Goal: Transaction & Acquisition: Purchase product/service

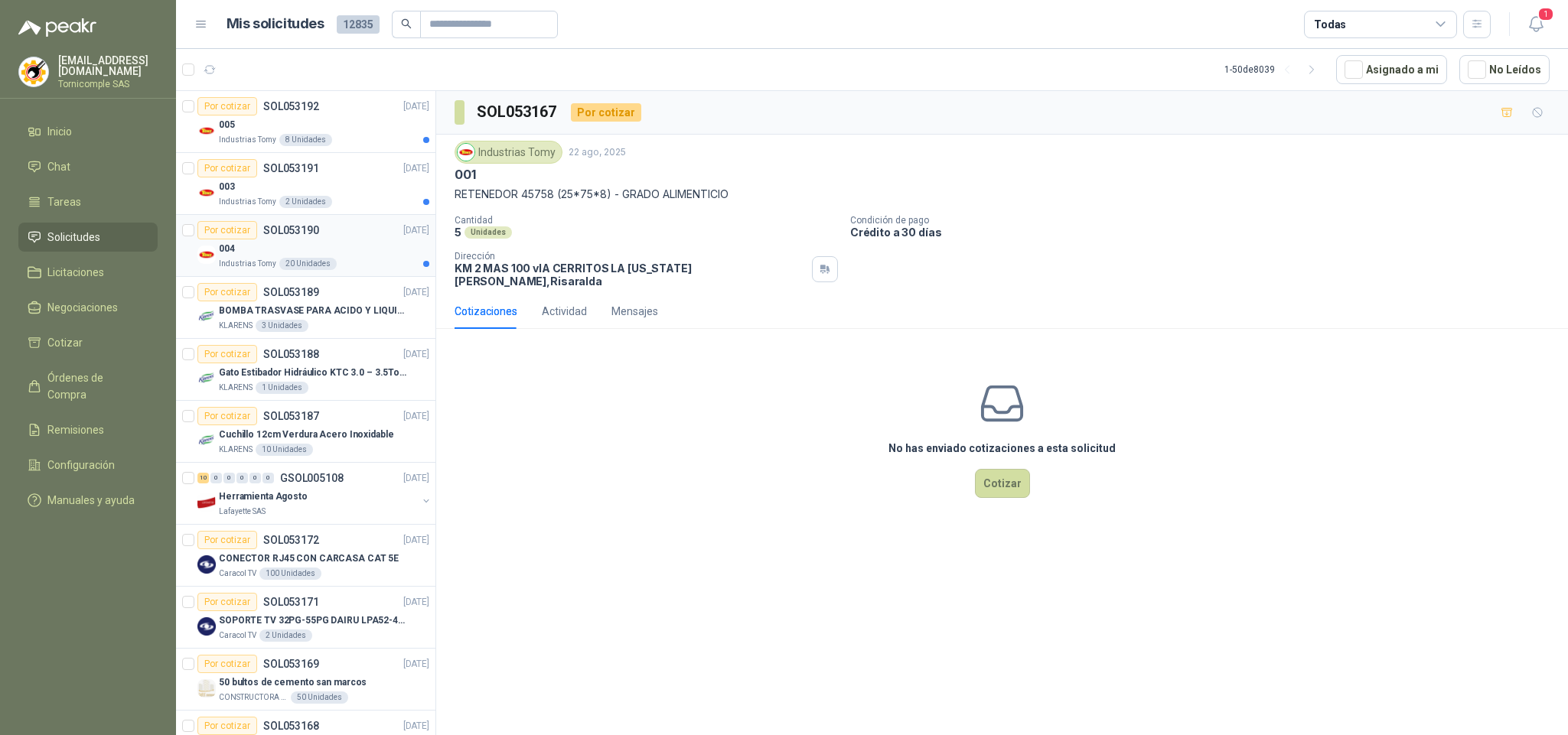
click at [357, 259] on div "Industrias Tomy 20 Unidades" at bounding box center [324, 264] width 211 height 12
click at [345, 182] on div "003" at bounding box center [324, 186] width 211 height 18
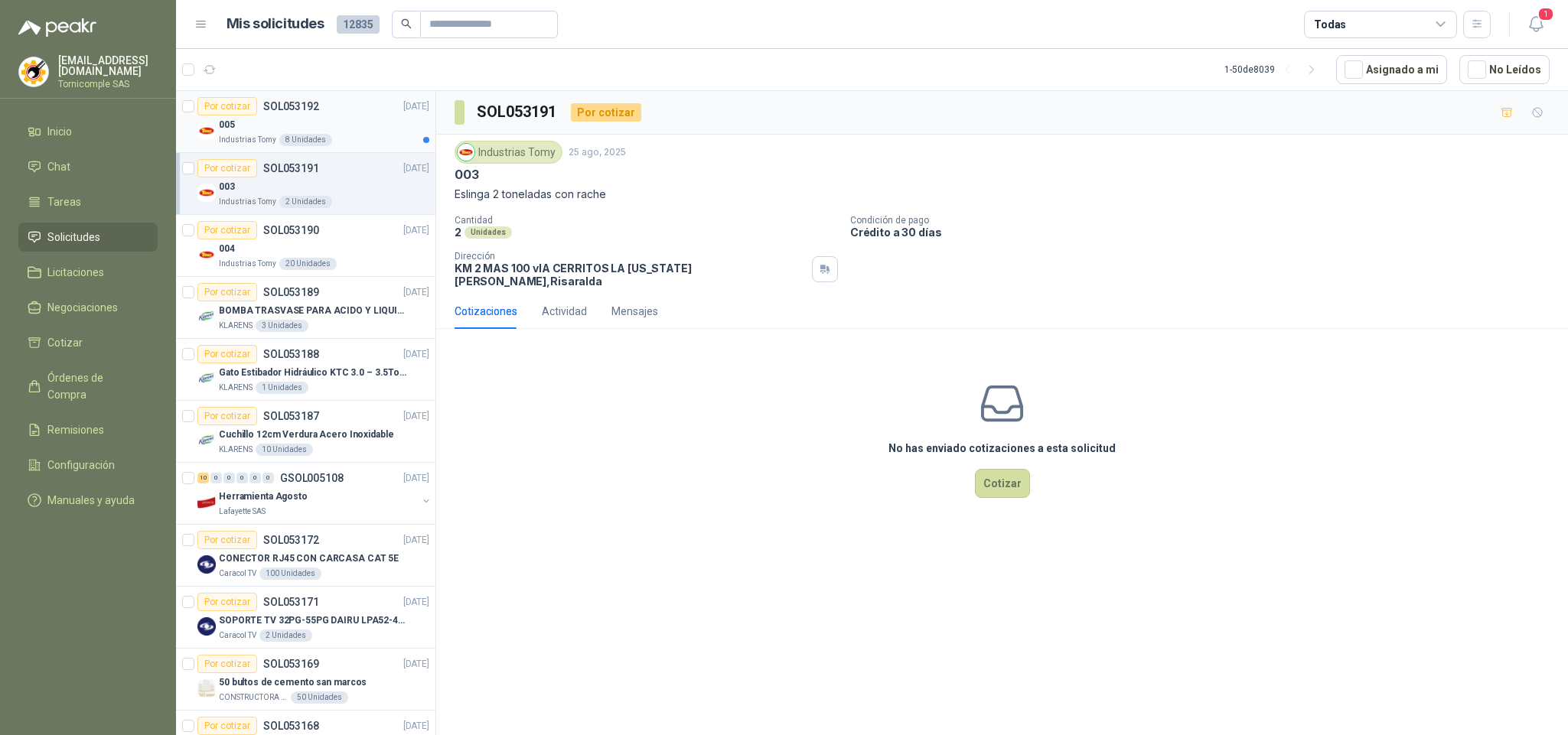
click at [345, 115] on div "Por cotizar SOL053192 [DATE]" at bounding box center [313, 106] width 232 height 18
click at [1535, 19] on icon "button" at bounding box center [1536, 24] width 19 height 19
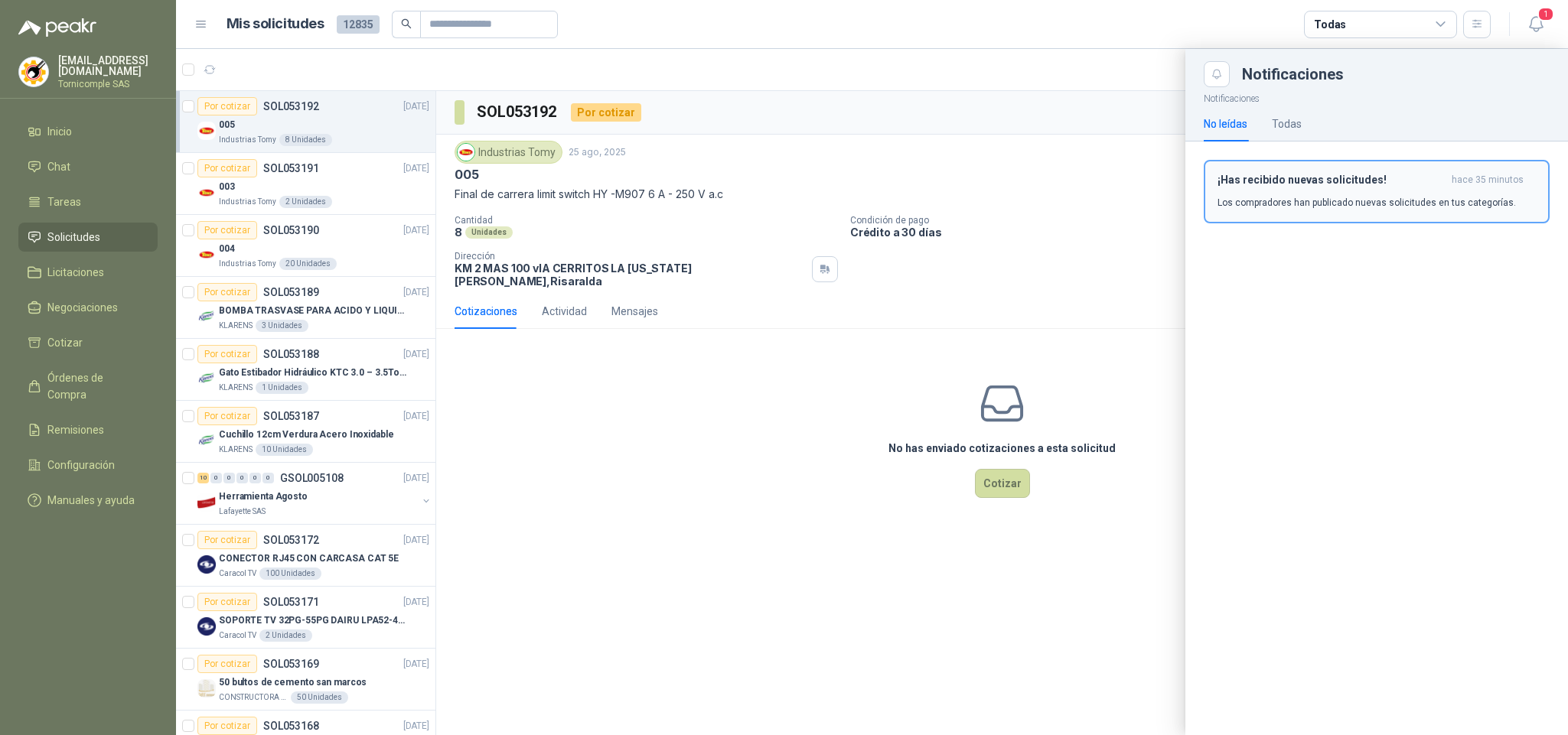
click at [1345, 207] on p "Los compradores han publicado nuevas solicitudes en tus categorías." at bounding box center [1367, 203] width 299 height 14
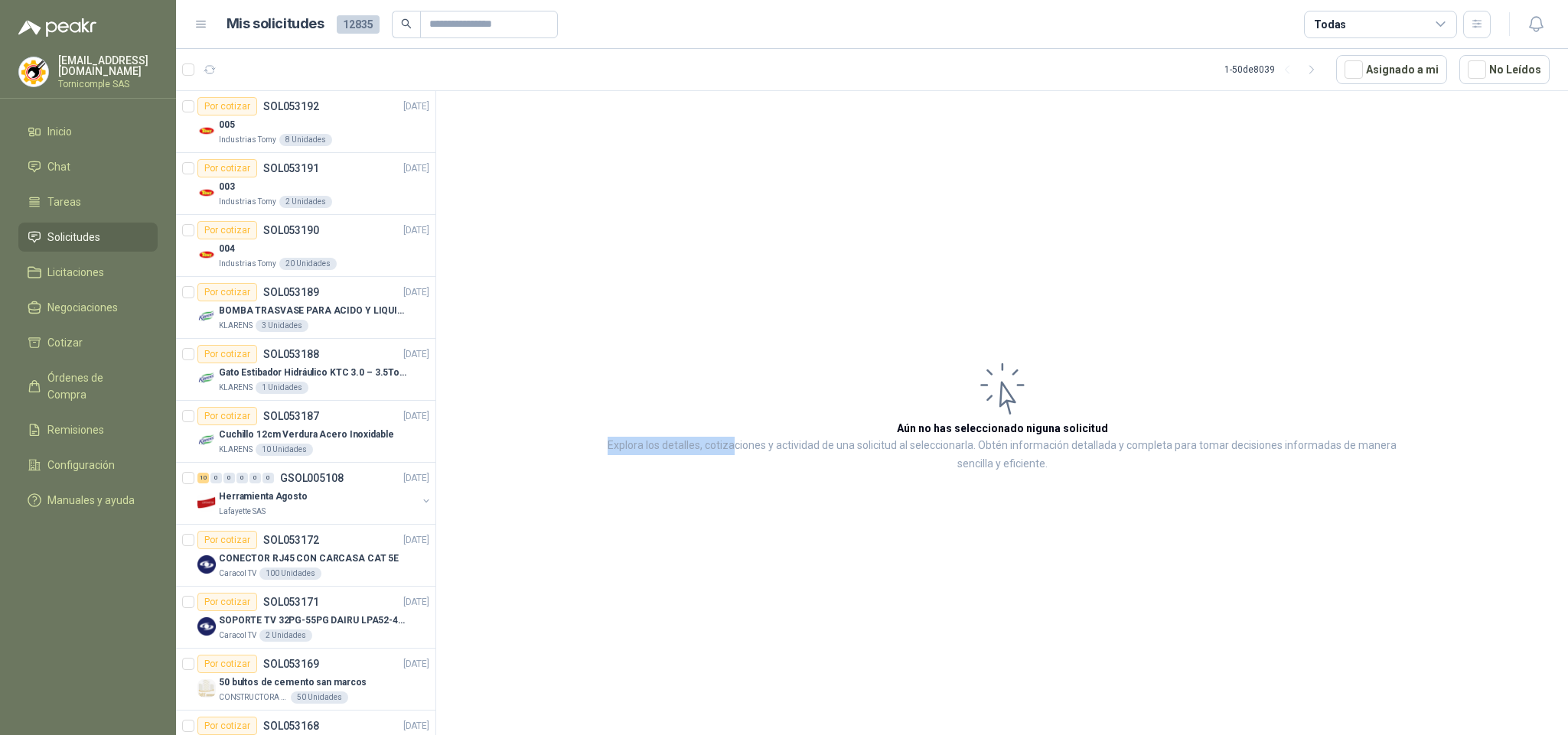
drag, startPoint x: 573, startPoint y: 452, endPoint x: 719, endPoint y: 446, distance: 146.1
click at [719, 446] on article "Aún no has seleccionado niguna solicitud Explora los detalles, cotizaciones y a…" at bounding box center [1002, 415] width 1131 height 649
click at [663, 533] on article "Aún no has seleccionado niguna solicitud Explora los detalles, cotizaciones y a…" at bounding box center [1002, 415] width 1131 height 649
click at [86, 381] on span "Órdenes de Compra" at bounding box center [95, 386] width 96 height 33
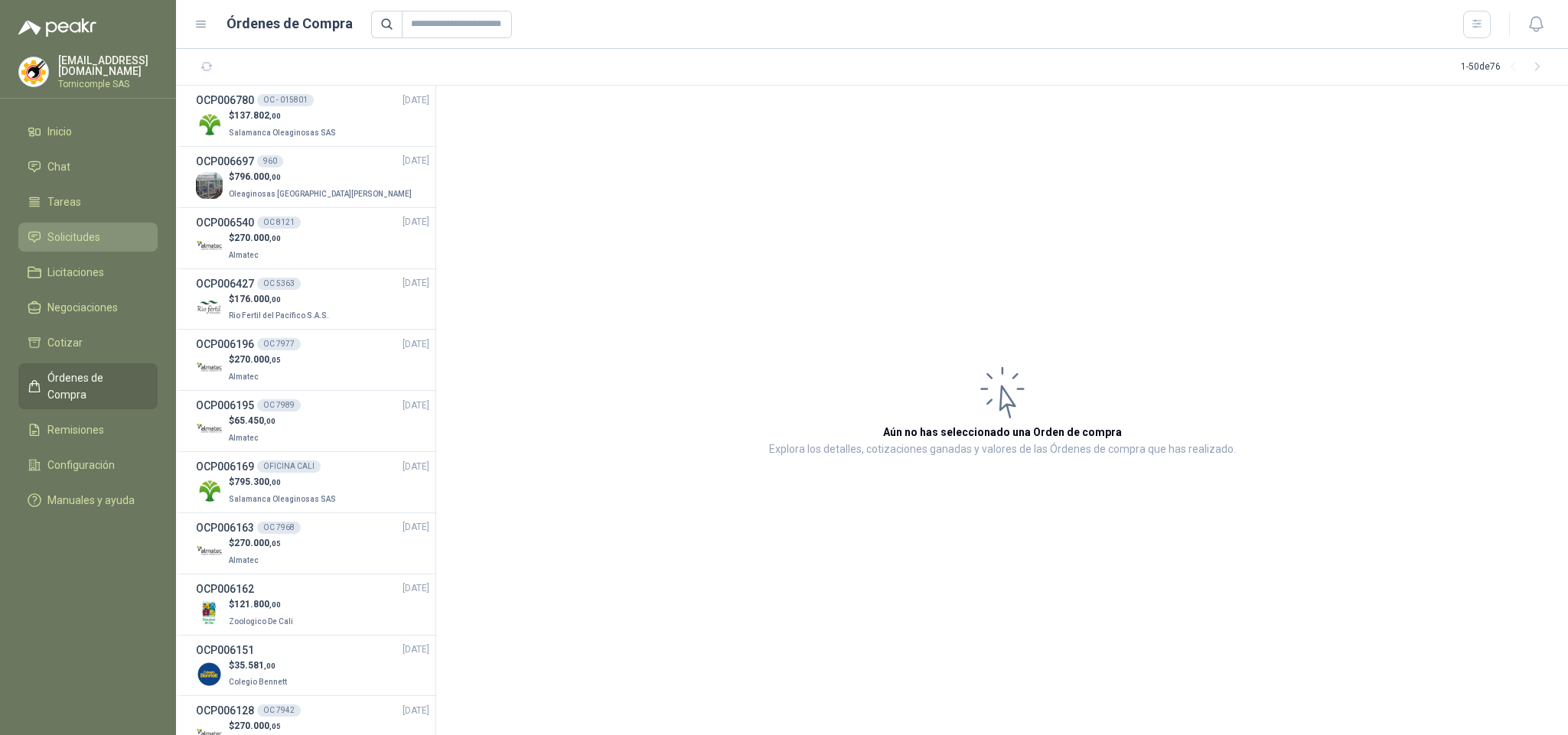
click at [104, 223] on link "Solicitudes" at bounding box center [87, 237] width 140 height 29
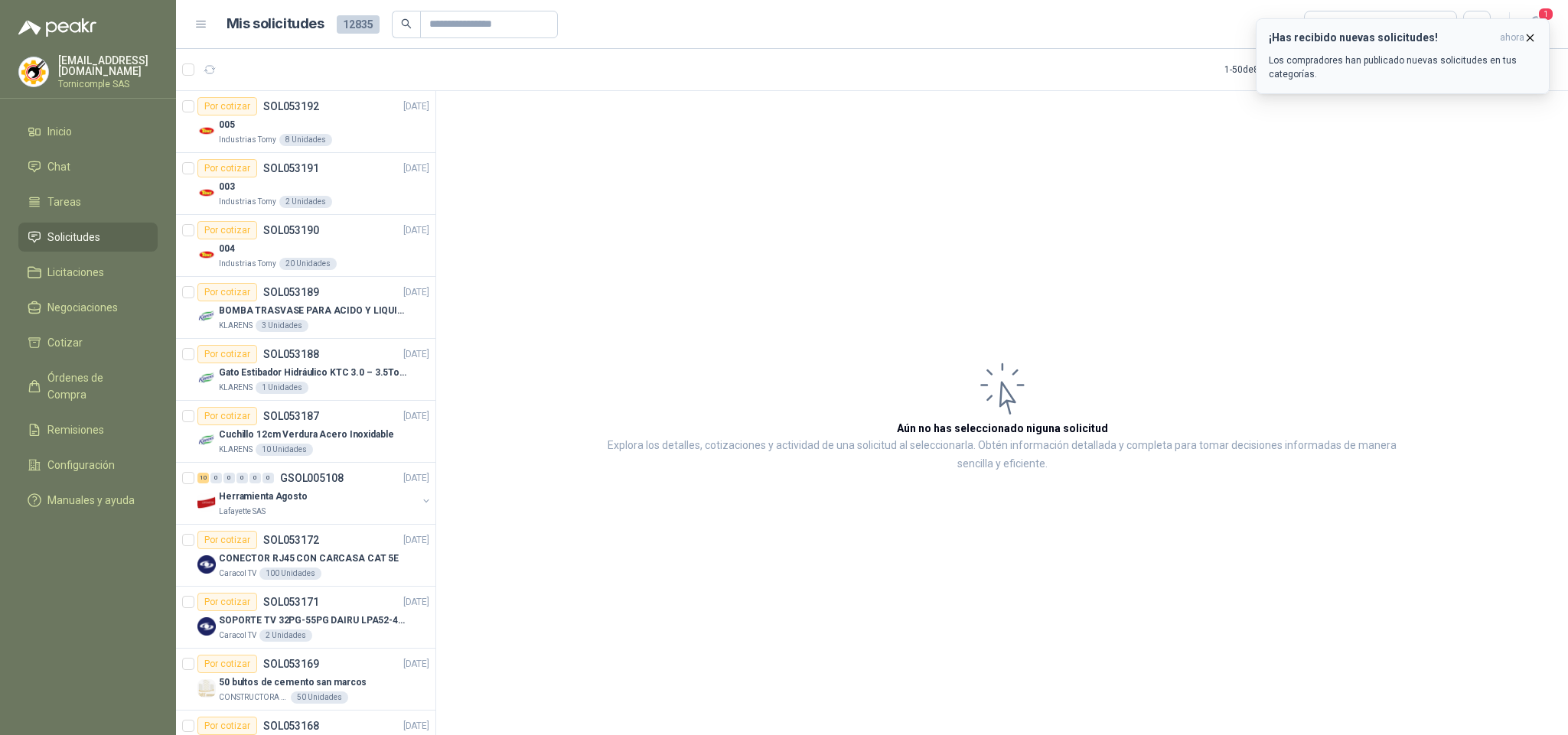
click at [1483, 57] on p "Los compradores han publicado nuevas solicitudes en tus categorías." at bounding box center [1403, 68] width 268 height 27
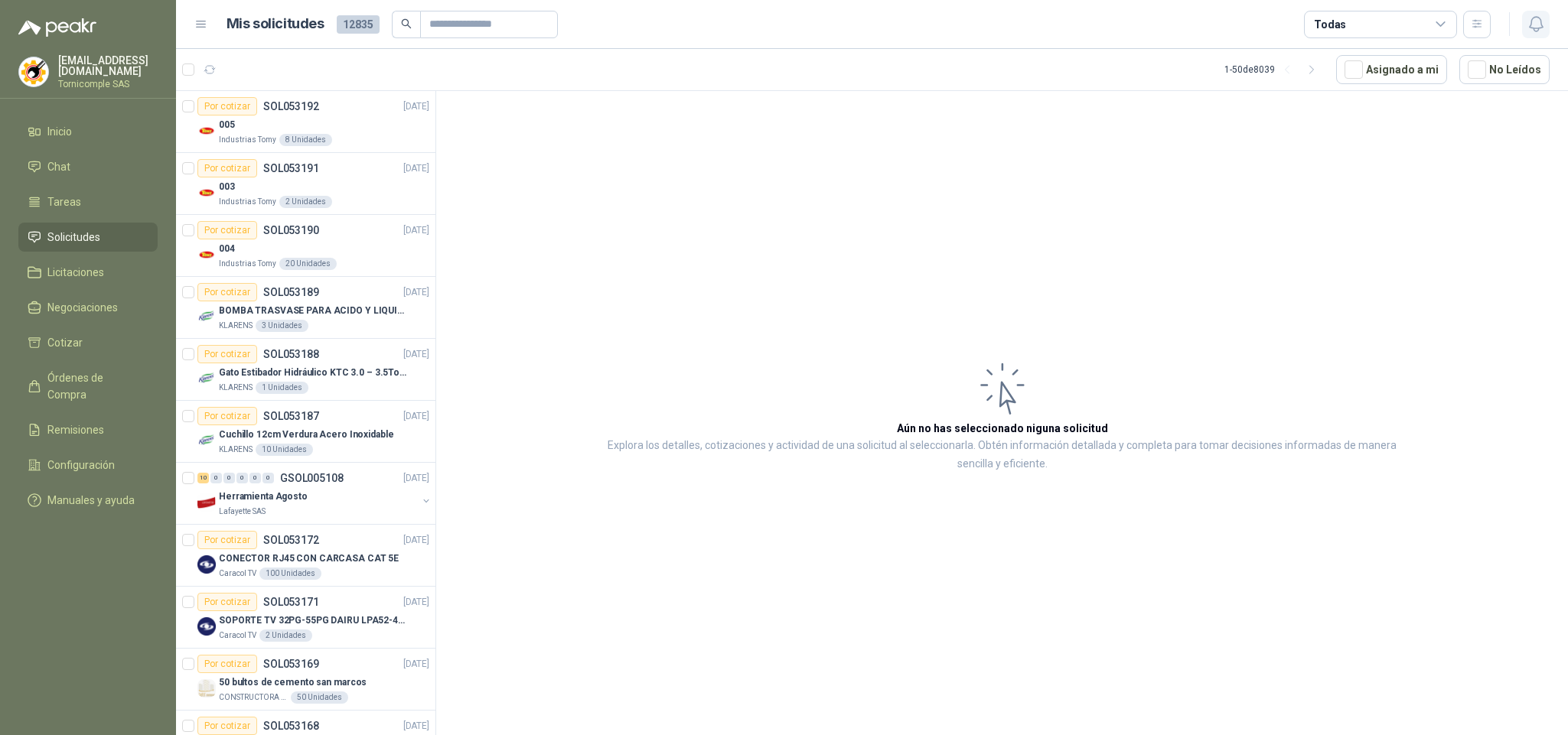
click at [1528, 33] on icon "button" at bounding box center [1536, 24] width 19 height 19
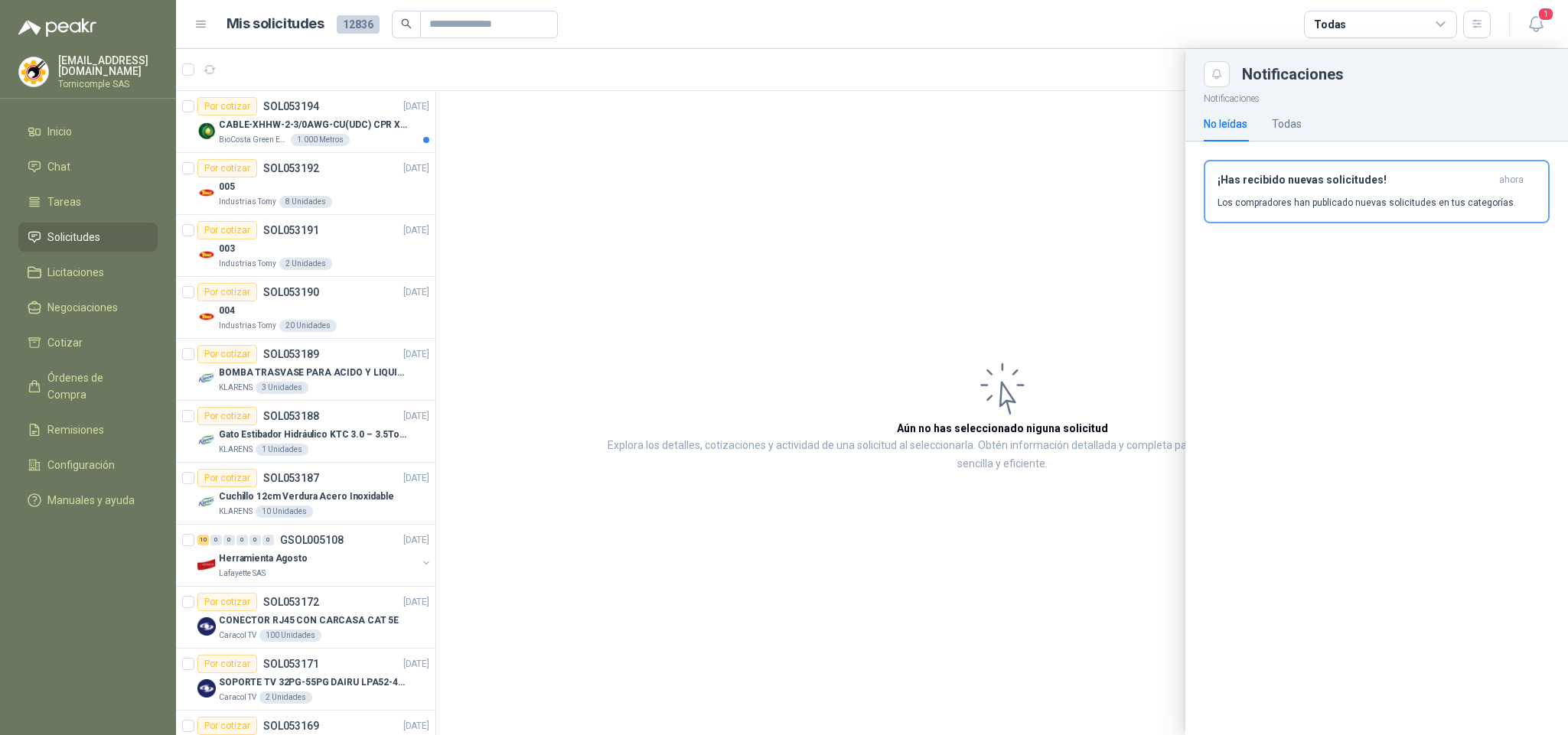
click at [341, 115] on div at bounding box center [872, 392] width 1393 height 686
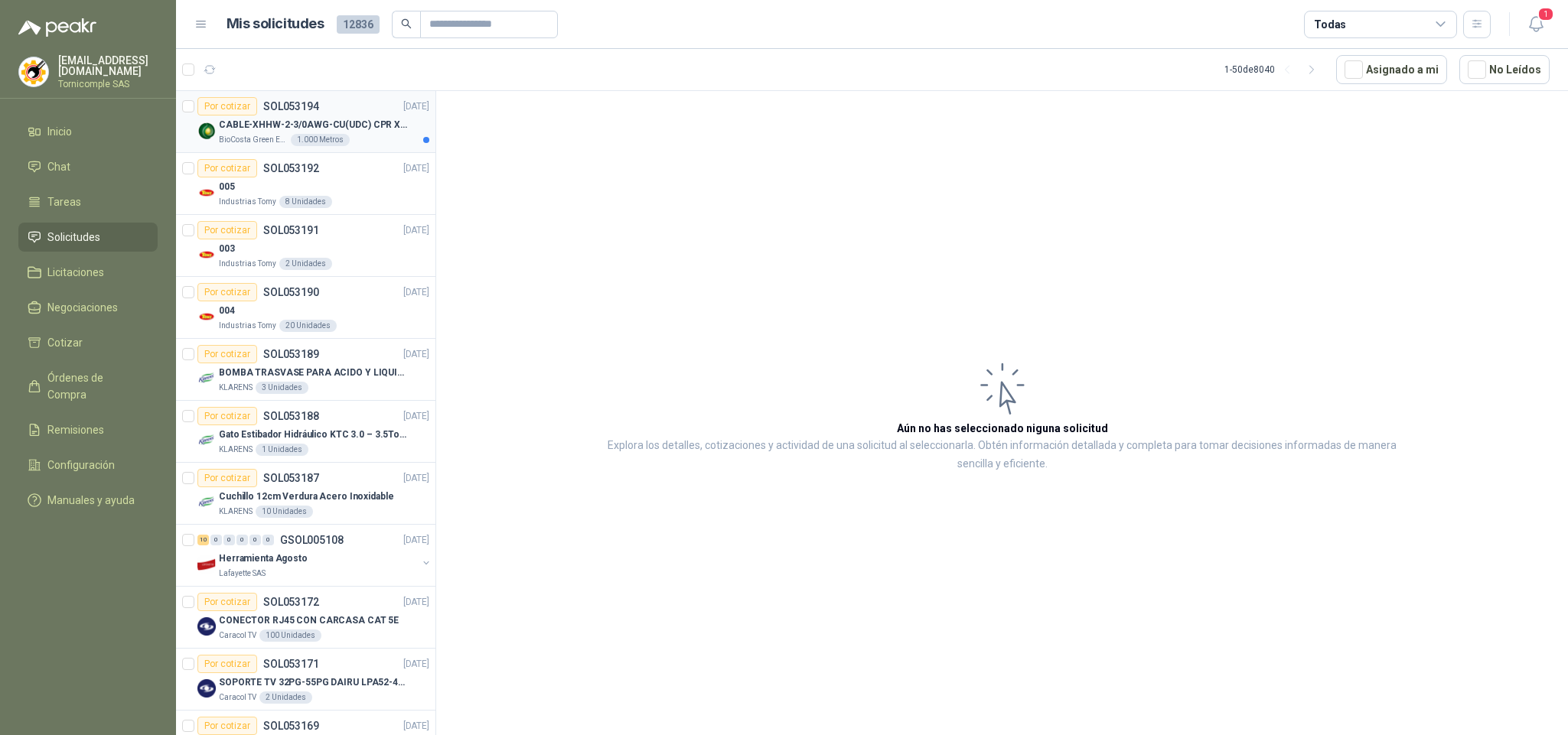
click at [341, 122] on p "CABLE-XHHW-2-3/0AWG-CU(UDC) CPR XLPE FR" at bounding box center [314, 125] width 191 height 15
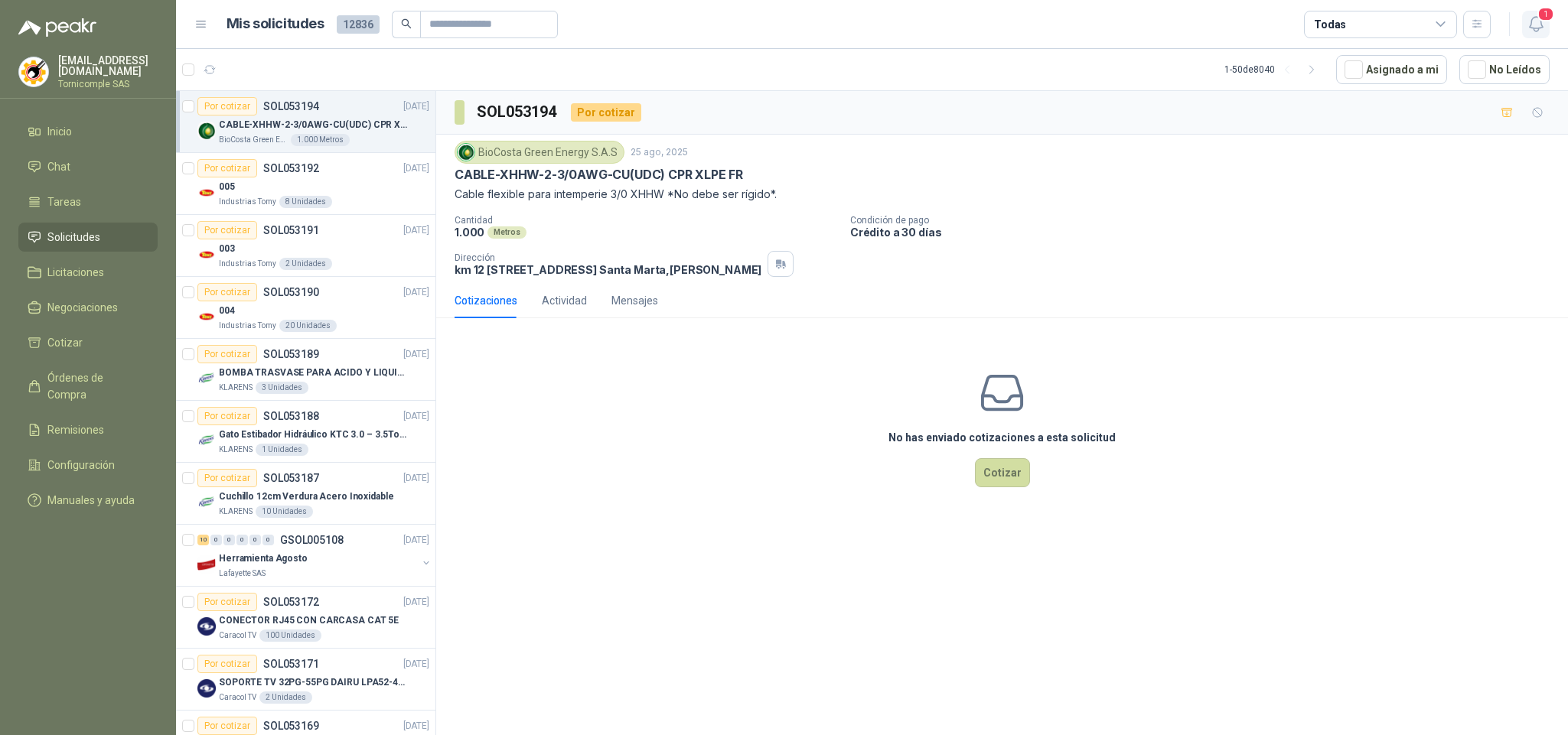
click at [1524, 24] on button "1" at bounding box center [1536, 25] width 27 height 27
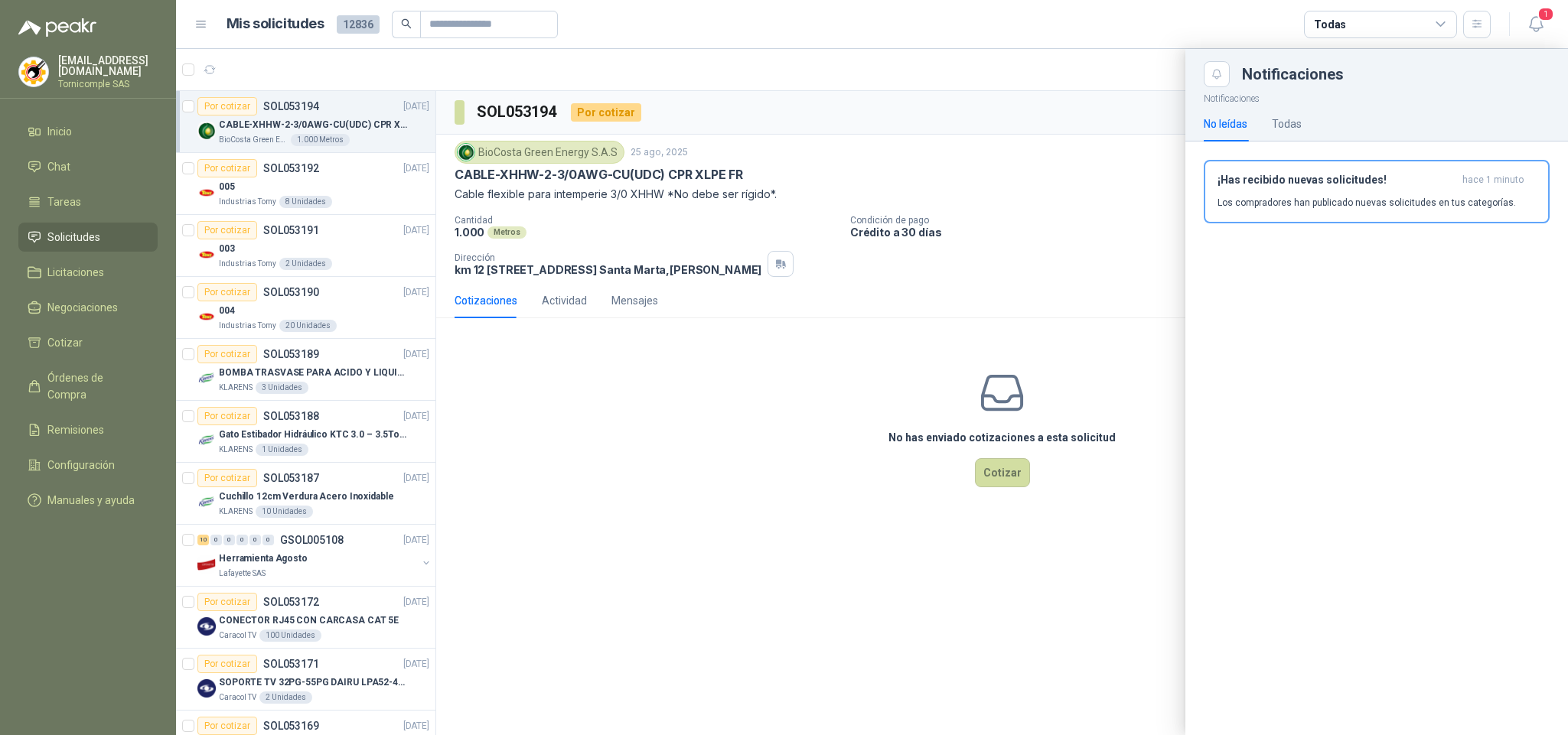
click at [1426, 198] on p "Los compradores han publicado nuevas solicitudes en tus categorías." at bounding box center [1367, 203] width 299 height 14
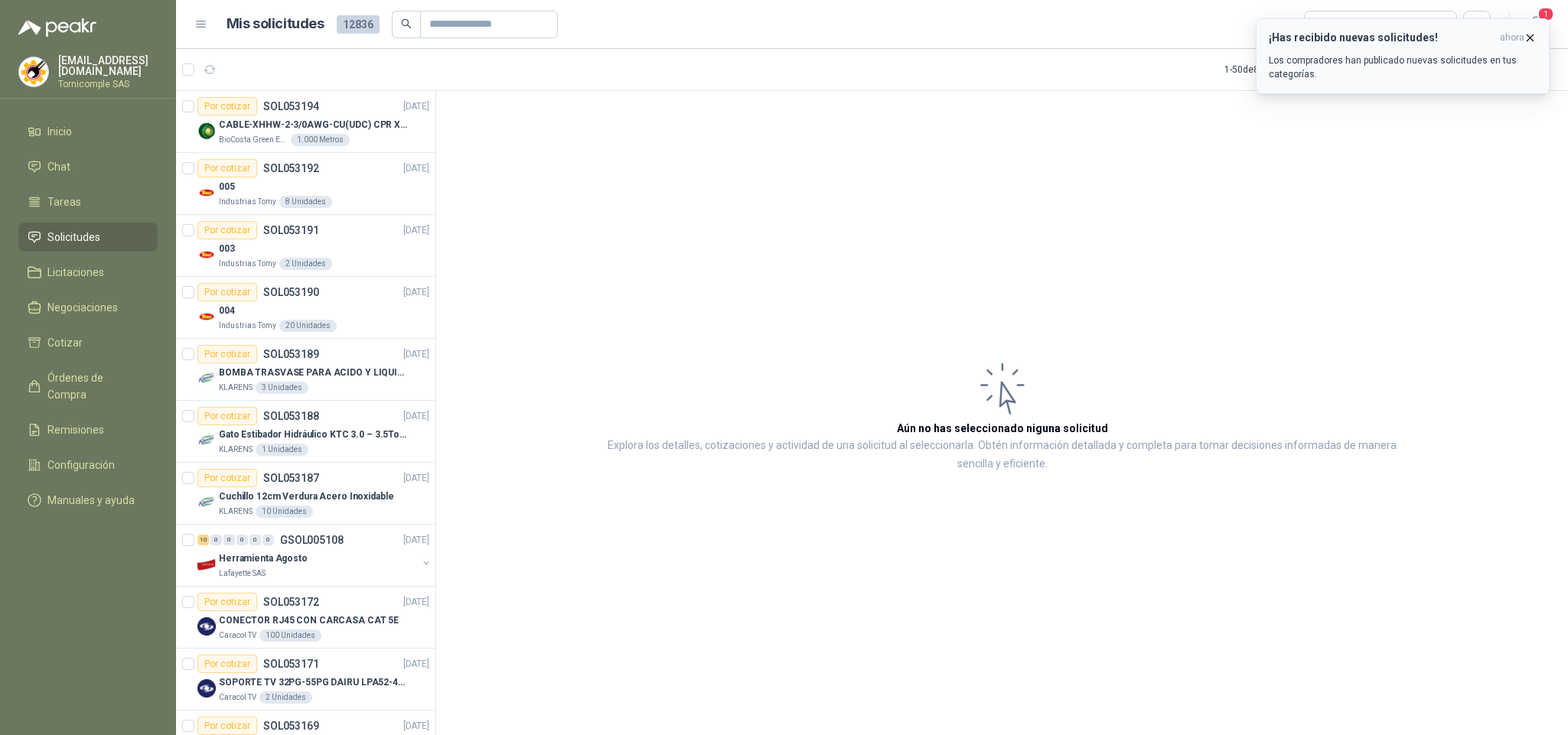
click at [1440, 34] on h3 "¡Has recibido nuevas solicitudes!" at bounding box center [1381, 38] width 225 height 13
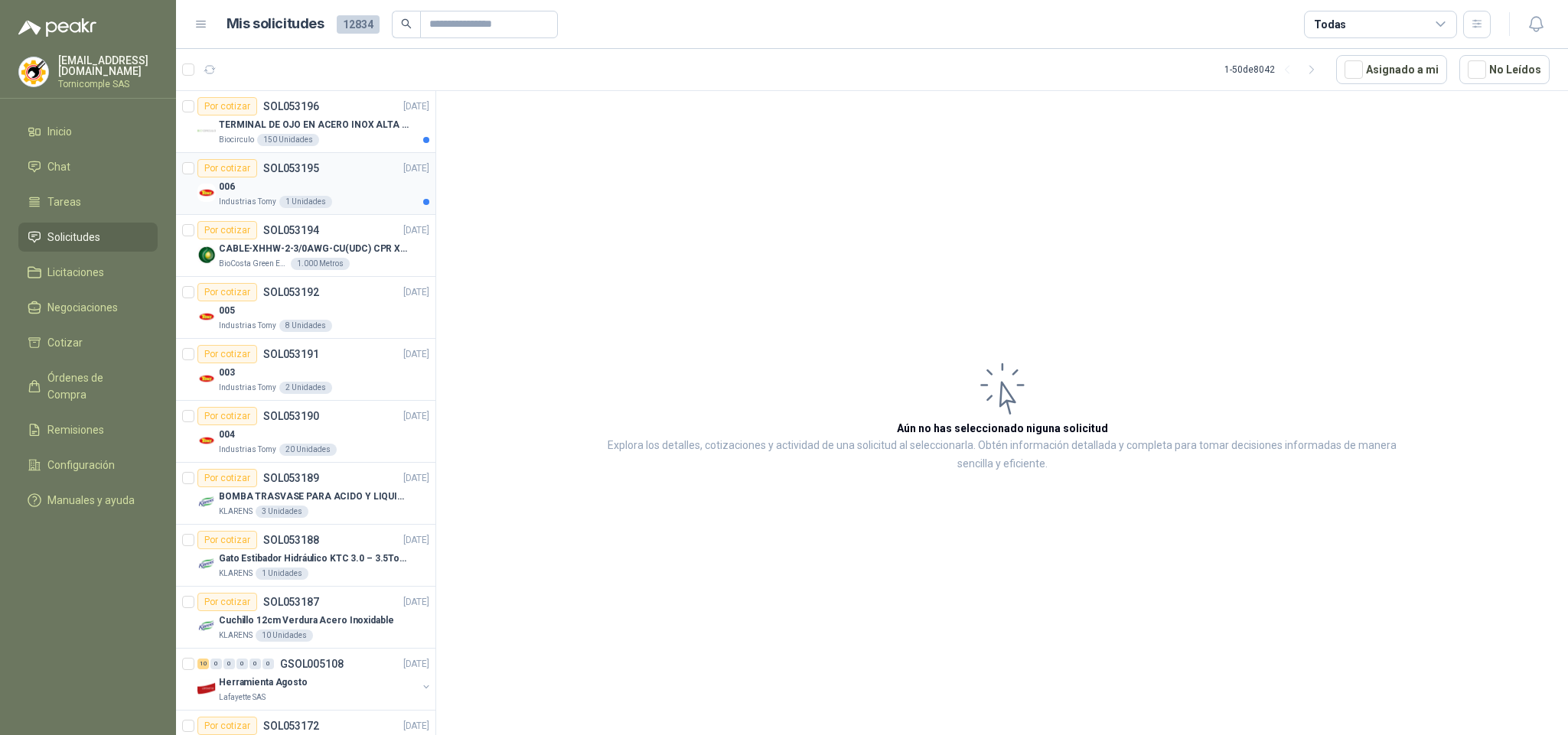
click at [350, 199] on div "Industrias Tomy 1 Unidades" at bounding box center [324, 202] width 211 height 12
click at [365, 104] on div "Por cotizar SOL053196 [DATE]" at bounding box center [313, 106] width 232 height 18
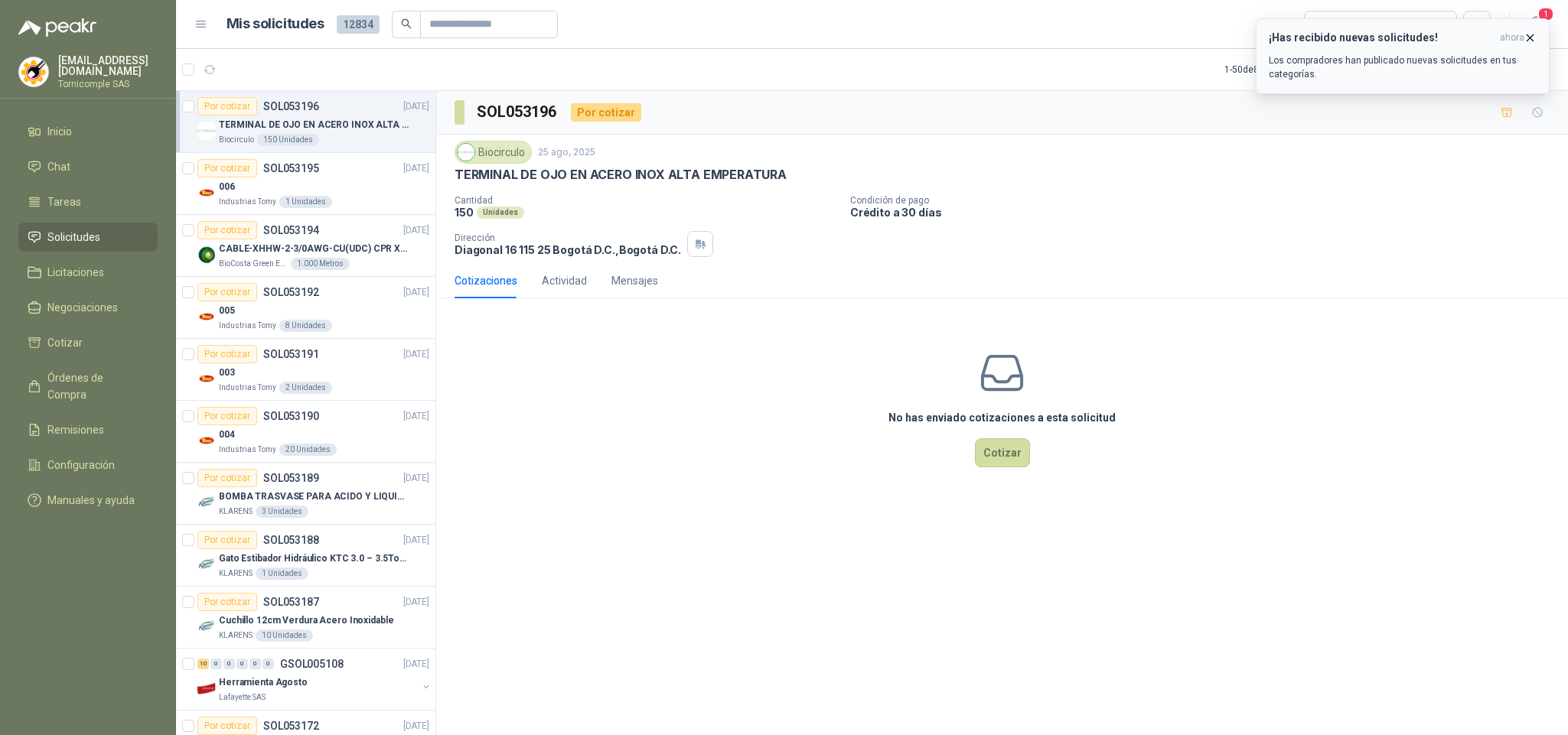
click at [1532, 35] on icon "button" at bounding box center [1530, 37] width 6 height 6
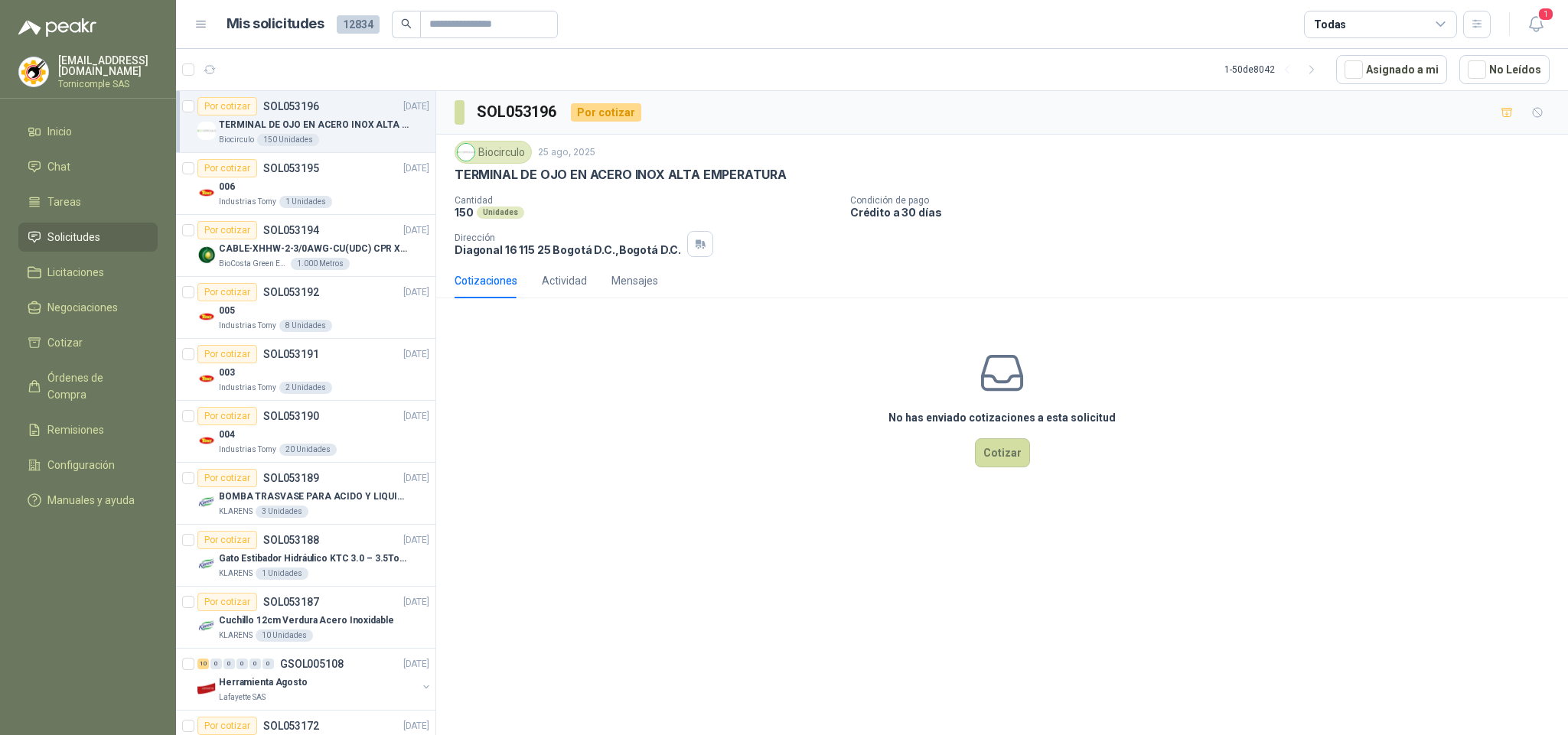
click at [1532, 35] on button "1" at bounding box center [1536, 25] width 27 height 27
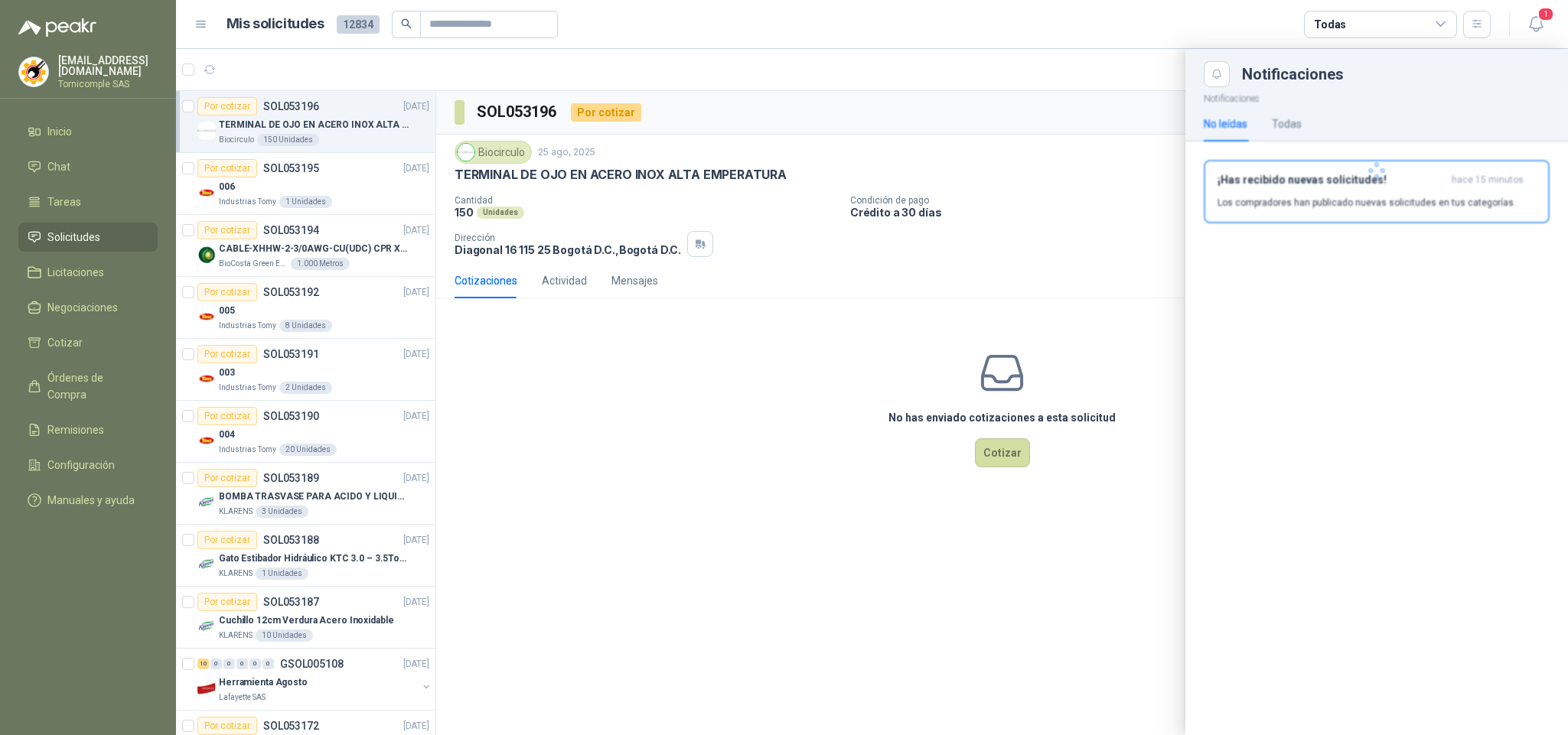
click at [1434, 228] on div at bounding box center [1376, 170] width 383 height 167
click at [1434, 209] on p "Los compradores han publicado nuevas solicitudes en tus categorías." at bounding box center [1367, 203] width 299 height 14
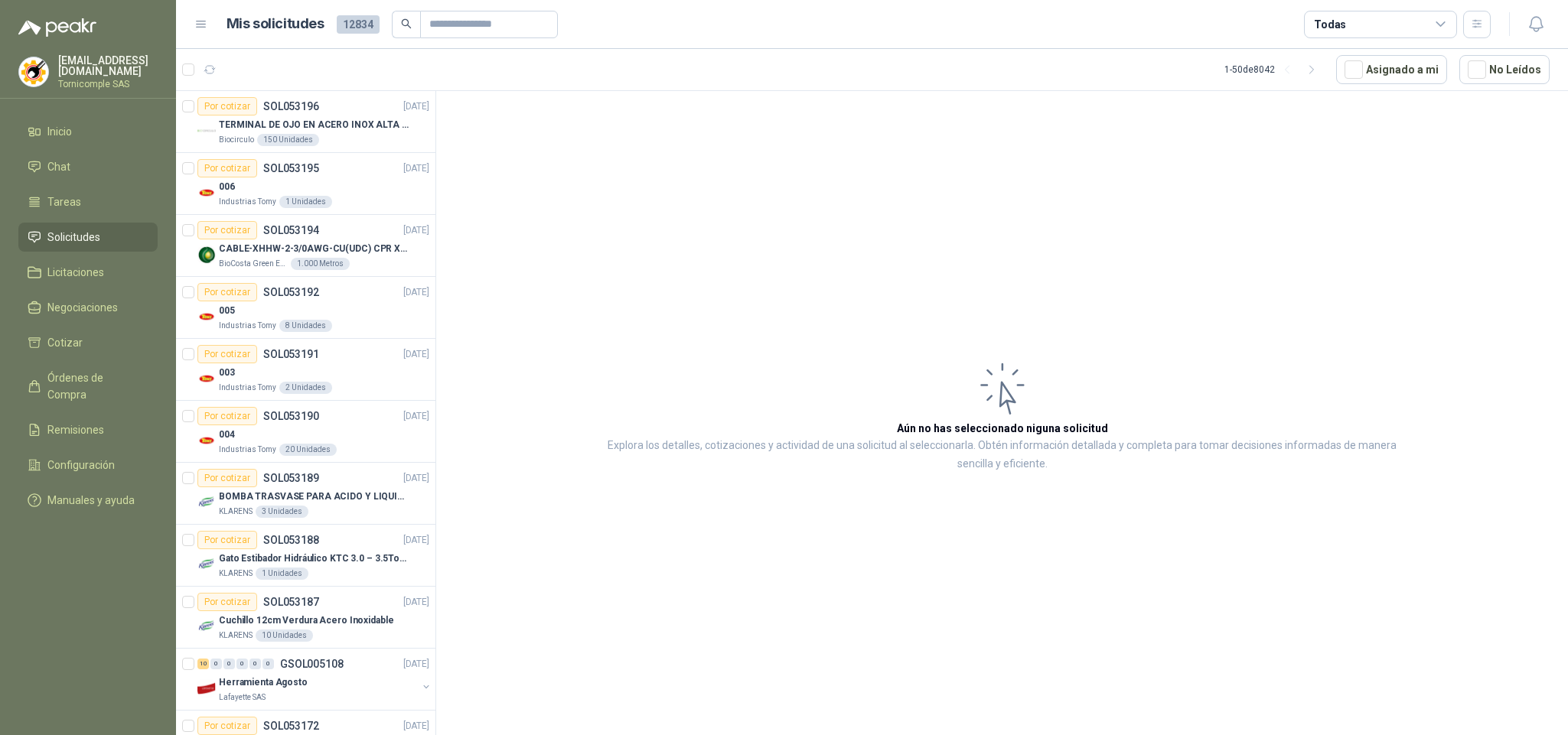
drag, startPoint x: 95, startPoint y: 91, endPoint x: 92, endPoint y: 111, distance: 20.2
click at [95, 92] on div "[EMAIL_ADDRESS][DOMAIN_NAME] Tornicomple SAS" at bounding box center [88, 76] width 176 height 44
click at [92, 117] on link "Inicio" at bounding box center [87, 132] width 140 height 29
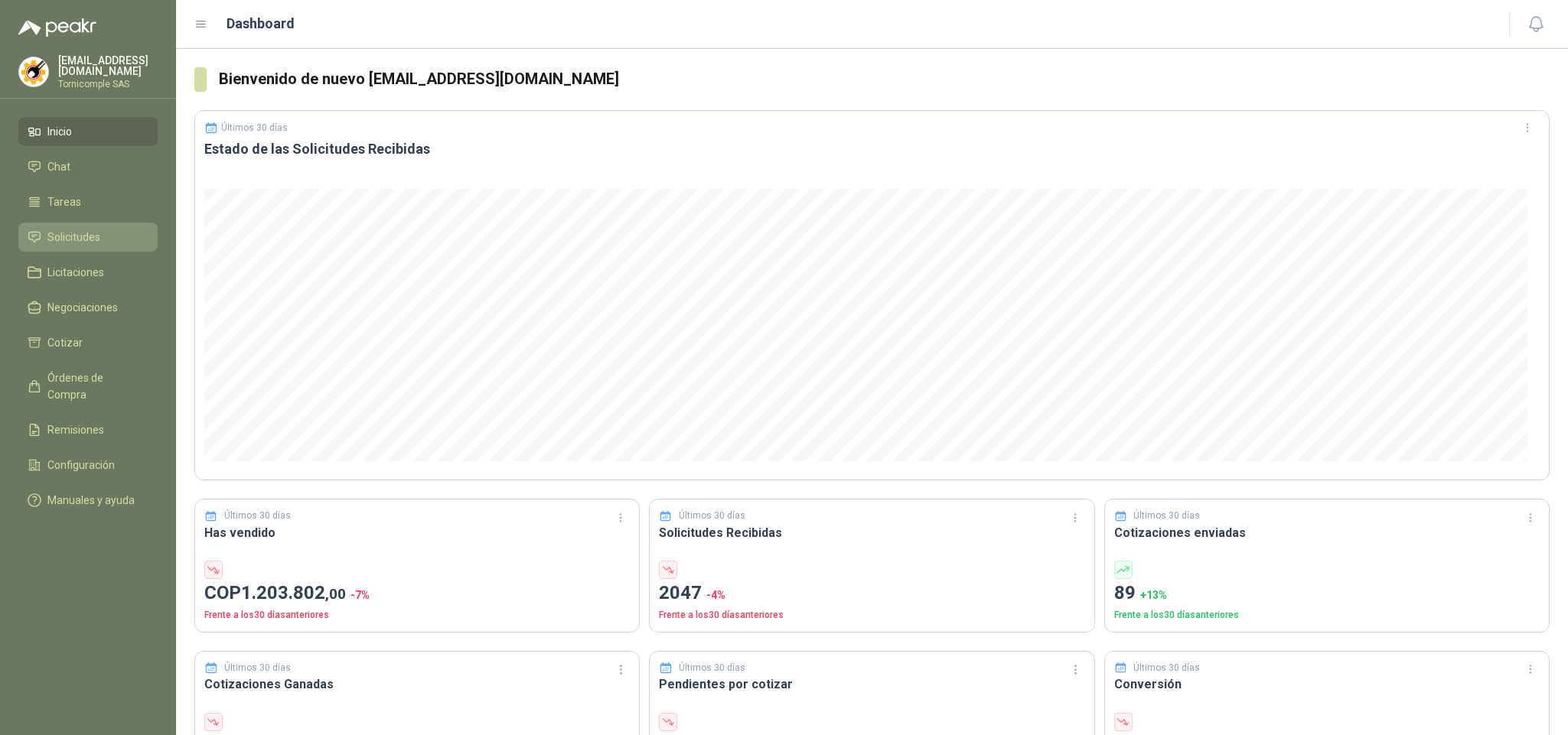
click at [67, 235] on span "Solicitudes" at bounding box center [74, 237] width 53 height 17
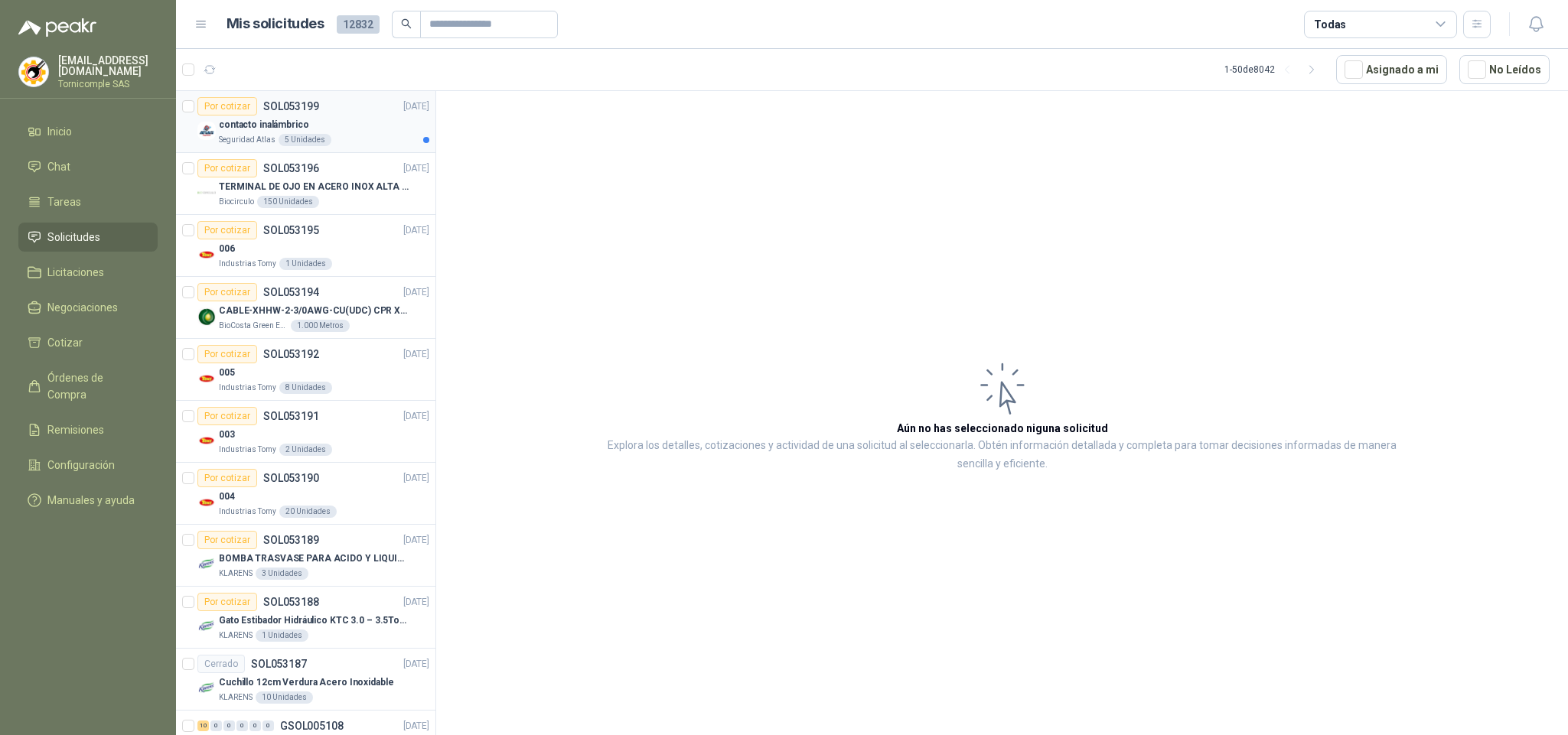
click at [303, 131] on p "contacto inalámbrico" at bounding box center [264, 125] width 91 height 15
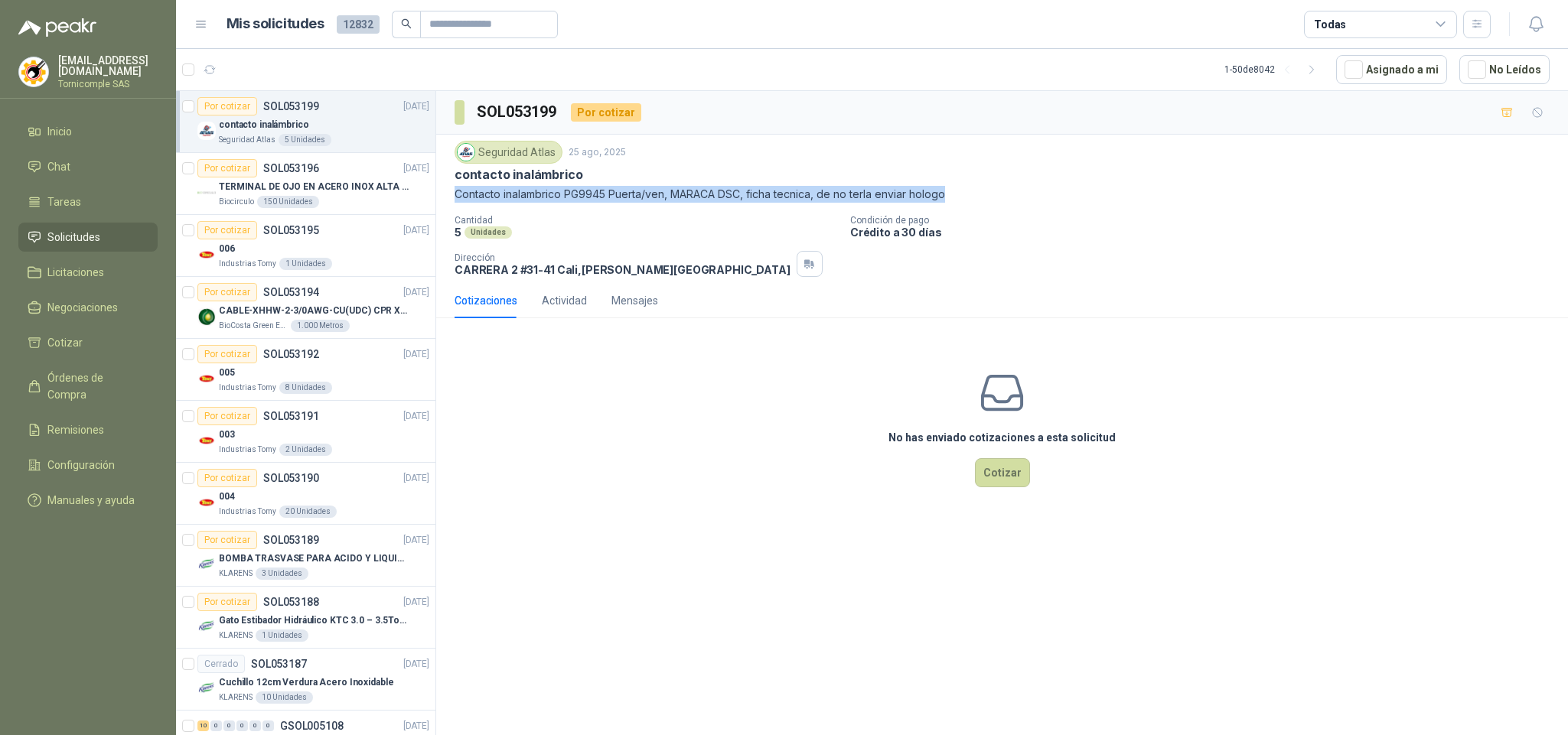
drag, startPoint x: 445, startPoint y: 199, endPoint x: 953, endPoint y: 191, distance: 508.1
click at [953, 191] on div "Seguridad Atlas [DATE] contacto inalámbrico Contacto inalambrico PG9945 Puerta/…" at bounding box center [1002, 208] width 1131 height 148
click at [108, 229] on li "Solicitudes" at bounding box center [87, 237] width 121 height 17
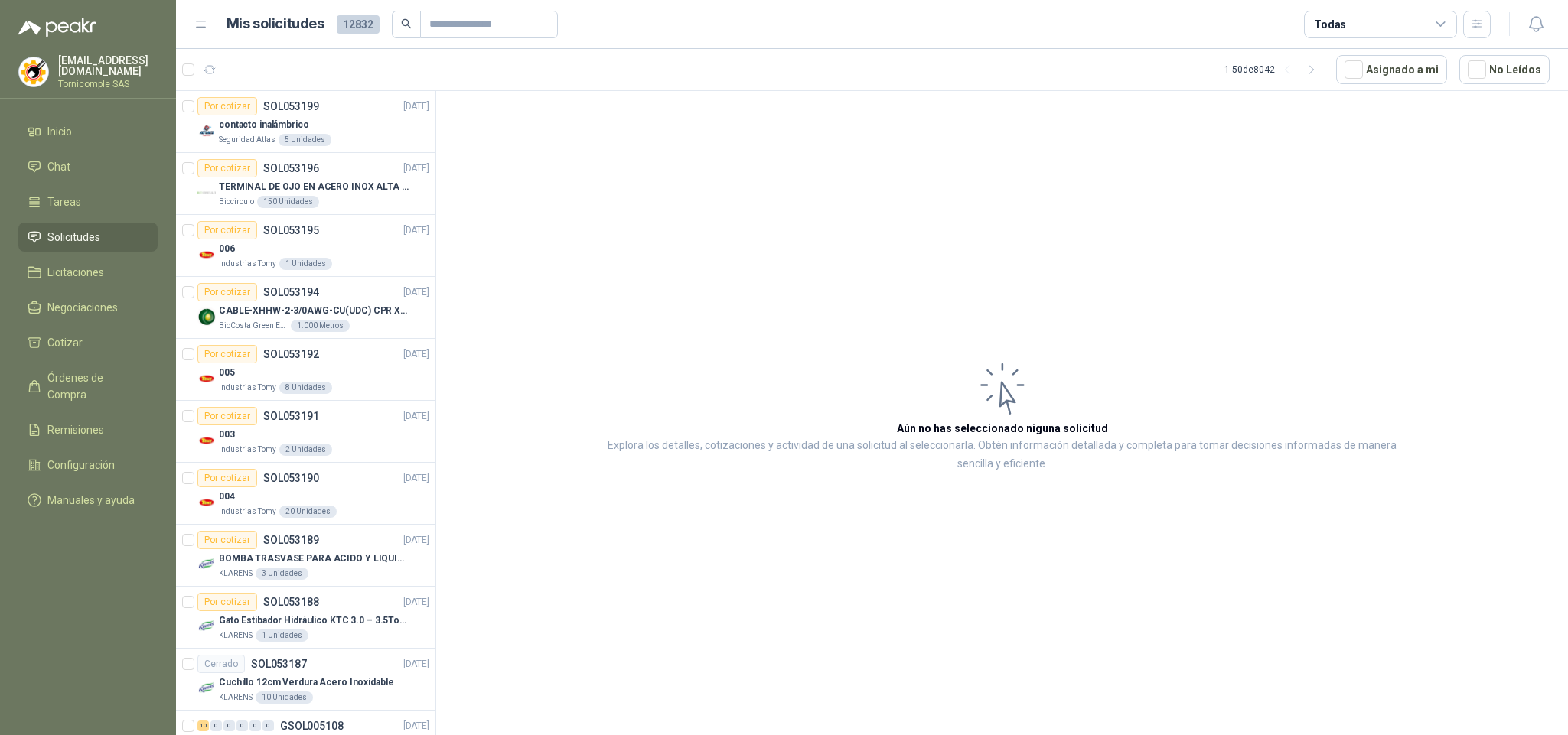
click at [92, 147] on ul "Inicio Chat Tareas Solicitudes Licitaciones Negociaciones Cotizar Órdenes de Co…" at bounding box center [88, 319] width 176 height 404
click at [87, 129] on li "Inicio" at bounding box center [87, 132] width 121 height 17
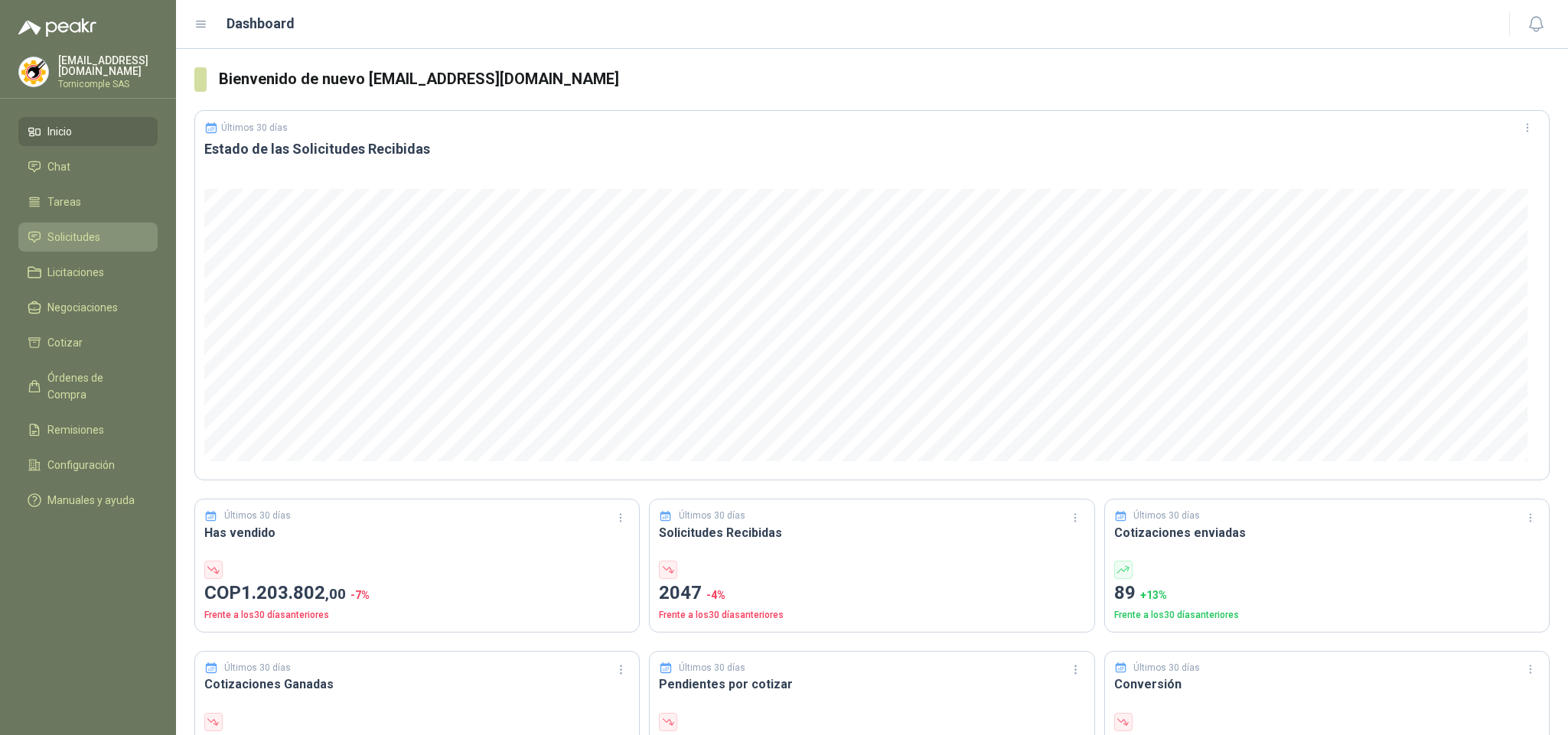
click at [94, 222] on link "Solicitudes" at bounding box center [87, 237] width 140 height 29
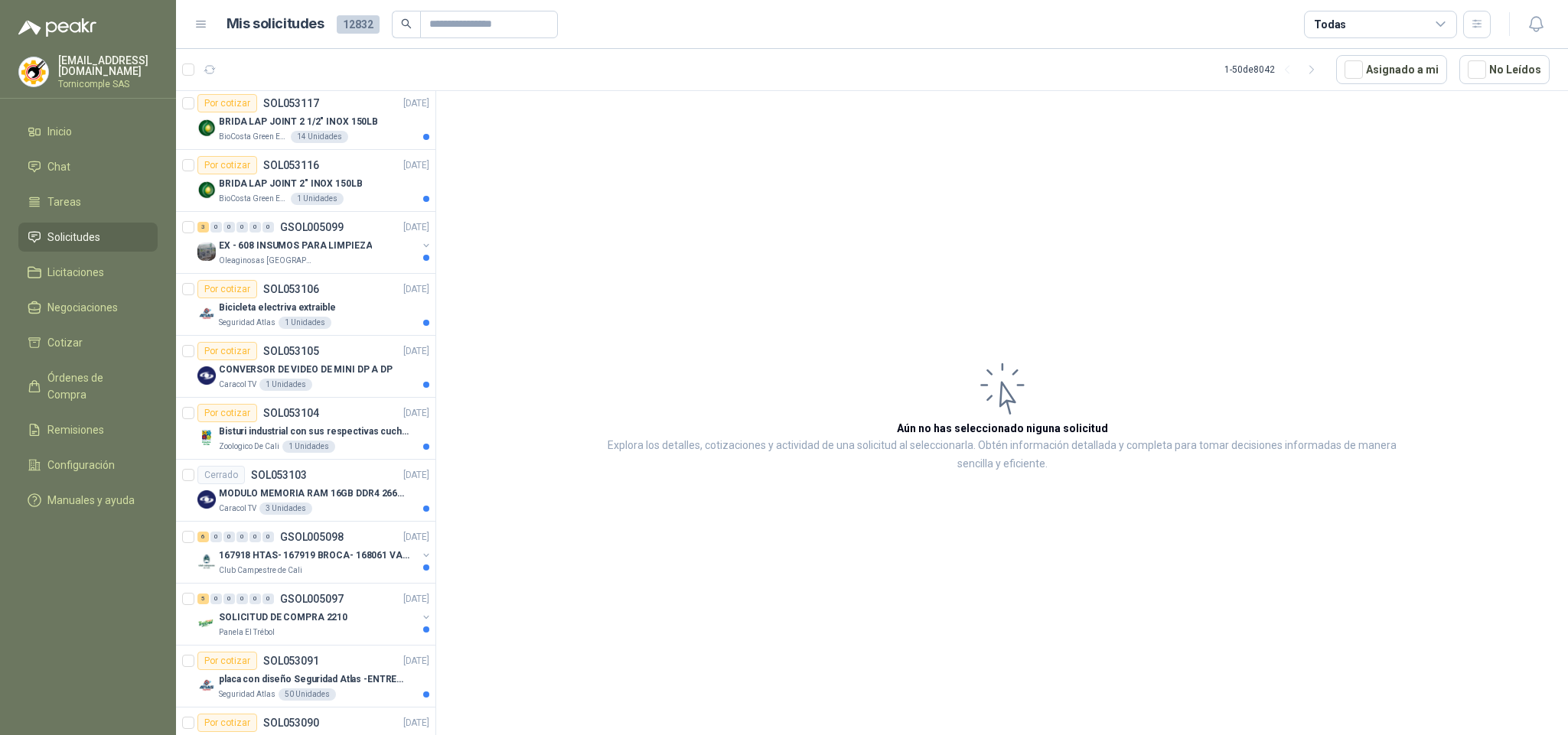
scroll to position [1492, 0]
click at [391, 244] on div "EX - 608 INSUMOS PARA LIMPIEZA" at bounding box center [318, 244] width 199 height 18
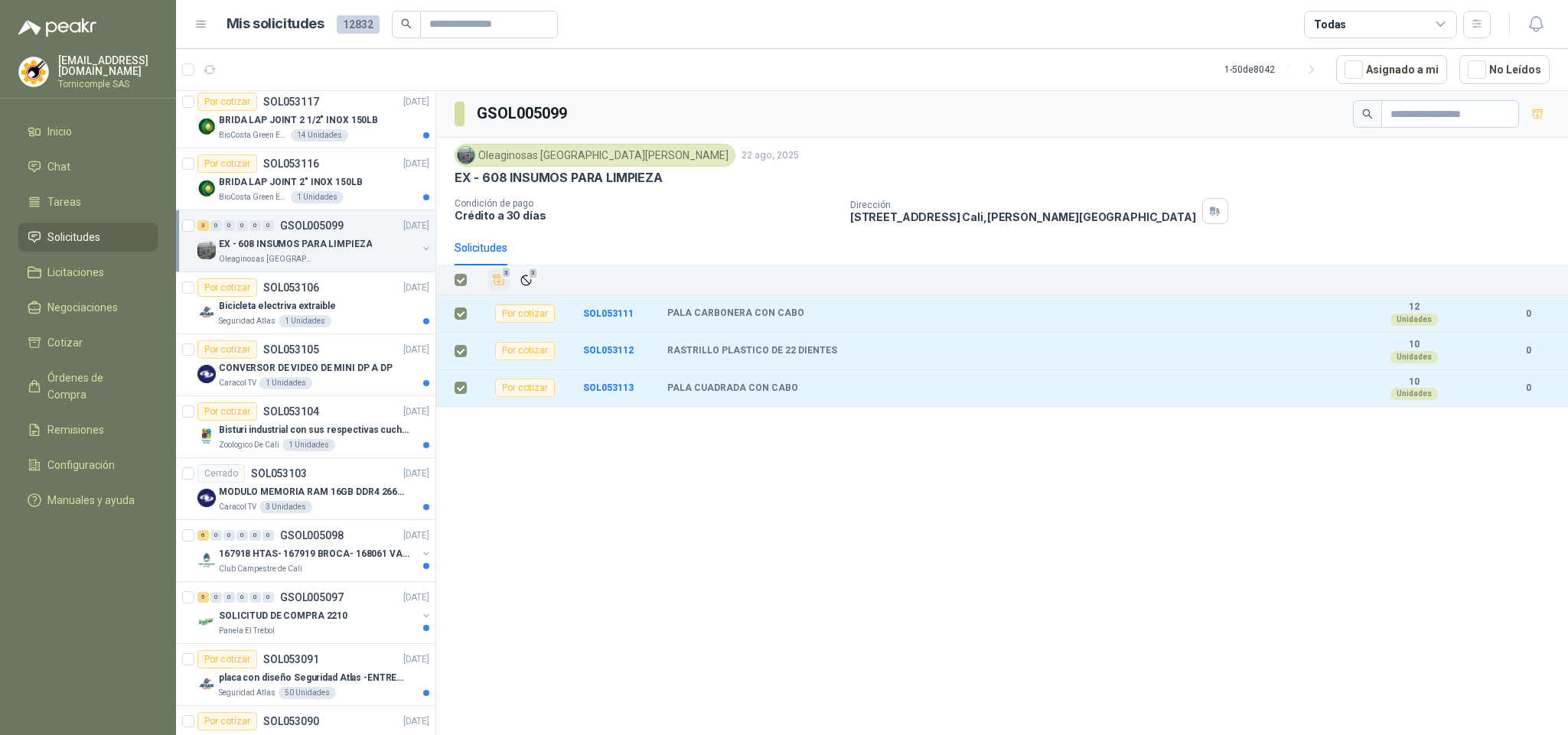
click at [498, 287] on icon "Añadir" at bounding box center [499, 280] width 14 height 14
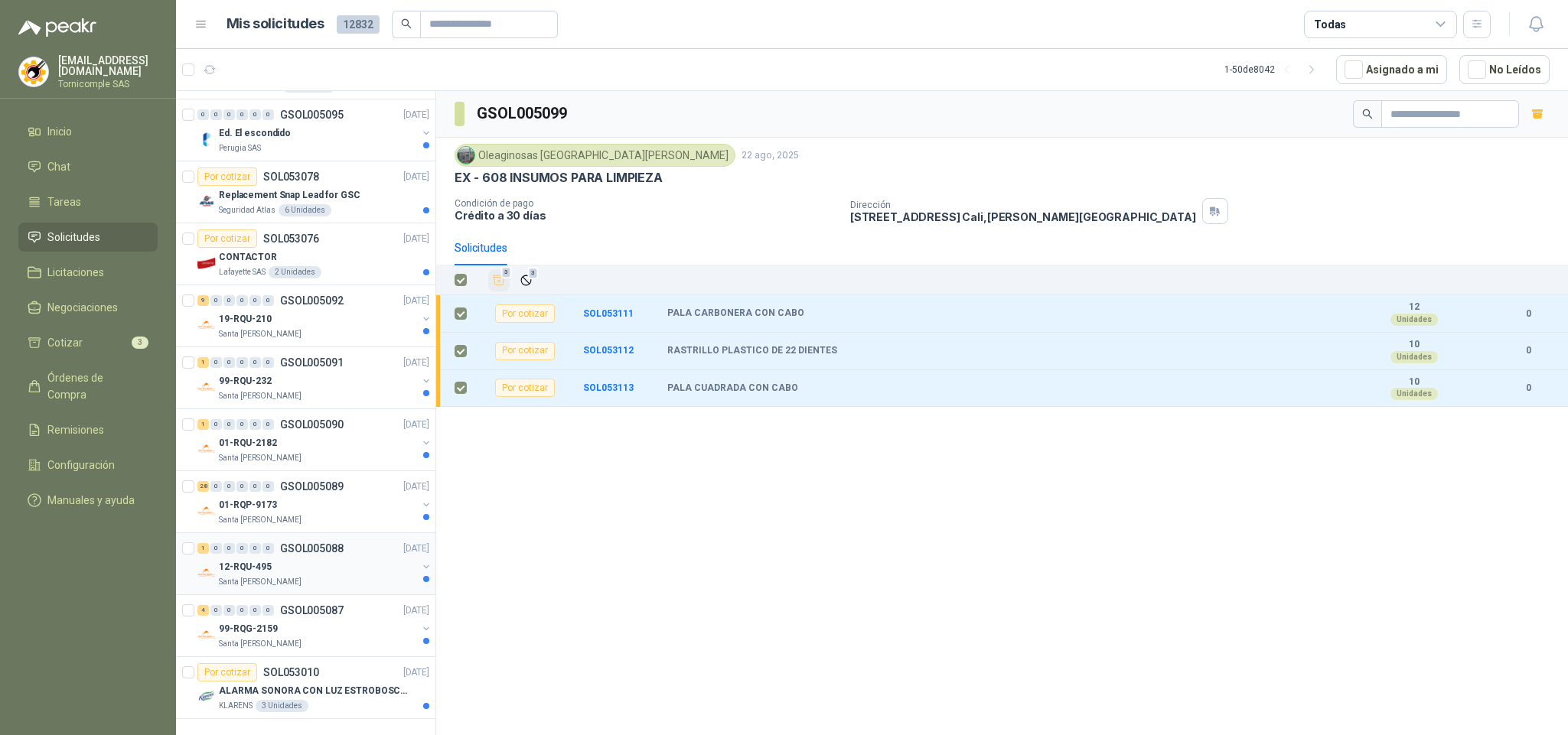
scroll to position [2499, 0]
click at [320, 685] on p "ALARMA SONORA CON LUZ ESTROBOSCOPICA" at bounding box center [314, 691] width 191 height 15
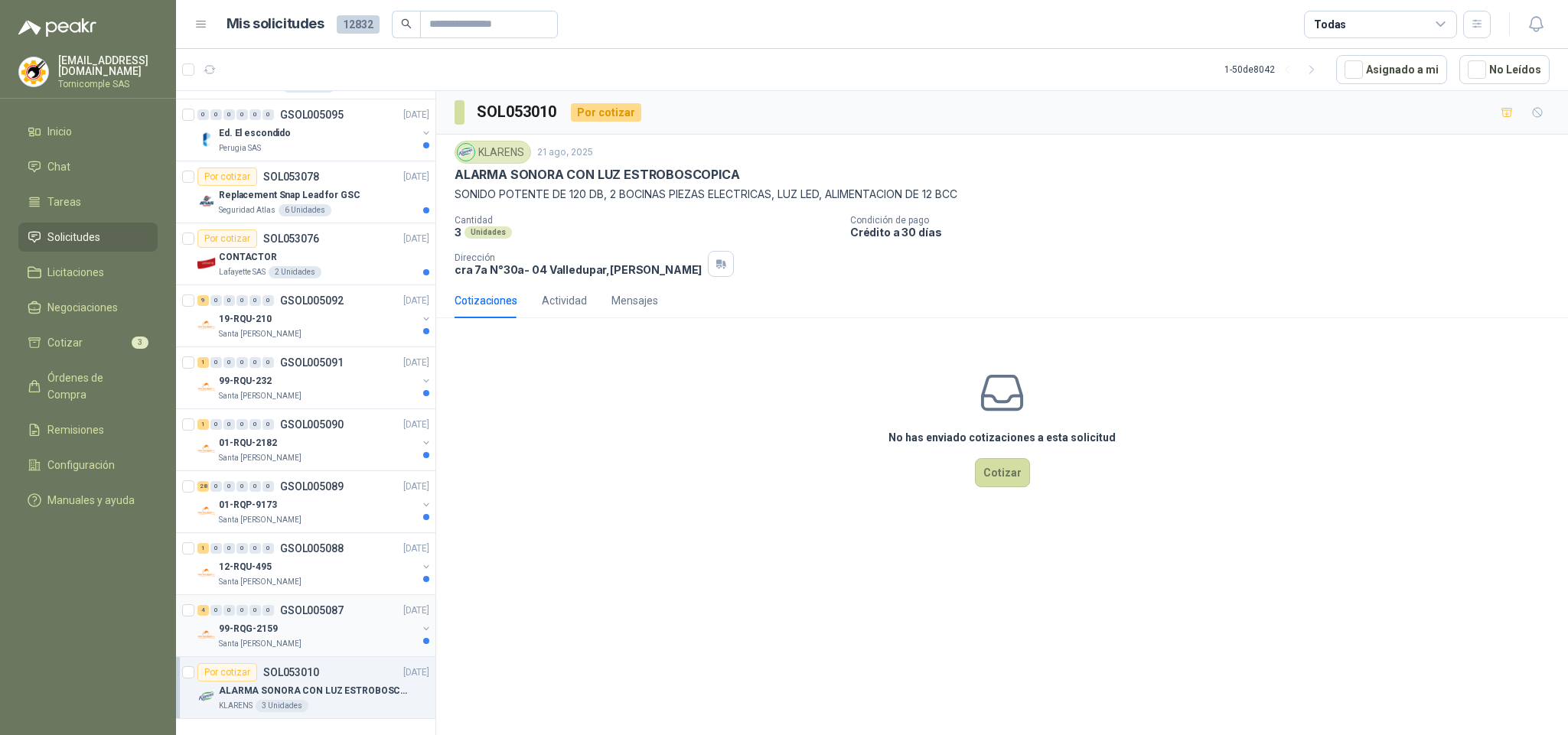
click at [320, 623] on div "99-RQG-2159" at bounding box center [318, 628] width 199 height 18
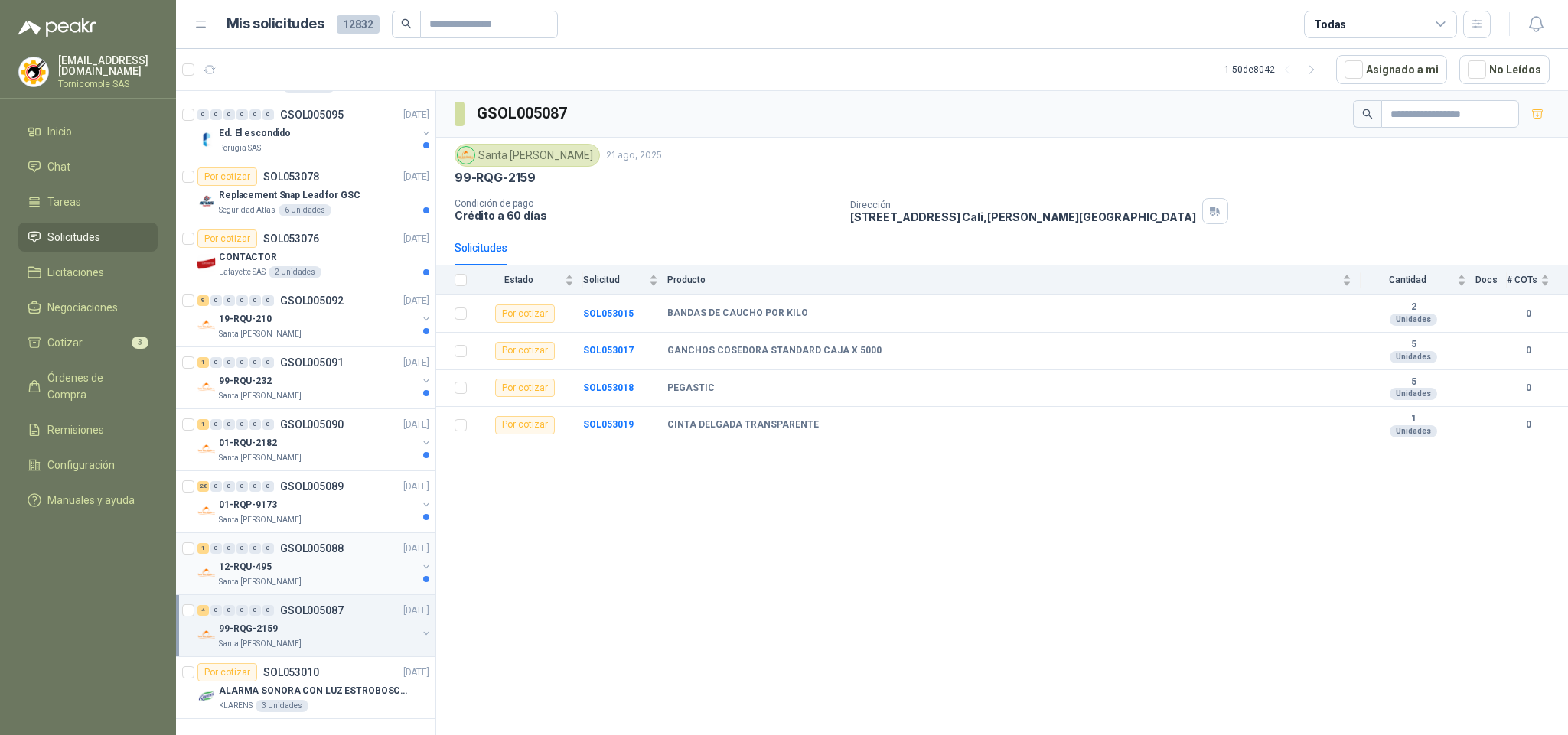
click at [318, 558] on div "12-RQU-495" at bounding box center [318, 566] width 199 height 18
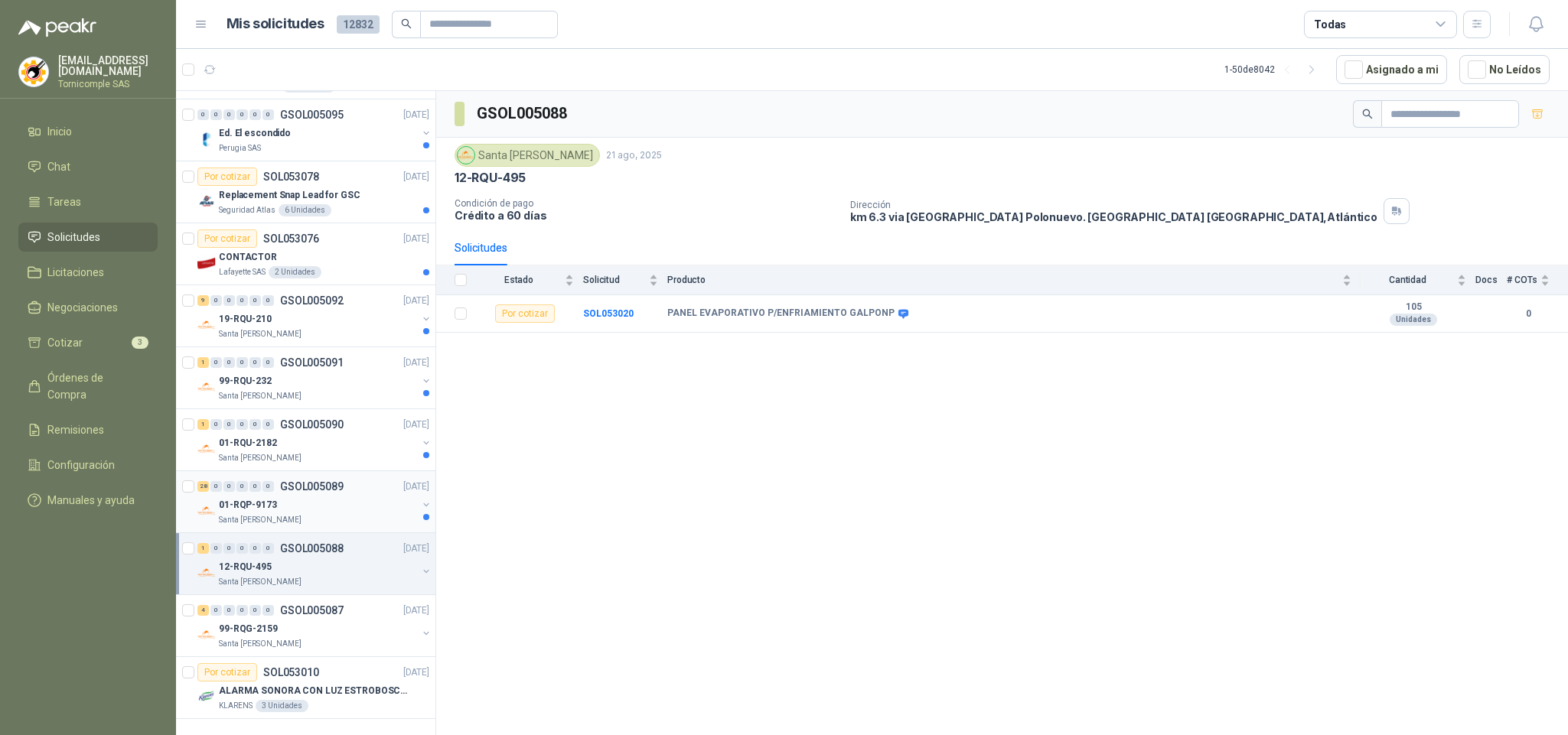
click at [320, 481] on div "28 0 0 0 0 0 GSOL005089 [DATE]" at bounding box center [315, 486] width 235 height 18
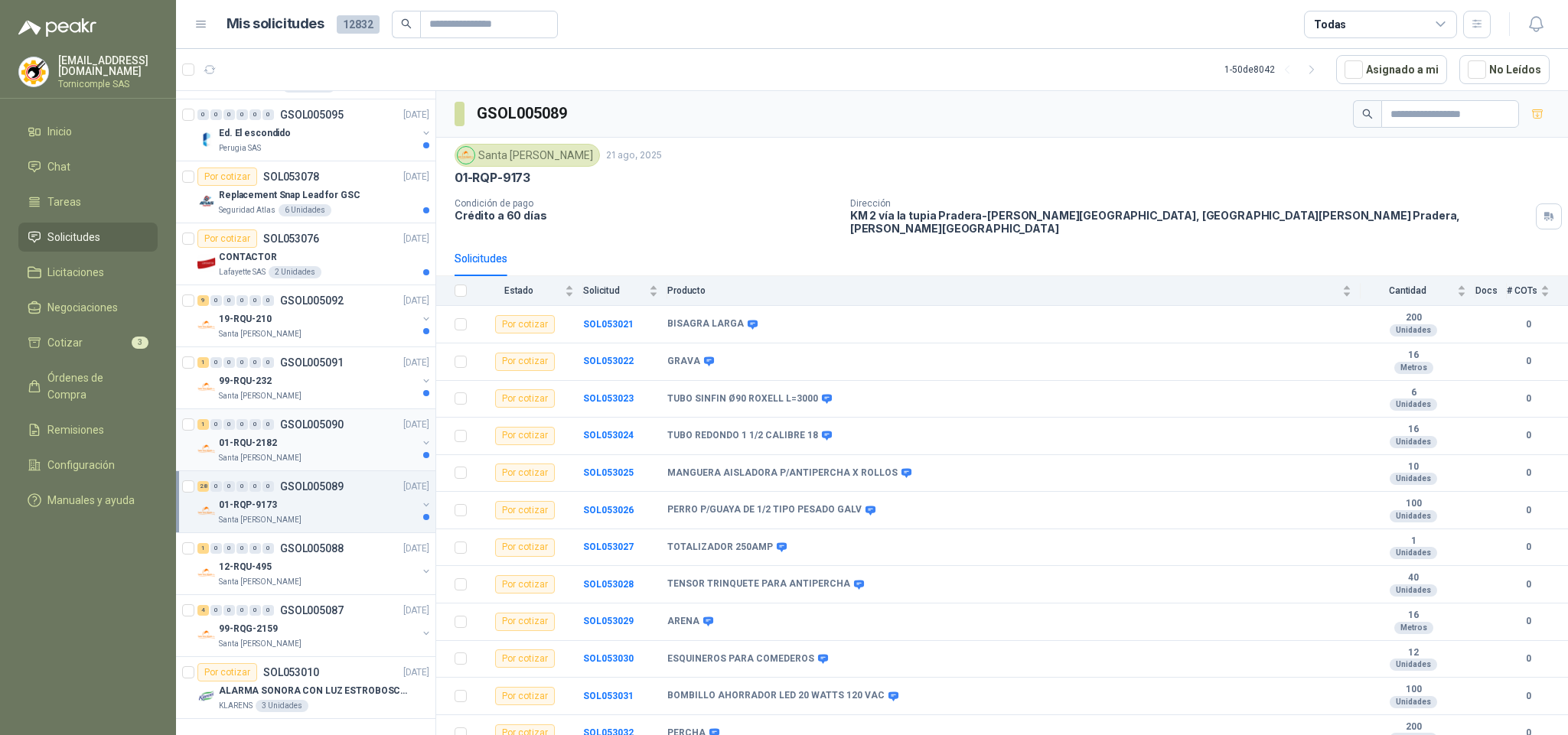
click at [322, 434] on div "01-RQU-2182" at bounding box center [318, 442] width 199 height 18
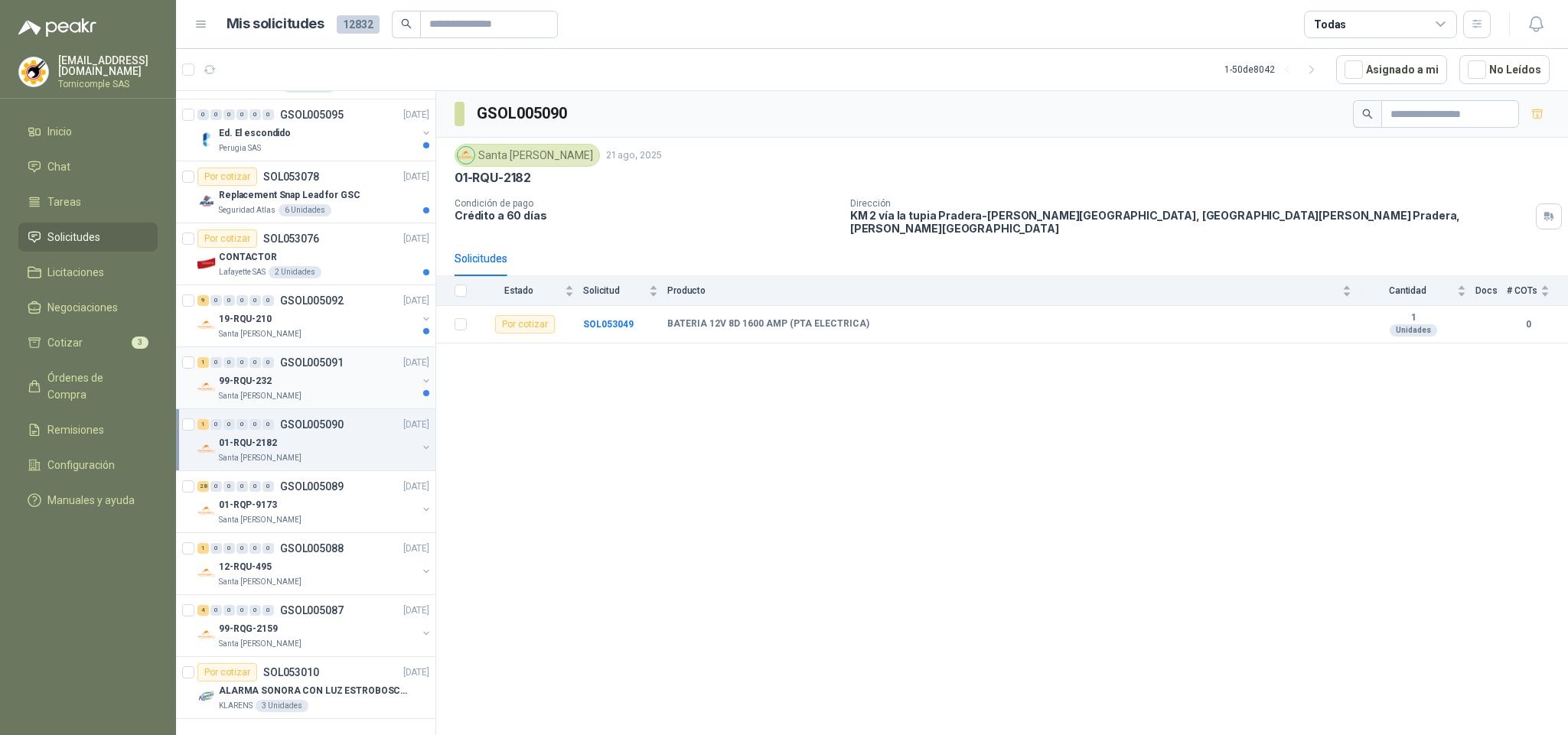
click at [324, 390] on div "Santa [PERSON_NAME]" at bounding box center [318, 396] width 199 height 12
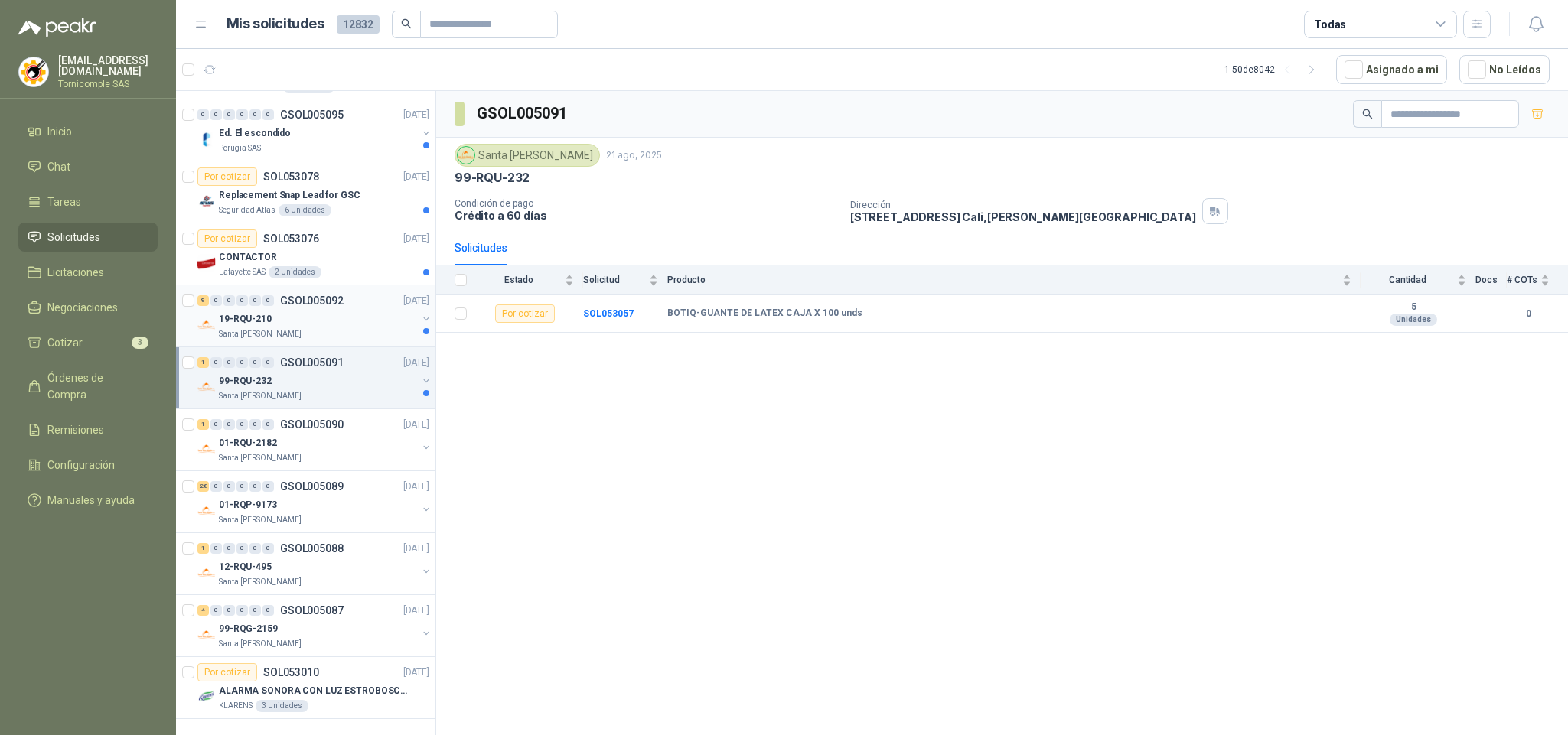
click at [324, 310] on div "19-RQU-210" at bounding box center [318, 318] width 199 height 18
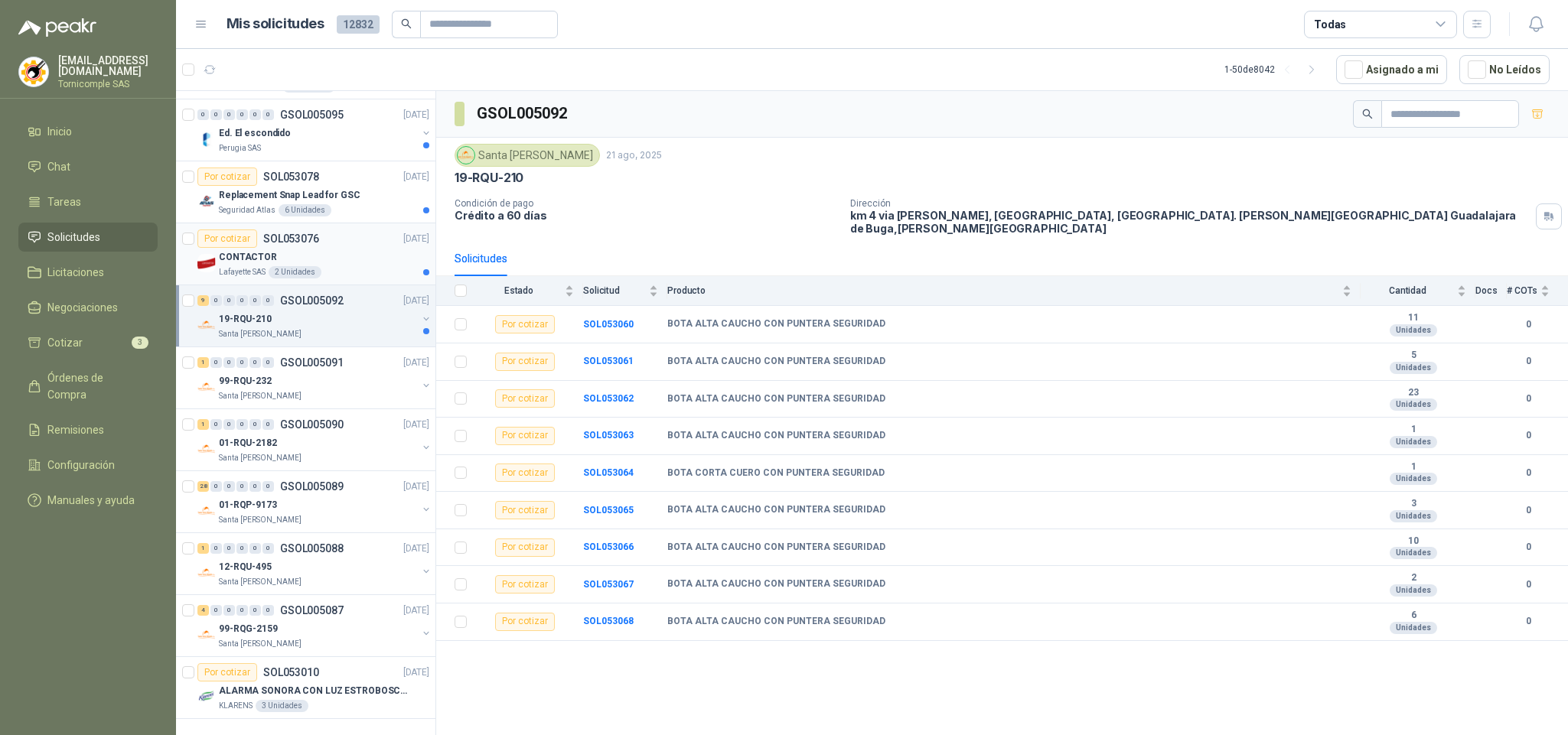
click at [351, 248] on div "CONTACTOR" at bounding box center [324, 257] width 211 height 18
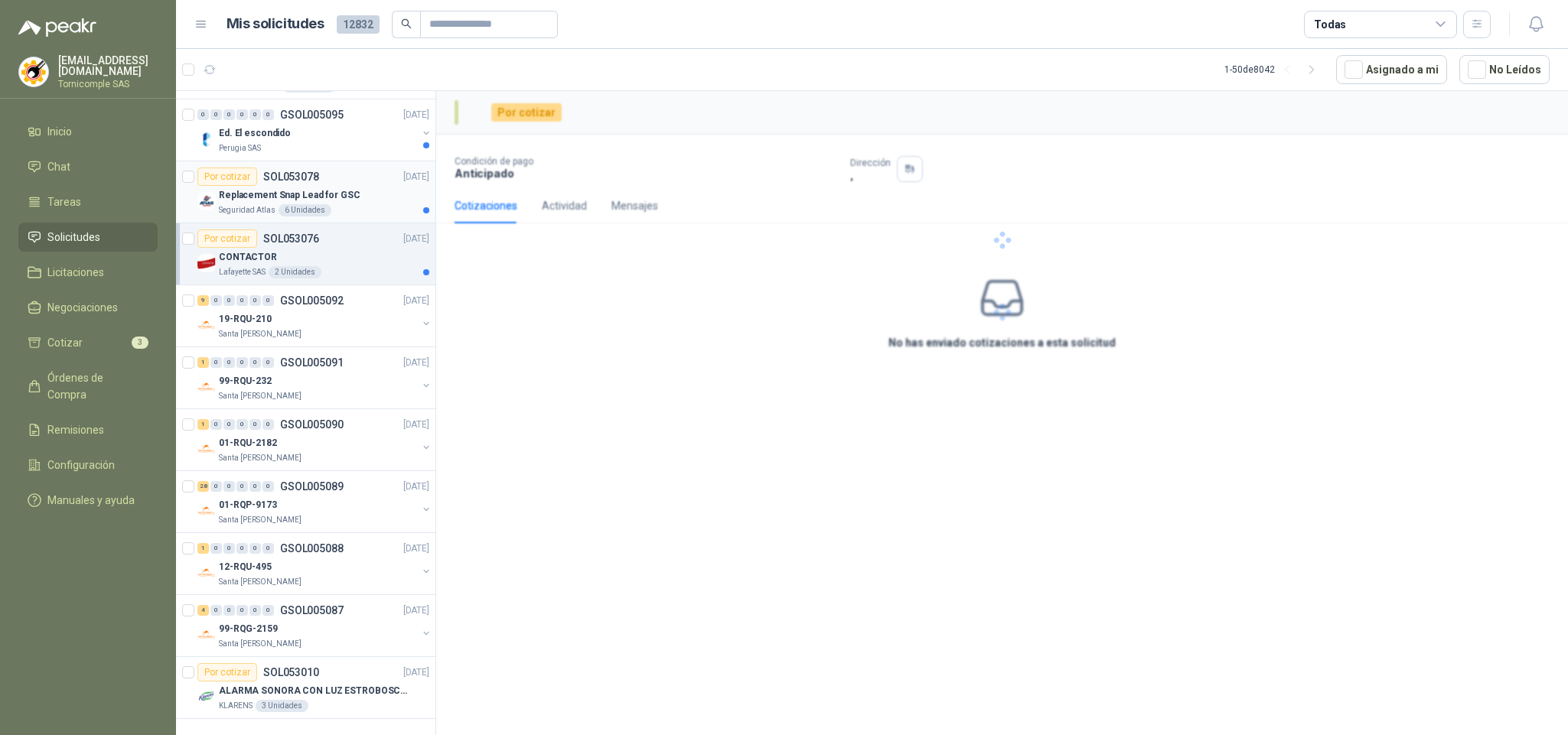
click at [343, 188] on p "Replacement Snap Lead for GSC" at bounding box center [289, 195] width 141 height 15
click at [338, 127] on div "Ed. El escondido" at bounding box center [318, 133] width 199 height 18
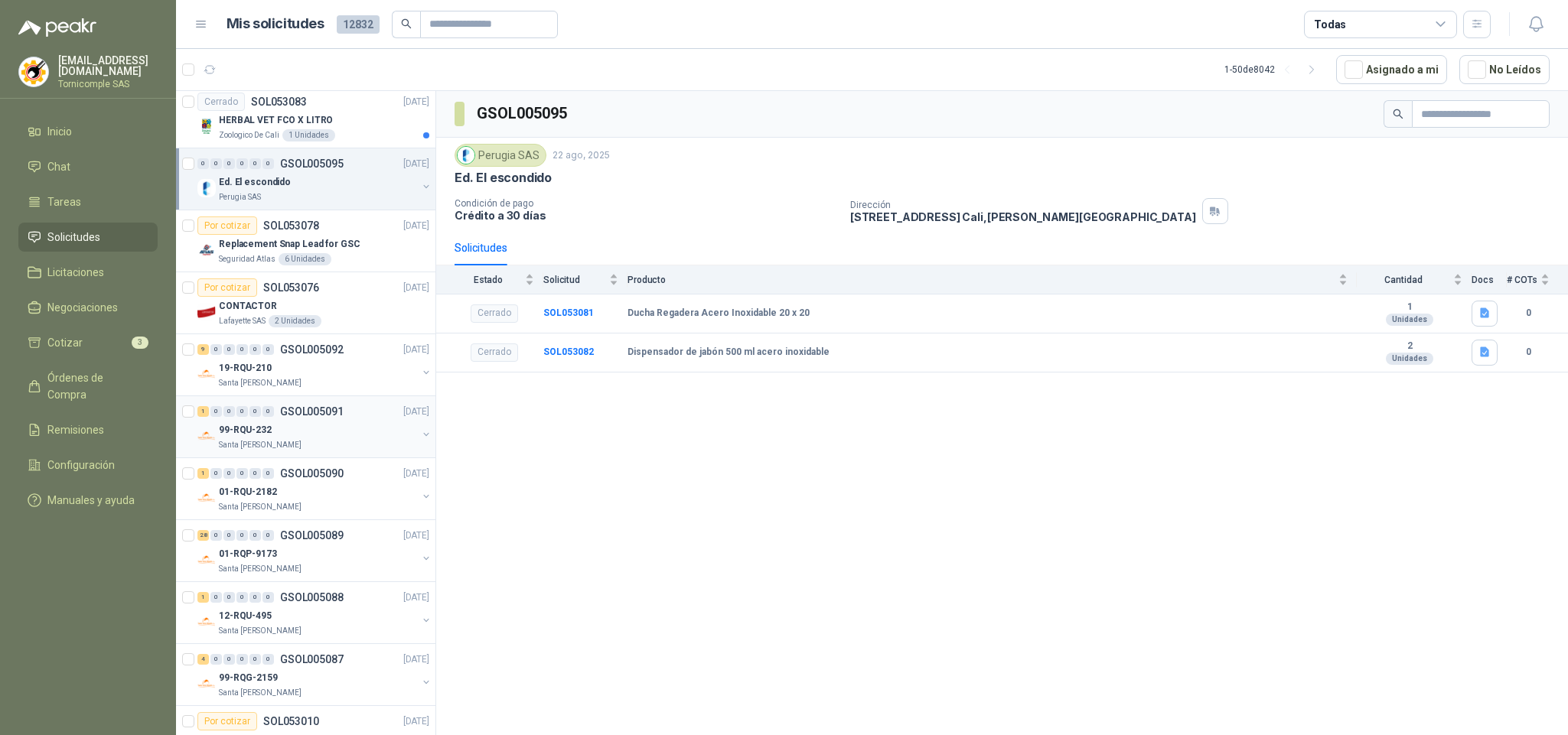
scroll to position [2385, 0]
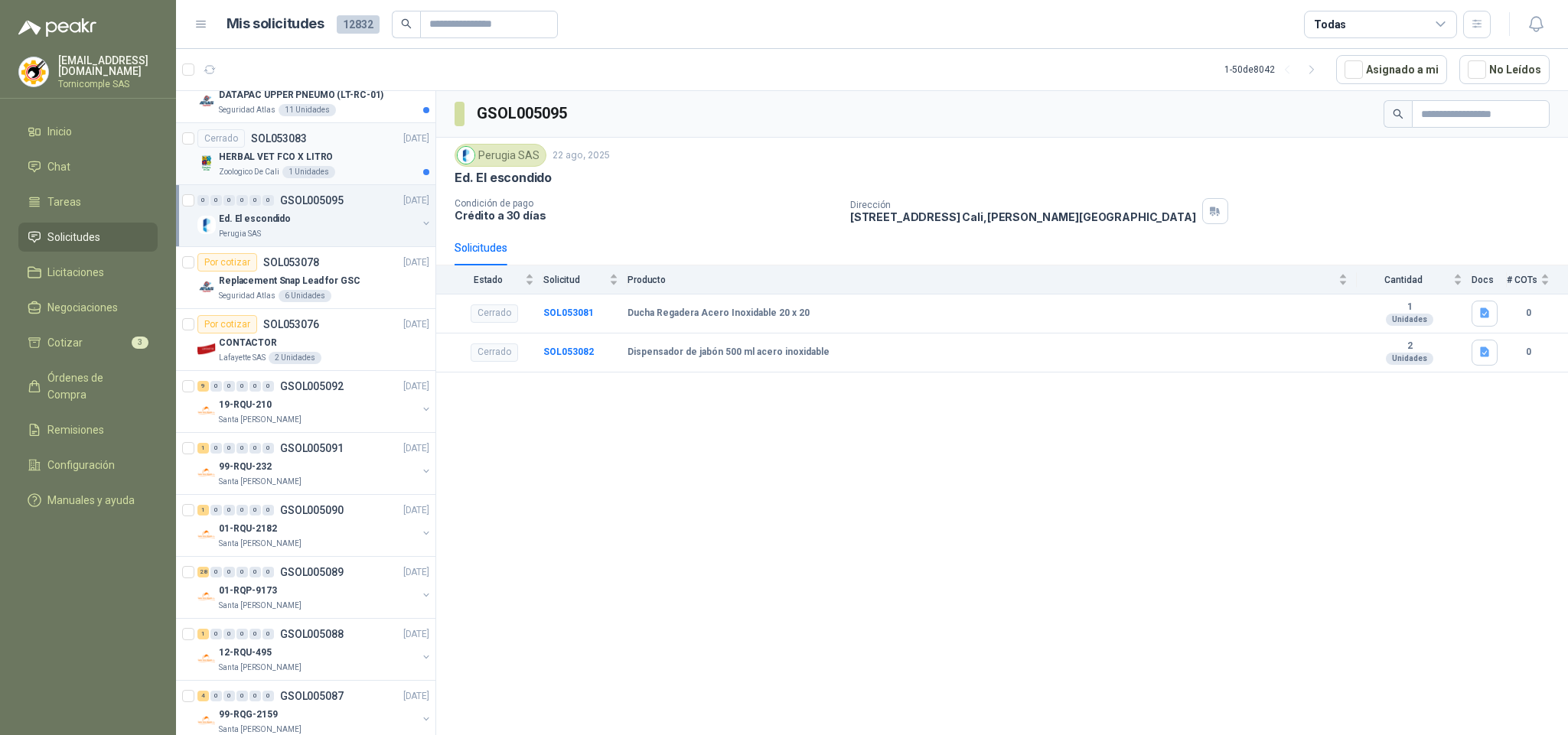
click at [306, 164] on p "HERBAL VET FCO X LITRO" at bounding box center [276, 157] width 114 height 15
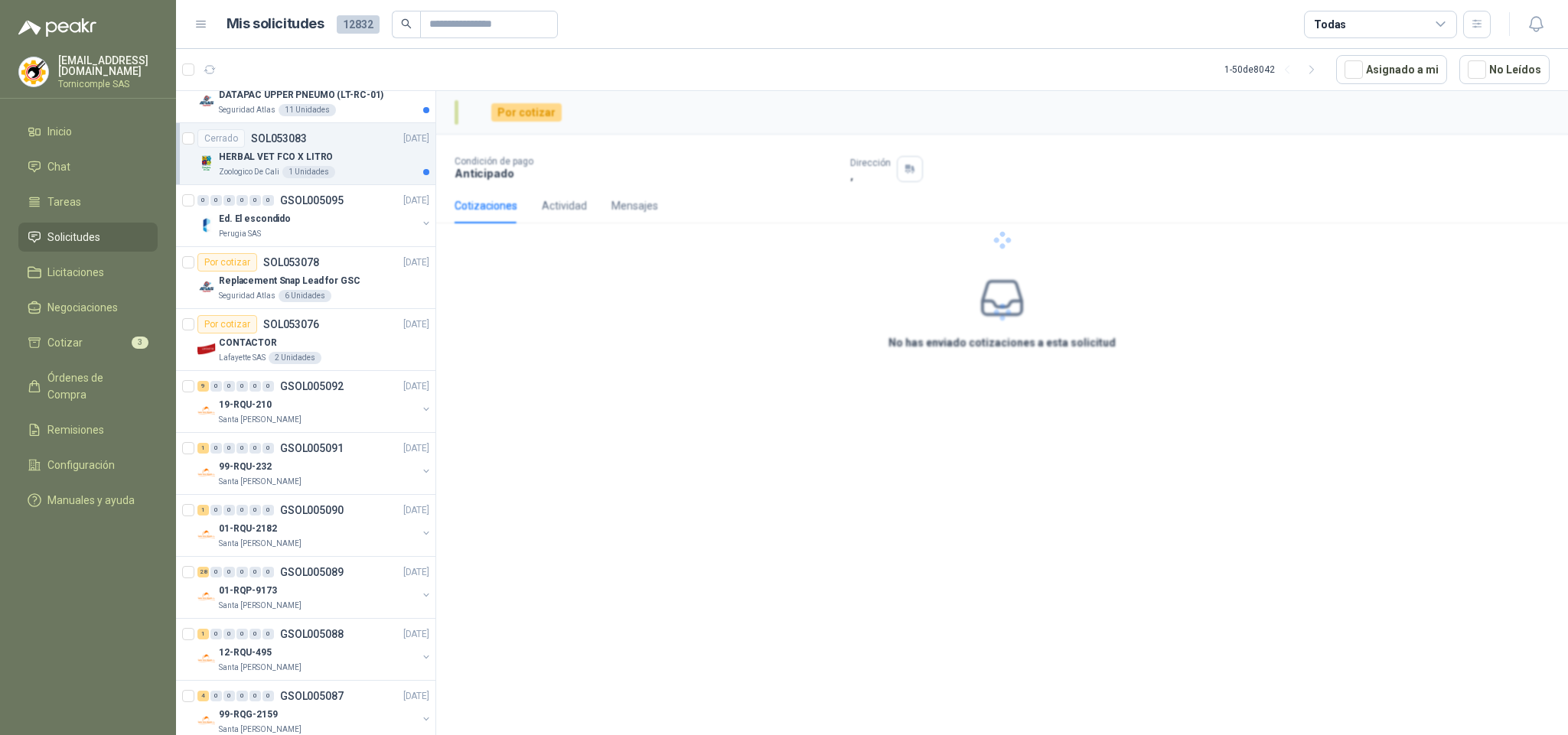
scroll to position [2270, 0]
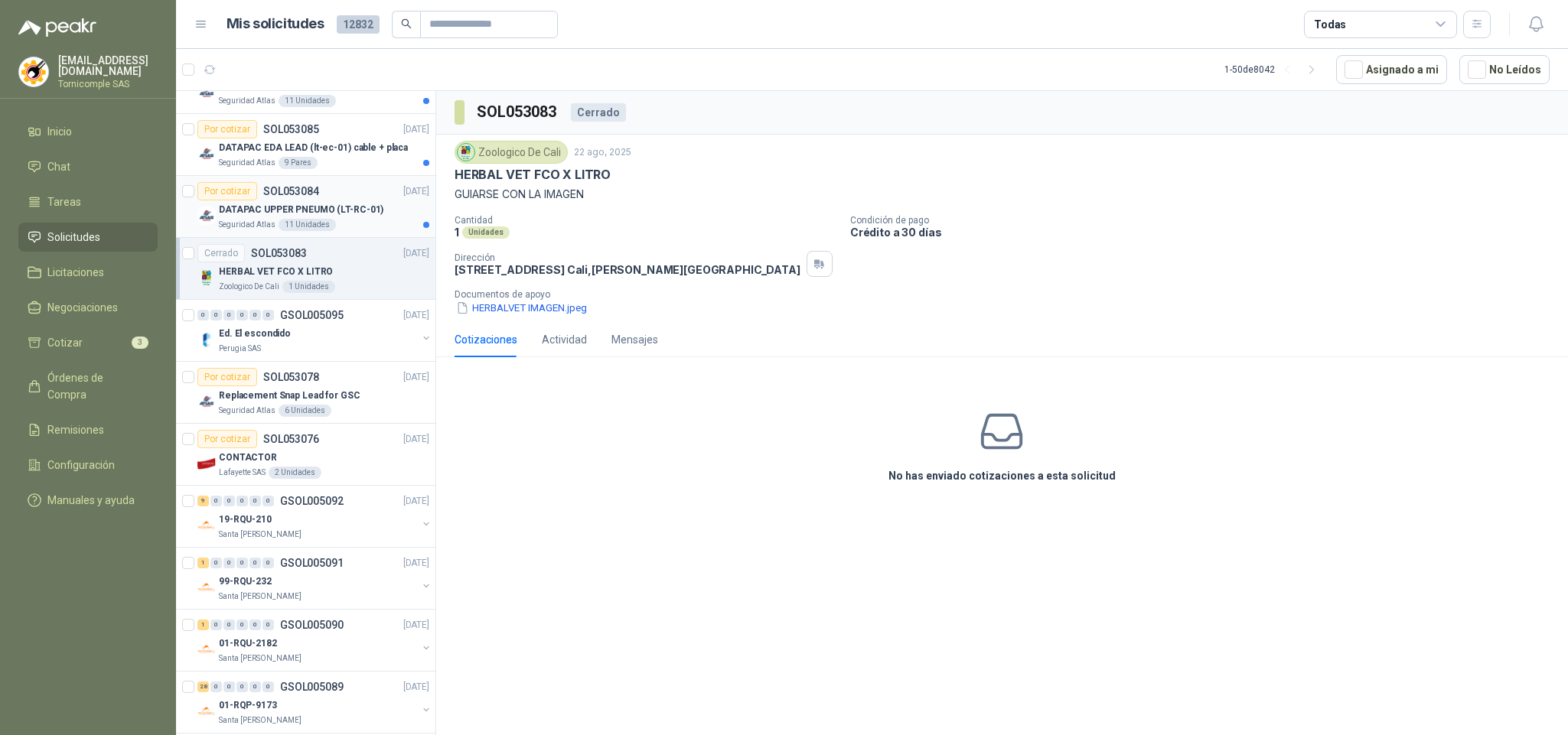
click at [304, 214] on div "DATAPAC UPPER PNEUMO (LT-RC-01)" at bounding box center [324, 209] width 211 height 18
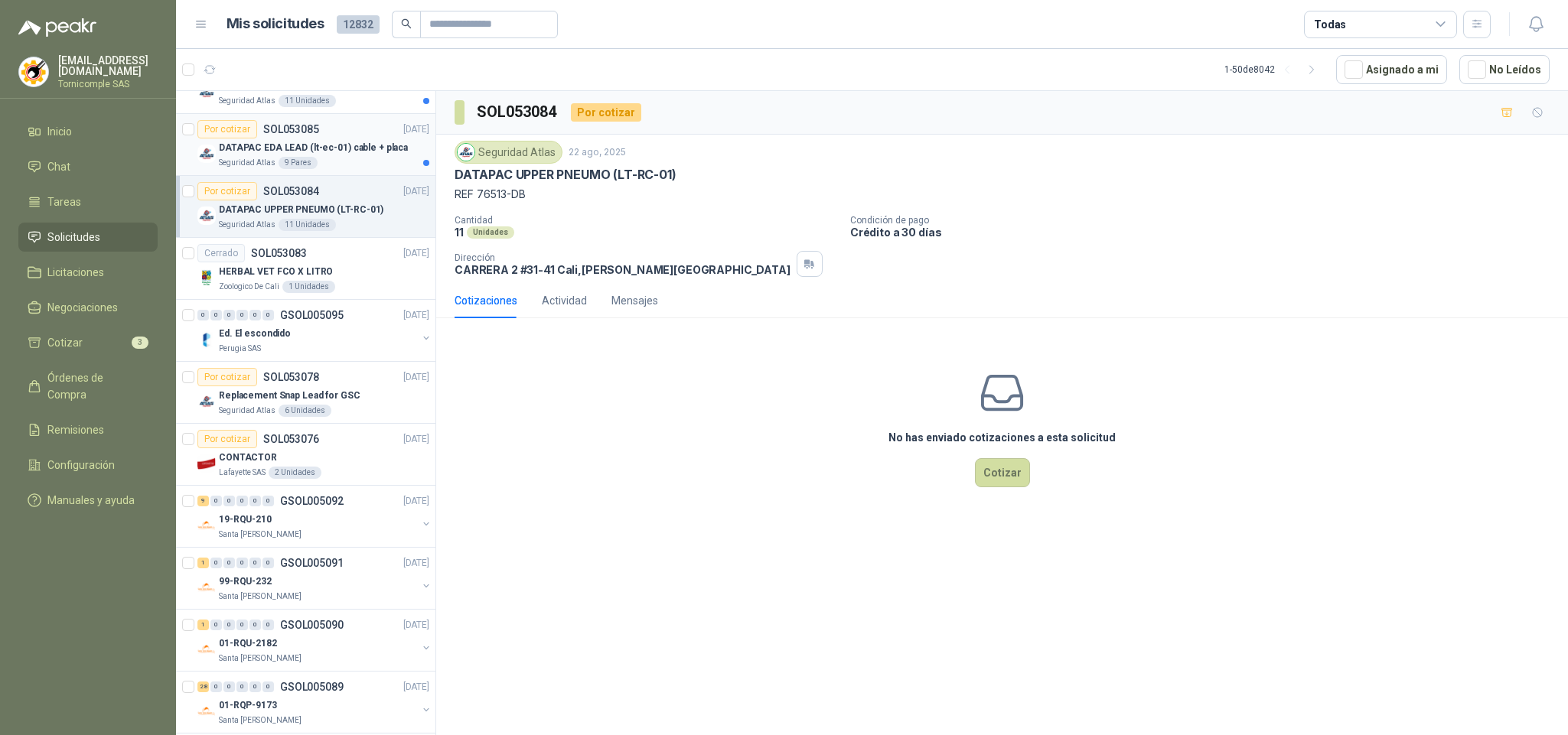
click at [299, 169] on div "9 Pares" at bounding box center [298, 163] width 39 height 12
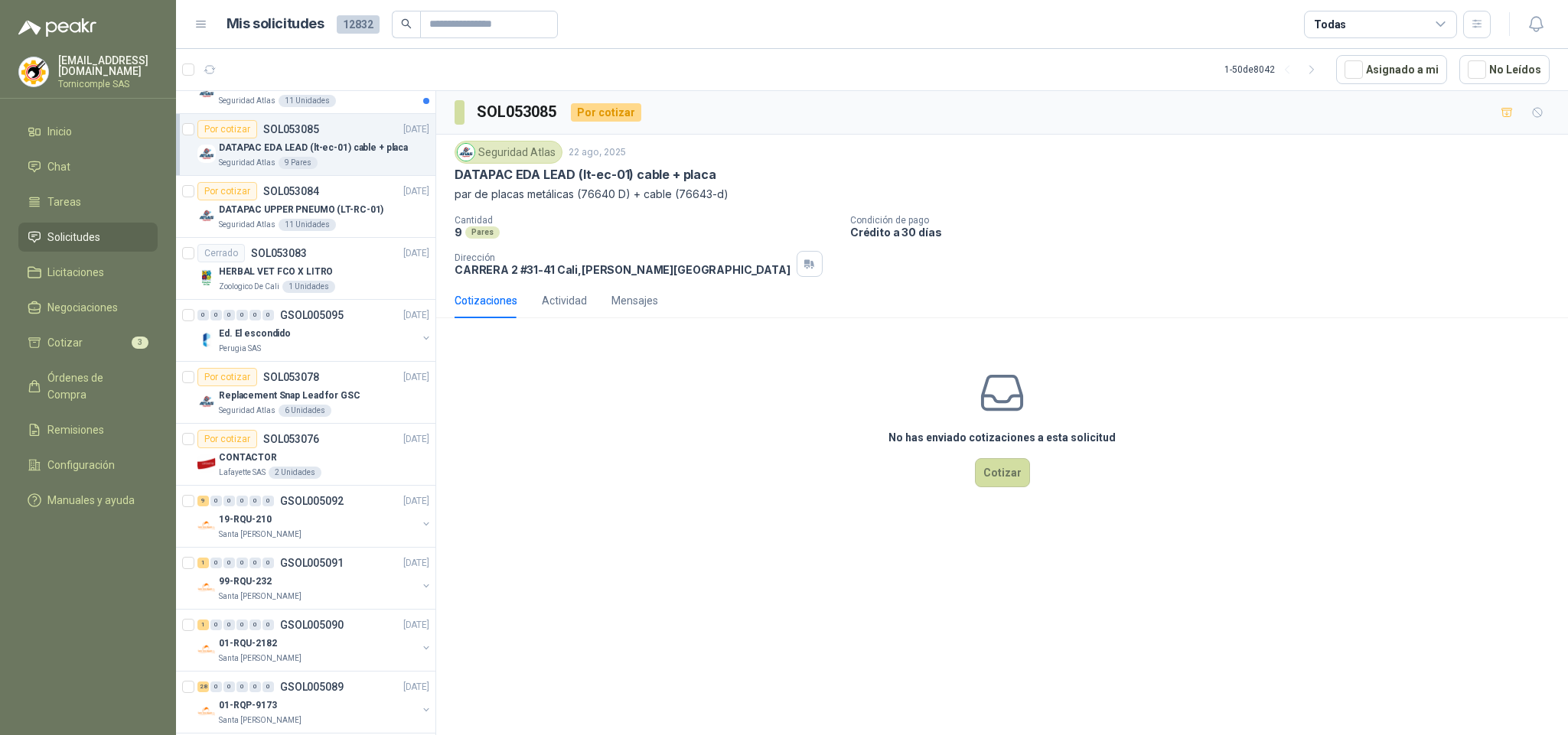
scroll to position [2155, 0]
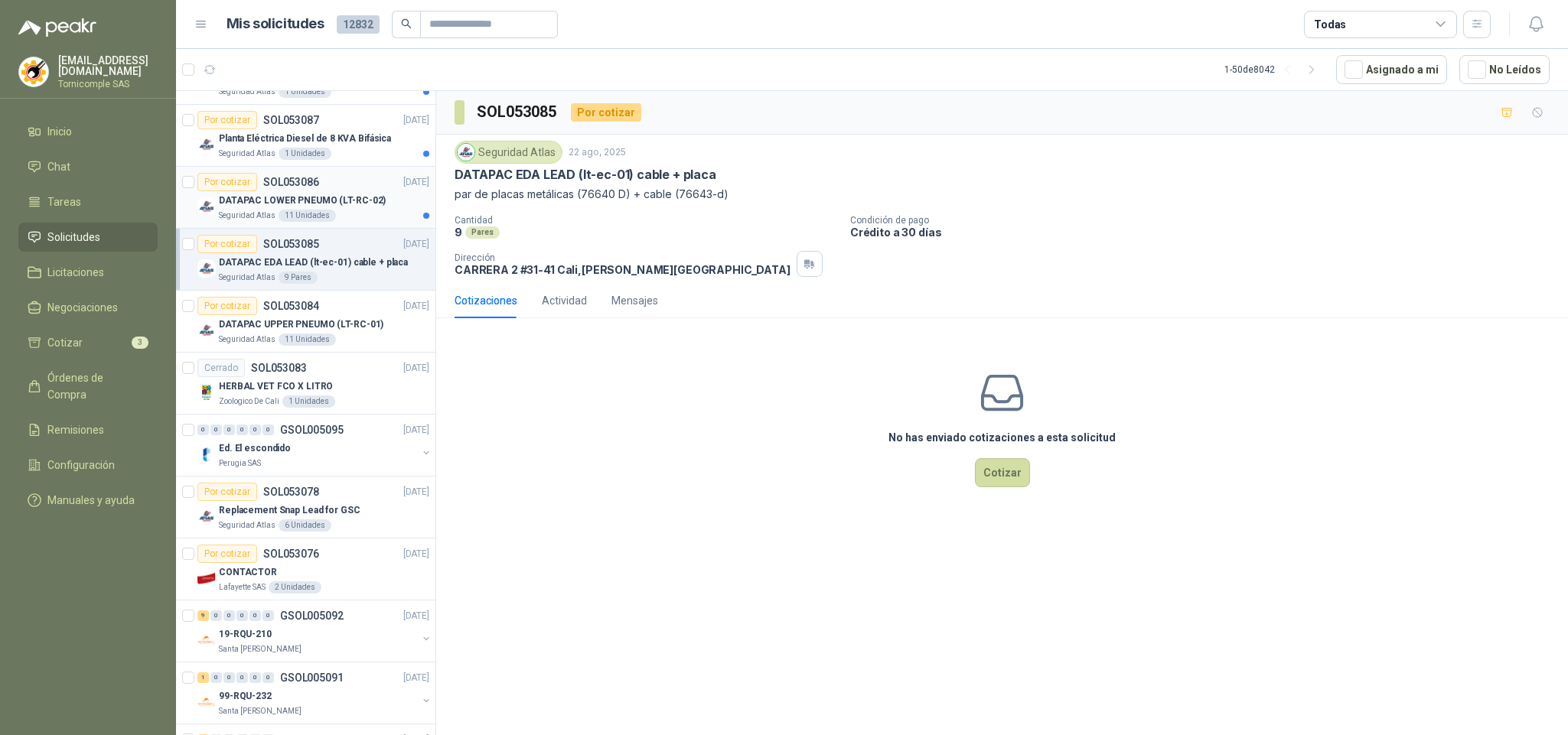
click at [299, 208] on p "DATAPAC LOWER PNEUMO (LT-RC-02)" at bounding box center [302, 200] width 167 height 15
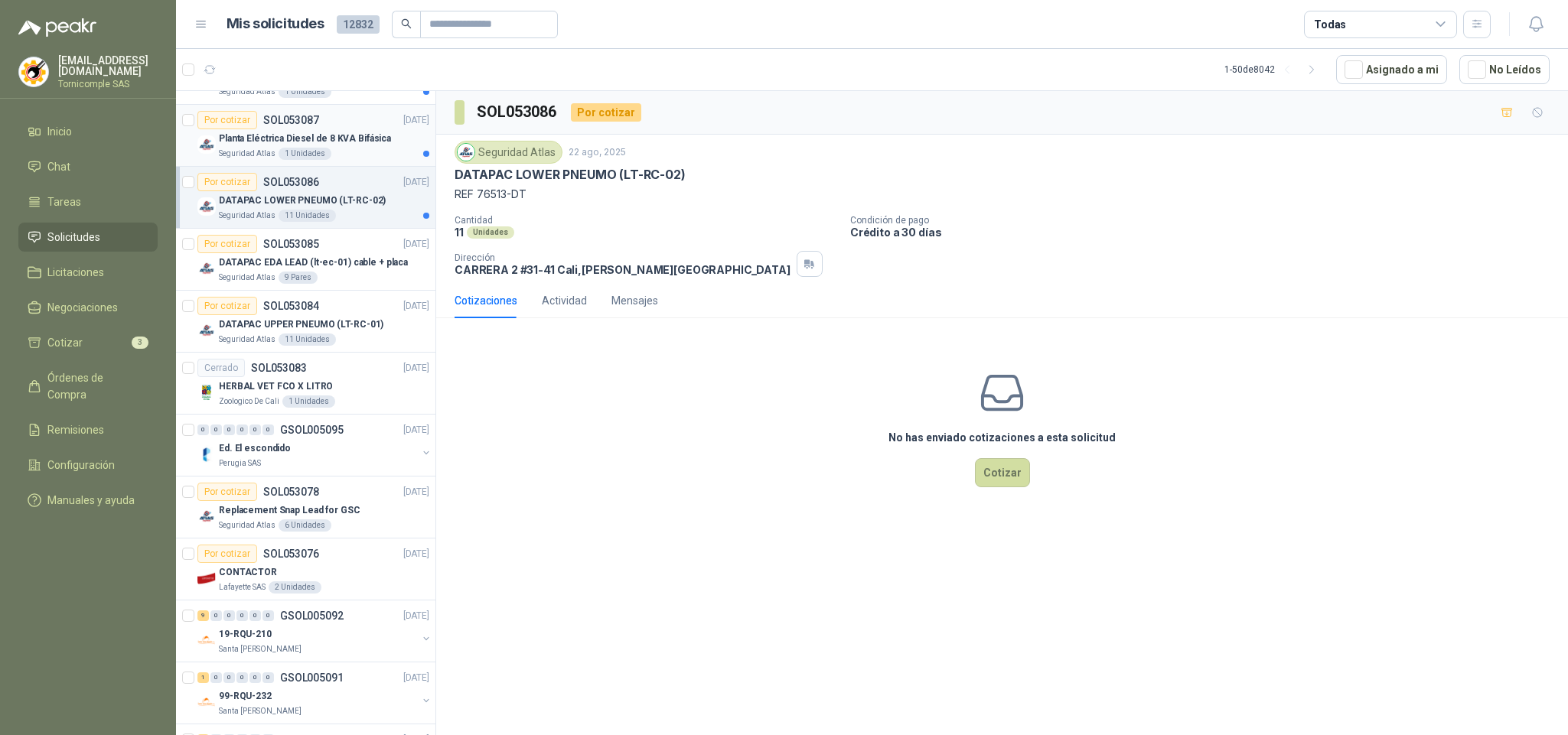
click at [315, 146] on p "Planta Eléctrica Diesel de 8 KVA Bifásica" at bounding box center [305, 139] width 172 height 15
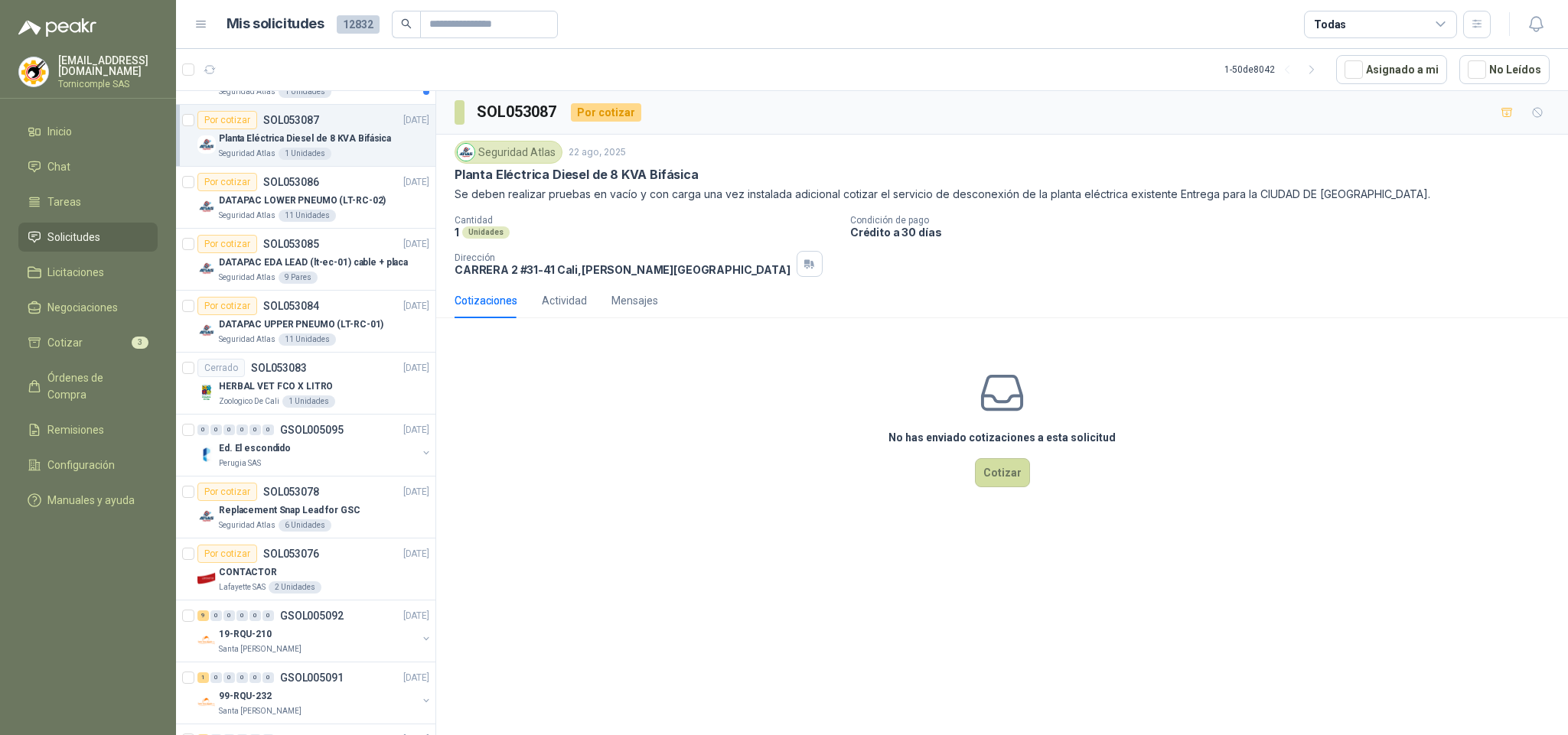
scroll to position [2041, 0]
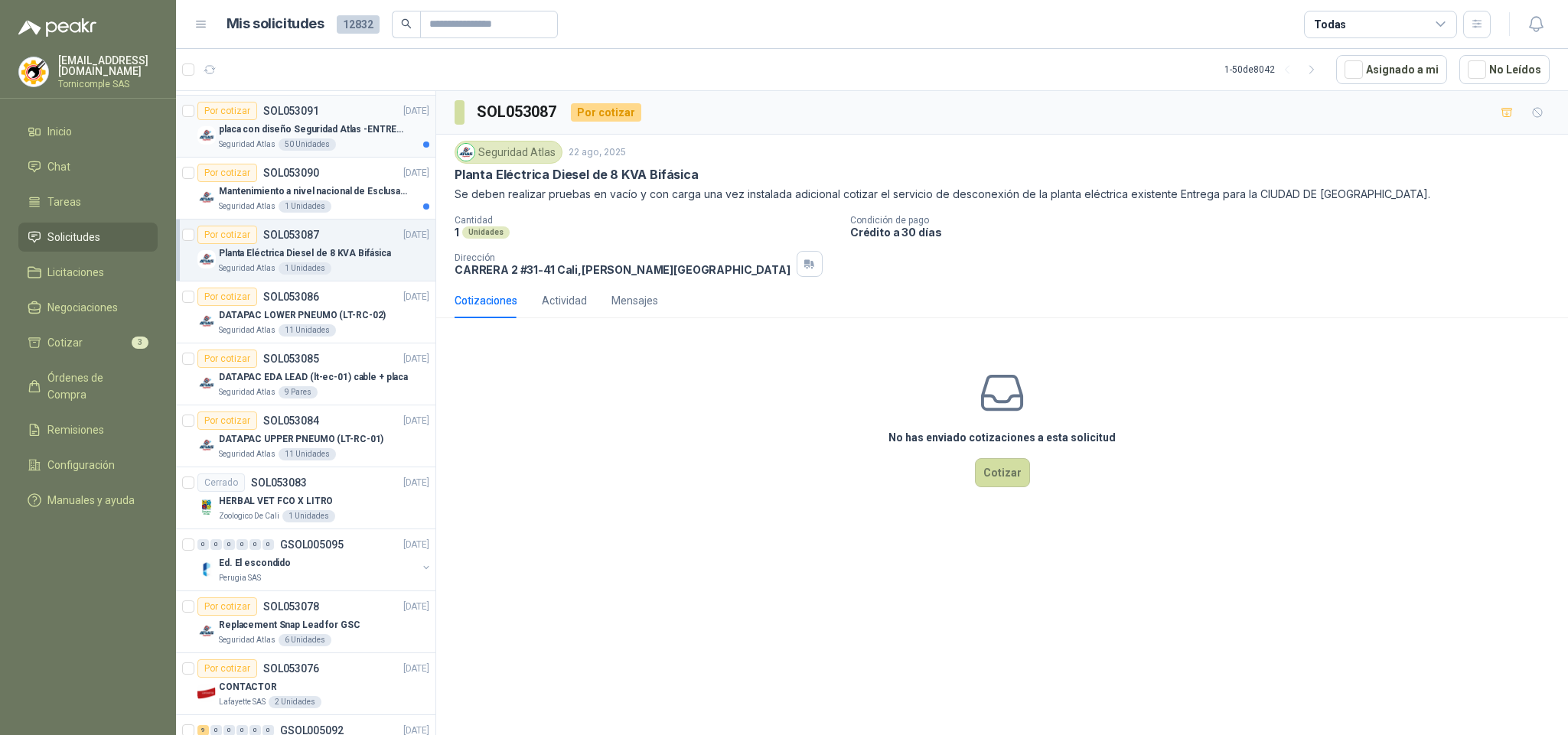
click at [317, 157] on article "Por cotizar SOL053091 [DATE] placa con diseño Seguridad Atlas -ENTREGA en [GEOG…" at bounding box center [306, 127] width 259 height 62
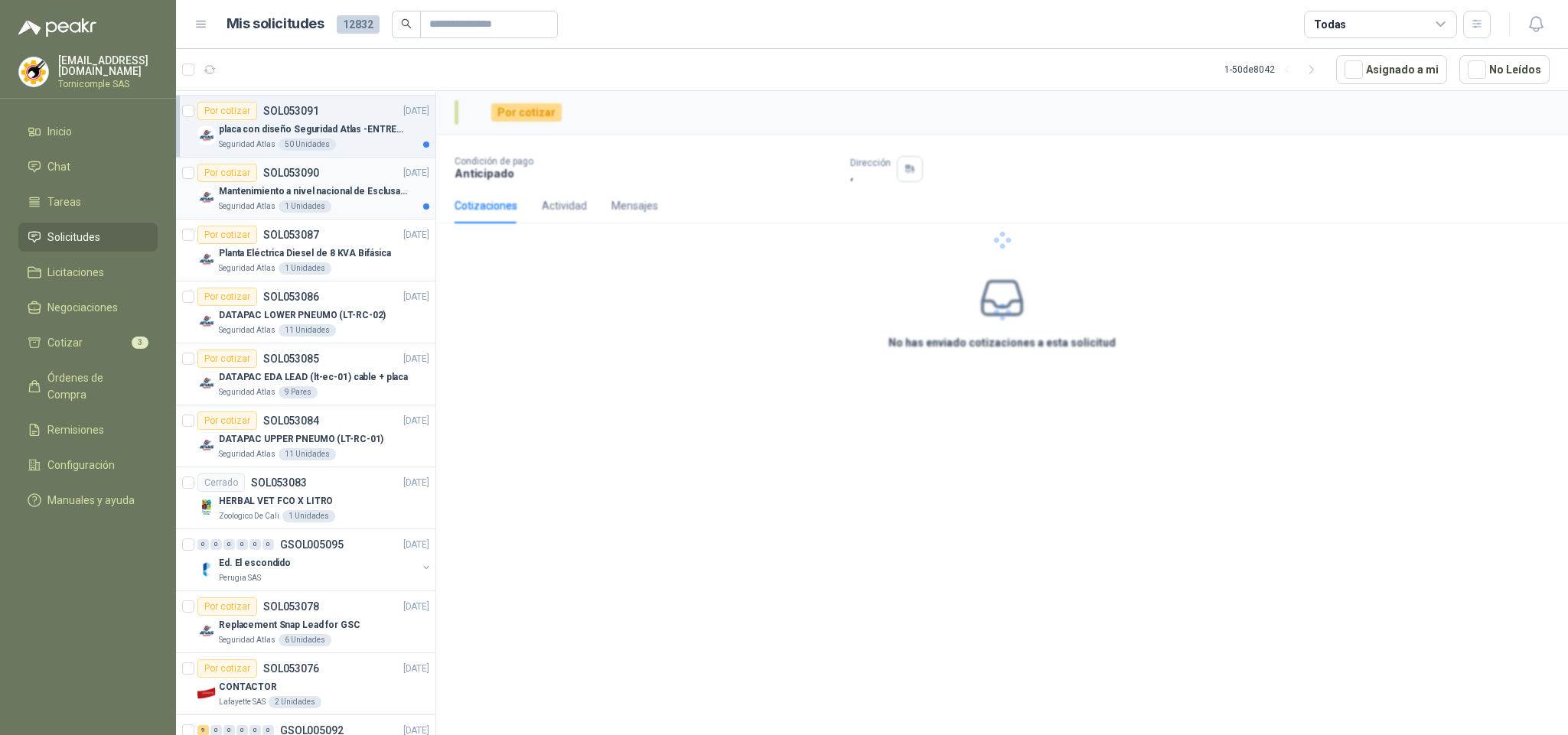
click at [315, 199] on p "Mantenimiento a nivel nacional de Esclusas de Seguridad" at bounding box center [314, 191] width 191 height 15
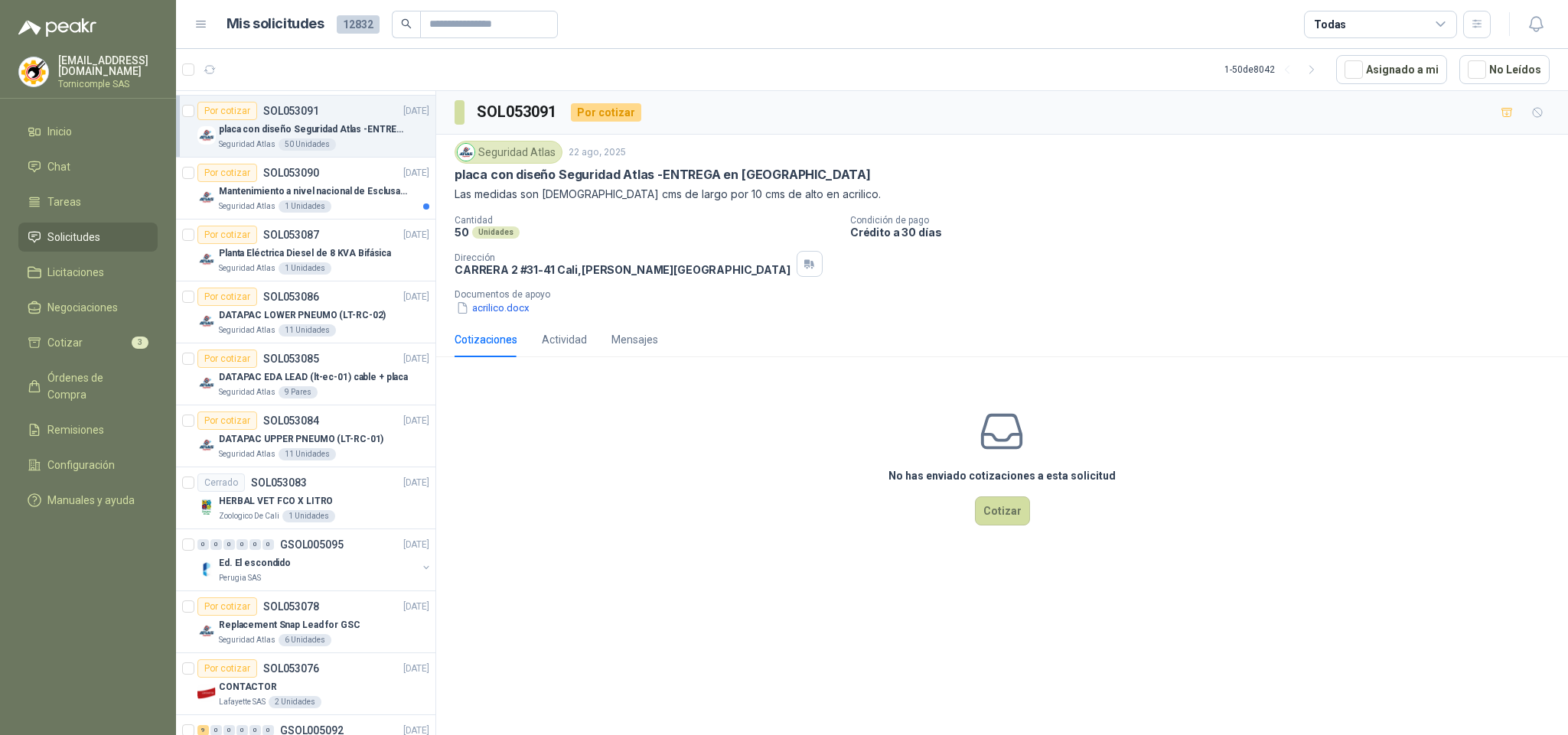
click at [310, 137] on p "placa con diseño Seguridad Atlas -ENTREGA en [GEOGRAPHIC_DATA]" at bounding box center [314, 129] width 191 height 15
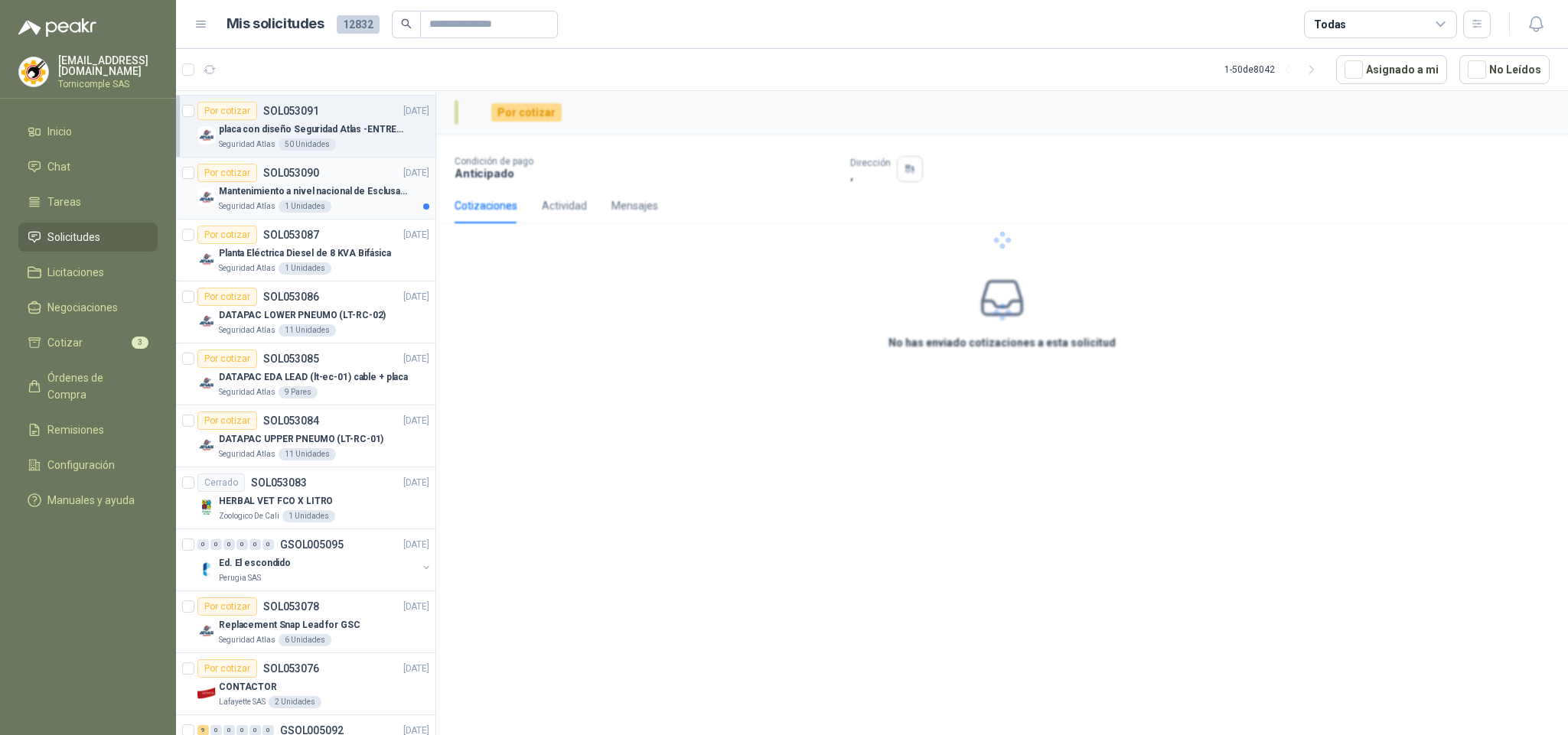
click at [297, 213] on div "1 Unidades" at bounding box center [305, 206] width 53 height 12
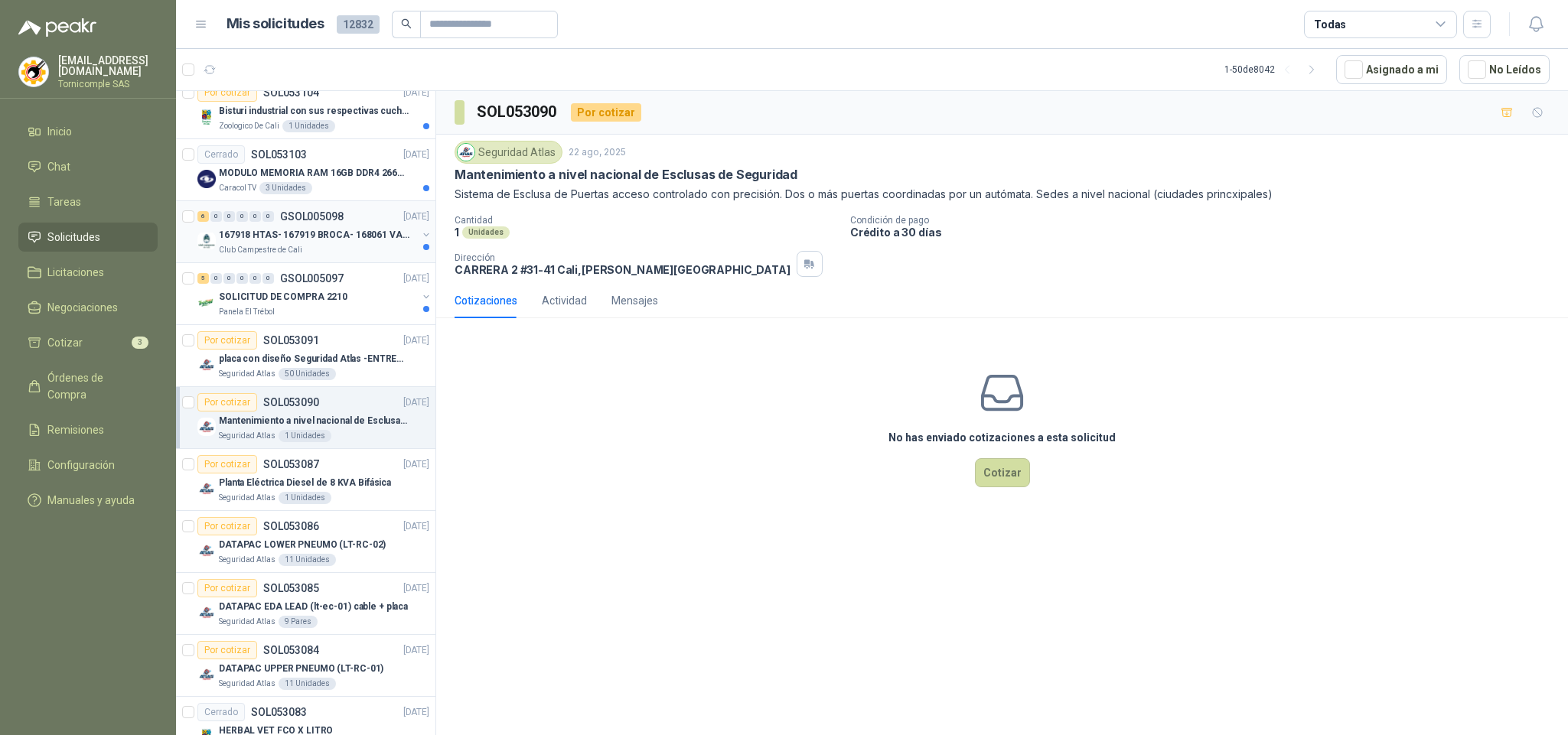
click at [307, 242] on p "167918 HTAS- 167919 BROCA- 168061 VALVULA" at bounding box center [314, 234] width 191 height 15
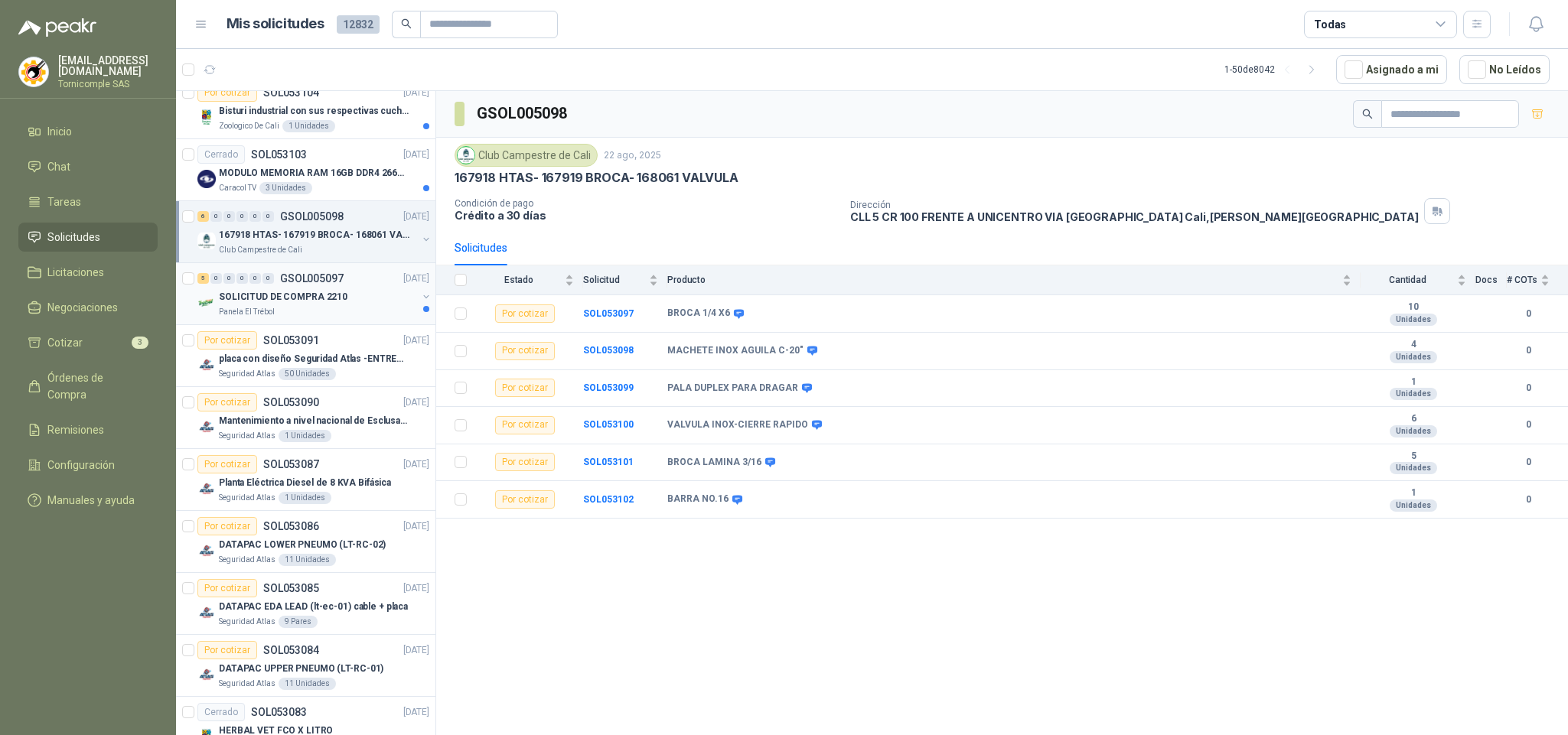
click at [311, 305] on p "SOLICITUD DE COMPRA 2210" at bounding box center [283, 297] width 128 height 15
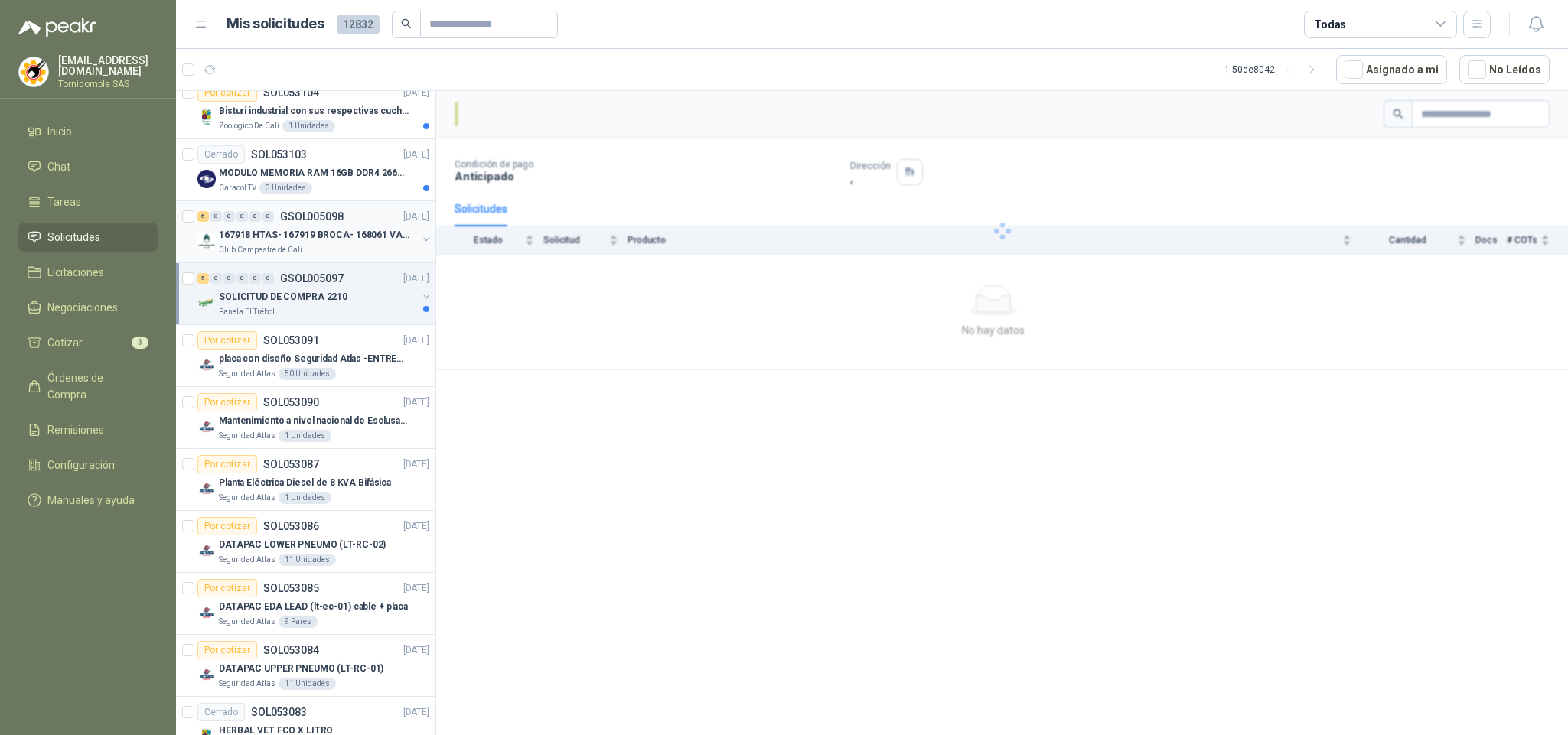
click at [311, 242] on p "167918 HTAS- 167919 BROCA- 168061 VALVULA" at bounding box center [314, 234] width 191 height 15
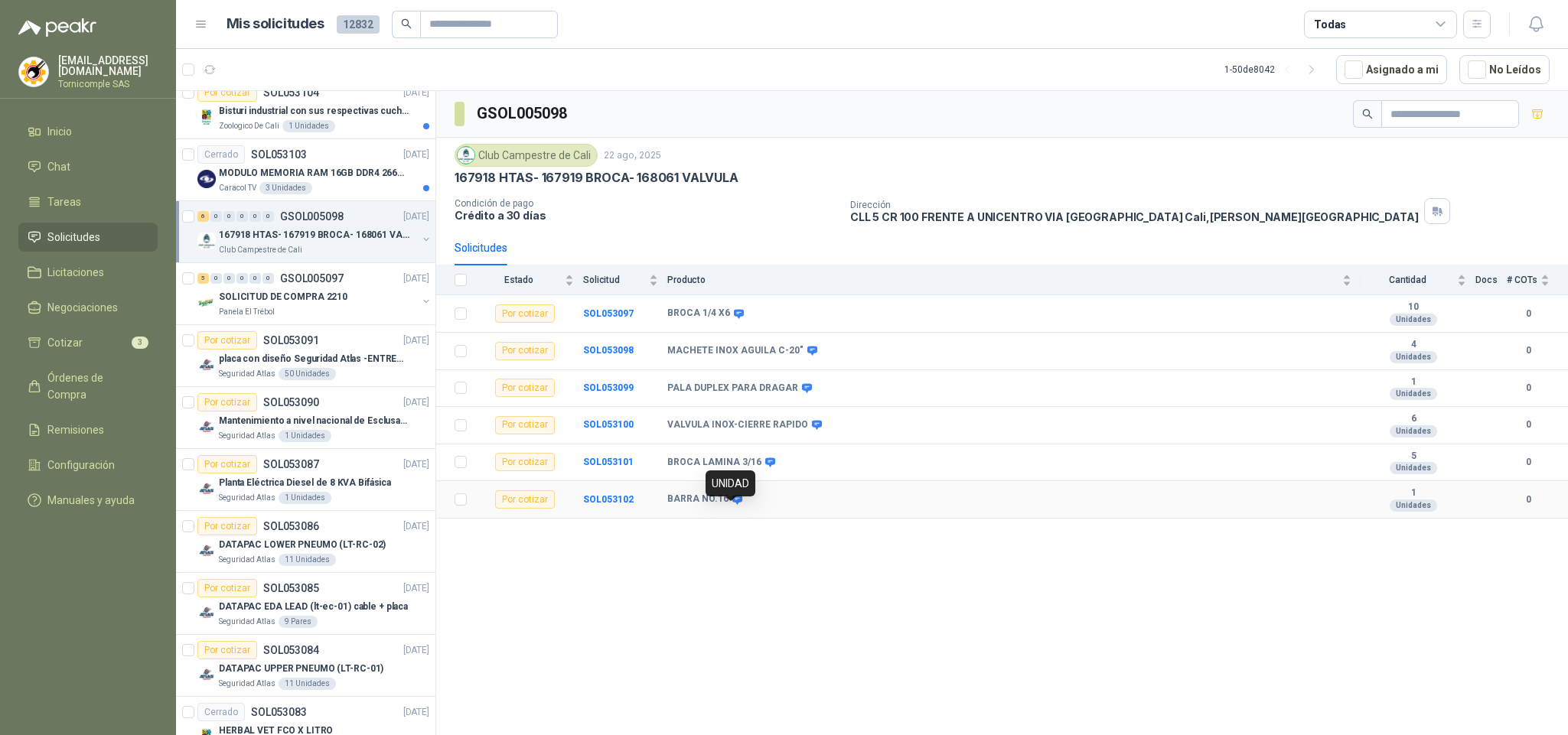
click at [734, 504] on icon at bounding box center [738, 500] width 10 height 9
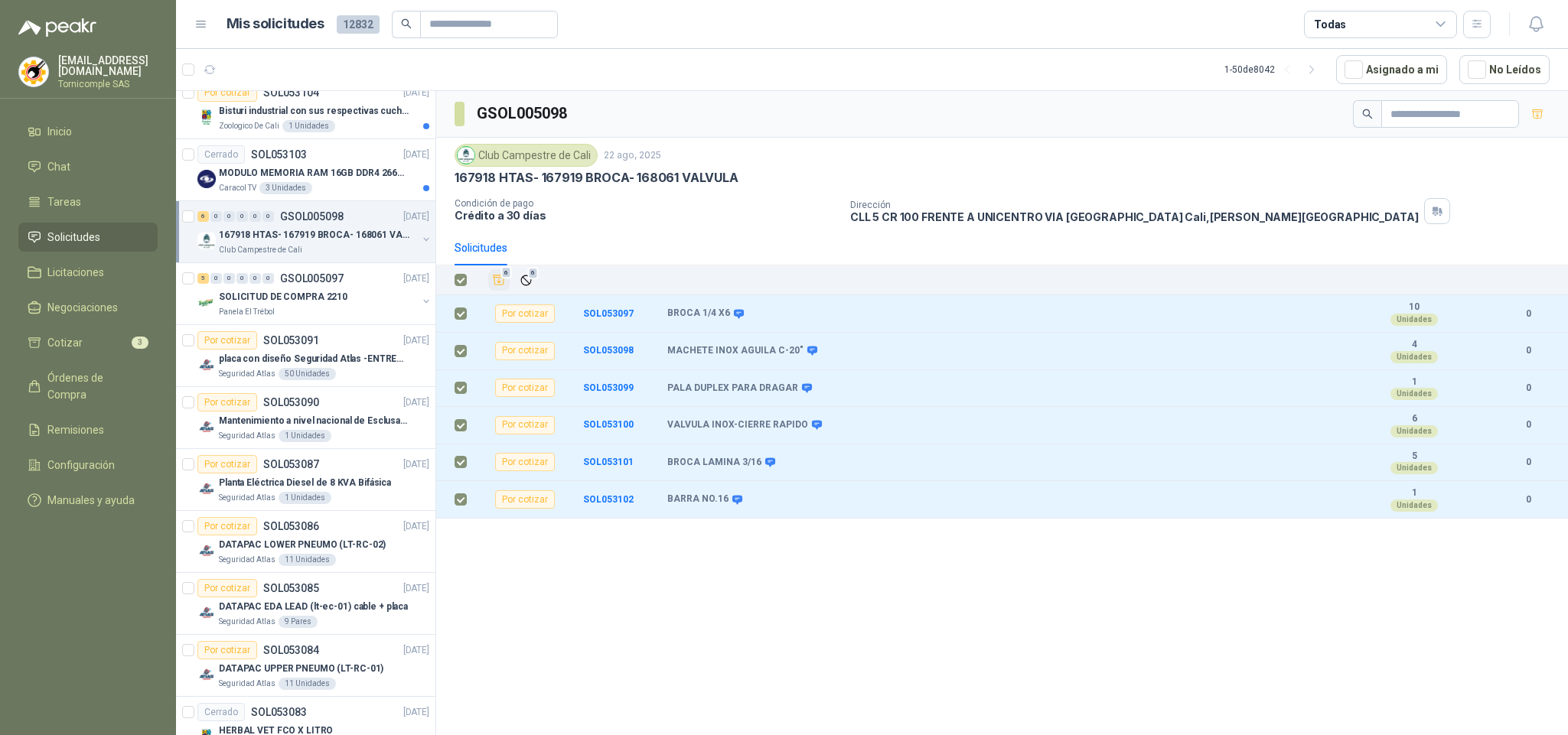
click at [501, 280] on icon "Añadir" at bounding box center [499, 280] width 14 height 14
click at [330, 179] on p "MODULO MEMORIA RAM 16GB DDR4 2666 MHZ - PORTATIL" at bounding box center [314, 173] width 191 height 15
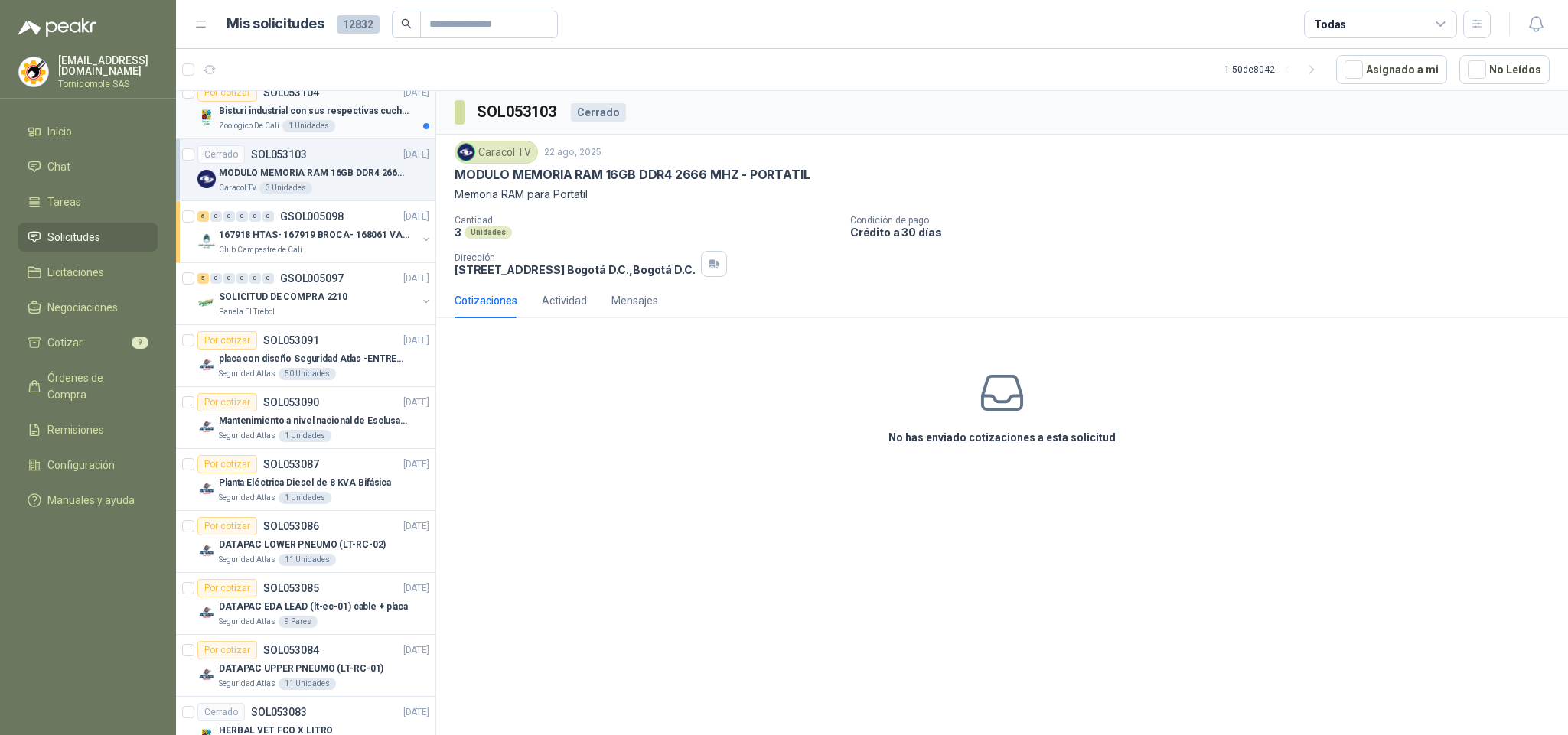
click at [330, 139] on article "Por cotizar SOL053104 [DATE] Bisturi industrial con sus respectivas cuchillas s…" at bounding box center [306, 108] width 259 height 62
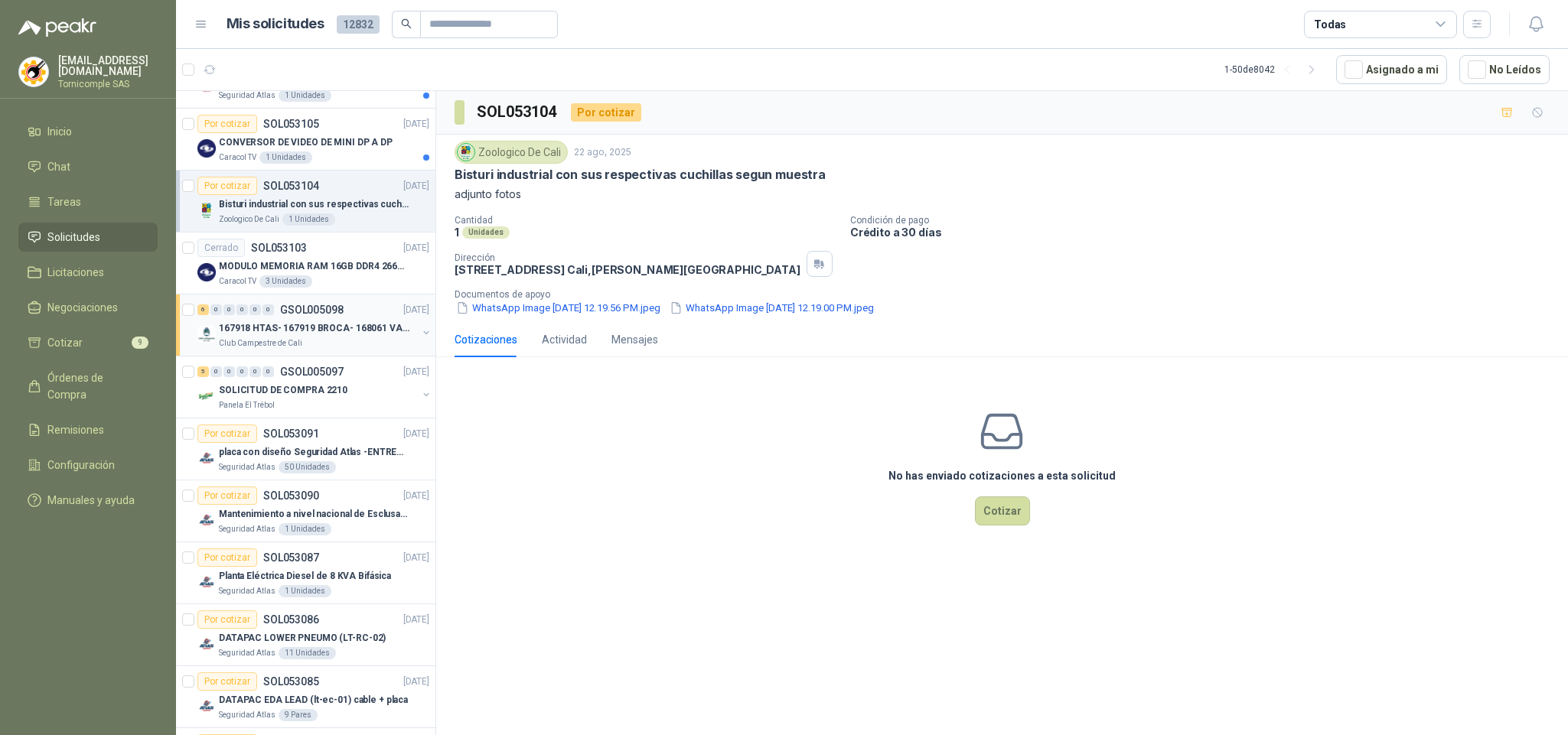
scroll to position [1581, 0]
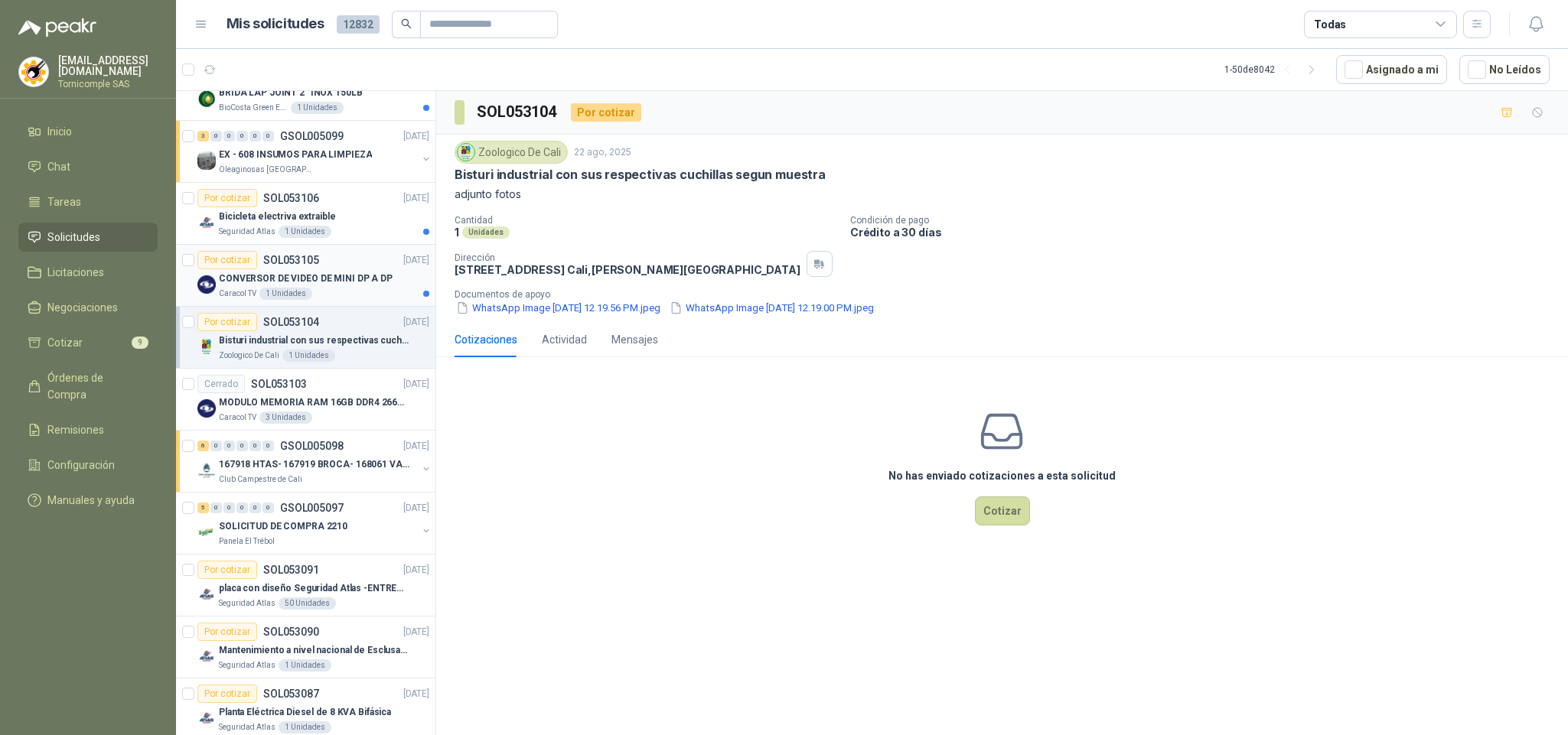
click at [381, 285] on p "CONVERSOR DE VIDEO DE MINI DP A DP" at bounding box center [306, 278] width 174 height 15
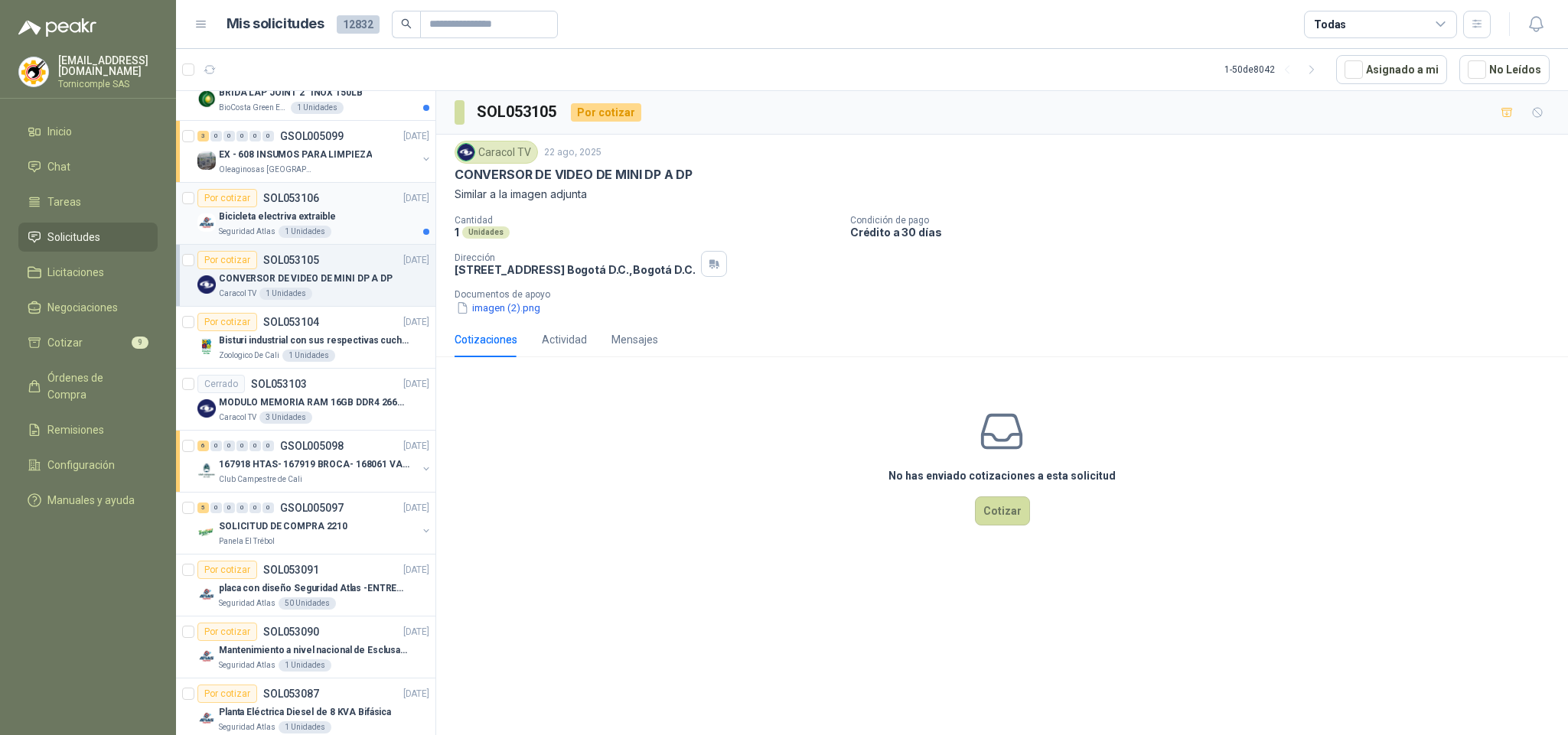
click at [386, 226] on div "Bicicleta electriva extraible" at bounding box center [324, 216] width 211 height 18
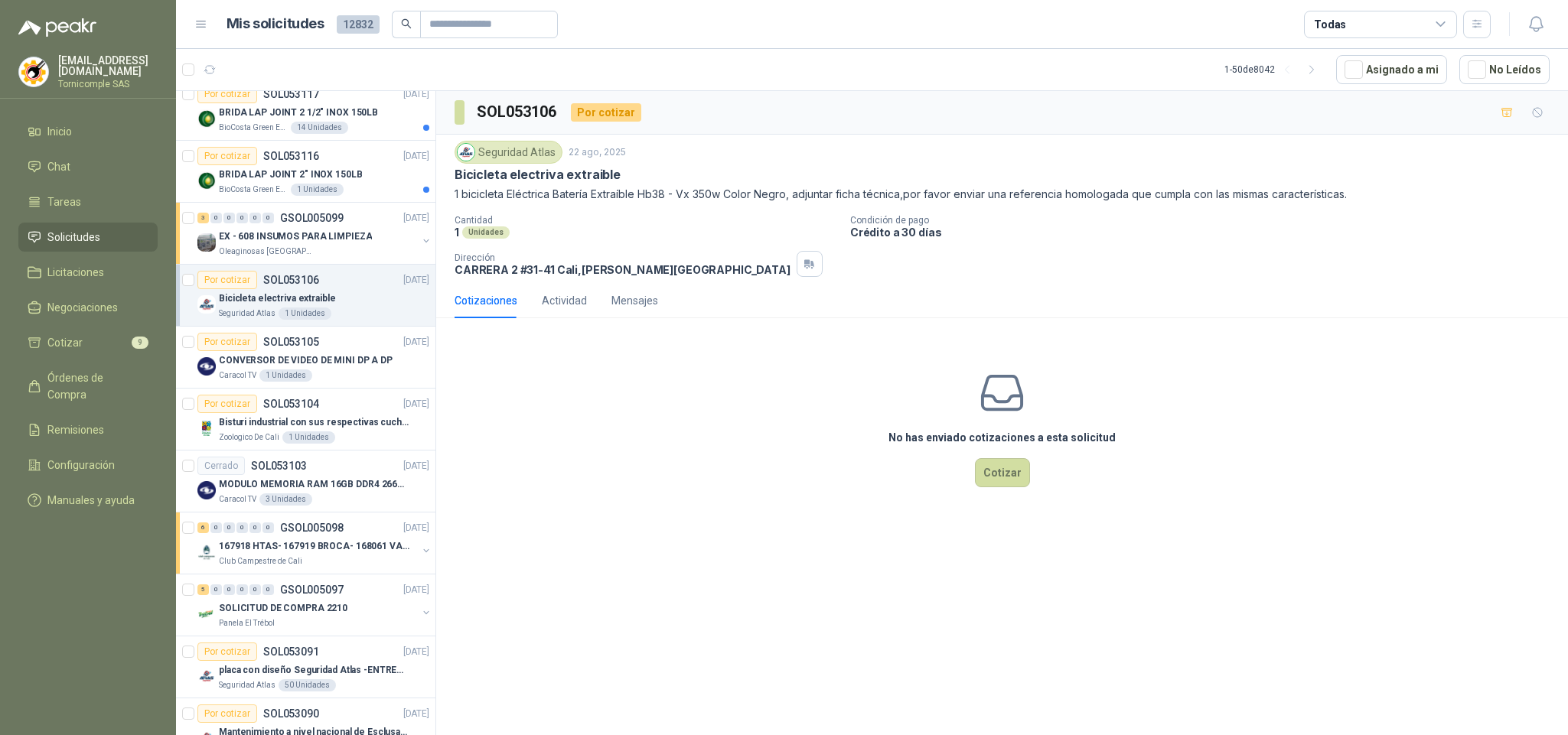
scroll to position [1467, 0]
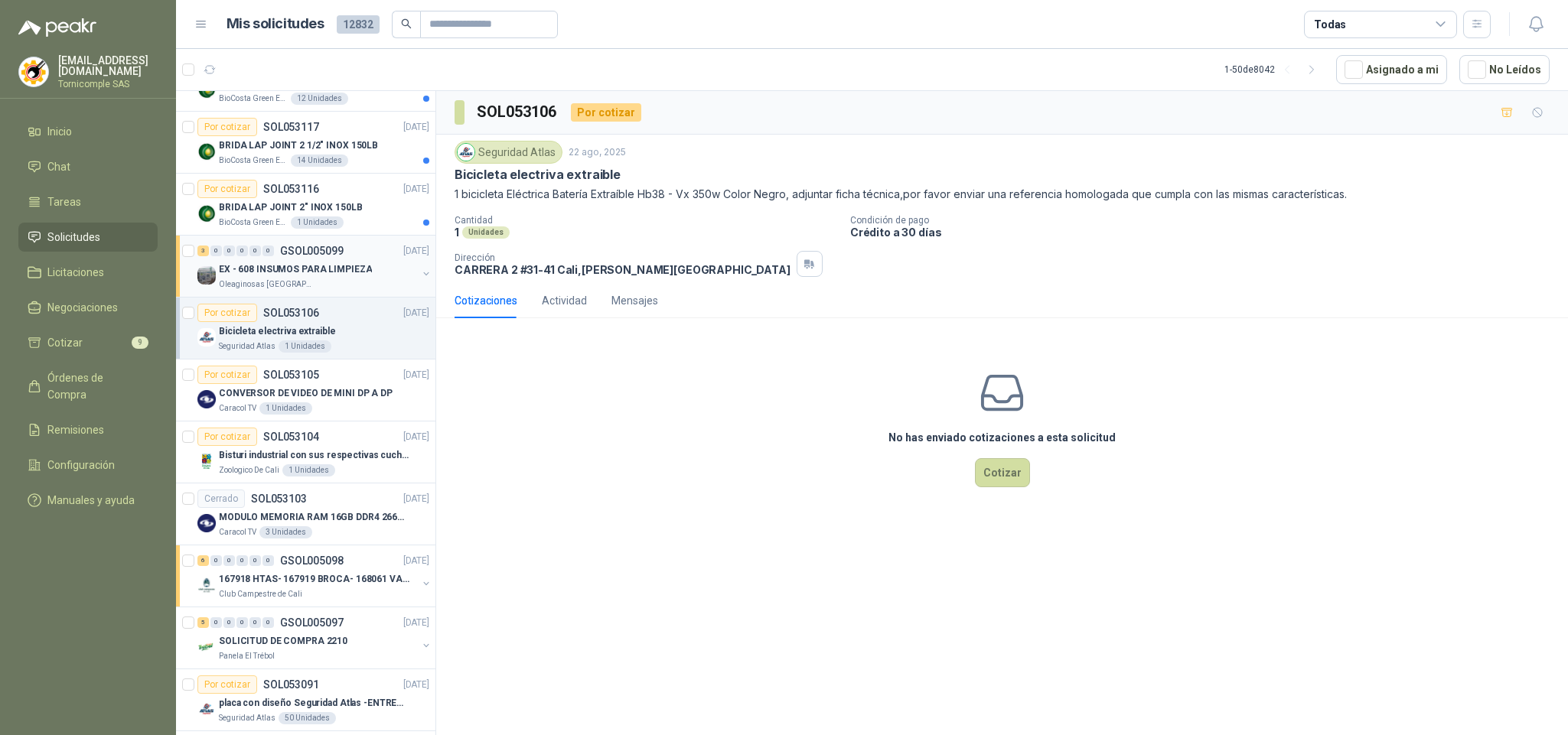
click at [383, 271] on div "EX - 608 INSUMOS PARA LIMPIEZA" at bounding box center [318, 269] width 199 height 18
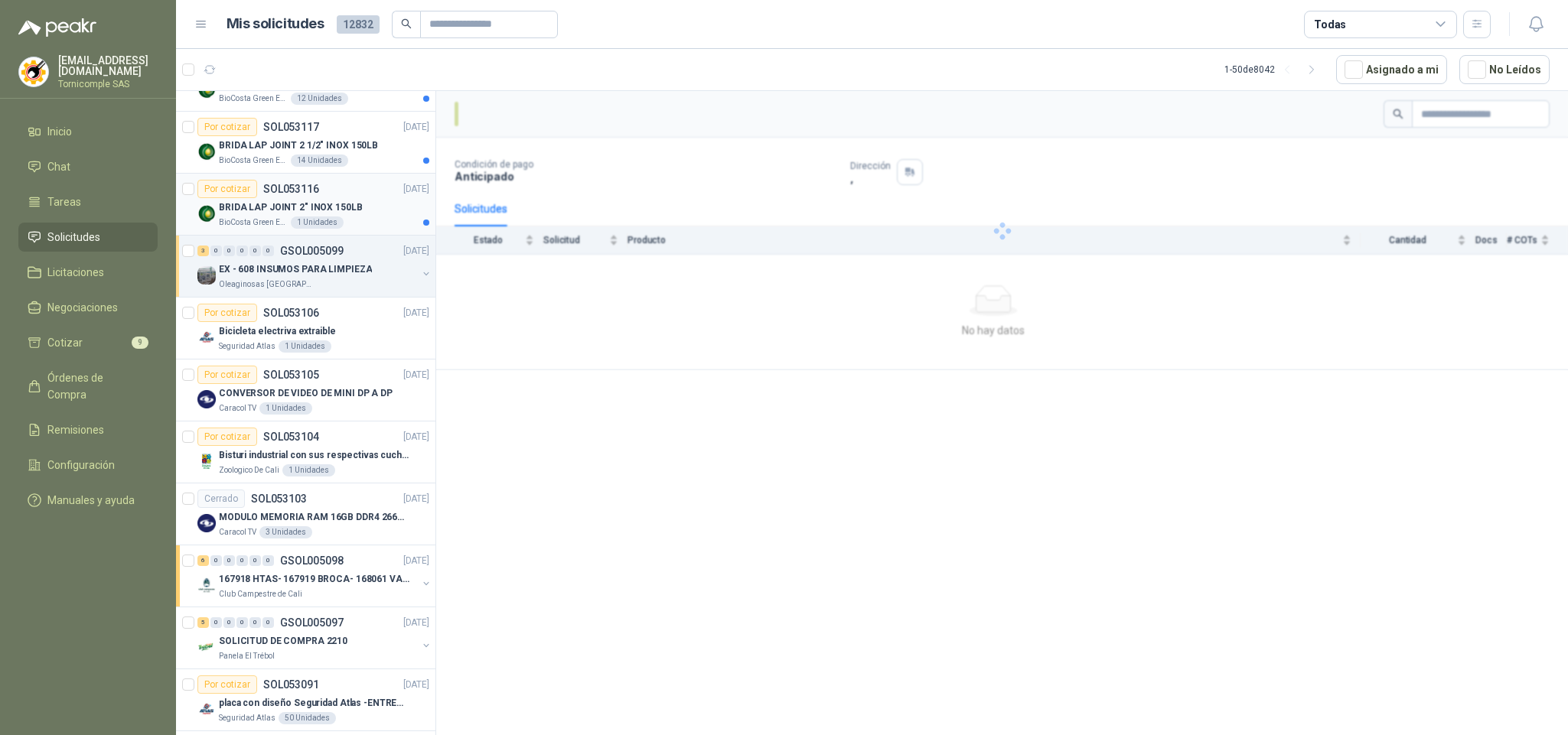
click at [384, 216] on div "BRIDA LAP JOINT 2" INOX 150LB" at bounding box center [324, 207] width 211 height 18
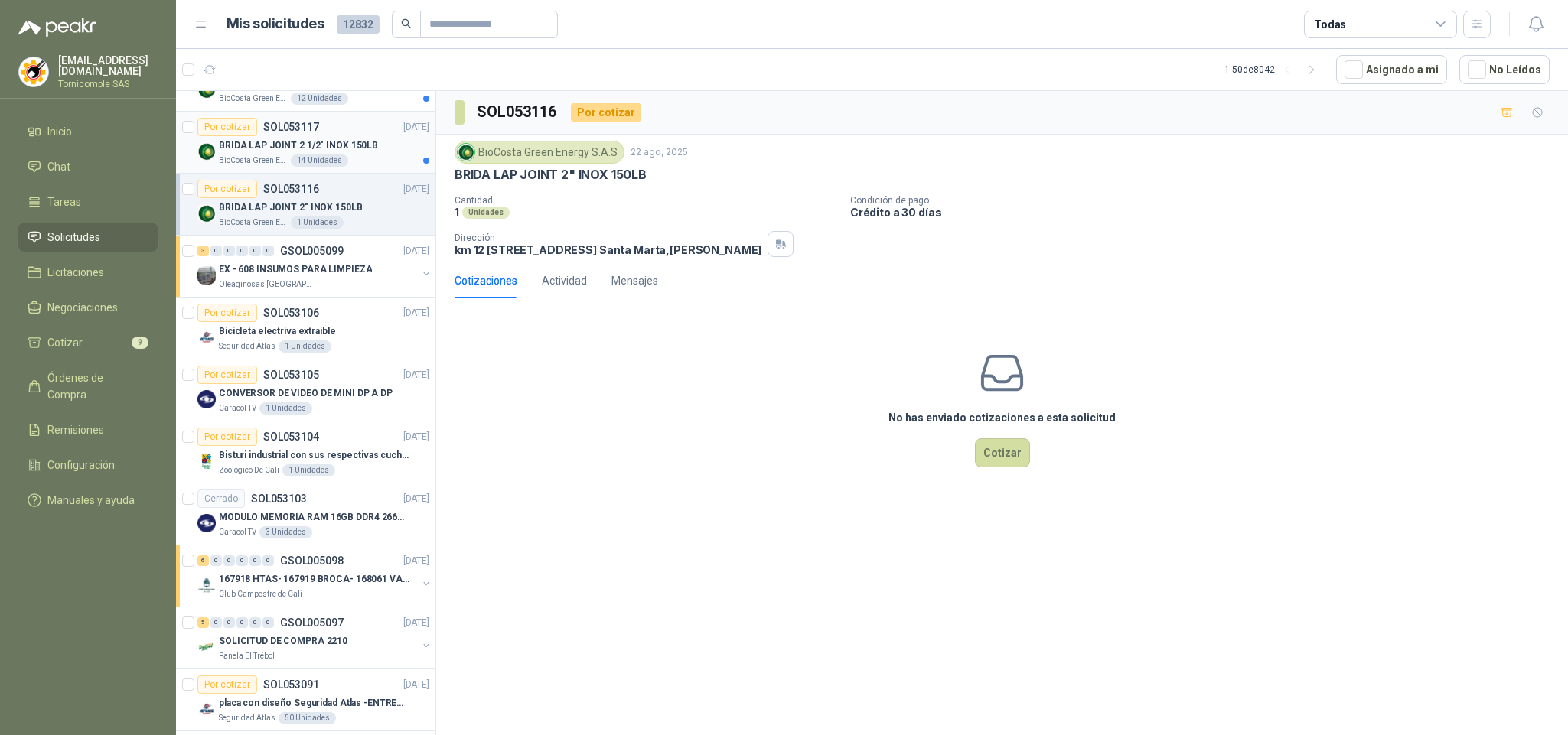
click at [374, 155] on div "BRIDA LAP JOINT 2 1/2" INOX 150LB" at bounding box center [324, 145] width 211 height 18
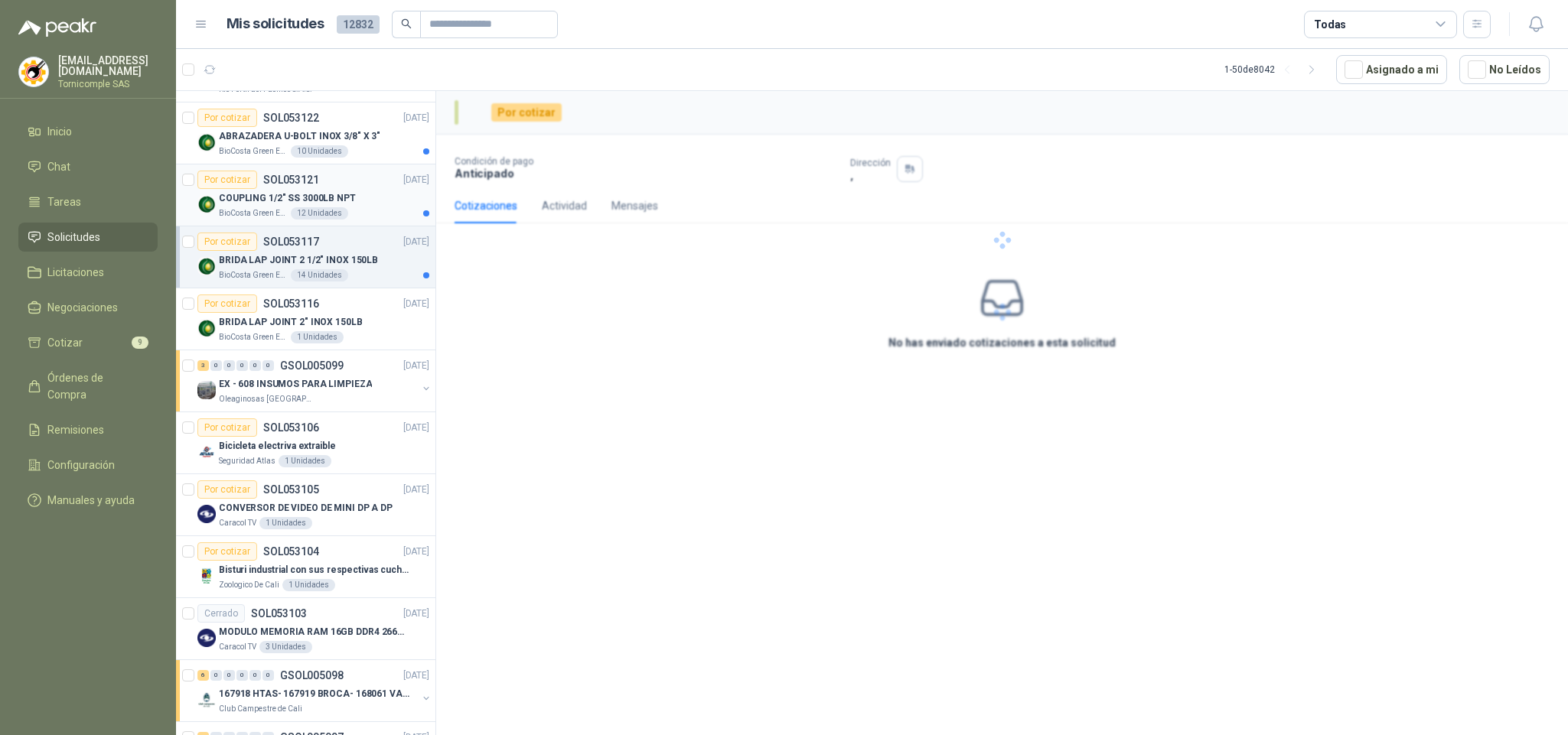
click at [377, 207] on div "COUPLING 1/2" SS 3000LB NPT" at bounding box center [324, 198] width 211 height 18
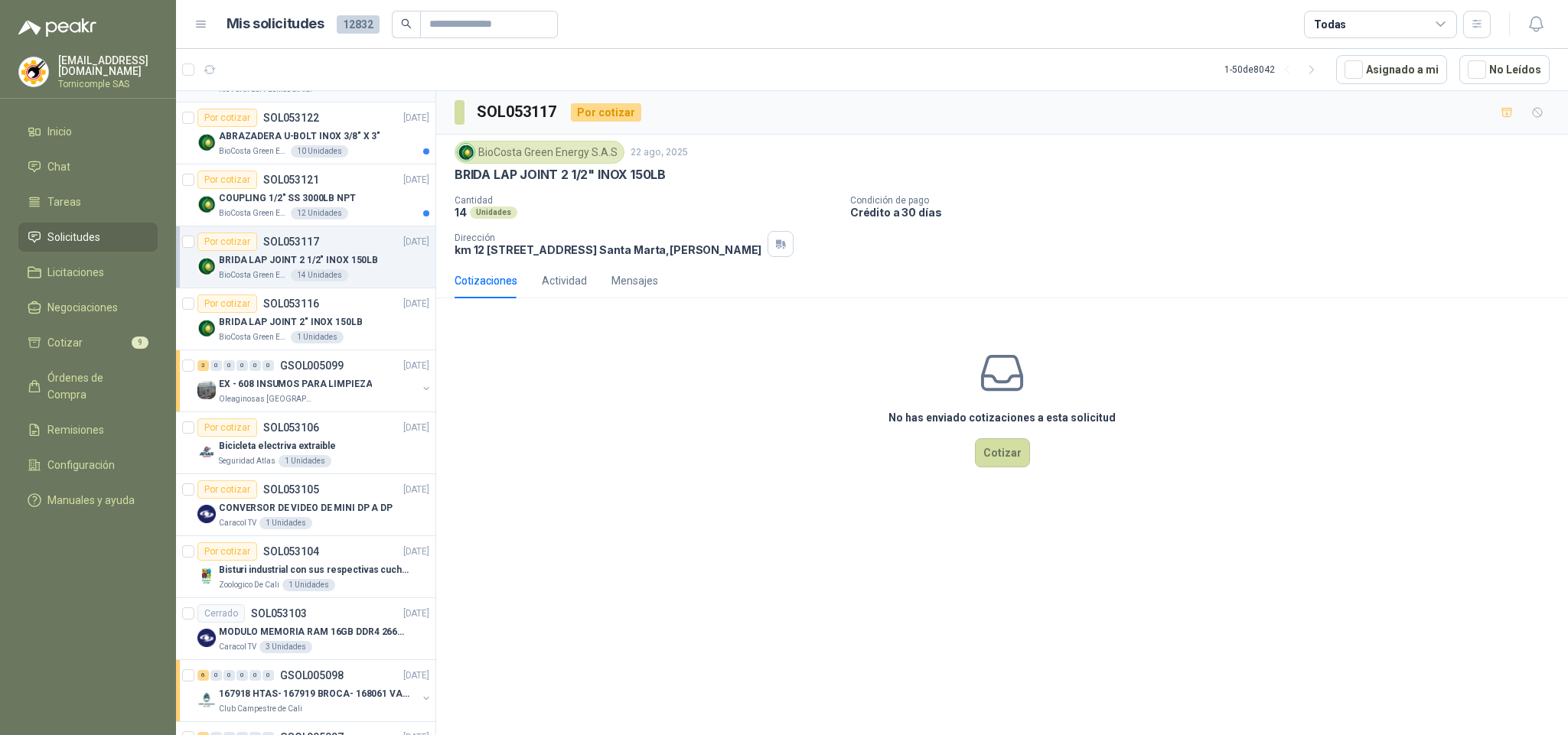
scroll to position [1237, 0]
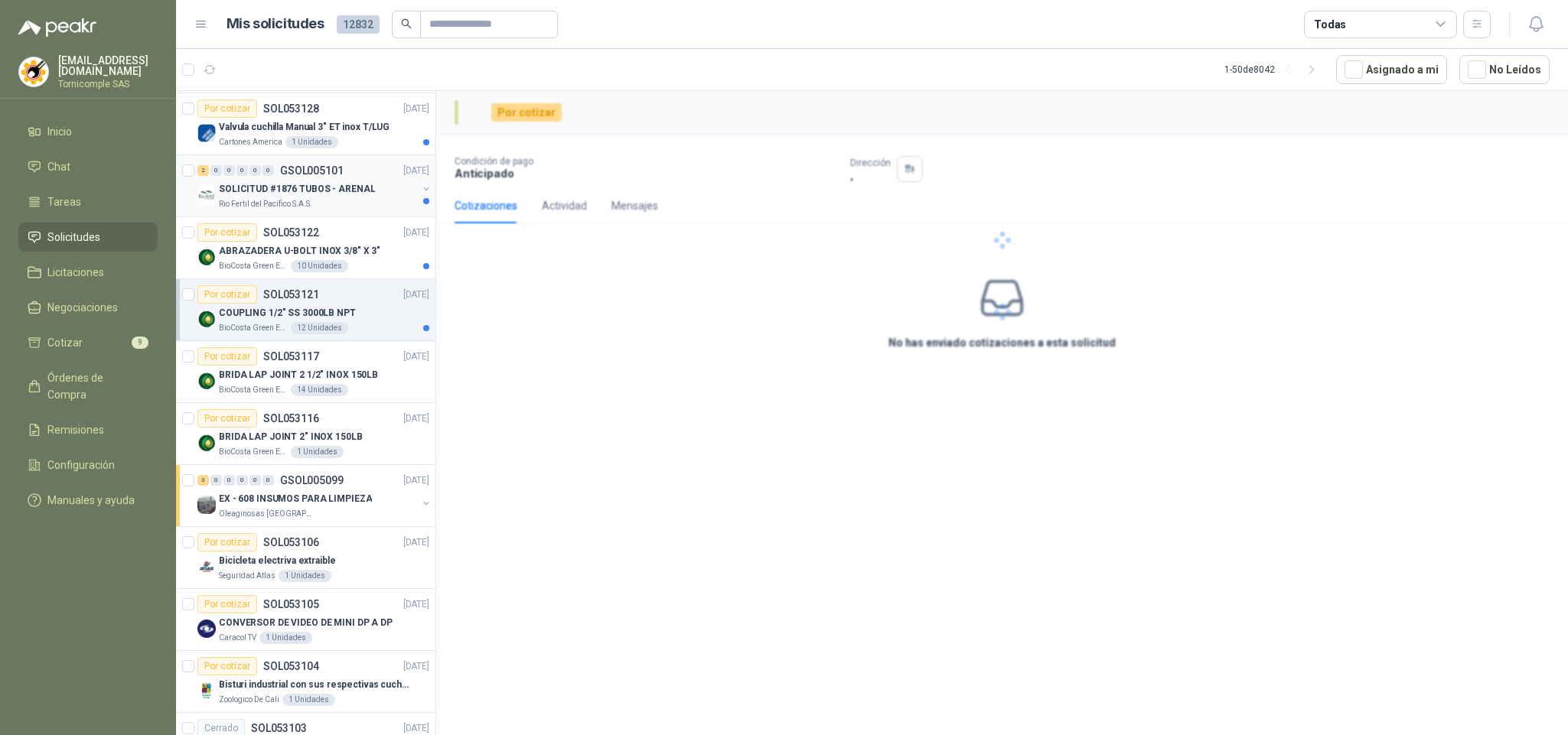
click at [381, 199] on div "SOLICITUD #1876 TUBOS - ARENAL" at bounding box center [318, 188] width 199 height 18
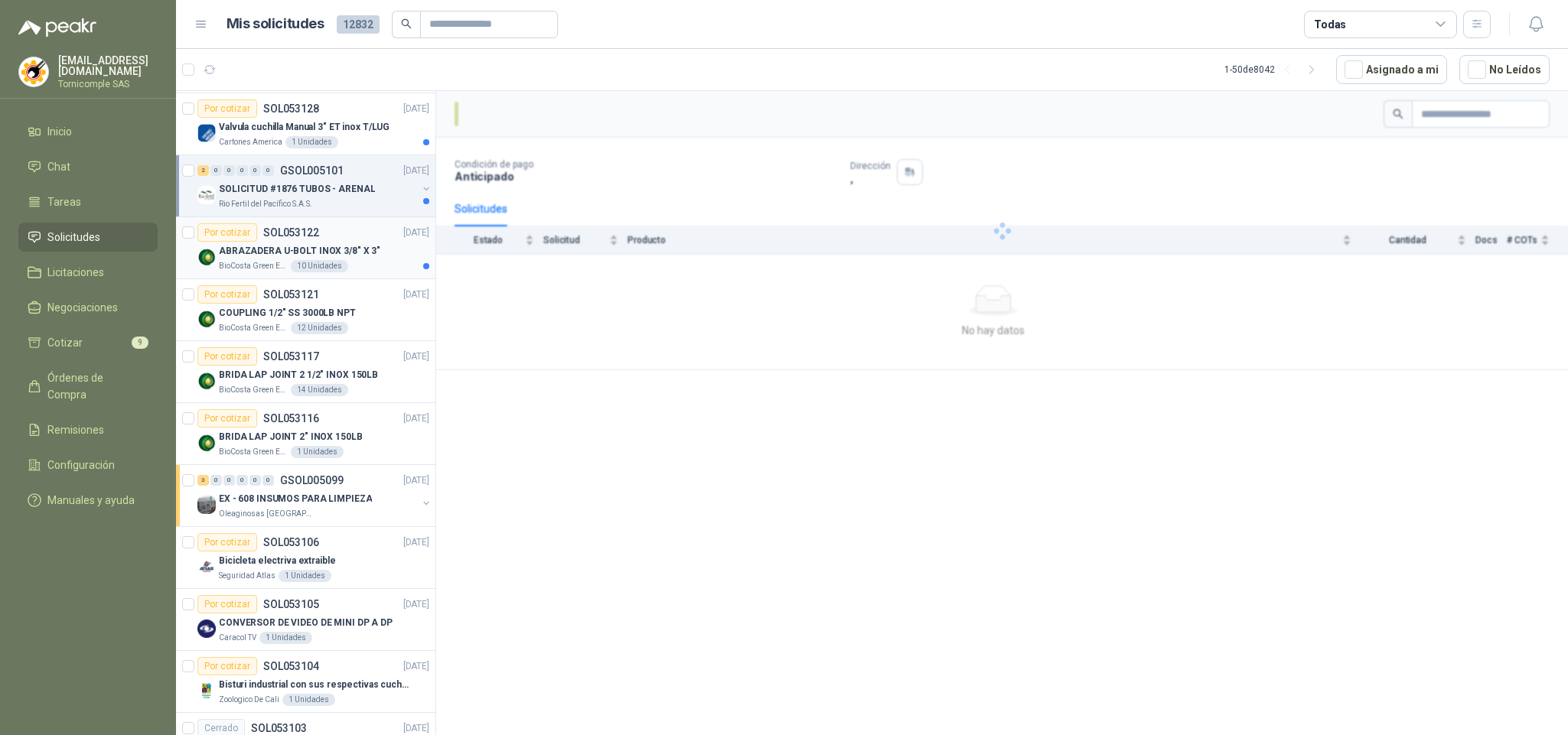
click at [368, 242] on div "Por cotizar SOL053122 [DATE]" at bounding box center [313, 232] width 232 height 18
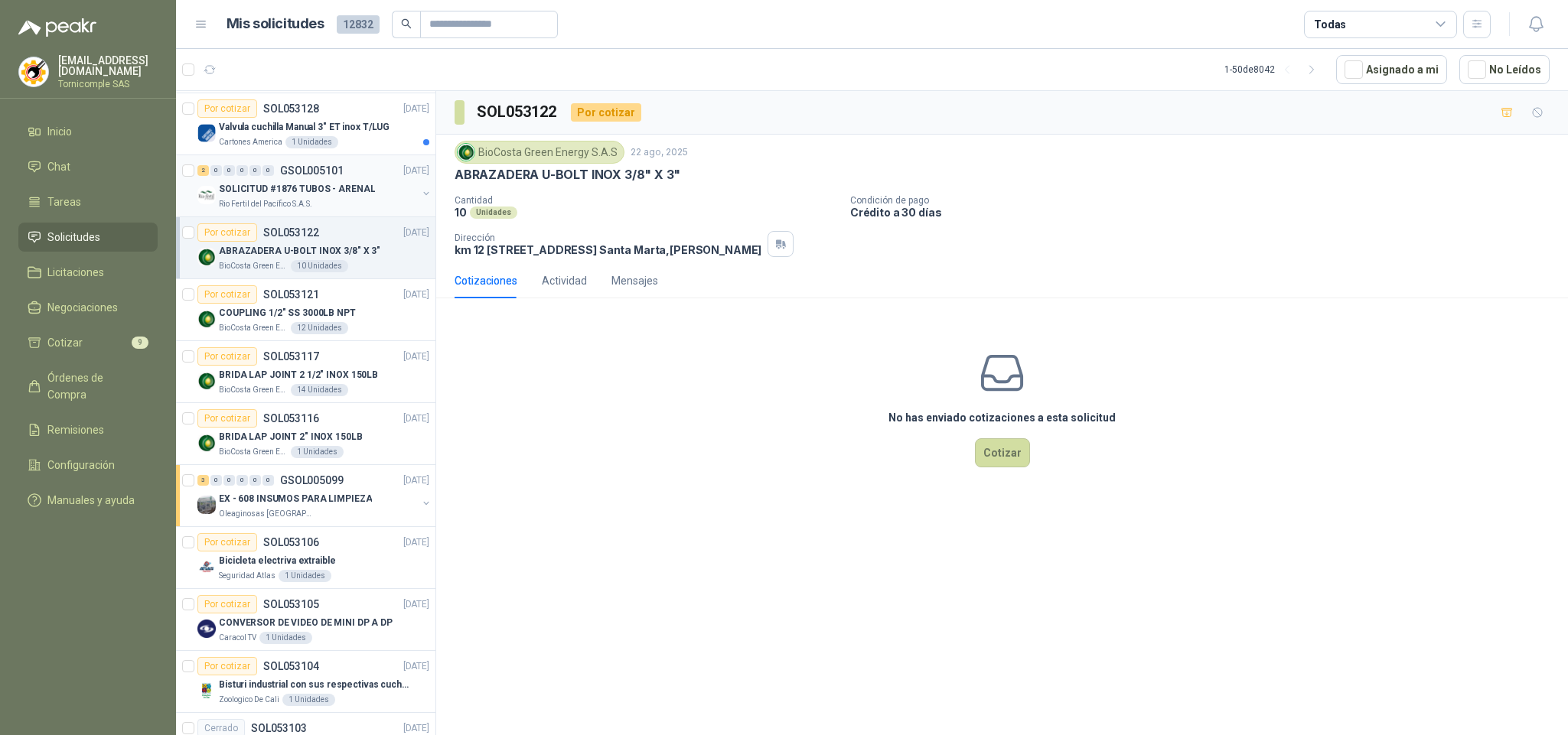
click at [381, 180] on div "2 0 0 0 0 0 GSOL005101 [DATE]" at bounding box center [315, 170] width 235 height 18
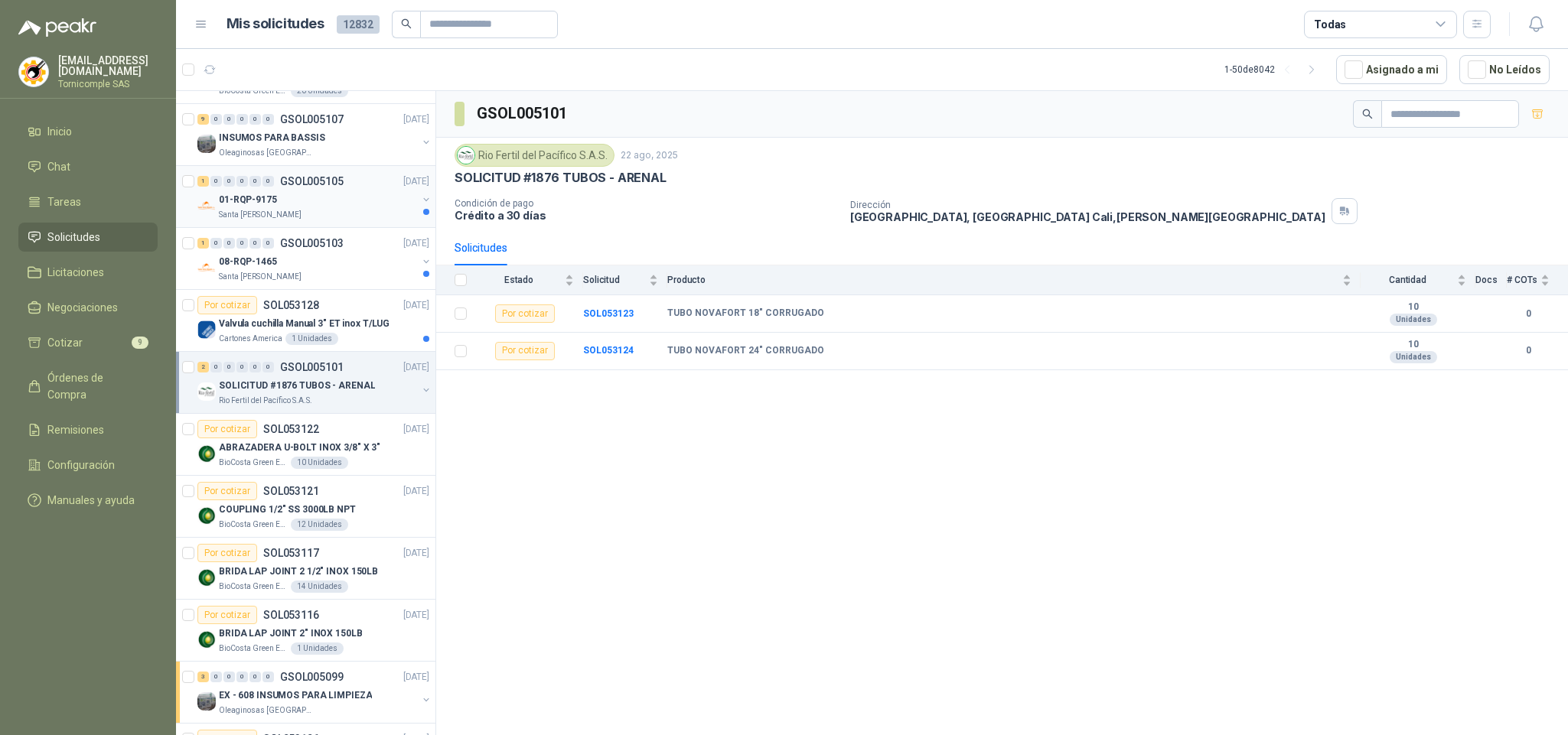
scroll to position [1008, 0]
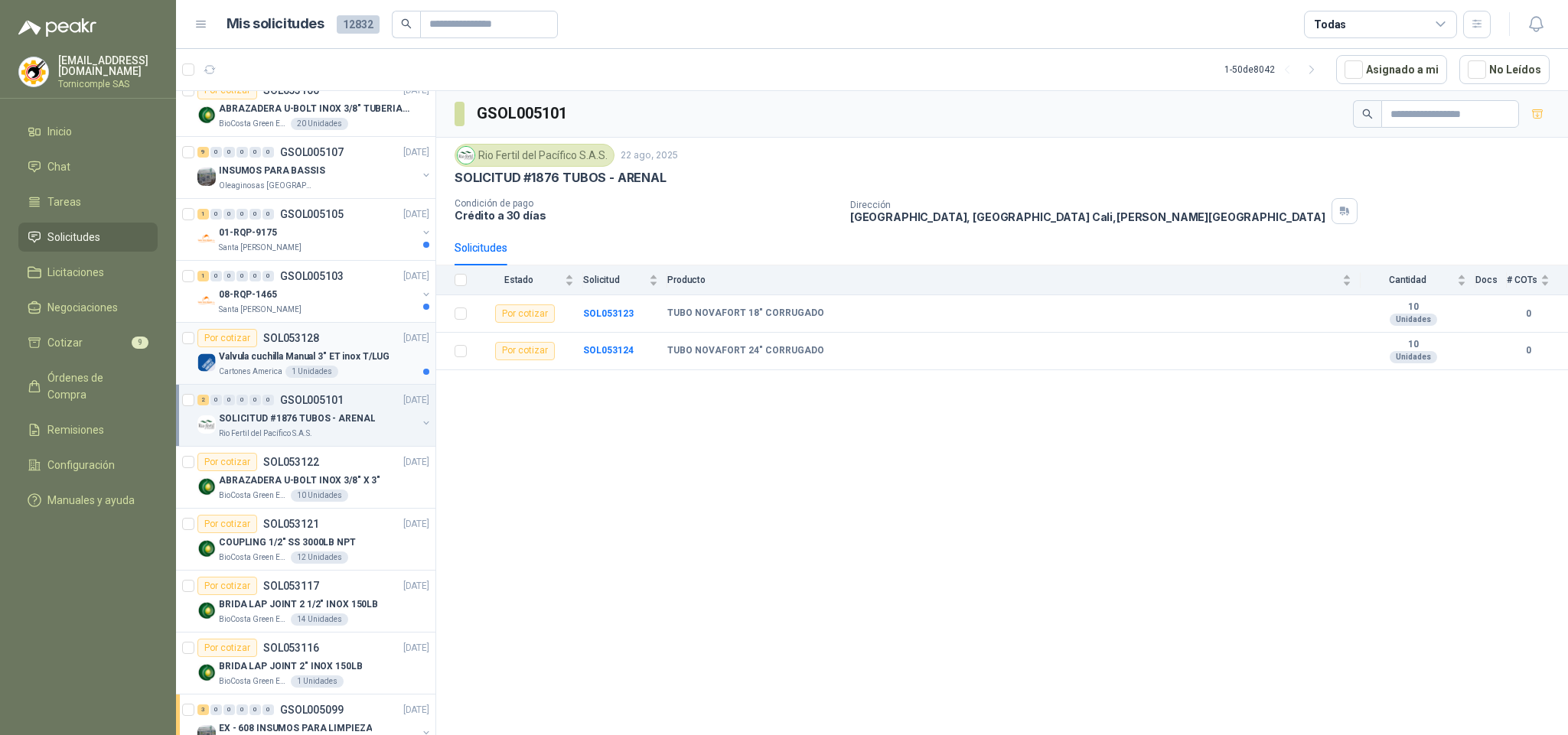
click at [342, 365] on p "Valvula cuchilla Manual 3" ET inox T/LUG" at bounding box center [304, 357] width 170 height 15
click at [347, 286] on div "1 0 0 0 0 0 GSOL005103 [DATE]" at bounding box center [315, 276] width 235 height 18
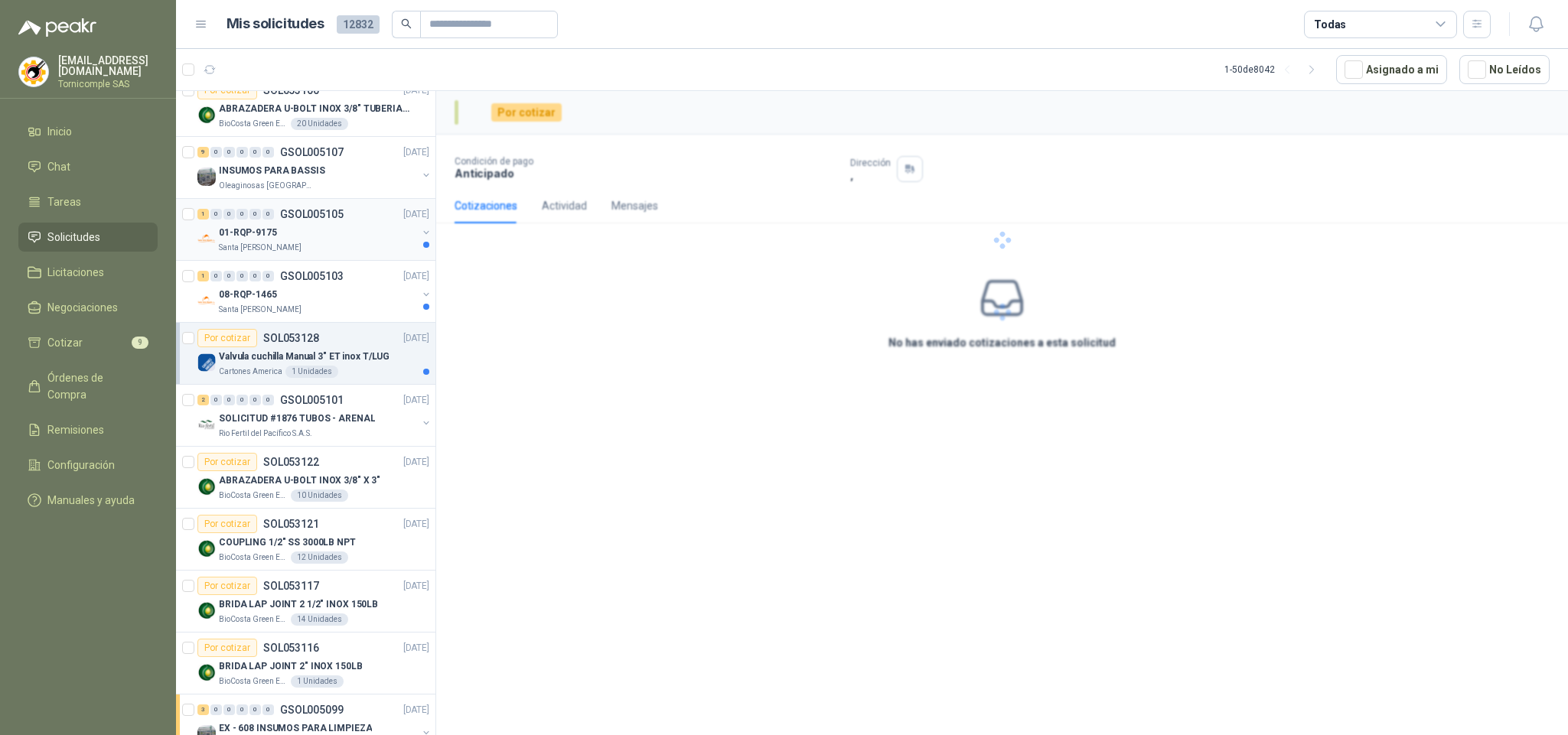
click at [372, 241] on div "01-RQP-9175" at bounding box center [318, 232] width 199 height 18
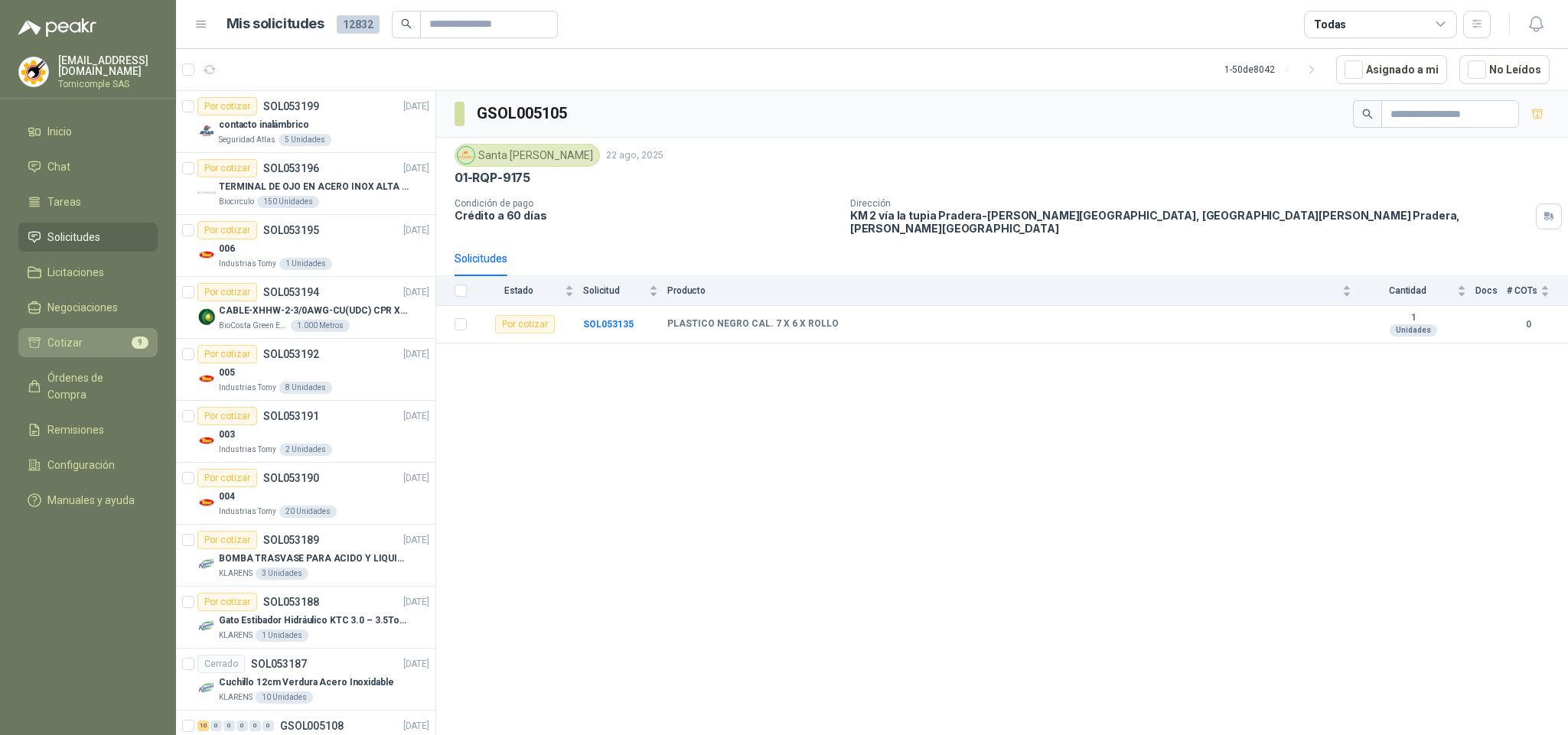
click at [118, 336] on li "Cotizar 9" at bounding box center [87, 343] width 121 height 17
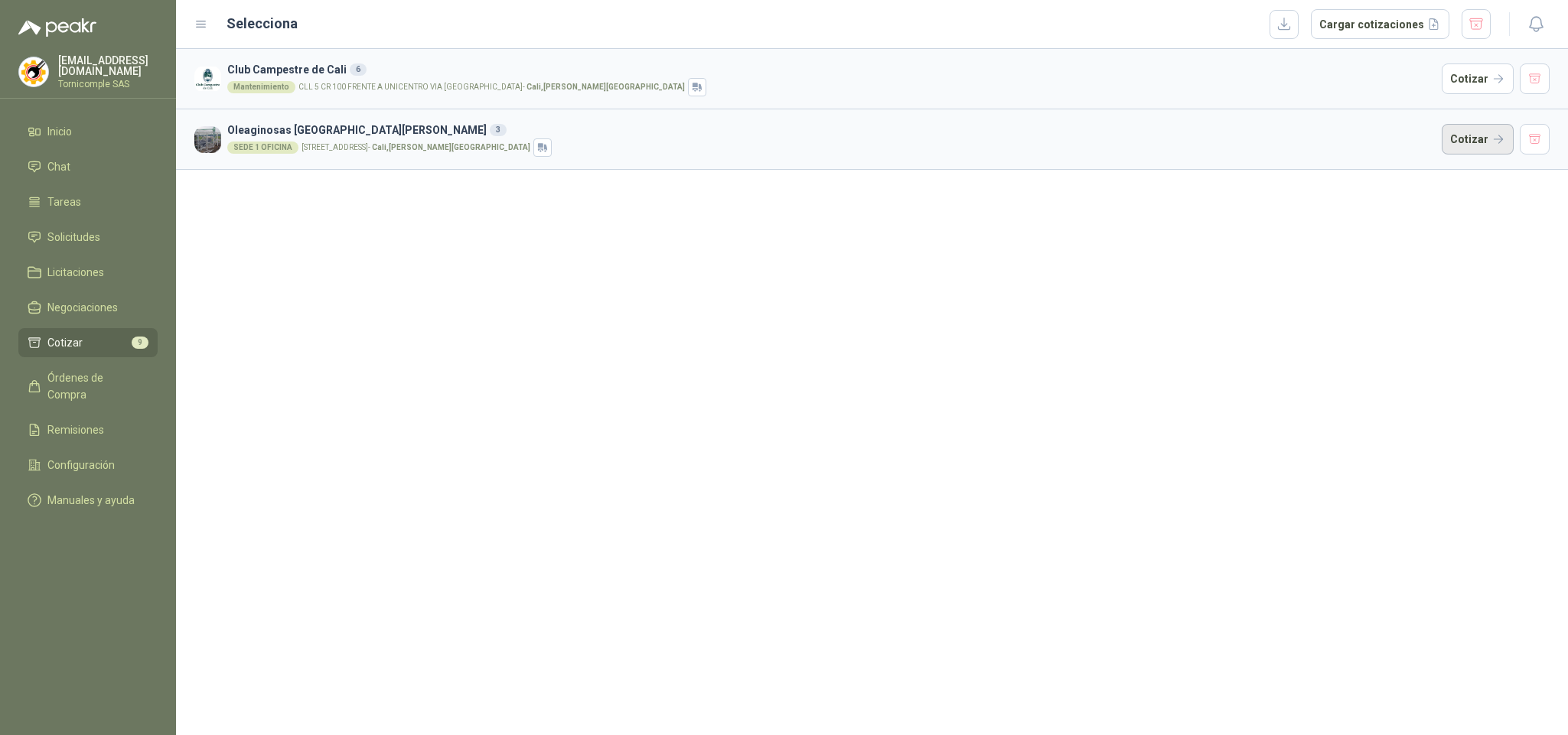
click at [1452, 132] on button "Cotizar" at bounding box center [1478, 139] width 72 height 31
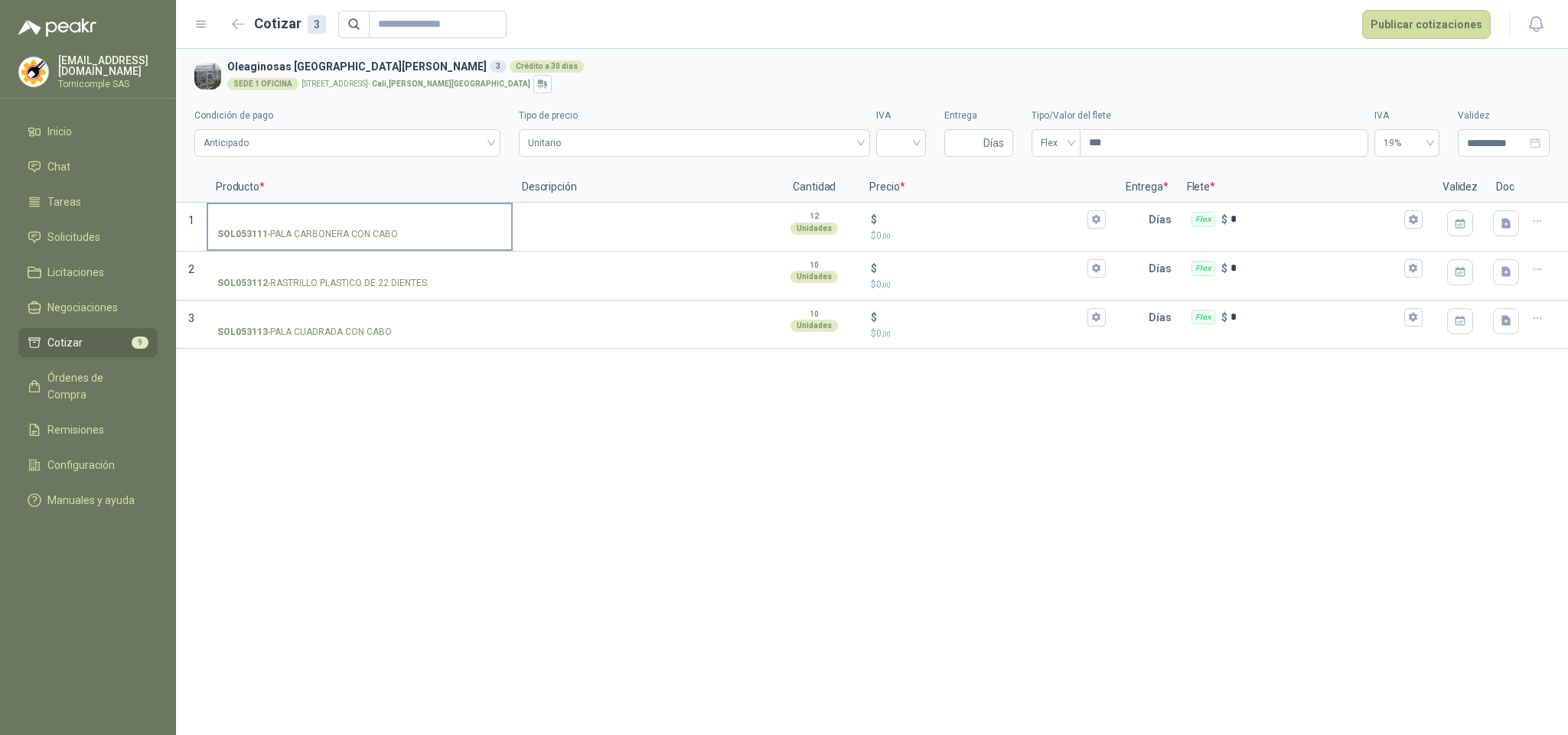
drag, startPoint x: 269, startPoint y: 237, endPoint x: 395, endPoint y: 236, distance: 126.0
click at [395, 236] on div "SOL053111 - PALA CARBONERA CON CABO" at bounding box center [359, 234] width 285 height 15
click at [244, 218] on input "SOL053111 - PALA CARBONERA CON CABO" at bounding box center [359, 219] width 285 height 11
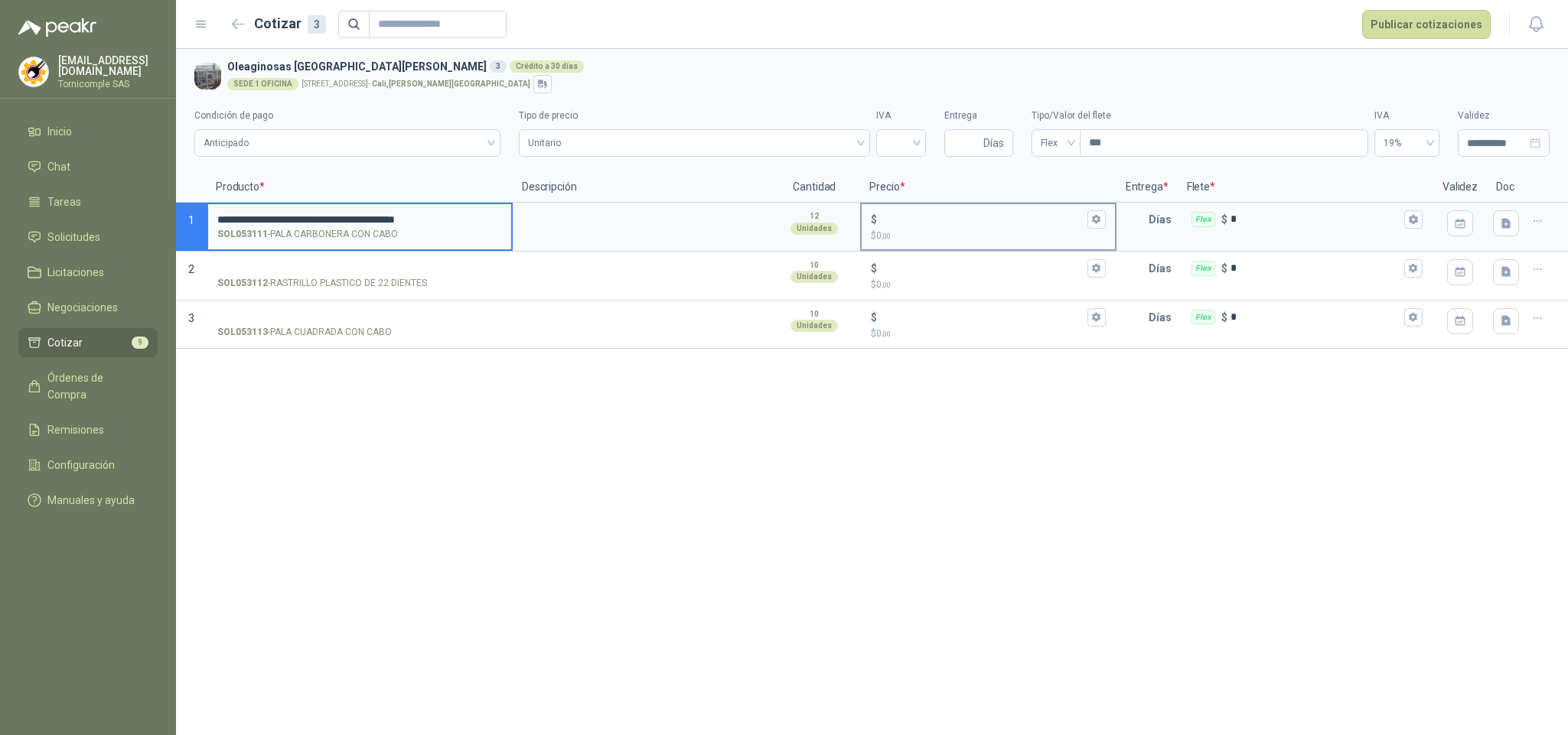
click at [953, 229] on p "$ 0 ,00" at bounding box center [989, 235] width 235 height 15
click at [953, 225] on input "$ $ 0 ,00" at bounding box center [982, 218] width 204 height 11
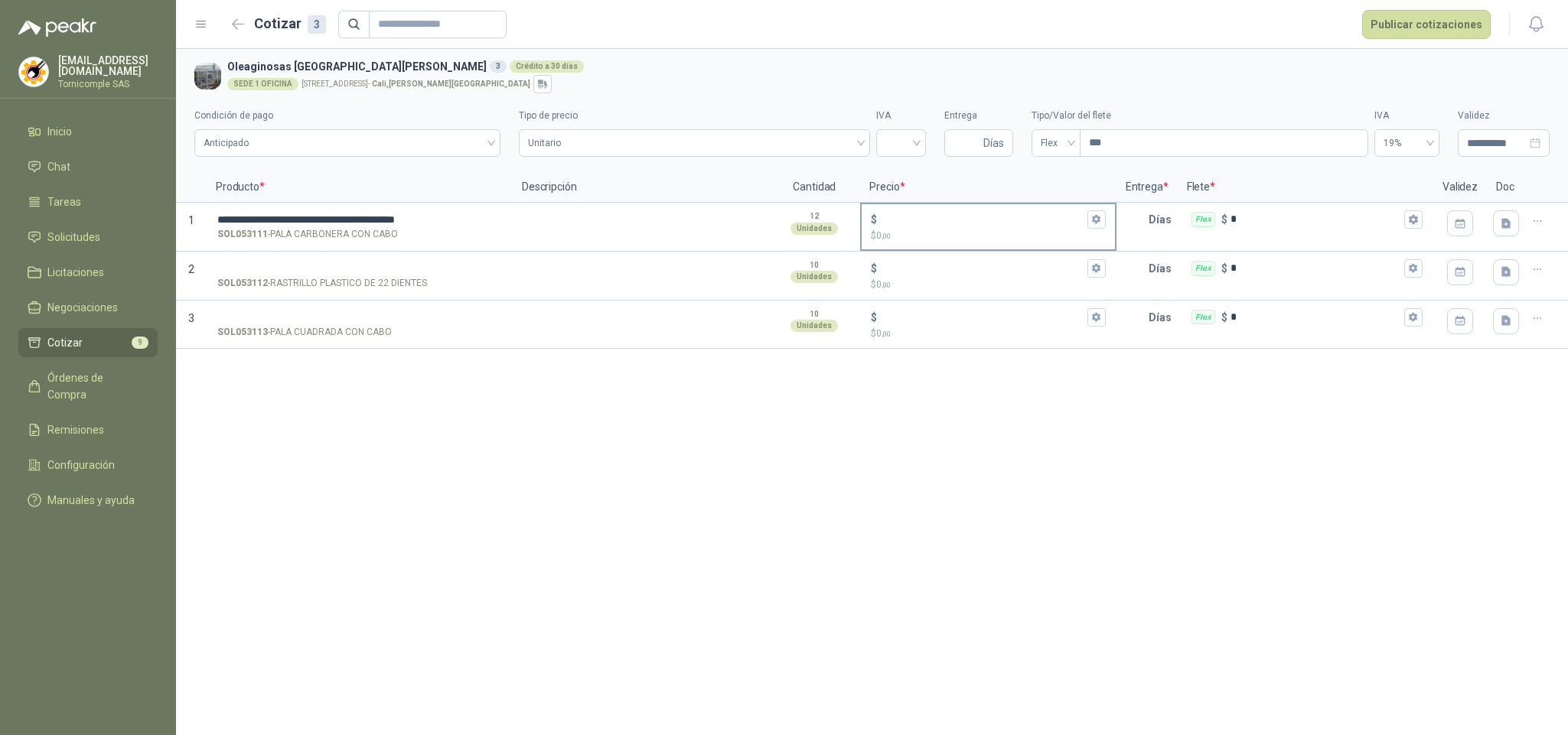
click at [958, 212] on div "$" at bounding box center [989, 219] width 235 height 18
click at [958, 213] on input "$ $ 0 ,00" at bounding box center [982, 218] width 204 height 11
type input "******"
click at [1089, 222] on button "$ ****** $ 631.200 ,00" at bounding box center [1096, 219] width 18 height 18
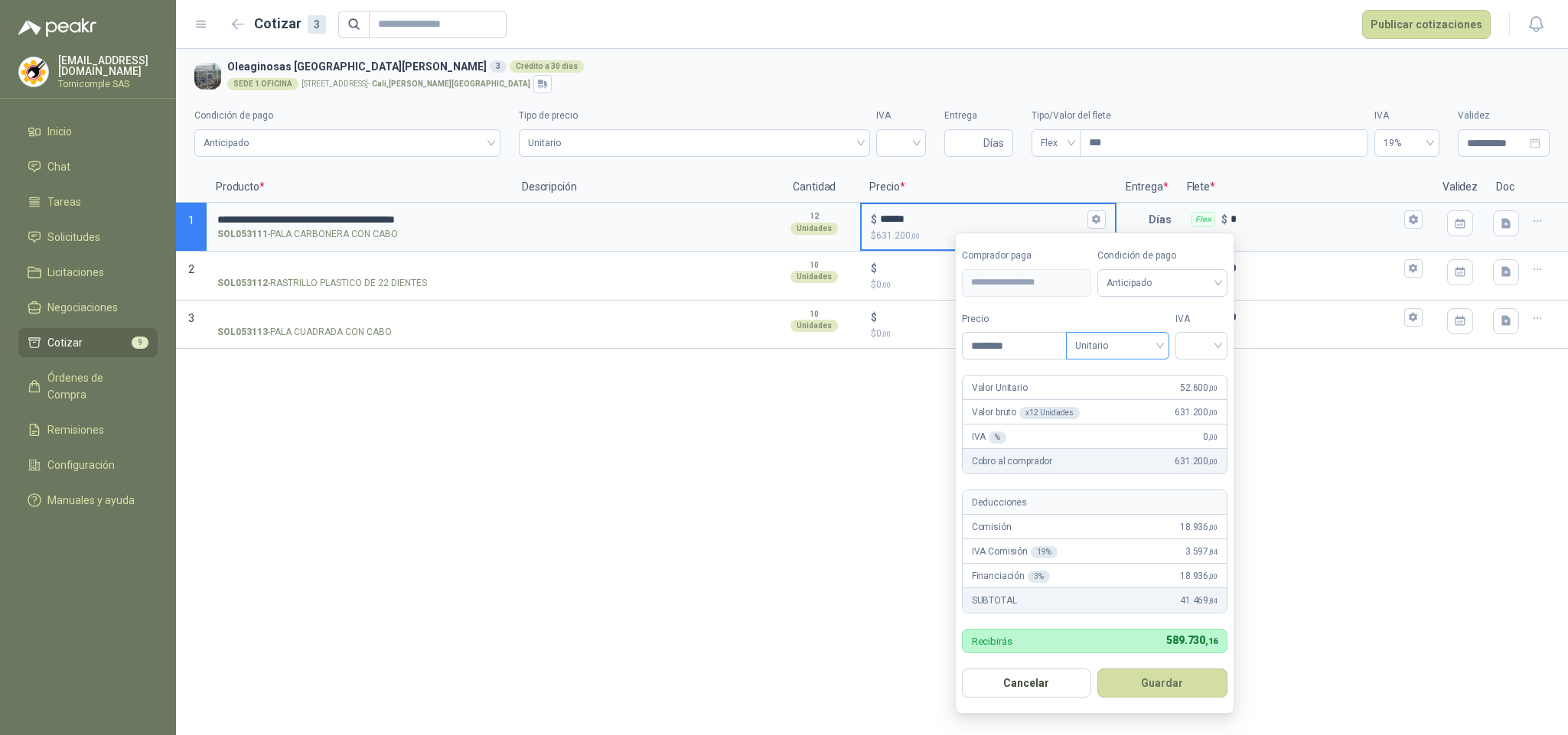
click at [1120, 347] on span "Unitario" at bounding box center [1117, 346] width 85 height 23
drag, startPoint x: 1124, startPoint y: 397, endPoint x: 1211, endPoint y: 347, distance: 100.3
click at [1125, 398] on div "Unitario con IVA" at bounding box center [1120, 403] width 79 height 17
click at [1233, 333] on form "**********" at bounding box center [1095, 473] width 279 height 482
click at [1217, 344] on input "search" at bounding box center [1201, 344] width 33 height 23
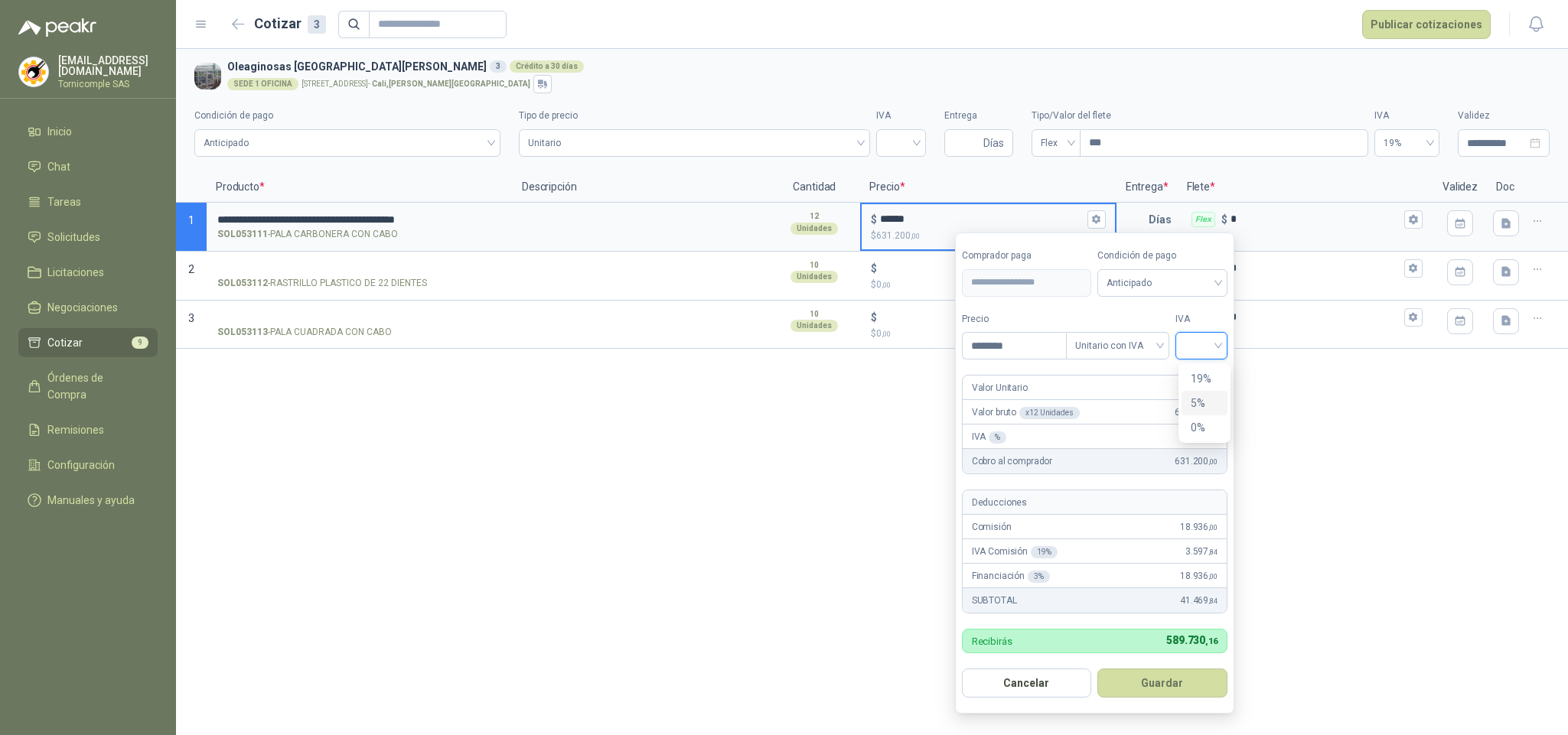
click at [1204, 405] on div "5%" at bounding box center [1204, 403] width 28 height 17
click at [1213, 714] on form "**********" at bounding box center [1096, 473] width 283 height 482
click at [1206, 708] on form "**********" at bounding box center [1096, 473] width 283 height 482
click at [1201, 694] on button "Guardar" at bounding box center [1166, 684] width 132 height 29
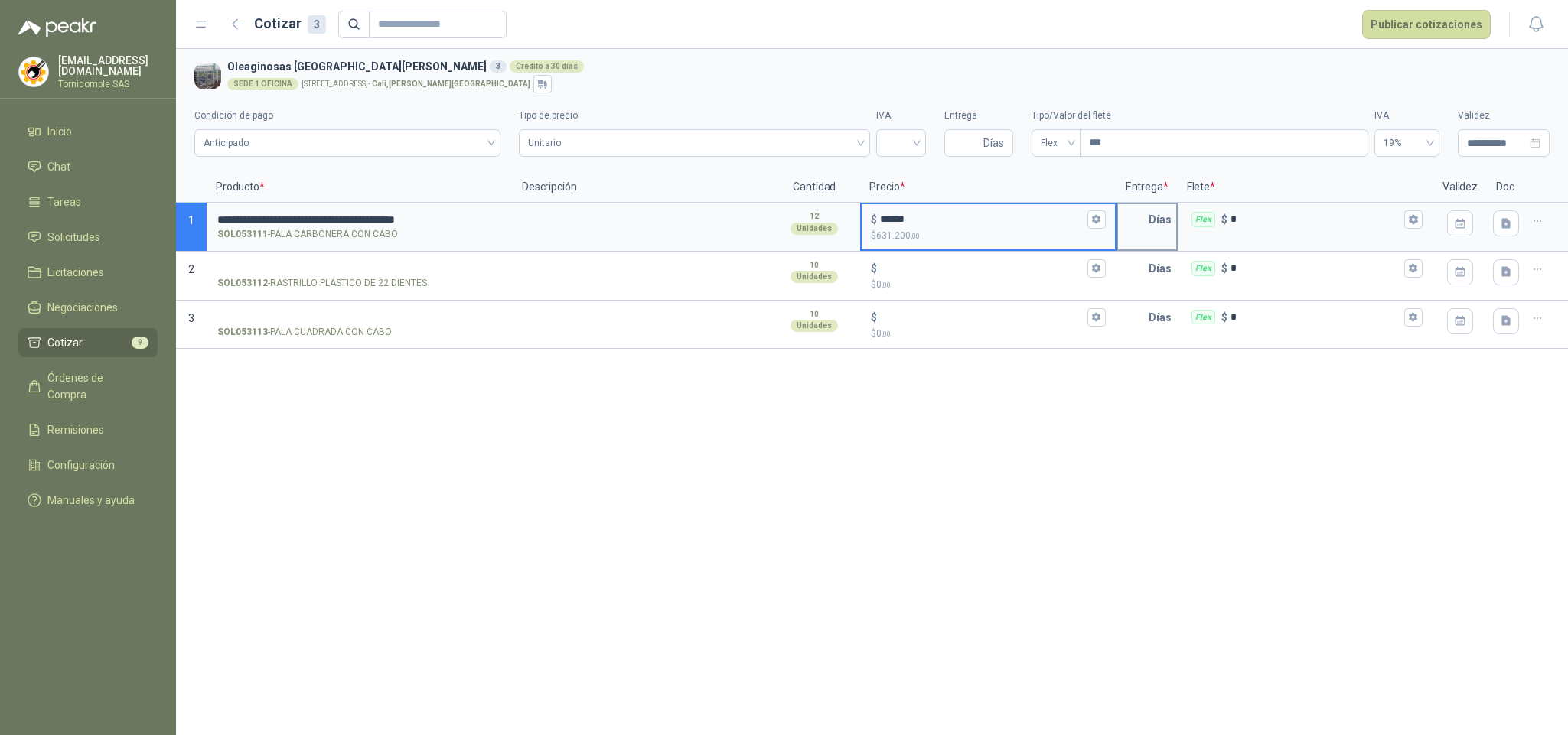
click at [1131, 223] on input "text" at bounding box center [1133, 220] width 31 height 31
type input "*"
click at [1414, 224] on icon "button" at bounding box center [1413, 219] width 10 height 10
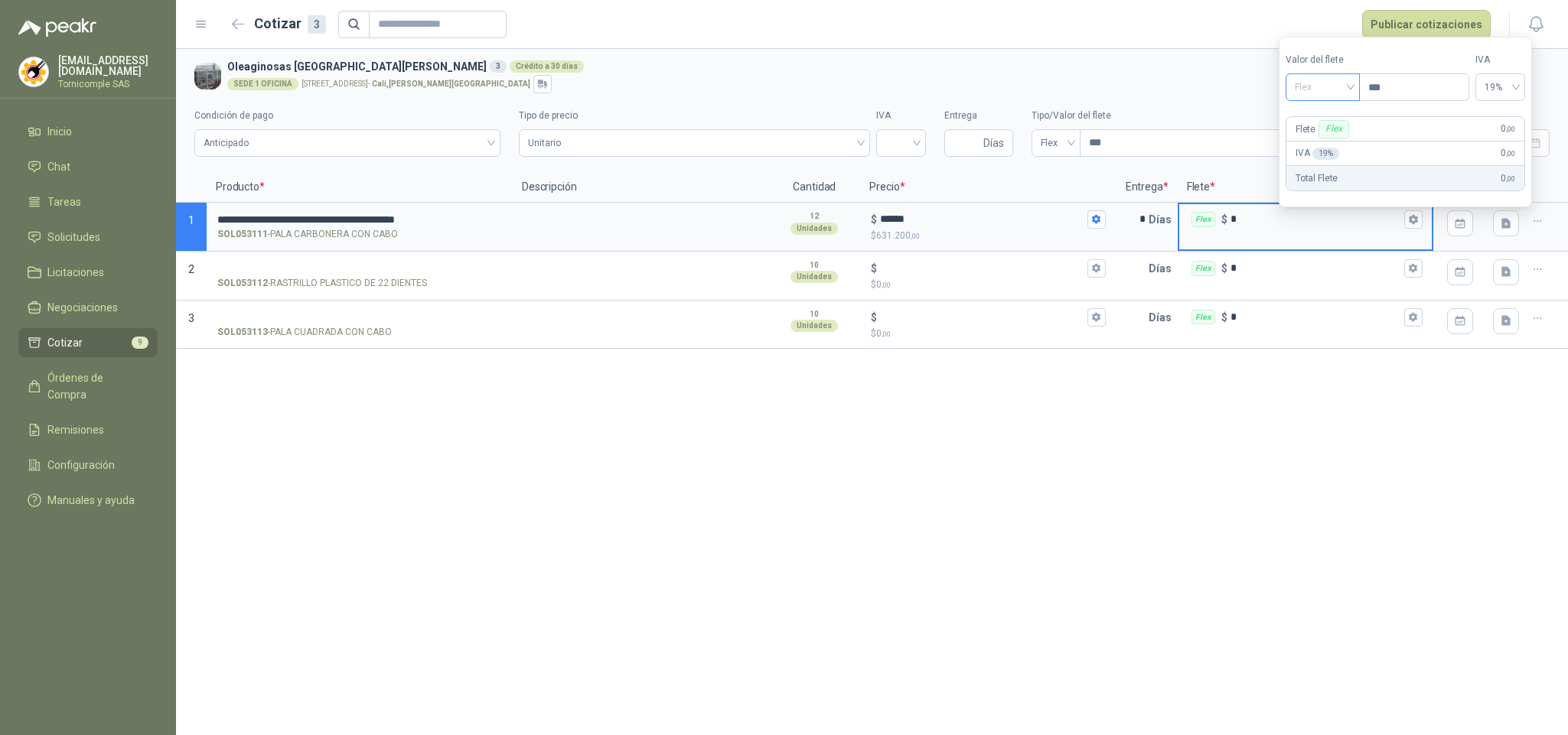
click at [1330, 95] on span "Flex" at bounding box center [1322, 87] width 56 height 23
click at [1316, 148] on div "Incluido" at bounding box center [1326, 143] width 56 height 17
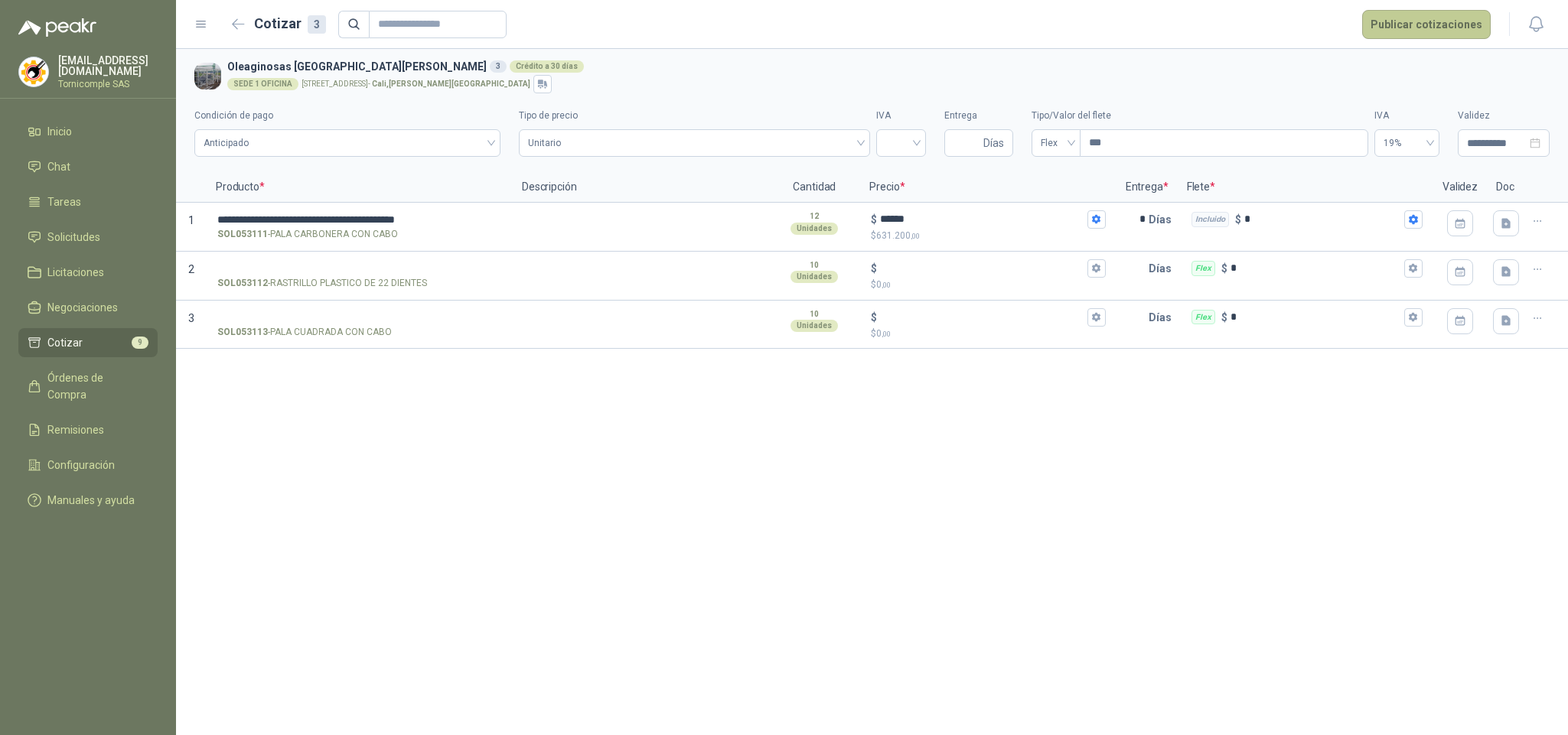
click at [1406, 21] on button "Publicar cotizaciones" at bounding box center [1427, 25] width 128 height 29
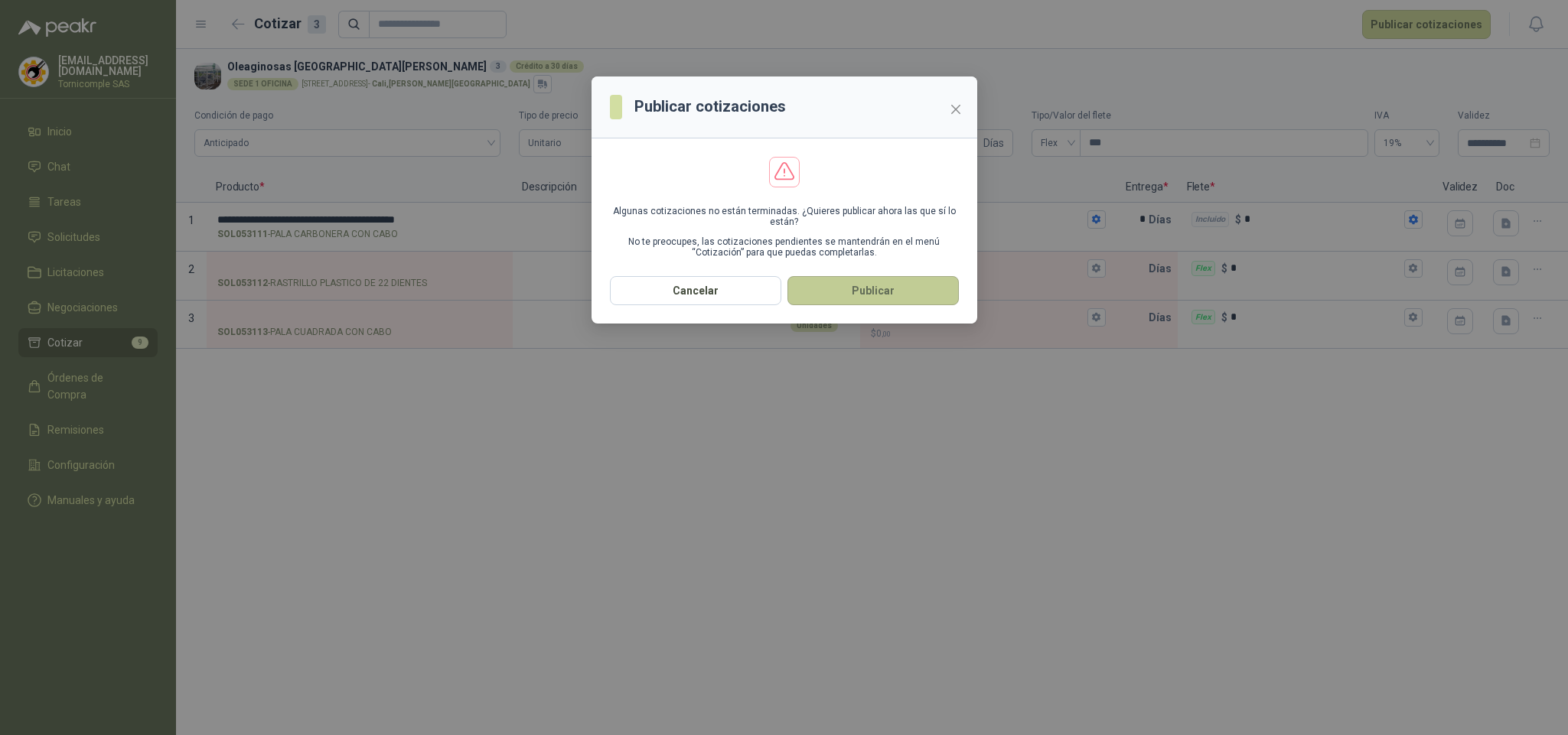
click at [932, 290] on button "Publicar" at bounding box center [873, 291] width 171 height 29
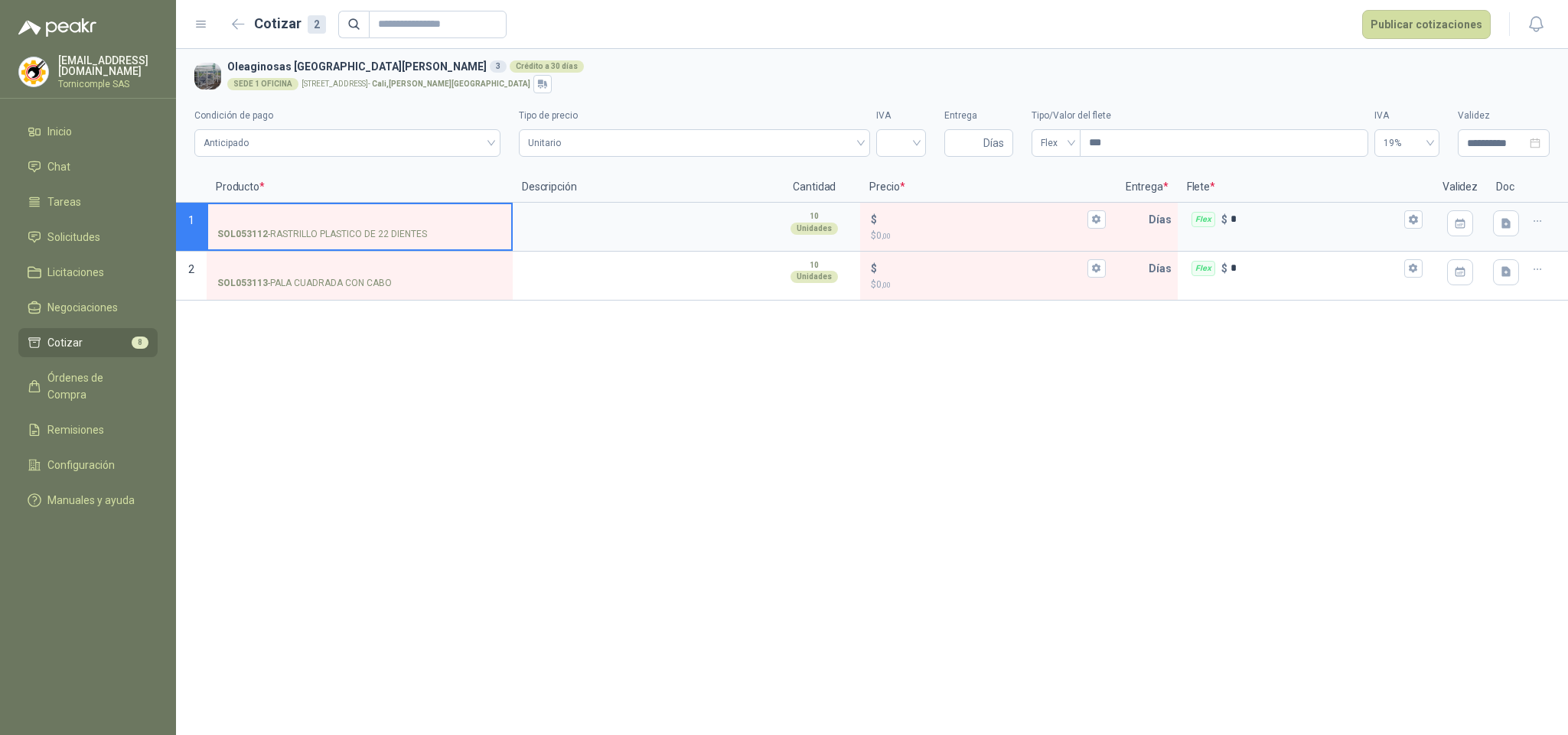
click at [276, 214] on input "SOL053112 - RASTRILLO PLASTICO DE 22 DIENTES" at bounding box center [359, 219] width 285 height 11
click at [949, 216] on input "$ $ 0 ,00" at bounding box center [982, 218] width 204 height 11
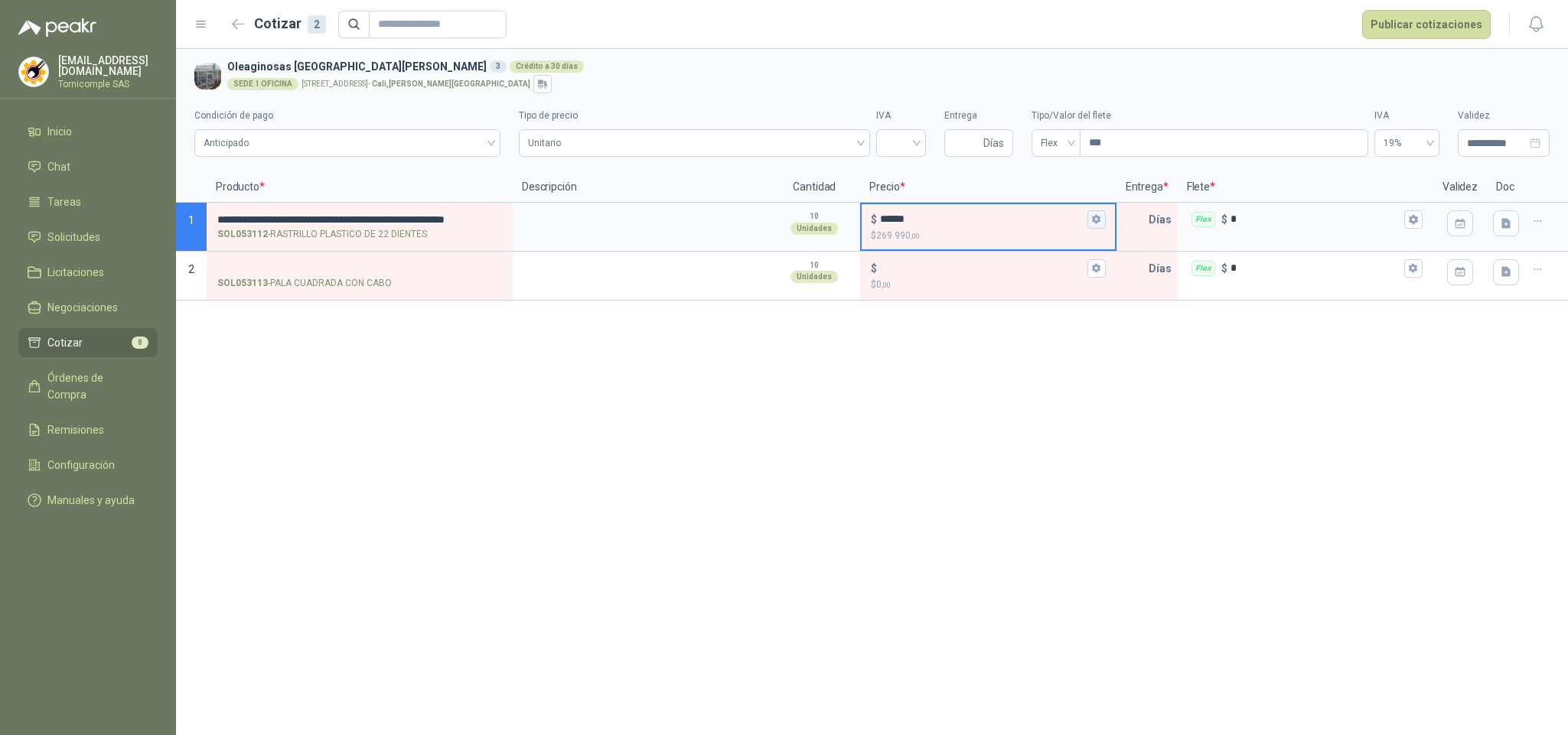
type input "******"
click at [1098, 221] on icon "button" at bounding box center [1096, 219] width 9 height 9
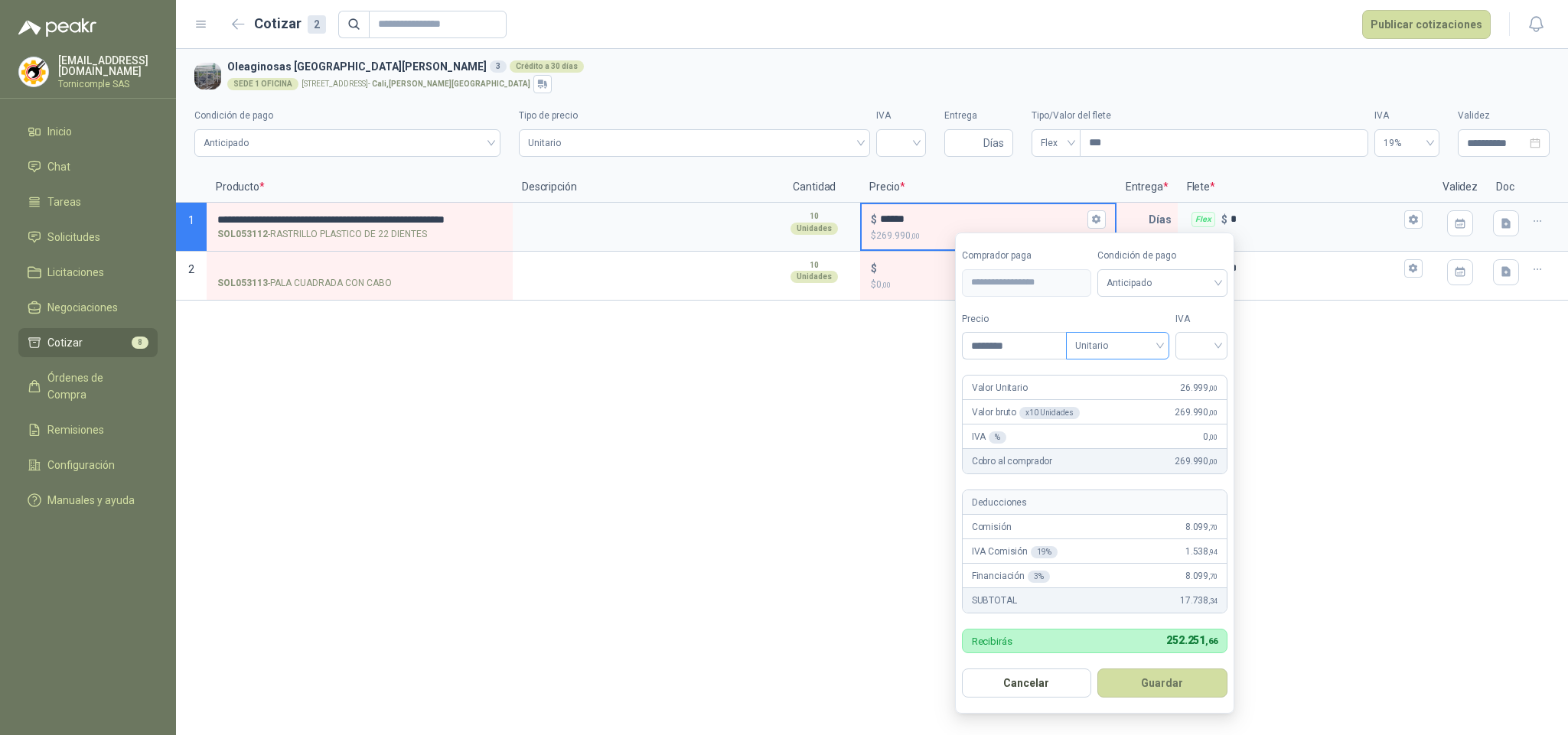
click at [1103, 357] on span "Unitario" at bounding box center [1117, 346] width 85 height 23
click at [1100, 400] on div "Unitario con IVA" at bounding box center [1120, 403] width 79 height 17
click at [1183, 347] on div at bounding box center [1201, 346] width 52 height 27
click at [1198, 379] on div "19%" at bounding box center [1204, 379] width 28 height 17
click at [1155, 691] on button "Guardar" at bounding box center [1166, 684] width 132 height 29
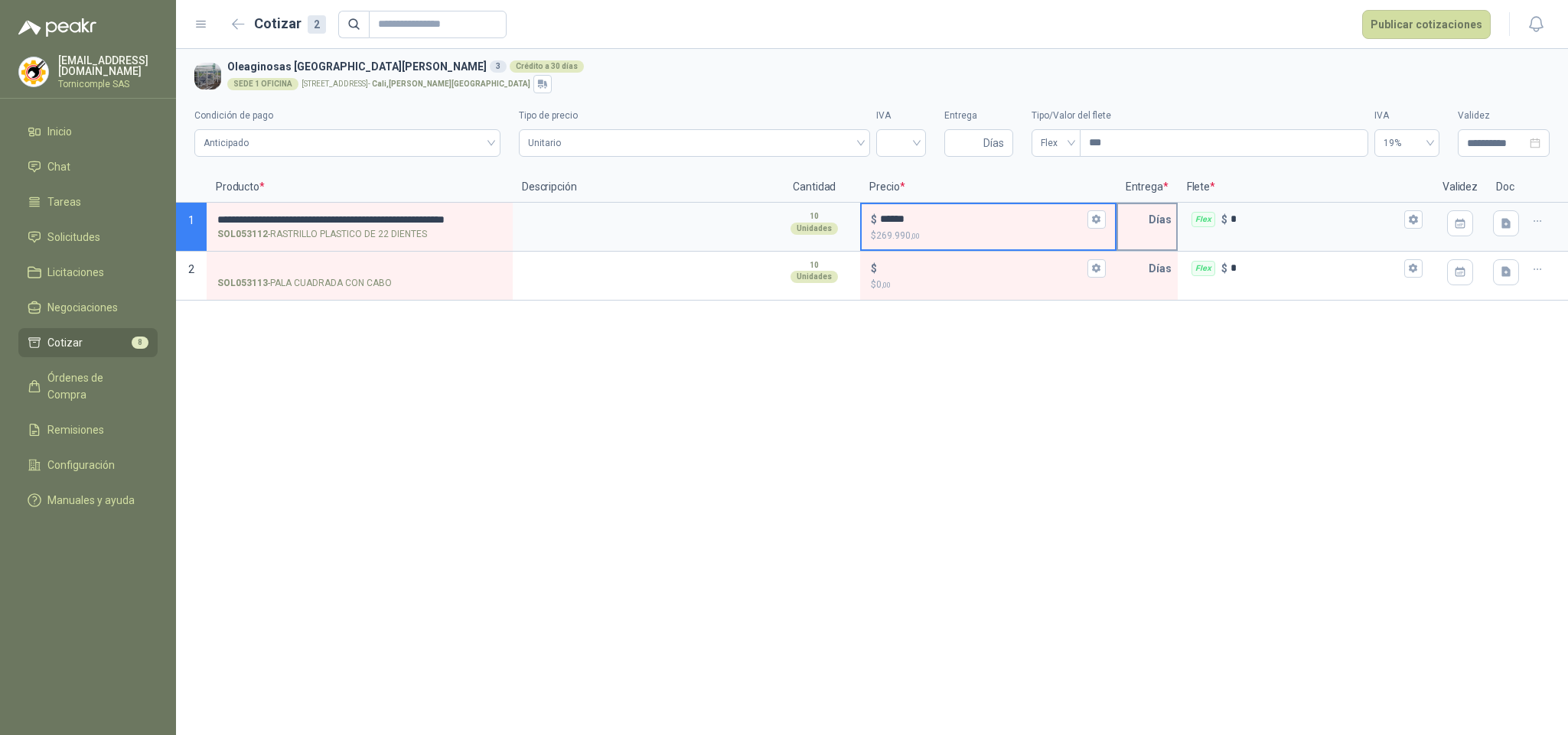
click at [1142, 237] on div "Días" at bounding box center [1148, 227] width 62 height 49
click at [1142, 233] on input "text" at bounding box center [1133, 220] width 31 height 31
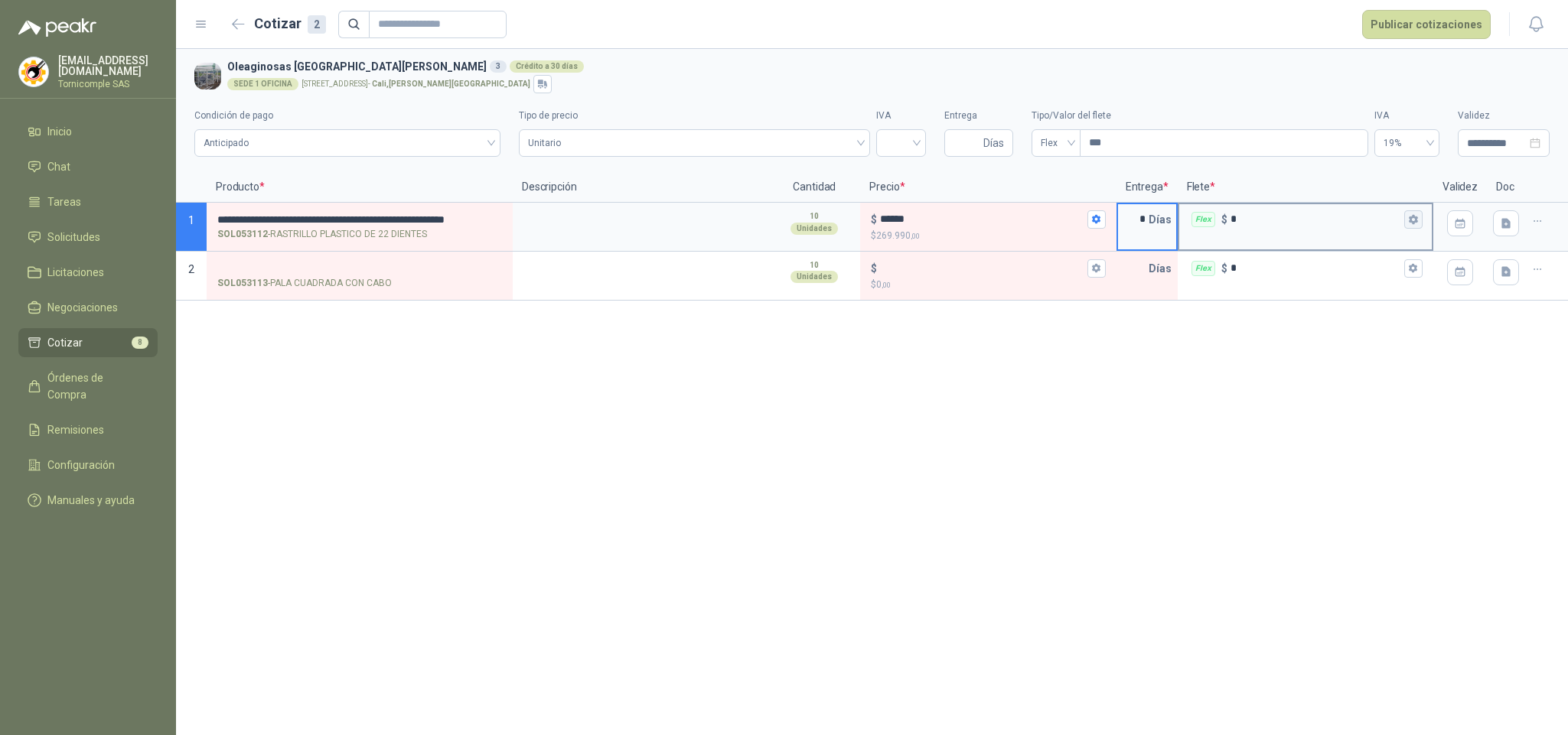
type input "*"
click at [1417, 219] on icon "button" at bounding box center [1413, 219] width 10 height 10
click at [1325, 83] on span "Flex" at bounding box center [1322, 87] width 56 height 23
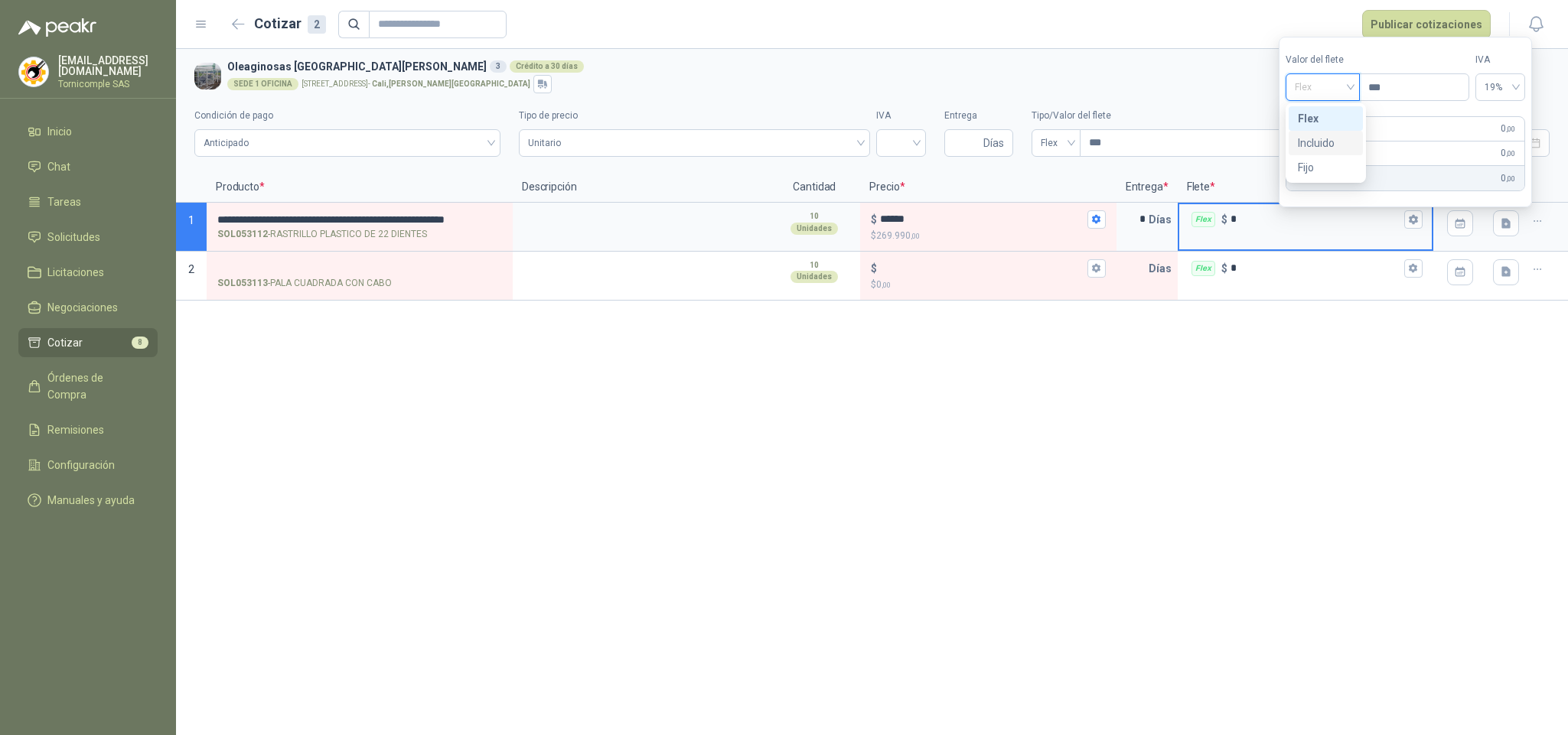
click at [1323, 145] on div "Incluido" at bounding box center [1326, 143] width 56 height 17
click at [1539, 221] on icon "button" at bounding box center [1537, 221] width 13 height 13
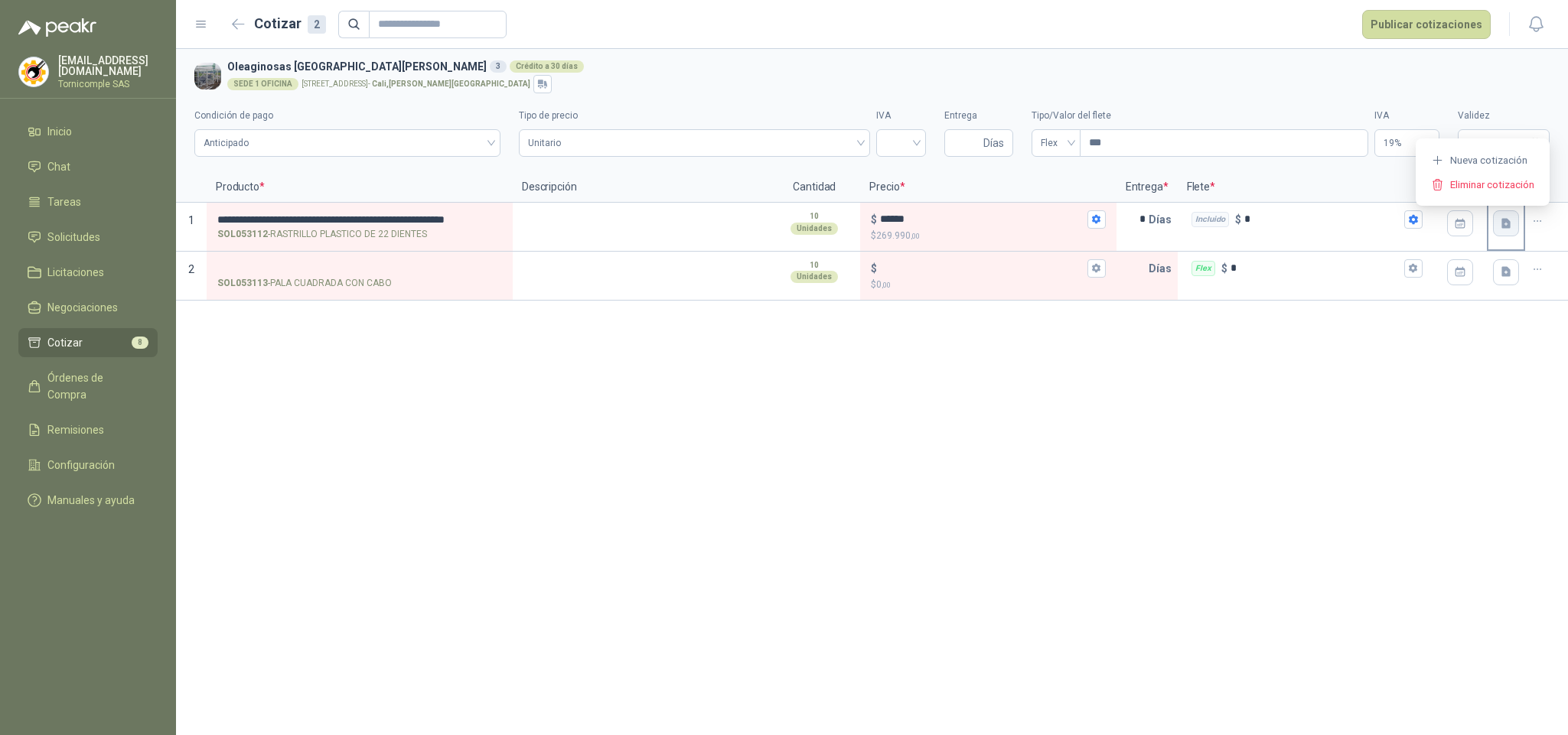
click at [1504, 228] on icon "button" at bounding box center [1506, 223] width 9 height 10
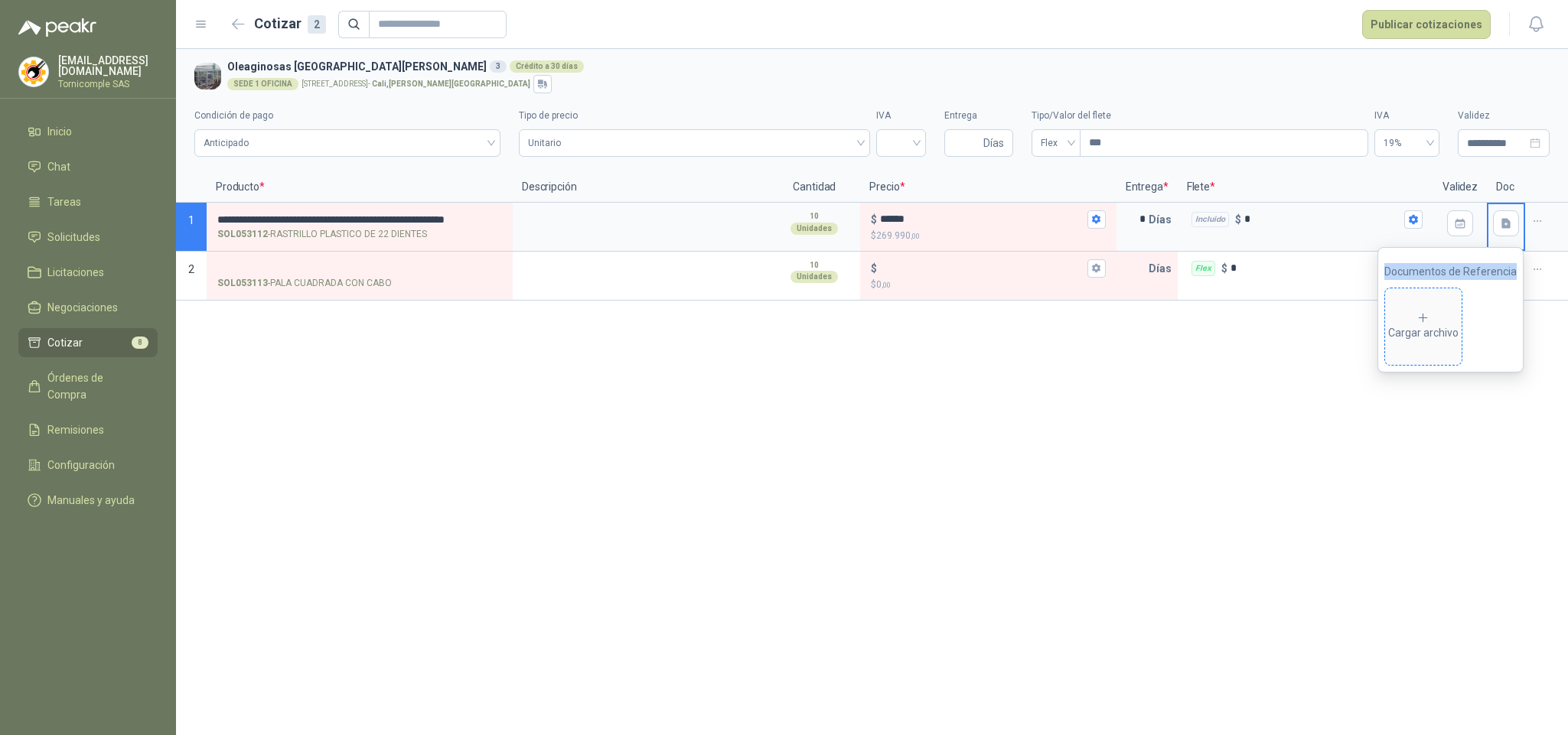
click at [1435, 306] on span "Cargar archivo" at bounding box center [1422, 326] width 76 height 76
click at [1471, 27] on button "Publicar cotizaciones" at bounding box center [1427, 25] width 128 height 29
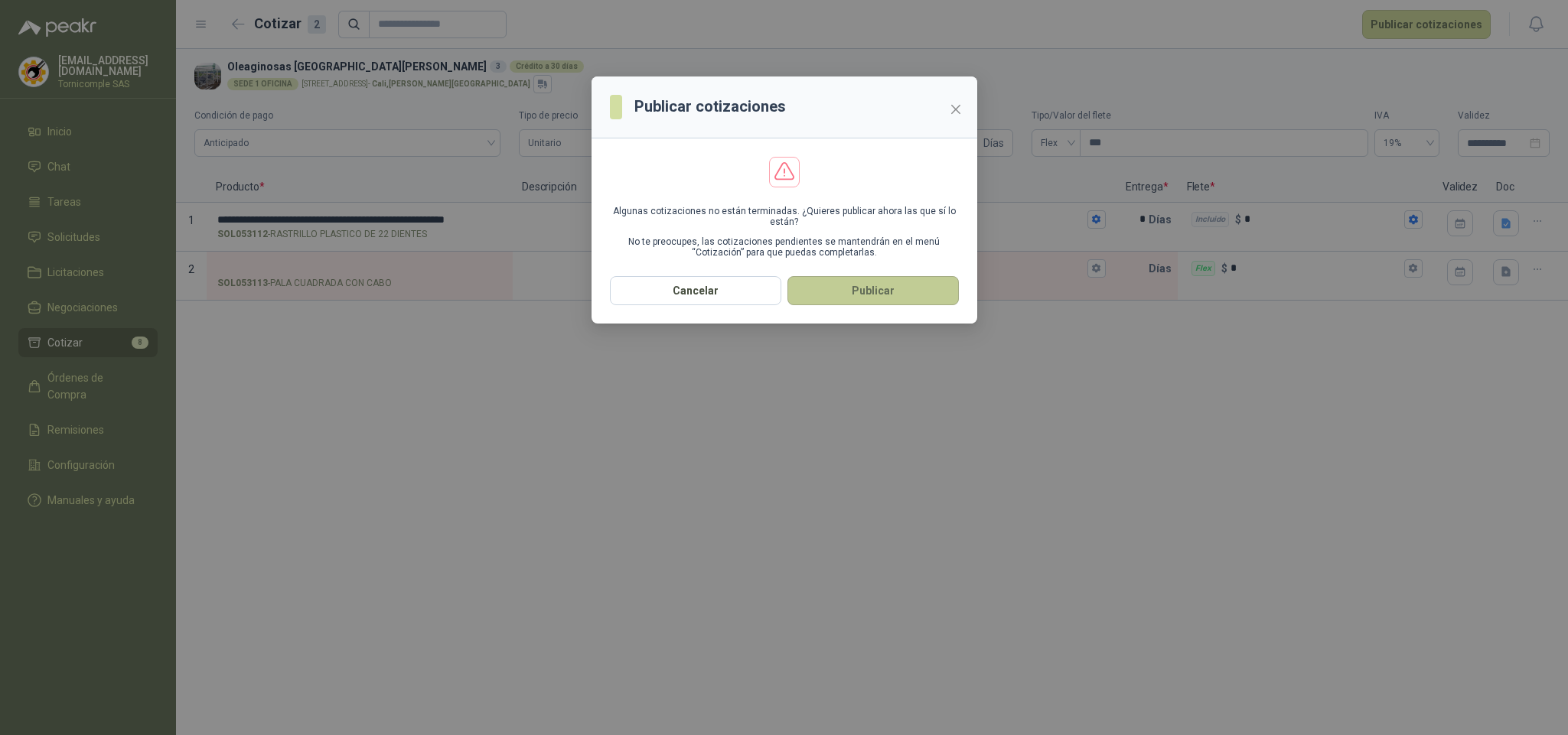
click at [898, 292] on button "Publicar" at bounding box center [873, 291] width 171 height 29
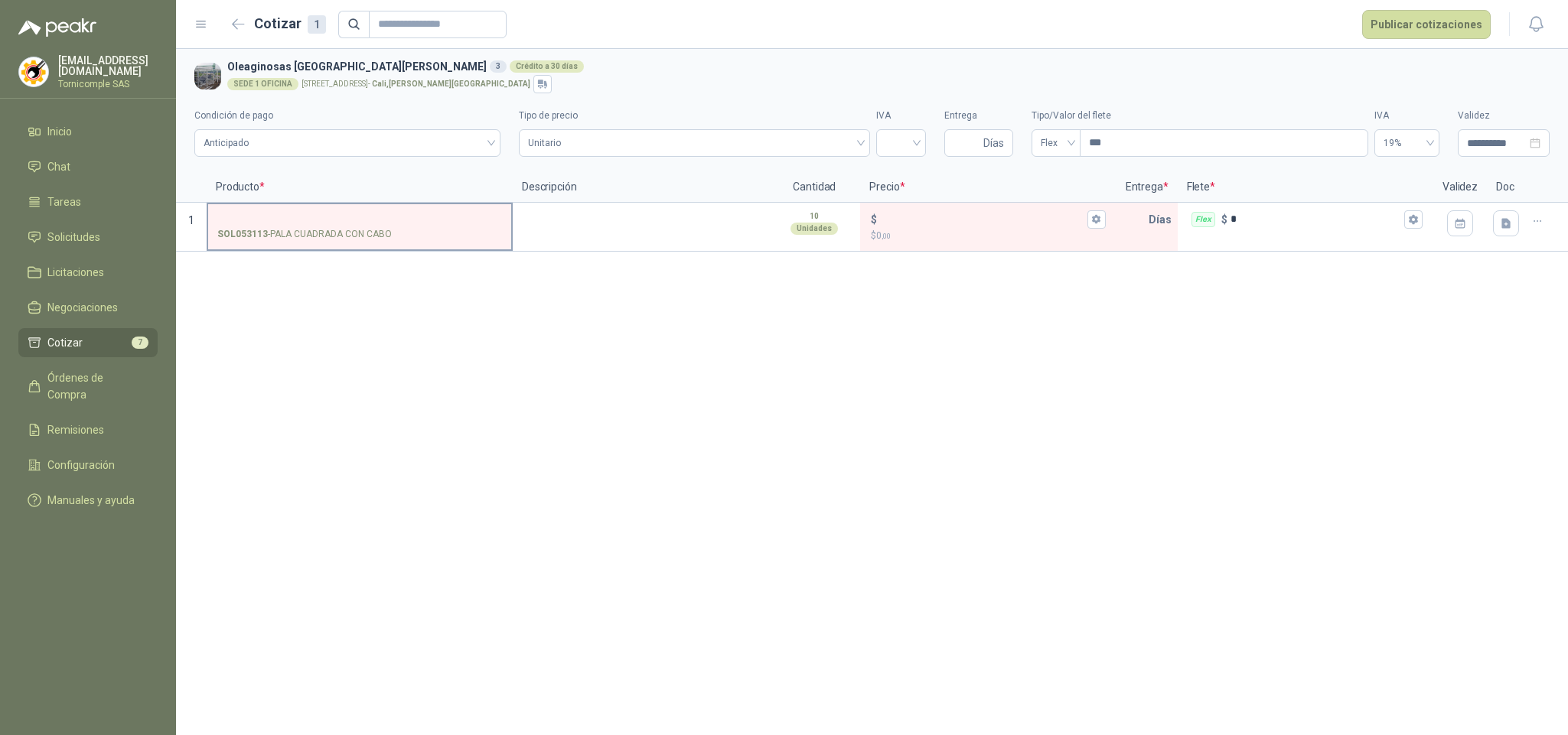
click at [380, 221] on input "SOL053113 - PALA CUADRADA CON CABO" at bounding box center [359, 219] width 285 height 11
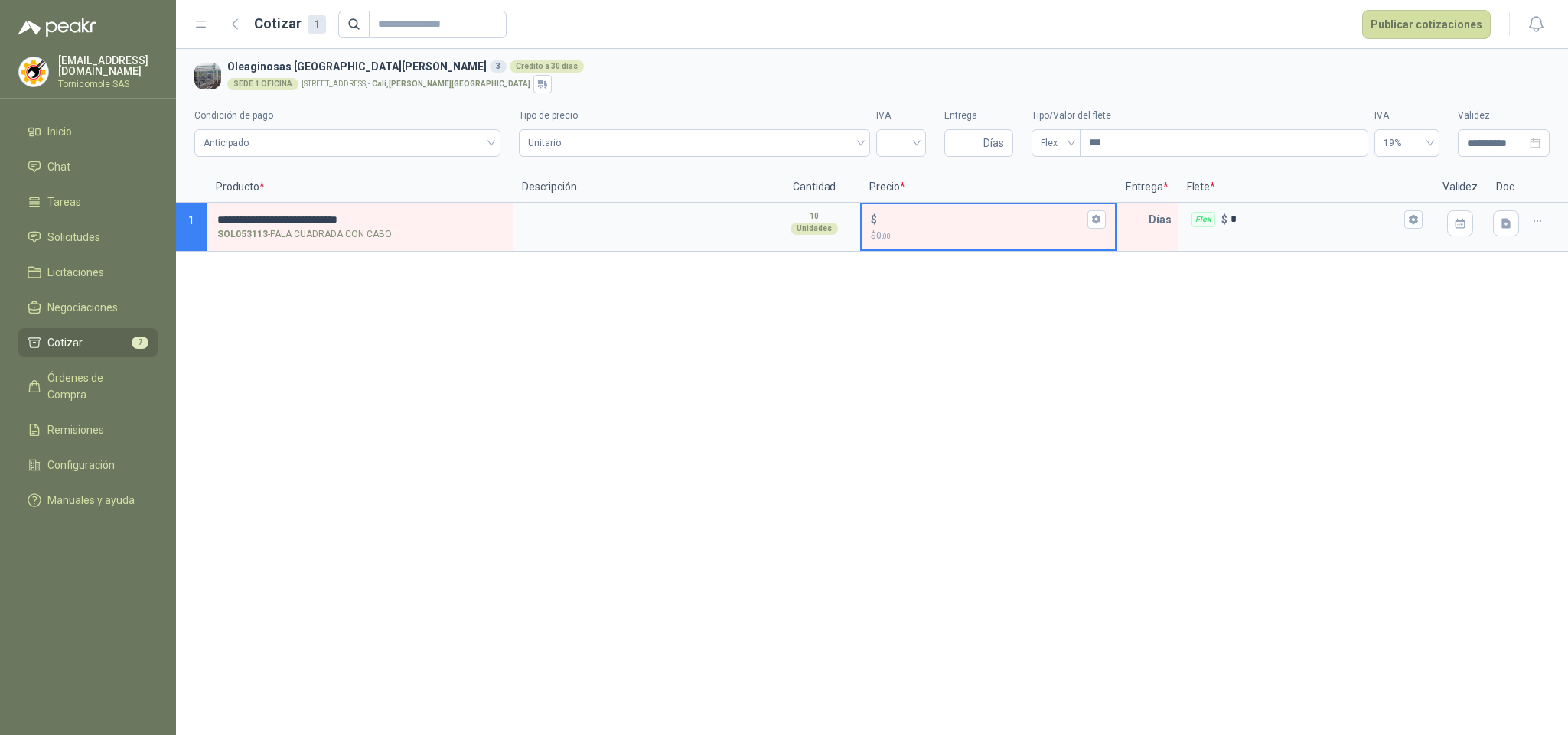
click at [944, 216] on input "$ $ 0 ,00" at bounding box center [982, 218] width 204 height 11
type input "******"
click at [1096, 221] on icon "button" at bounding box center [1096, 219] width 10 height 10
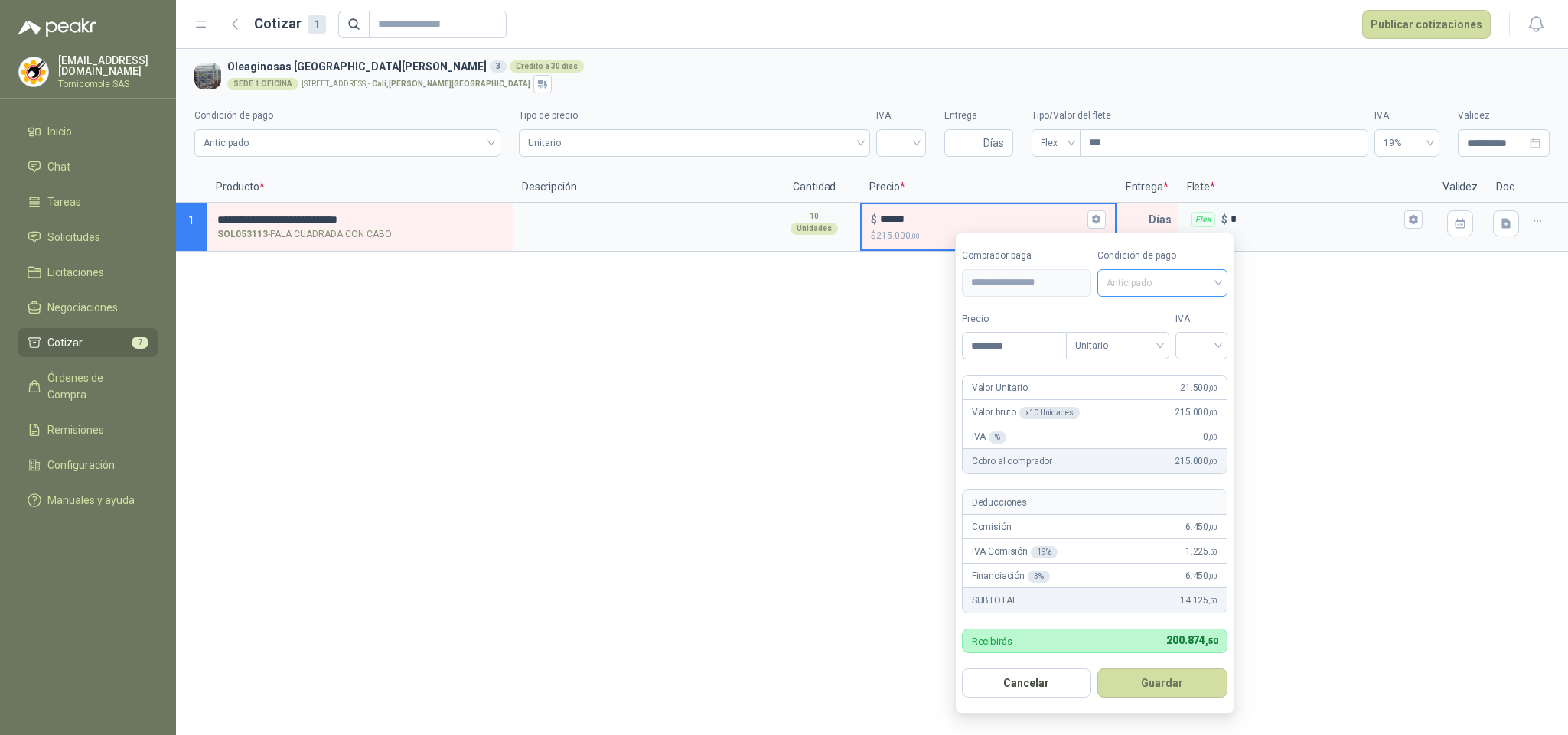
click at [1118, 278] on span "Anticipado" at bounding box center [1162, 282] width 112 height 23
click at [1105, 349] on span "Unitario" at bounding box center [1117, 346] width 85 height 23
click at [1125, 401] on div "Unitario con IVA" at bounding box center [1120, 403] width 79 height 17
click at [1208, 335] on input "search" at bounding box center [1201, 344] width 33 height 23
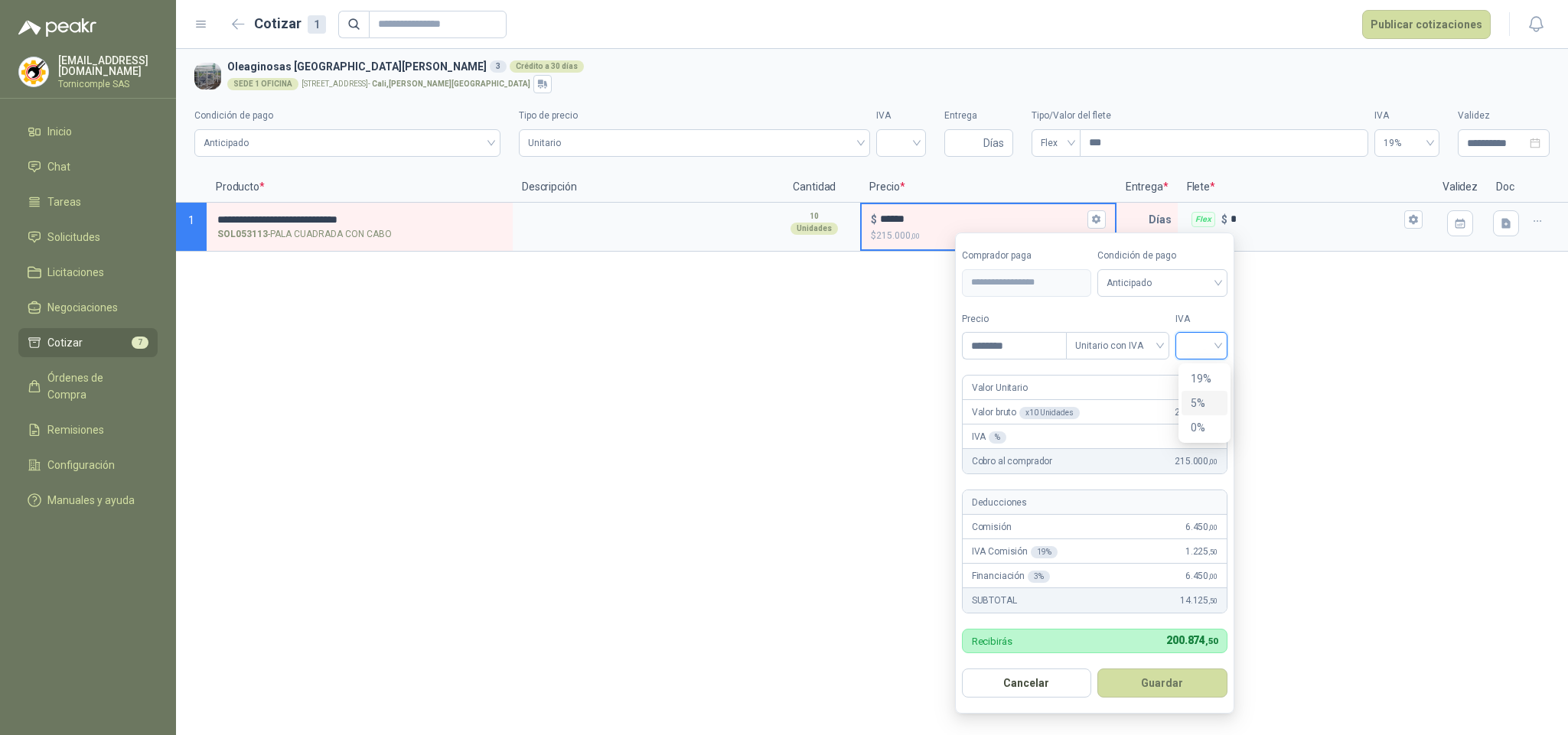
click at [1204, 394] on div "5%" at bounding box center [1204, 403] width 28 height 17
click at [1185, 693] on button "Guardar" at bounding box center [1166, 684] width 132 height 29
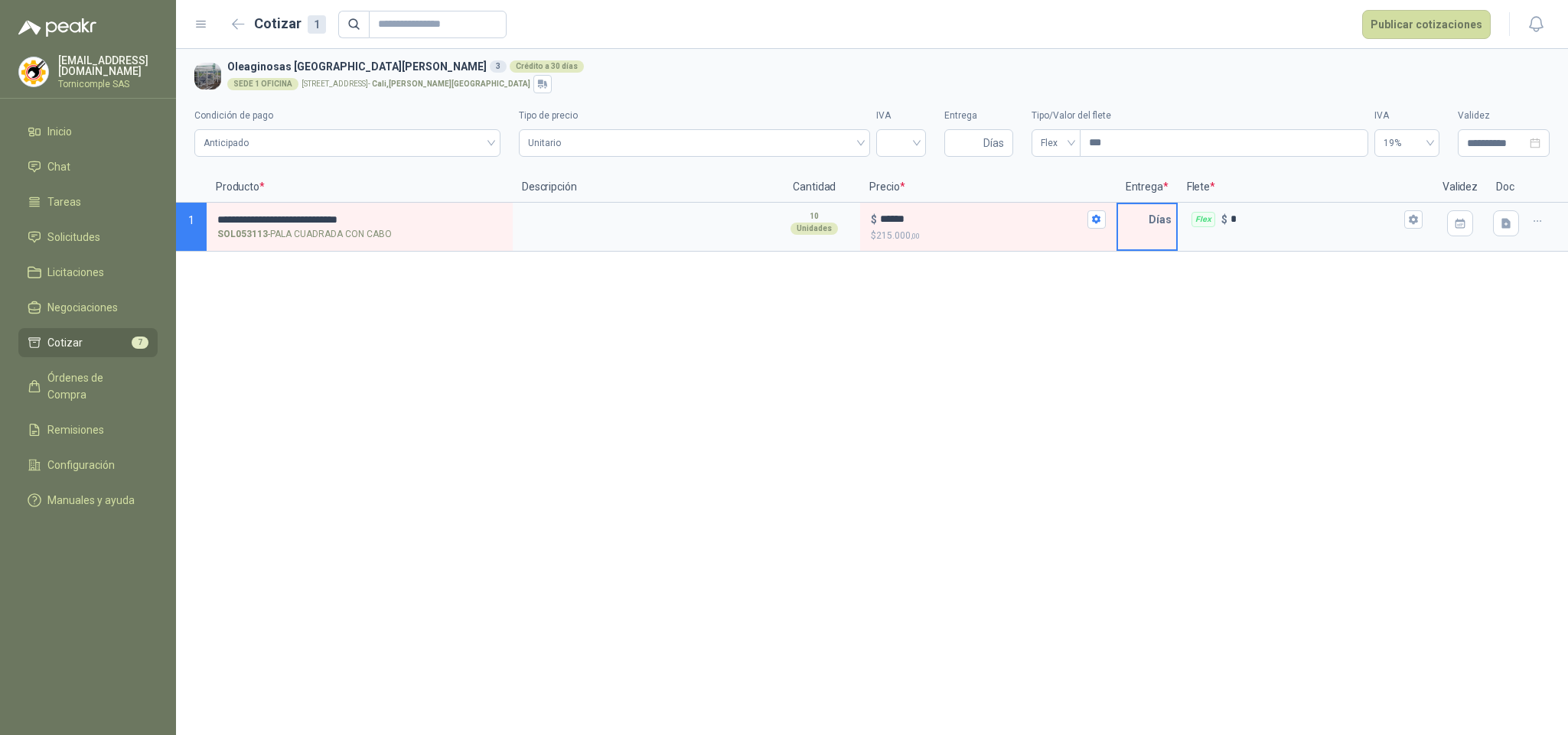
click at [1143, 225] on input "text" at bounding box center [1133, 220] width 31 height 31
type input "*"
click at [1410, 214] on icon "button" at bounding box center [1413, 219] width 10 height 10
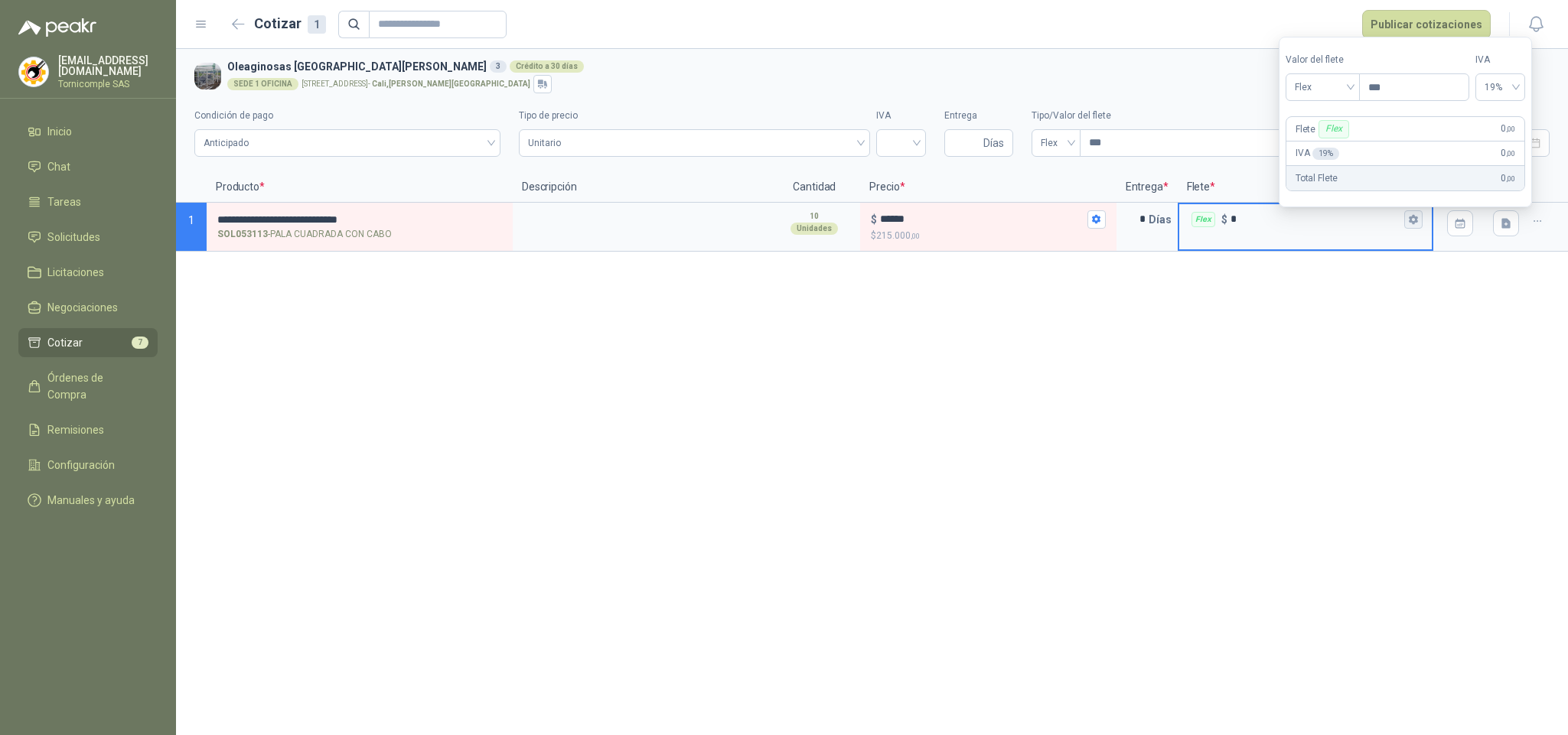
click at [1414, 218] on icon "button" at bounding box center [1413, 219] width 9 height 9
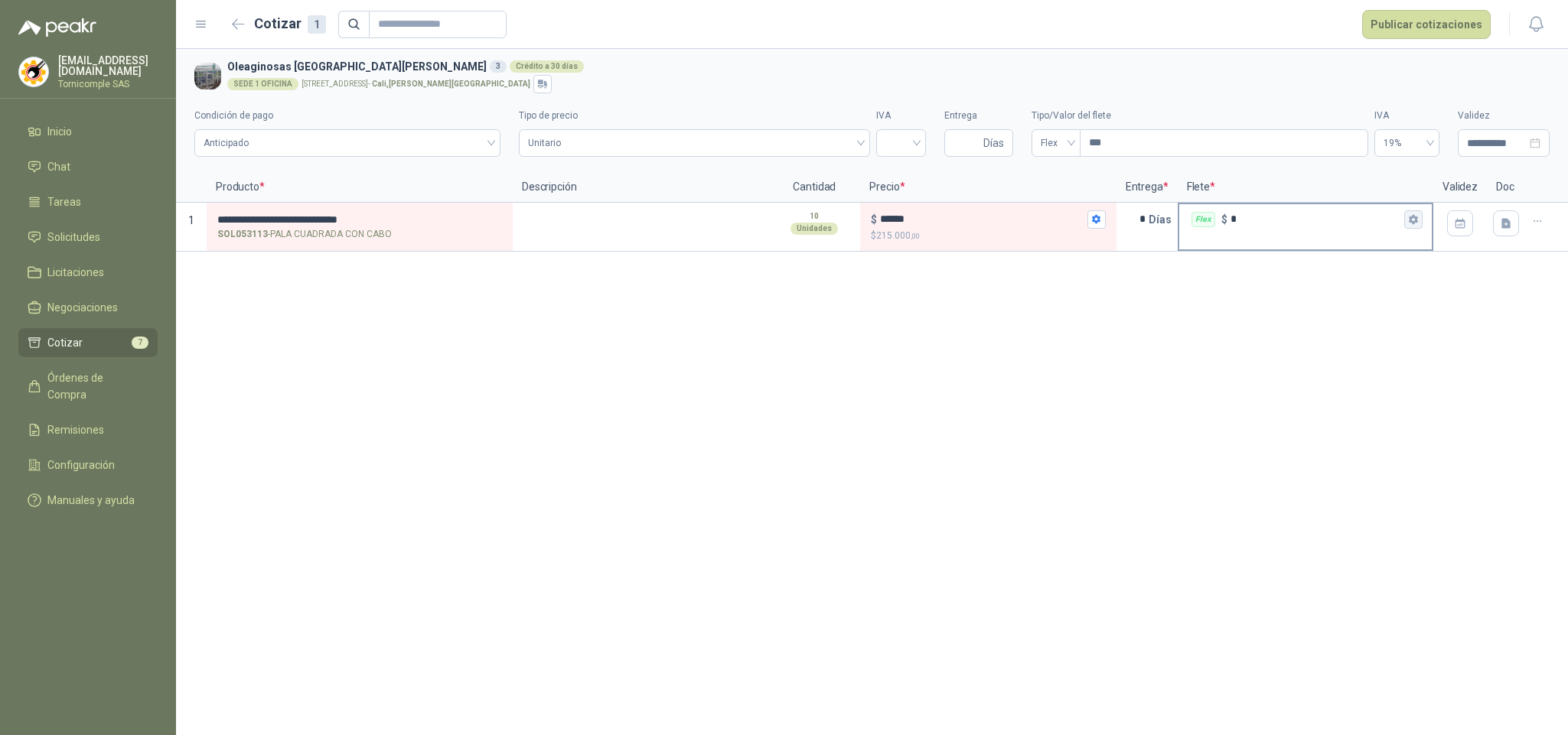
click at [1408, 221] on icon "button" at bounding box center [1413, 219] width 10 height 10
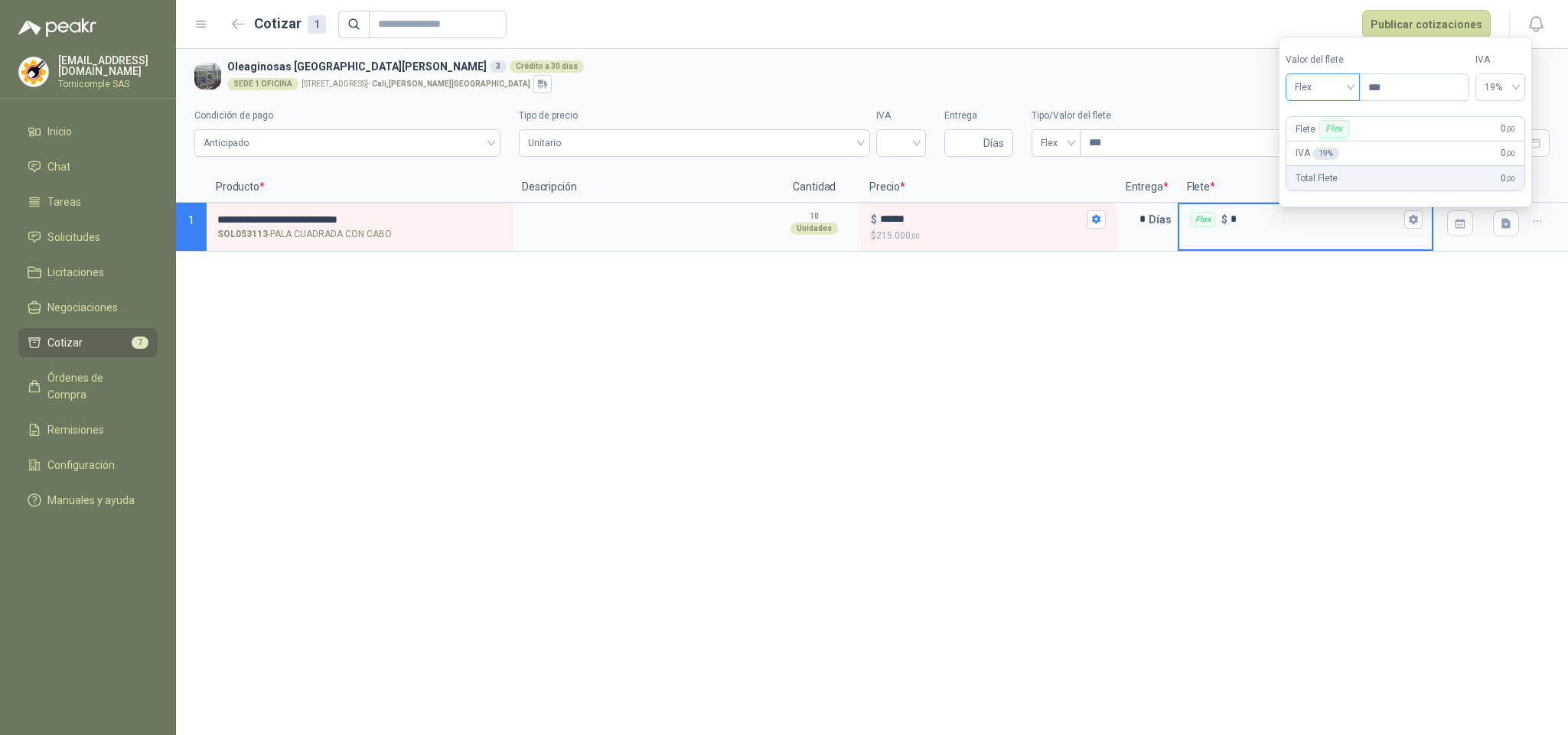
click at [1304, 92] on span "Flex" at bounding box center [1322, 87] width 56 height 23
click at [1316, 141] on div "Incluido" at bounding box center [1326, 143] width 56 height 17
click at [1506, 225] on icon "button" at bounding box center [1506, 223] width 13 height 13
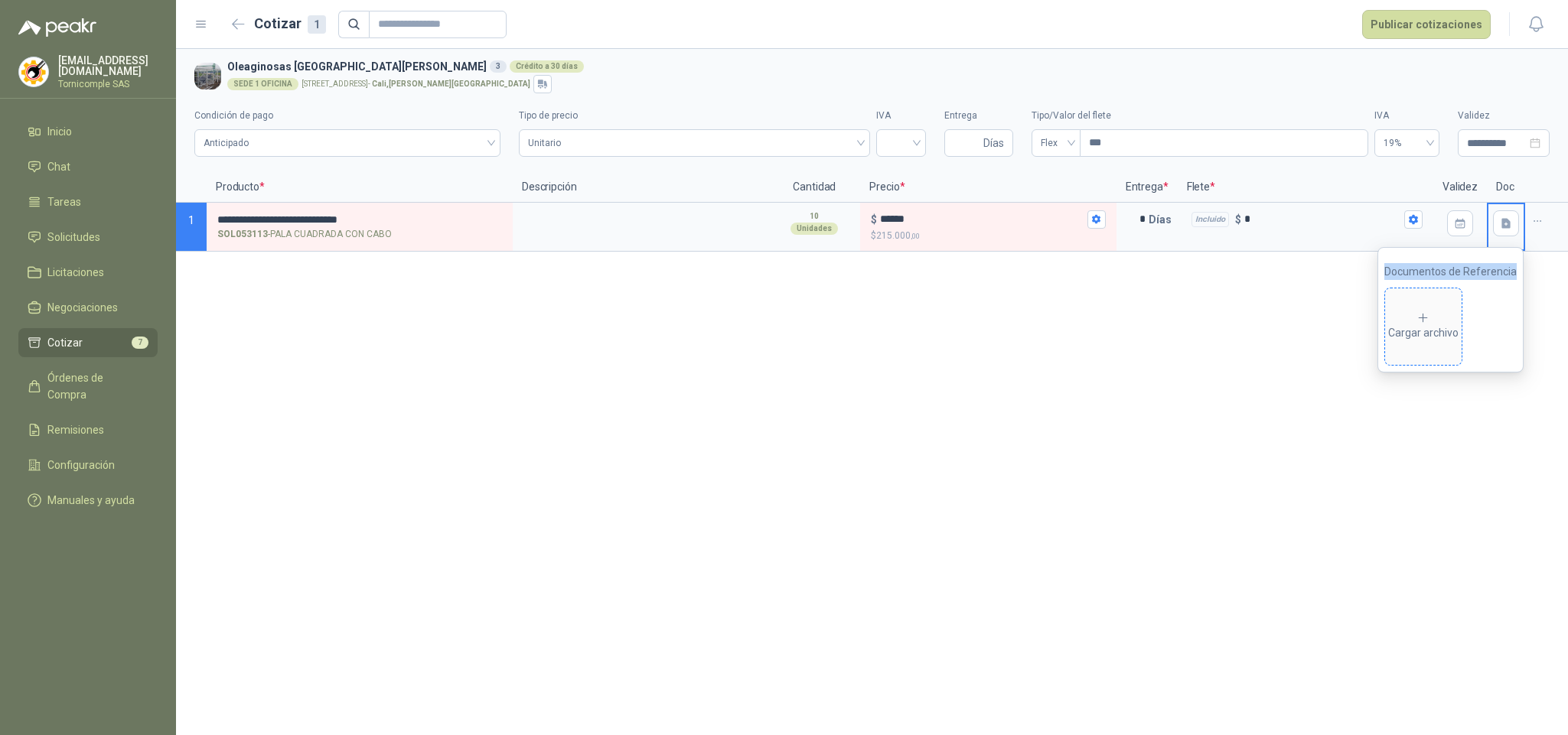
click at [1427, 319] on icon at bounding box center [1424, 318] width 9 height 9
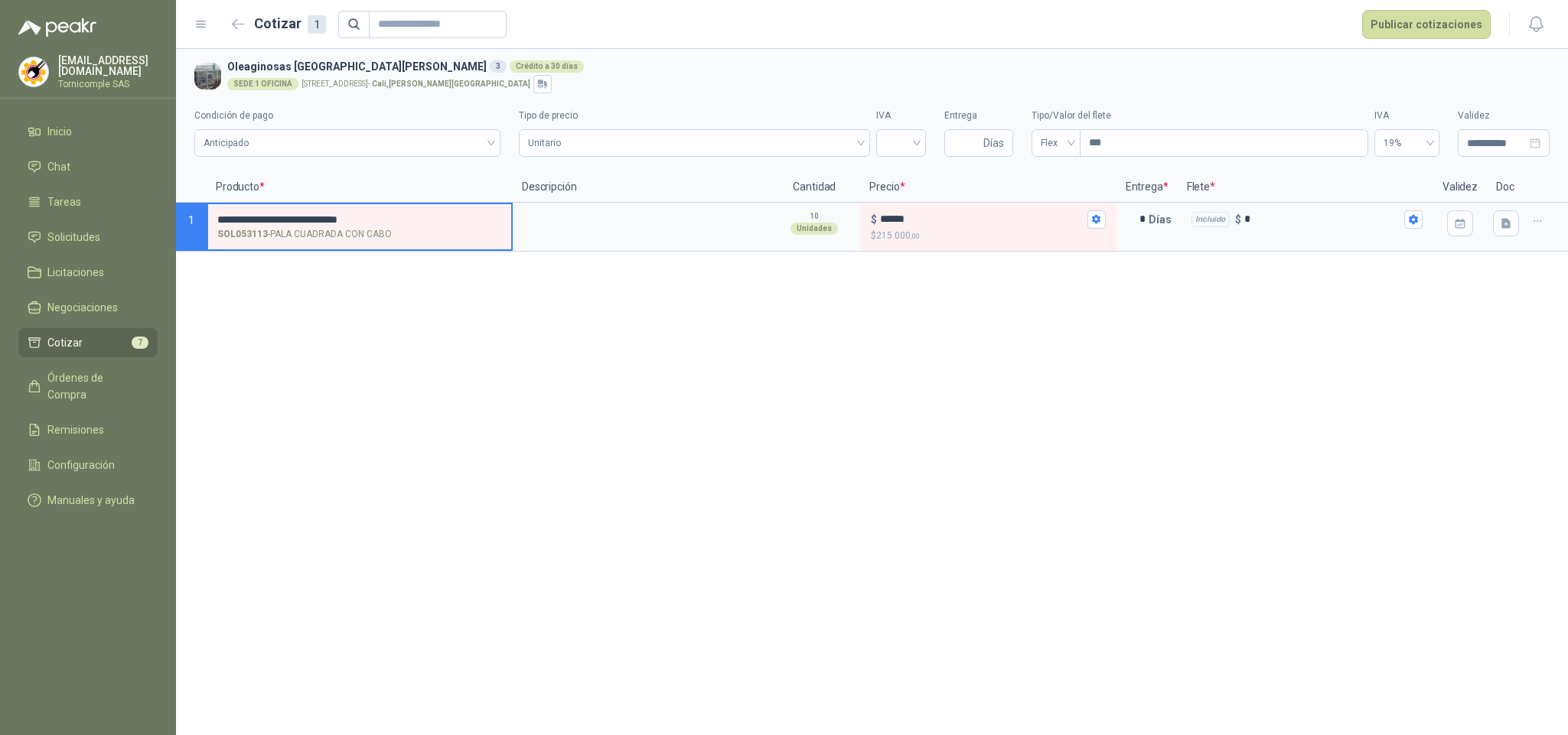
drag, startPoint x: 315, startPoint y: 214, endPoint x: 299, endPoint y: 221, distance: 17.5
click at [299, 221] on input "**********" at bounding box center [359, 219] width 285 height 11
click at [322, 216] on input "**********" at bounding box center [359, 219] width 285 height 11
type input "**********"
click at [942, 218] on input "******" at bounding box center [982, 218] width 204 height 11
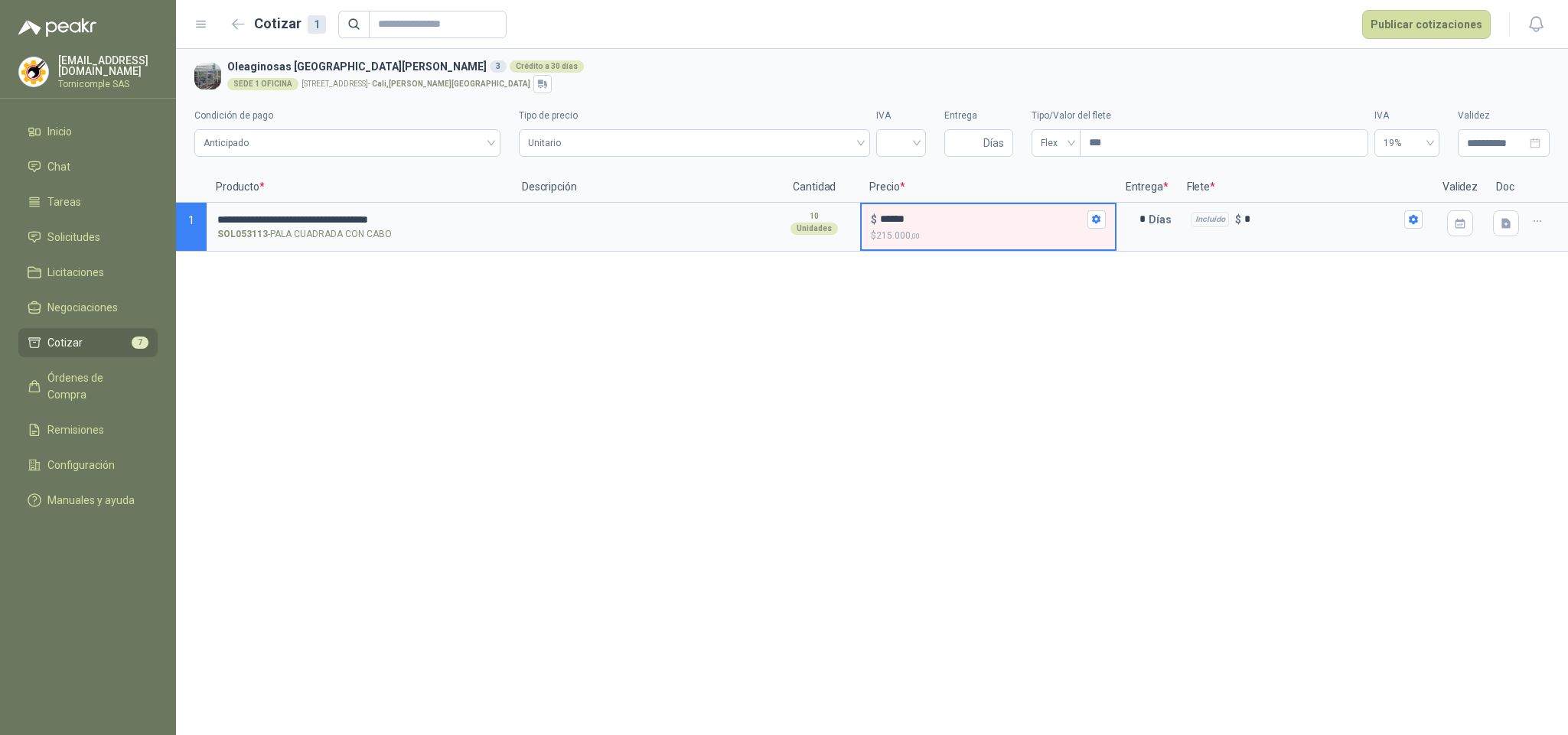
drag, startPoint x: 892, startPoint y: 218, endPoint x: 914, endPoint y: 223, distance: 22.6
click at [914, 223] on input "******" at bounding box center [982, 218] width 204 height 11
type input "******"
click at [1506, 228] on icon "button" at bounding box center [1506, 223] width 9 height 10
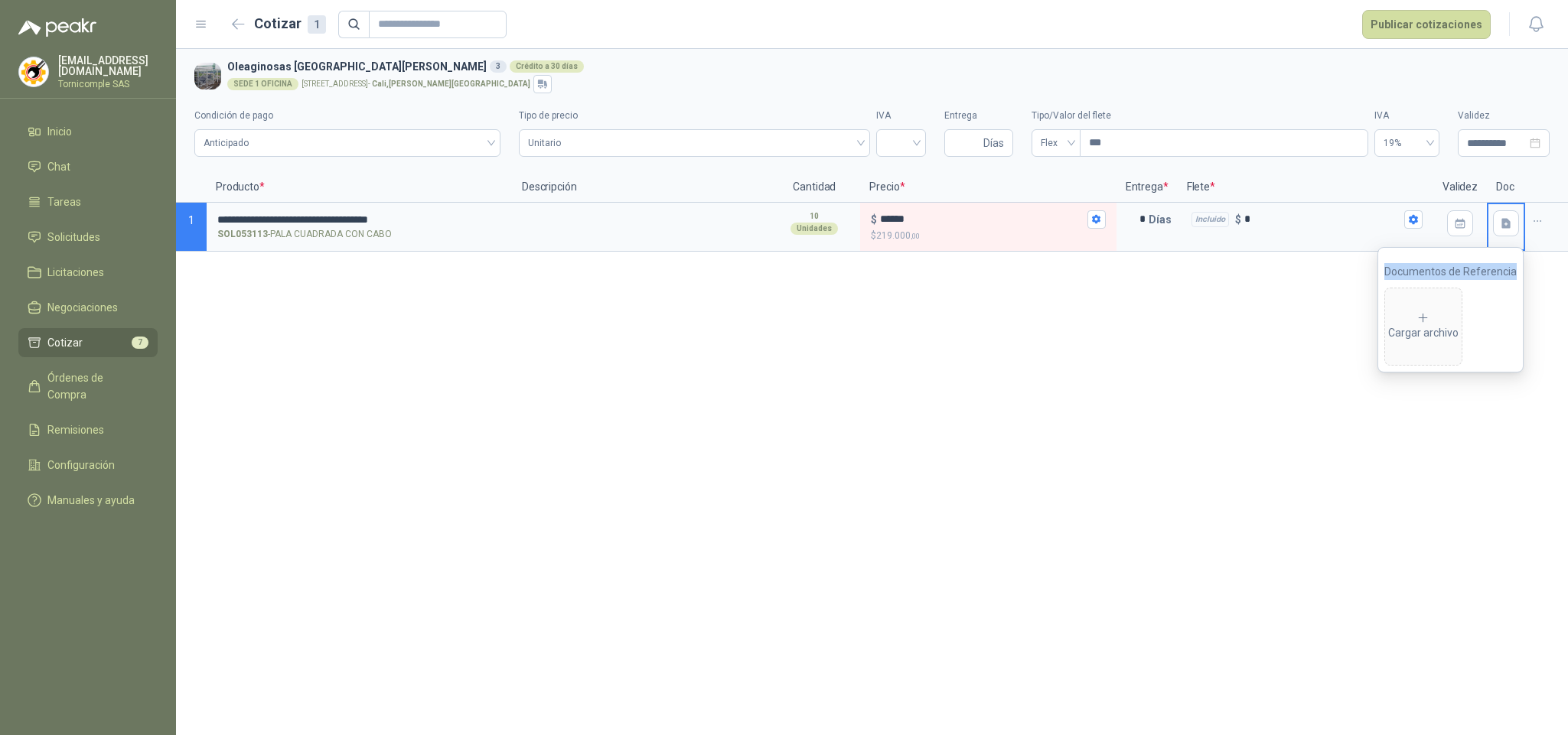
click at [1470, 312] on div "Cargar archivo" at bounding box center [1451, 323] width 133 height 86
click at [1445, 313] on div "Cargar archivo" at bounding box center [1423, 327] width 70 height 31
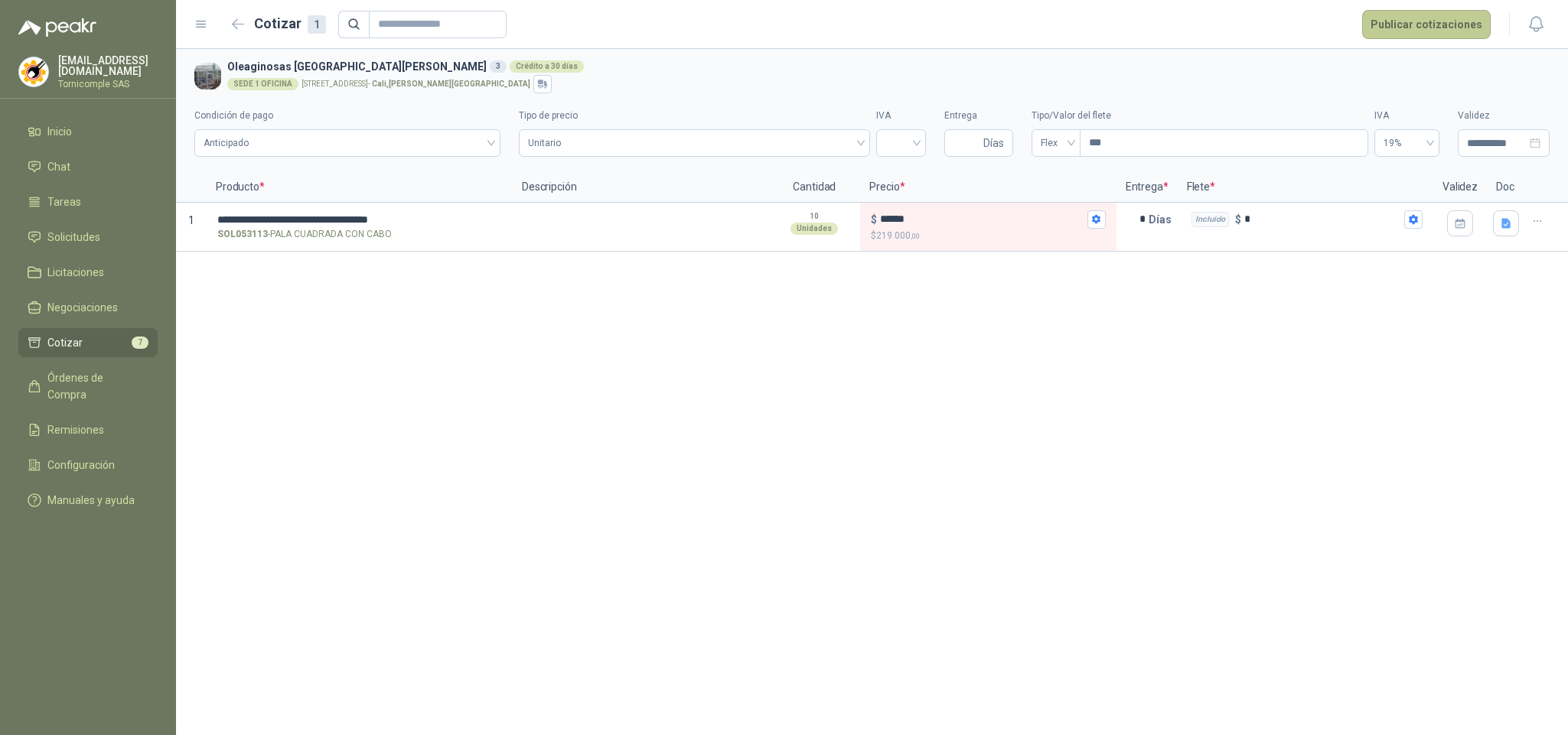
click at [1403, 26] on button "Publicar cotizaciones" at bounding box center [1427, 25] width 128 height 29
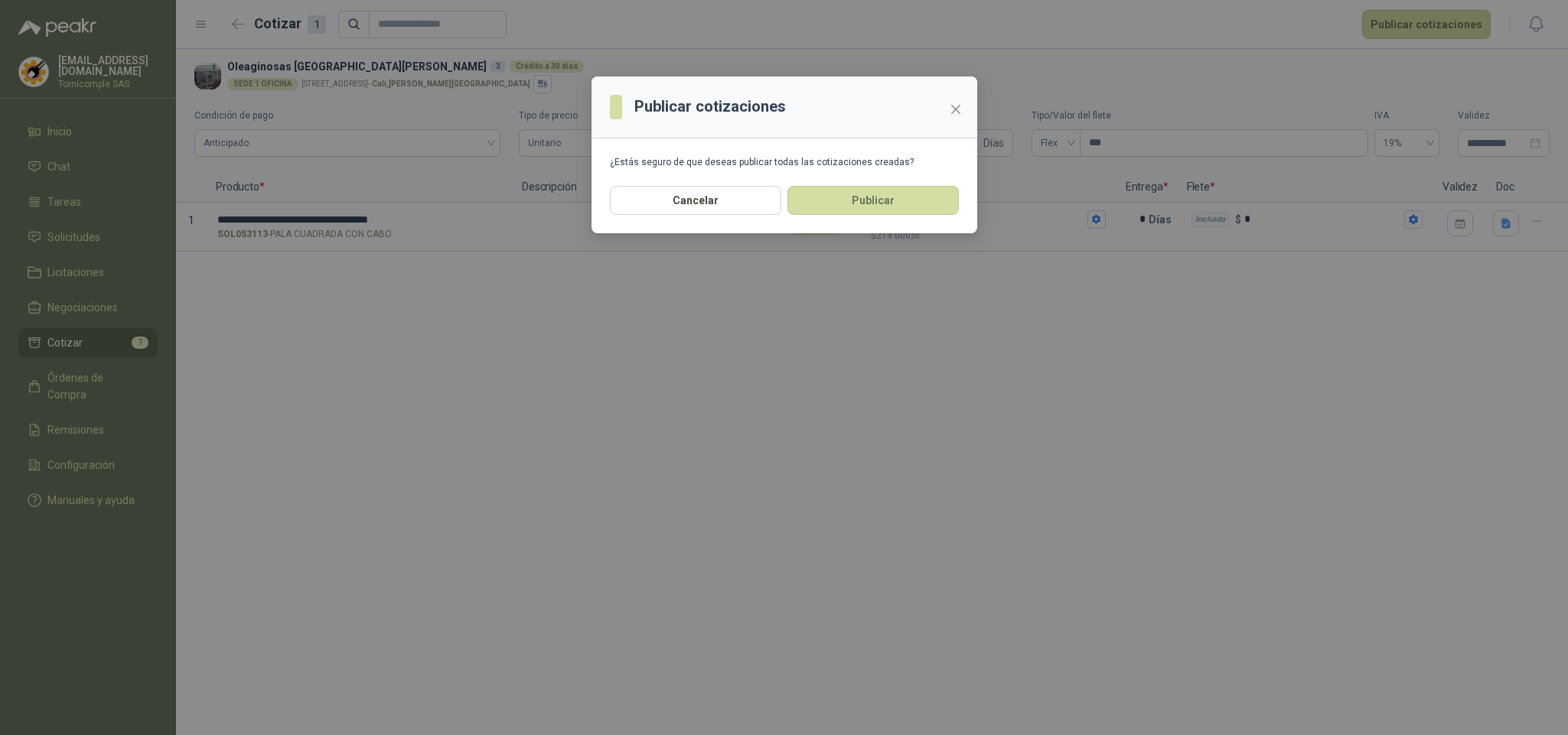
click at [912, 179] on section "¿Estás seguro de que deseas publicar todas las cotizaciones creadas?" at bounding box center [784, 162] width 386 height 47
click at [912, 196] on button "Publicar" at bounding box center [873, 200] width 171 height 29
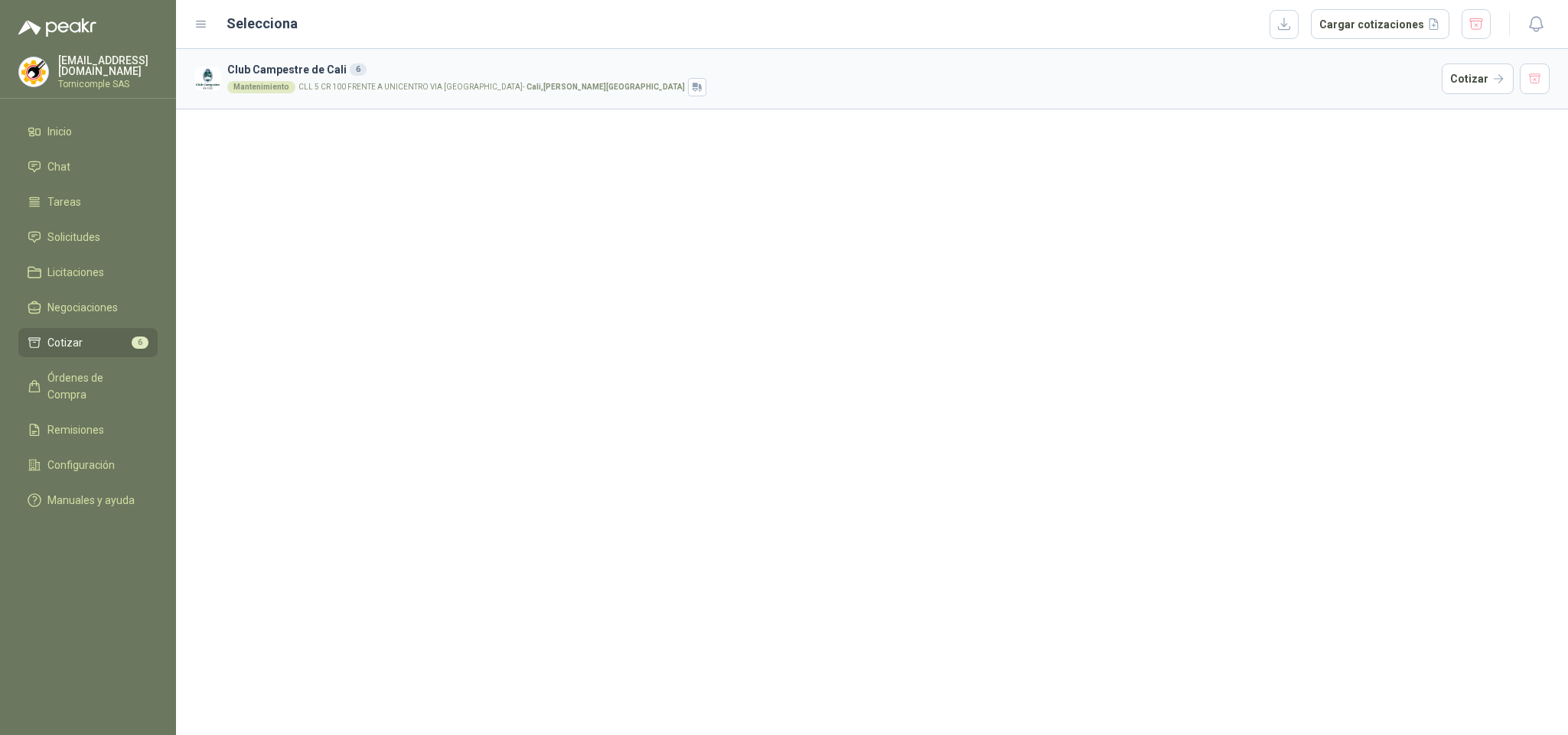
click at [99, 335] on li "Cotizar 6" at bounding box center [87, 343] width 121 height 17
click at [99, 228] on li "Solicitudes" at bounding box center [87, 237] width 121 height 17
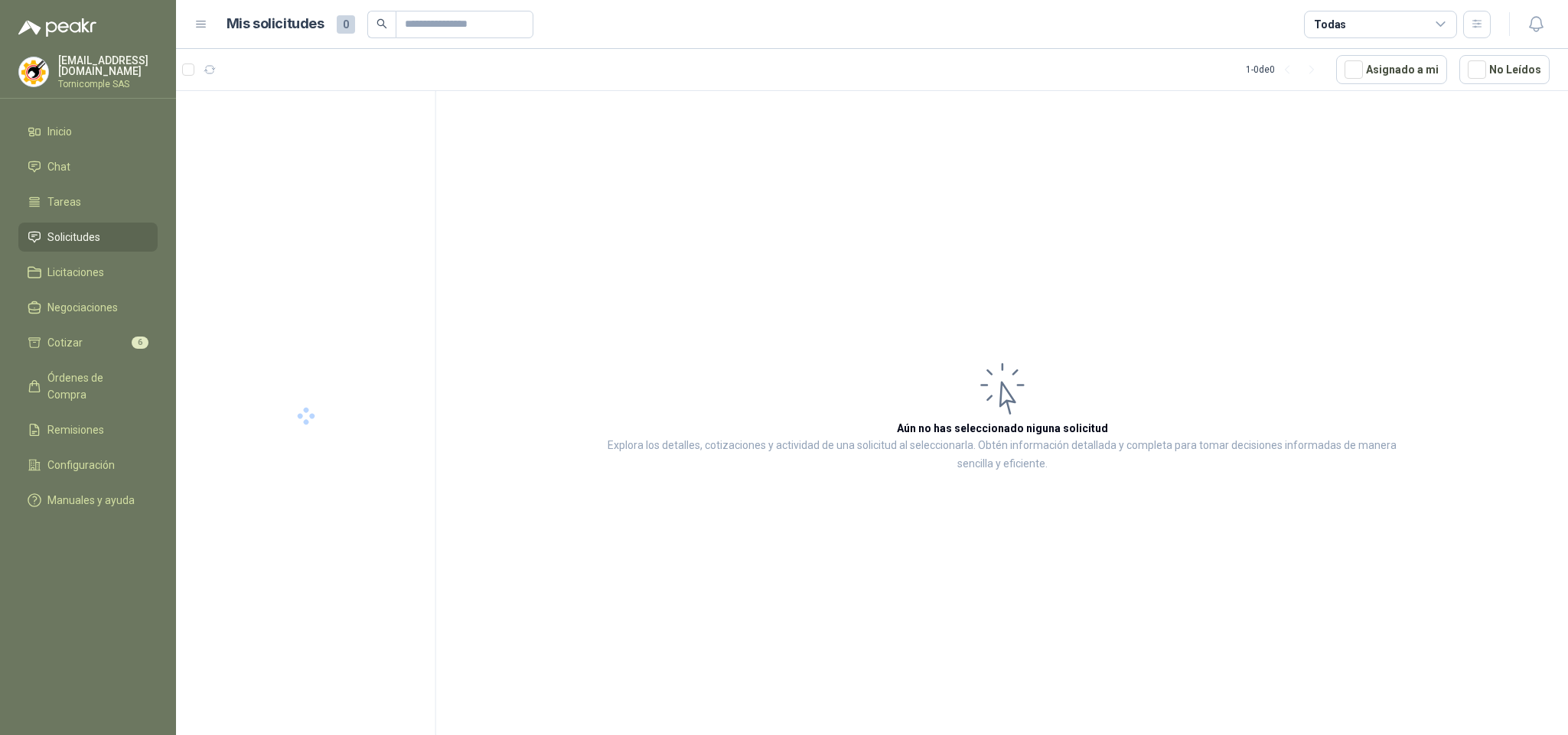
click at [1440, 26] on icon at bounding box center [1440, 24] width 9 height 3
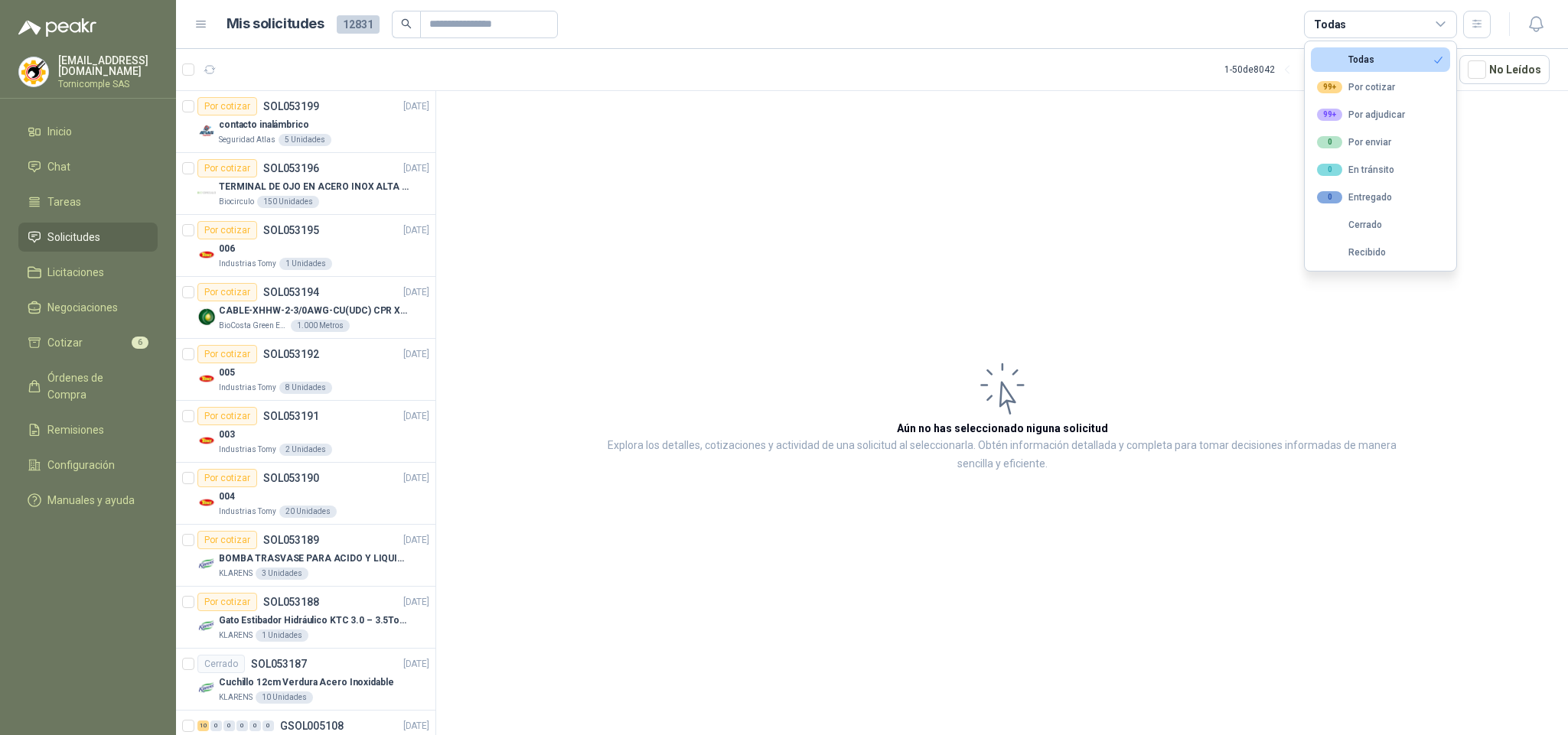
click at [1393, 128] on ul "Todas 99+ Por cotizar 99+ Por adjudicar 0 Por enviar 0 En tránsito 0 Entregado …" at bounding box center [1381, 156] width 151 height 229
click at [1390, 121] on div "99+ Por adjudicar" at bounding box center [1361, 115] width 88 height 12
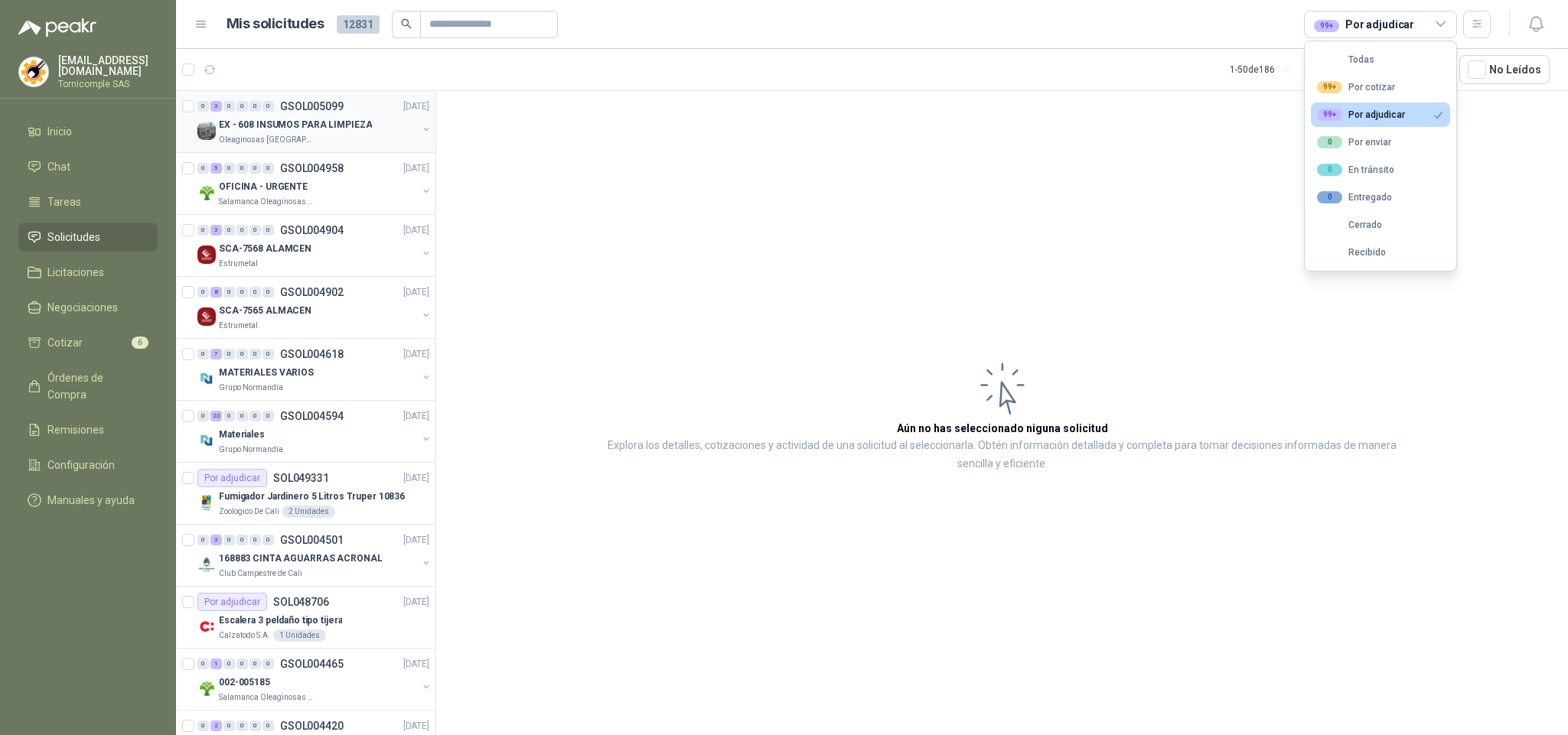
click at [343, 136] on div "Oleaginosas [GEOGRAPHIC_DATA][PERSON_NAME]" at bounding box center [318, 139] width 199 height 12
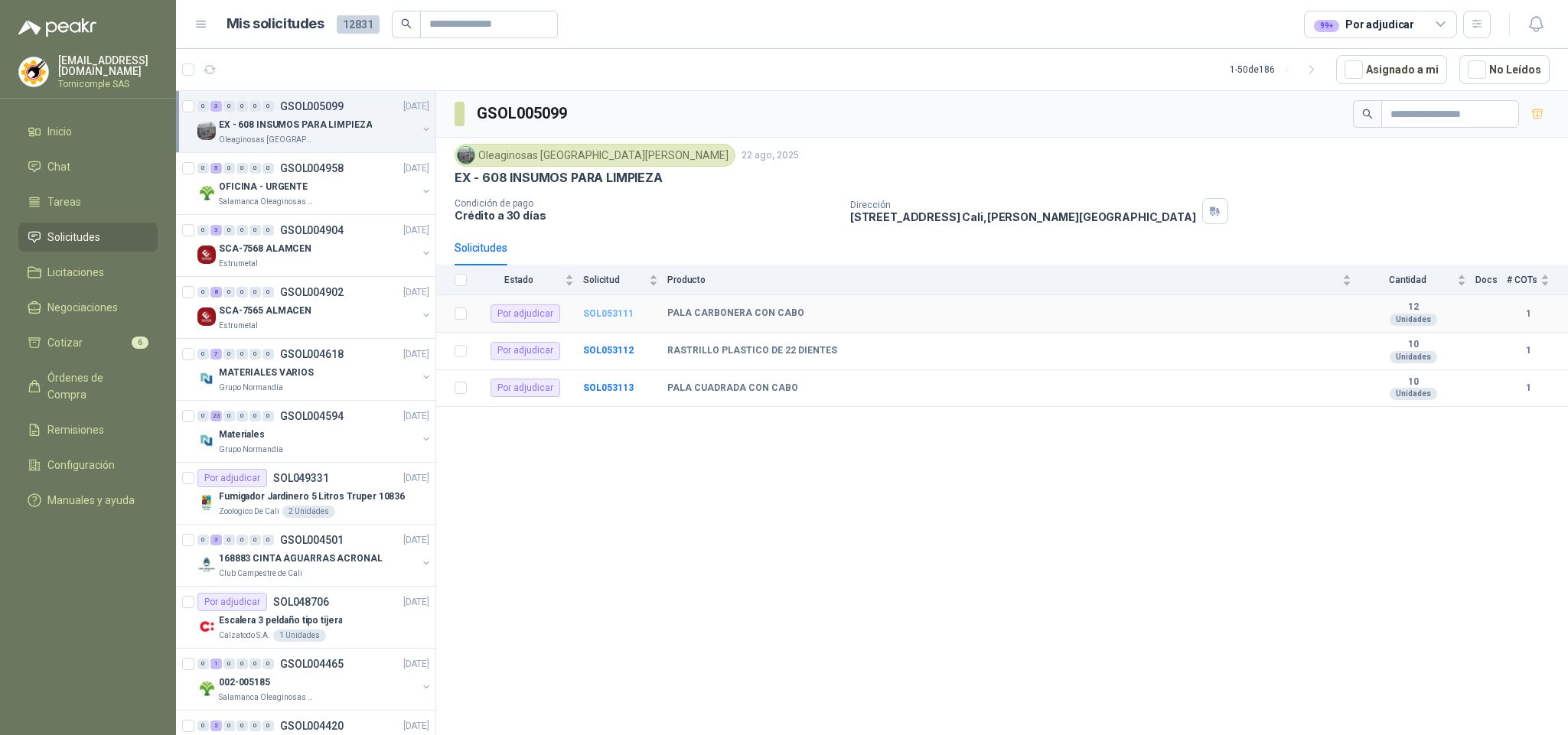
click at [620, 315] on b "SOL053111" at bounding box center [608, 313] width 50 height 11
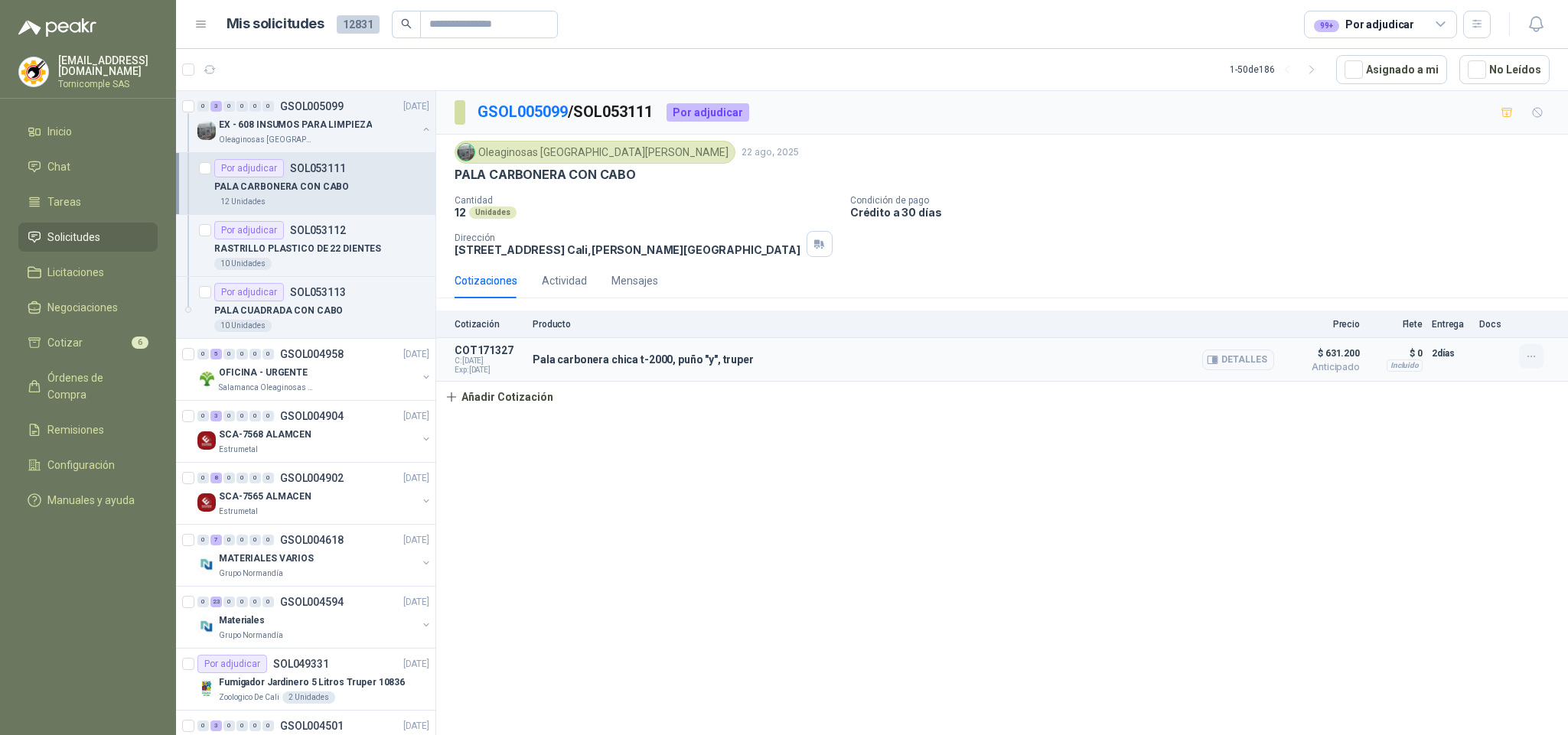
click at [1523, 359] on button "button" at bounding box center [1531, 356] width 25 height 25
click at [1476, 287] on button "Editar" at bounding box center [1500, 298] width 122 height 25
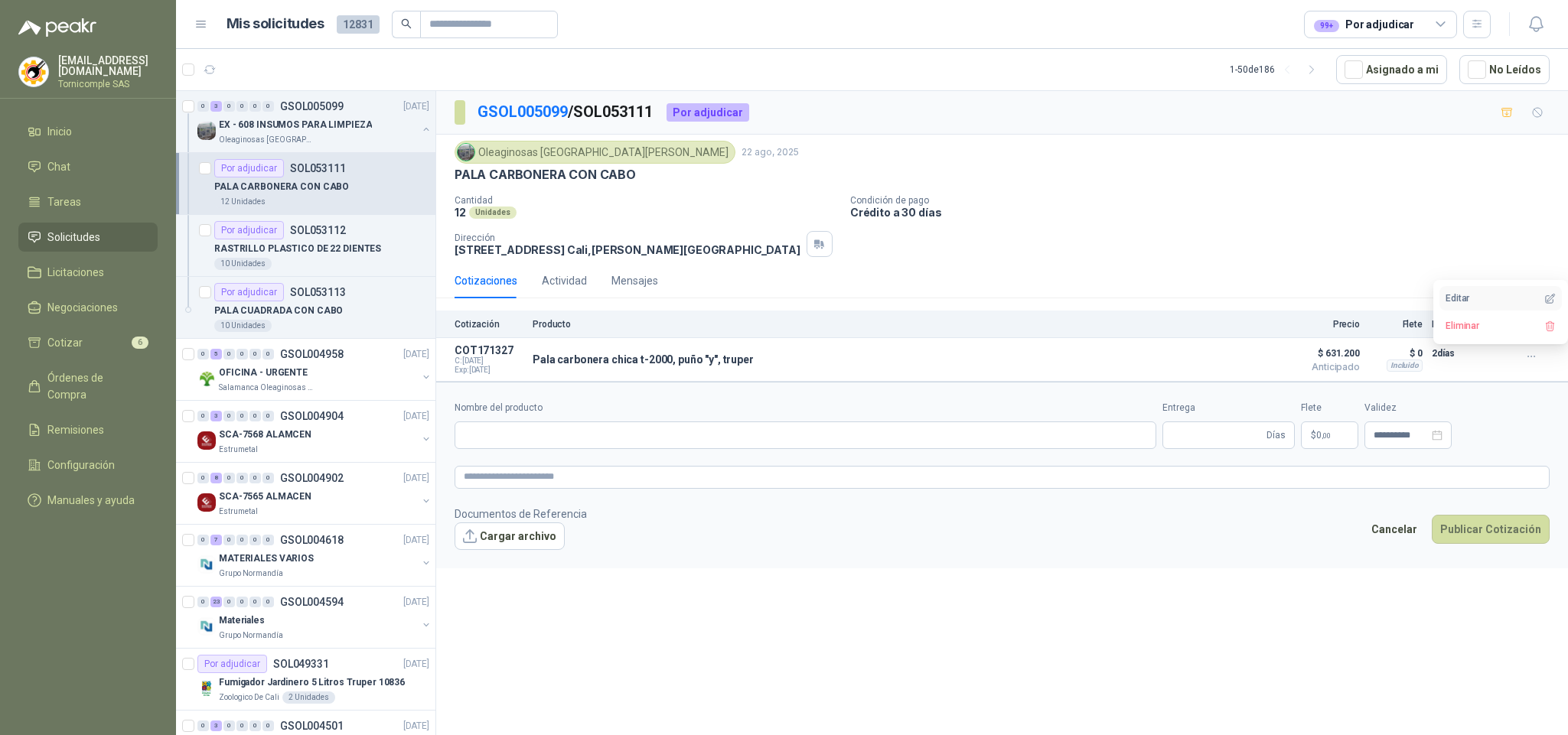
type input "**********"
type input "*"
click at [498, 540] on button "Cargar archivo" at bounding box center [509, 536] width 110 height 27
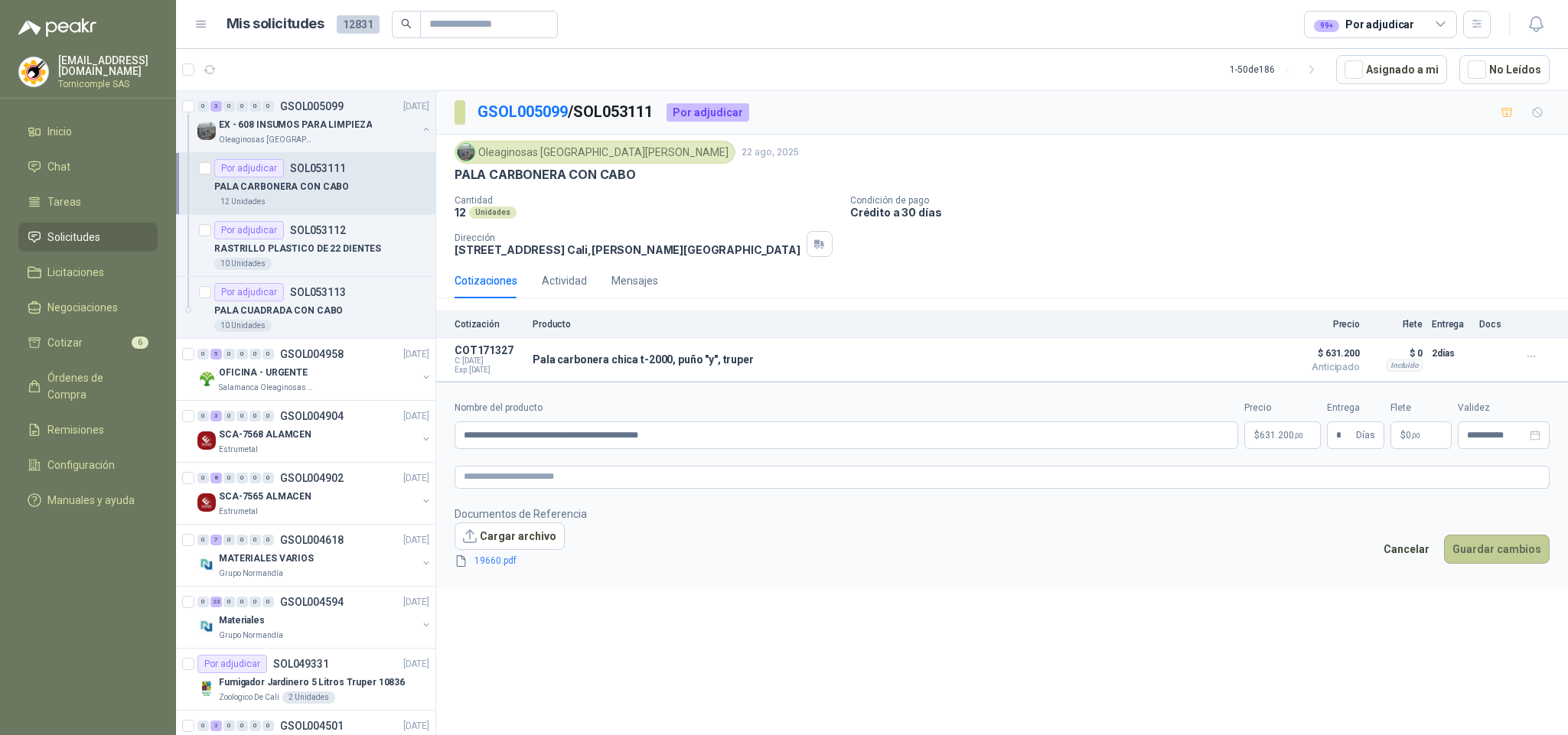
click at [1483, 562] on button "Guardar cambios" at bounding box center [1496, 549] width 105 height 29
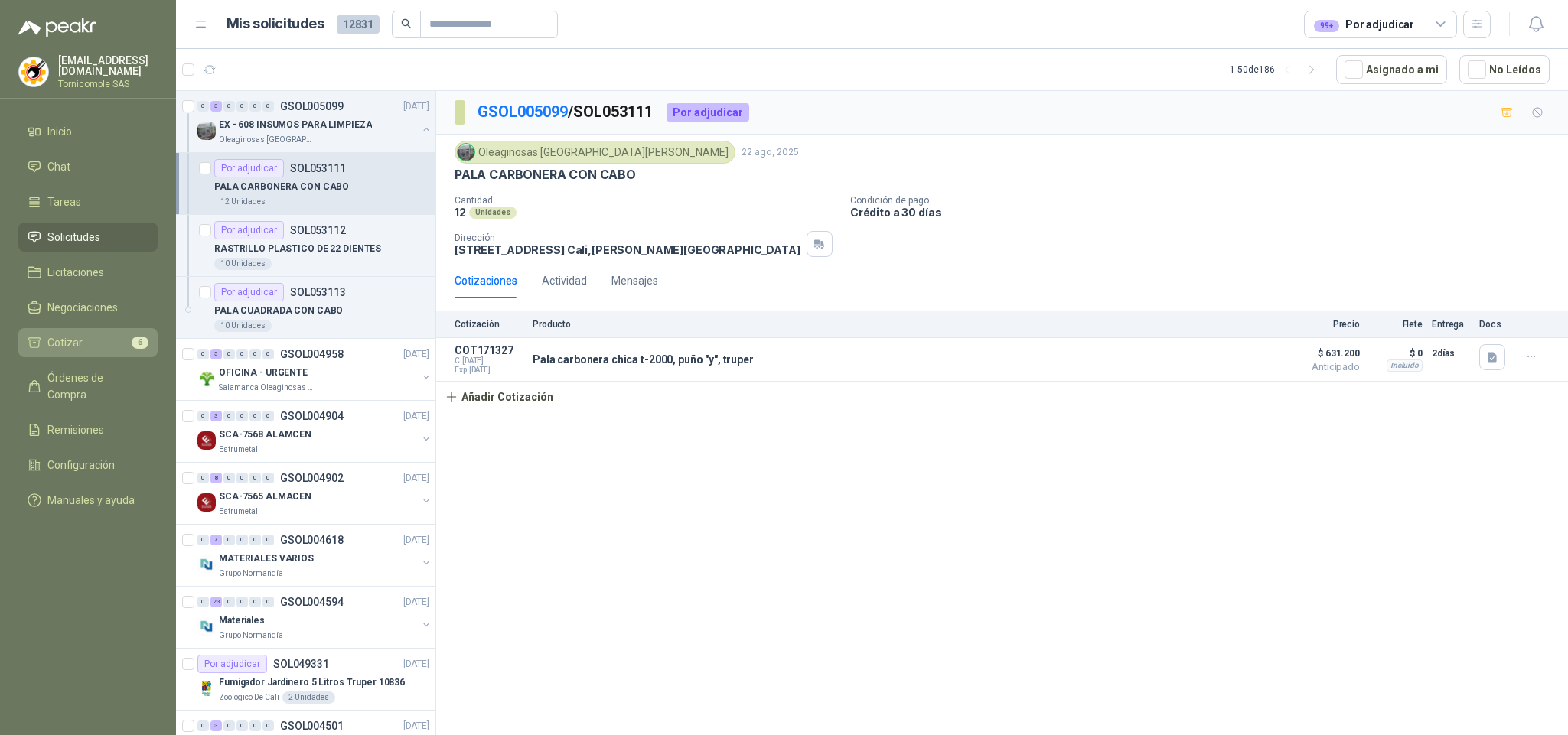
click at [106, 351] on link "Cotizar 6" at bounding box center [87, 343] width 140 height 29
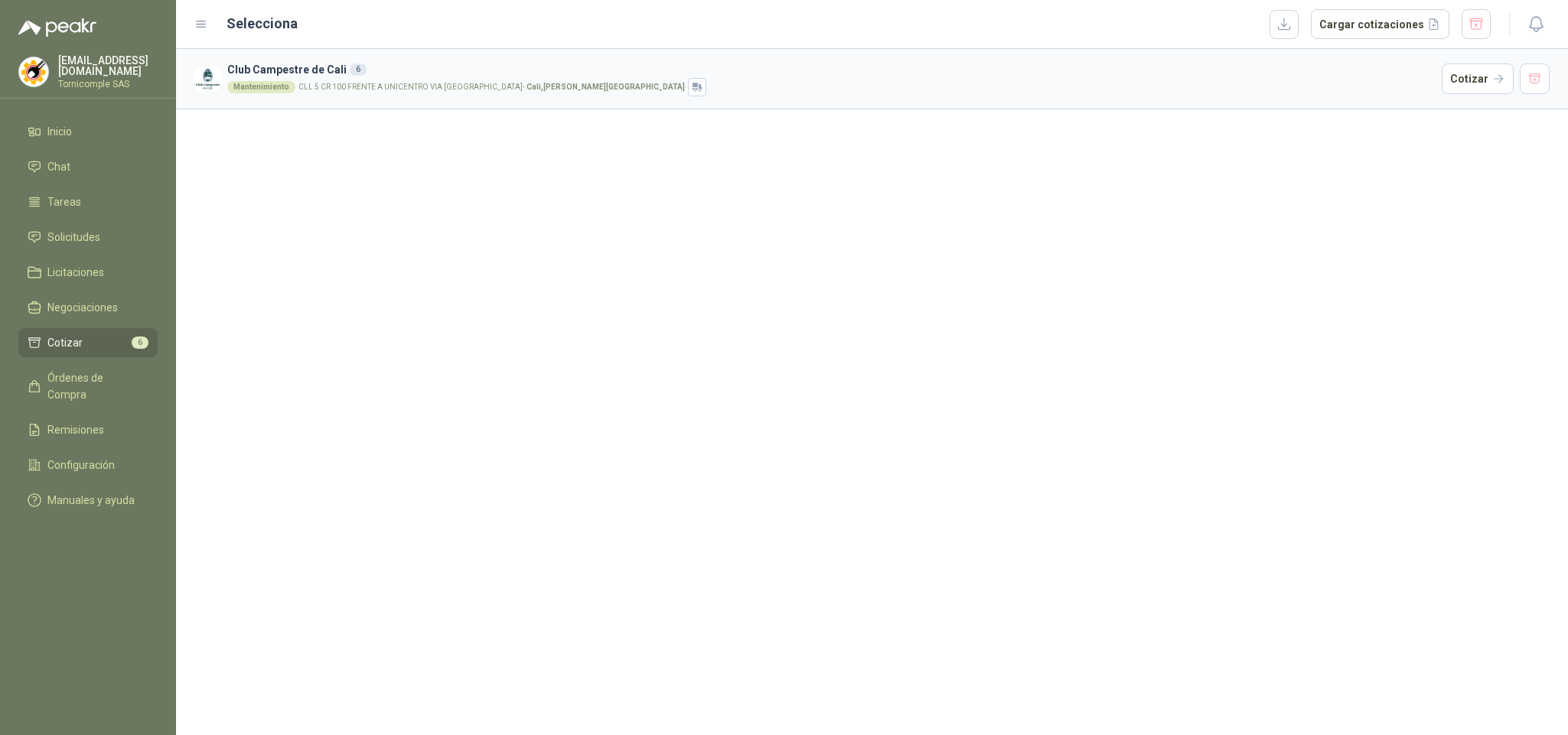
click at [102, 349] on link "Cotizar 6" at bounding box center [87, 343] width 140 height 29
click at [1457, 83] on button "Cotizar" at bounding box center [1478, 79] width 72 height 31
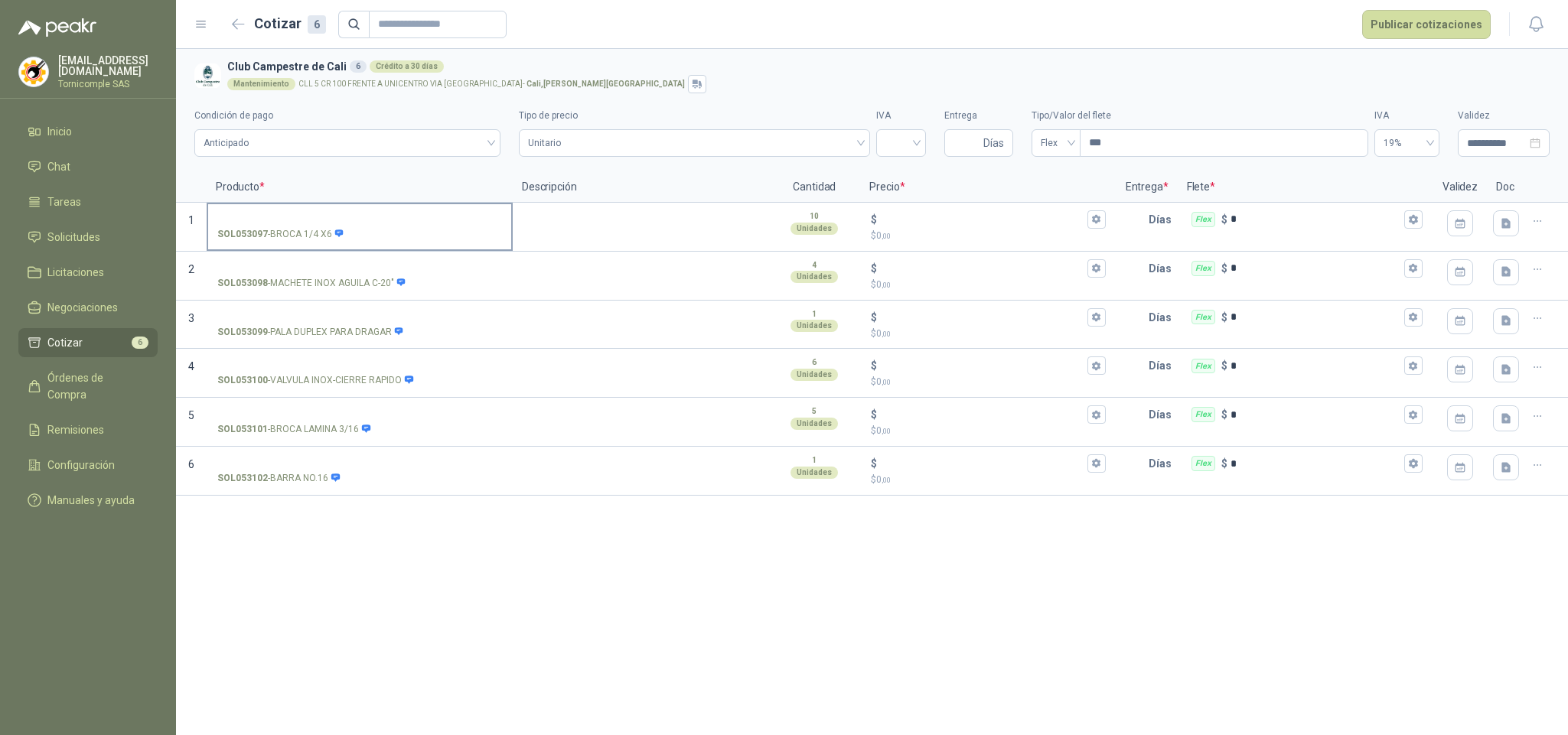
drag, startPoint x: 297, startPoint y: 237, endPoint x: 327, endPoint y: 237, distance: 30.0
click at [327, 237] on p "SOL053097 - BROCA 1/4 X6" at bounding box center [281, 234] width 127 height 15
click at [237, 203] on div "SOL053097 - BROCA 1/4 X6" at bounding box center [359, 227] width 306 height 49
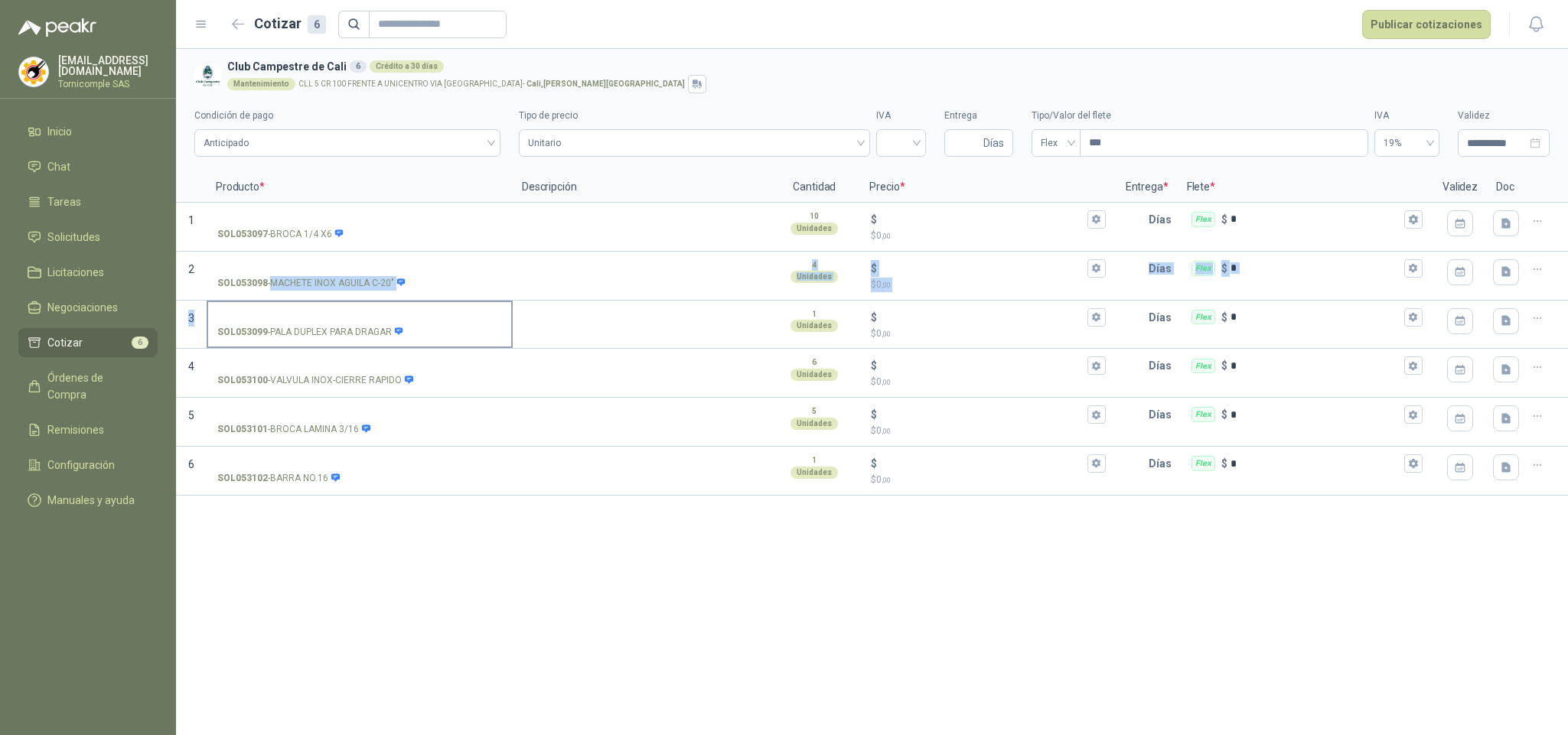
drag, startPoint x: 271, startPoint y: 290, endPoint x: 380, endPoint y: 301, distance: 109.6
click at [380, 301] on div "Producto * Descripción Cantidad Precio * Entrega * Flete * Validez Doc 1 SOL053…" at bounding box center [872, 334] width 1393 height 323
click at [343, 293] on label "SOL053098 - MACHETE INOX AGUILA C-20"" at bounding box center [359, 275] width 303 height 44
click at [343, 275] on input "SOL053098 - MACHETE INOX AGUILA C-20"" at bounding box center [359, 269] width 285 height 11
drag, startPoint x: 288, startPoint y: 342, endPoint x: 391, endPoint y: 338, distance: 103.1
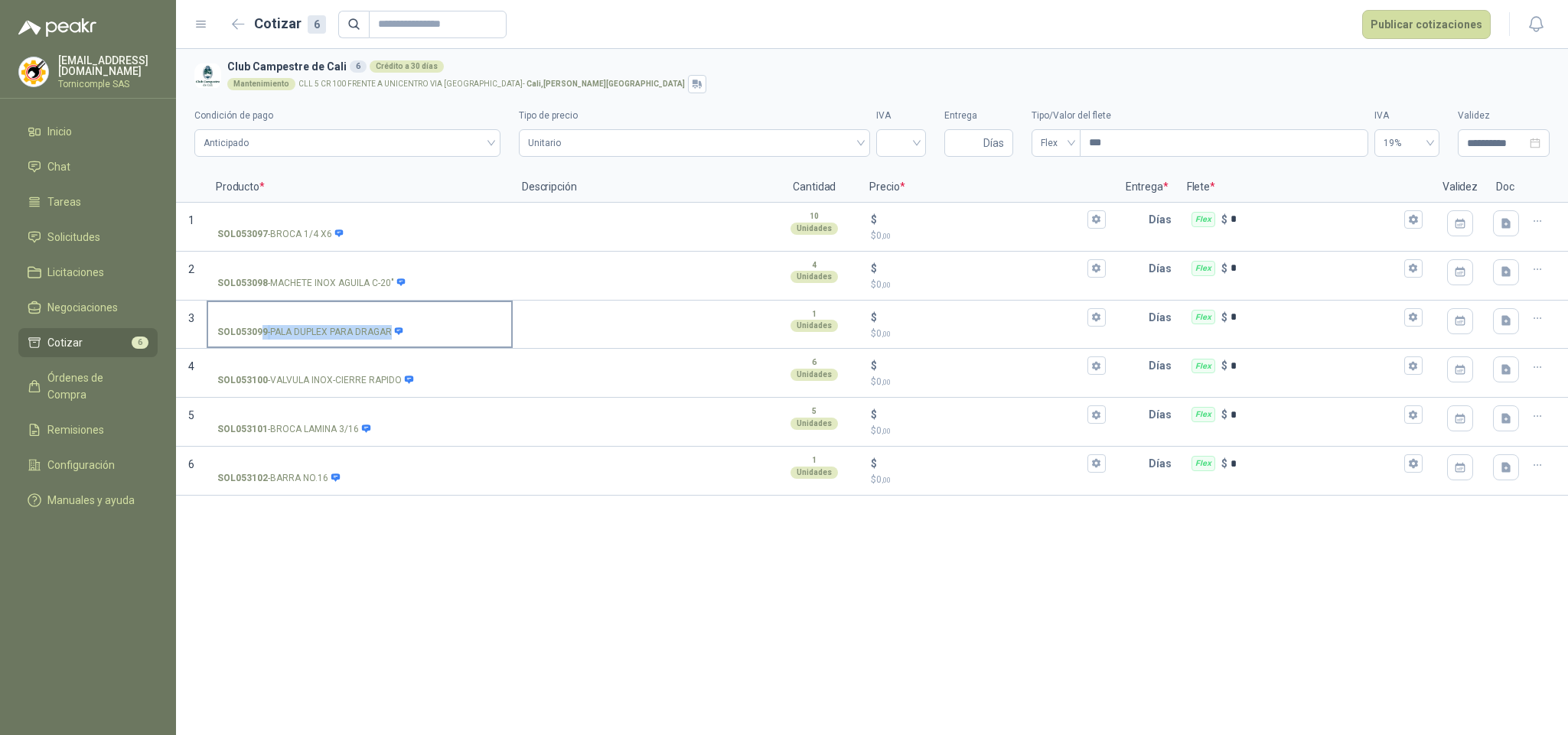
click at [391, 338] on p "SOL053099 - PALA DUPLEX PARA DRAGAR" at bounding box center [311, 332] width 187 height 15
click at [416, 338] on div "SOL053099 - PALA DUPLEX PARA DRAGAR" at bounding box center [359, 332] width 285 height 15
click at [416, 323] on input "SOL053099 - PALA DUPLEX PARA DRAGAR" at bounding box center [359, 317] width 285 height 11
drag, startPoint x: 274, startPoint y: 390, endPoint x: 388, endPoint y: 387, distance: 114.0
click at [388, 387] on label "SOL053100 - VALVULA INOX-CIERRE RAPIDO" at bounding box center [359, 372] width 303 height 44
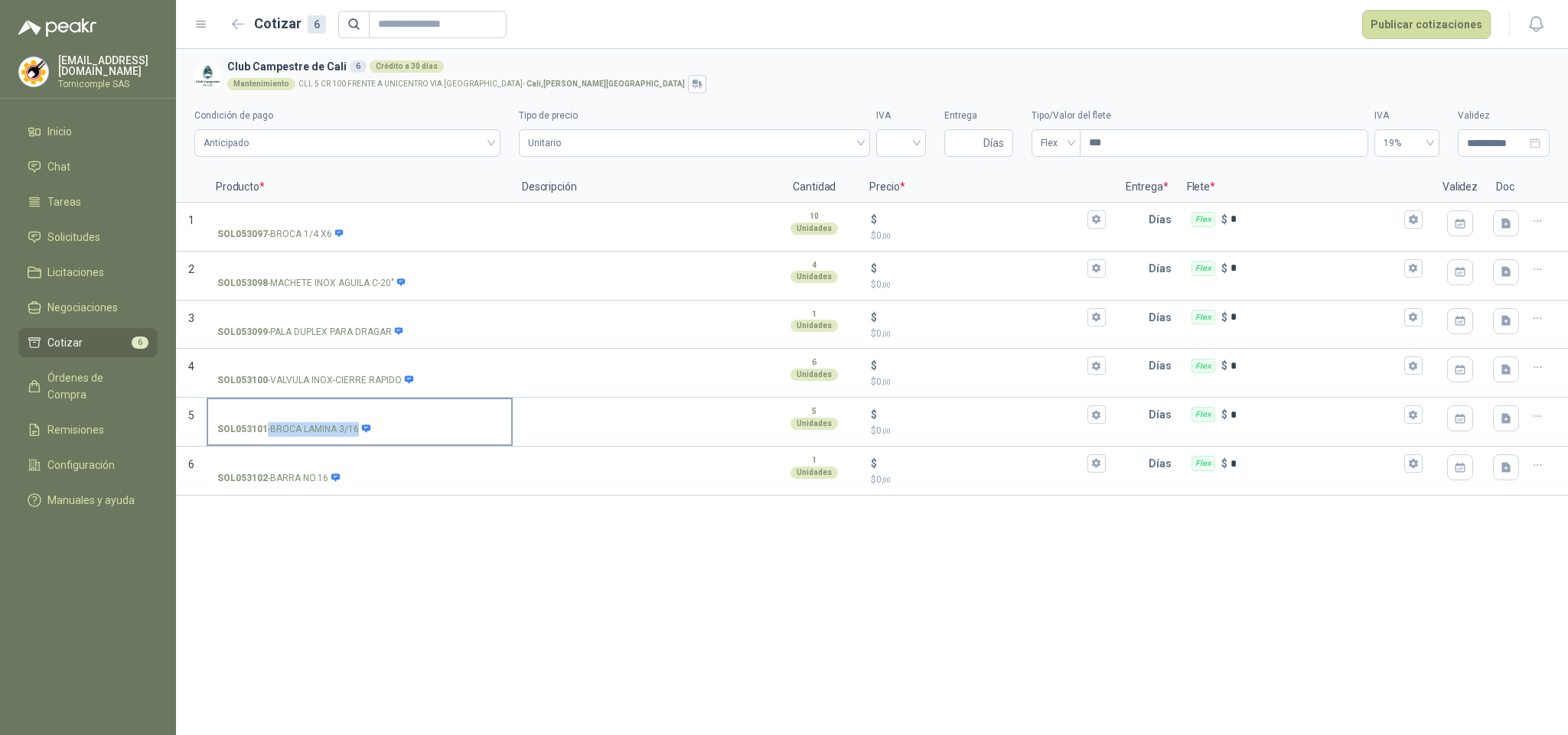
drag, startPoint x: 264, startPoint y: 430, endPoint x: 356, endPoint y: 432, distance: 92.0
click at [356, 432] on p "SOL053101 - BROCA LAMINA 3/16" at bounding box center [294, 430] width 154 height 15
drag, startPoint x: 276, startPoint y: 489, endPoint x: 341, endPoint y: 491, distance: 65.0
click at [341, 491] on label "SOL053102 - BARRA NO.16" at bounding box center [359, 470] width 303 height 44
click at [372, 513] on div "**********" at bounding box center [872, 392] width 1393 height 686
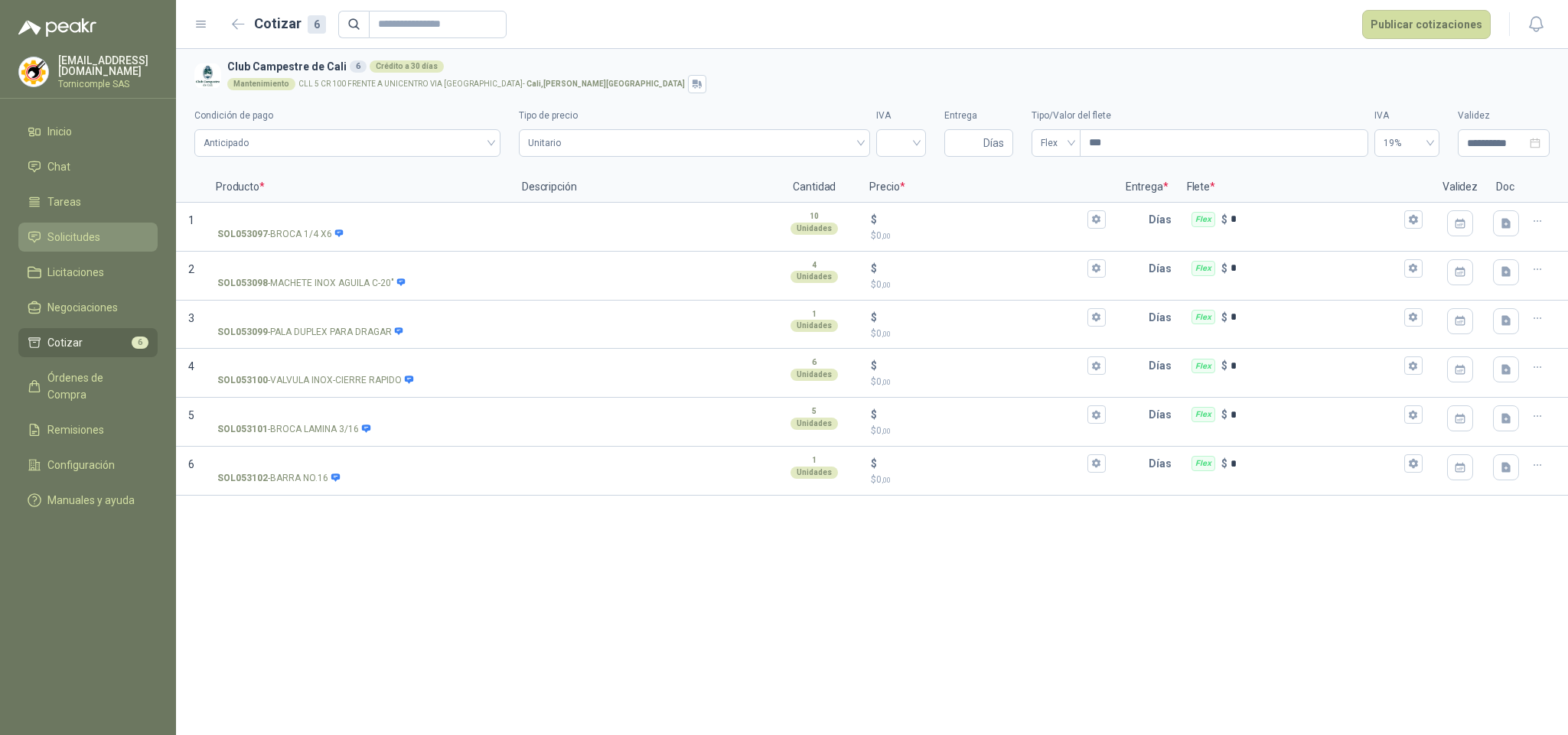
click at [111, 240] on li "Solicitudes" at bounding box center [87, 237] width 121 height 17
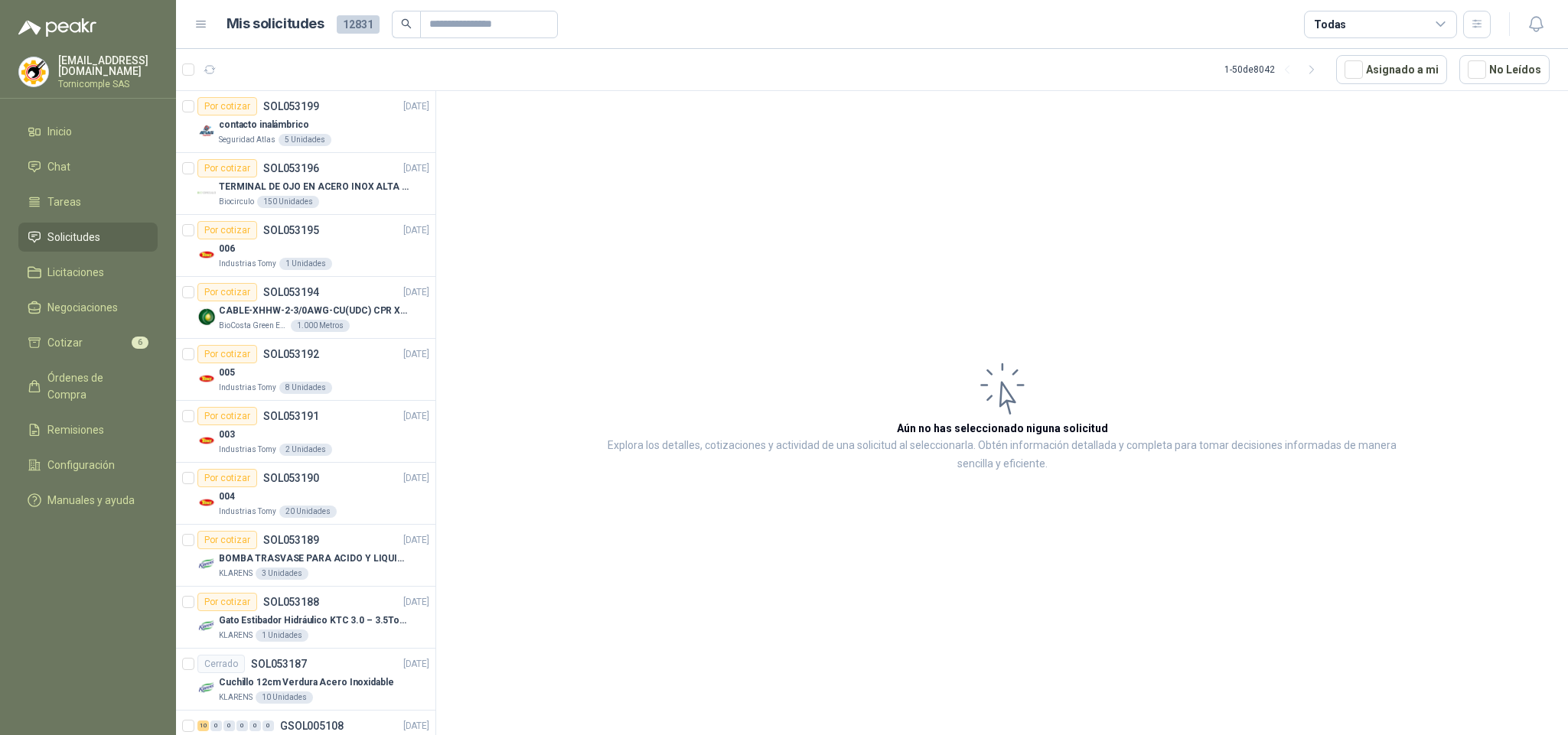
click at [90, 239] on span "Solicitudes" at bounding box center [74, 237] width 53 height 17
click at [78, 129] on li "Inicio" at bounding box center [87, 132] width 121 height 17
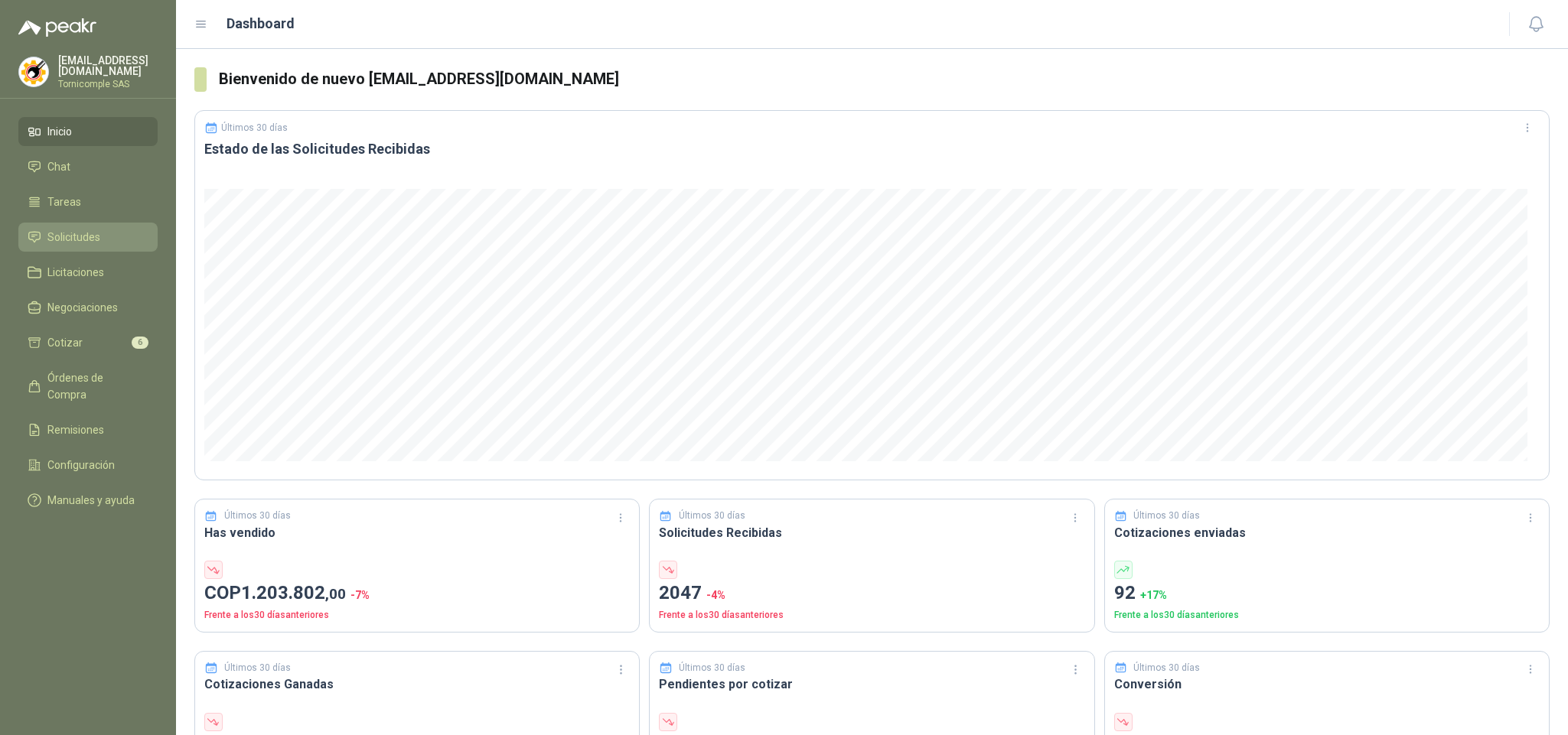
click at [72, 229] on span "Solicitudes" at bounding box center [74, 237] width 53 height 17
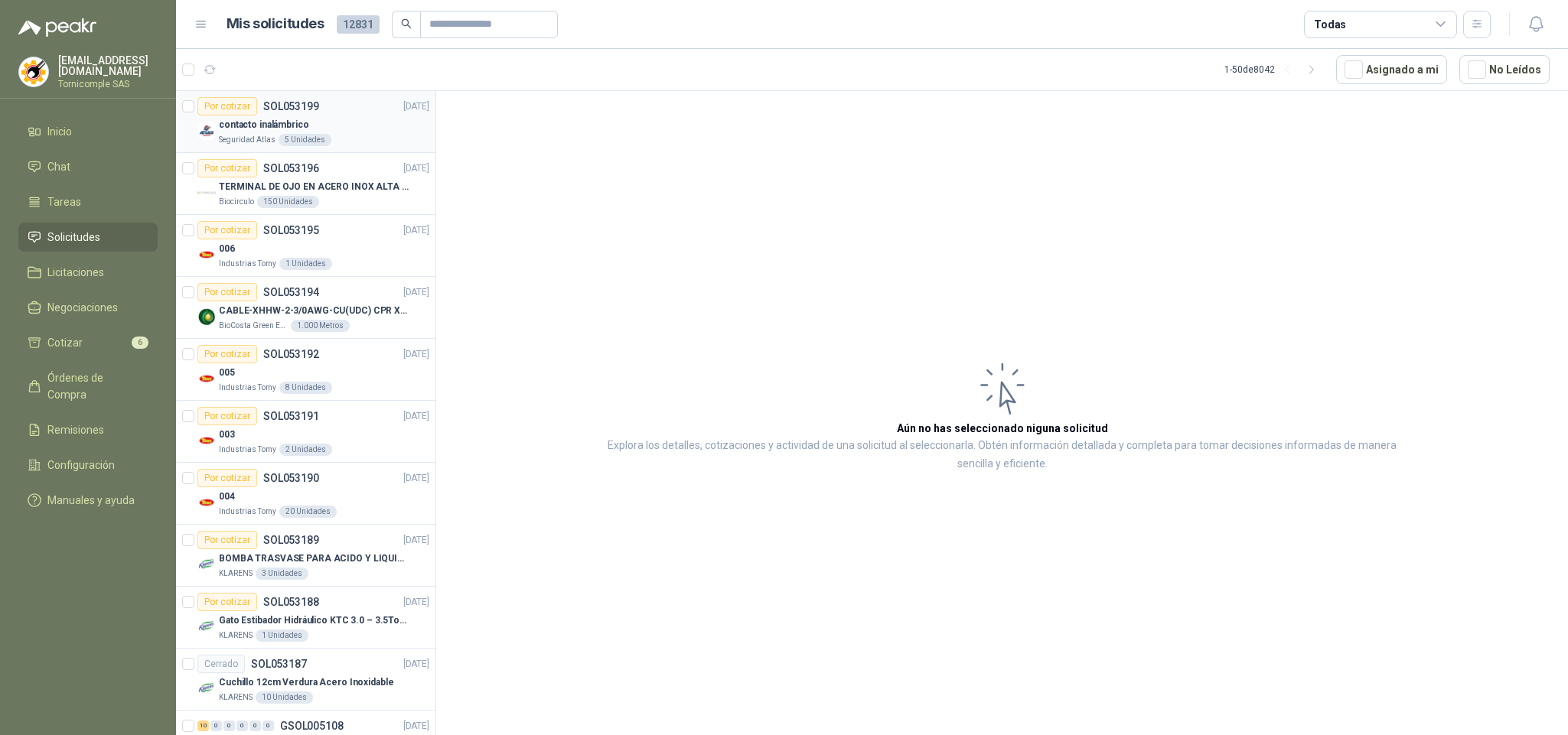
click at [289, 132] on p "contacto inalámbrico" at bounding box center [264, 125] width 91 height 15
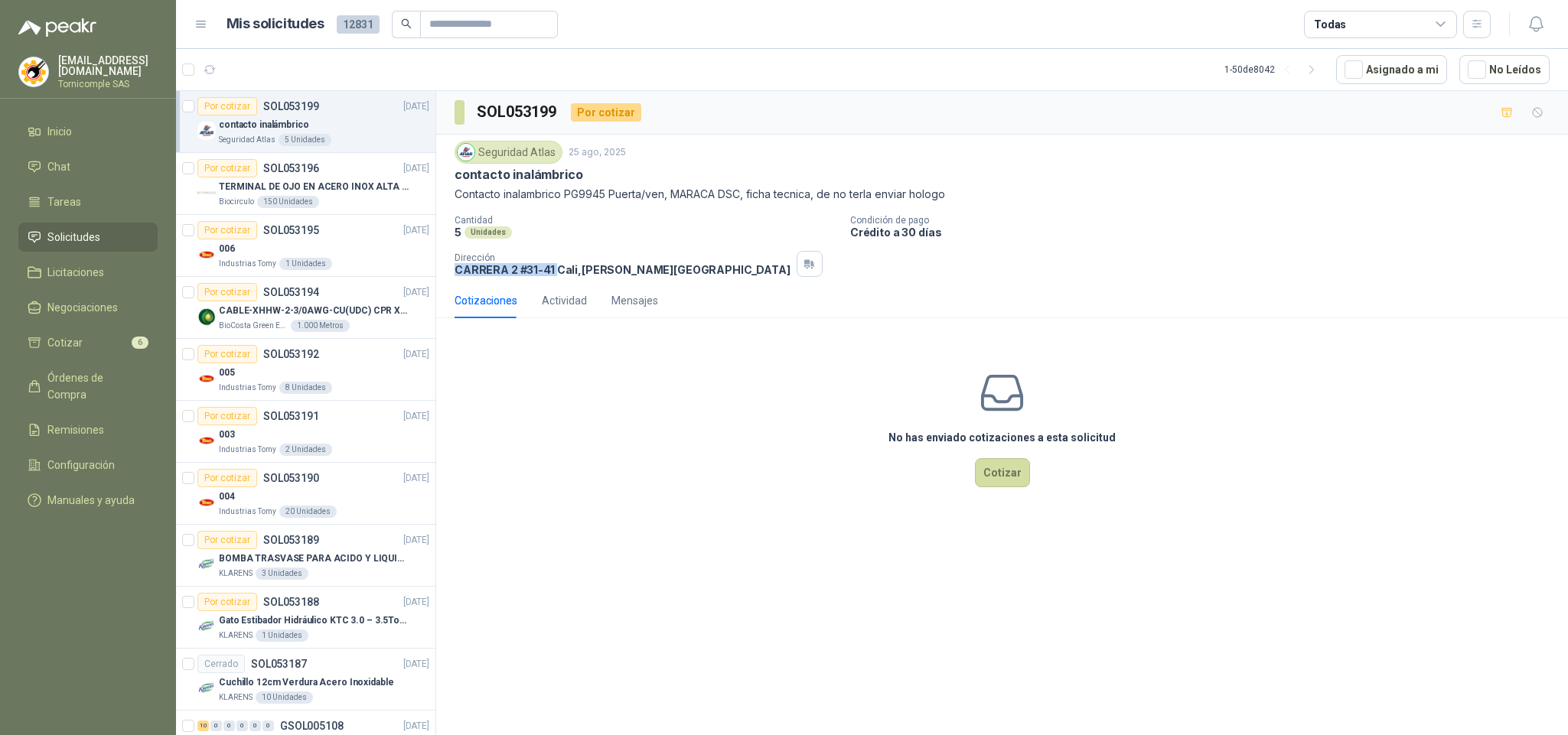
drag, startPoint x: 448, startPoint y: 276, endPoint x: 556, endPoint y: 276, distance: 108.0
click at [556, 276] on div "Seguridad Atlas [DATE] contacto inalámbrico Contacto inalambrico PG9945 Puerta/…" at bounding box center [1002, 208] width 1131 height 148
click at [482, 30] on input "text" at bounding box center [483, 24] width 107 height 26
type input "**********"
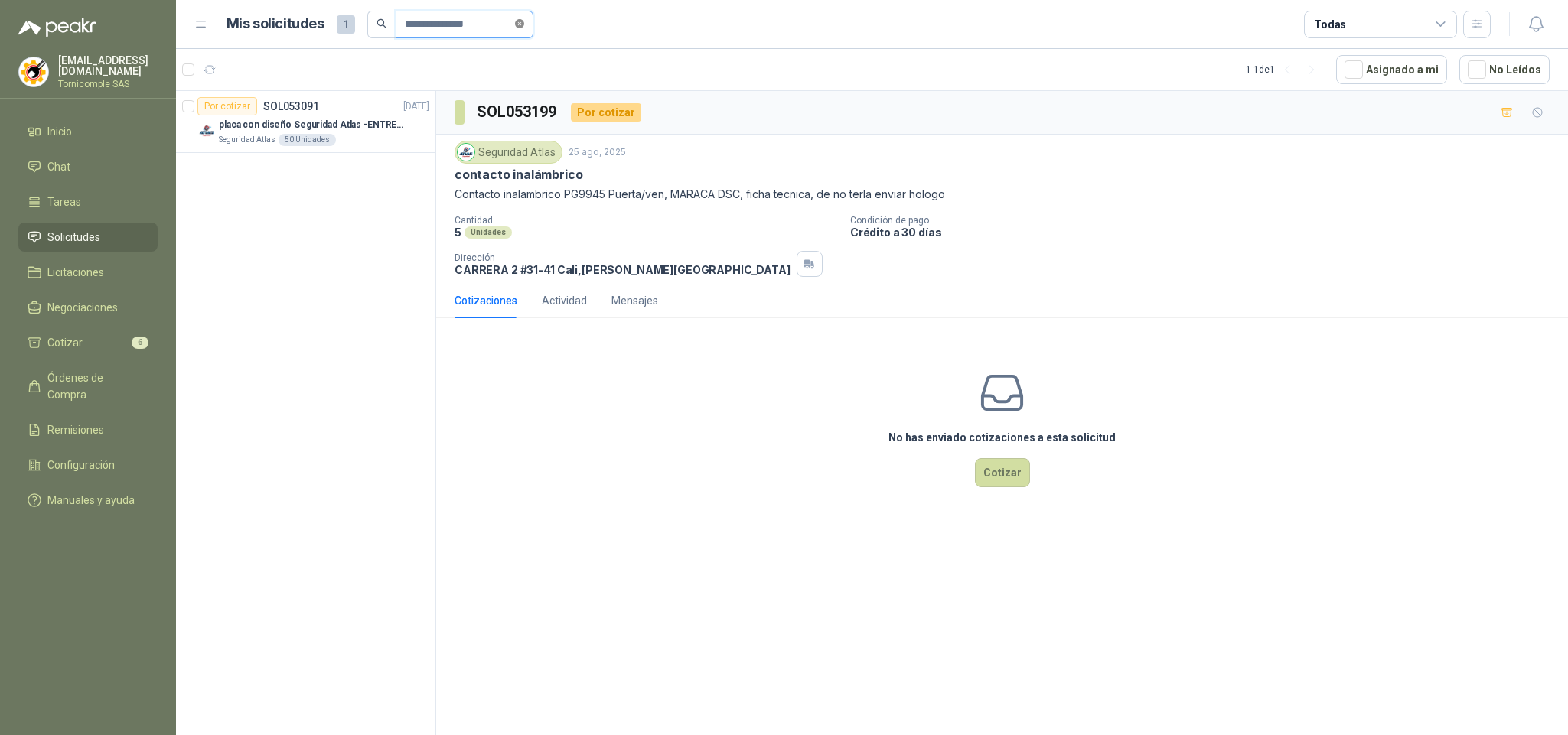
click at [525, 24] on icon "close-circle" at bounding box center [520, 23] width 9 height 9
click at [99, 235] on li "Solicitudes" at bounding box center [87, 237] width 121 height 17
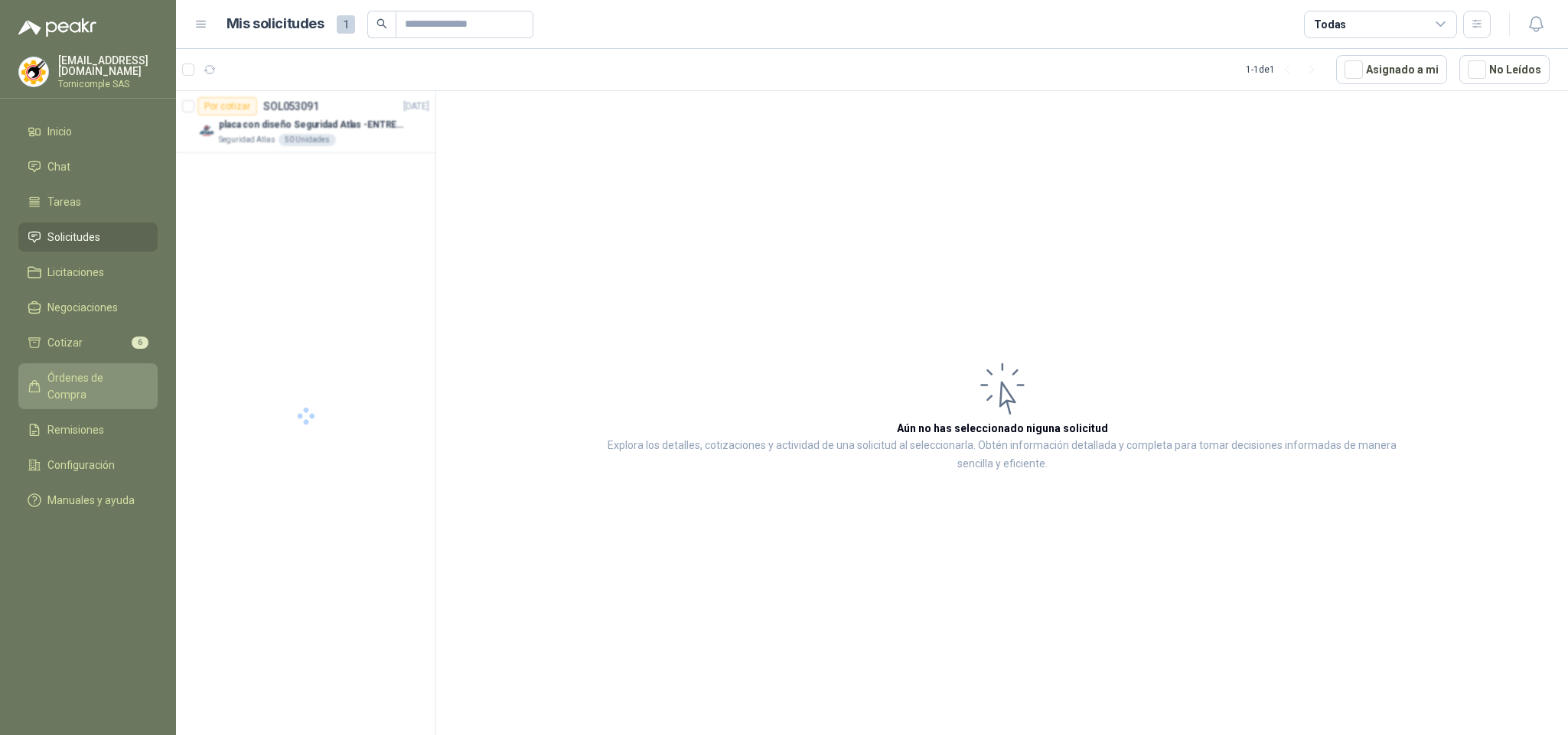
click at [95, 365] on link "Órdenes de Compra" at bounding box center [87, 387] width 140 height 46
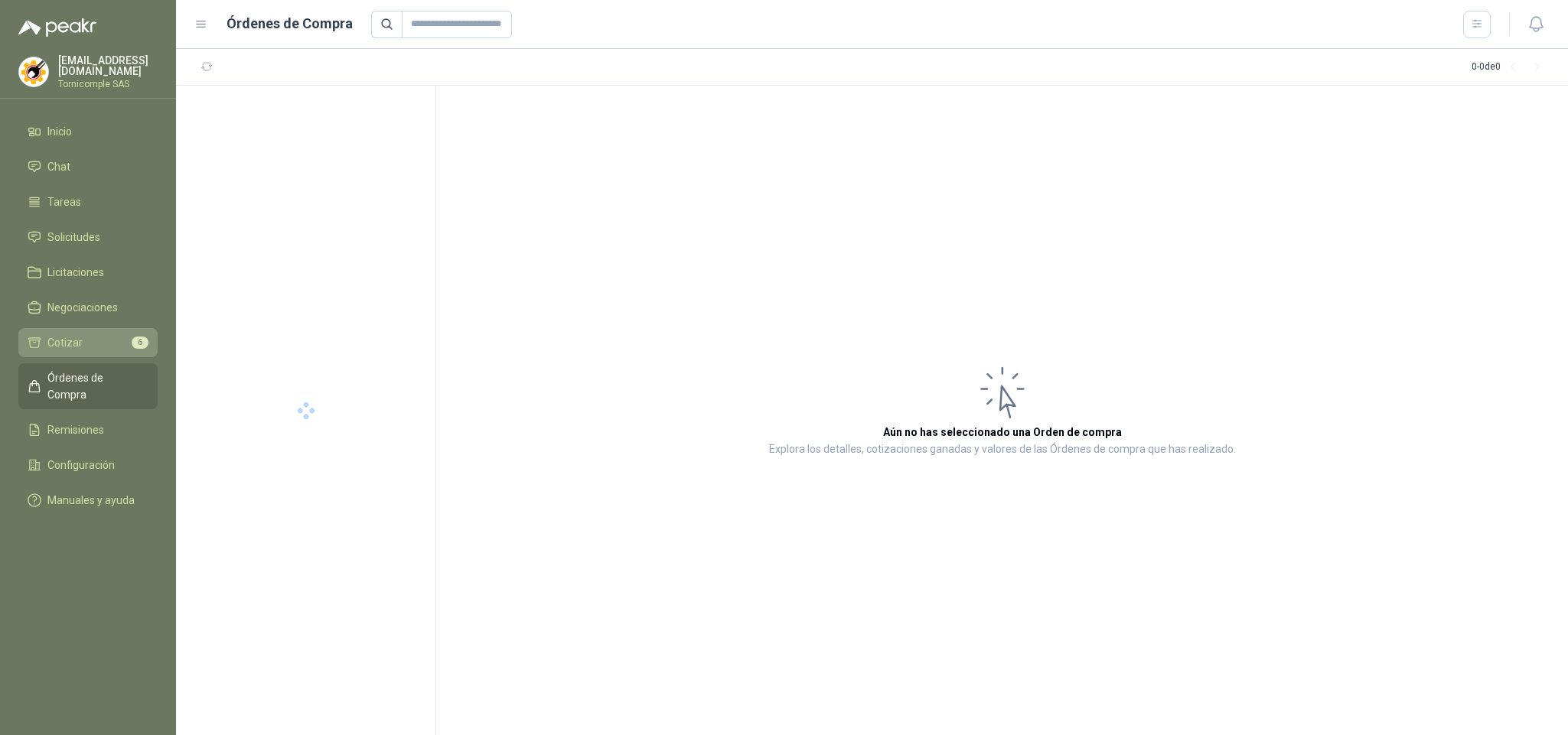
click at [86, 347] on li "Cotizar 6" at bounding box center [87, 343] width 121 height 17
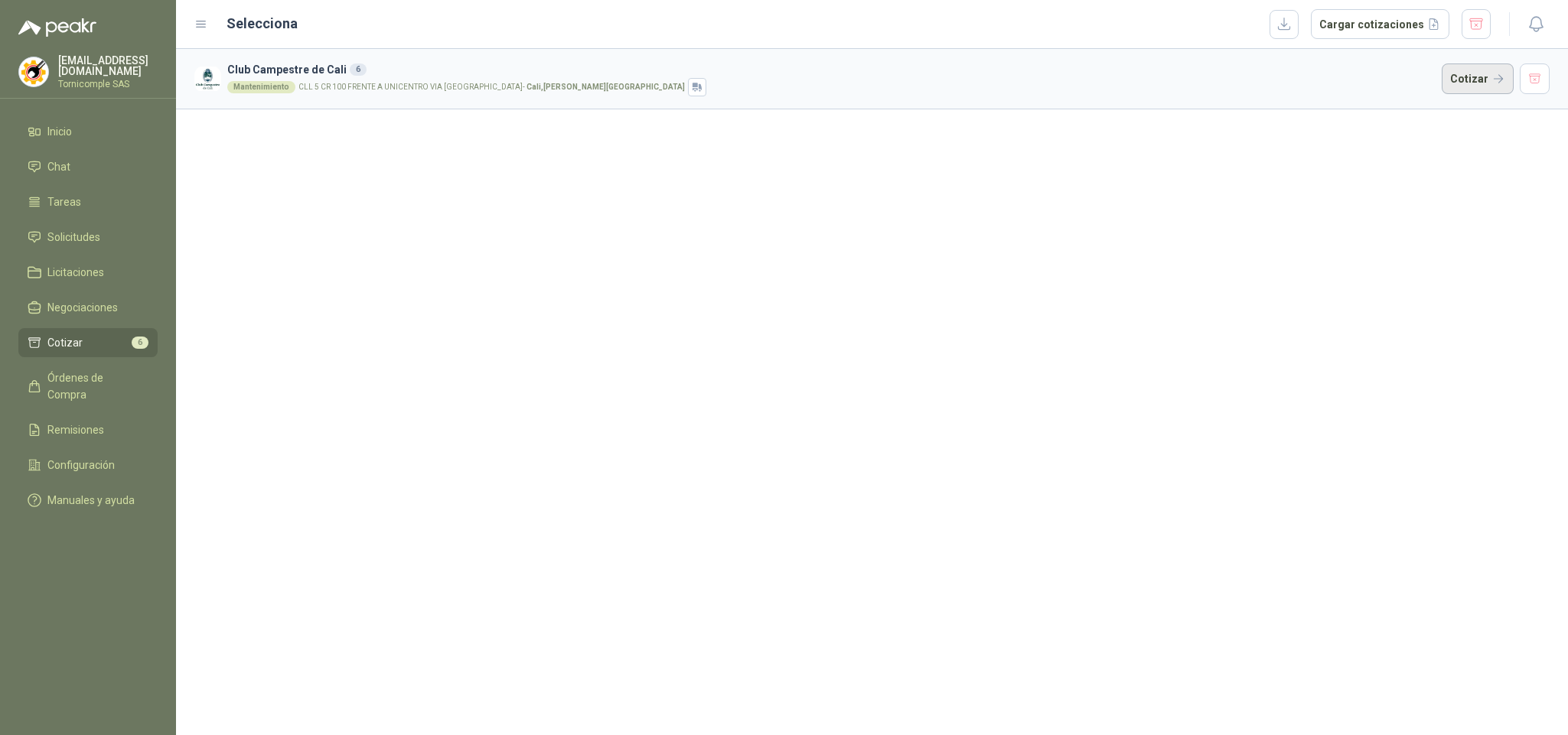
click at [1479, 83] on button "Cotizar" at bounding box center [1478, 79] width 72 height 31
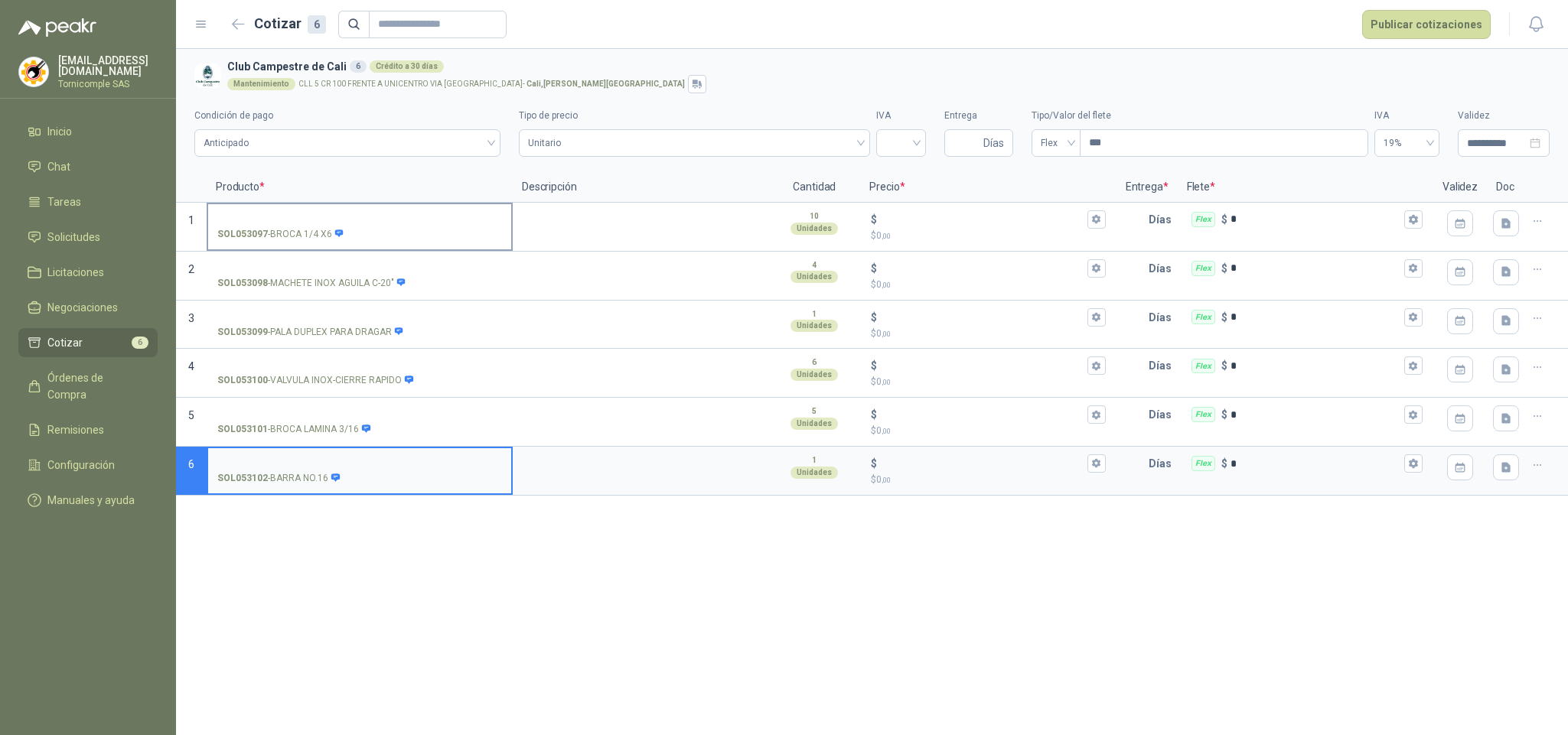
click at [324, 232] on p "SOL053097 - BROCA 1/4 X6" at bounding box center [281, 234] width 127 height 15
click at [324, 226] on input "SOL053097 - BROCA 1/4 X6" at bounding box center [359, 219] width 285 height 11
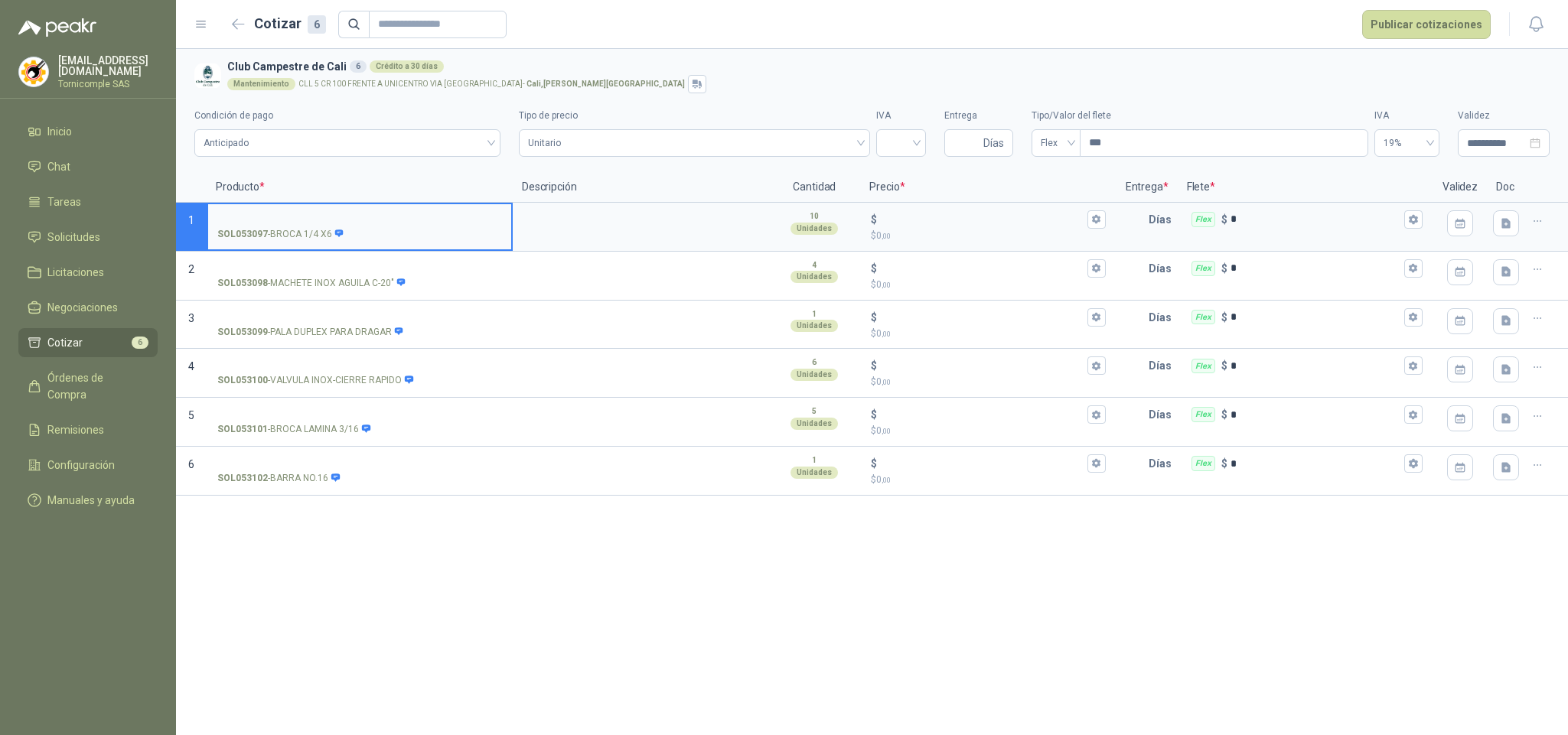
click at [306, 214] on input "SOL053097 - BROCA 1/4 X6" at bounding box center [359, 219] width 285 height 11
click at [336, 239] on icon at bounding box center [340, 234] width 10 height 10
click at [336, 226] on input "SOL053097 - BROCA 1/4 X6" at bounding box center [359, 219] width 285 height 11
click at [320, 278] on p "SOL053098 - MACHETE INOX AGUILA C-20"" at bounding box center [312, 283] width 189 height 15
click at [320, 275] on input "SOL053098 - MACHETE INOX AGUILA C-20"" at bounding box center [359, 269] width 285 height 11
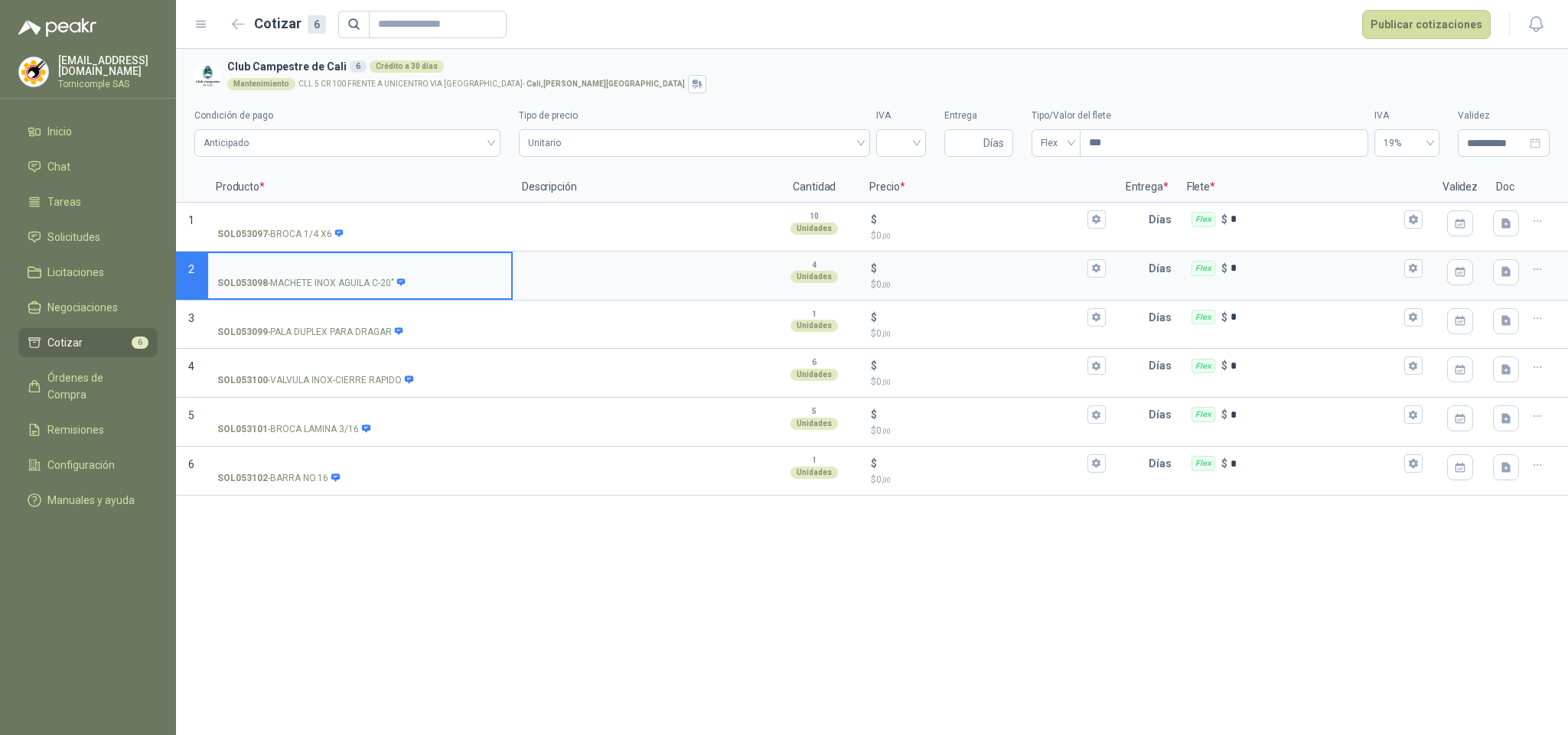
click at [317, 274] on label "SOL053098 - MACHETE INOX AGUILA C-20"" at bounding box center [359, 275] width 303 height 44
click at [317, 274] on input "SOL053098 - MACHETE INOX AGUILA C-20"" at bounding box center [359, 269] width 285 height 11
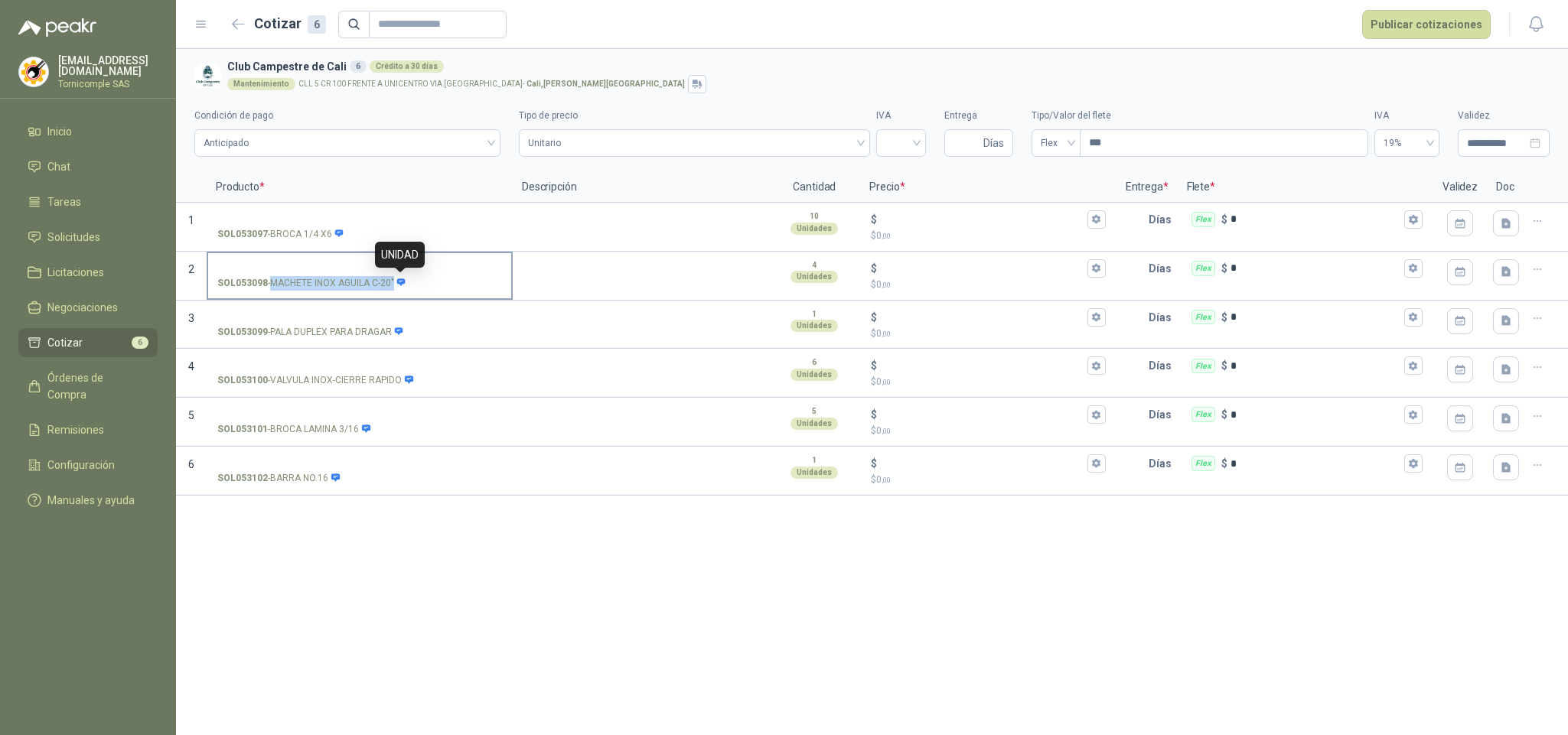
drag, startPoint x: 303, startPoint y: 283, endPoint x: 395, endPoint y: 286, distance: 92.0
click at [395, 286] on p "SOL053098 - MACHETE INOX AGUILA C-20"" at bounding box center [312, 283] width 189 height 15
copy div "MACHETE INOX AGUILA C-20""
click at [276, 323] on label "SOL053099 - PALA DUPLEX PARA DRAGAR" at bounding box center [359, 323] width 303 height 44
click at [276, 323] on input "SOL053099 - PALA DUPLEX PARA DRAGAR" at bounding box center [359, 317] width 285 height 11
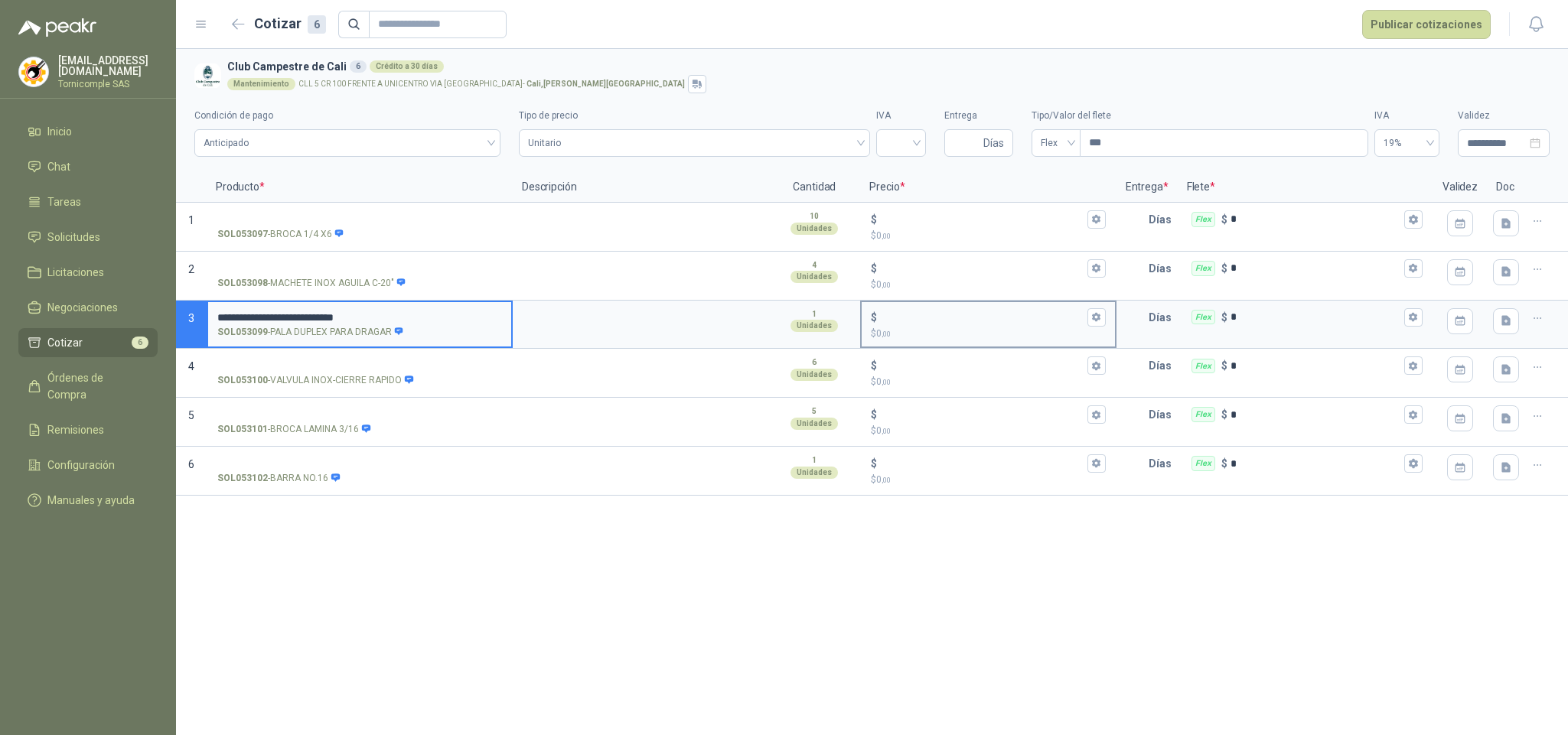
click at [921, 327] on p "$ 0 ,00" at bounding box center [989, 334] width 235 height 15
click at [921, 323] on input "$ $ 0 ,00" at bounding box center [982, 317] width 204 height 11
click at [925, 319] on input "$ $ 0 ,00" at bounding box center [982, 317] width 204 height 11
type input "******"
click at [1091, 327] on button "$ ****** $ 69.900 ,00" at bounding box center [1096, 317] width 18 height 18
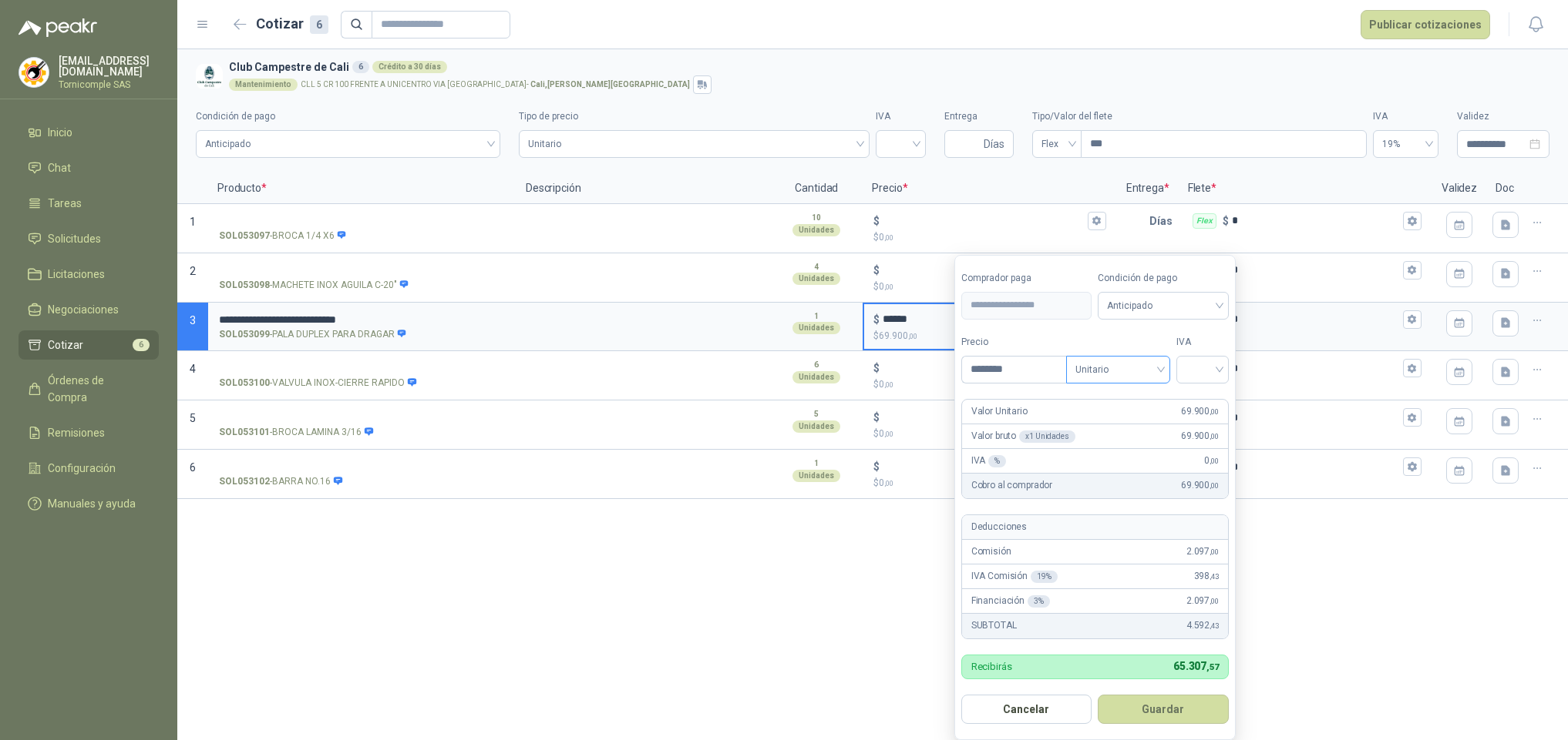
click at [1134, 375] on span "Unitario" at bounding box center [1117, 370] width 85 height 23
click at [1127, 427] on div "Unitario con IVA" at bounding box center [1121, 427] width 79 height 17
click at [1200, 373] on input "search" at bounding box center [1202, 368] width 34 height 23
click at [1209, 426] on div "5%" at bounding box center [1205, 427] width 28 height 17
click at [1203, 722] on button "Guardar" at bounding box center [1166, 710] width 133 height 29
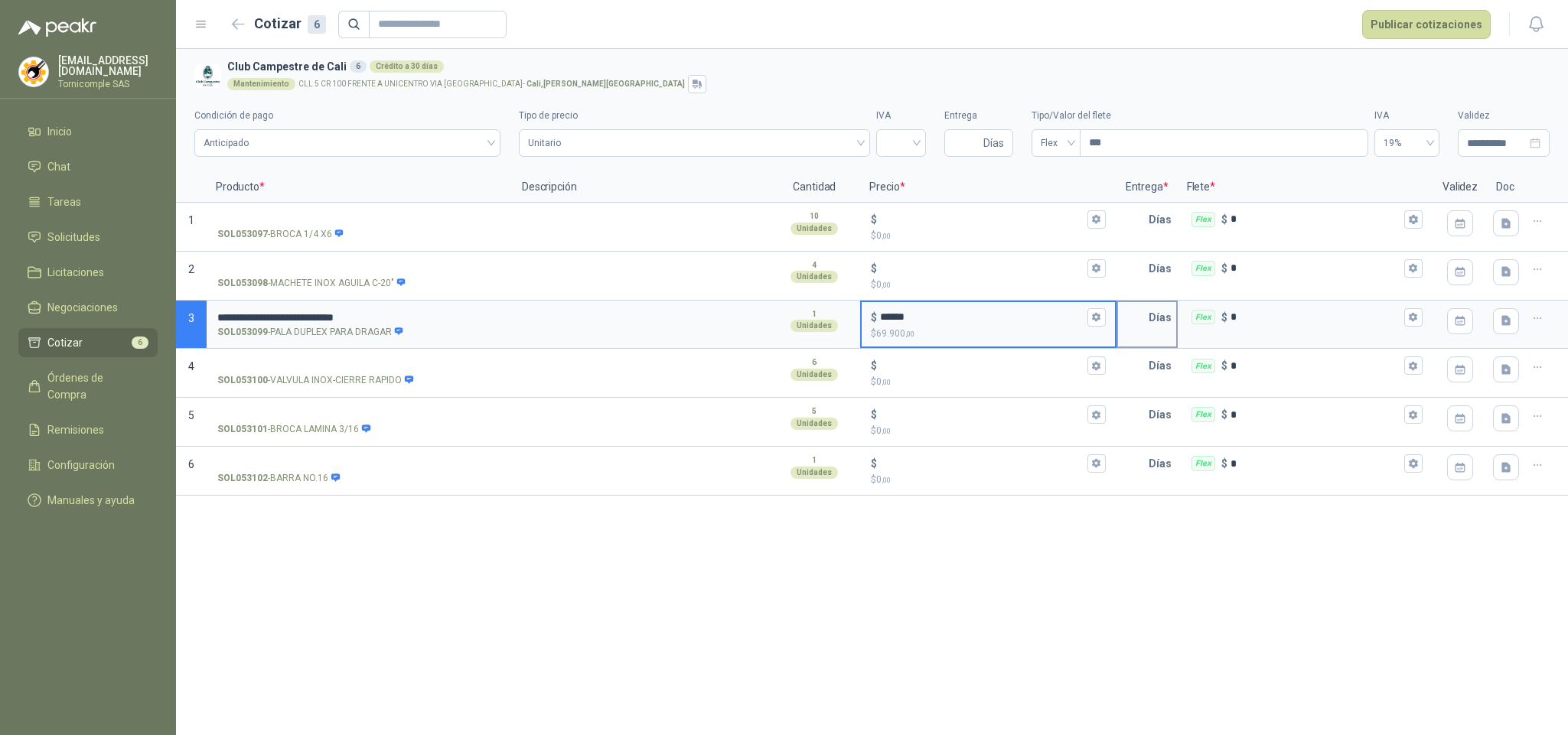
click at [1144, 311] on input "text" at bounding box center [1133, 317] width 31 height 31
type input "*"
click at [1415, 310] on button "Flex $ *" at bounding box center [1413, 317] width 18 height 18
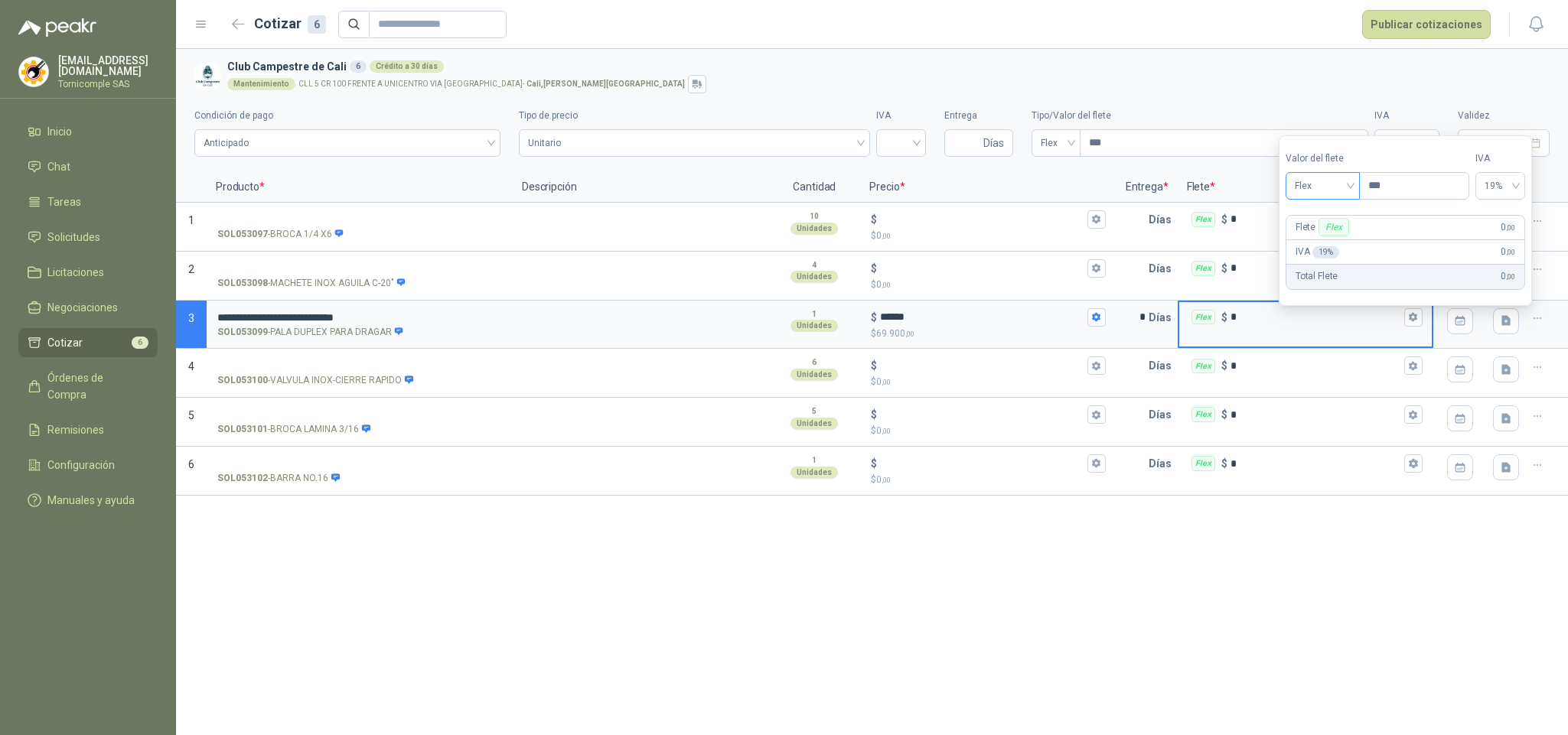
click at [1330, 184] on span "Flex" at bounding box center [1322, 186] width 56 height 23
click at [1327, 242] on div "Incluido" at bounding box center [1326, 242] width 56 height 17
click at [1515, 337] on div at bounding box center [1506, 321] width 35 height 39
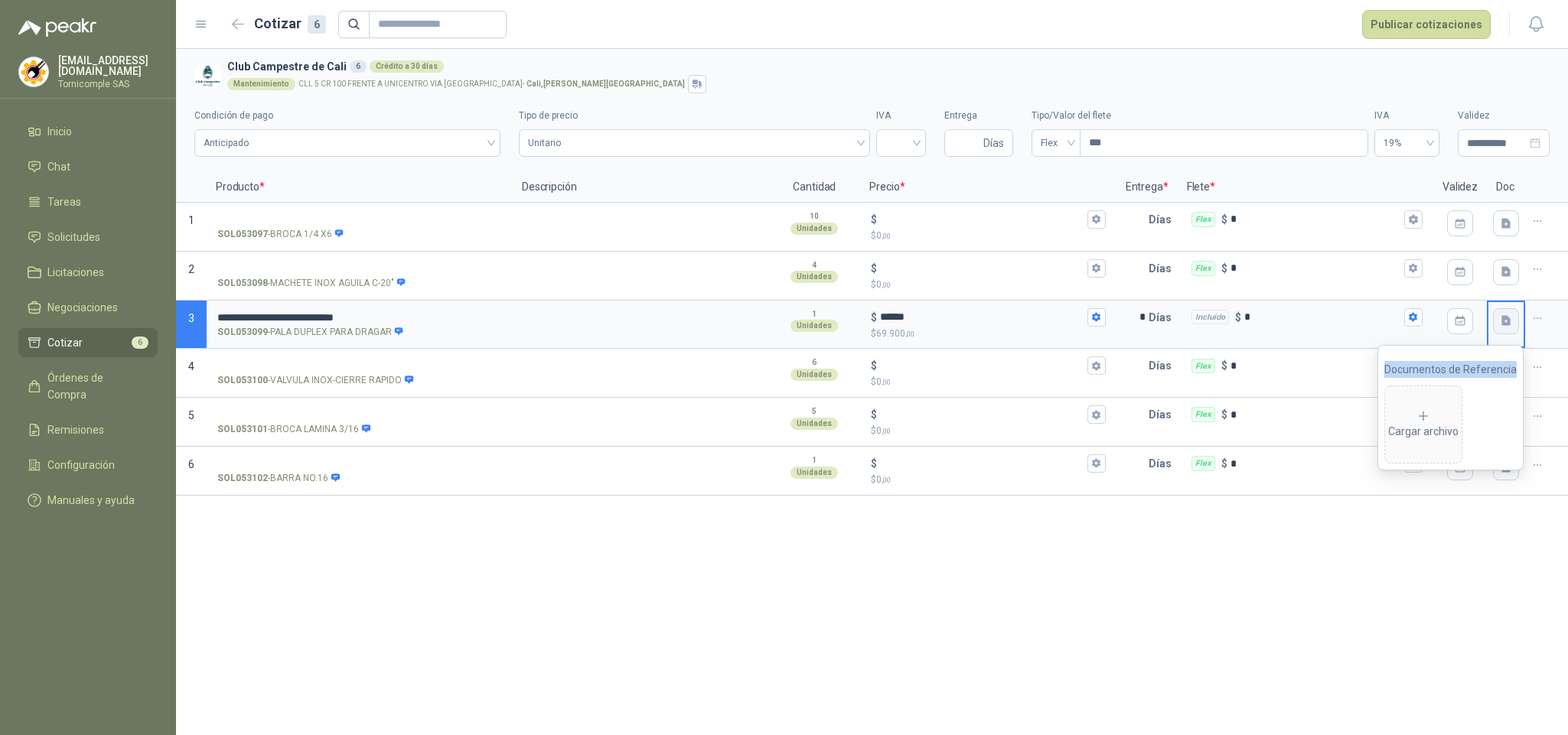
click at [1507, 330] on button "button" at bounding box center [1506, 321] width 26 height 26
click at [1504, 330] on button "button" at bounding box center [1506, 321] width 26 height 26
click at [1424, 423] on div "Cargar archivo" at bounding box center [1423, 425] width 70 height 31
click at [1414, 37] on button "Publicar cotizaciones" at bounding box center [1427, 25] width 128 height 29
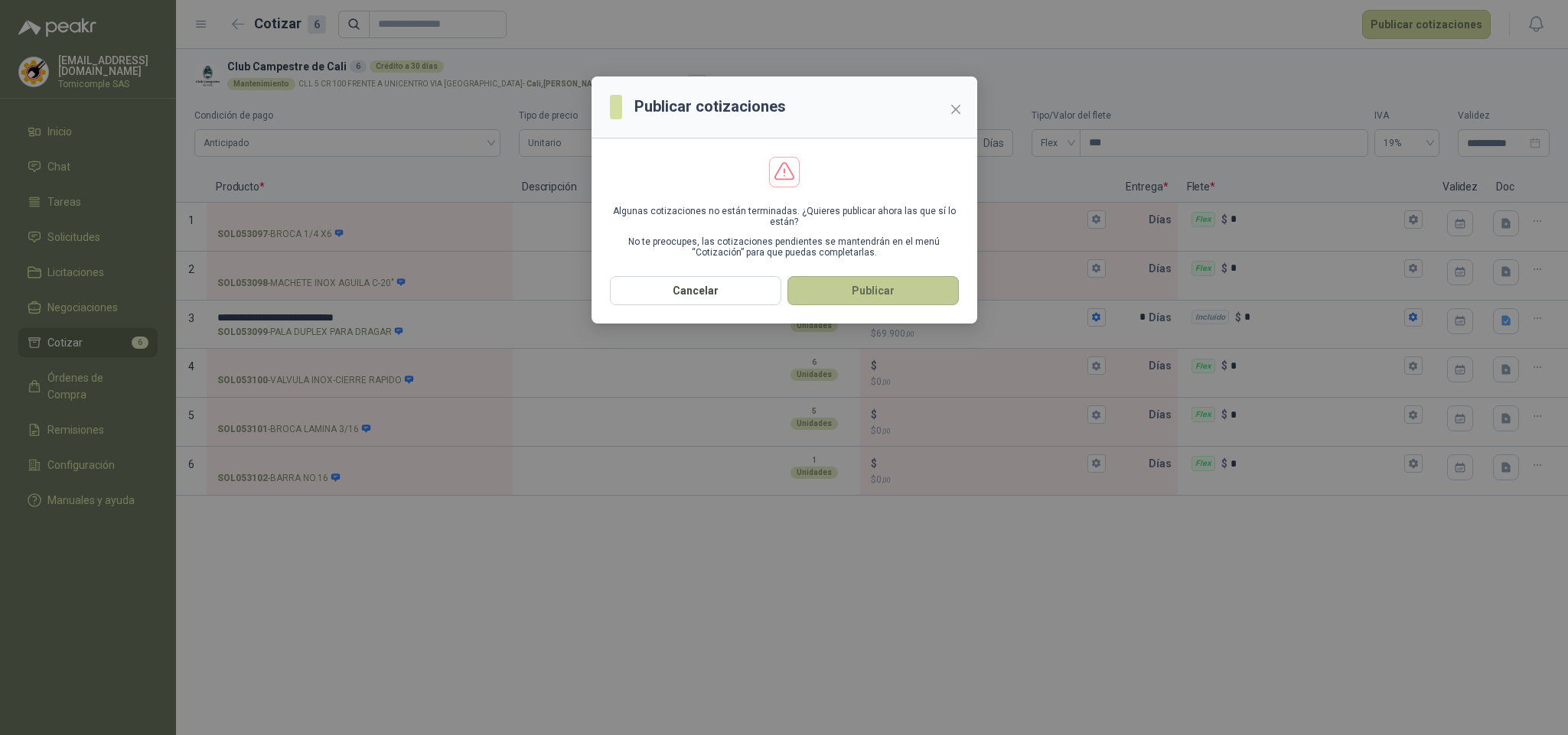
click at [898, 303] on button "Publicar" at bounding box center [873, 291] width 171 height 29
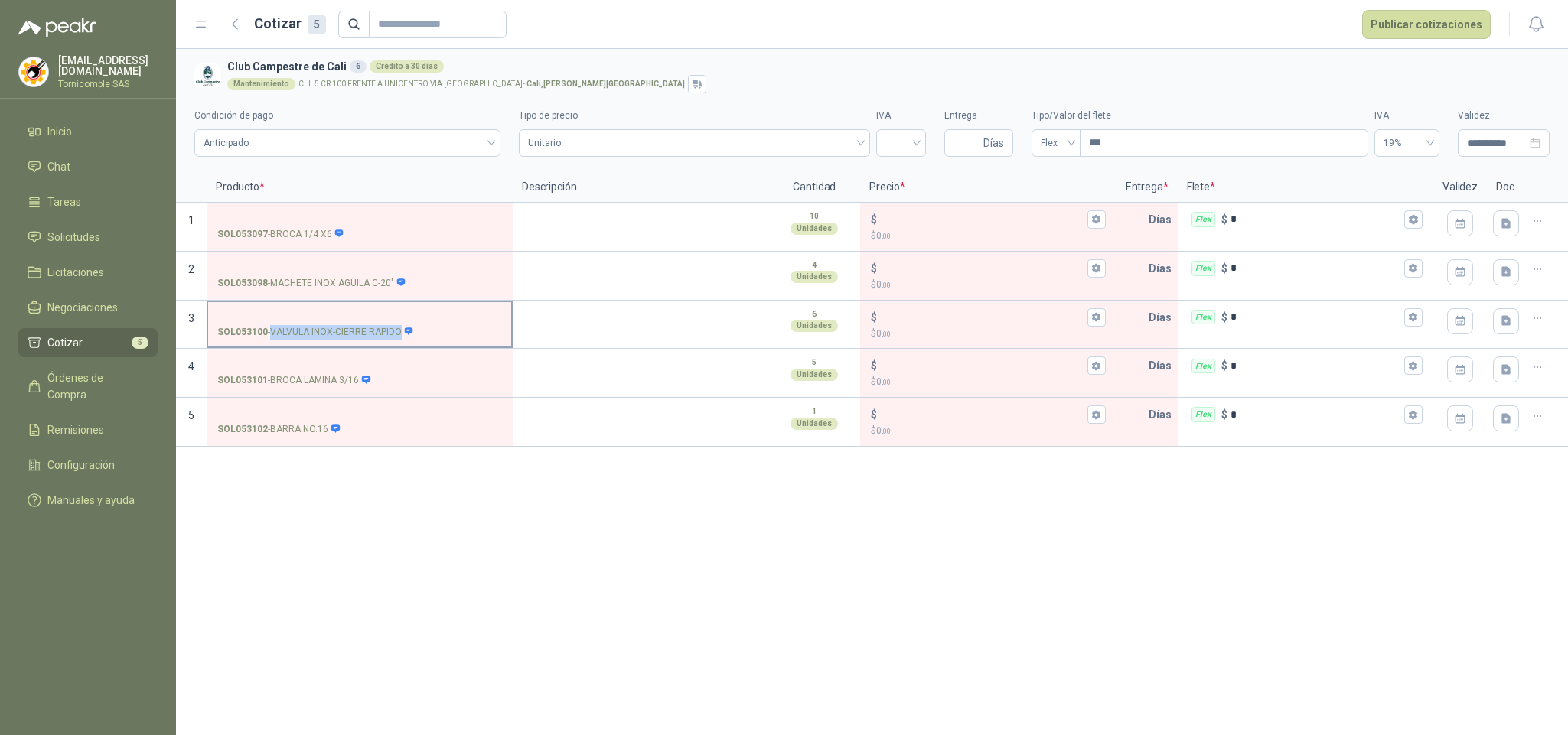
drag, startPoint x: 273, startPoint y: 330, endPoint x: 416, endPoint y: 330, distance: 143.0
click at [419, 330] on div "SOL053100 - VALVULA INOX-CIERRE RAPIDO" at bounding box center [359, 332] width 285 height 15
click at [294, 312] on input "SOL053100 - VALVULA INOX-CIERRE RAPIDO" at bounding box center [359, 317] width 285 height 11
drag, startPoint x: 282, startPoint y: 336, endPoint x: 322, endPoint y: 338, distance: 40.0
click at [322, 338] on p "SOL053100 - VALVULA INOX-CIERRE RAPIDO" at bounding box center [316, 332] width 197 height 15
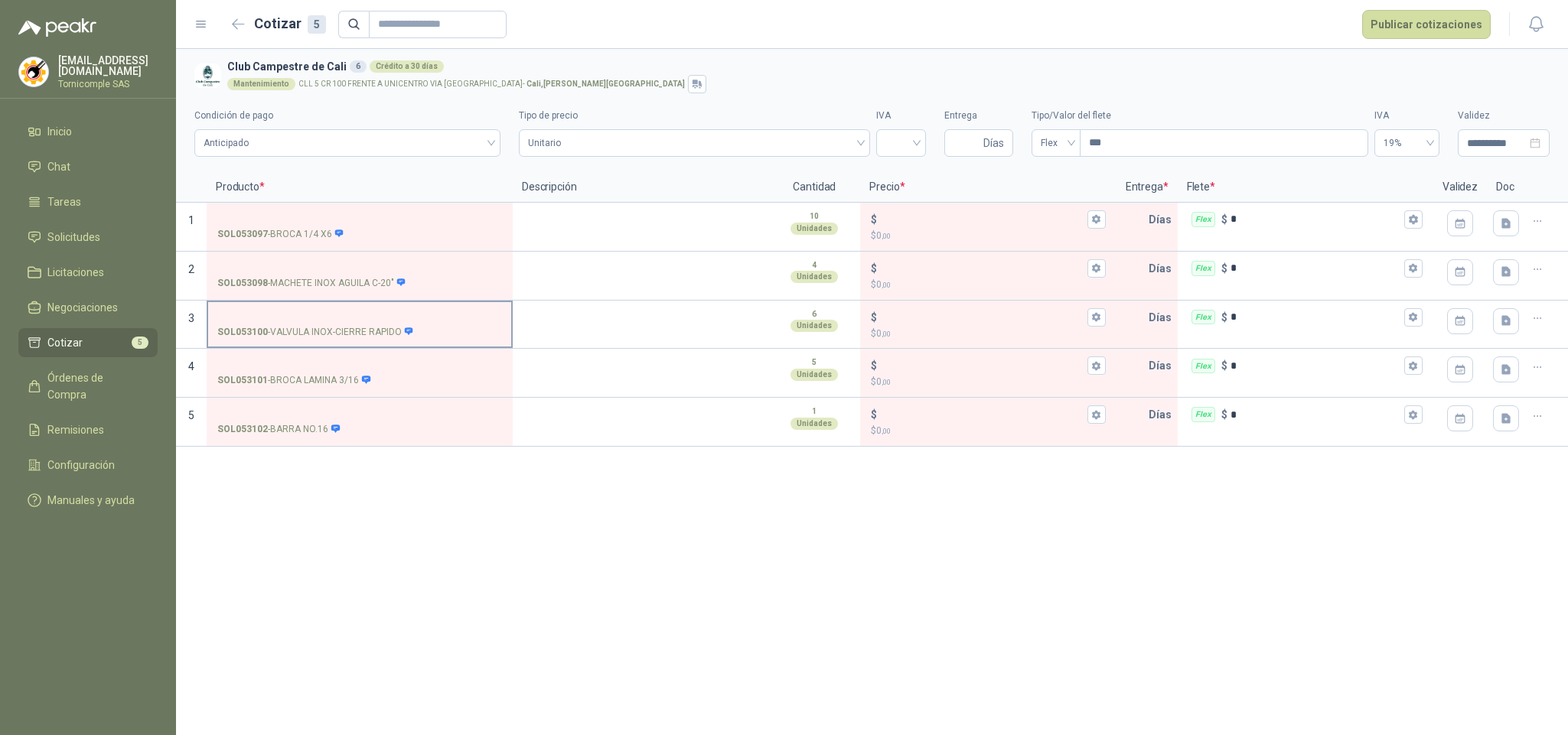
click at [276, 338] on p "SOL053100 - VALVULA INOX-CIERRE RAPIDO" at bounding box center [316, 332] width 197 height 15
click at [276, 323] on input "SOL053100 - VALVULA INOX-CIERRE RAPIDO" at bounding box center [359, 317] width 285 height 11
drag, startPoint x: 273, startPoint y: 333, endPoint x: 401, endPoint y: 338, distance: 128.1
click at [401, 338] on p "SOL053100 - VALVULA INOX-CIERRE RAPIDO" at bounding box center [316, 332] width 197 height 15
click at [349, 382] on p "SOL053101 - BROCA LAMINA 3/16" at bounding box center [294, 380] width 154 height 15
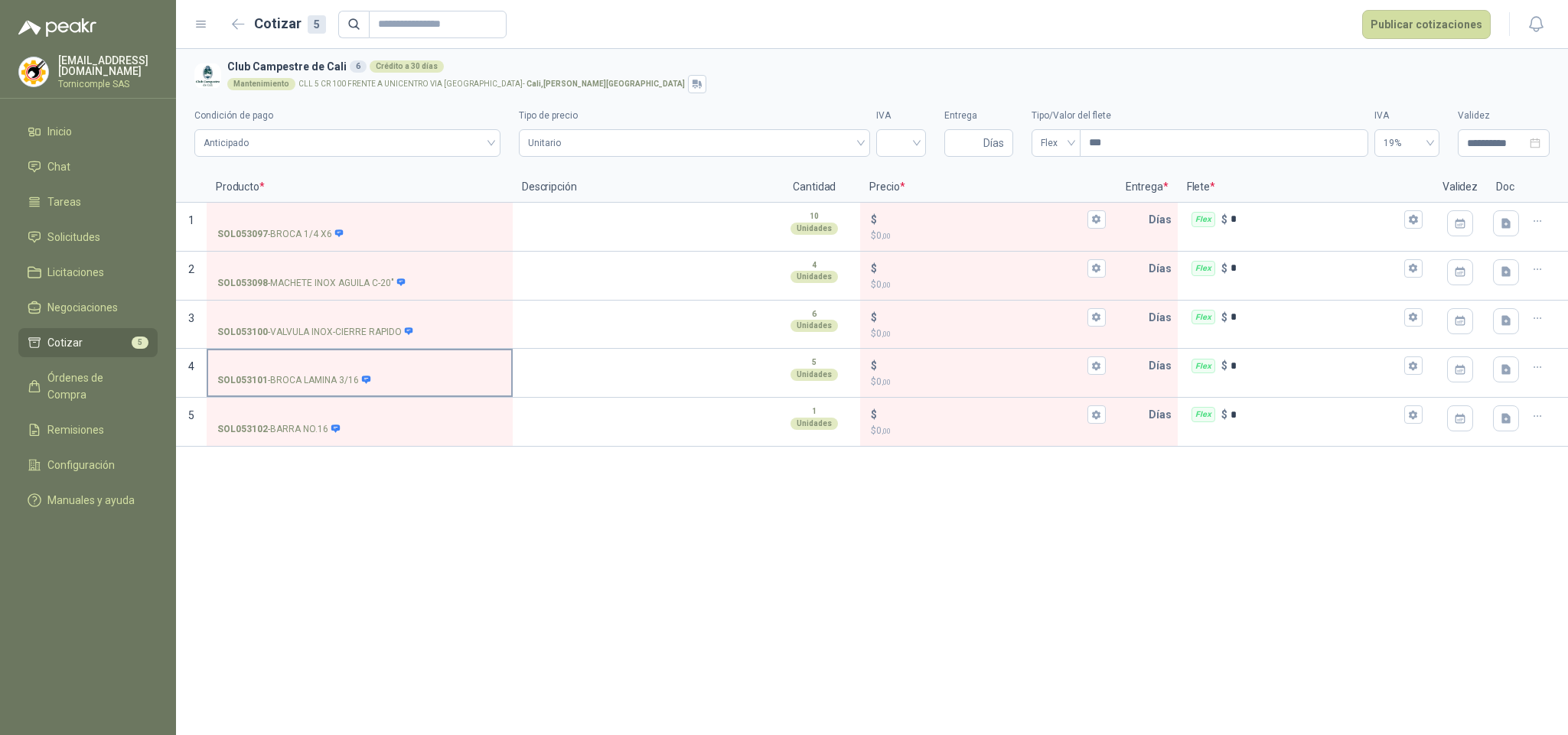
click at [349, 372] on input "SOL053101 - BROCA LAMINA 3/16" at bounding box center [359, 365] width 285 height 11
drag, startPoint x: 276, startPoint y: 427, endPoint x: 329, endPoint y: 428, distance: 53.0
click at [329, 428] on p "SOL053102 - BARRA NO.16" at bounding box center [279, 430] width 123 height 15
click at [276, 409] on input "SOL053102 - BARRA NO.16" at bounding box center [359, 414] width 285 height 11
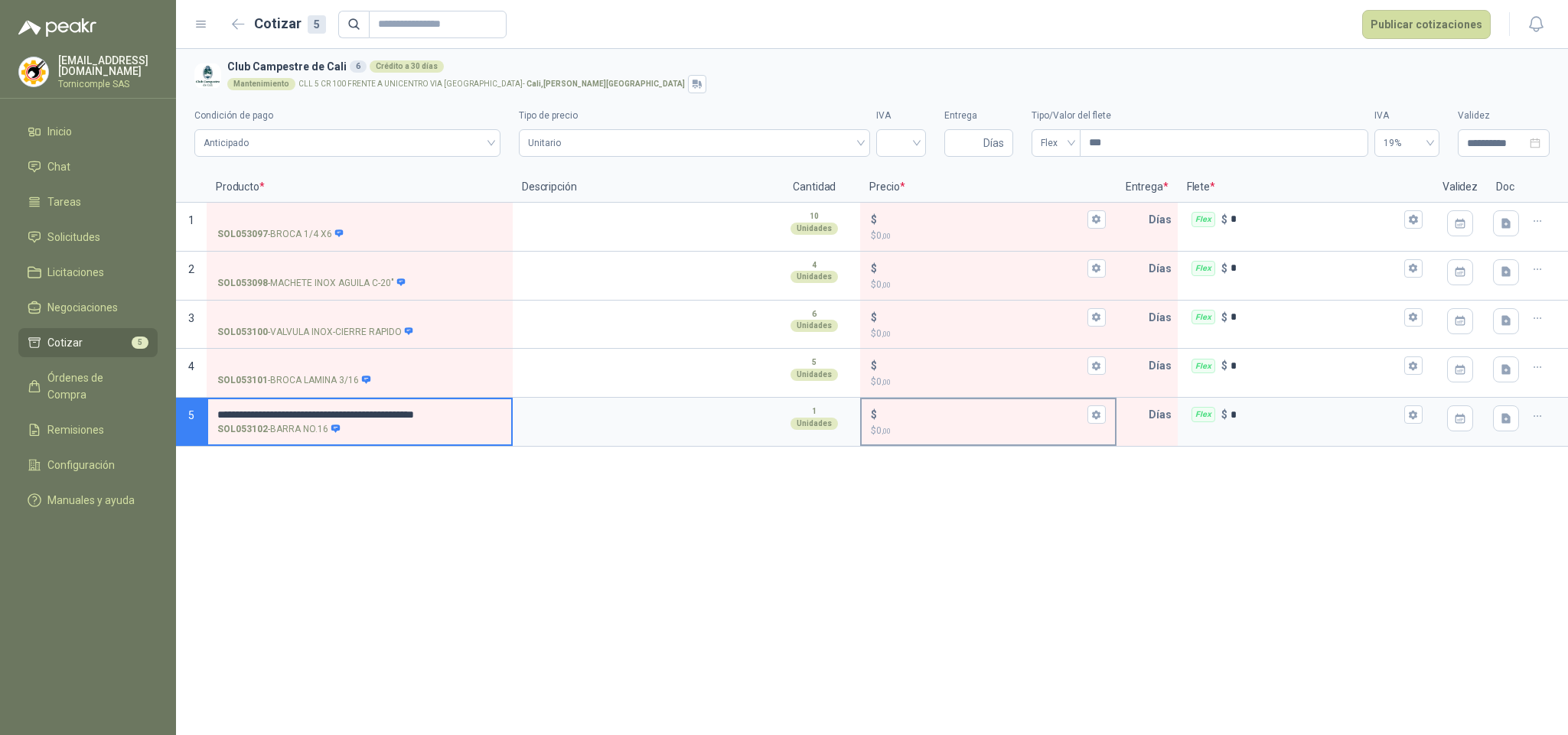
click at [966, 412] on input "$ $ 0 ,00" at bounding box center [982, 414] width 204 height 11
click at [1096, 420] on icon "button" at bounding box center [1096, 415] width 10 height 10
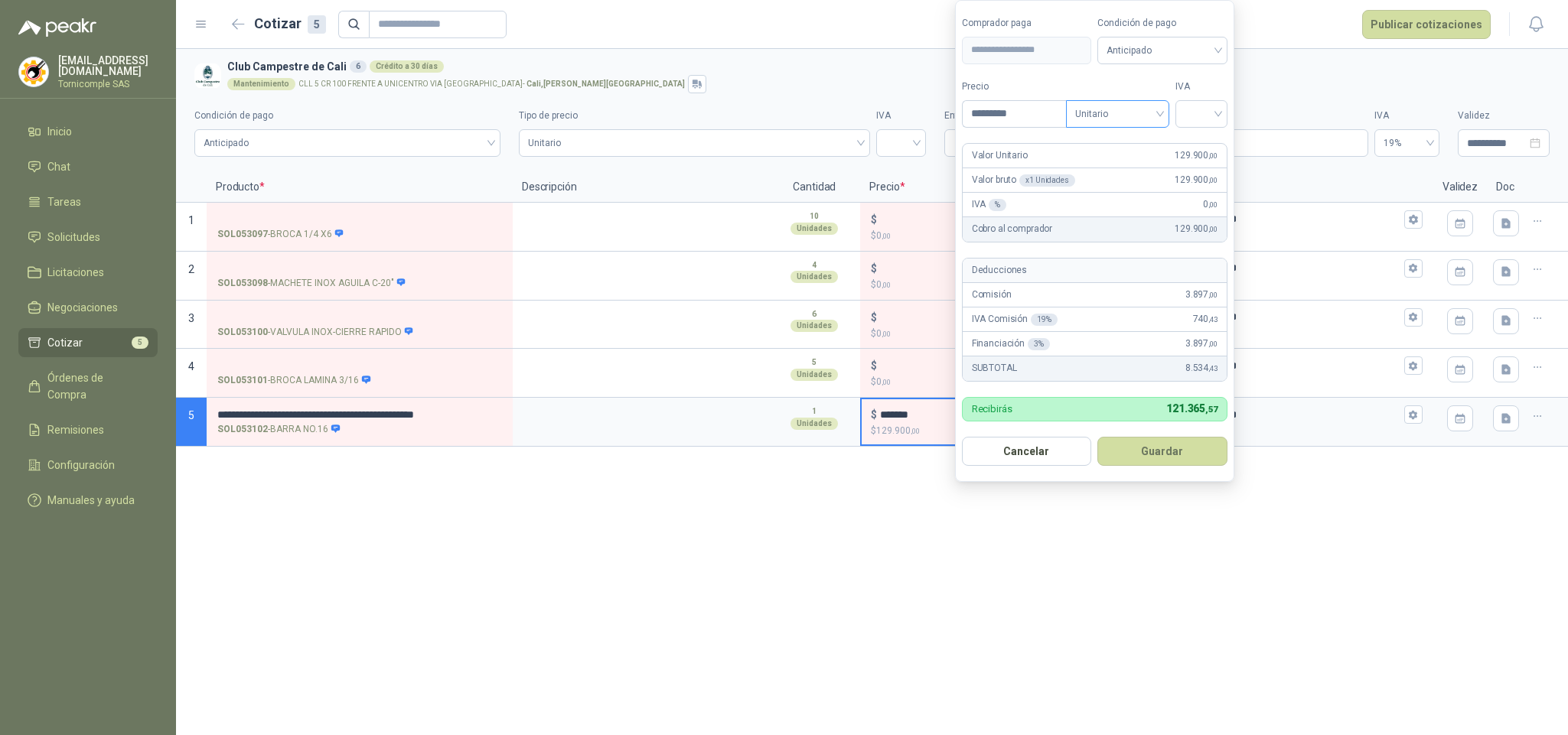
click at [1125, 118] on span "Unitario" at bounding box center [1117, 114] width 85 height 23
click at [1125, 170] on div "Unitario con IVA" at bounding box center [1120, 168] width 79 height 17
click at [1215, 122] on span at bounding box center [1201, 114] width 33 height 26
drag, startPoint x: 1202, startPoint y: 159, endPoint x: 1197, endPoint y: 203, distance: 44.3
click at [1201, 162] on div "5%" at bounding box center [1204, 168] width 28 height 17
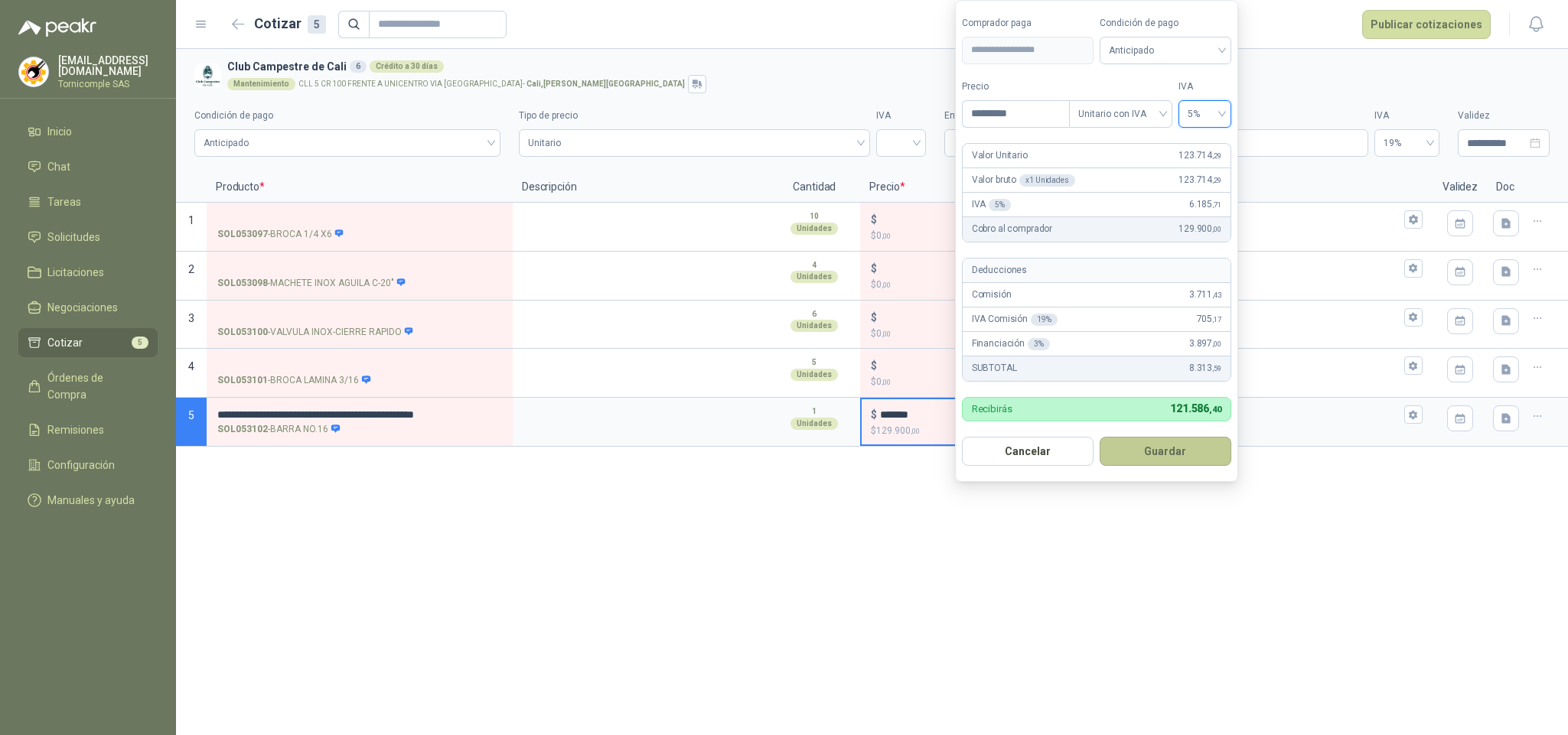
click at [1178, 444] on button "Guardar" at bounding box center [1166, 452] width 132 height 29
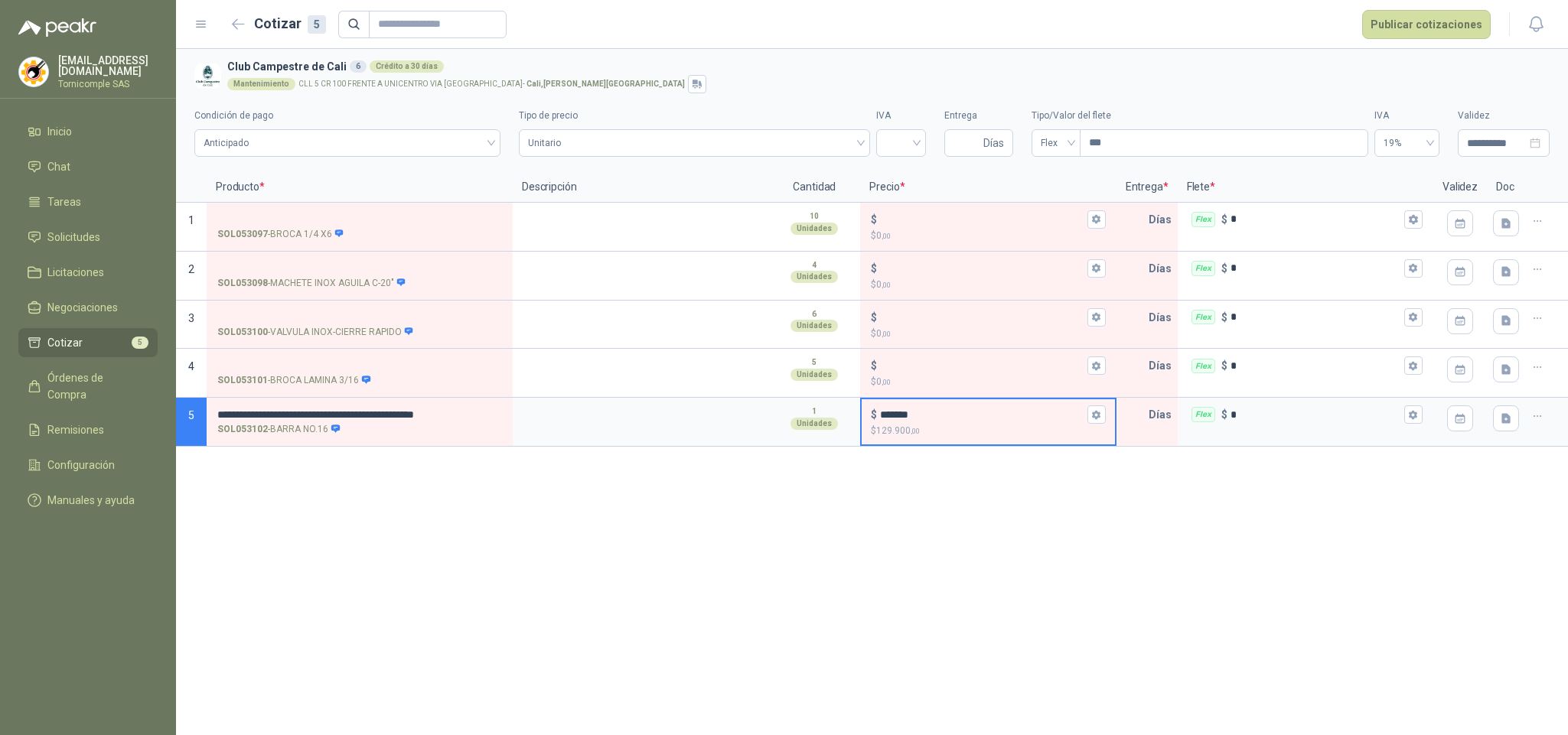
drag, startPoint x: 899, startPoint y: 424, endPoint x: 864, endPoint y: 427, distance: 35.1
click at [864, 425] on div "$ ******* $ 129.900 ,00" at bounding box center [988, 422] width 252 height 45
type input "*******"
click at [1407, 423] on button "Flex $ *" at bounding box center [1413, 414] width 18 height 18
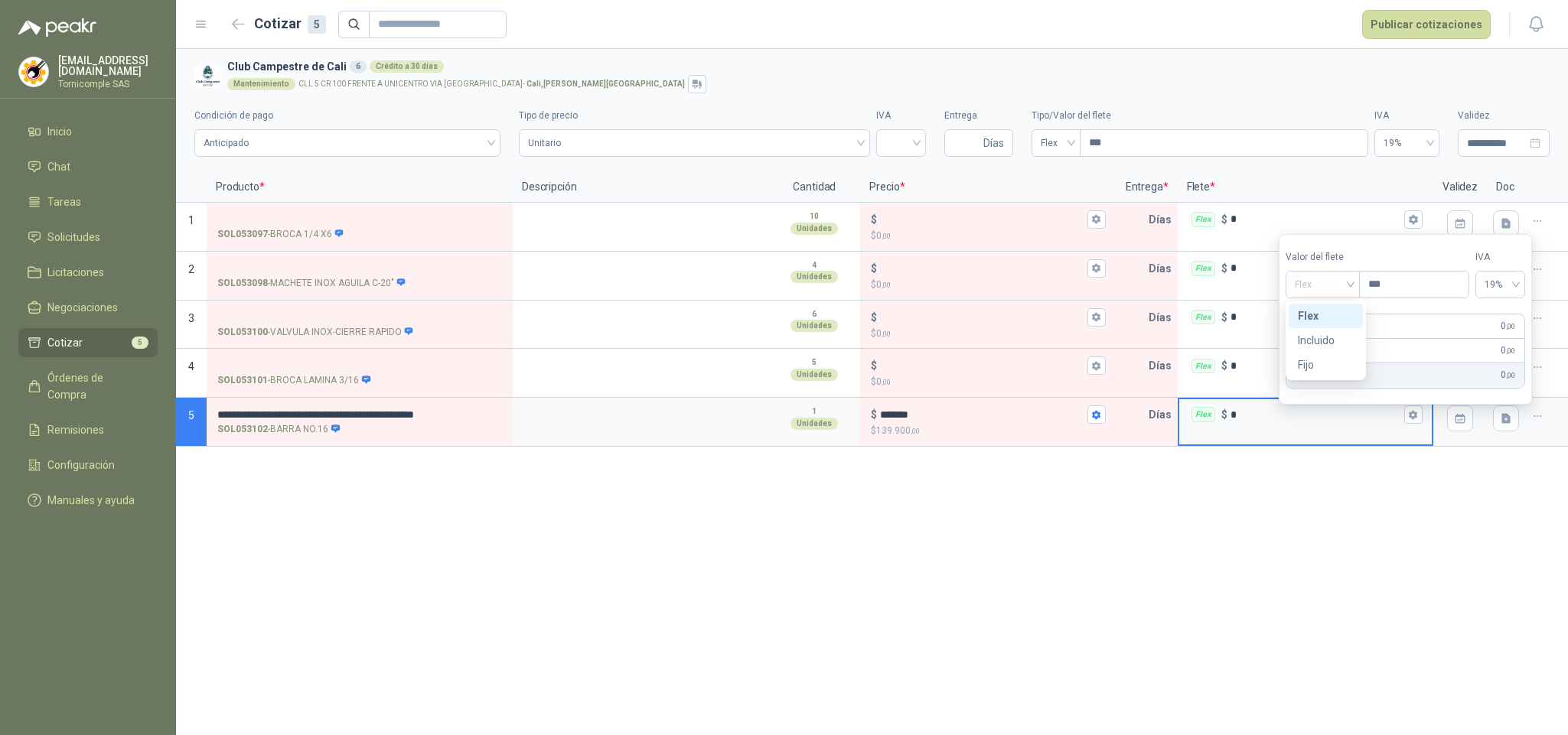
drag, startPoint x: 1360, startPoint y: 276, endPoint x: 1345, endPoint y: 329, distance: 55.1
click at [1360, 280] on div "Flex" at bounding box center [1322, 285] width 74 height 27
click at [1341, 334] on div "Incluido" at bounding box center [1326, 341] width 56 height 17
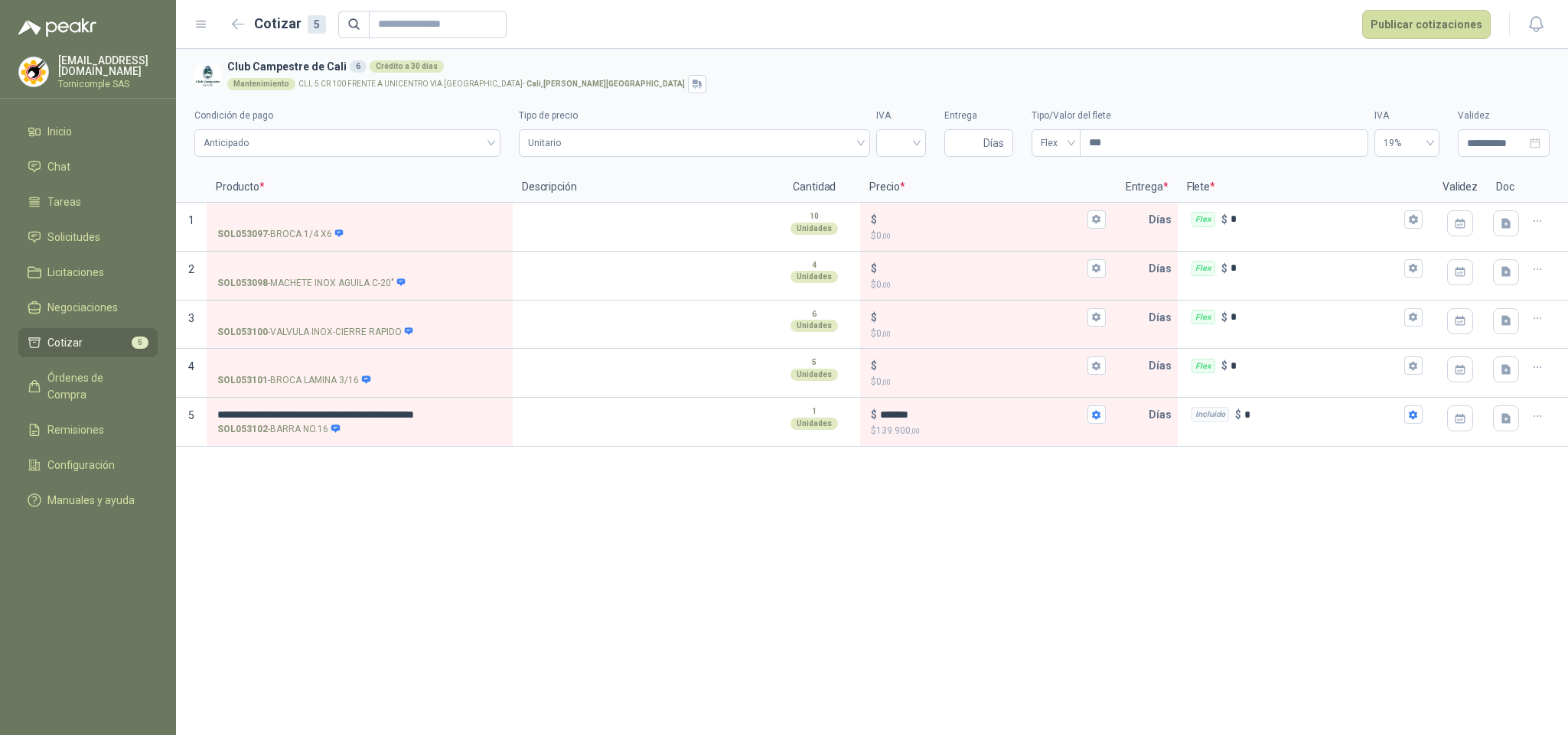
click at [1313, 548] on div "**********" at bounding box center [872, 392] width 1393 height 686
click at [977, 416] on input "*******" at bounding box center [982, 414] width 204 height 11
click at [1507, 416] on icon "button" at bounding box center [1506, 419] width 9 height 10
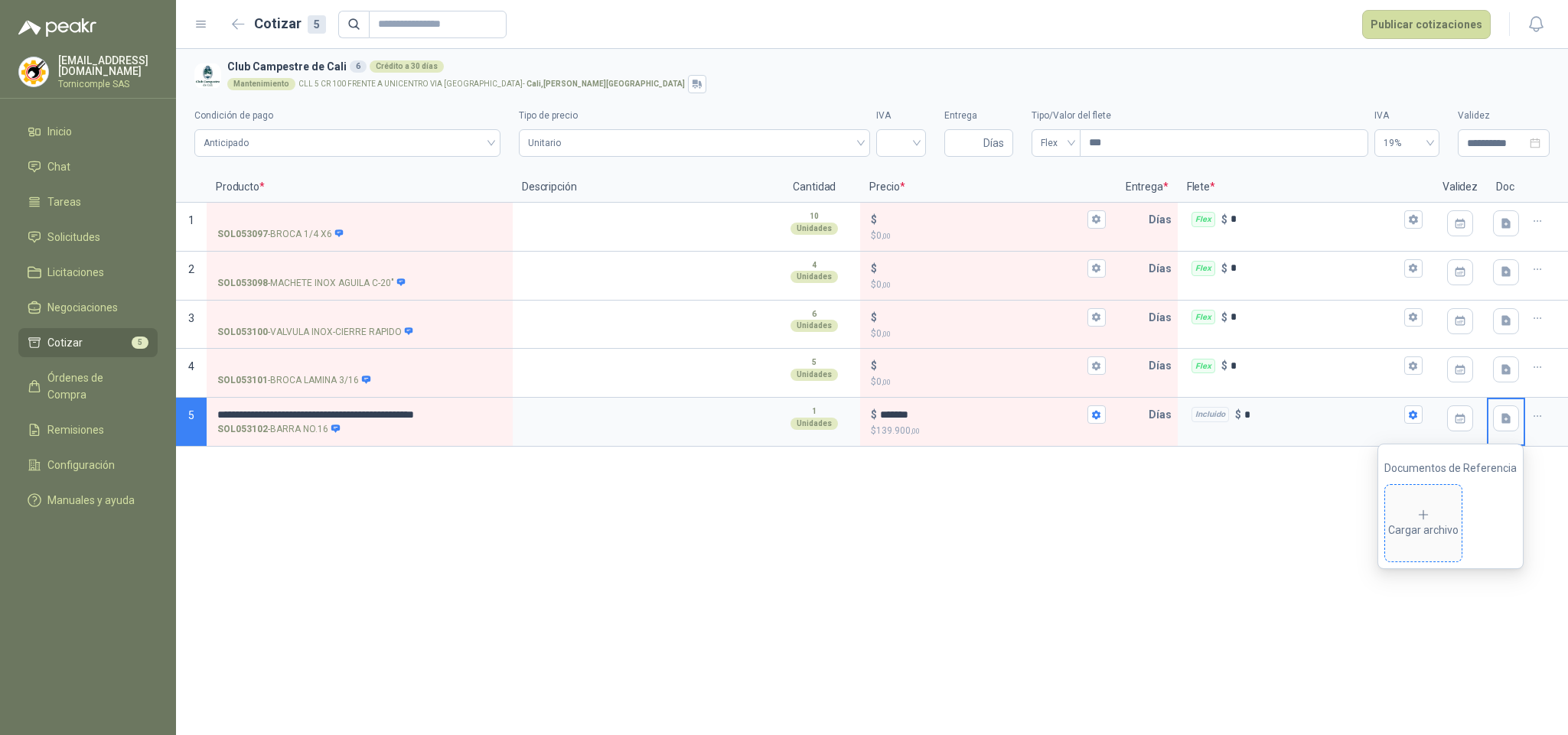
click at [1428, 539] on span "Cargar archivo" at bounding box center [1422, 523] width 76 height 76
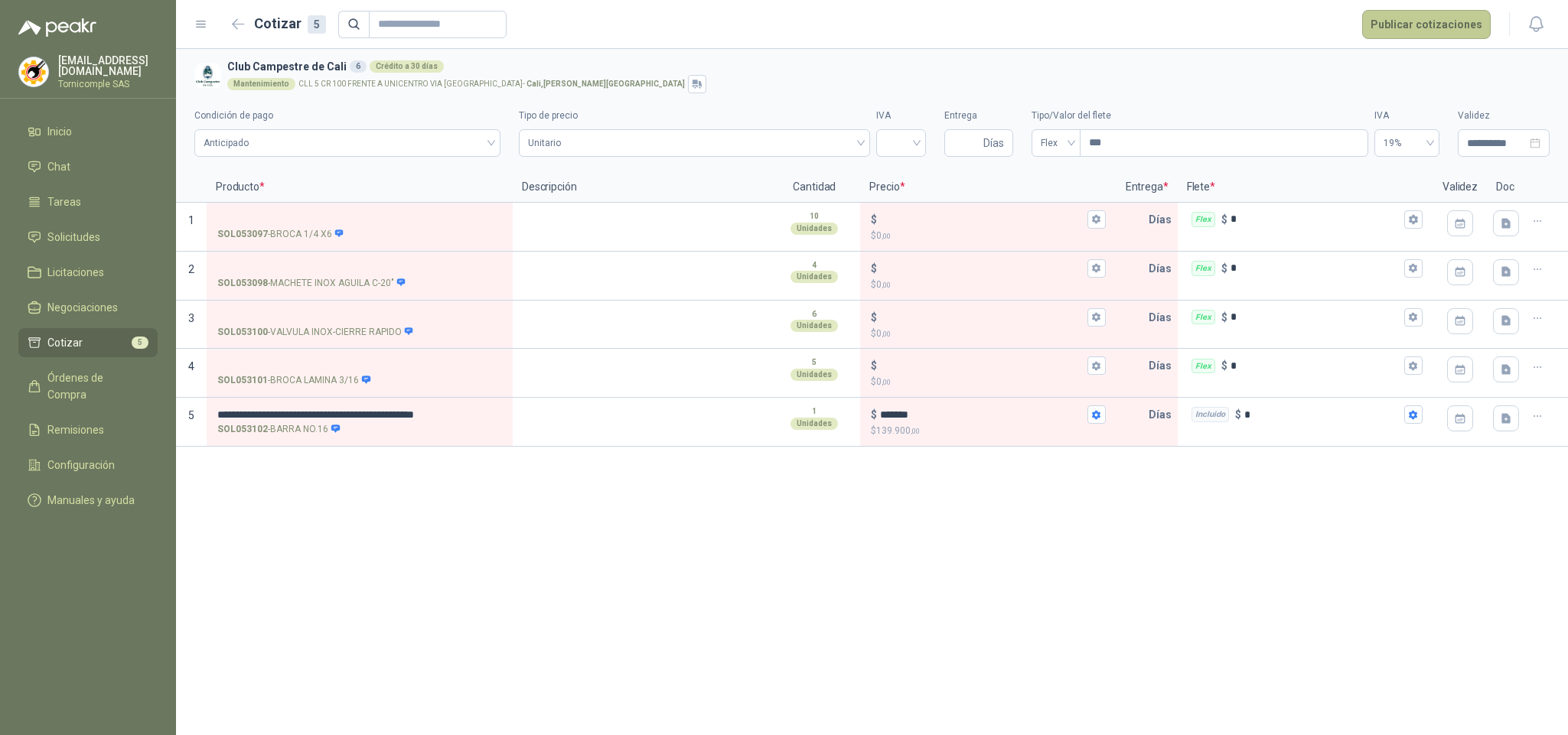
click at [1438, 17] on button "Publicar cotizaciones" at bounding box center [1427, 25] width 128 height 29
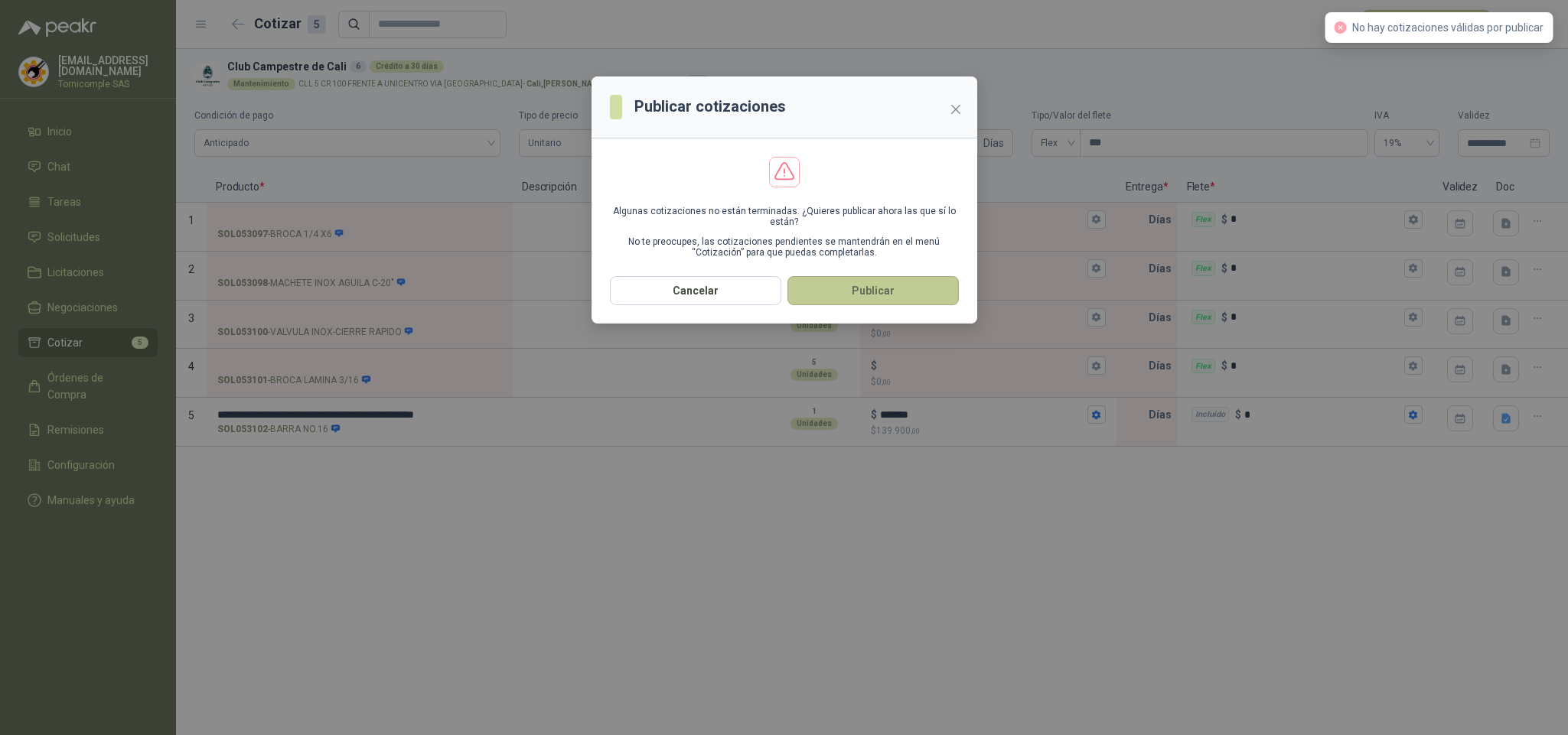
click at [903, 287] on button "Publicar" at bounding box center [873, 291] width 171 height 29
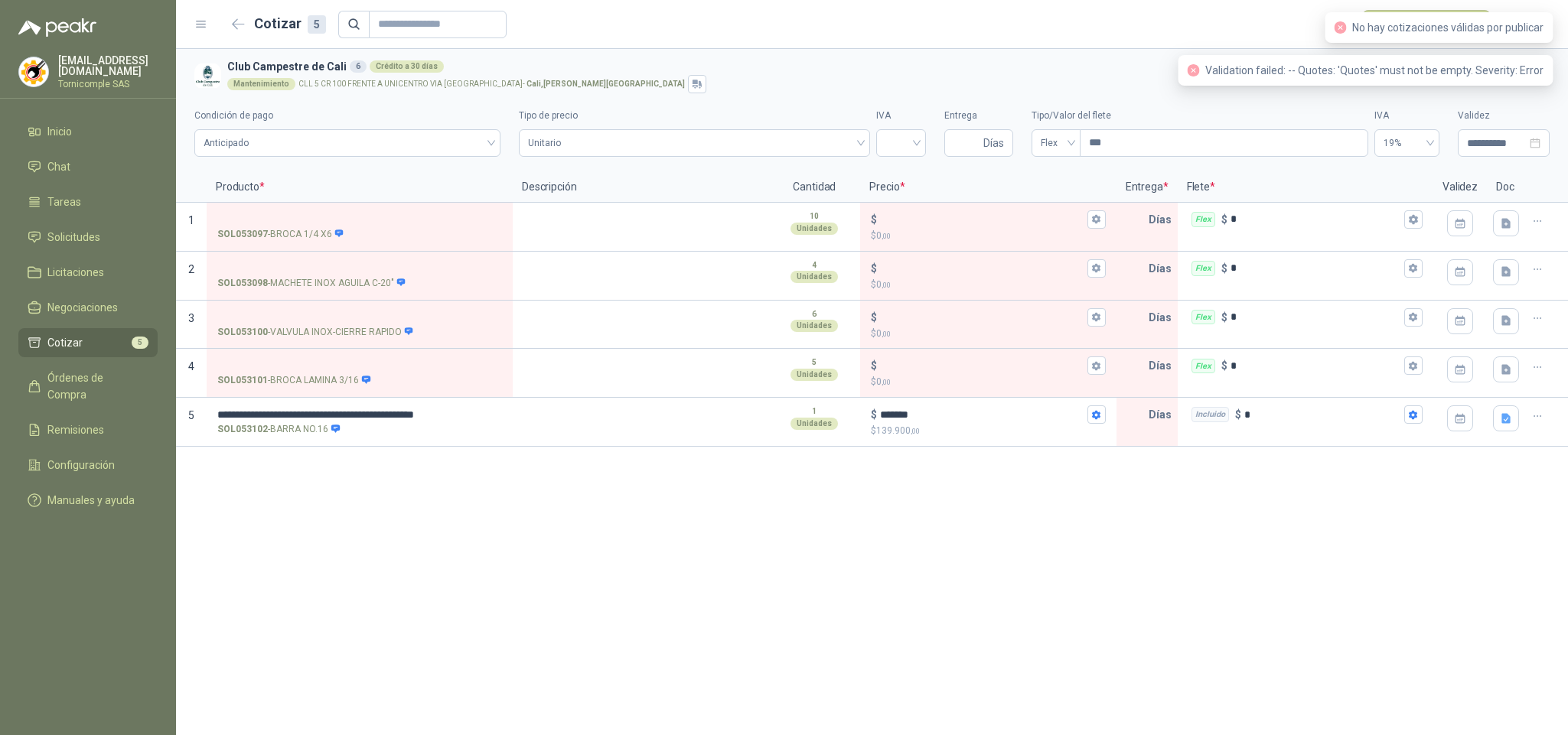
click at [1210, 555] on div "**********" at bounding box center [872, 392] width 1393 height 686
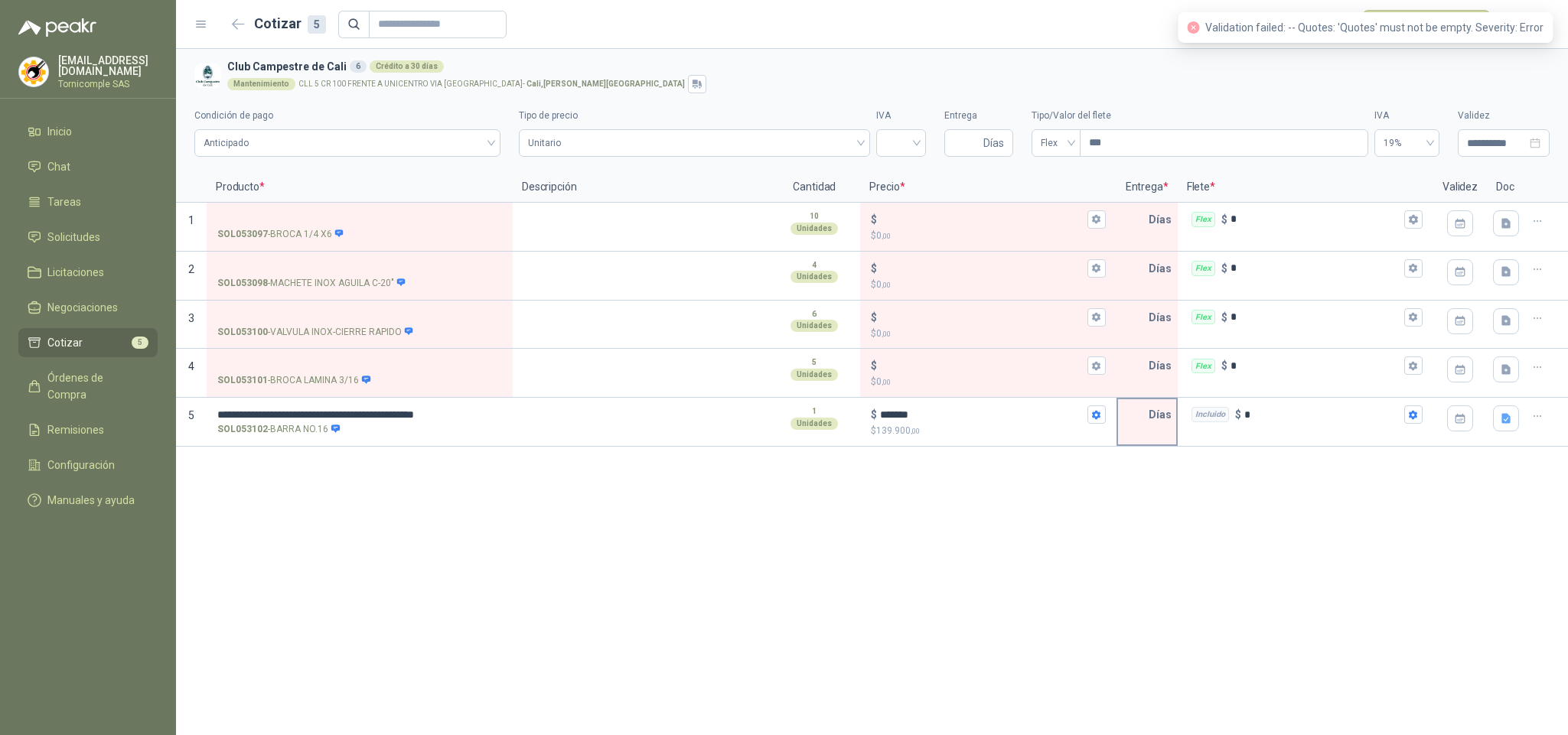
click at [1137, 418] on input "text" at bounding box center [1133, 415] width 31 height 31
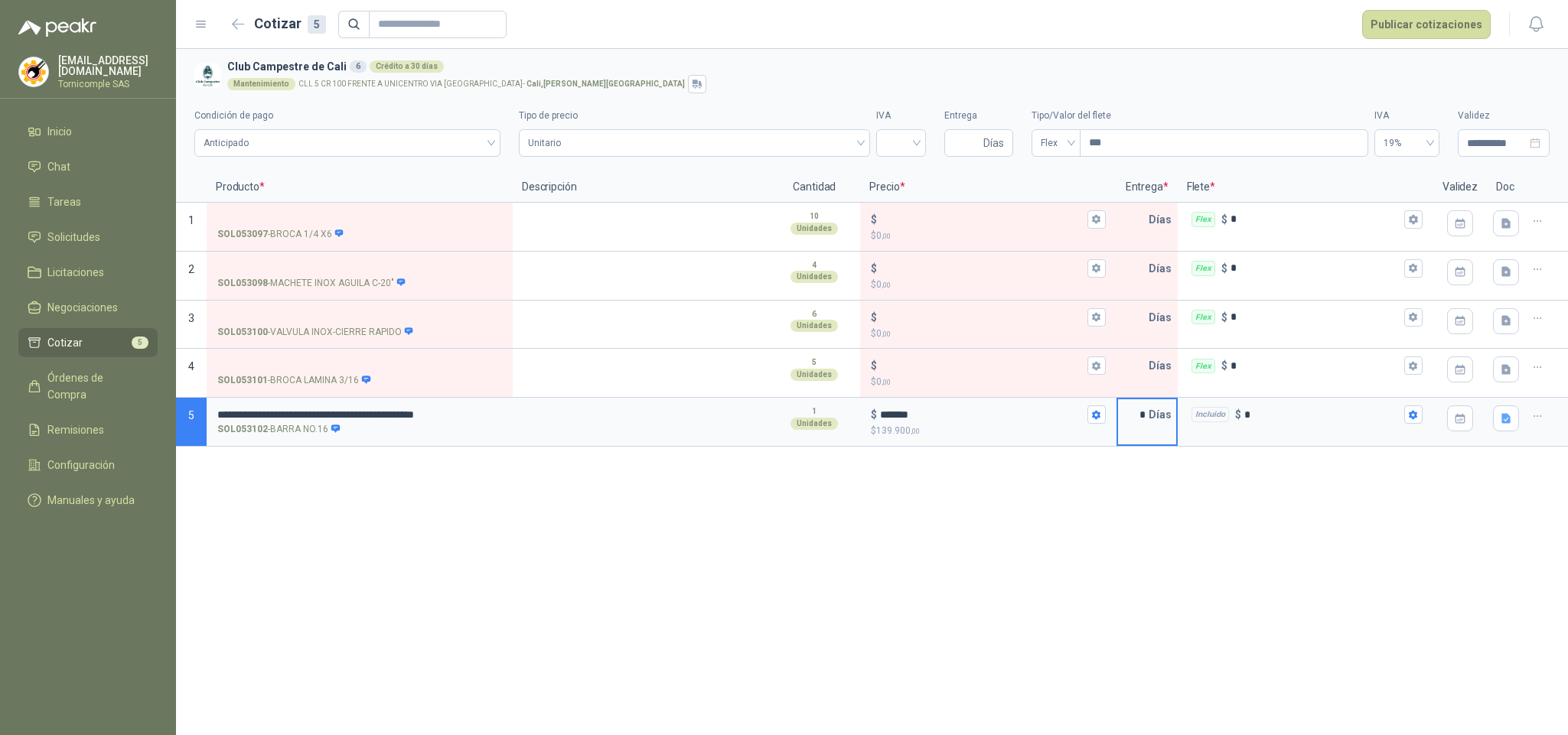
type input "*"
click at [1043, 505] on div "**********" at bounding box center [872, 392] width 1393 height 686
click at [1374, 34] on button "Publicar cotizaciones" at bounding box center [1427, 25] width 128 height 29
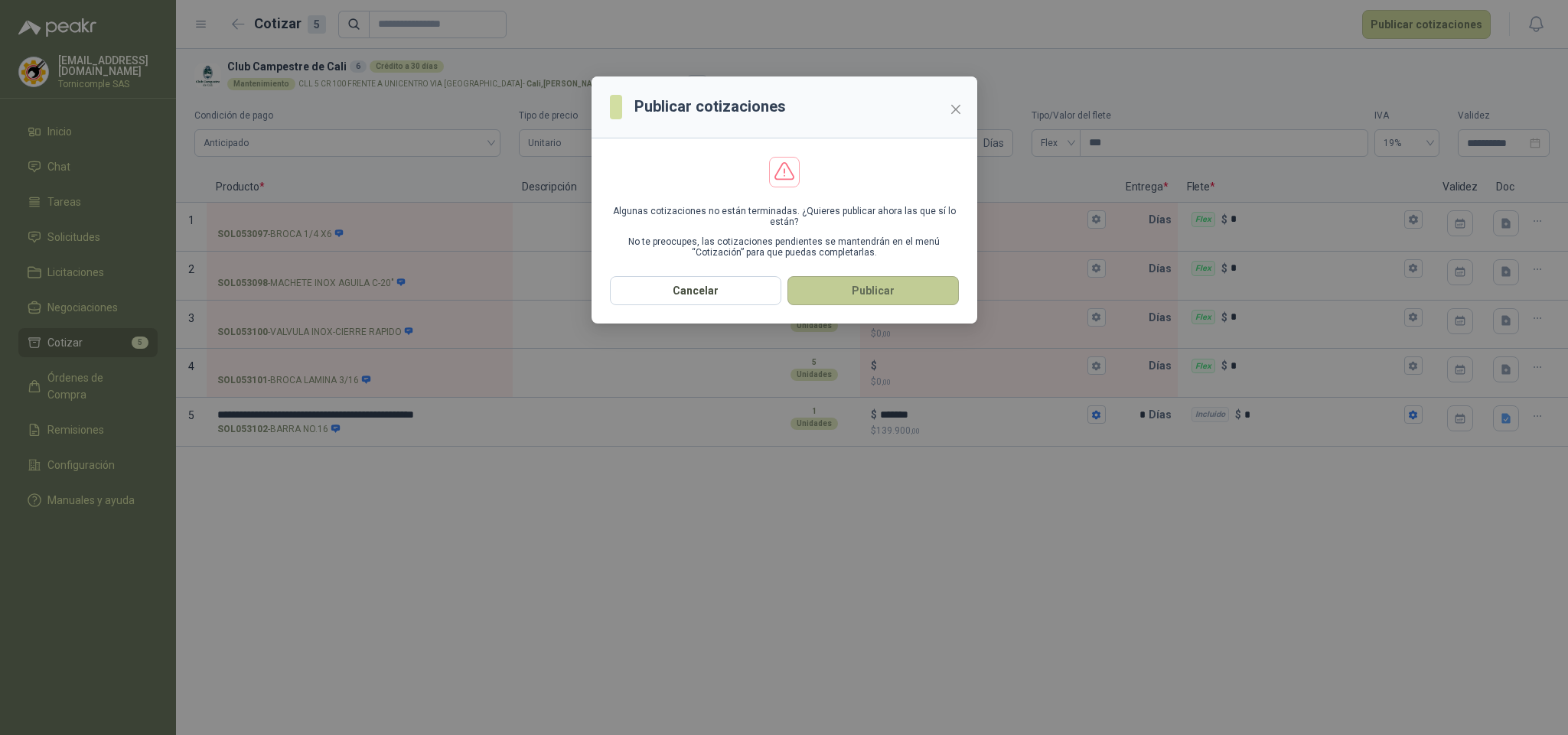
click at [942, 296] on button "Publicar" at bounding box center [873, 291] width 171 height 29
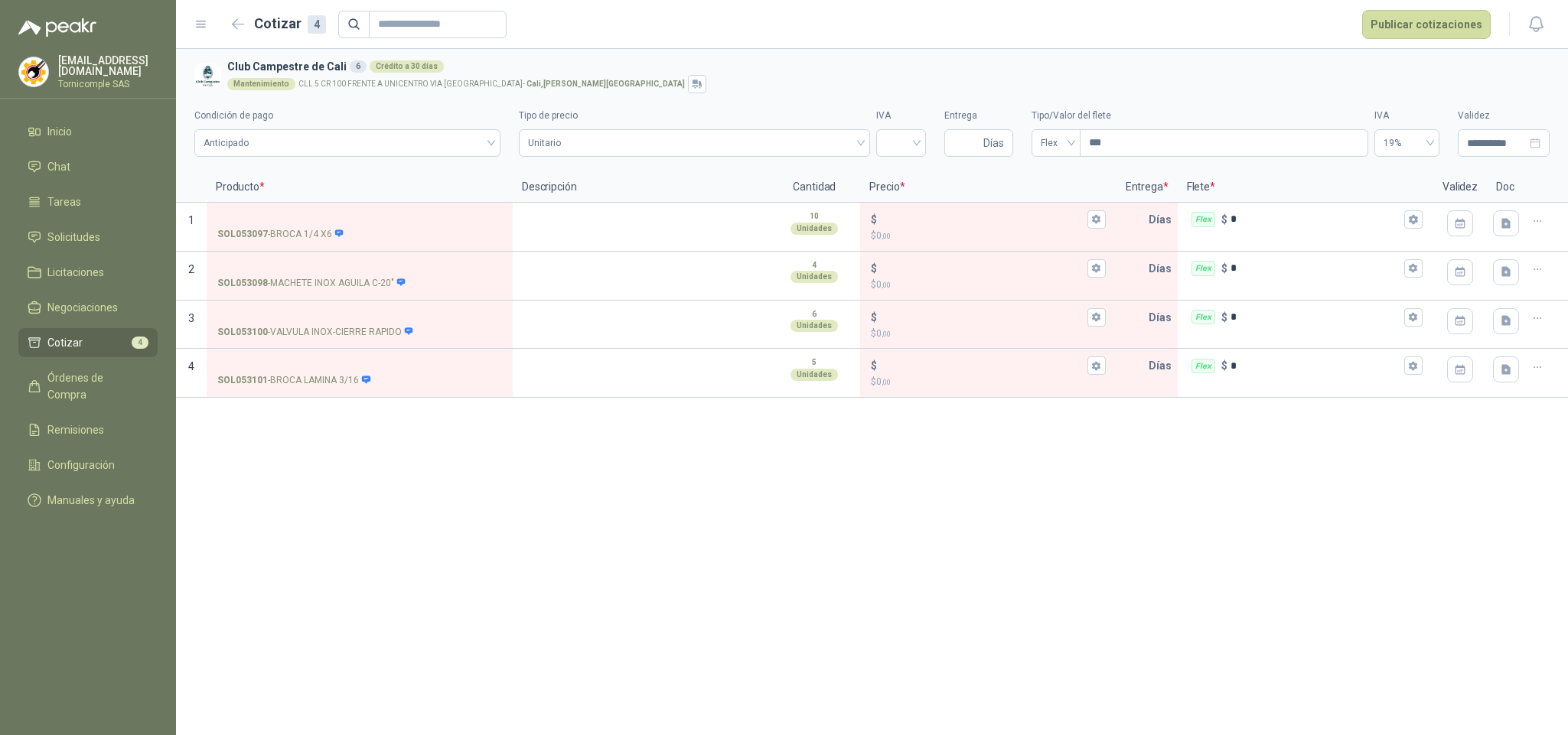
click at [569, 469] on div "**********" at bounding box center [872, 392] width 1393 height 686
click at [109, 243] on link "Solicitudes" at bounding box center [87, 237] width 140 height 29
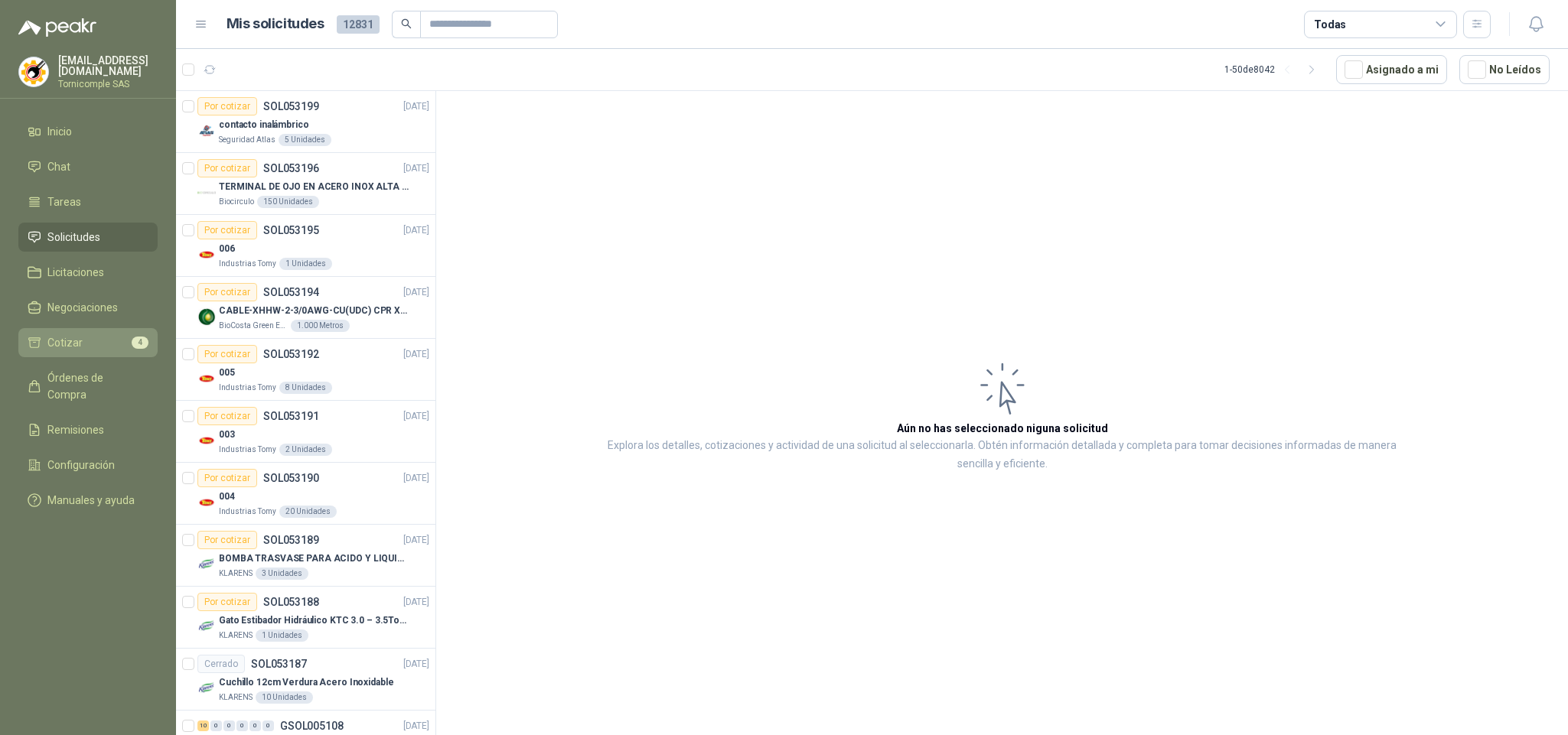
click at [124, 337] on li "Cotizar 4" at bounding box center [87, 343] width 121 height 17
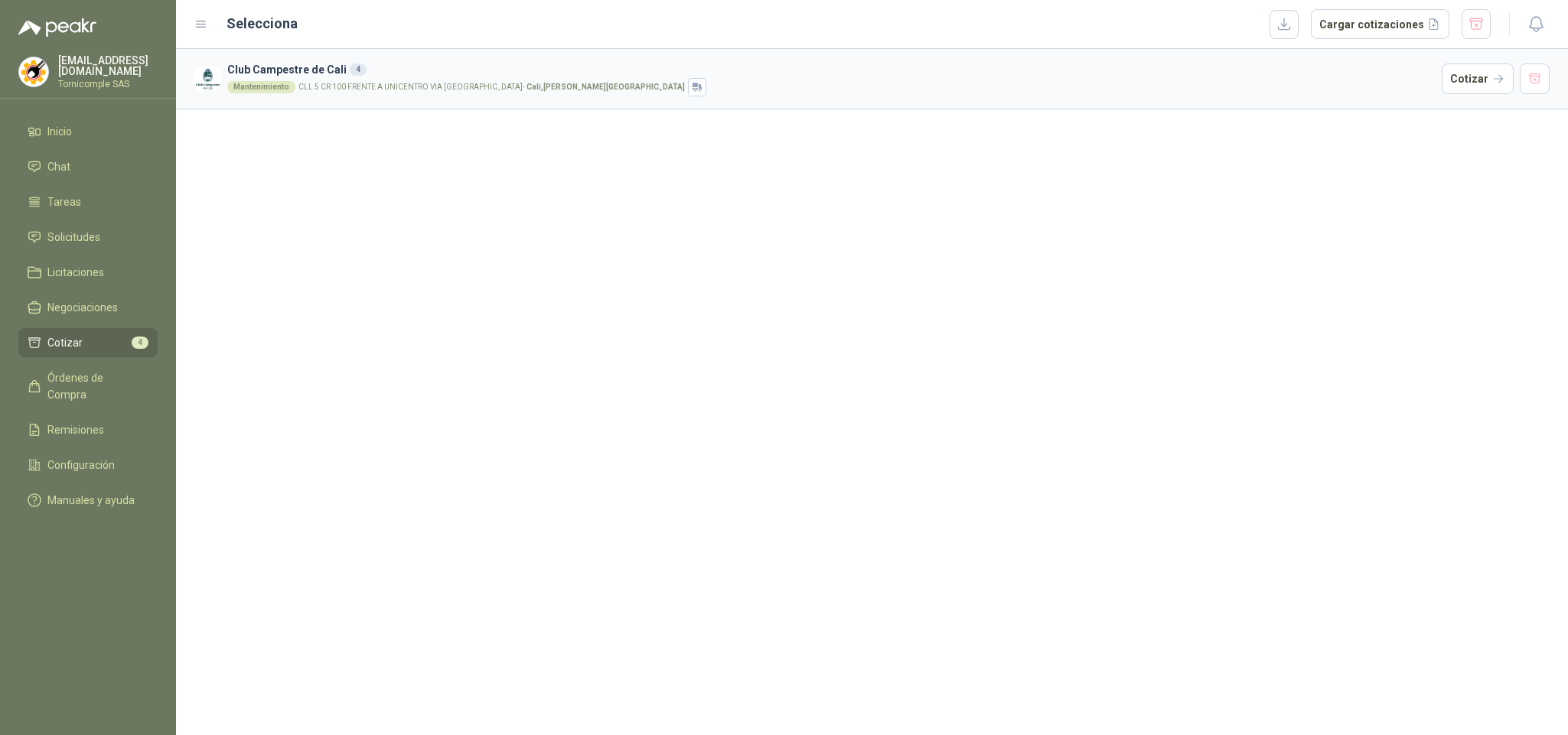
click at [395, 71] on h3 "Club Campestre de Cali 4" at bounding box center [832, 70] width 1209 height 17
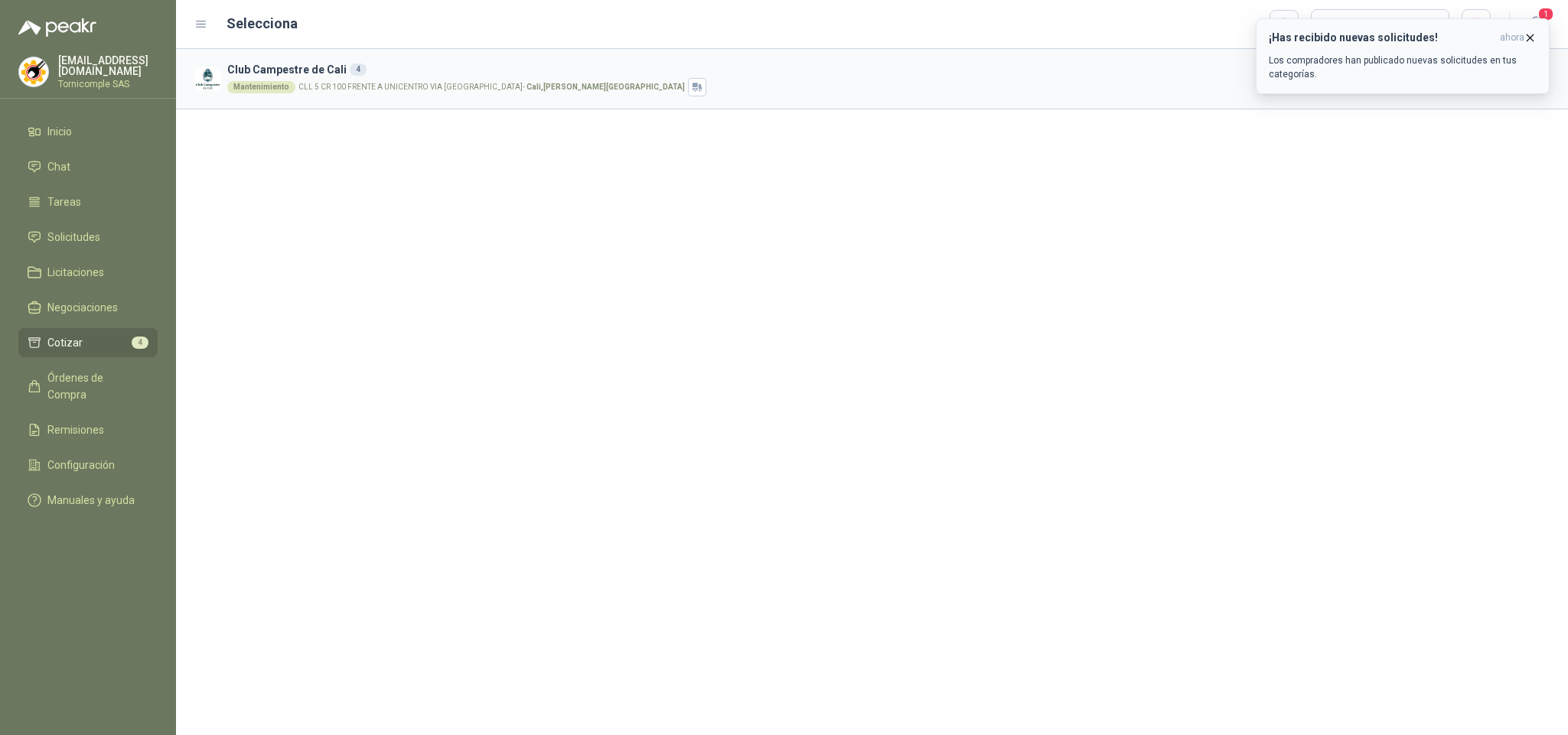
click at [1412, 56] on p "Los compradores han publicado nuevas solicitudes en tus categorías." at bounding box center [1403, 68] width 268 height 27
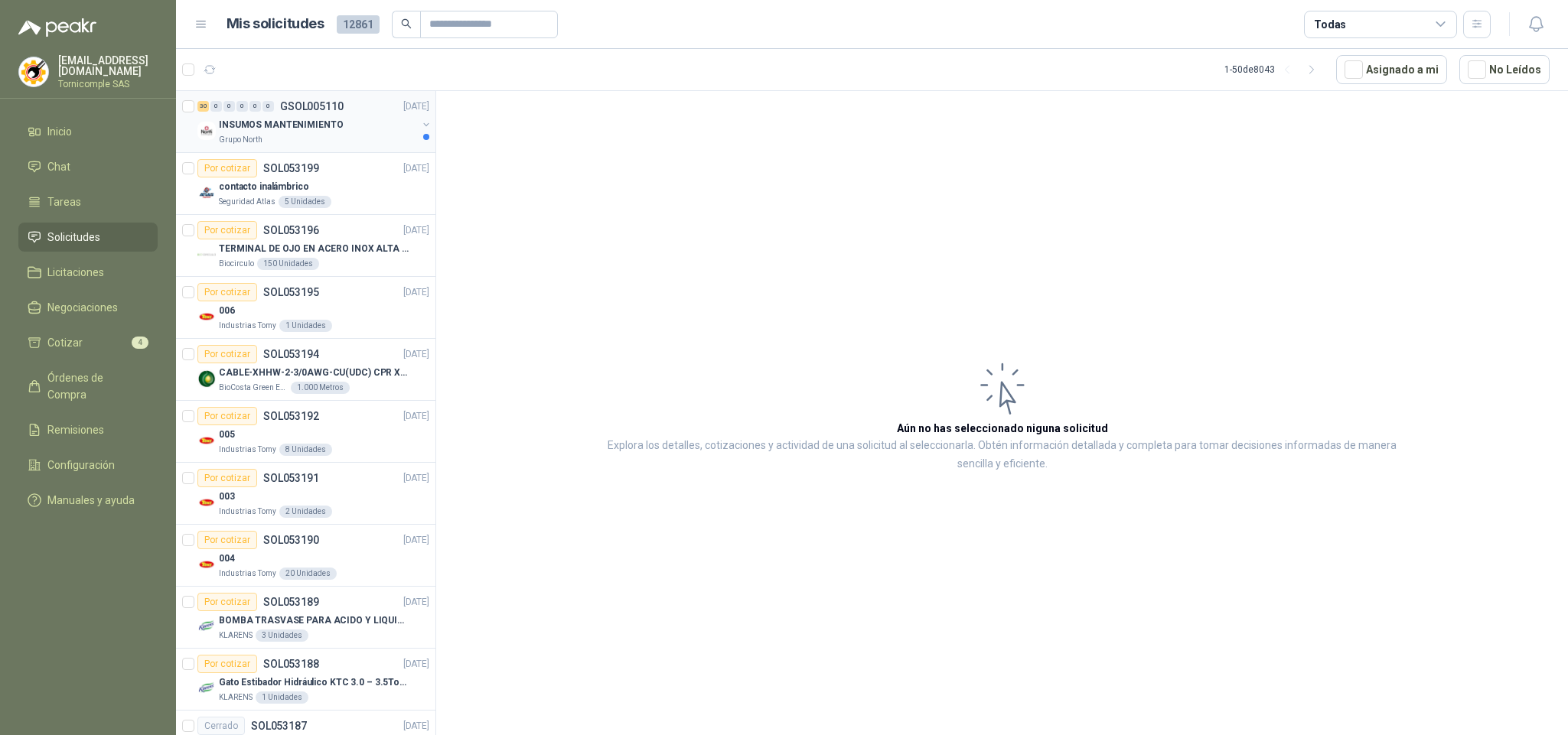
click at [329, 142] on div "Grupo North" at bounding box center [318, 139] width 199 height 12
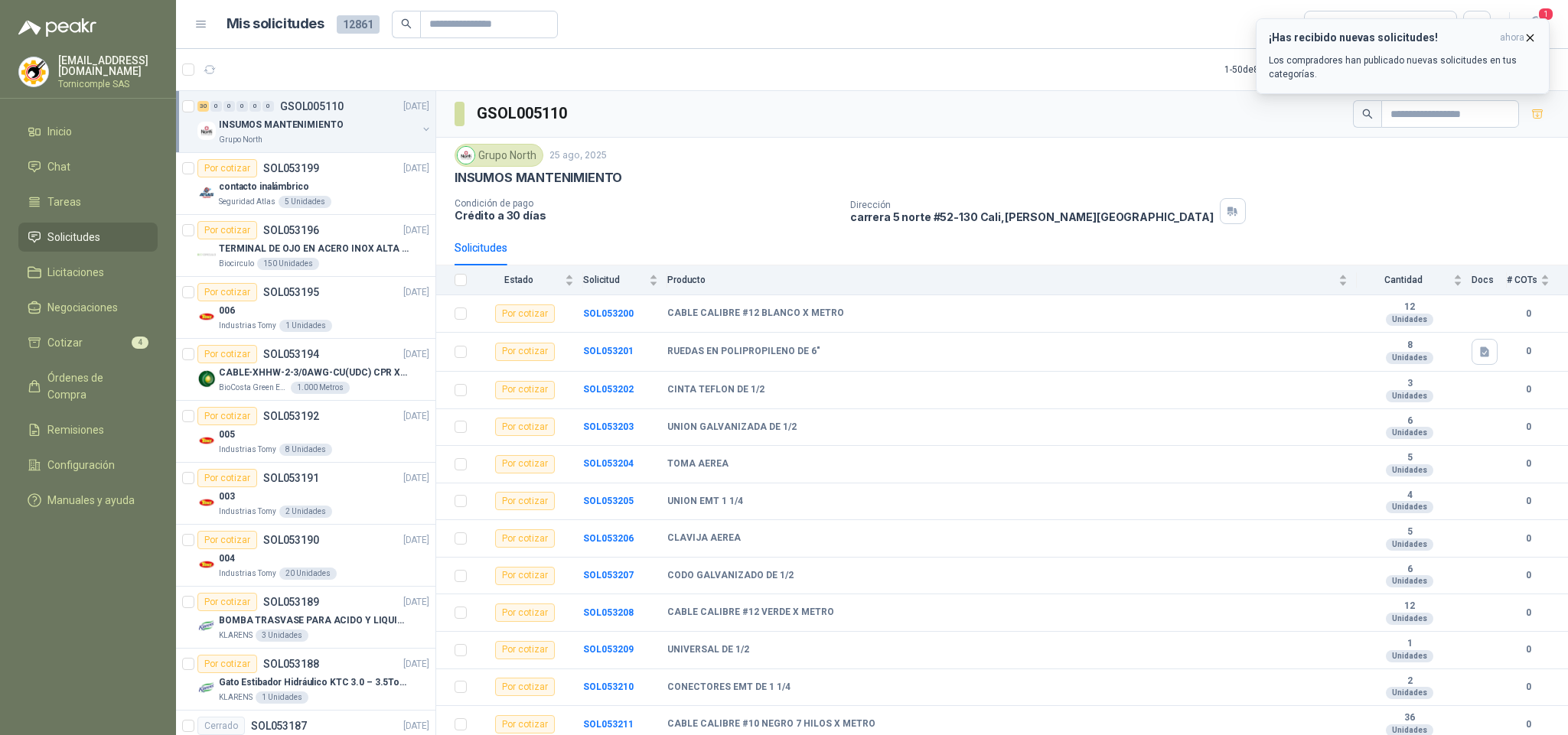
click at [1525, 32] on icon "button" at bounding box center [1529, 38] width 13 height 13
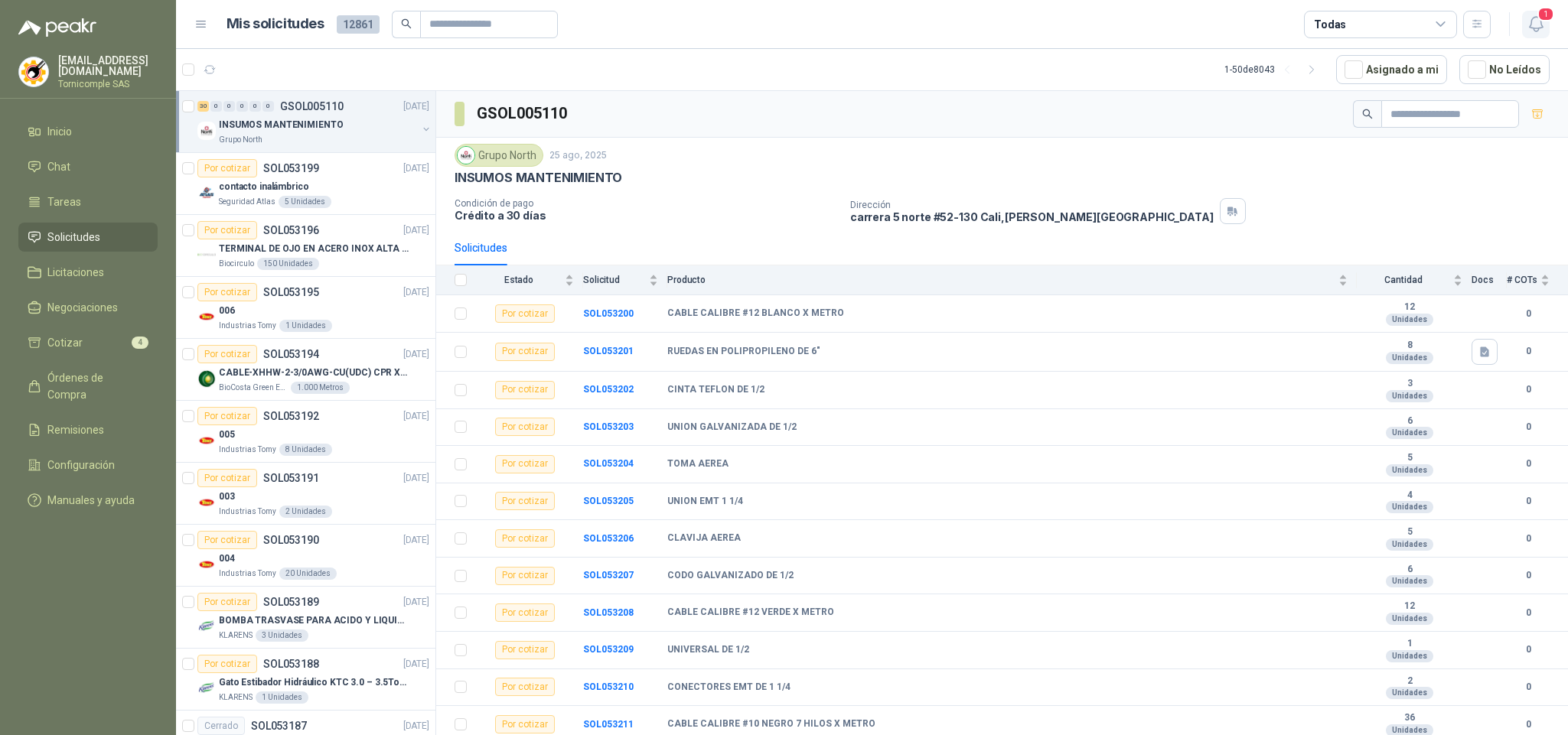
click at [1529, 31] on icon "button" at bounding box center [1536, 24] width 19 height 19
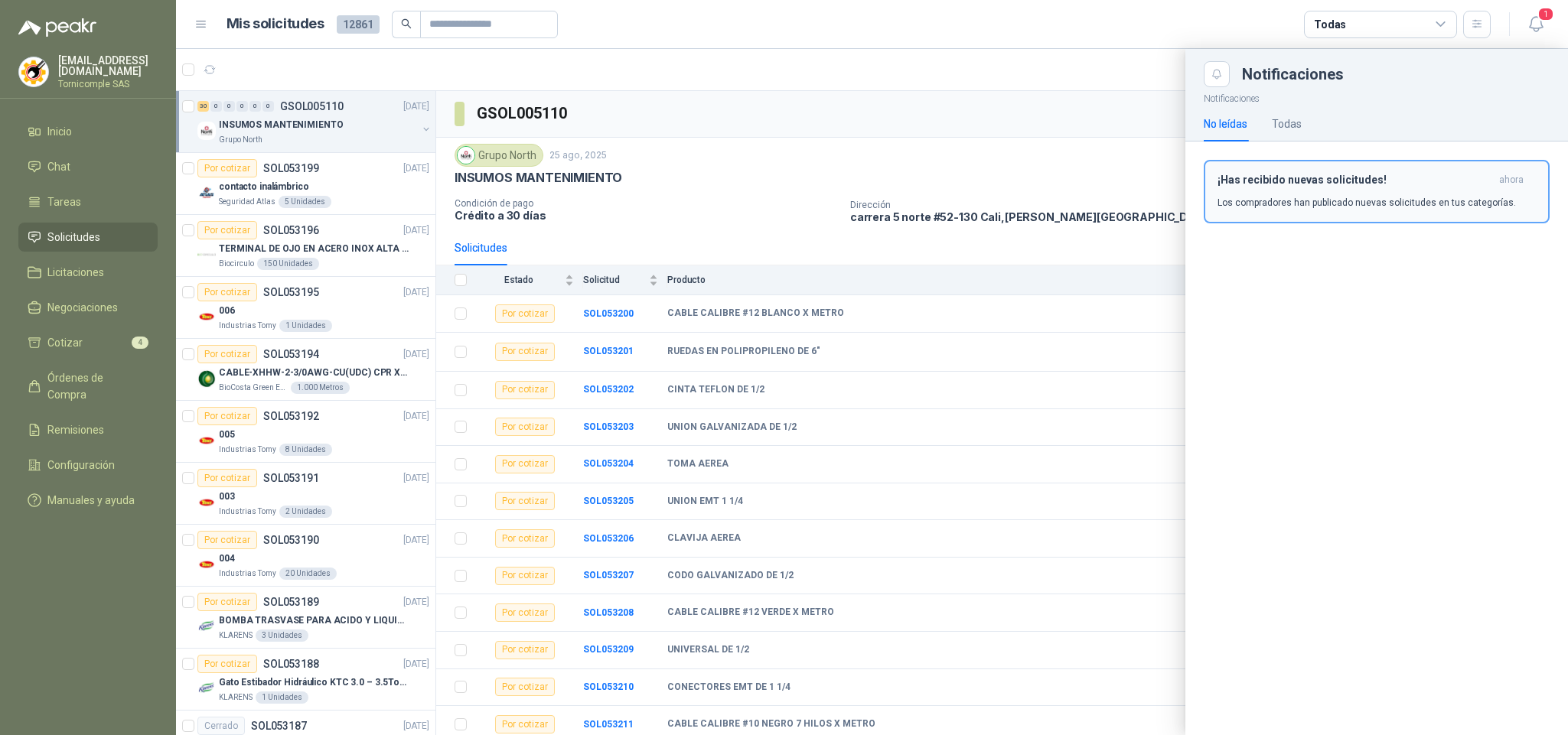
click at [1427, 207] on p "Los compradores han publicado nuevas solicitudes en tus categorías." at bounding box center [1367, 203] width 299 height 14
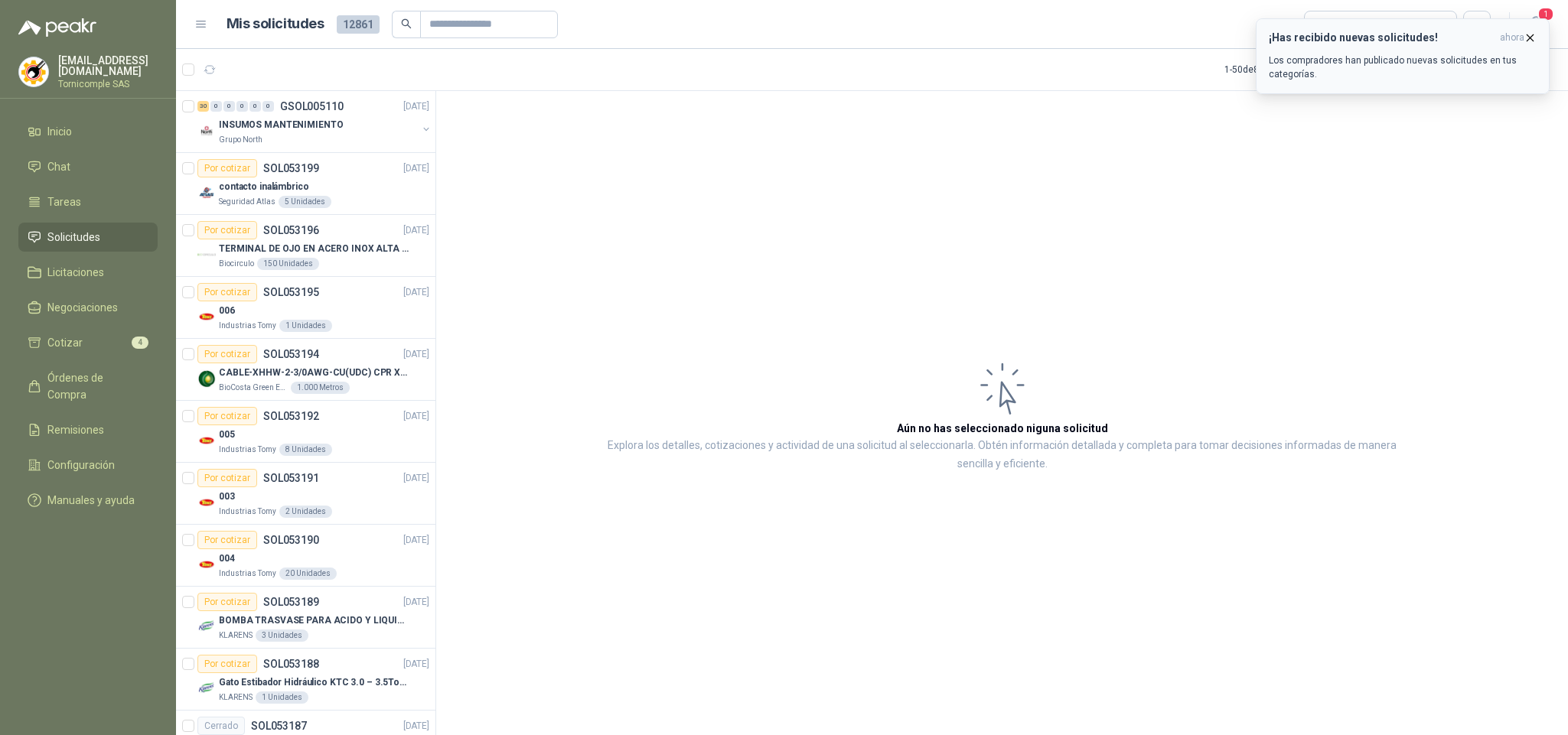
click at [1507, 33] on span "ahora" at bounding box center [1512, 38] width 25 height 13
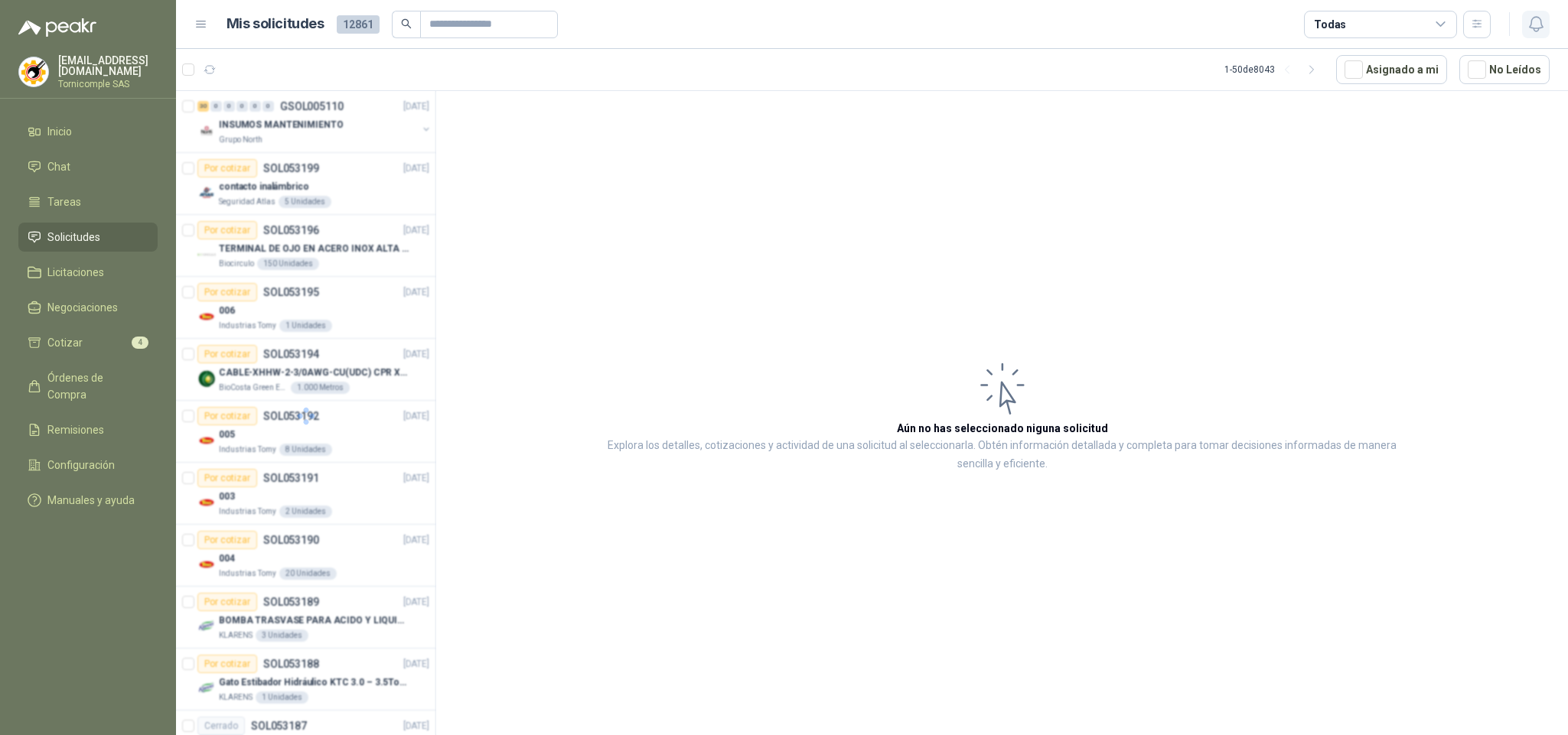
click at [1527, 33] on icon "button" at bounding box center [1536, 24] width 19 height 19
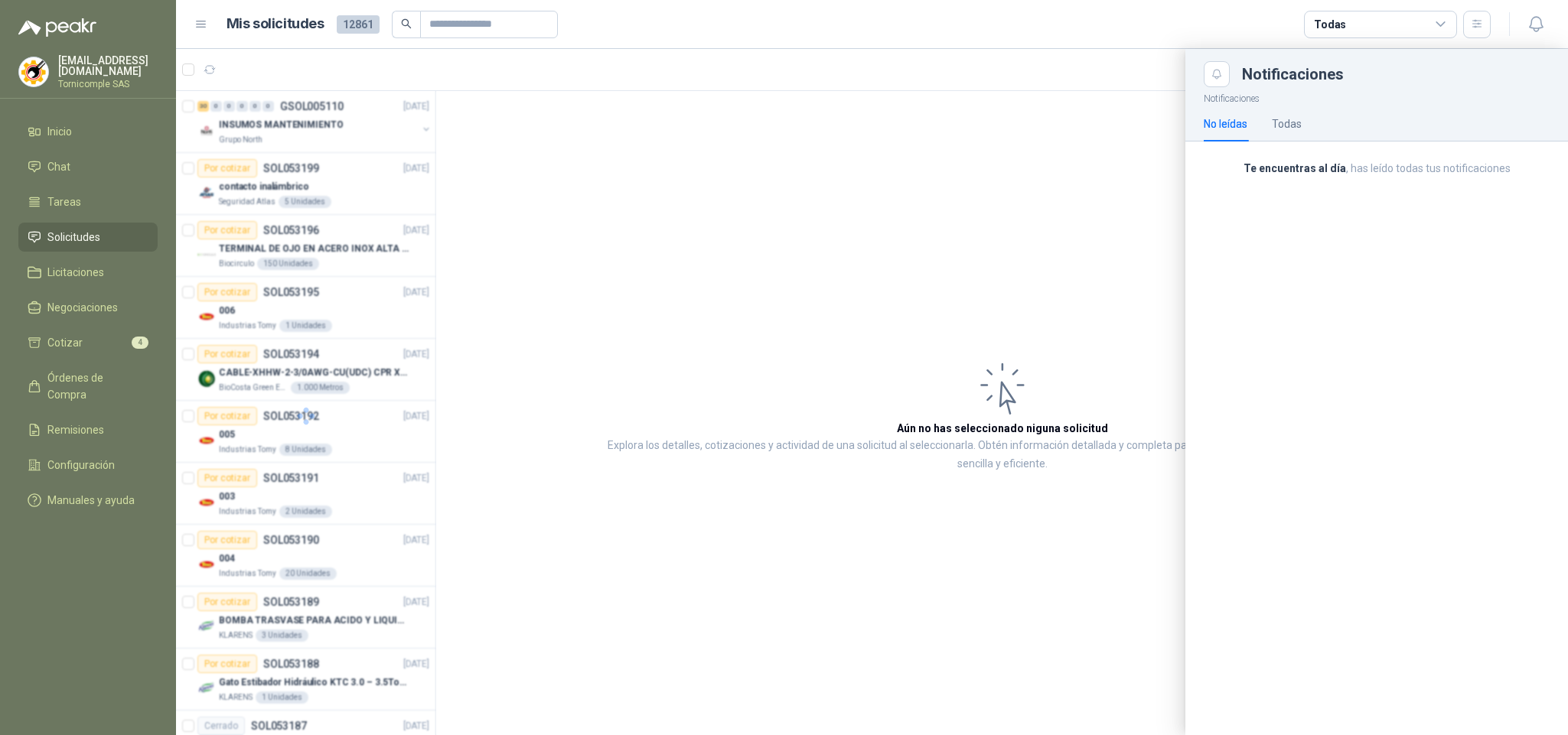
click at [1109, 243] on div at bounding box center [872, 392] width 1393 height 686
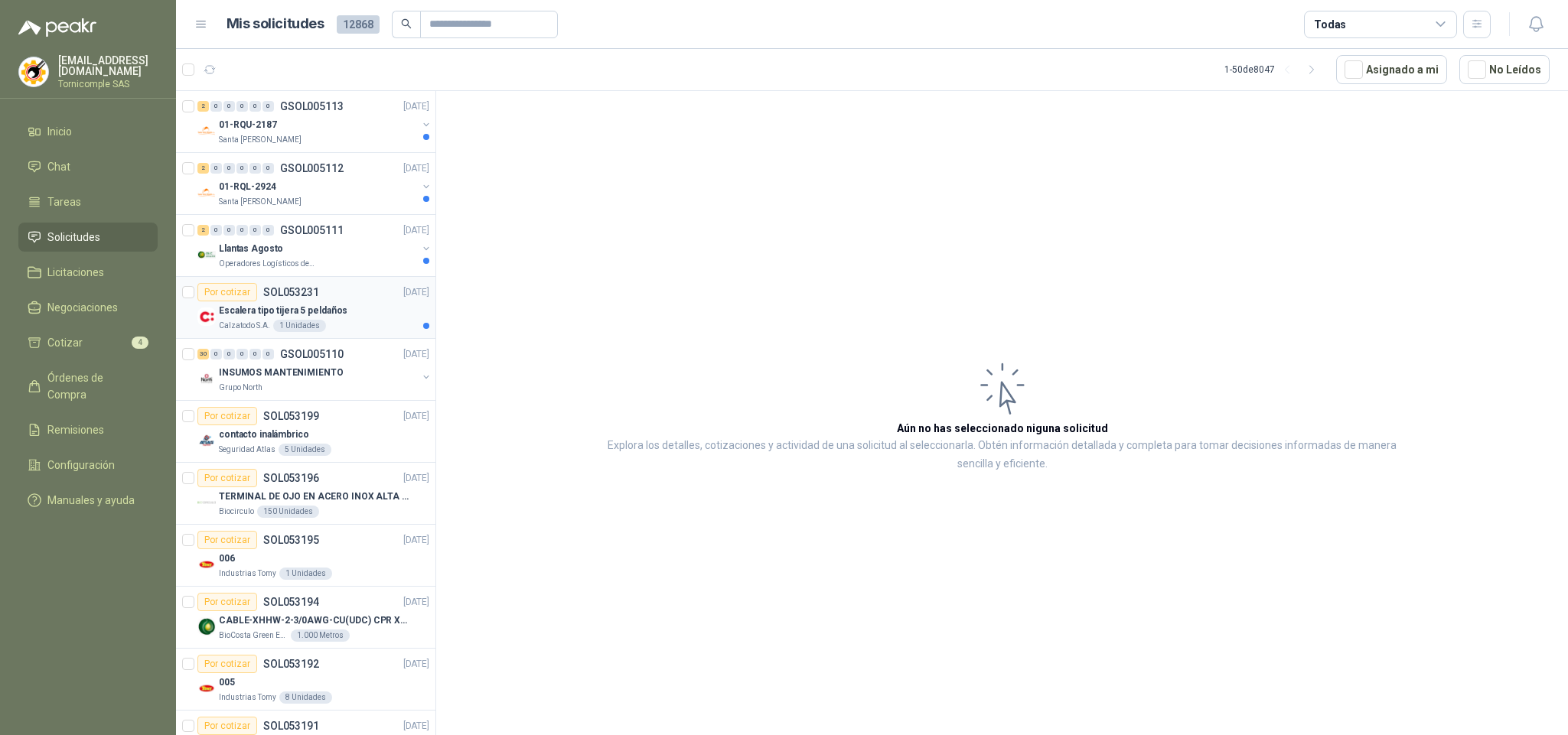
click at [340, 327] on div "Calzatodo S.A. 1 Unidades" at bounding box center [324, 326] width 211 height 12
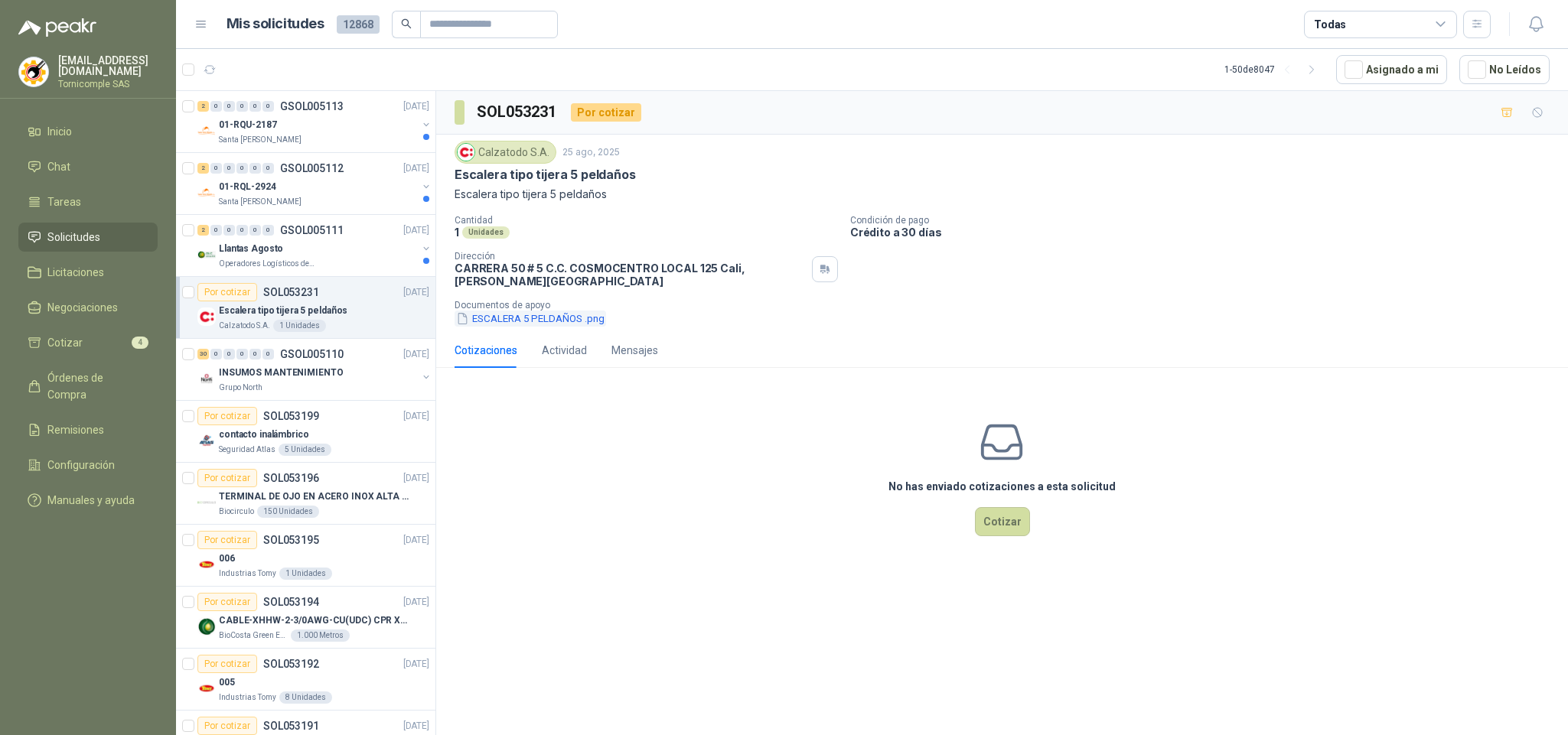
click at [502, 322] on button "ESCALERA 5 PELDAÑOS .png" at bounding box center [530, 318] width 151 height 16
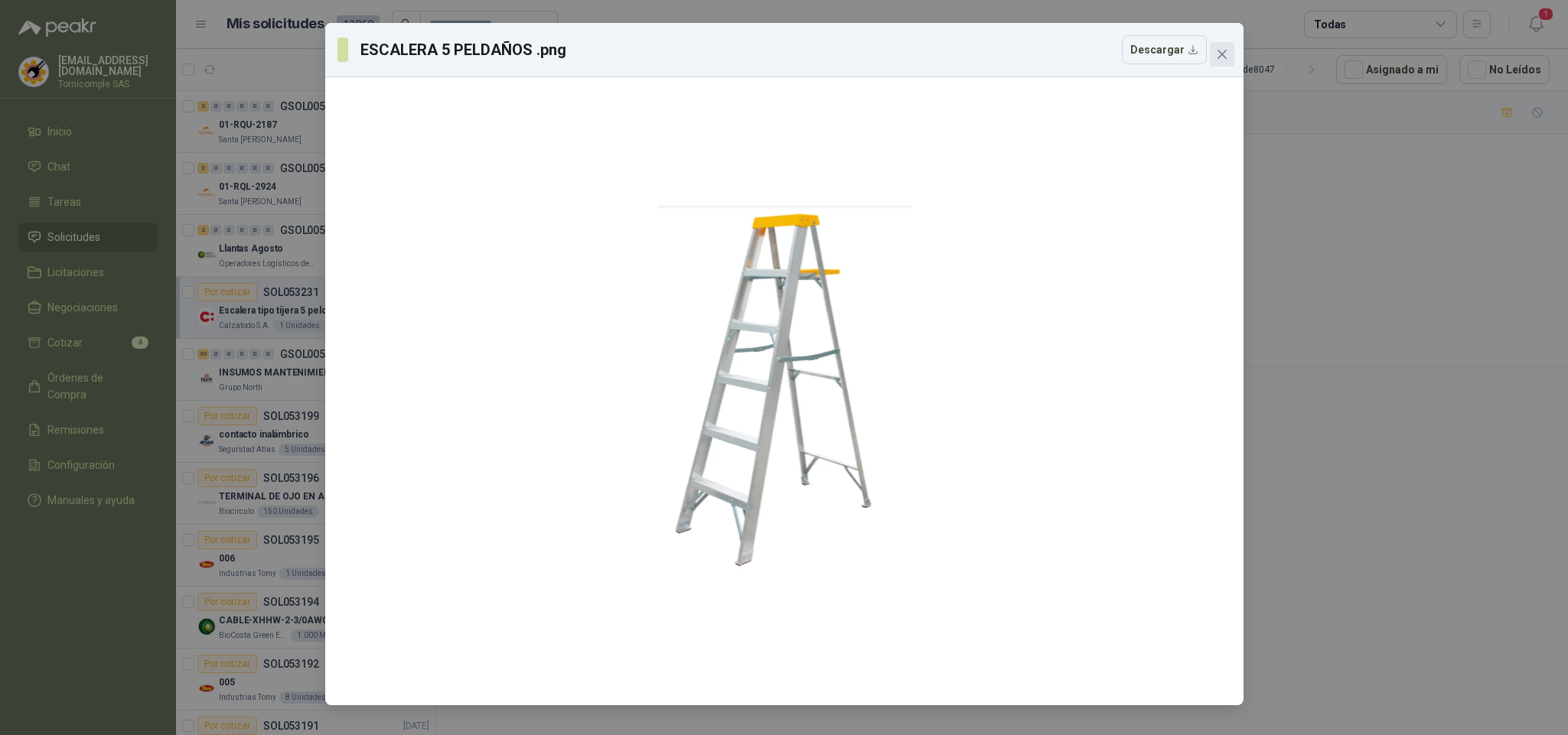
click at [1225, 48] on icon "close" at bounding box center [1222, 54] width 12 height 12
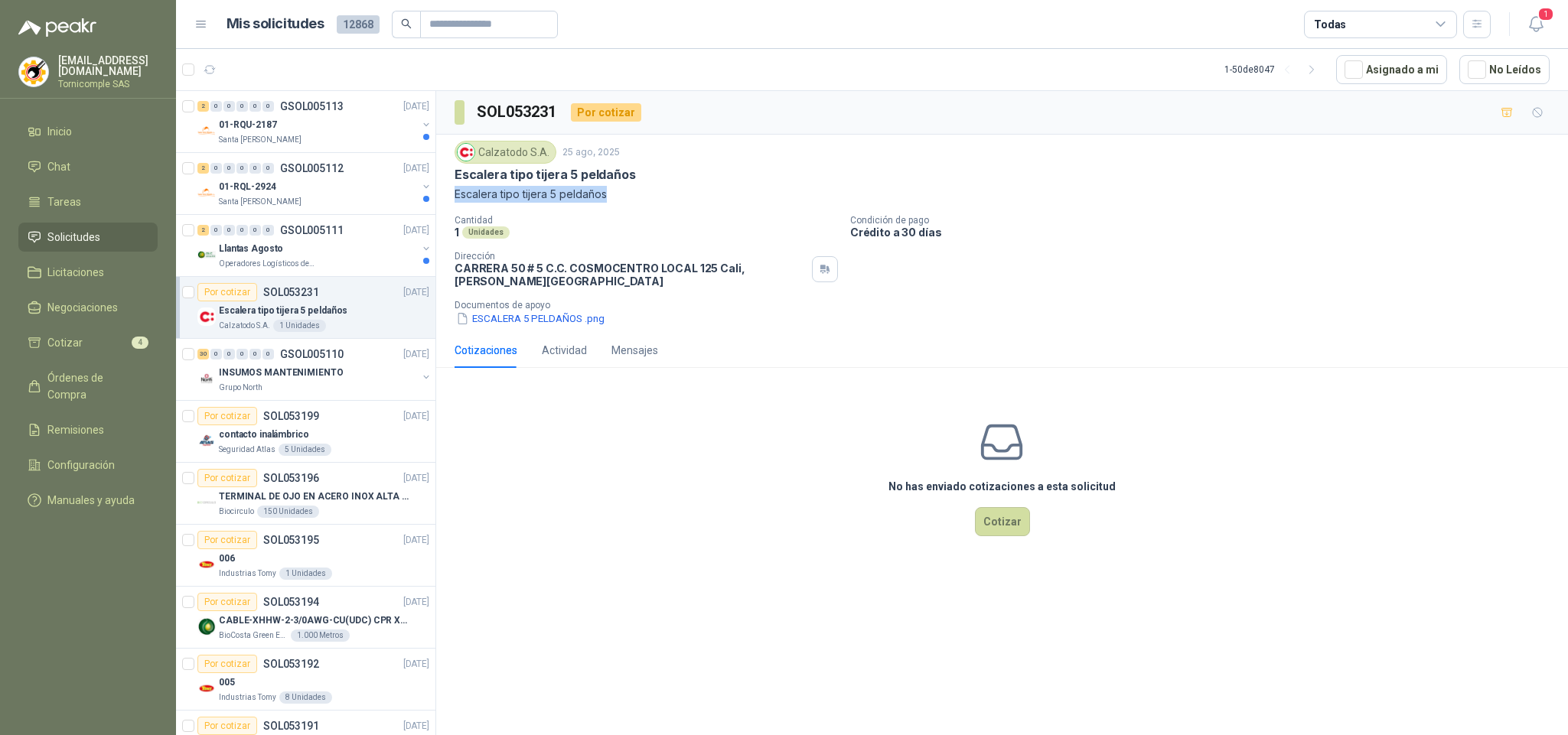
drag, startPoint x: 452, startPoint y: 200, endPoint x: 637, endPoint y: 202, distance: 185.0
click at [637, 202] on div "Calzatodo [DATE] Escalera tipo tijera 5 peldaños Escalera tipo tijera 5 peldaño…" at bounding box center [1002, 234] width 1131 height 199
click at [657, 210] on div "Calzatodo [DATE] Escalera tipo tijera 5 peldaños Escalera tipo tijera 5 peldaño…" at bounding box center [1002, 234] width 1096 height 186
click at [382, 249] on div "Llantas Agosto" at bounding box center [318, 248] width 199 height 18
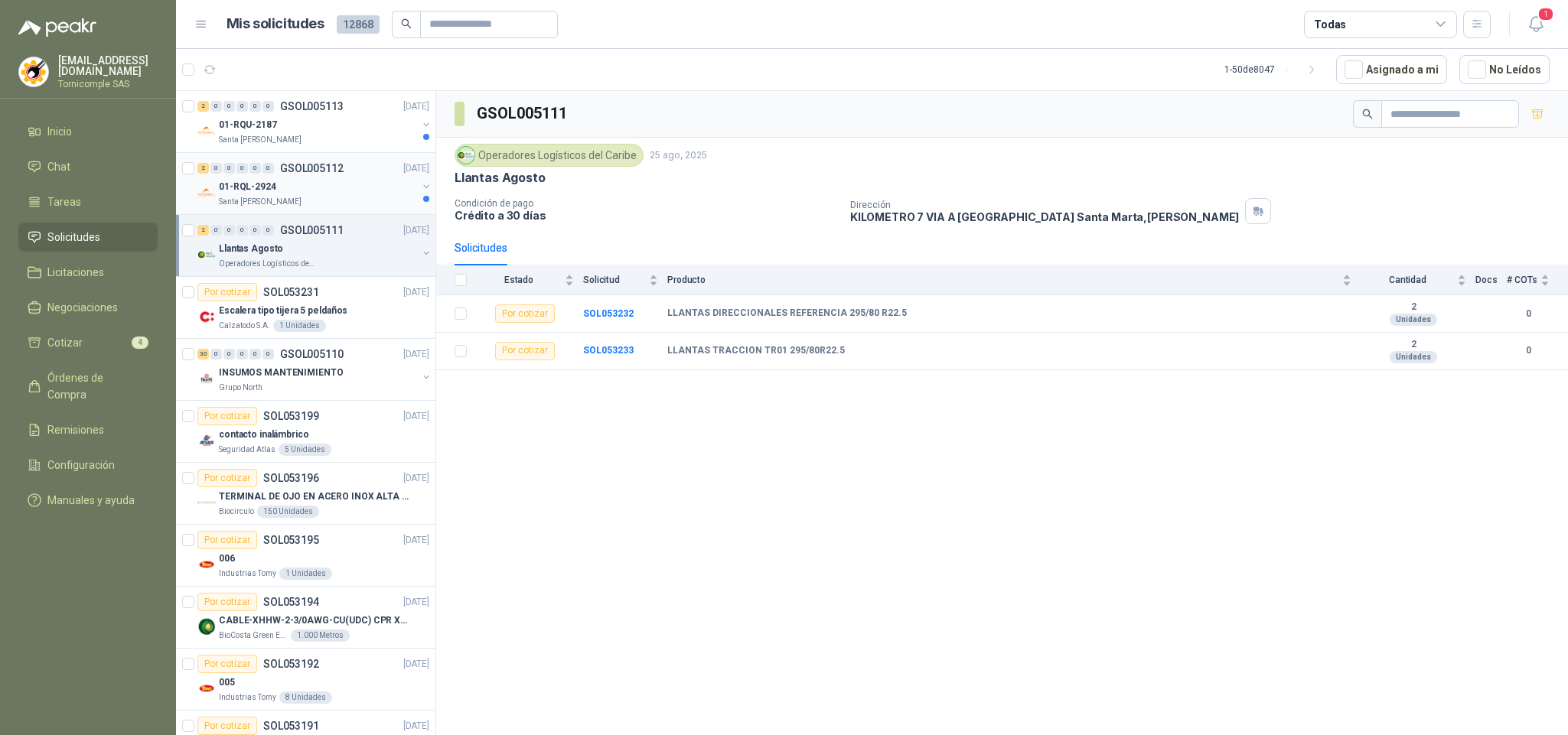
click at [364, 204] on div "Santa [PERSON_NAME]" at bounding box center [318, 202] width 199 height 12
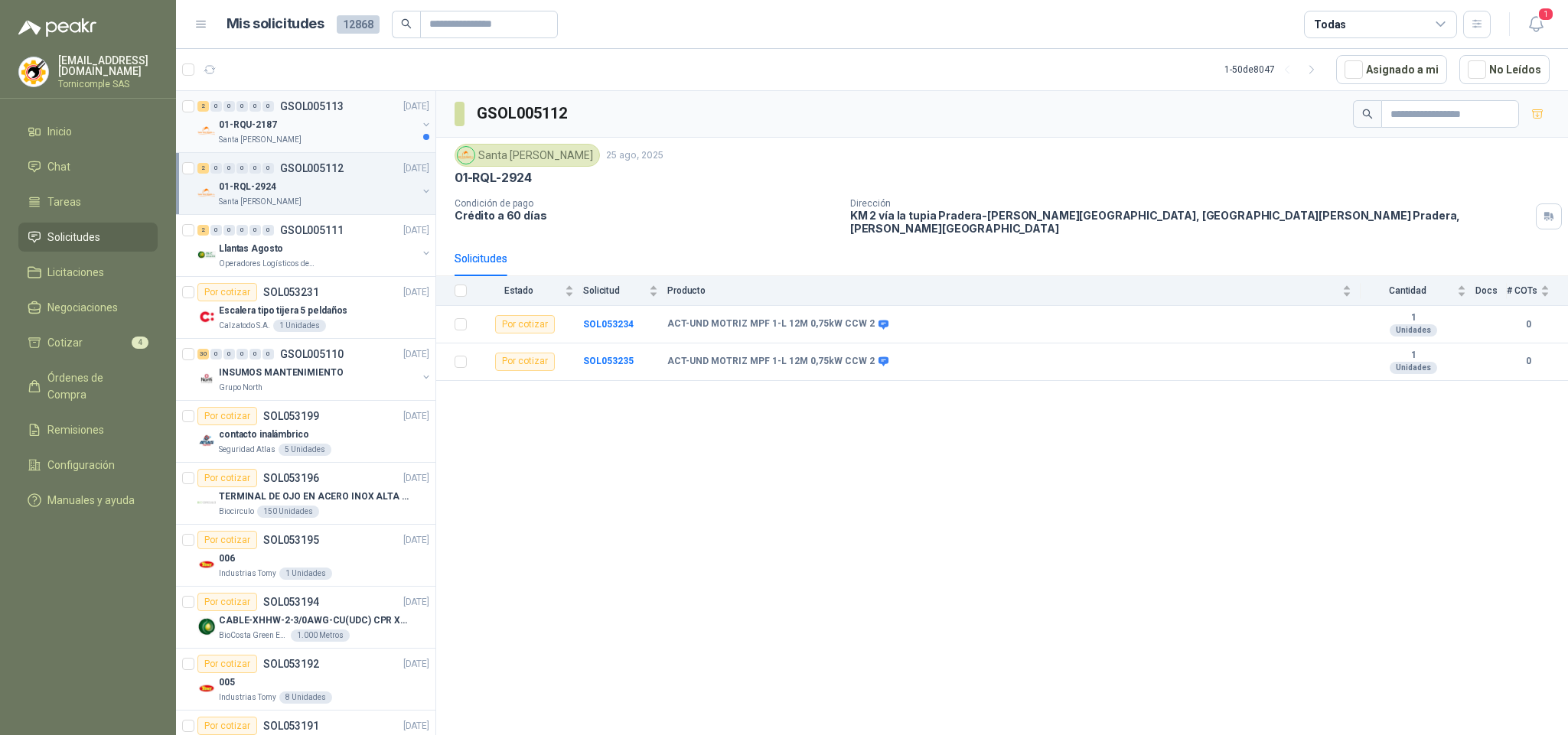
click at [420, 127] on button "button" at bounding box center [426, 125] width 12 height 12
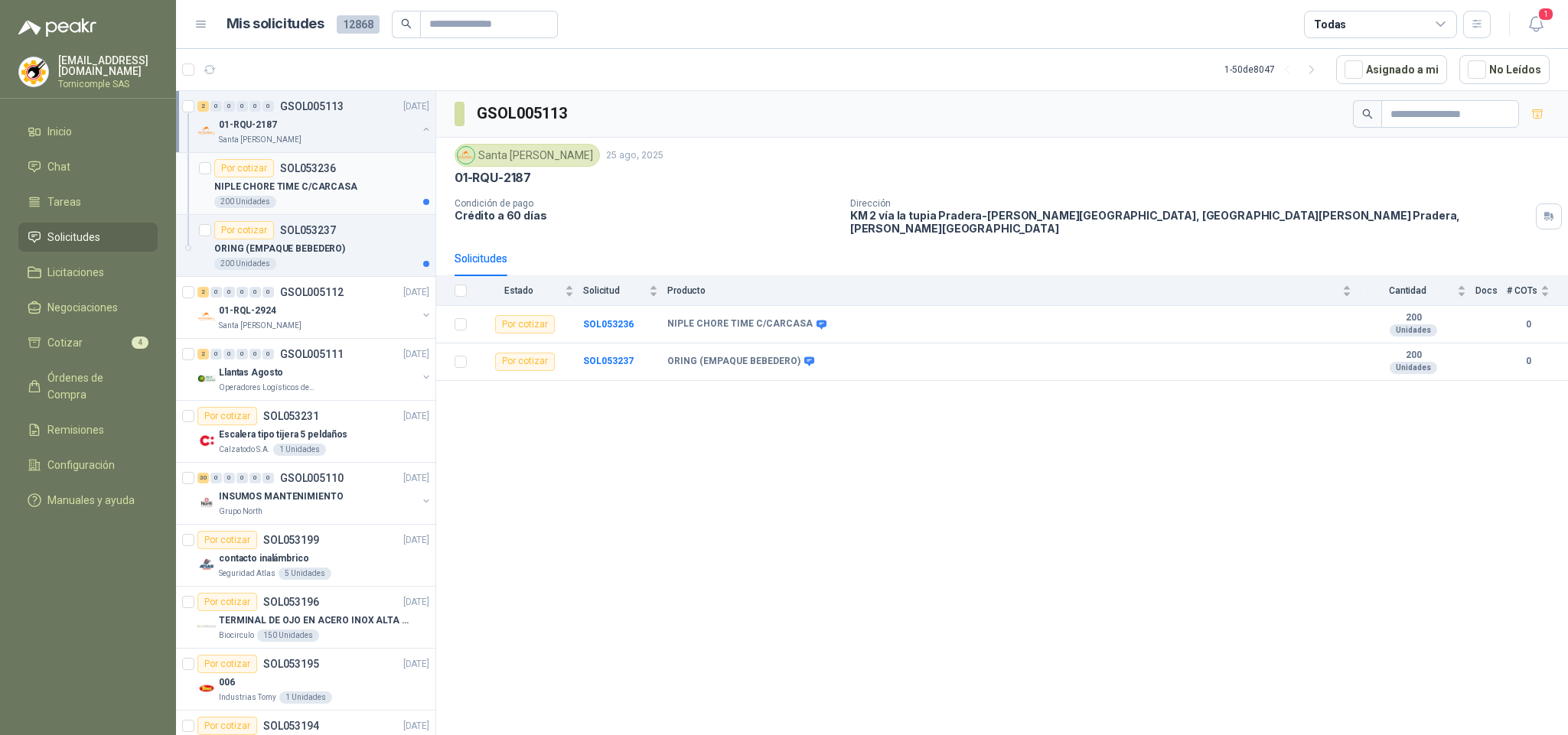
click at [383, 199] on div "200 Unidades" at bounding box center [321, 202] width 215 height 12
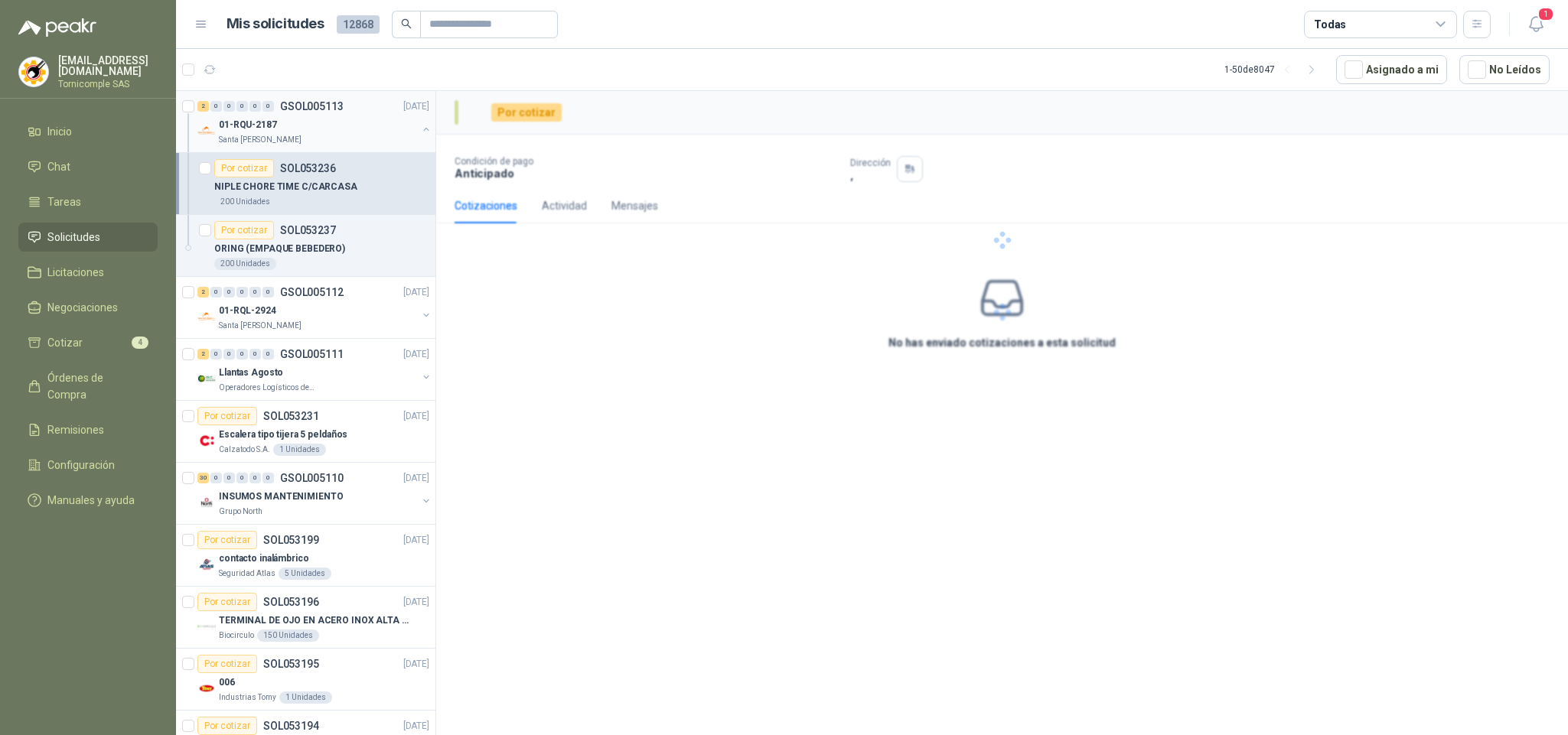
click at [257, 133] on p "Santa [PERSON_NAME]" at bounding box center [260, 139] width 83 height 12
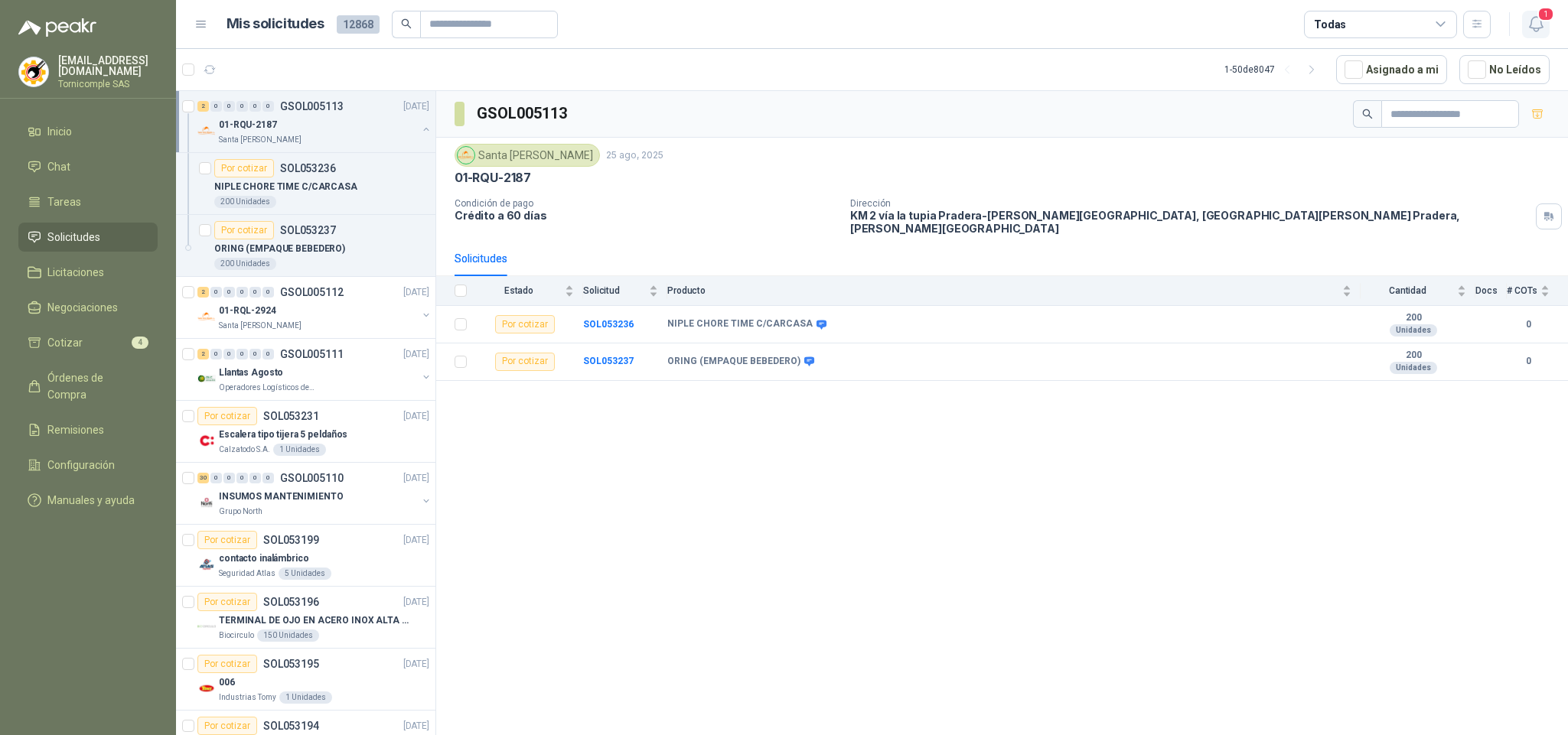
click at [1539, 14] on span "1" at bounding box center [1546, 14] width 17 height 15
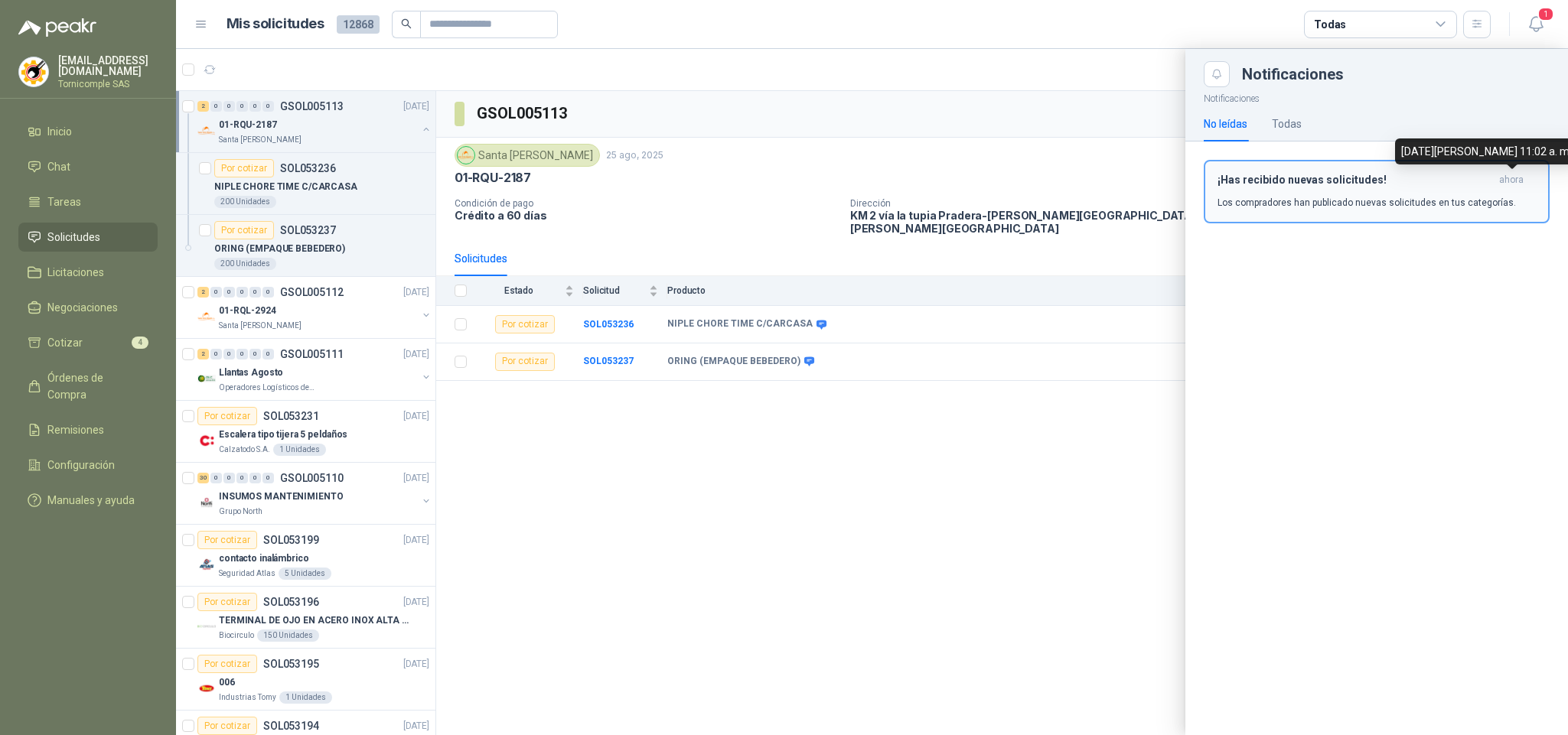
click at [1520, 184] on span "ahora" at bounding box center [1512, 180] width 25 height 13
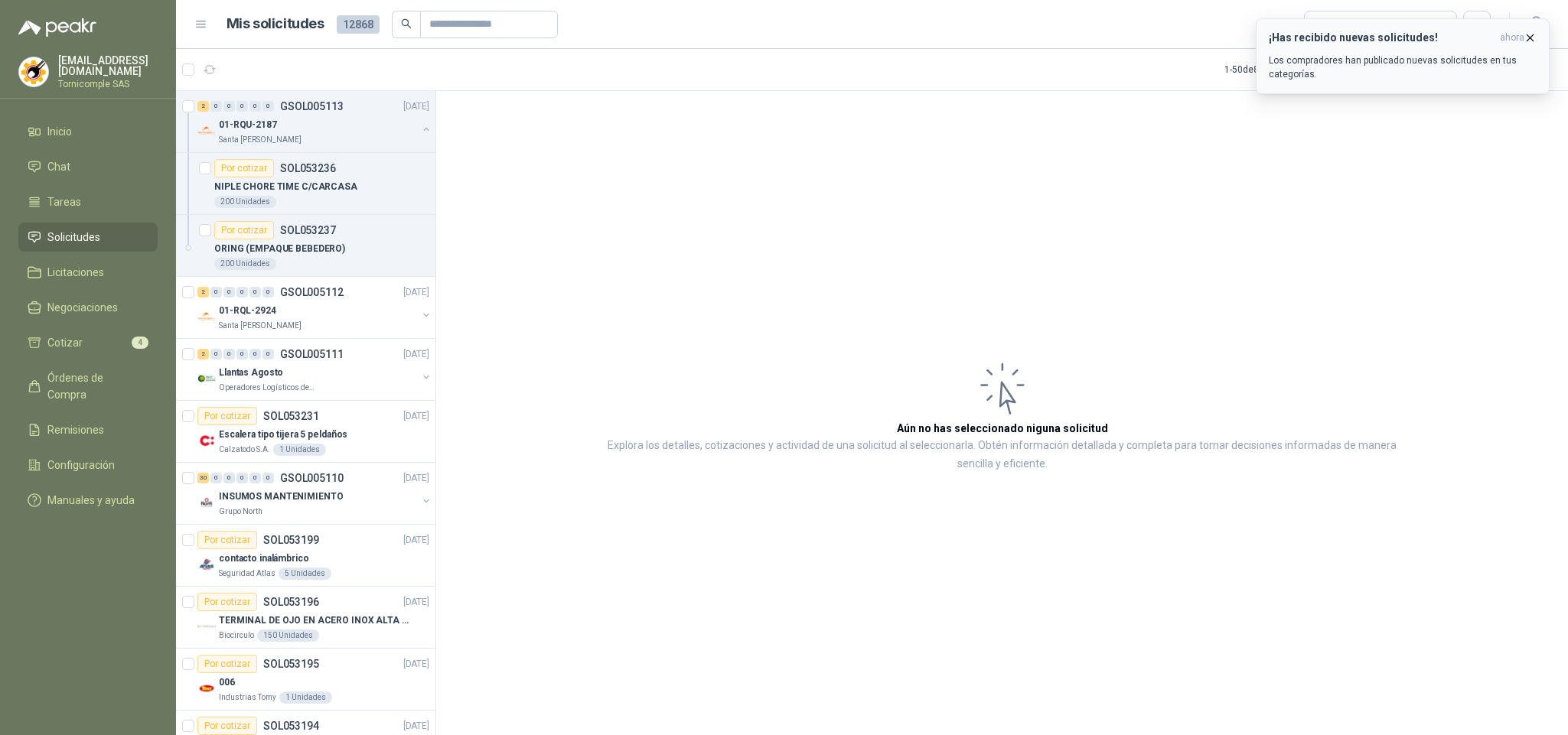
click at [1477, 50] on div "¡Has recibido nuevas solicitudes! ahora Los compradores han publicado nuevas so…" at bounding box center [1403, 56] width 268 height 50
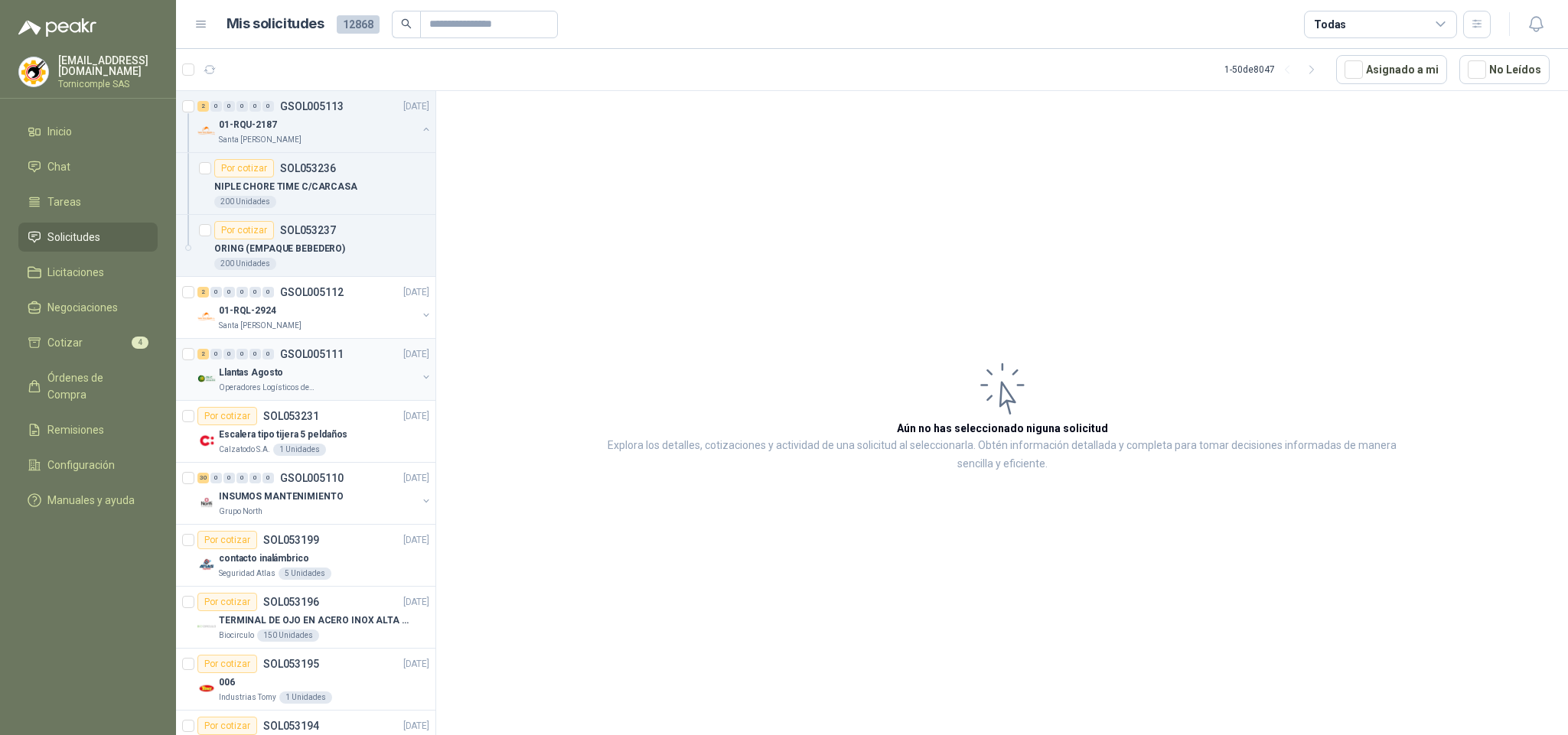
click at [350, 379] on div "Llantas Agosto" at bounding box center [318, 372] width 199 height 18
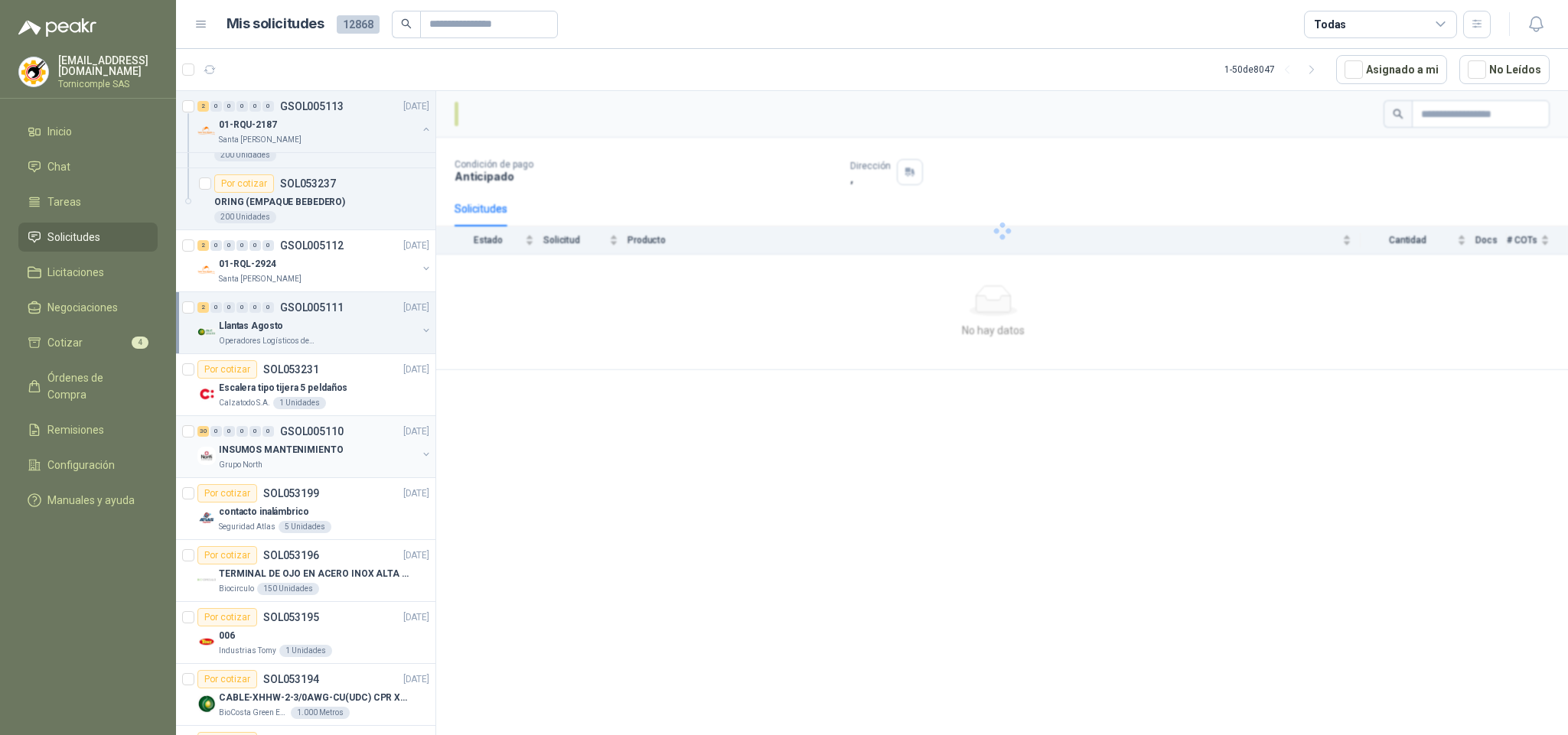
scroll to position [115, 0]
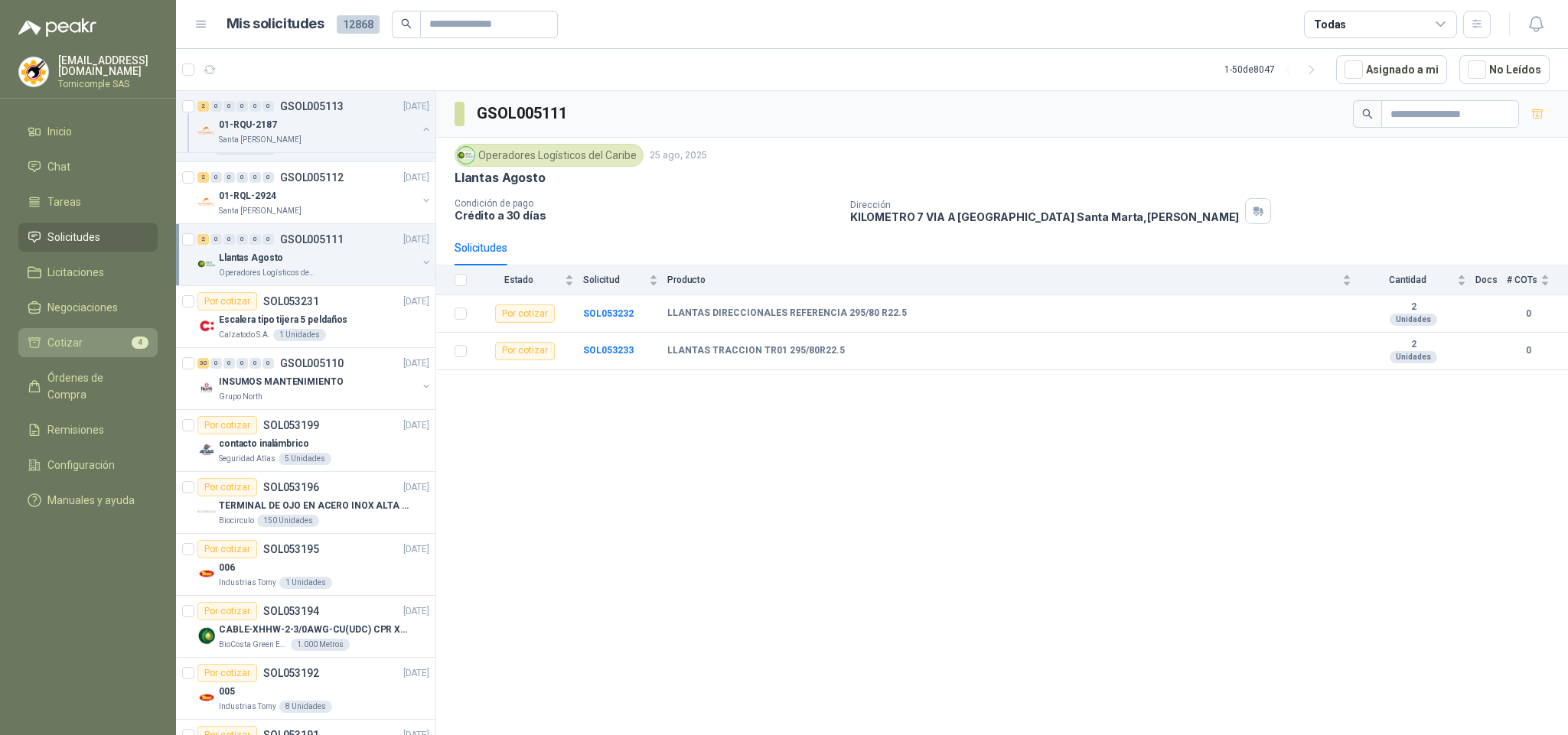
click at [56, 329] on link "Cotizar 4" at bounding box center [87, 343] width 140 height 29
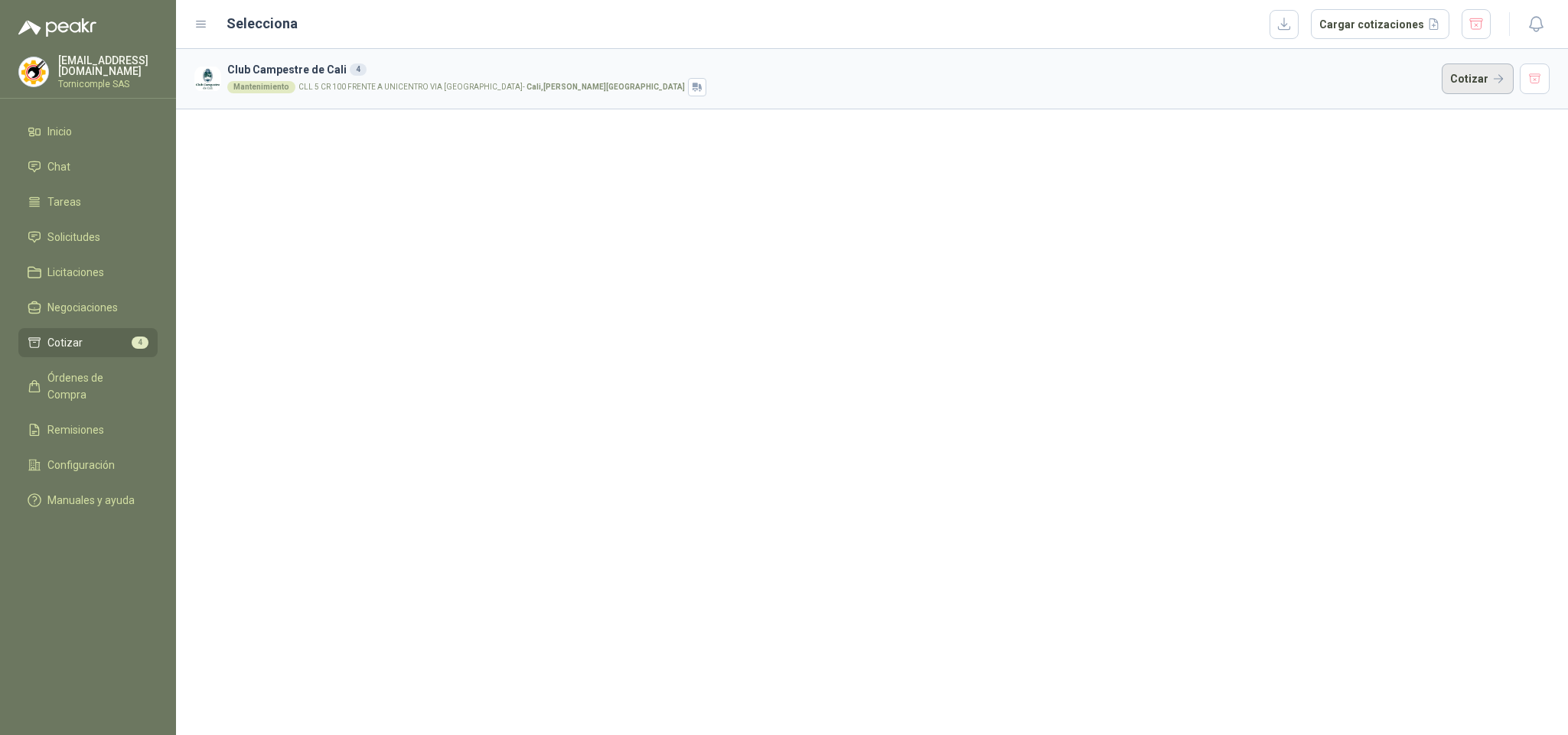
click at [1481, 69] on button "Cotizar" at bounding box center [1478, 79] width 72 height 31
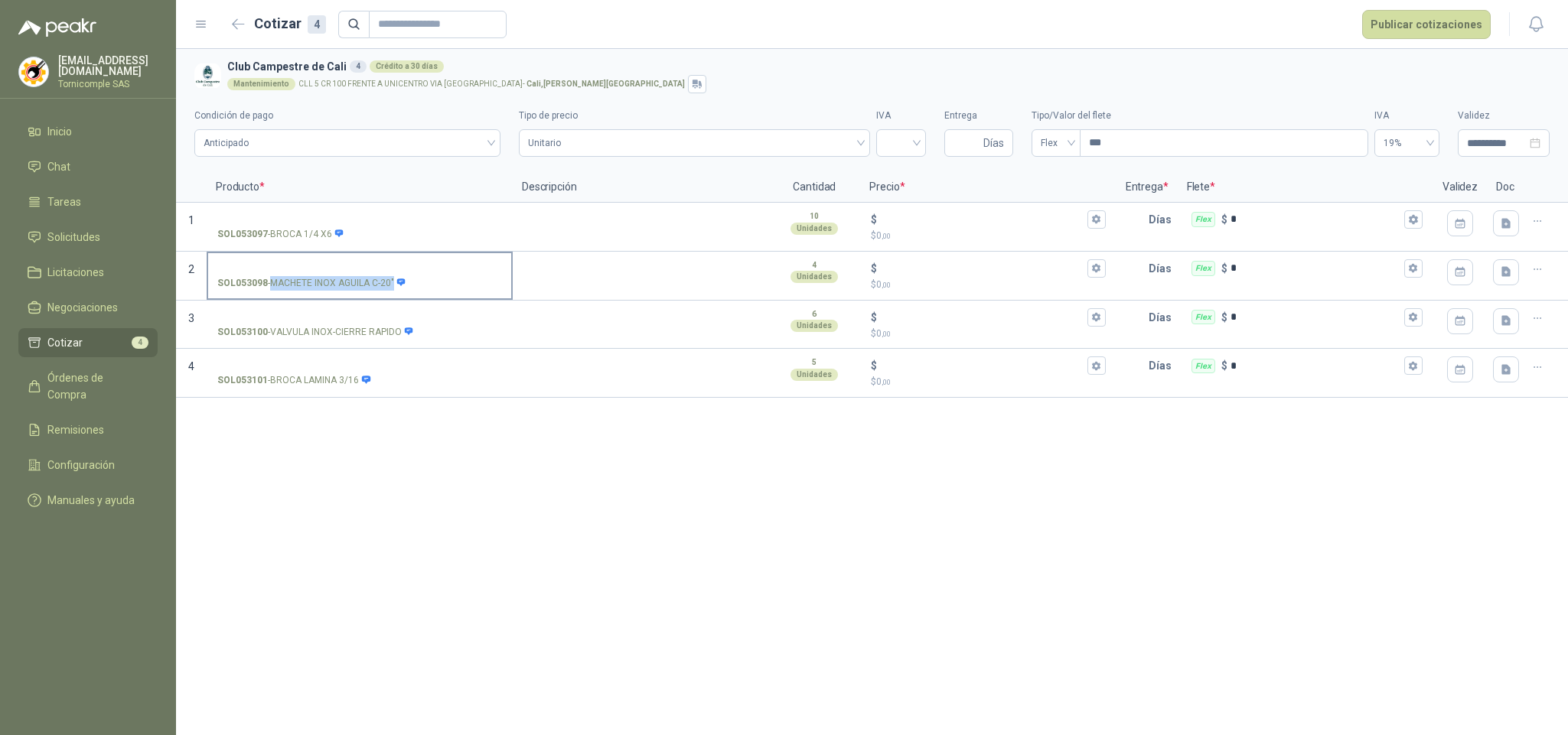
drag, startPoint x: 270, startPoint y: 278, endPoint x: 407, endPoint y: 287, distance: 137.3
click at [407, 287] on p "SOL053098 - MACHETE INOX AGUILA C-20"" at bounding box center [312, 283] width 189 height 15
drag, startPoint x: 370, startPoint y: 271, endPoint x: 381, endPoint y: 267, distance: 11.7
click at [375, 271] on input "SOL053098 - MACHETE INOX AGUILA C-20"" at bounding box center [359, 269] width 285 height 11
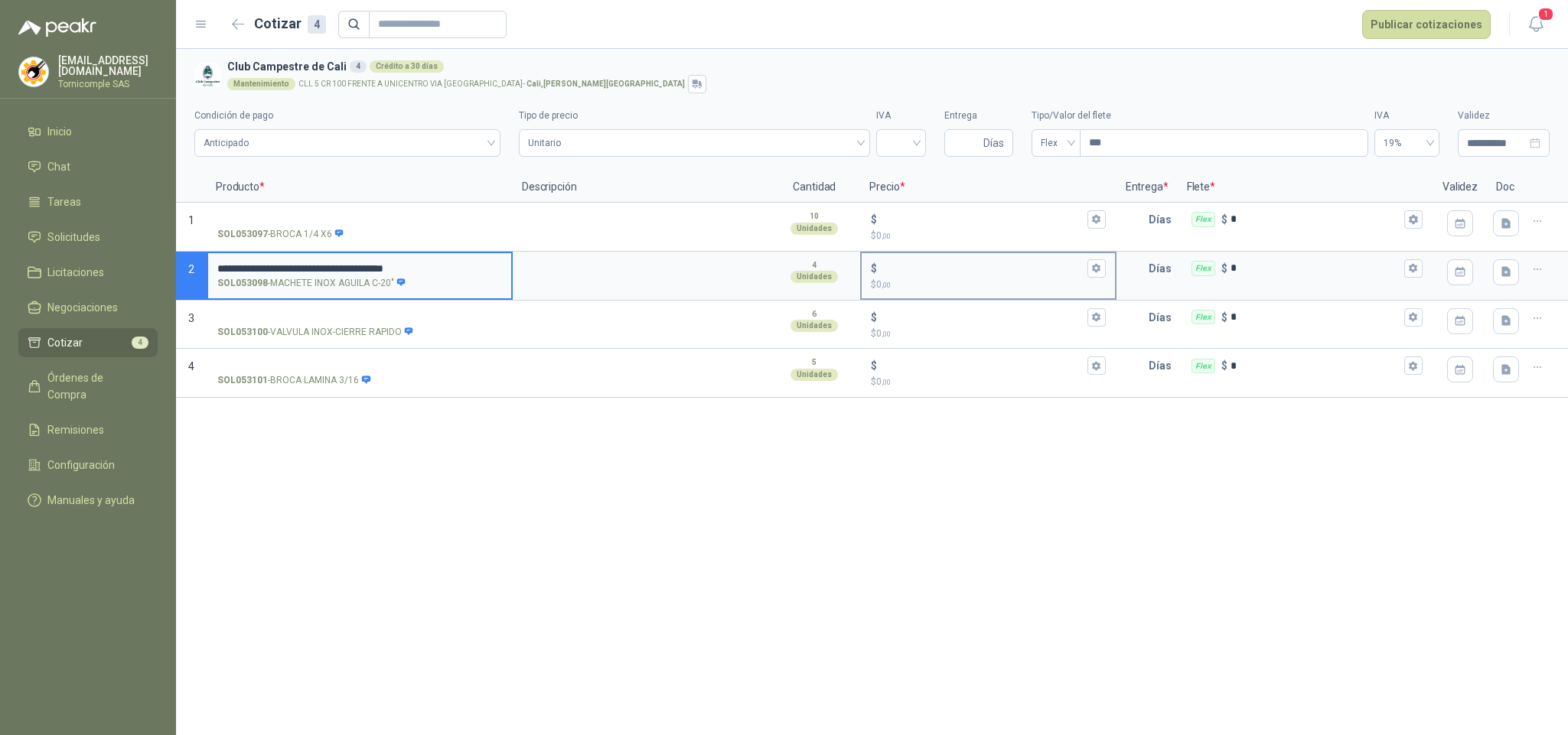
click at [967, 273] on input "$ $ 0 ,00" at bounding box center [982, 268] width 204 height 11
type input "******"
click at [1102, 267] on button "$ ****** $ 119.600 ,00" at bounding box center [1096, 268] width 18 height 18
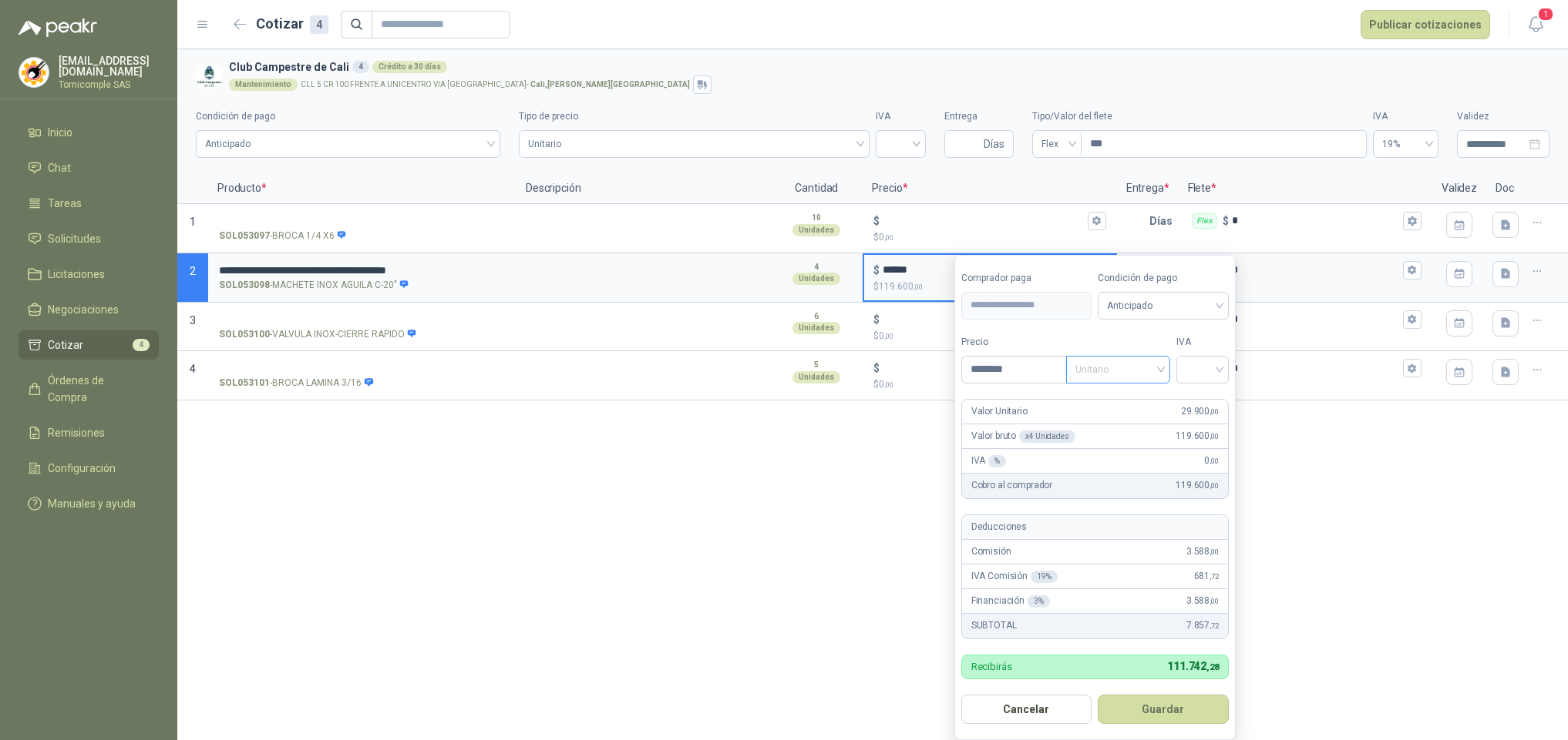
click at [1159, 360] on span "Unitario" at bounding box center [1117, 370] width 85 height 23
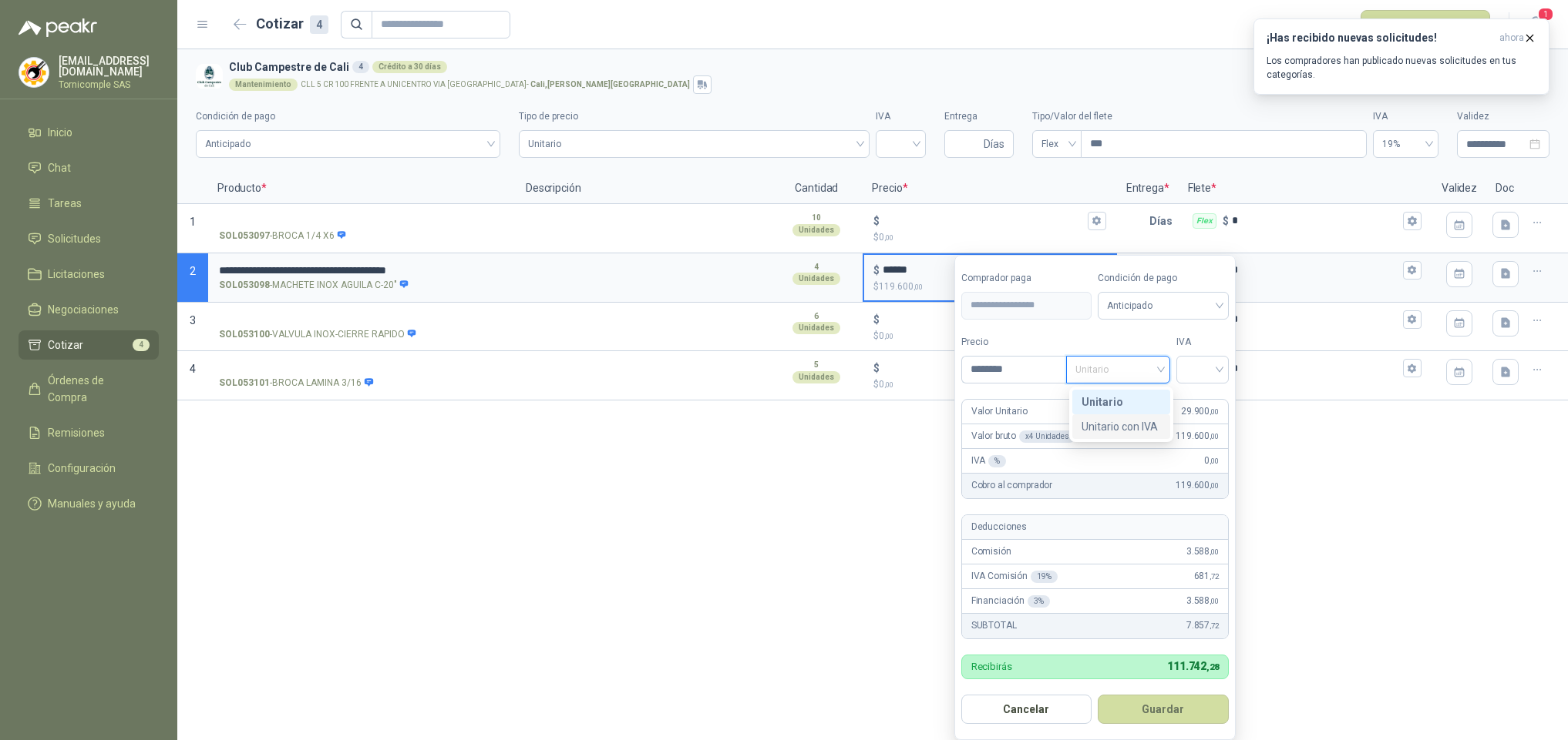
click at [1129, 421] on div "Unitario con IVA" at bounding box center [1121, 427] width 79 height 17
click at [1216, 363] on input "search" at bounding box center [1202, 368] width 34 height 23
click at [1201, 427] on div "5%" at bounding box center [1205, 427] width 28 height 17
click at [1194, 718] on button "Guardar" at bounding box center [1166, 710] width 133 height 29
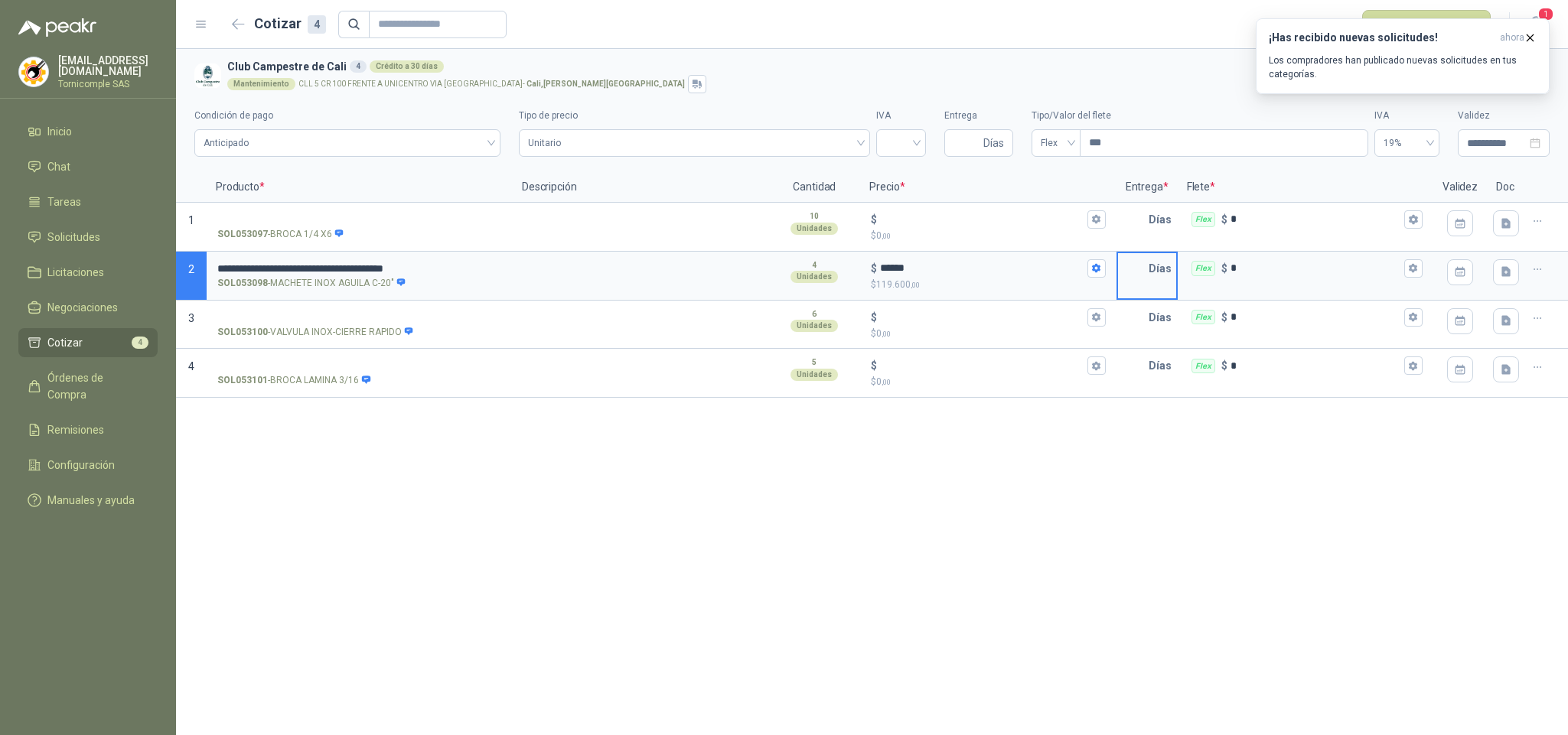
click at [1127, 264] on input "text" at bounding box center [1133, 269] width 31 height 31
type input "*"
click at [1408, 278] on button "Flex $ *" at bounding box center [1413, 268] width 18 height 18
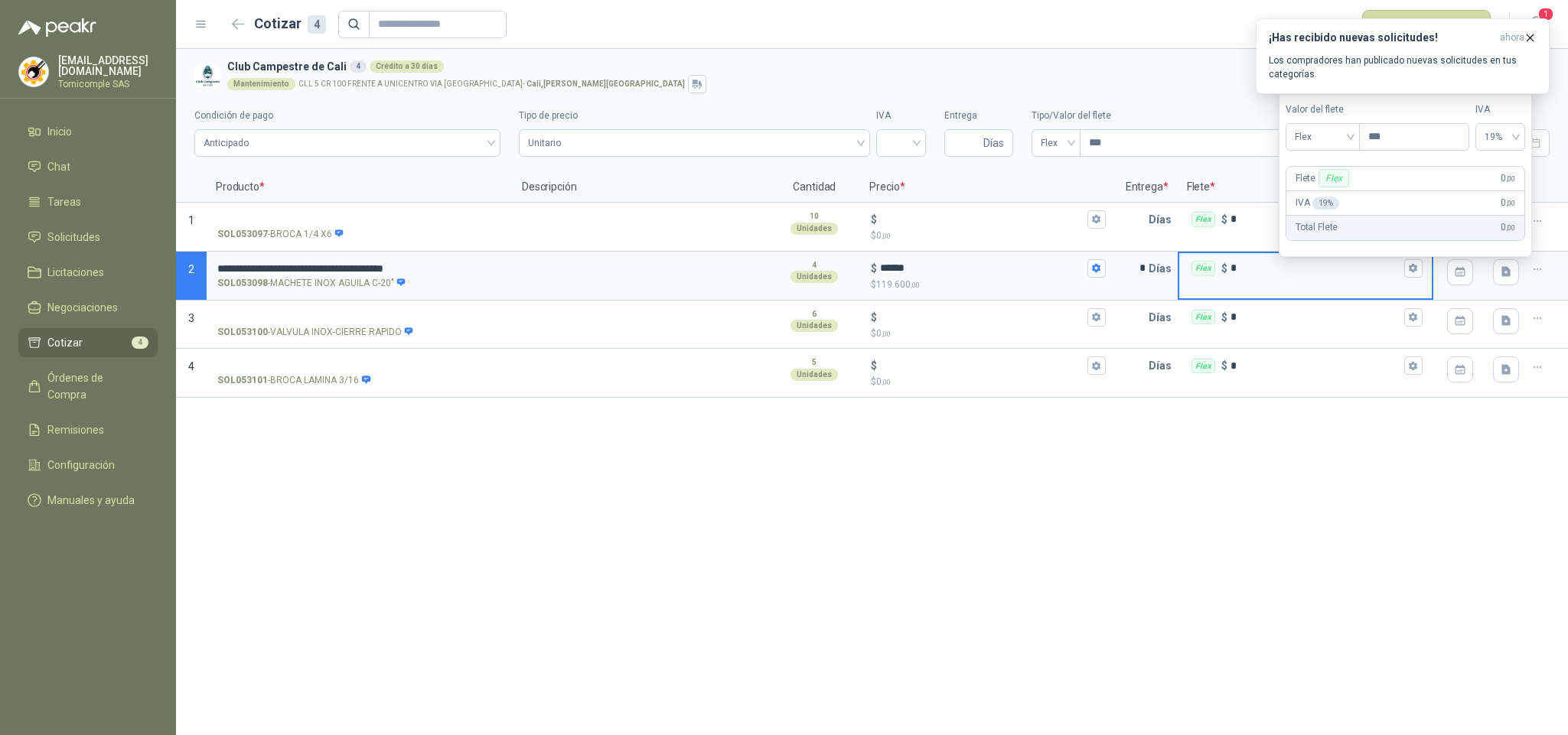
click at [1339, 120] on div "Valor [PERSON_NAME] Flex" at bounding box center [1322, 127] width 74 height 48
drag, startPoint x: 1339, startPoint y: 135, endPoint x: 1336, endPoint y: 148, distance: 13.3
click at [1339, 136] on span "Flex" at bounding box center [1322, 137] width 56 height 23
click at [1320, 191] on div "Incluido" at bounding box center [1326, 193] width 56 height 17
click at [1523, 33] on icon "button" at bounding box center [1529, 38] width 13 height 13
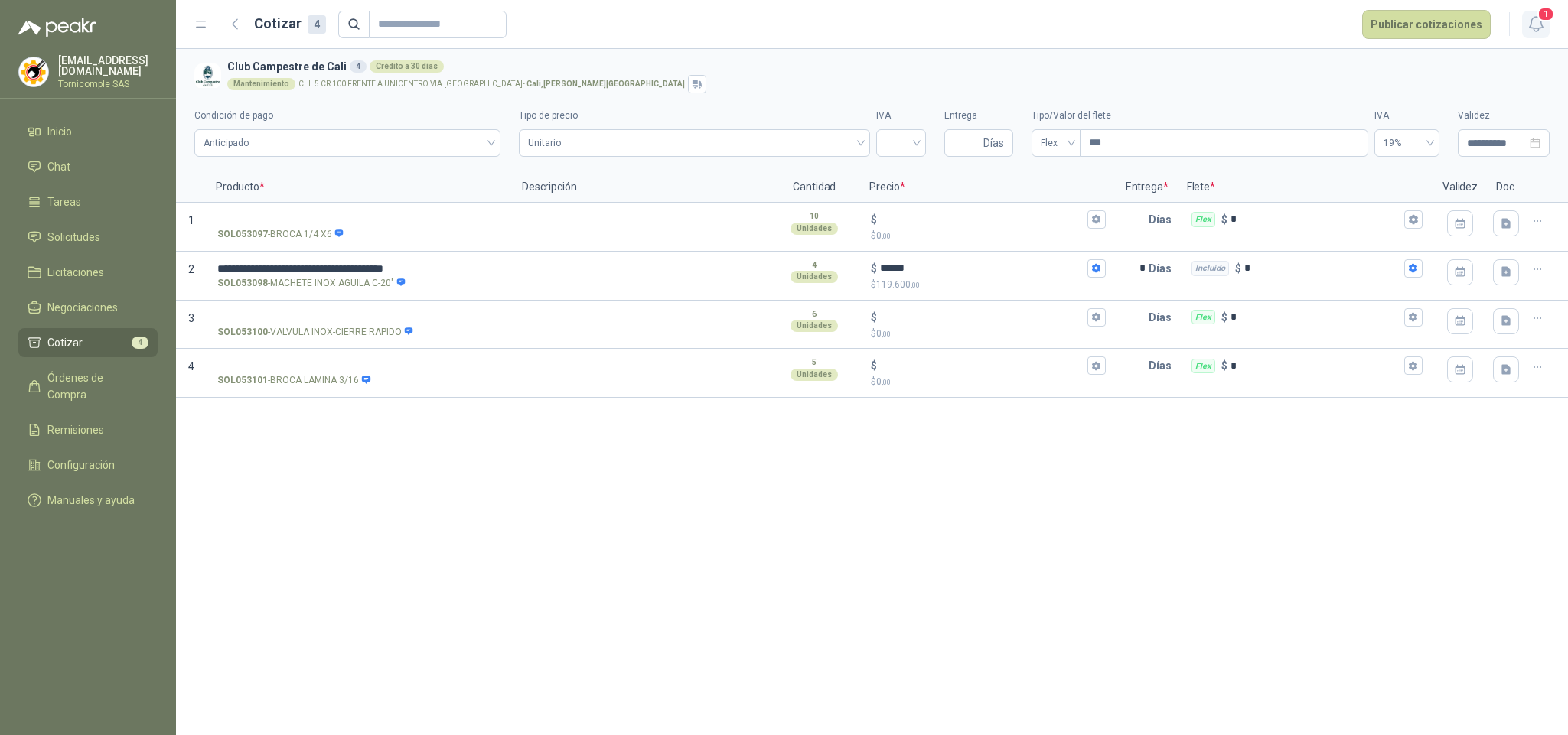
click at [1537, 26] on icon "button" at bounding box center [1536, 24] width 19 height 19
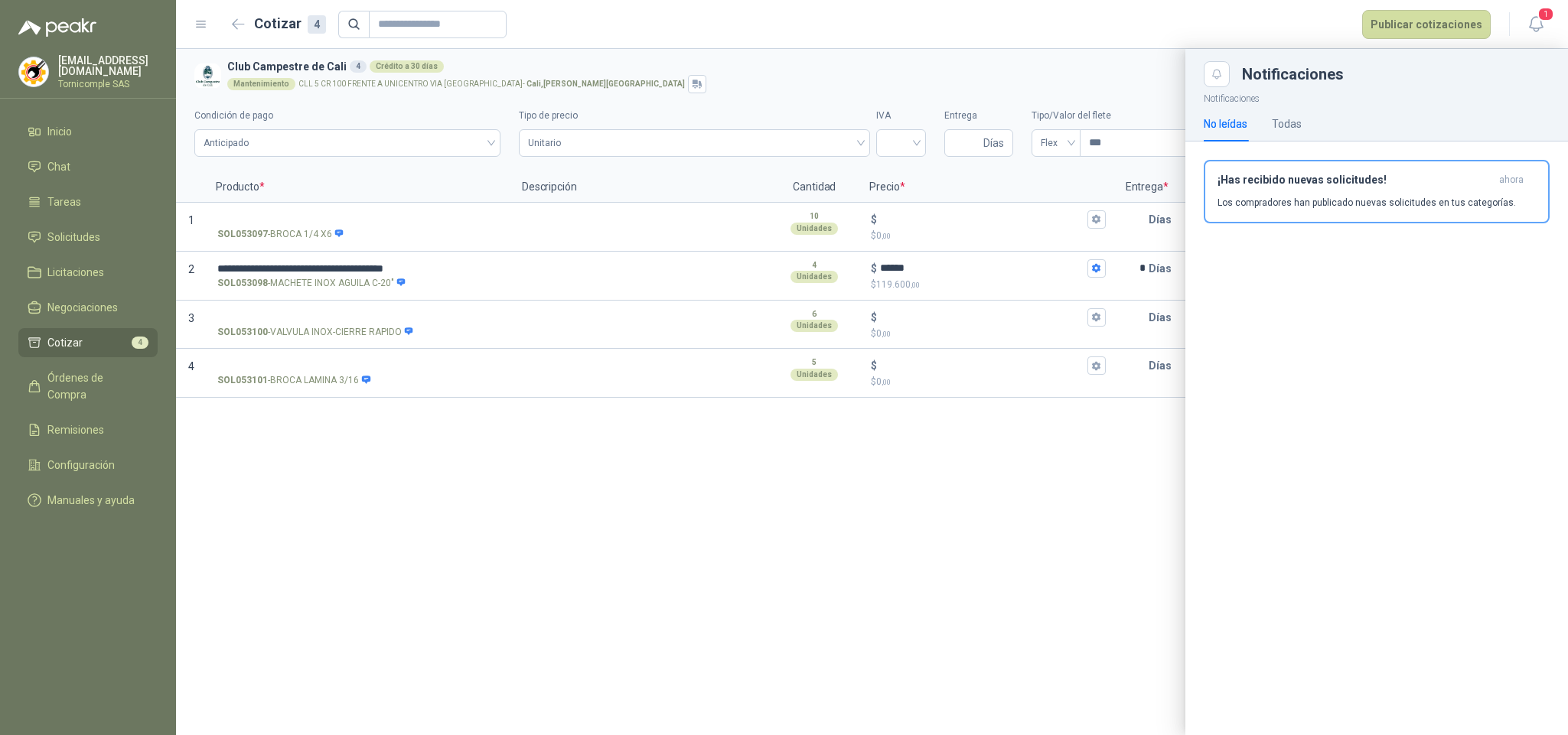
click at [1176, 28] on form "Cotizar 4 Publicar cotizaciones" at bounding box center [859, 25] width 1265 height 29
click at [1399, 28] on button "Publicar cotizaciones" at bounding box center [1427, 25] width 128 height 29
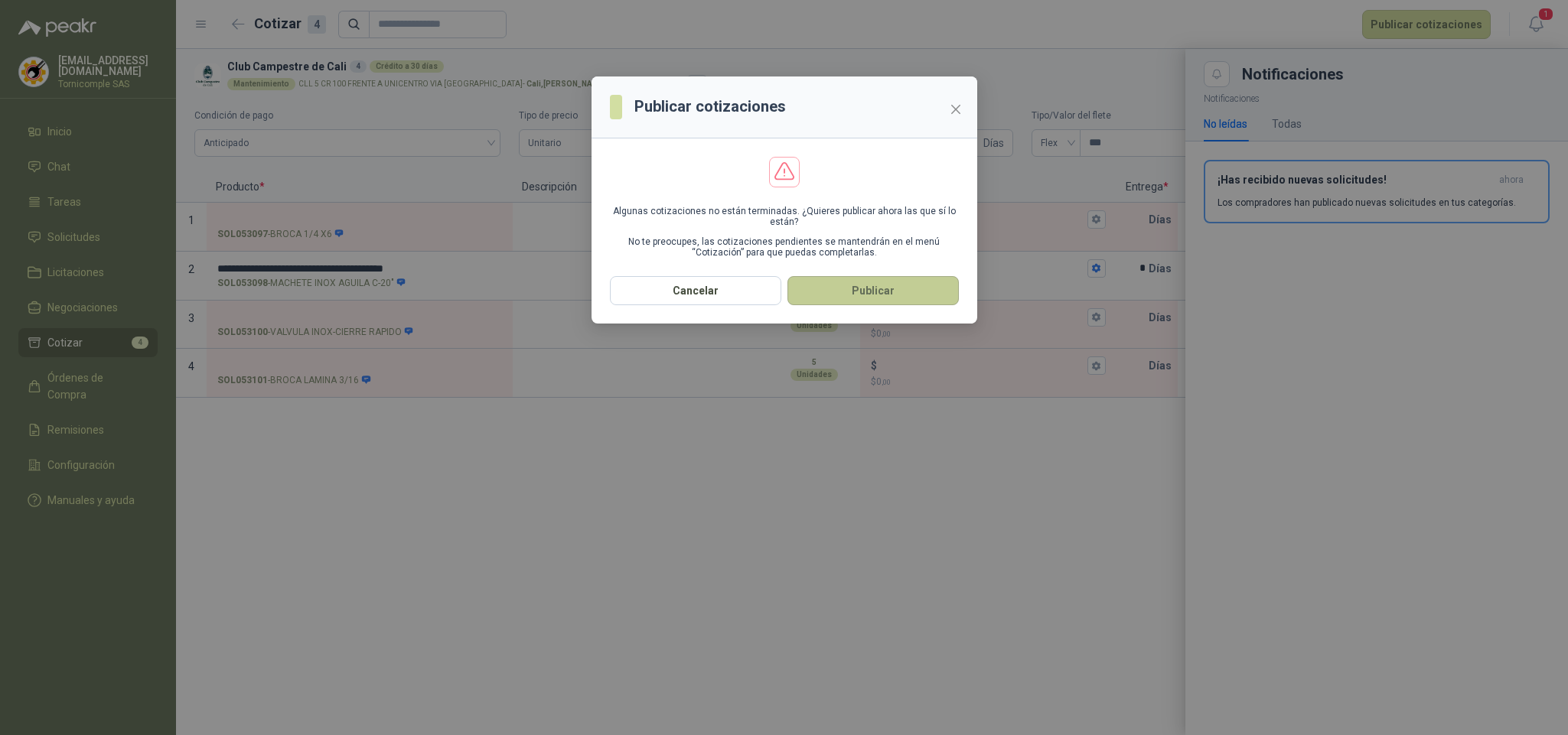
click at [879, 293] on button "Publicar" at bounding box center [873, 291] width 171 height 29
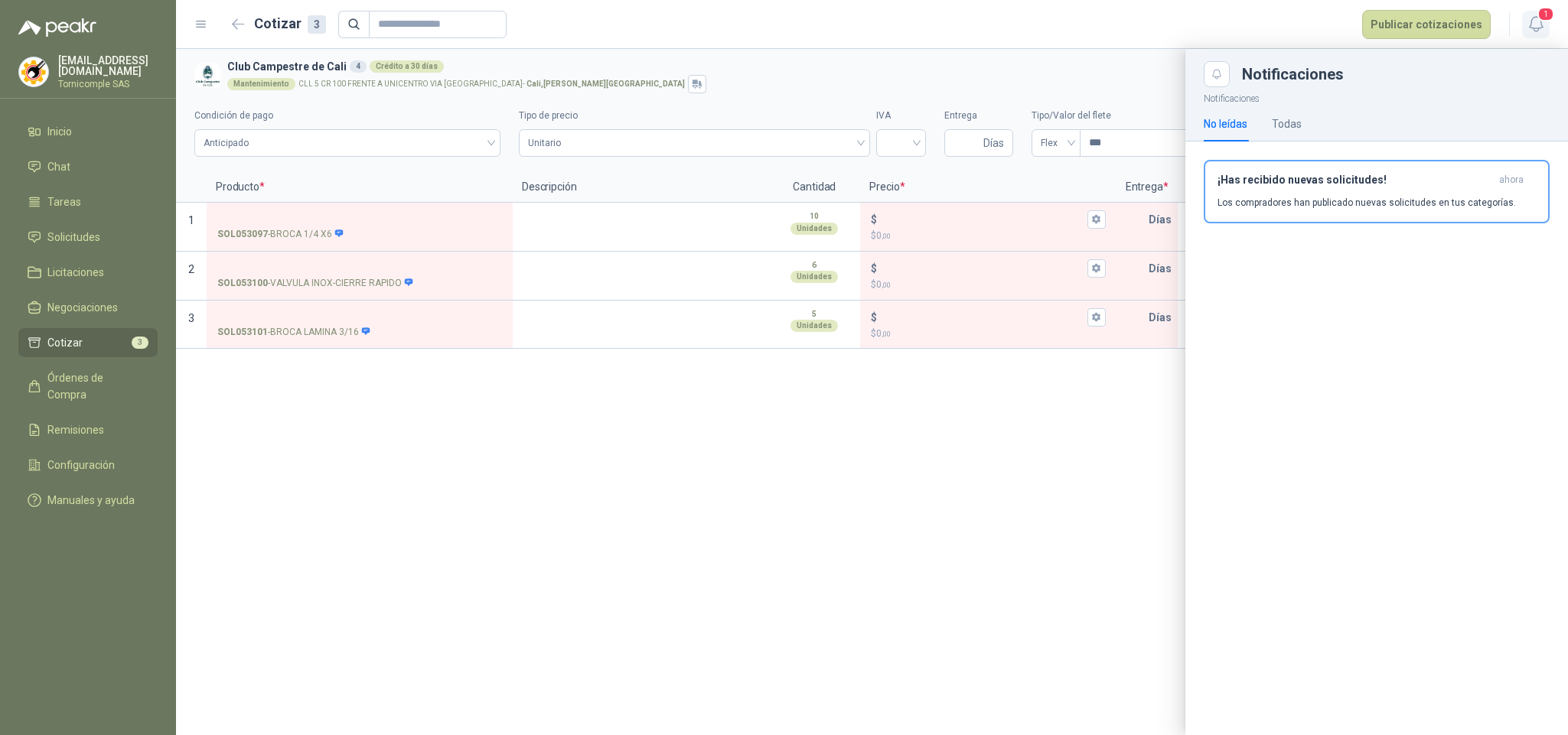
click at [1541, 26] on icon "button" at bounding box center [1535, 24] width 13 height 15
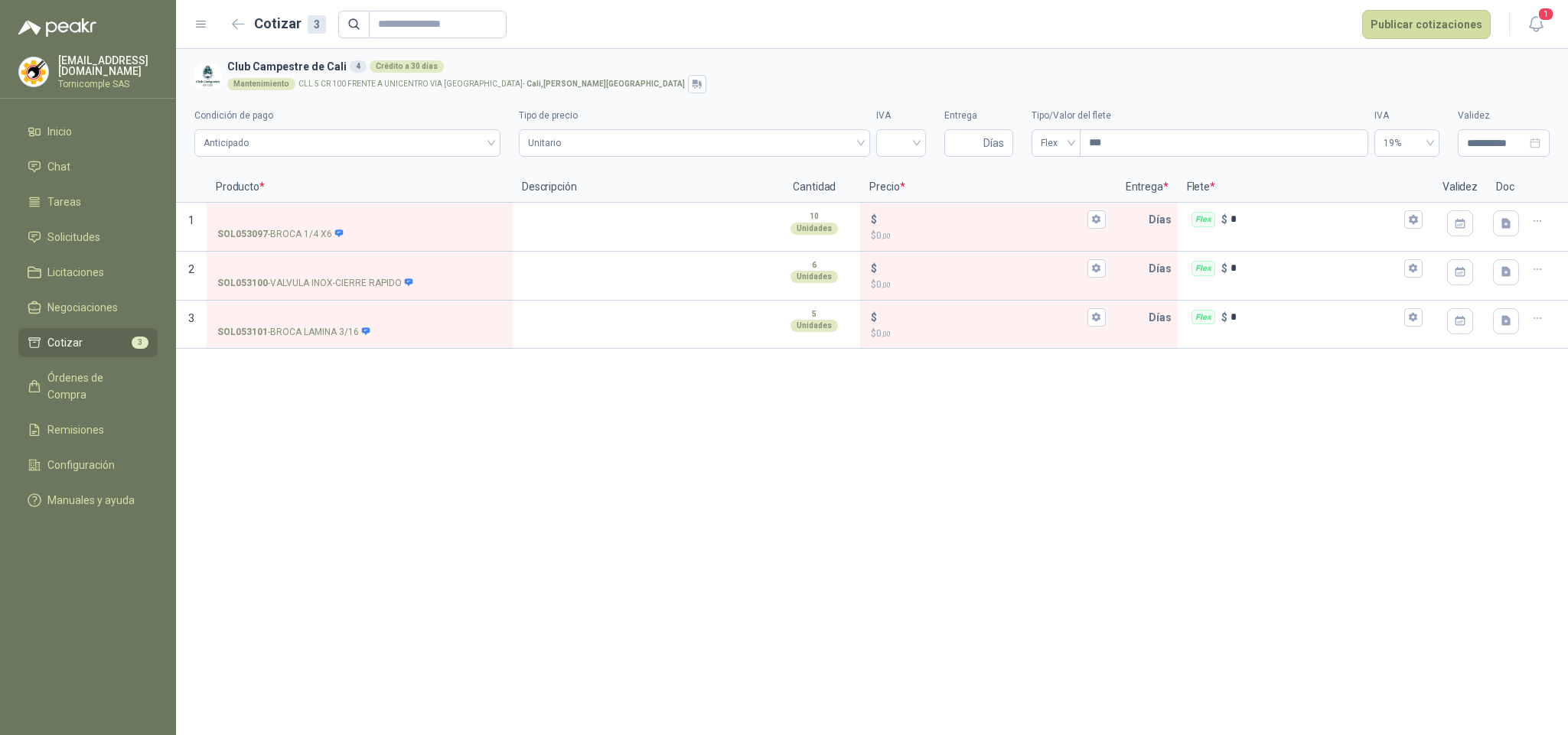
click at [1543, 5] on header "Cotizar 3 Publicar cotizaciones 1" at bounding box center [872, 24] width 1393 height 49
click at [1531, 31] on icon "button" at bounding box center [1536, 24] width 19 height 19
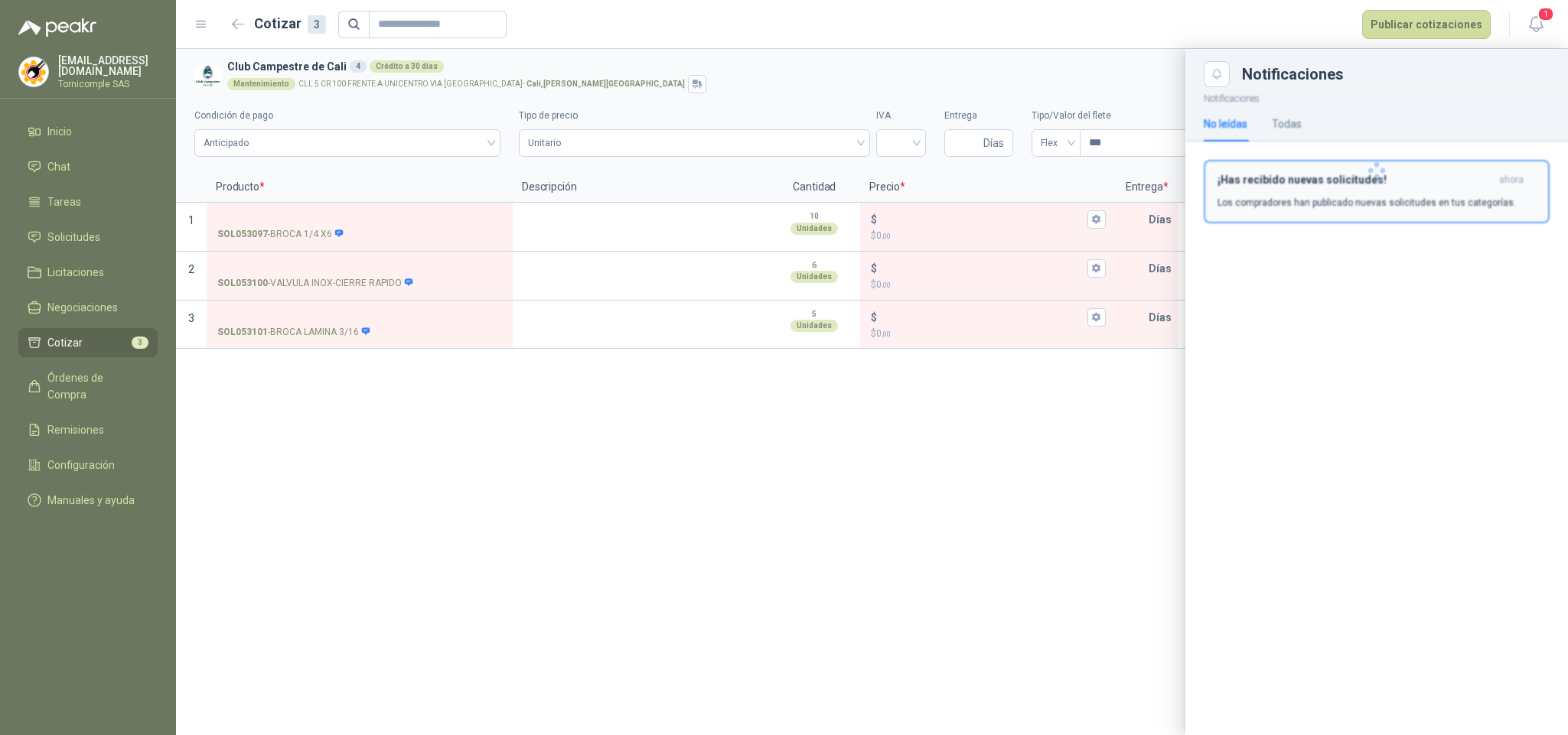
click at [1486, 199] on p "Los compradores han publicado nuevas solicitudes en tus categorías." at bounding box center [1367, 203] width 299 height 14
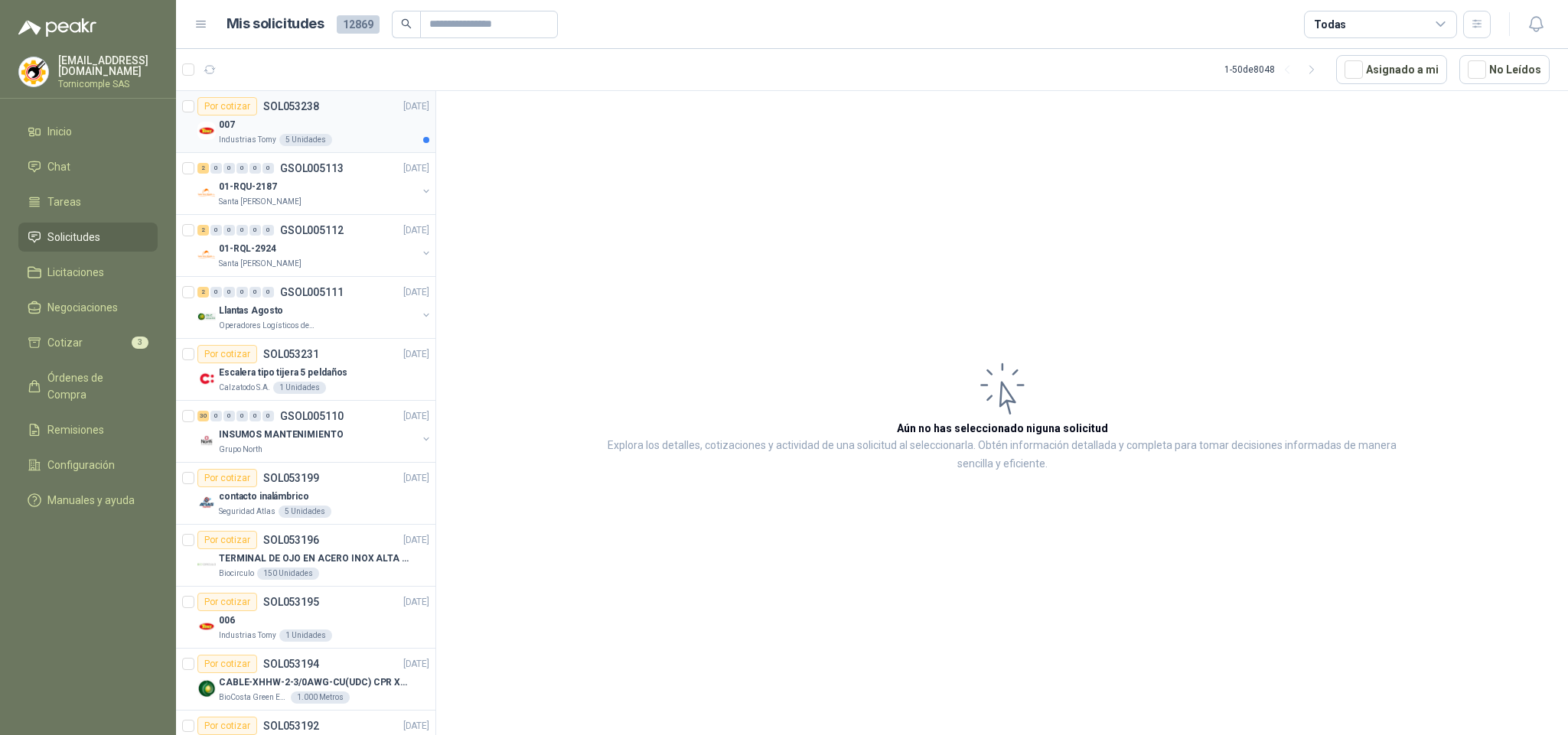
click at [311, 139] on div "5 Unidades" at bounding box center [306, 139] width 53 height 12
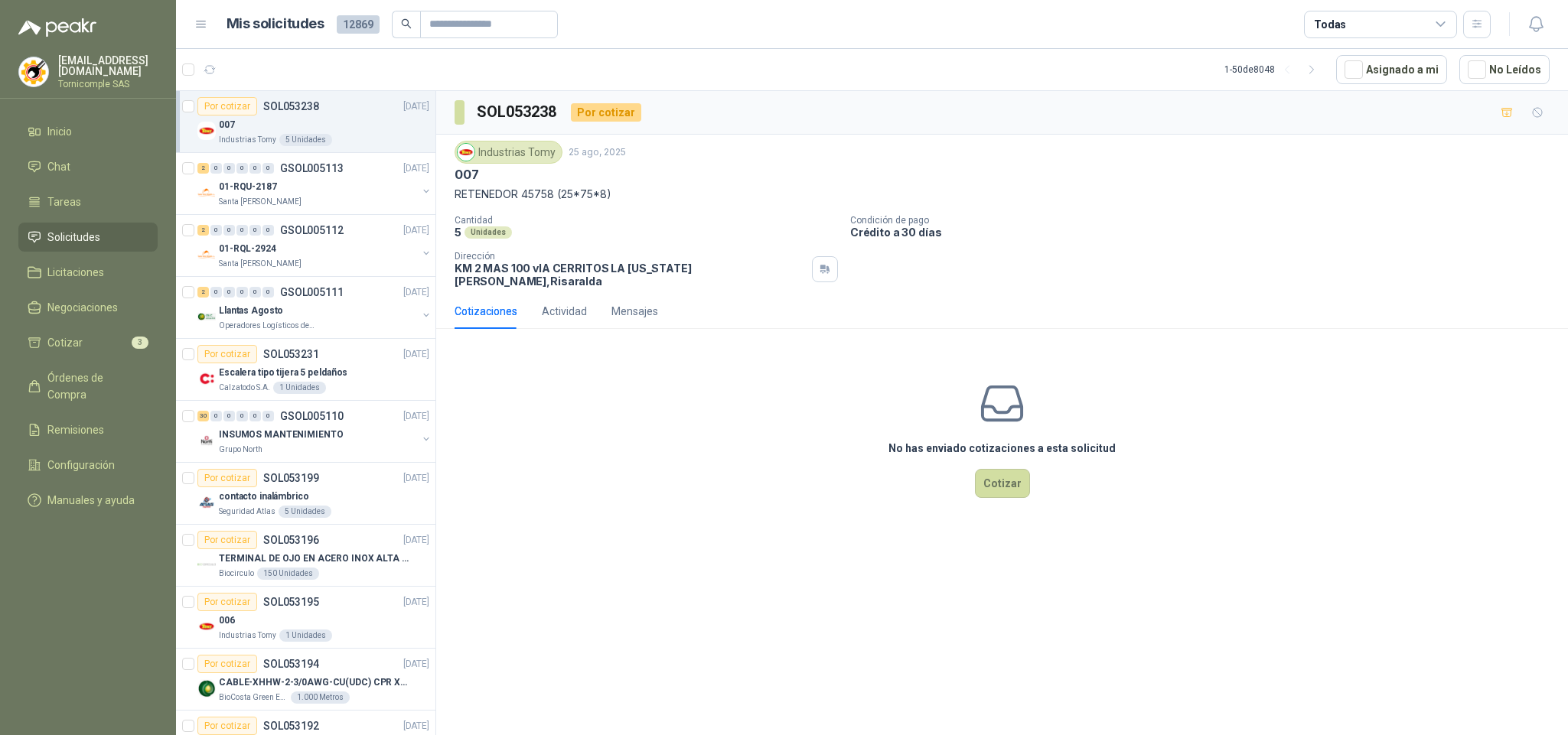
click at [1433, 33] on div "Todas" at bounding box center [1381, 25] width 153 height 27
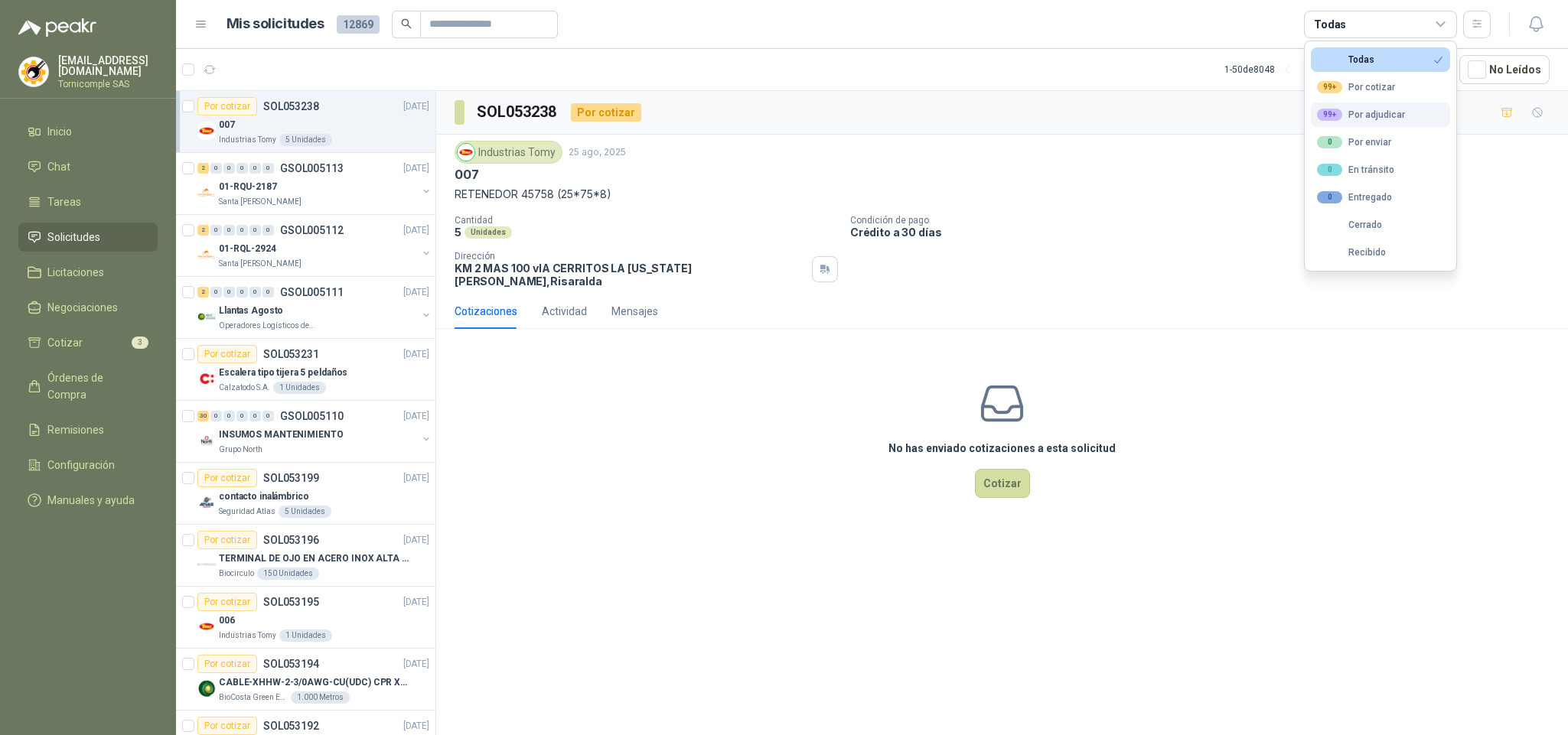
click at [1363, 119] on div "99+ Por adjudicar" at bounding box center [1361, 115] width 88 height 12
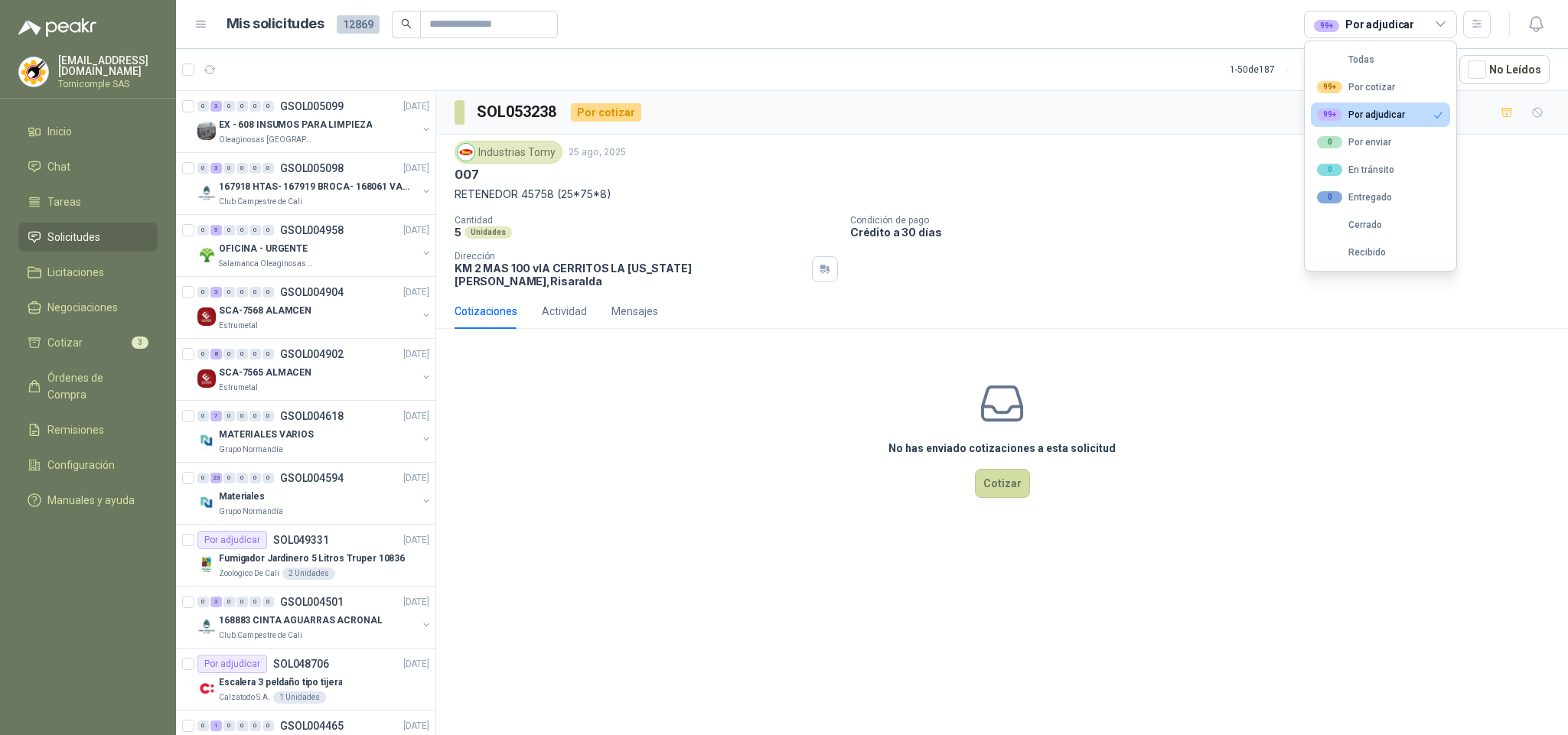
click at [1369, 117] on div "99+ Por adjudicar" at bounding box center [1361, 115] width 88 height 12
click at [278, 145] on div at bounding box center [306, 415] width 260 height 649
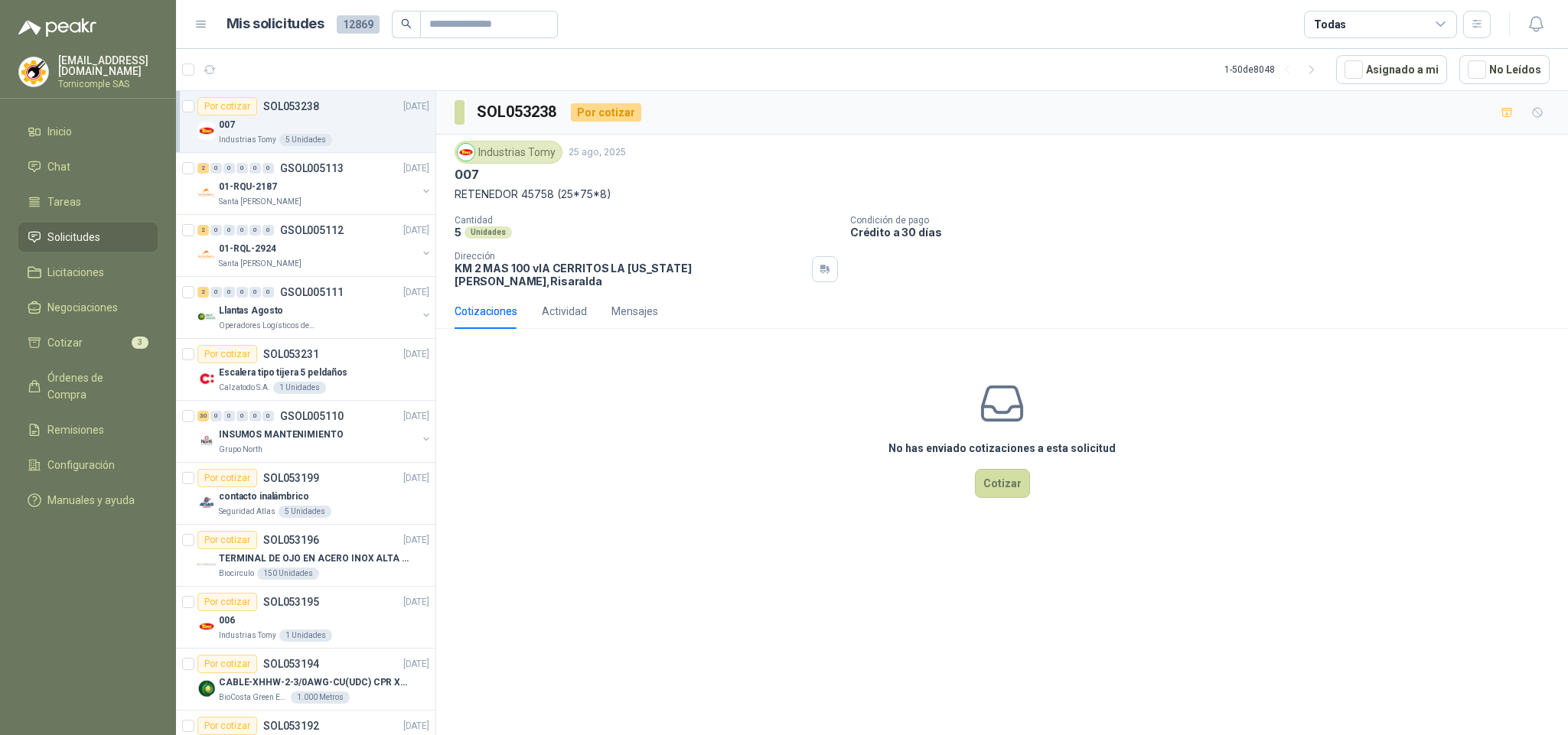
click at [1415, 11] on div "Todas" at bounding box center [1381, 25] width 153 height 27
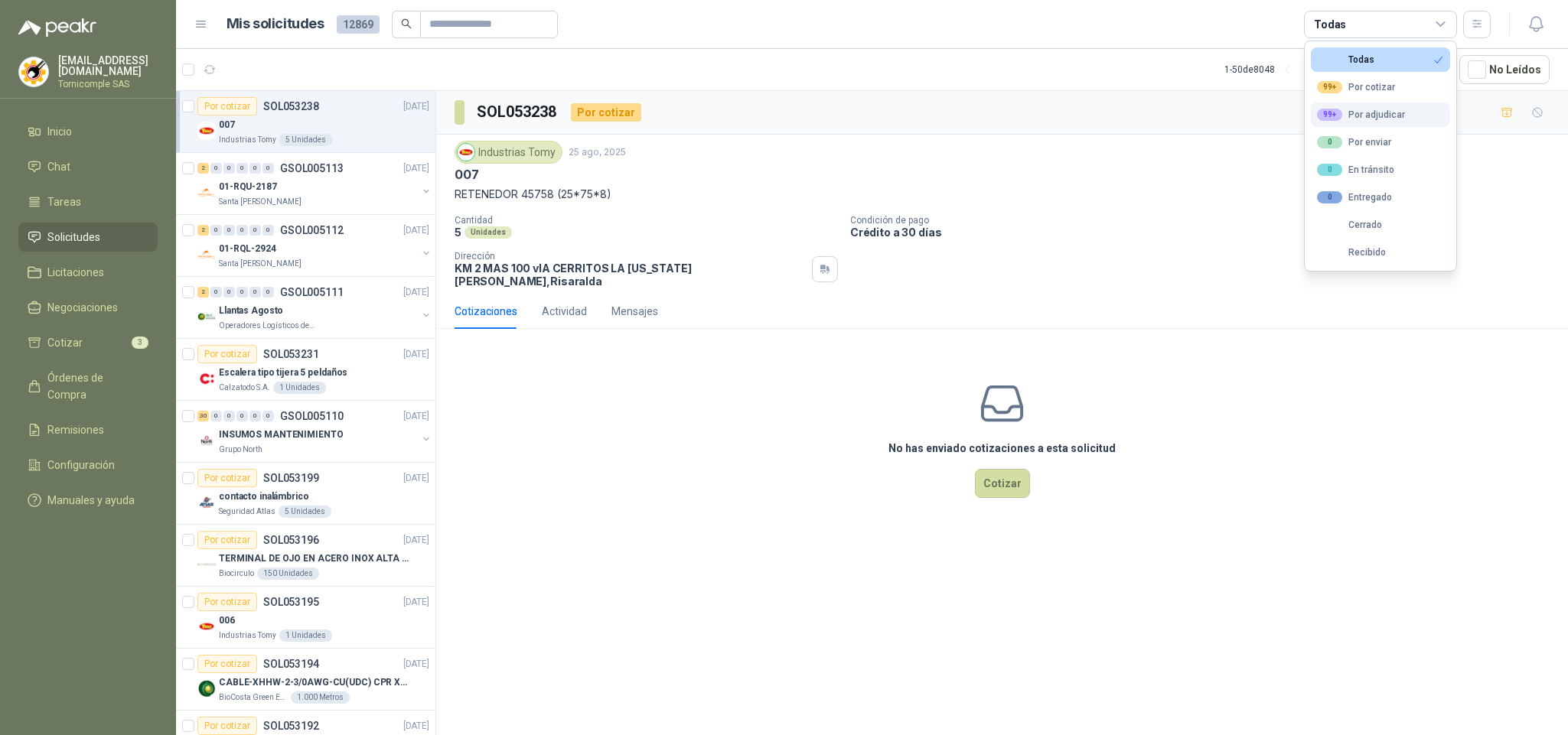
click at [1367, 113] on div "99+ Por adjudicar" at bounding box center [1361, 115] width 88 height 12
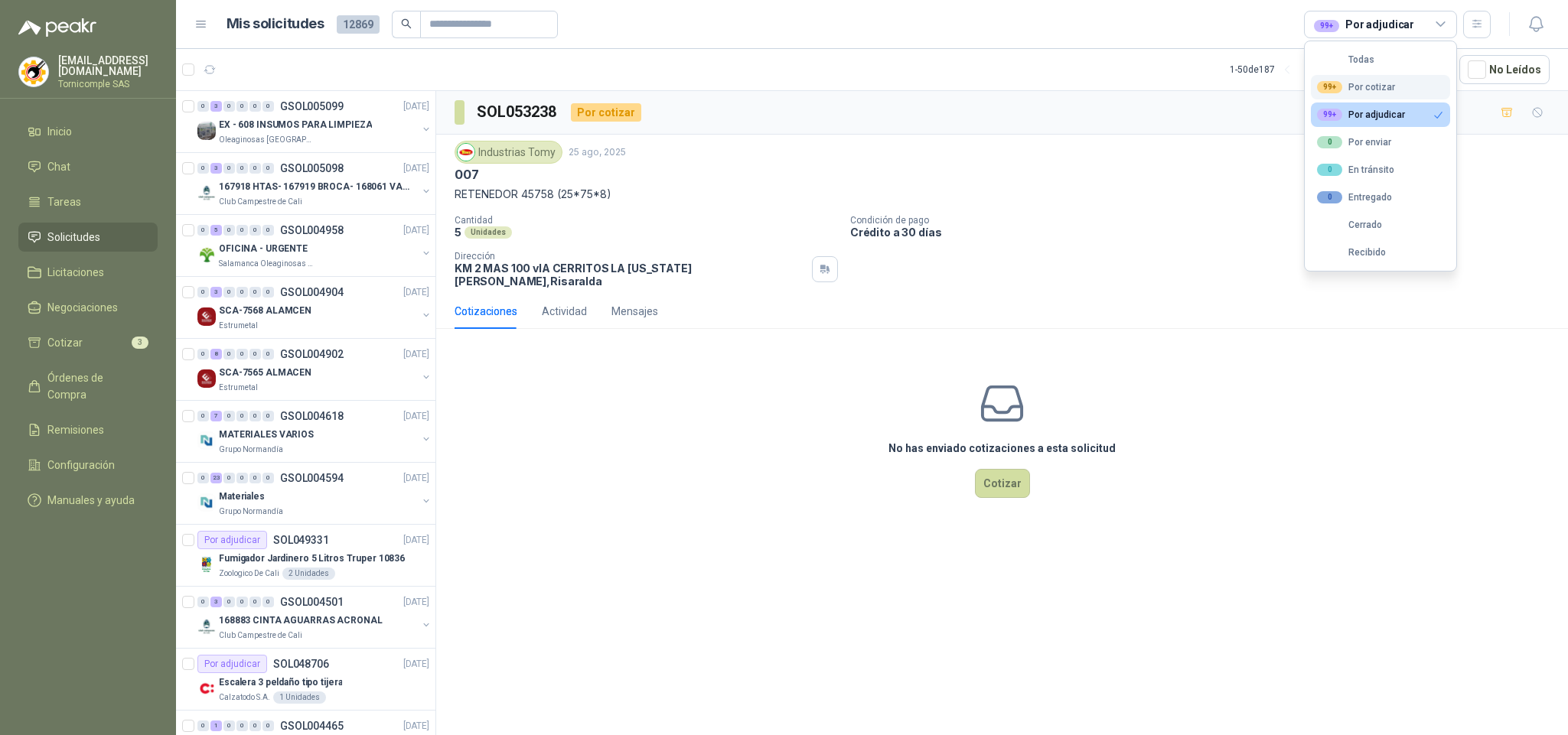
click at [1355, 79] on button "99+ Por cotizar" at bounding box center [1381, 87] width 140 height 25
click at [1369, 115] on div "99+ Por adjudicar" at bounding box center [1361, 115] width 88 height 12
click at [1426, 83] on button "99+ Por cotizar" at bounding box center [1381, 87] width 140 height 25
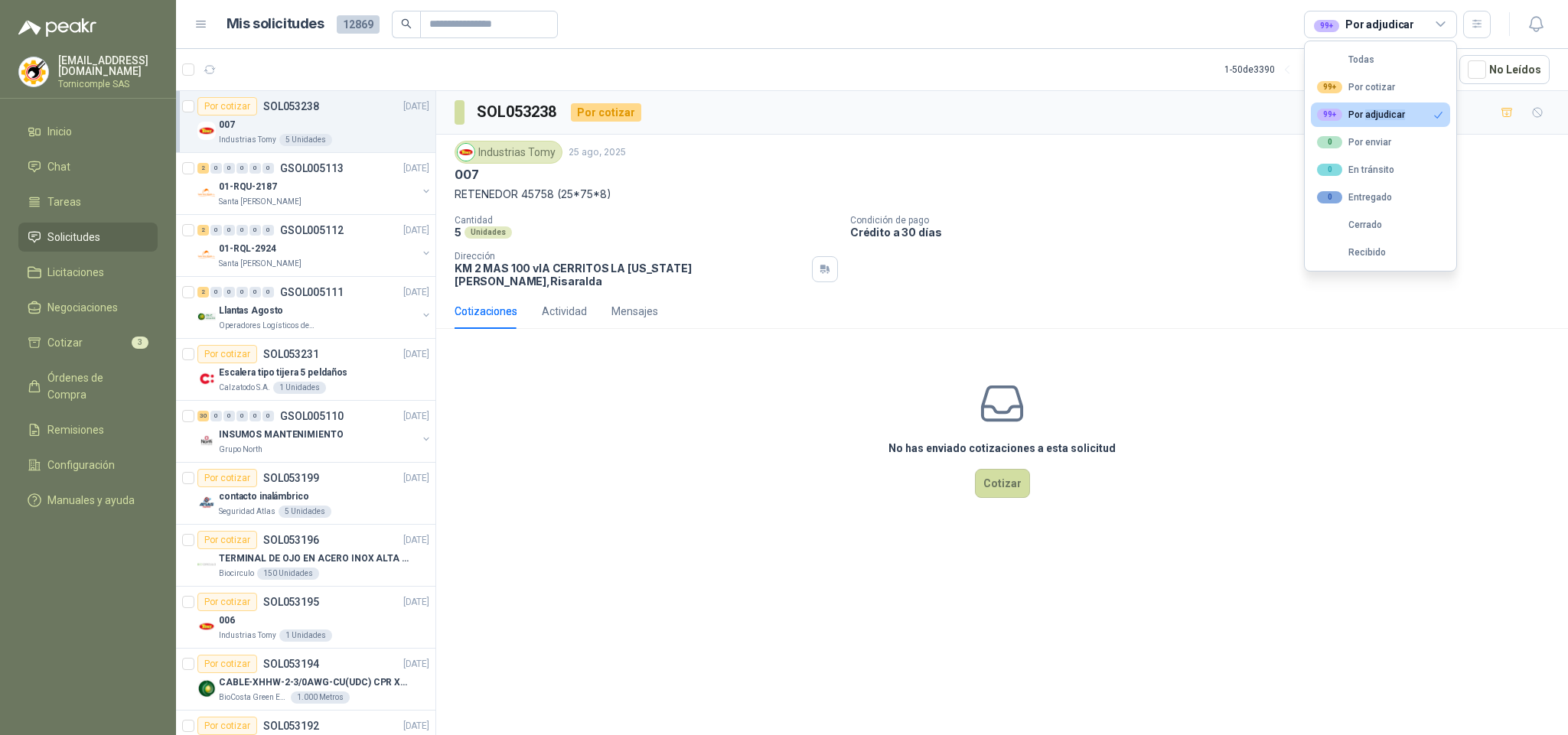
click at [1360, 104] on button "99+ Por adjudicar" at bounding box center [1381, 115] width 140 height 25
click at [1380, 122] on button "99+ Por adjudicar" at bounding box center [1381, 115] width 140 height 25
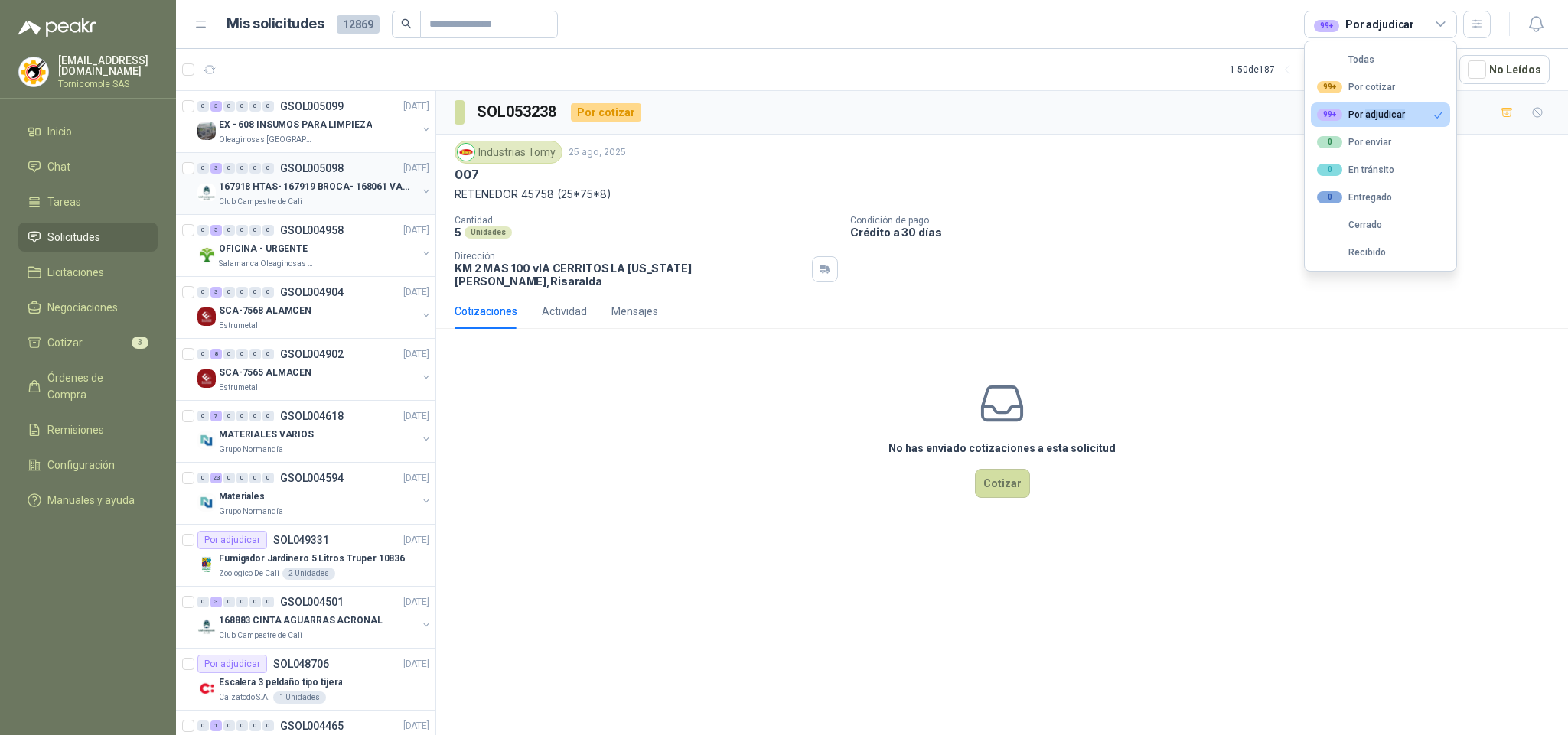
click at [267, 182] on p "167918 HTAS- 167919 BROCA- 168061 VALVULA" at bounding box center [314, 187] width 191 height 15
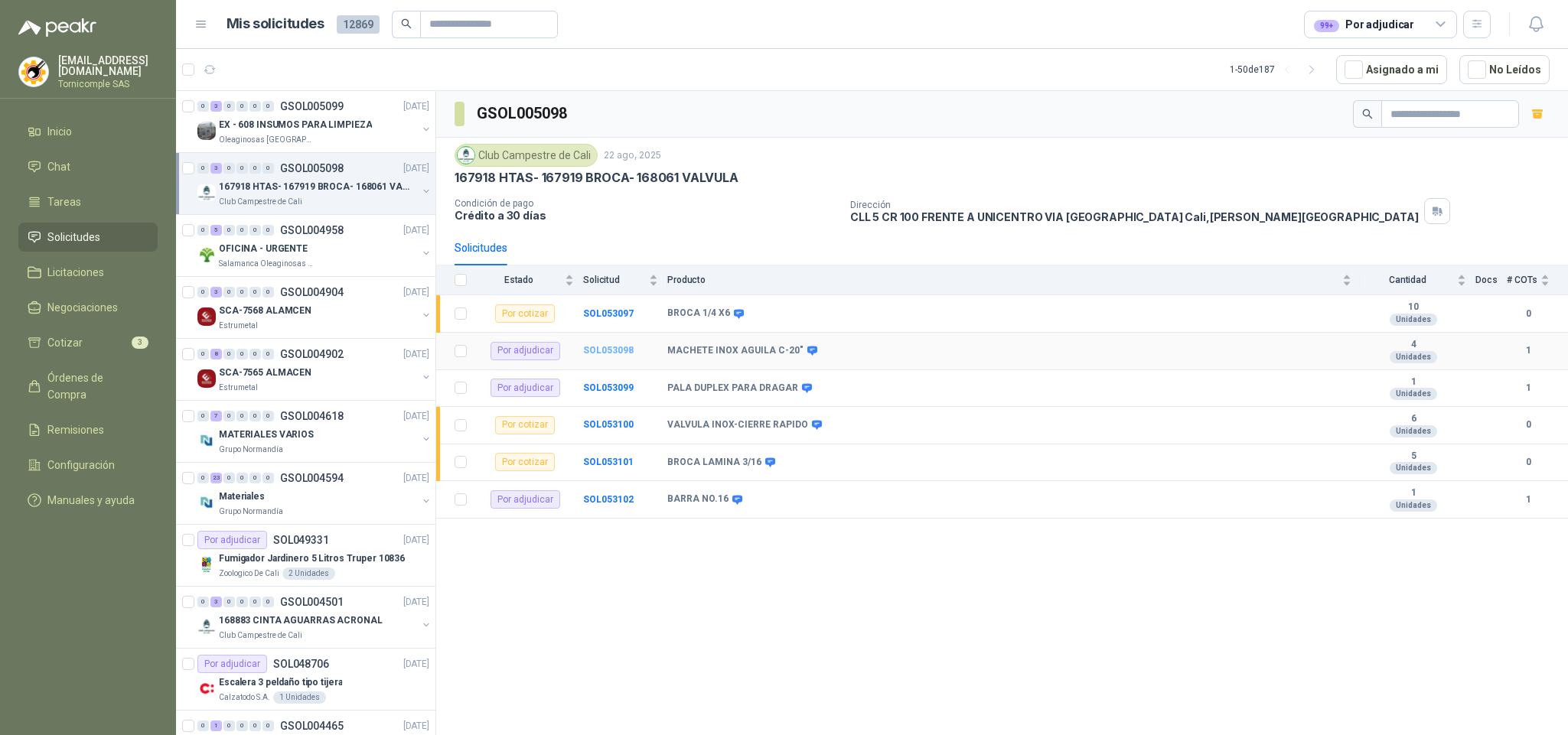
click at [615, 356] on b "SOL053098" at bounding box center [608, 350] width 50 height 11
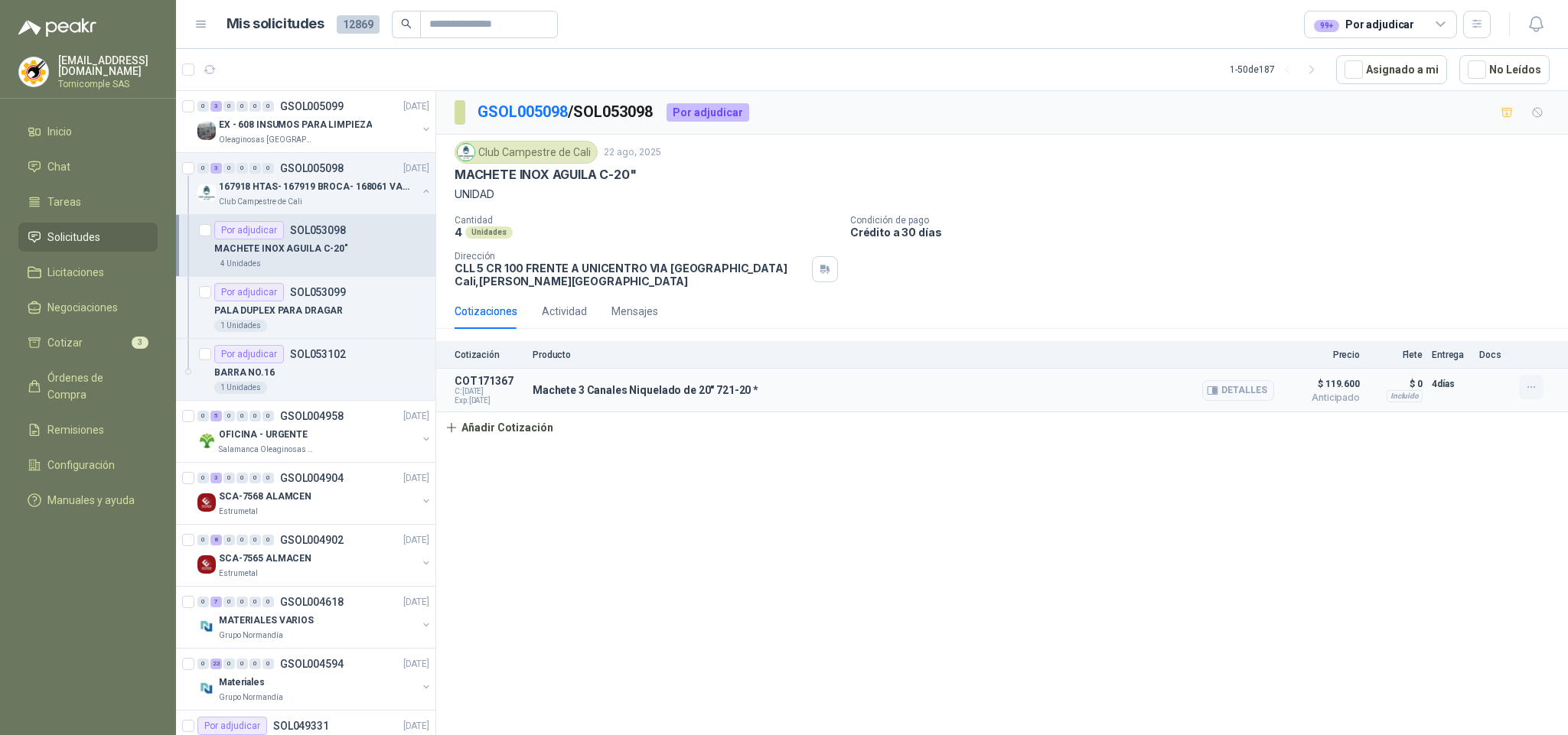
click at [1534, 397] on button "button" at bounding box center [1531, 387] width 25 height 25
click at [1445, 324] on button "Editar" at bounding box center [1500, 328] width 122 height 25
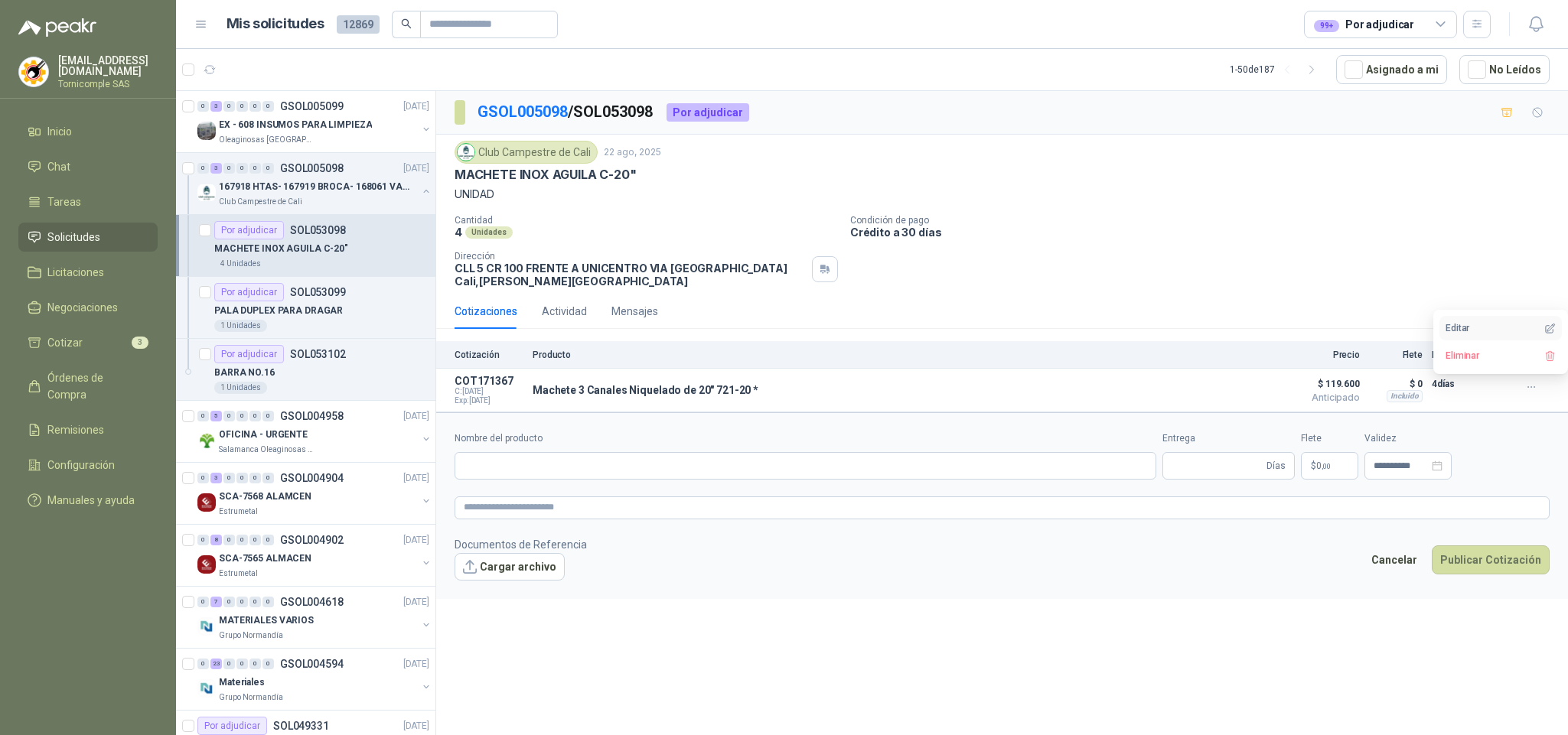
type input "**********"
type input "*"
click at [489, 581] on button "Cargar archivo" at bounding box center [509, 566] width 110 height 27
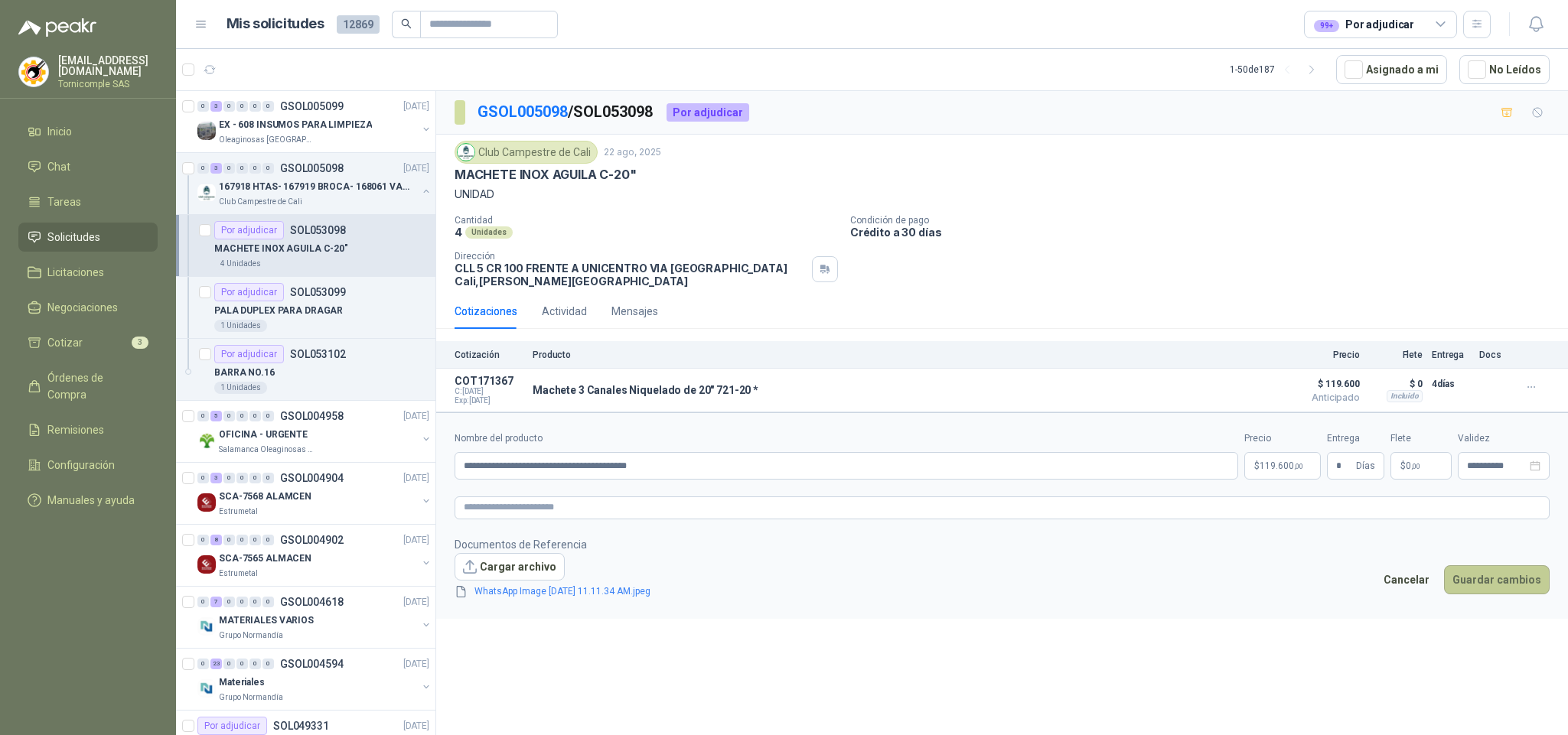
click at [1488, 582] on button "Guardar cambios" at bounding box center [1496, 580] width 105 height 29
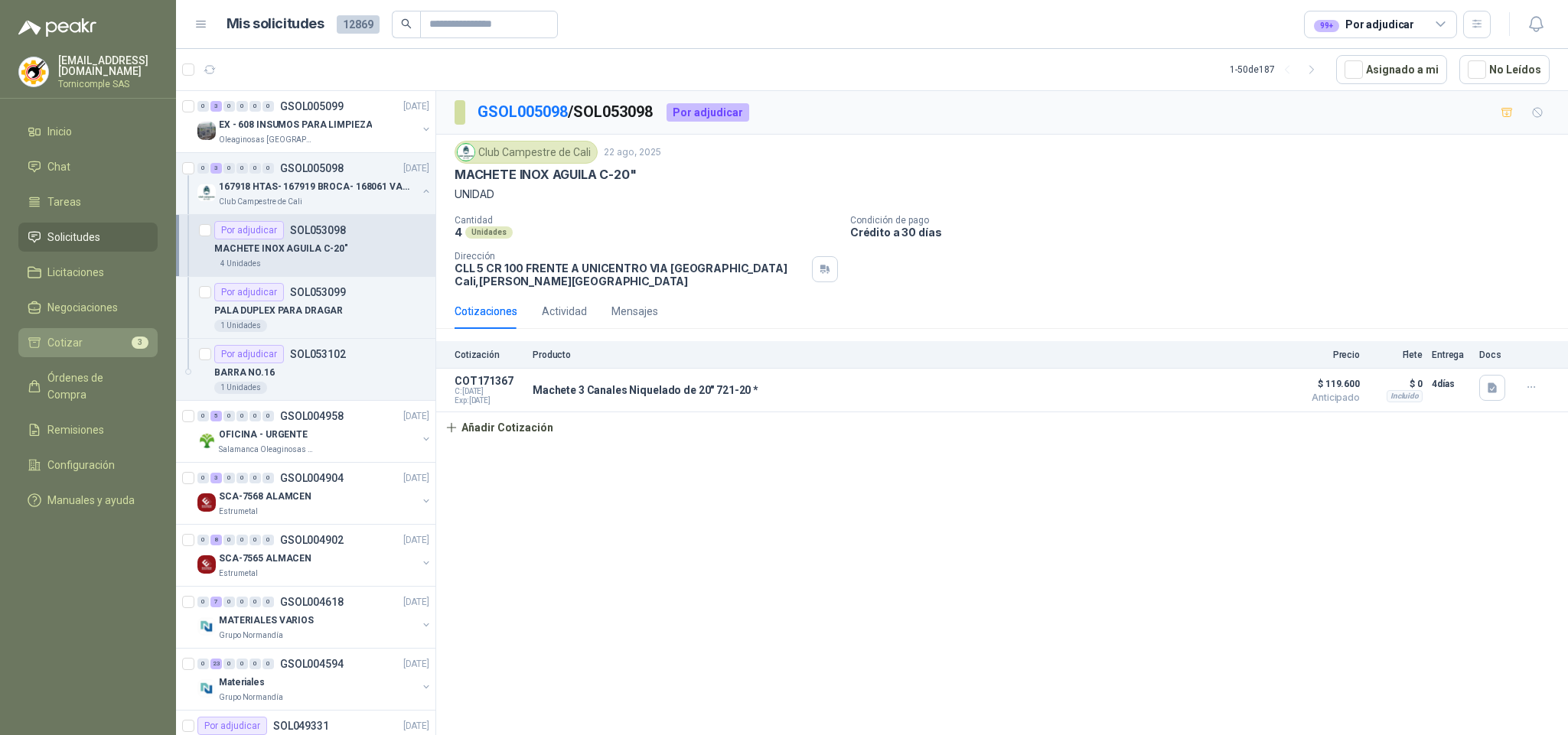
click at [94, 347] on li "Cotizar 3" at bounding box center [87, 343] width 121 height 17
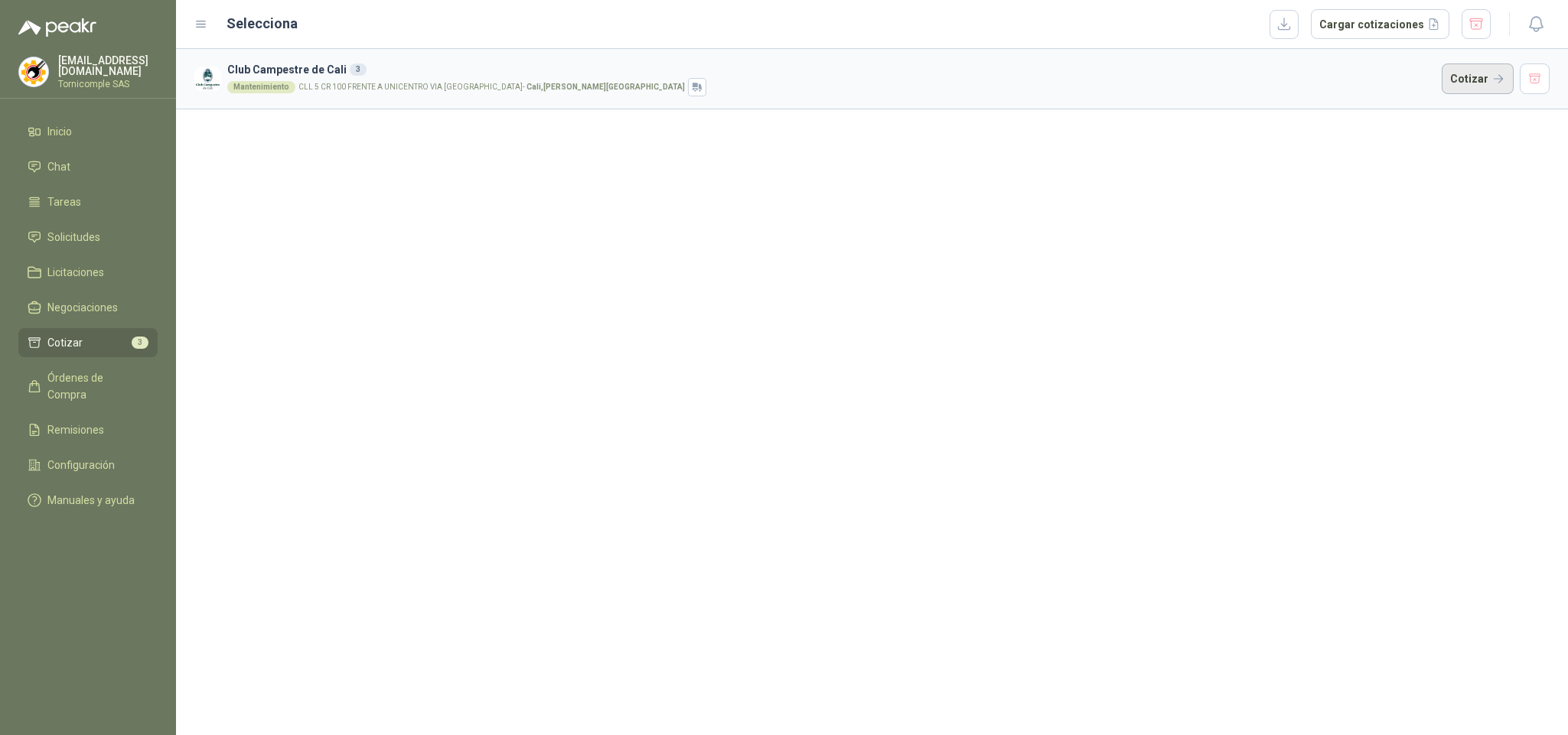
click at [1474, 86] on button "Cotizar" at bounding box center [1478, 79] width 72 height 31
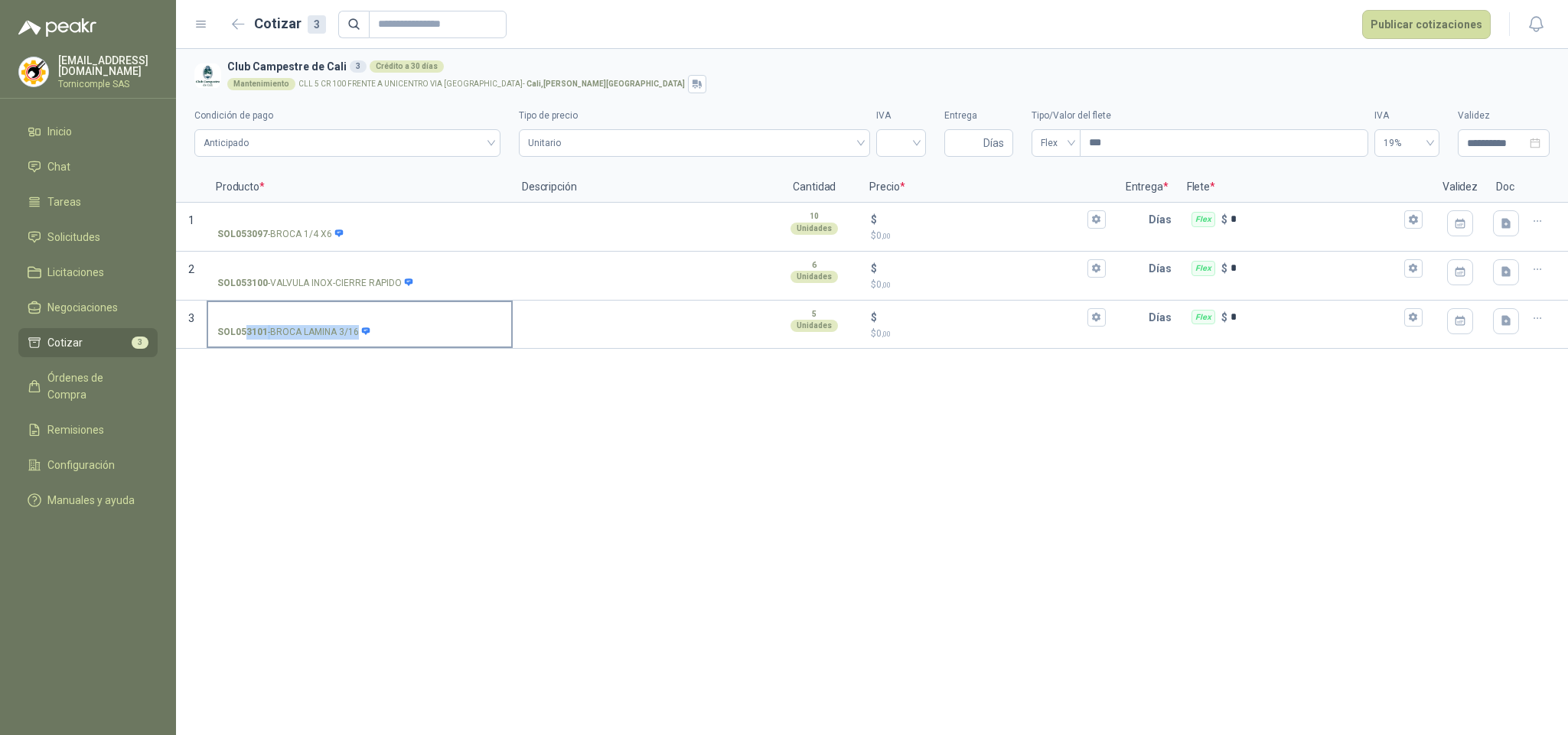
drag, startPoint x: 243, startPoint y: 330, endPoint x: 377, endPoint y: 329, distance: 134.0
click at [377, 329] on div "SOL053101 - BROCA LAMINA 3/16" at bounding box center [359, 332] width 285 height 15
click at [300, 300] on div "SOL053101 - BROCA LAMINA 3/16" at bounding box center [359, 324] width 306 height 49
click at [303, 307] on label "SOL053101 - BROCA LAMINA 3/16" at bounding box center [359, 323] width 303 height 44
click at [303, 312] on input "SOL053101 - BROCA LAMINA 3/16" at bounding box center [359, 317] width 285 height 11
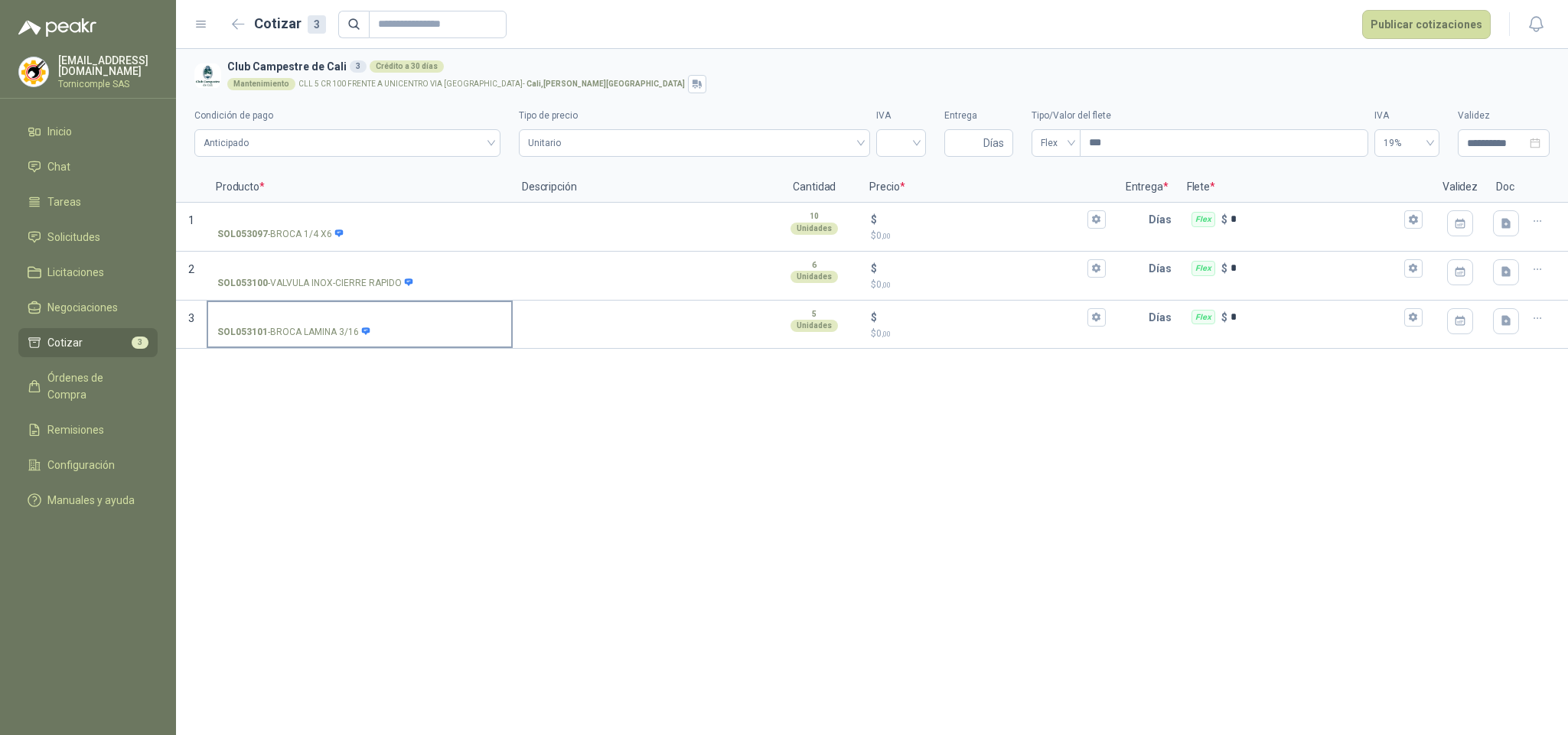
click at [306, 324] on label "SOL053101 - BROCA LAMINA 3/16" at bounding box center [359, 323] width 303 height 44
click at [306, 323] on input "SOL053101 - BROCA LAMINA 3/16" at bounding box center [359, 317] width 285 height 11
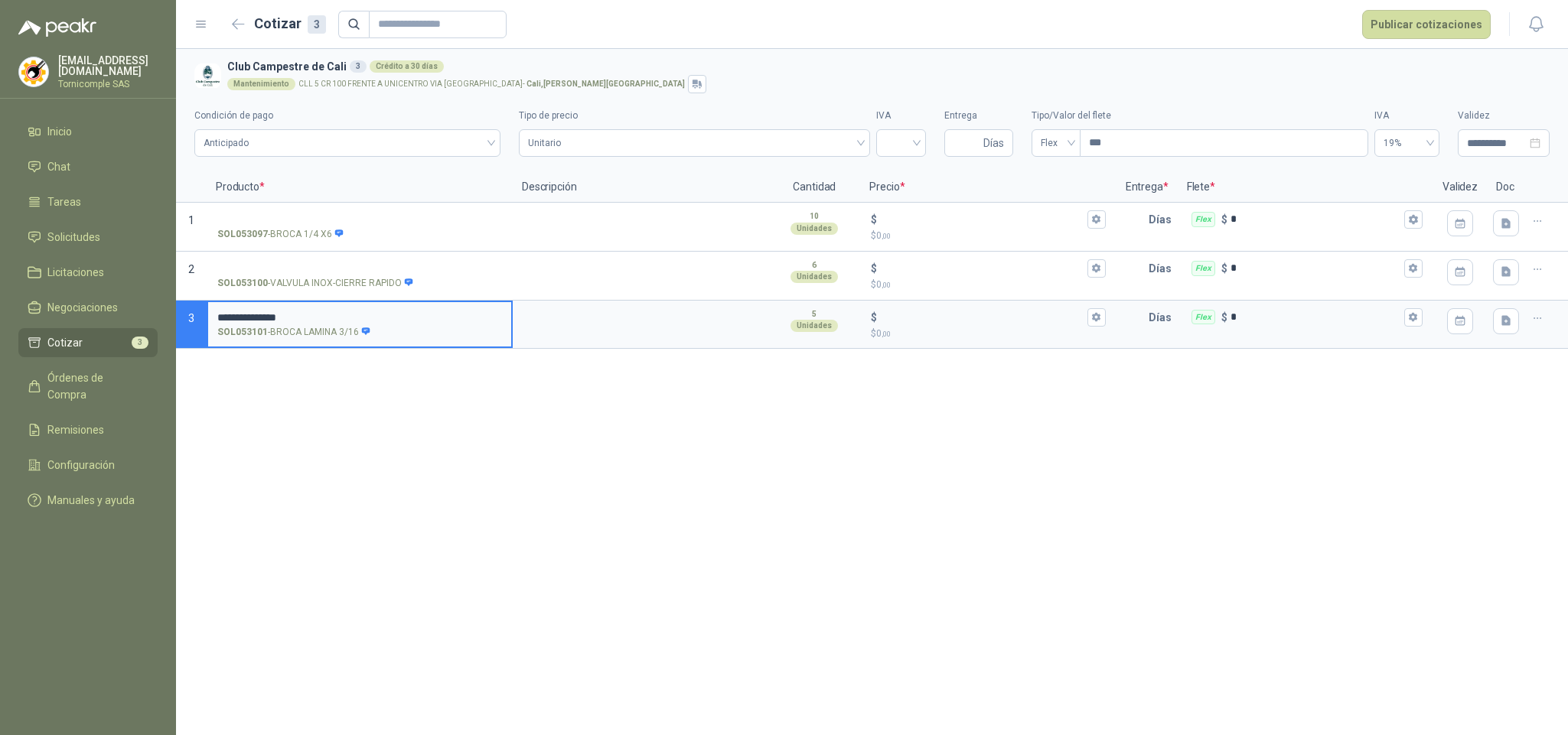
type input "**********"
drag, startPoint x: 239, startPoint y: 319, endPoint x: 0, endPoint y: 304, distance: 239.5
click at [0, 306] on div "**********" at bounding box center [784, 367] width 1568 height 735
click at [987, 315] on input "$ $ 0 ,00" at bounding box center [982, 317] width 204 height 11
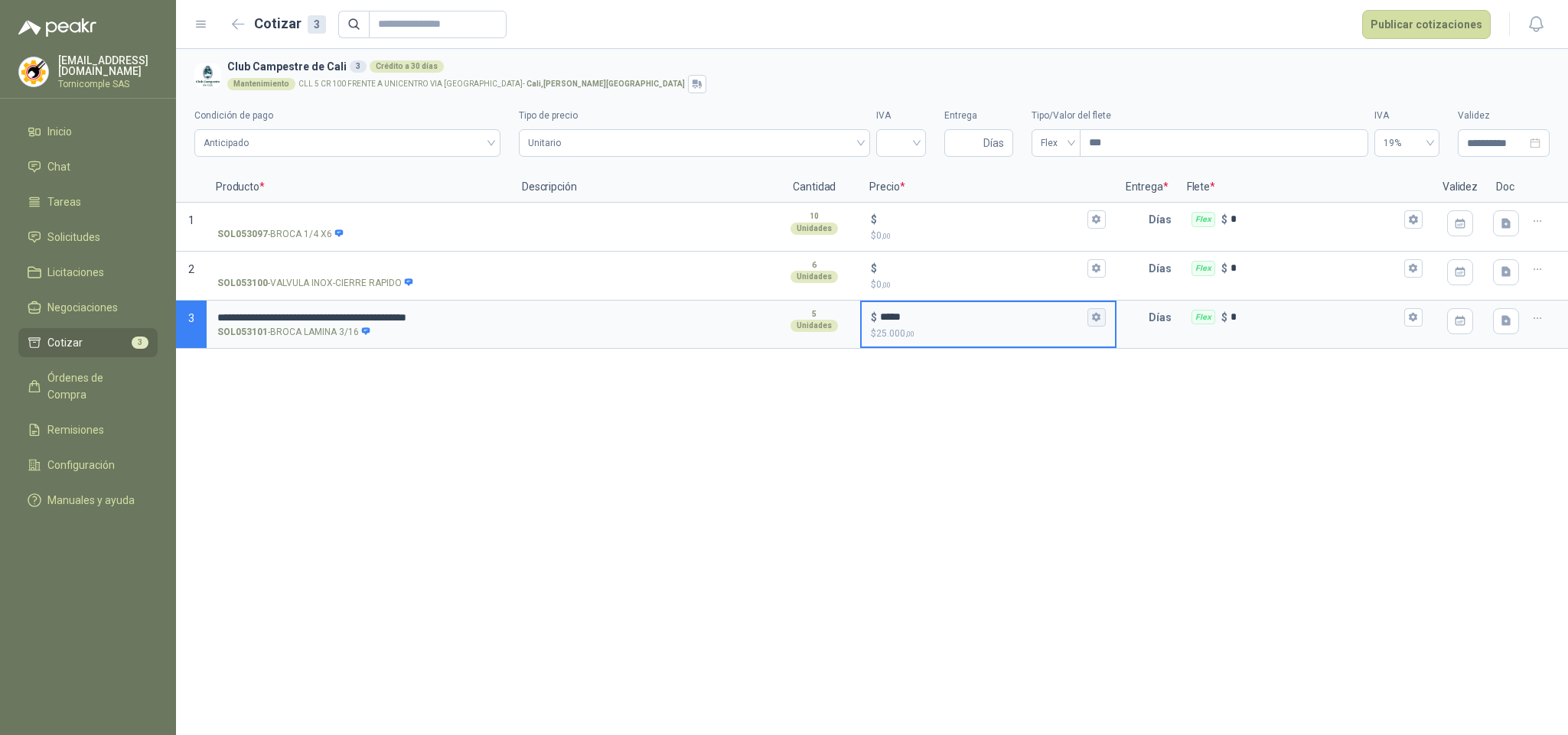
type input "*****"
click at [1100, 317] on icon "button" at bounding box center [1096, 317] width 9 height 9
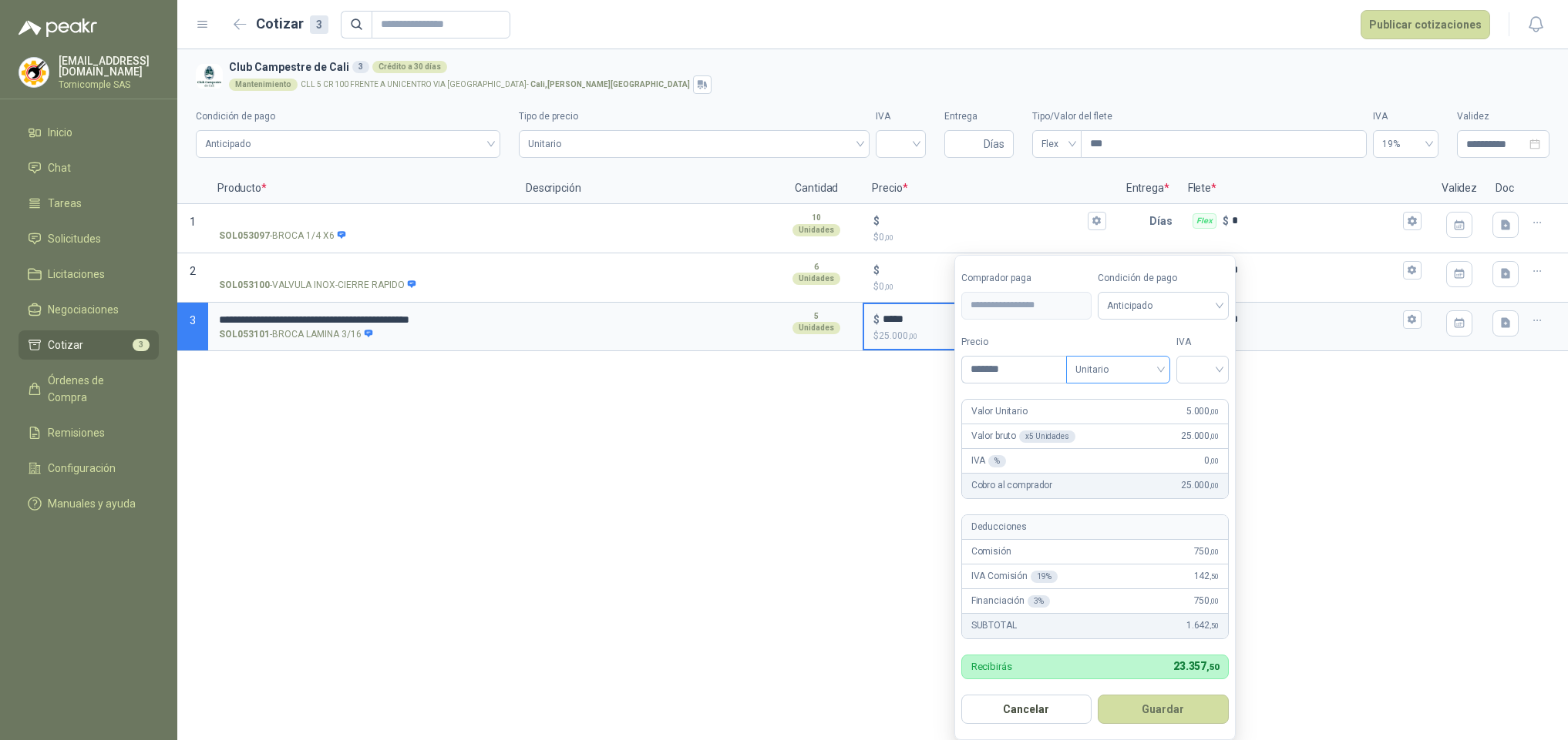
click at [1108, 372] on span "Unitario" at bounding box center [1117, 370] width 85 height 23
click at [1132, 426] on div "Unitario con IVA" at bounding box center [1121, 427] width 79 height 17
click at [1196, 372] on input "search" at bounding box center [1202, 368] width 34 height 23
click at [1187, 407] on div "19%" at bounding box center [1206, 401] width 47 height 25
click at [1161, 712] on button "Guardar" at bounding box center [1166, 710] width 133 height 29
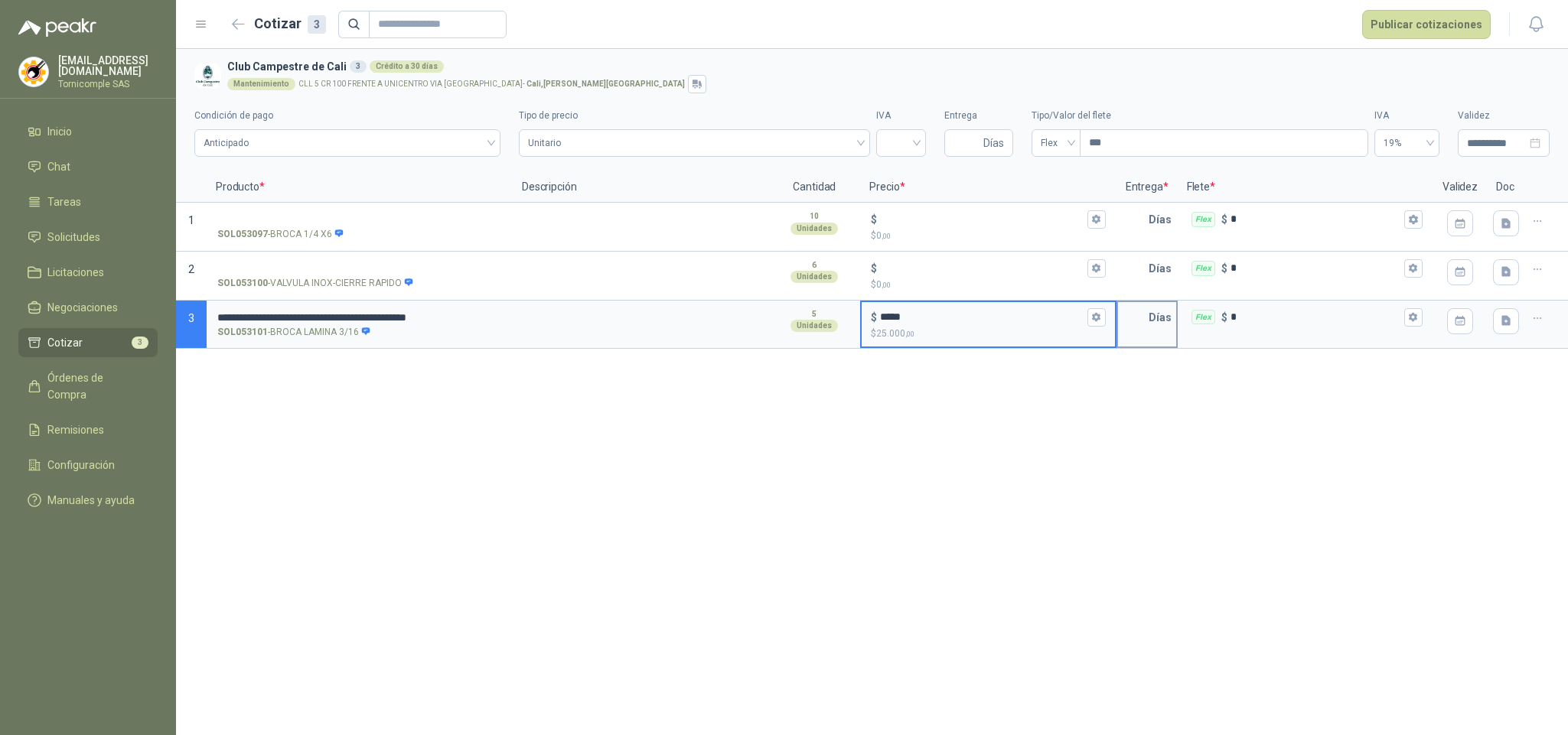
click at [1146, 323] on input "text" at bounding box center [1133, 317] width 31 height 31
type input "*"
click at [1414, 322] on icon "button" at bounding box center [1413, 317] width 9 height 9
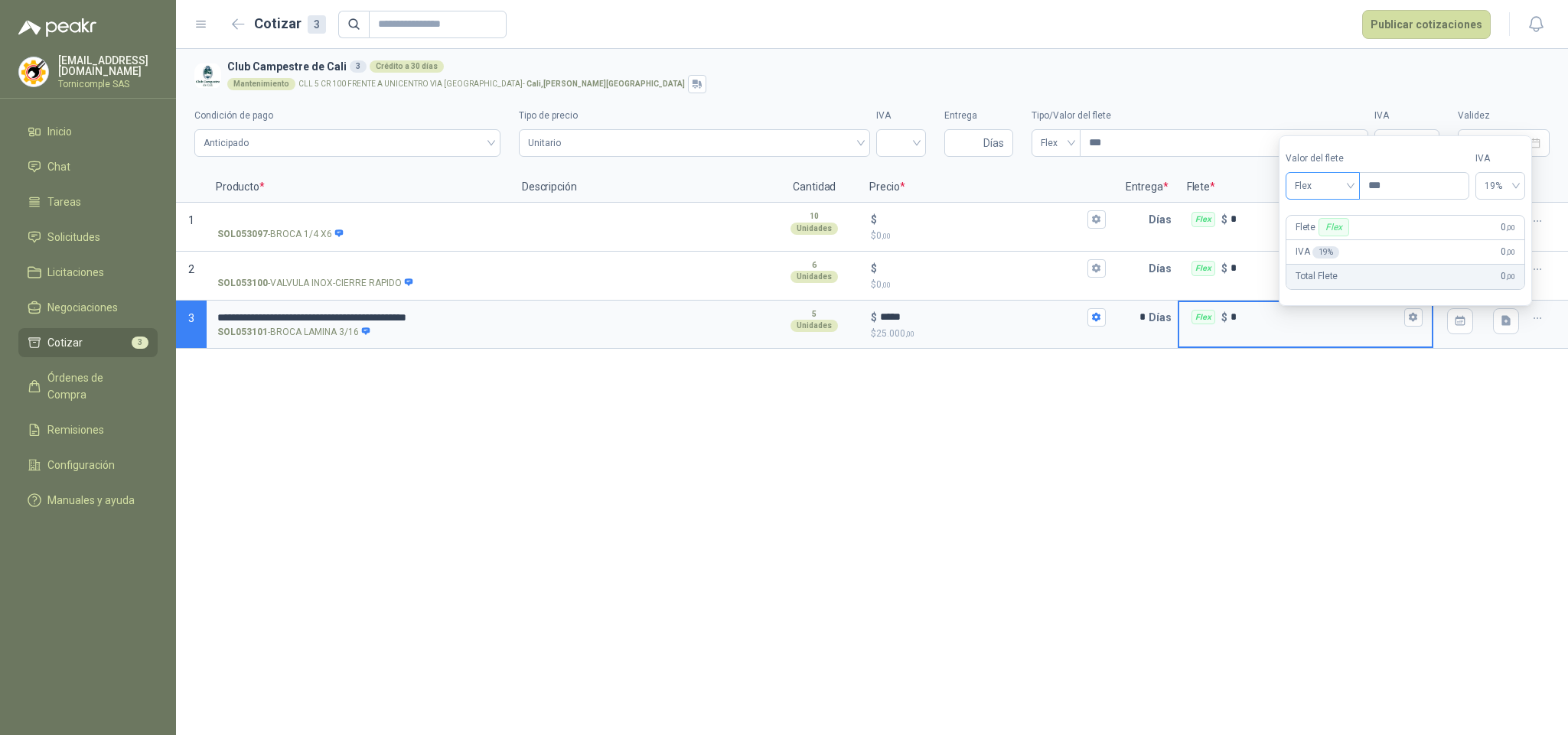
click at [1318, 192] on span "Flex" at bounding box center [1322, 186] width 56 height 23
click at [1316, 264] on div "Fijo" at bounding box center [1326, 266] width 56 height 17
click at [1406, 186] on input "***" at bounding box center [1414, 186] width 109 height 26
click at [1307, 188] on span "Fijo" at bounding box center [1322, 186] width 56 height 23
drag, startPoint x: 1310, startPoint y: 216, endPoint x: 1367, endPoint y: 192, distance: 61.8
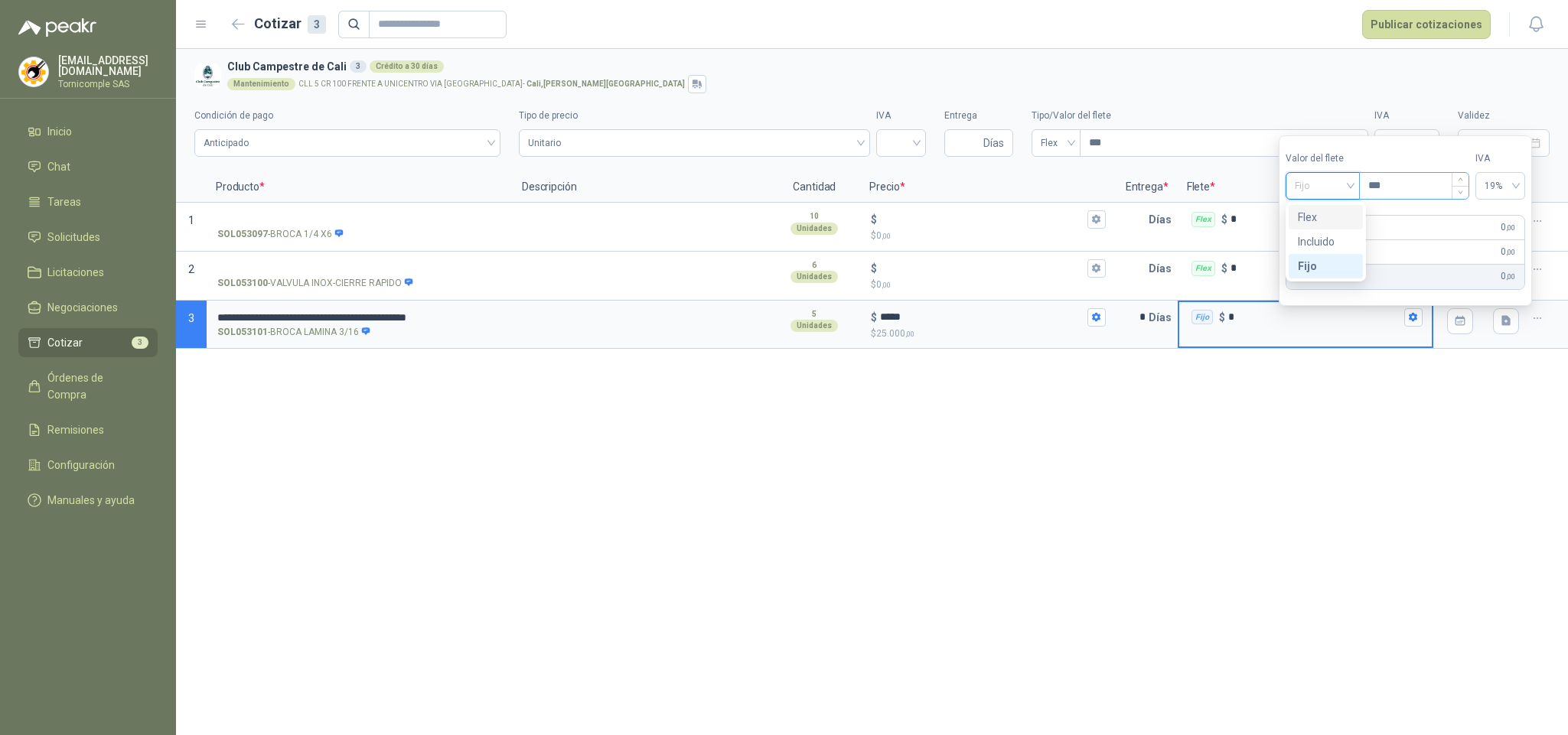
click at [1312, 216] on div "Flex" at bounding box center [1326, 217] width 56 height 17
click at [1390, 187] on input "***" at bounding box center [1414, 186] width 109 height 26
click at [1387, 186] on input "***" at bounding box center [1414, 186] width 109 height 26
type input "*"
type input "***"
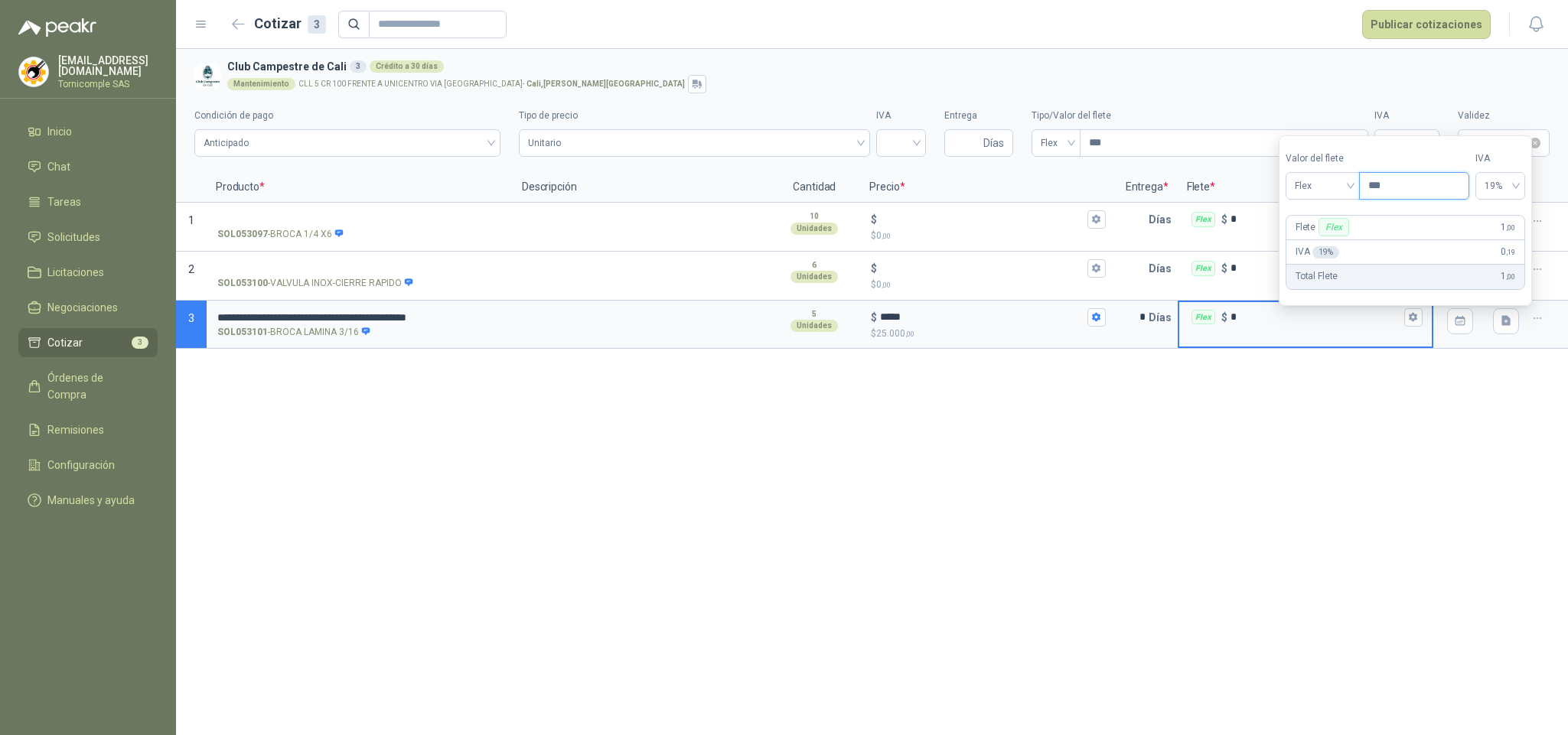
type input "**"
type input "****"
type input "***"
type input "*****"
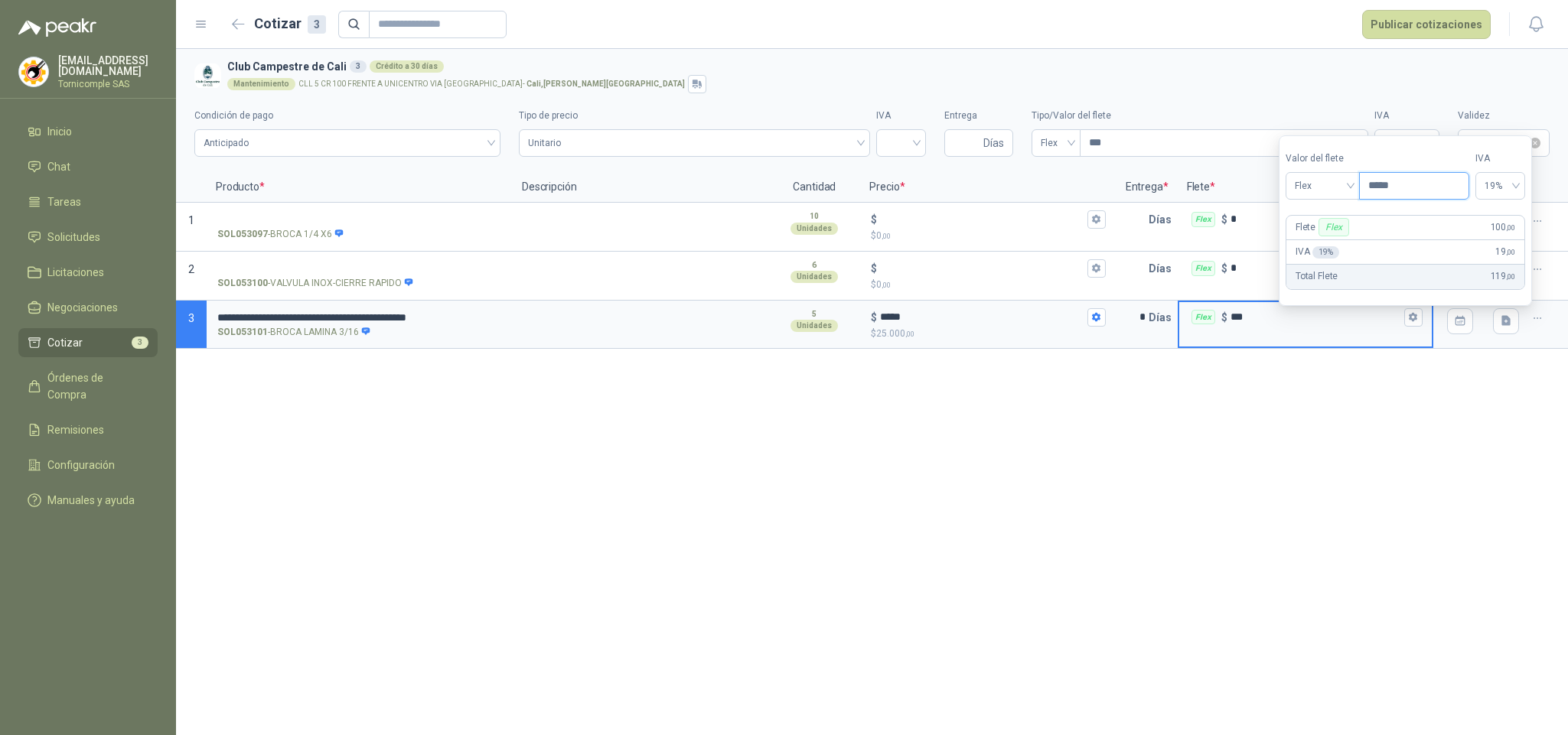
type input "*******"
type input "******"
click at [1525, 180] on div "19%" at bounding box center [1500, 186] width 50 height 27
type input "********"
click at [1516, 246] on div "0%" at bounding box center [1516, 242] width 26 height 17
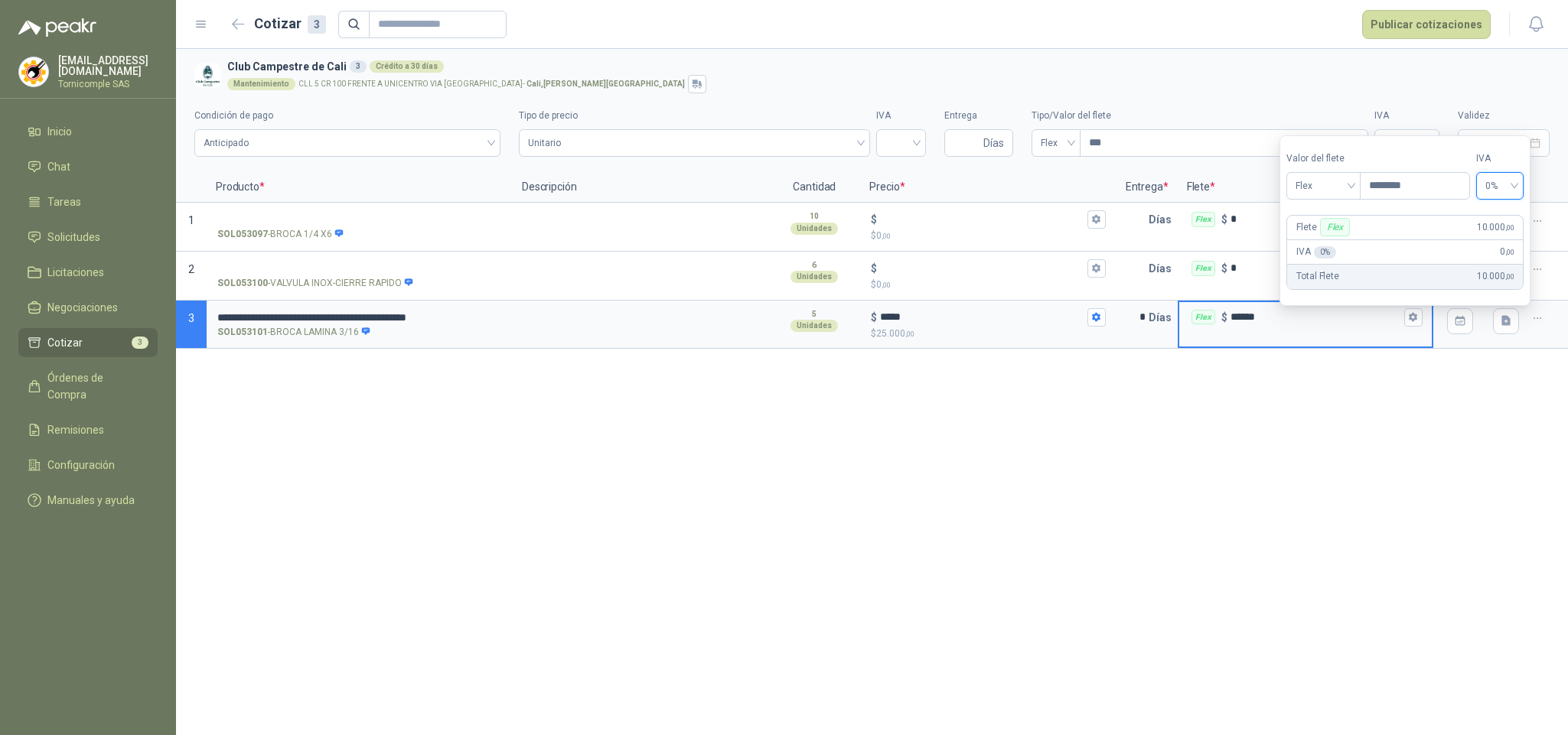
click at [1491, 412] on div "**********" at bounding box center [872, 392] width 1393 height 686
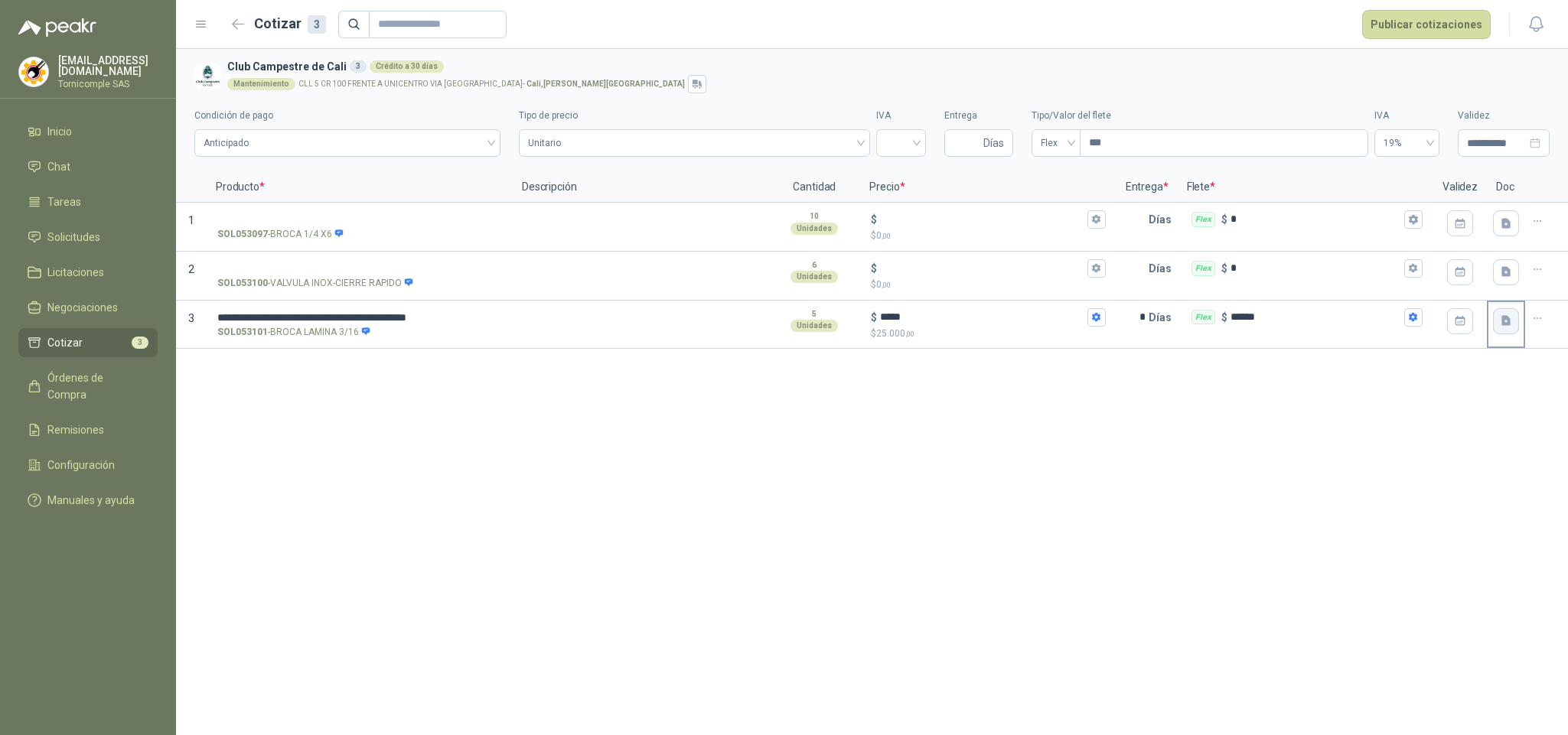
click at [1508, 328] on icon "button" at bounding box center [1506, 321] width 13 height 13
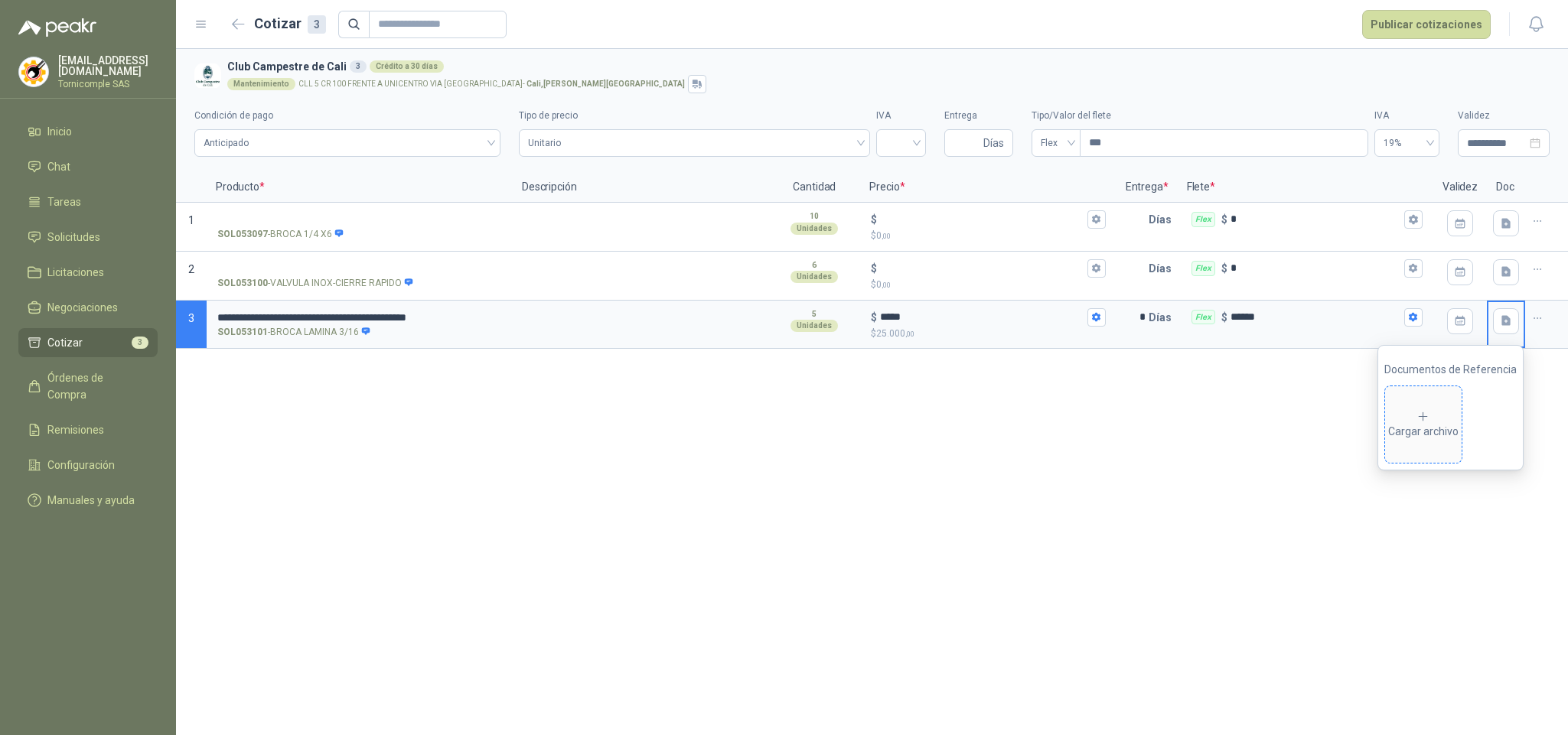
click at [1431, 437] on div "Cargar archivo" at bounding box center [1423, 425] width 70 height 31
click at [1397, 16] on button "Publicar cotizaciones" at bounding box center [1427, 25] width 128 height 29
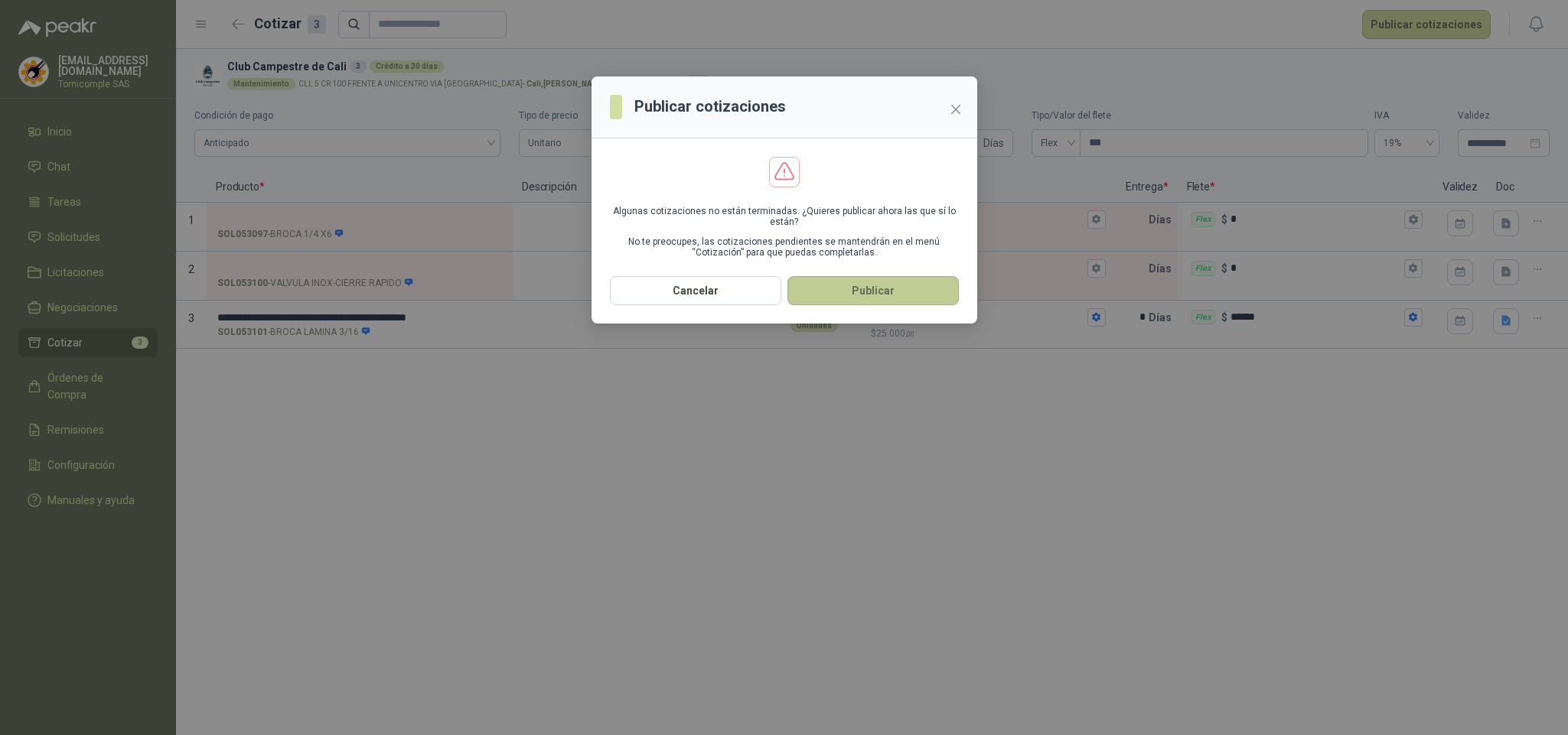
click at [946, 293] on button "Publicar" at bounding box center [873, 291] width 171 height 29
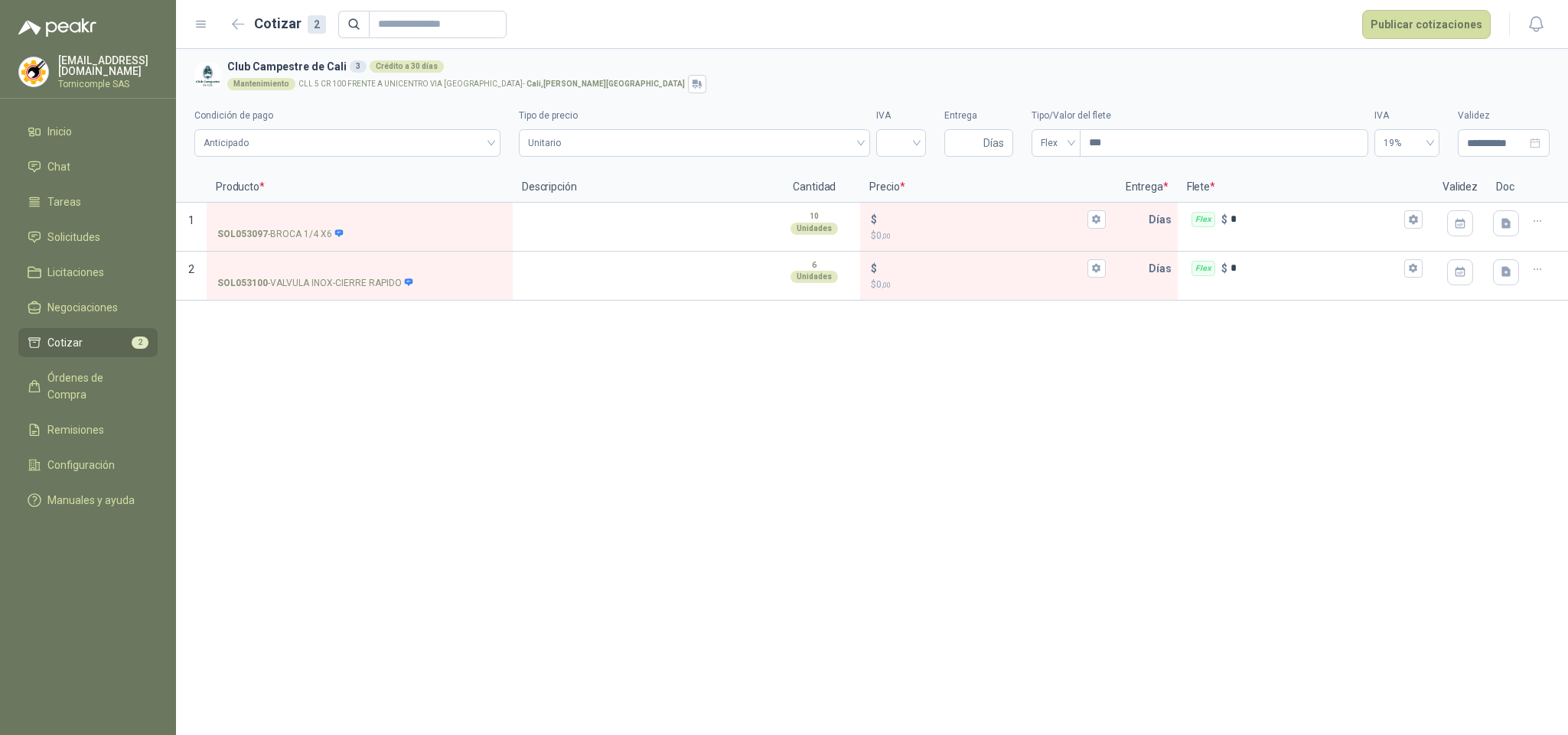
click at [546, 408] on div "**********" at bounding box center [872, 392] width 1393 height 686
drag, startPoint x: 269, startPoint y: 285, endPoint x: 395, endPoint y: 283, distance: 126.0
click at [401, 283] on p "SOL053100 - VALVULA INOX-CIERRE RAPIDO" at bounding box center [316, 283] width 197 height 15
copy div "VALVULA INOX-CIERRE RAPIDO"
click at [360, 367] on div "**********" at bounding box center [872, 392] width 1393 height 686
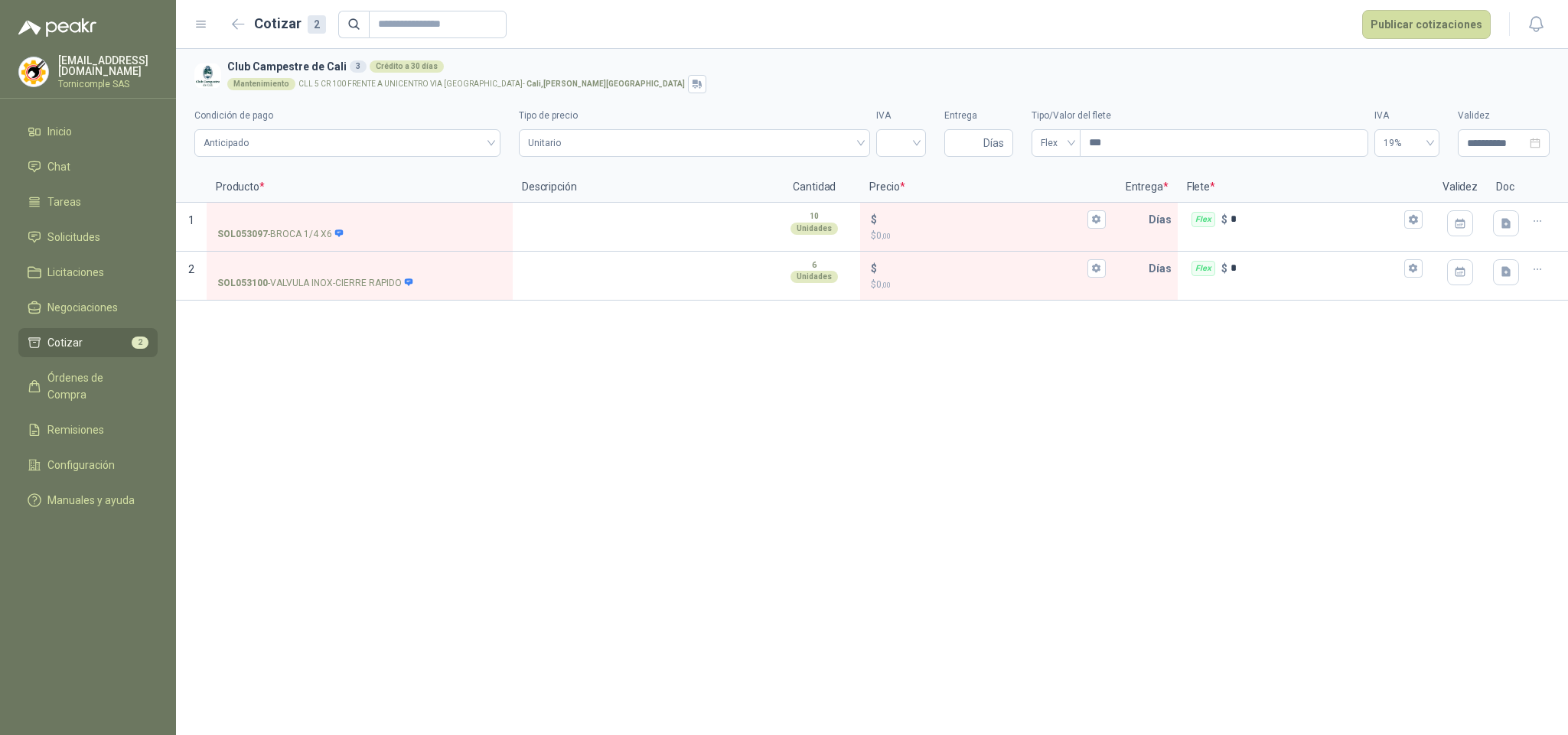
click at [108, 341] on li "Cotizar 2" at bounding box center [87, 343] width 121 height 17
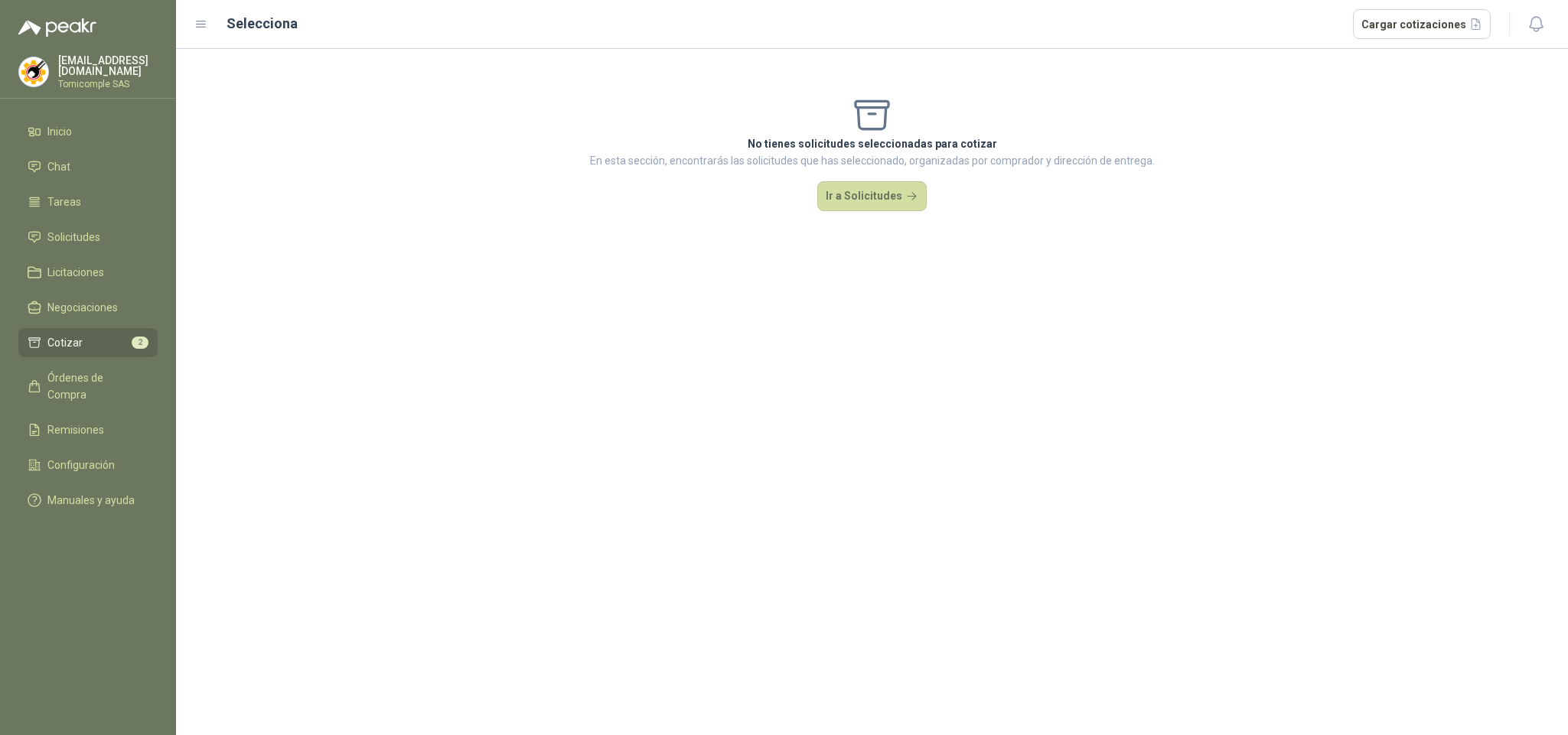
click at [108, 341] on li "Cotizar 2" at bounding box center [87, 343] width 121 height 17
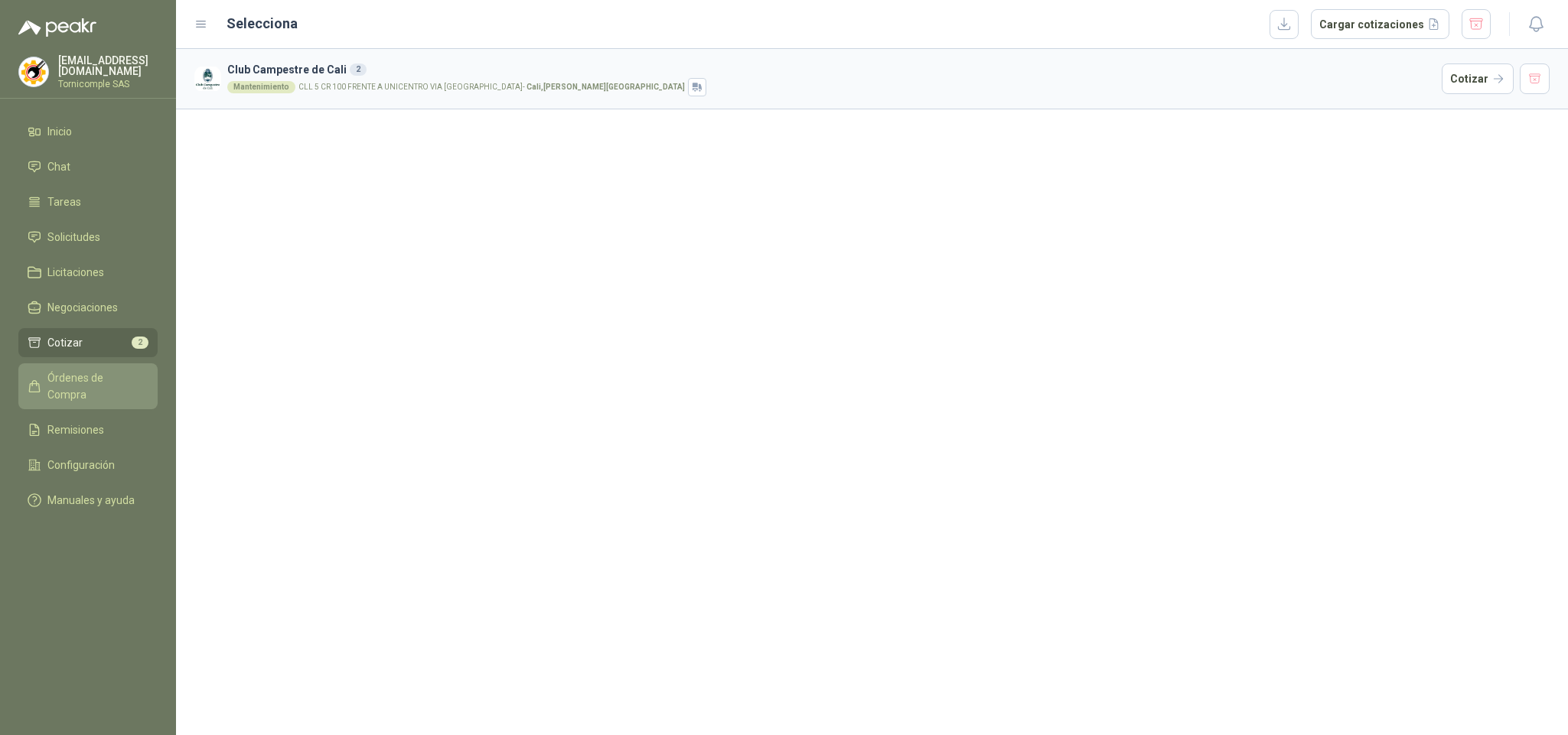
click at [110, 365] on link "Órdenes de Compra" at bounding box center [87, 387] width 140 height 46
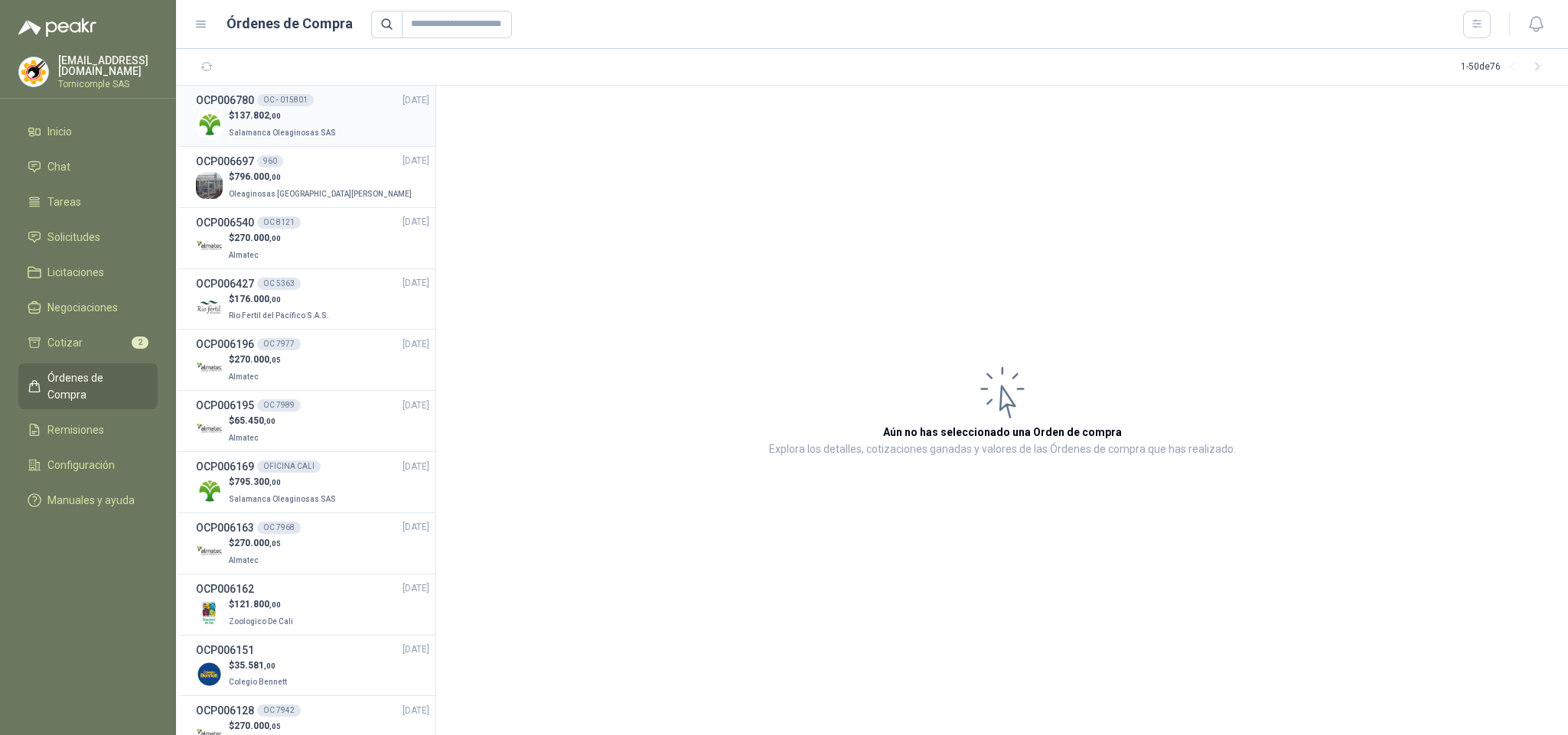
click at [322, 122] on p "$ 137.802 ,00" at bounding box center [283, 116] width 110 height 15
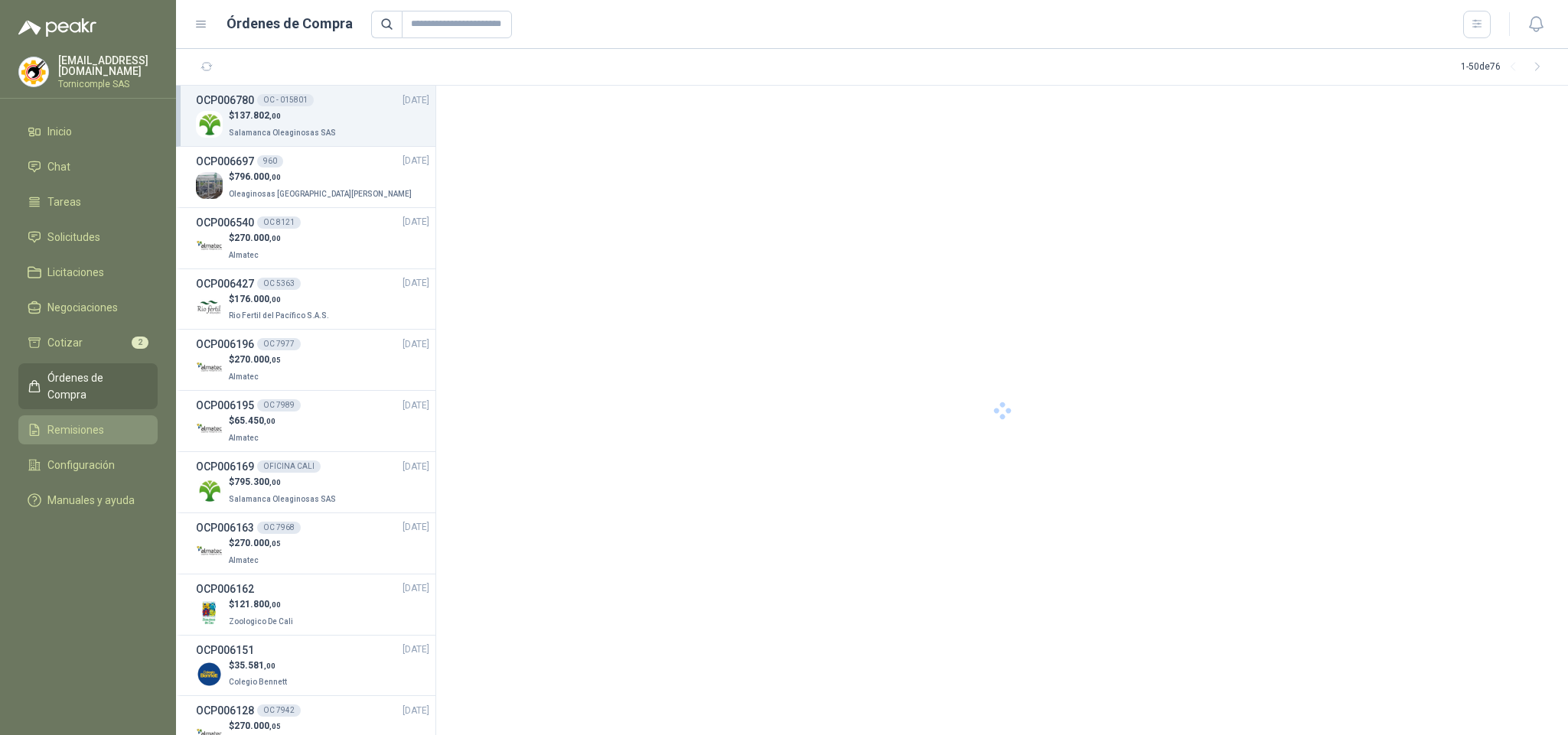
click at [97, 422] on span "Remisiones" at bounding box center [75, 430] width 56 height 17
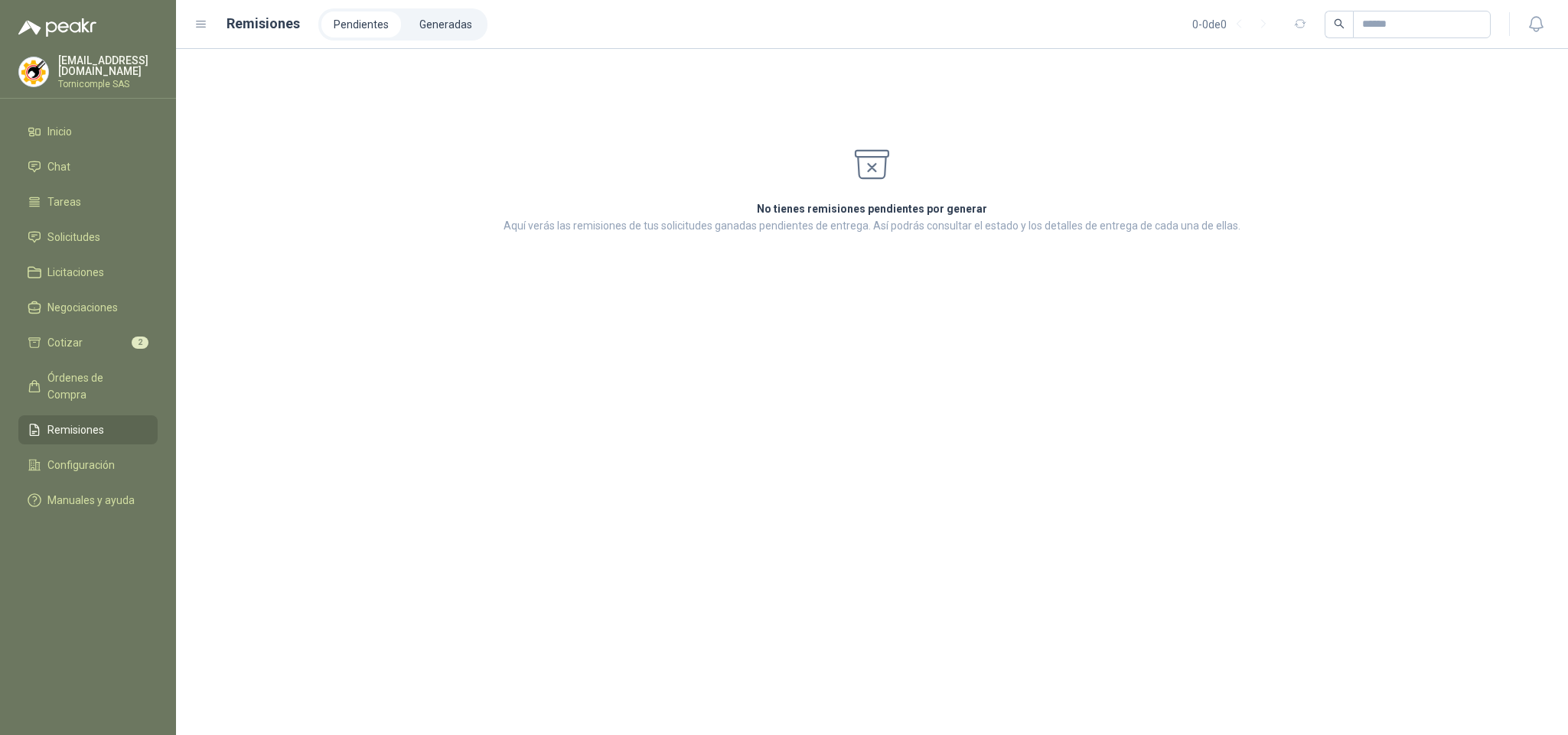
click at [92, 422] on span "Remisiones" at bounding box center [75, 430] width 56 height 17
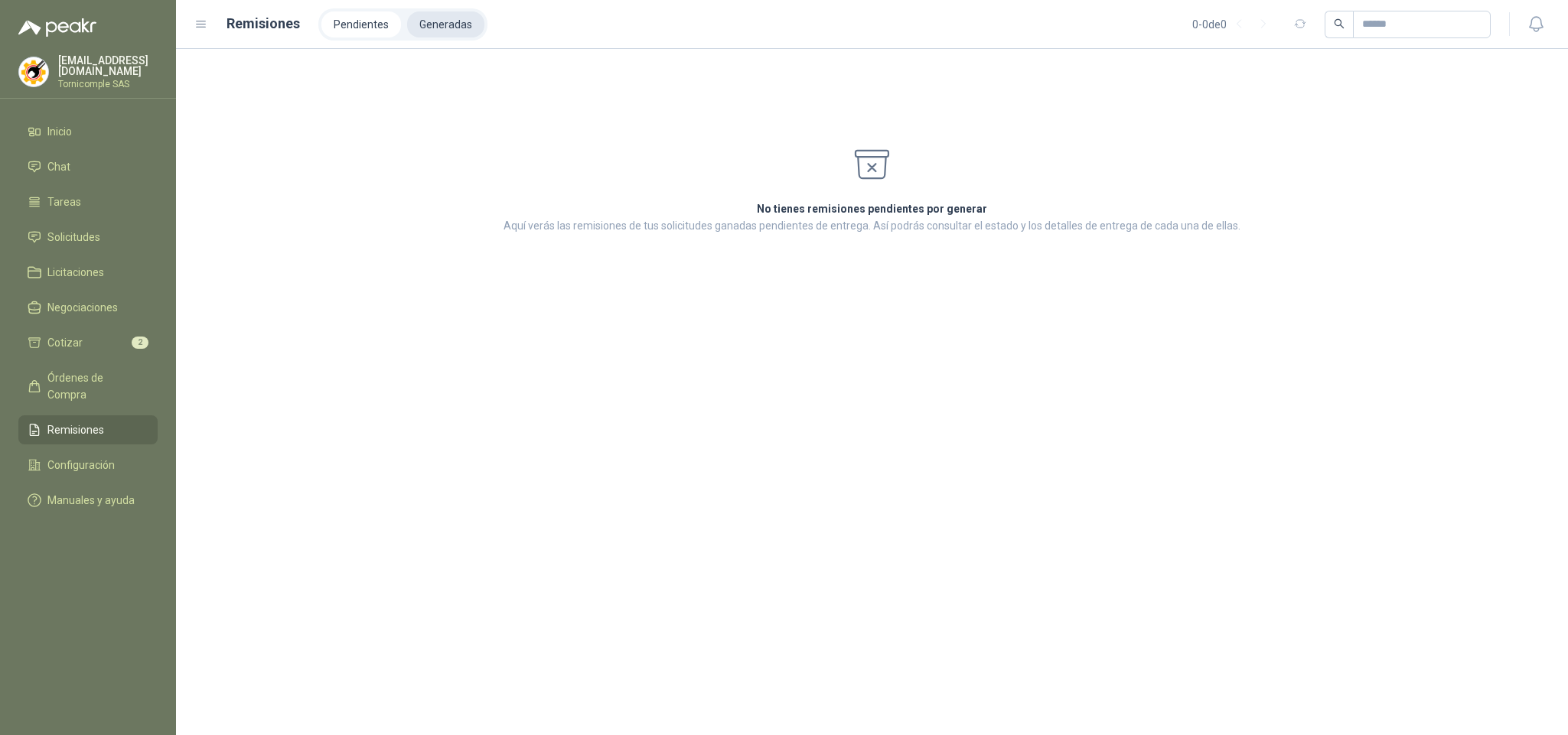
click at [431, 26] on li "Generadas" at bounding box center [446, 24] width 77 height 26
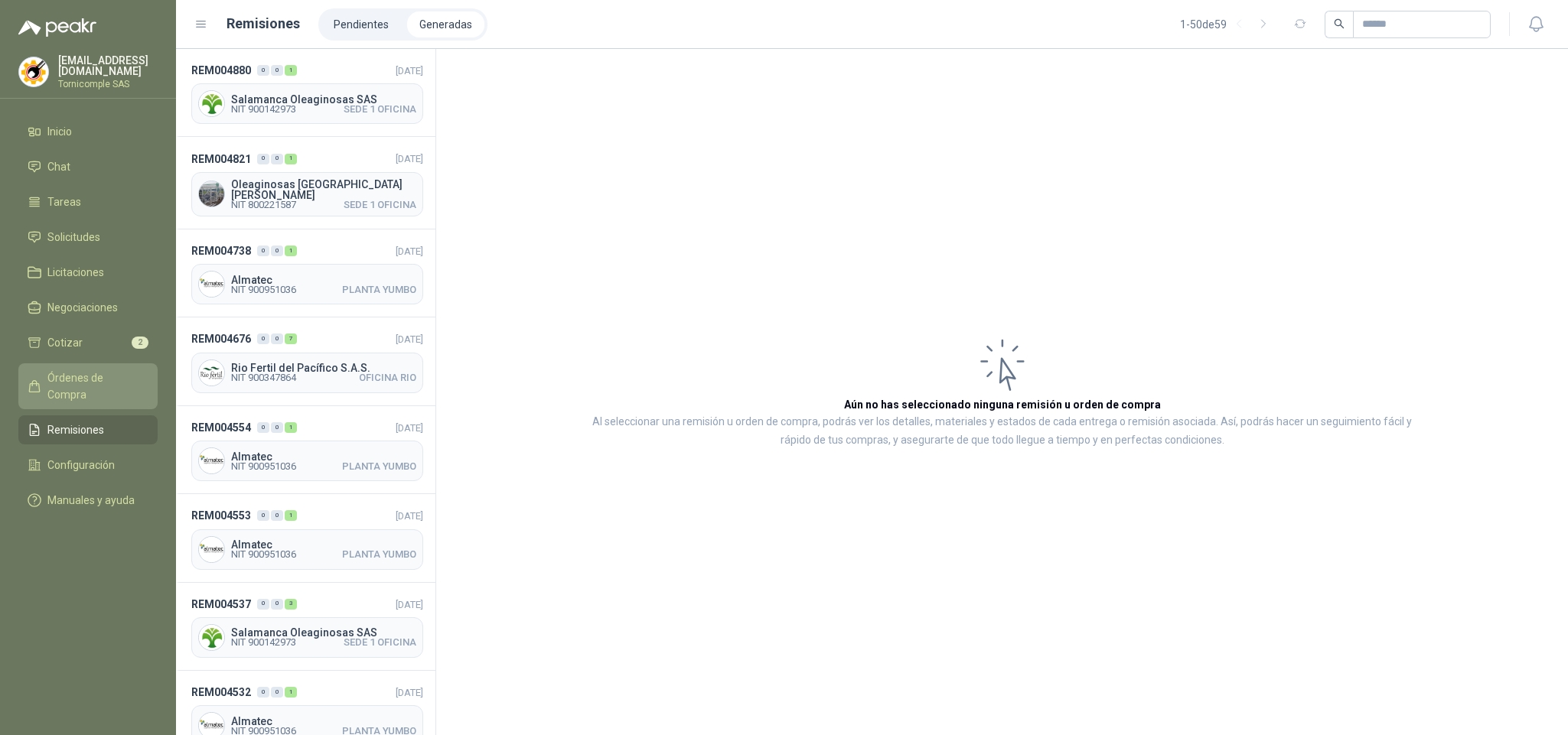
click at [108, 370] on span "Órdenes de Compra" at bounding box center [95, 386] width 96 height 33
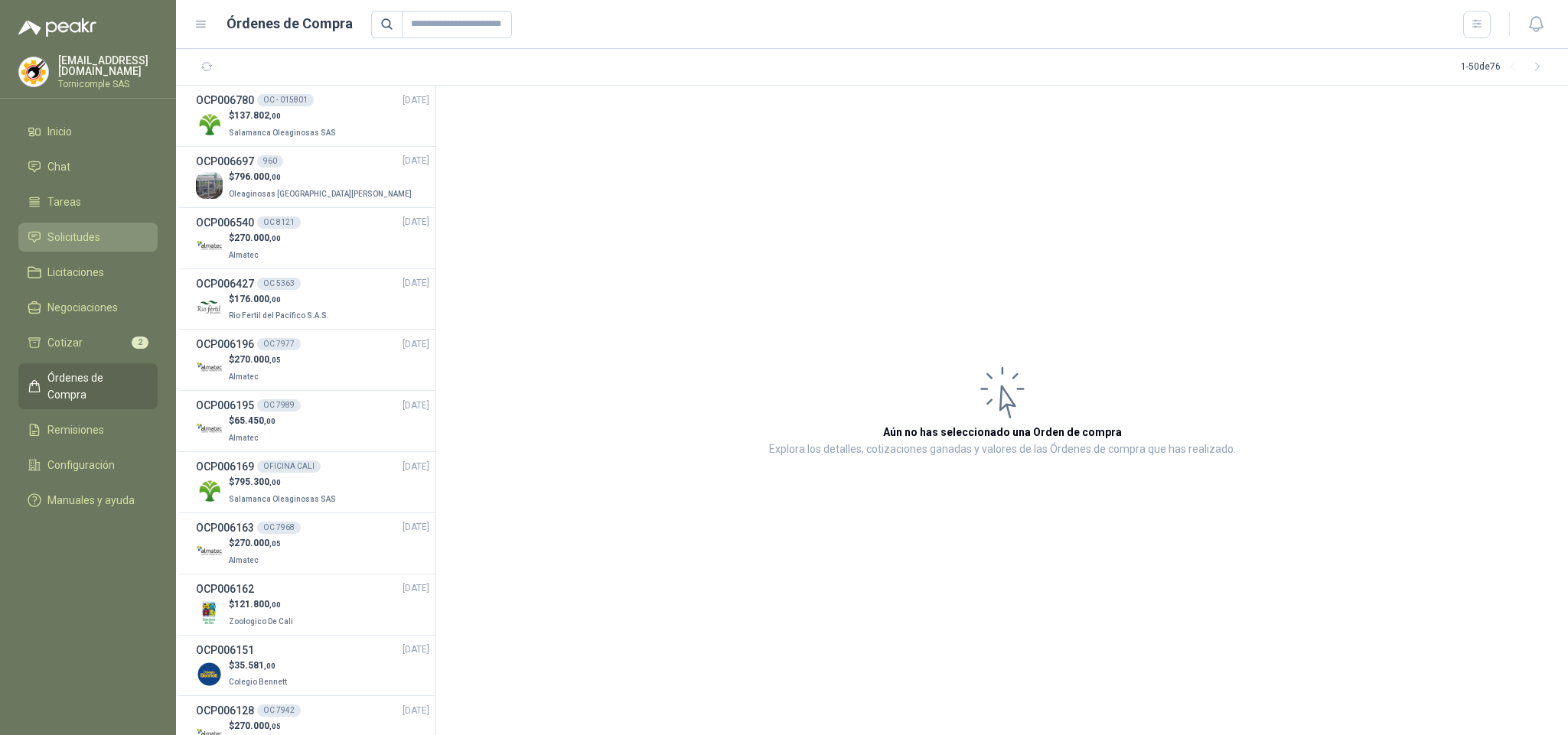
click at [106, 240] on li "Solicitudes" at bounding box center [87, 237] width 121 height 17
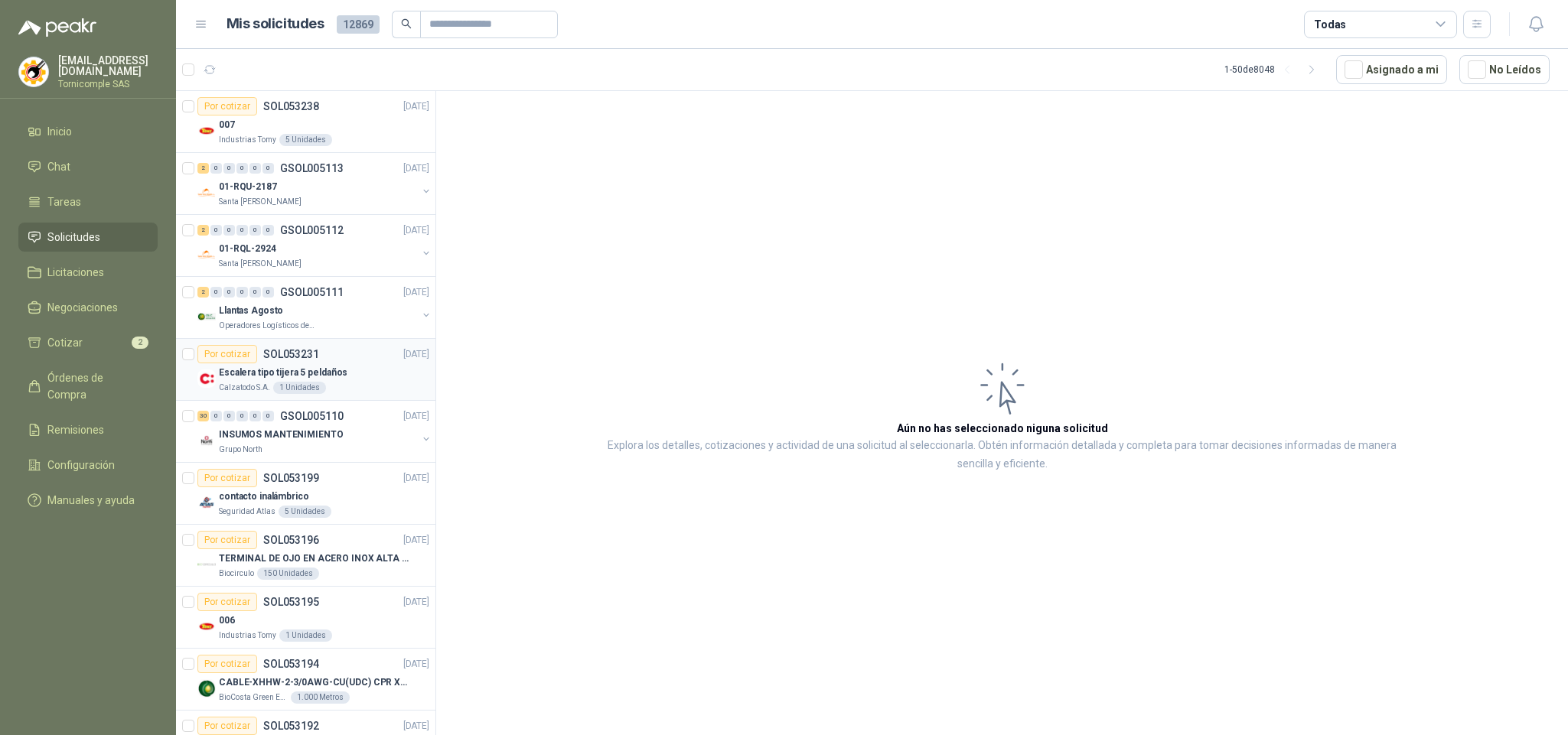
click at [278, 394] on div "1 Unidades" at bounding box center [300, 388] width 53 height 12
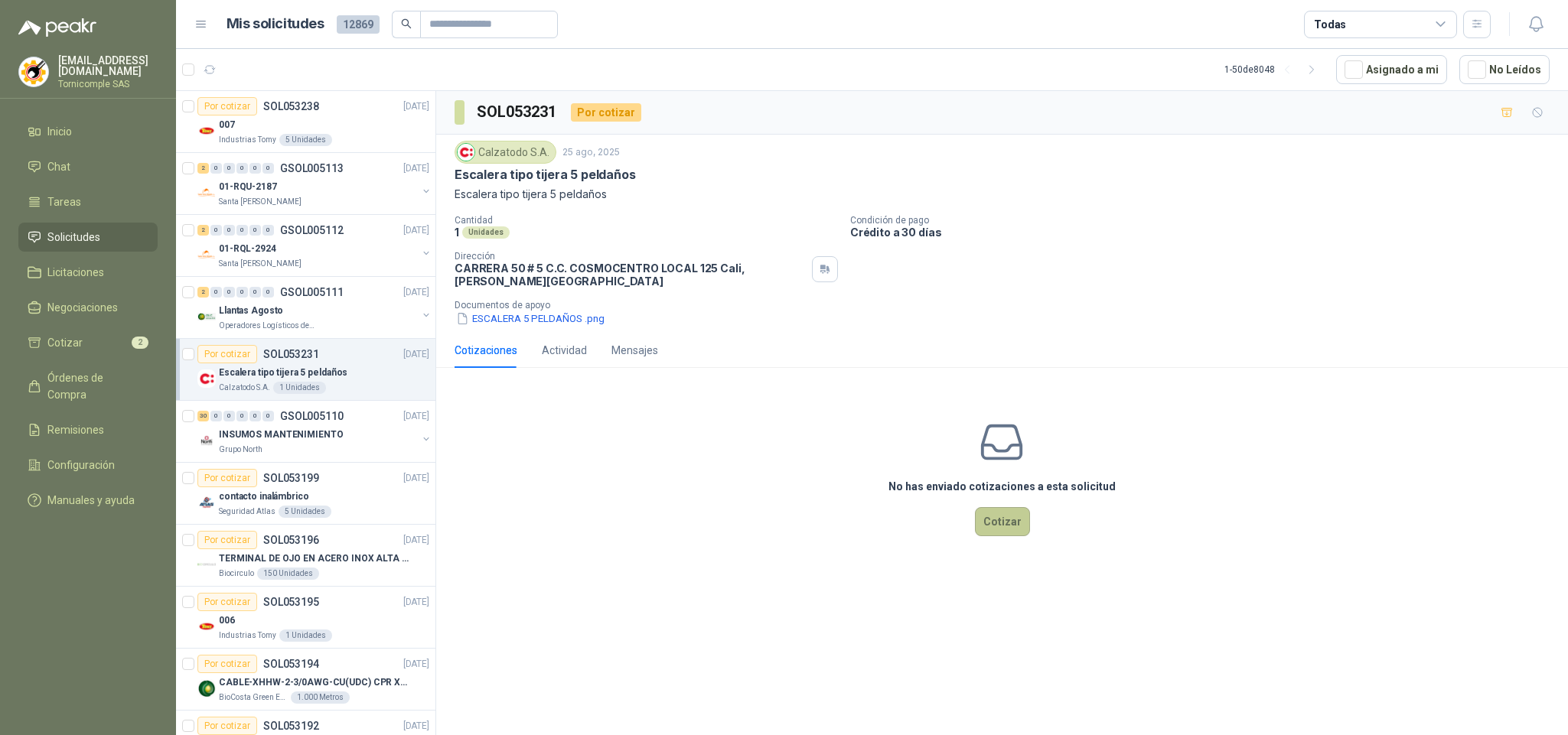
click at [1029, 522] on button "Cotizar" at bounding box center [1002, 522] width 55 height 29
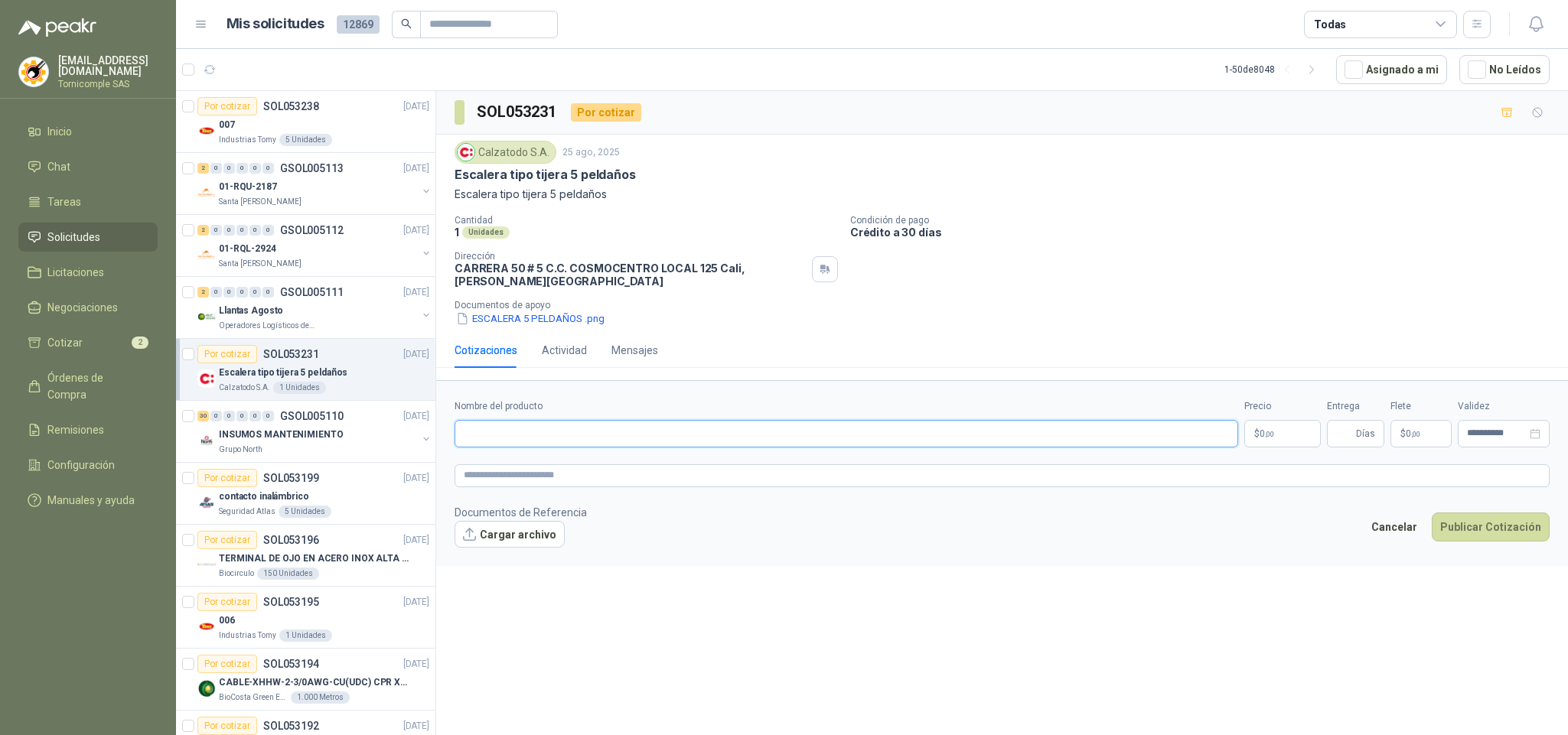
click at [604, 441] on input "Nombre del producto" at bounding box center [846, 434] width 784 height 27
paste input "**********"
click at [540, 535] on button "Cargar archivo" at bounding box center [509, 535] width 110 height 27
click at [1038, 441] on input "**********" at bounding box center [846, 434] width 784 height 27
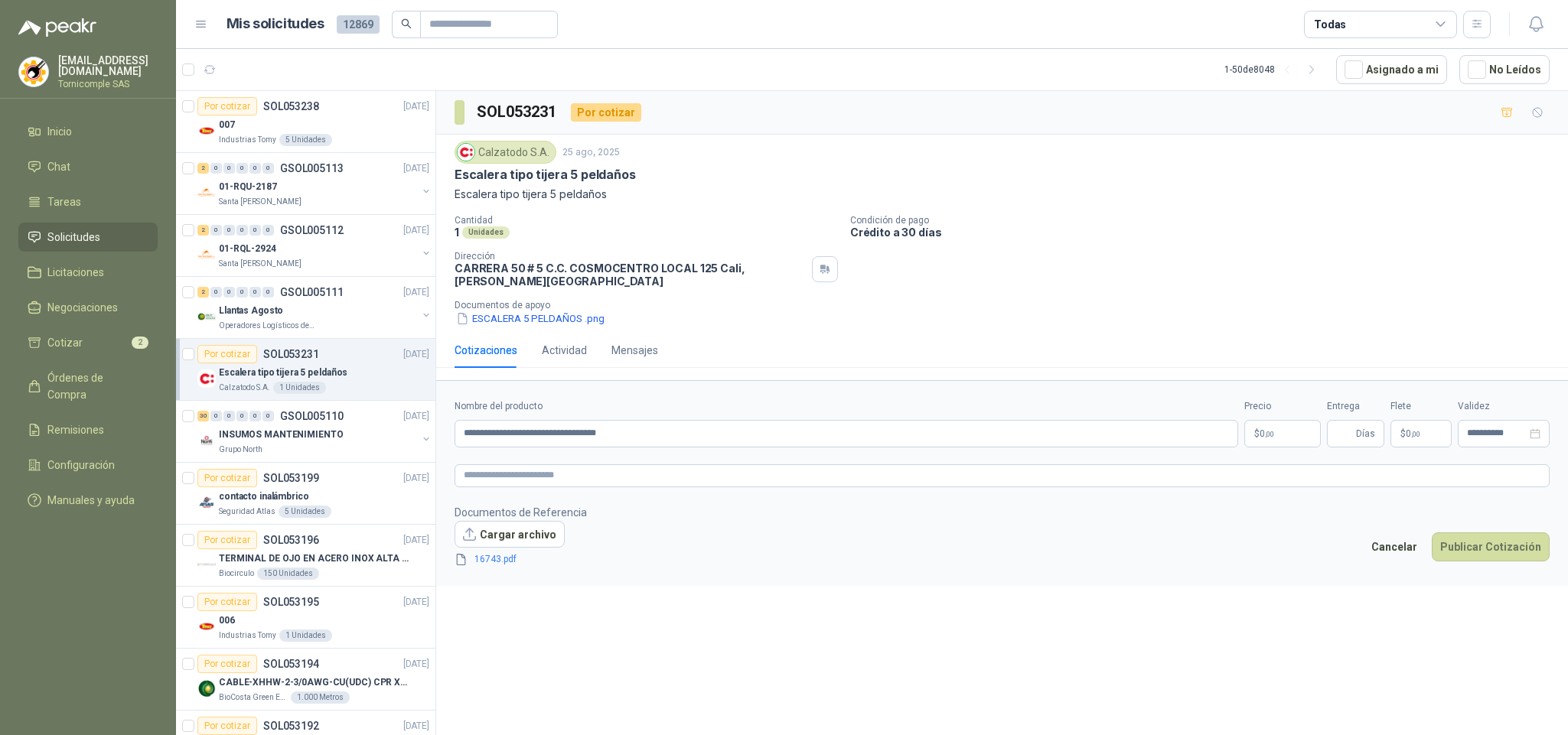
click at [1298, 428] on body "[EMAIL_ADDRESS][DOMAIN_NAME] Tornicomple SAS Inicio Chat Tareas Solicitudes Lic…" at bounding box center [784, 367] width 1568 height 735
drag, startPoint x: 696, startPoint y: 439, endPoint x: 271, endPoint y: 357, distance: 432.8
click at [271, 357] on div "Por cotizar SOL053238 [DATE] 007 Industrias Tomy 5 Unidades 2 0 0 0 0 0 GSOL005…" at bounding box center [872, 416] width 1393 height 650
paste input "**********"
click at [573, 565] on icon "delete" at bounding box center [578, 560] width 9 height 10
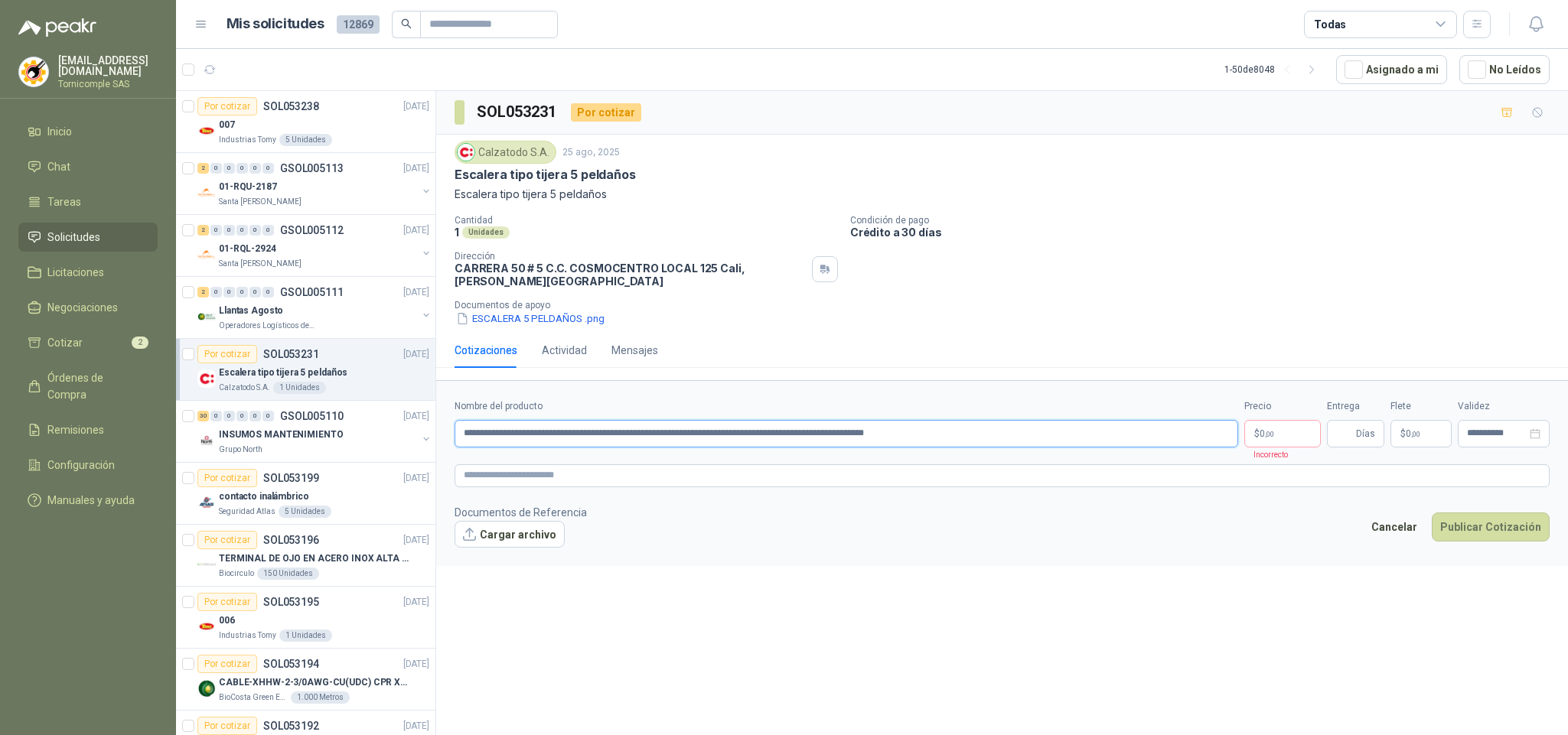
drag, startPoint x: 940, startPoint y: 434, endPoint x: 1236, endPoint y: 446, distance: 296.2
click at [1238, 446] on input "**********" at bounding box center [846, 434] width 784 height 27
type input "**********"
click at [1303, 439] on body "[EMAIL_ADDRESS][DOMAIN_NAME] Tornicomple SAS Inicio Chat Tareas Solicitudes Lic…" at bounding box center [784, 367] width 1568 height 735
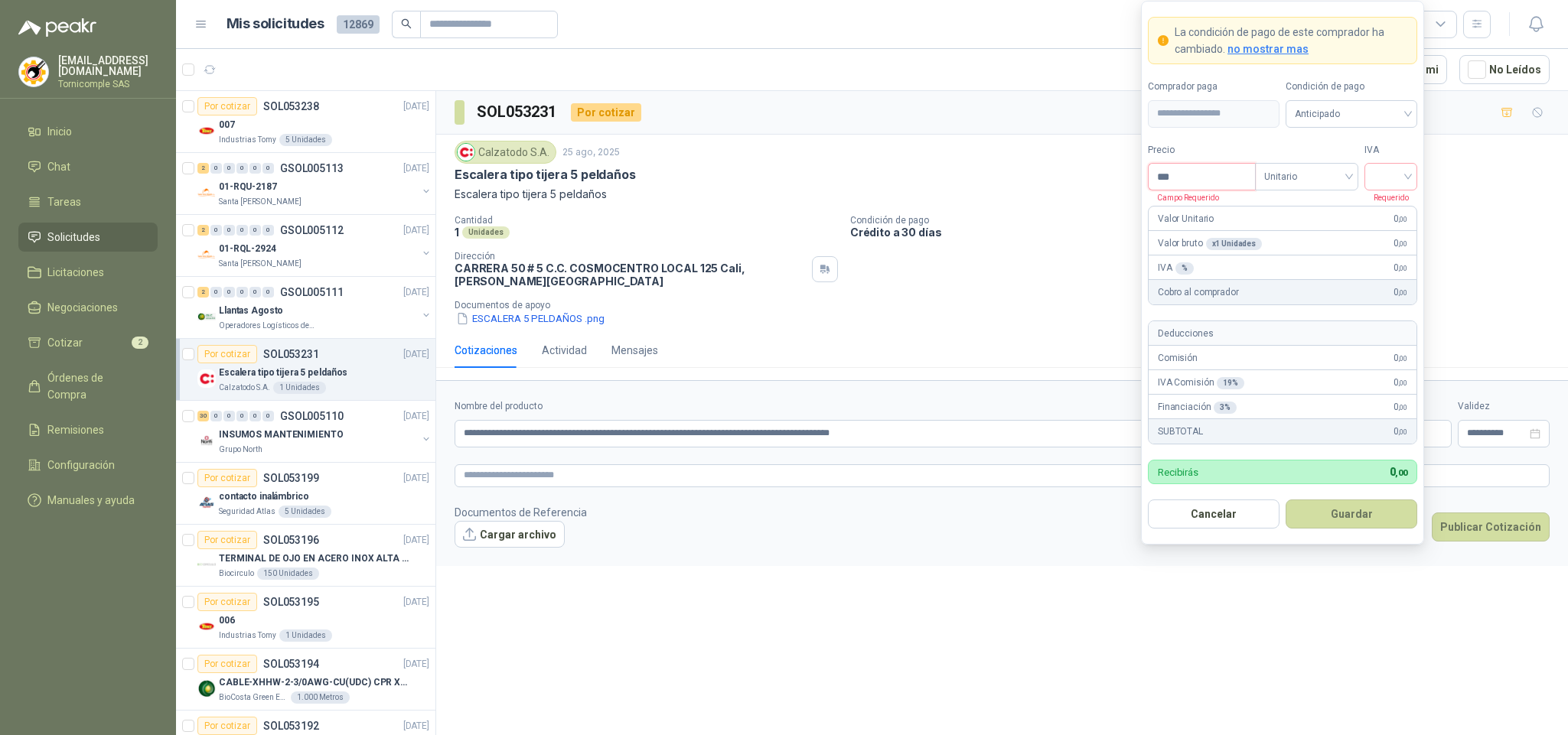
click at [1209, 175] on input "***" at bounding box center [1202, 176] width 106 height 26
type input "*********"
click at [1327, 192] on form "**********" at bounding box center [1282, 273] width 283 height 545
click at [1327, 180] on span "Unitario" at bounding box center [1306, 176] width 85 height 23
click at [1318, 237] on div "Unitario con IVA" at bounding box center [1307, 231] width 79 height 17
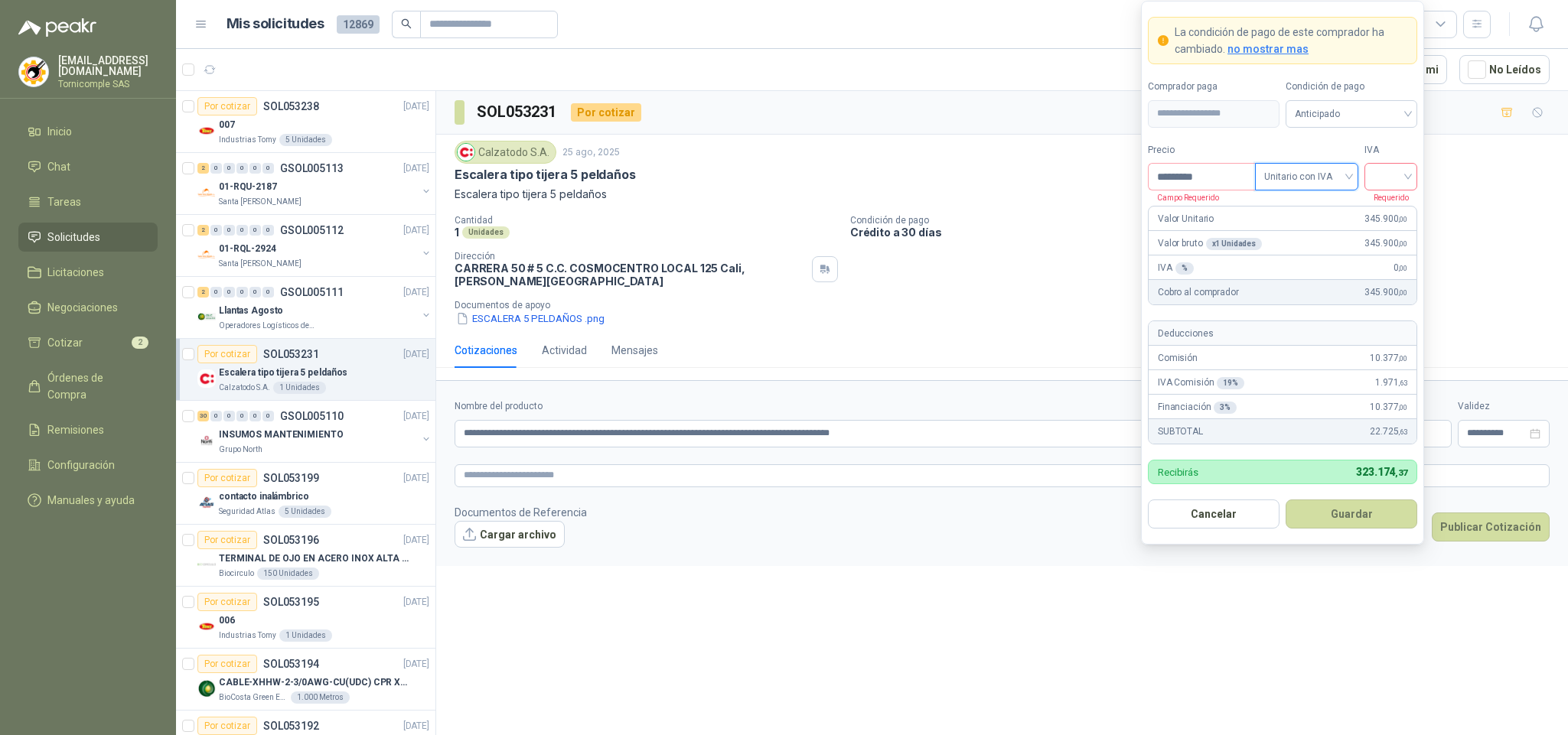
click at [1399, 165] on input "search" at bounding box center [1391, 175] width 34 height 23
click at [1401, 199] on div "19%" at bounding box center [1391, 207] width 28 height 17
click at [1336, 535] on form "**********" at bounding box center [1282, 273] width 283 height 545
click at [1334, 517] on button "Guardar" at bounding box center [1351, 514] width 132 height 29
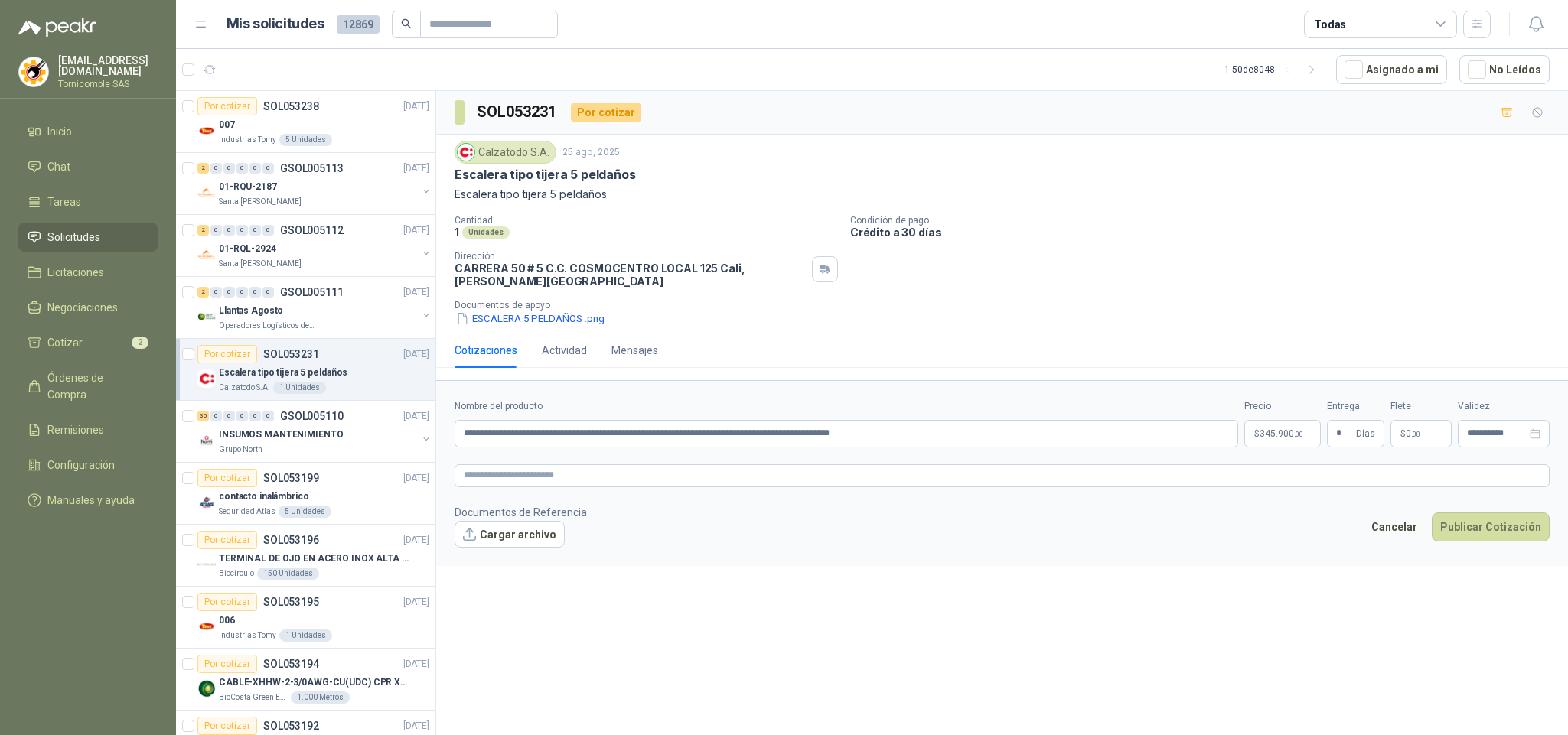
click at [1440, 432] on p "$ 0 ,00" at bounding box center [1422, 434] width 62 height 27
click at [1341, 271] on span "Flex" at bounding box center [1330, 279] width 56 height 23
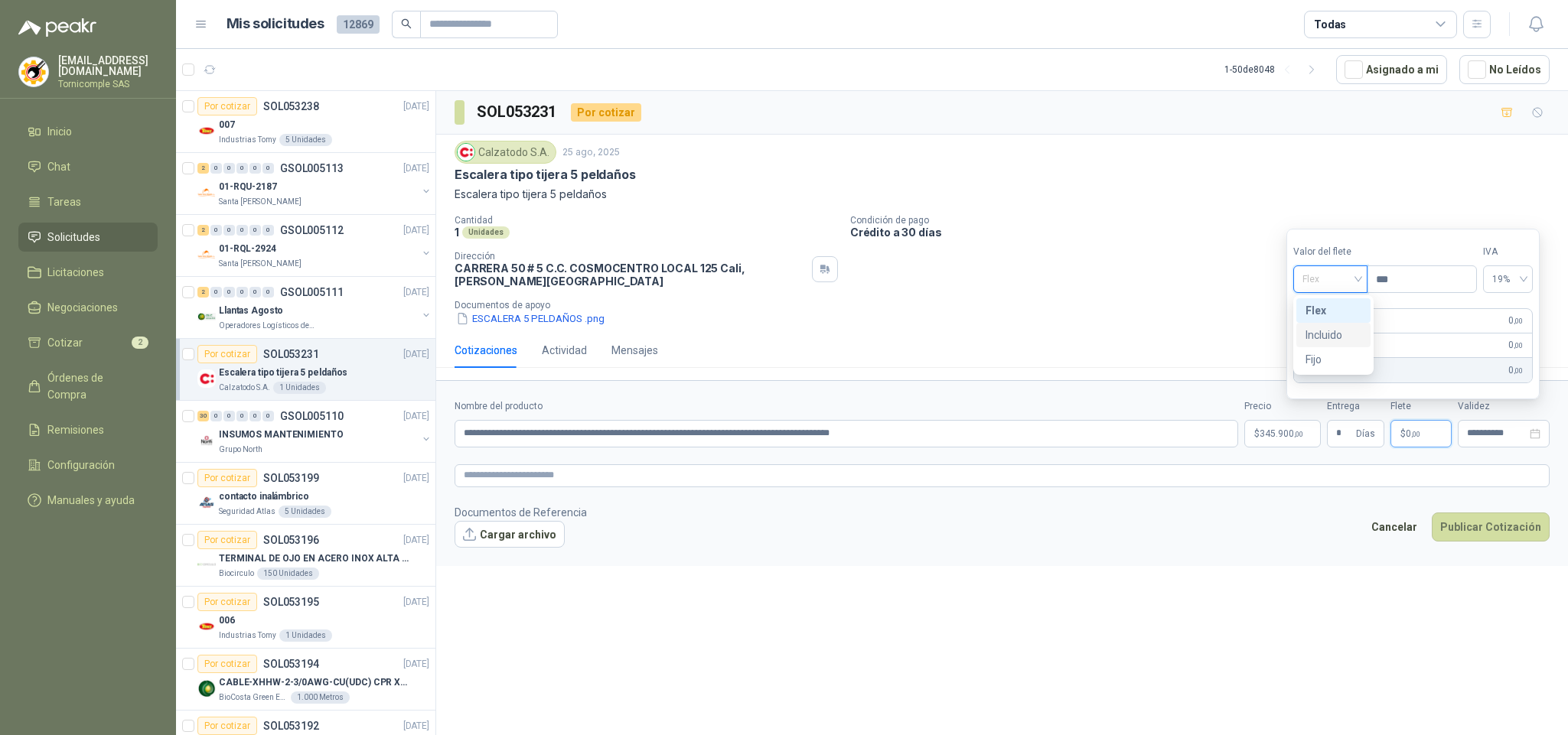
click at [1341, 333] on div "Incluido" at bounding box center [1333, 335] width 56 height 17
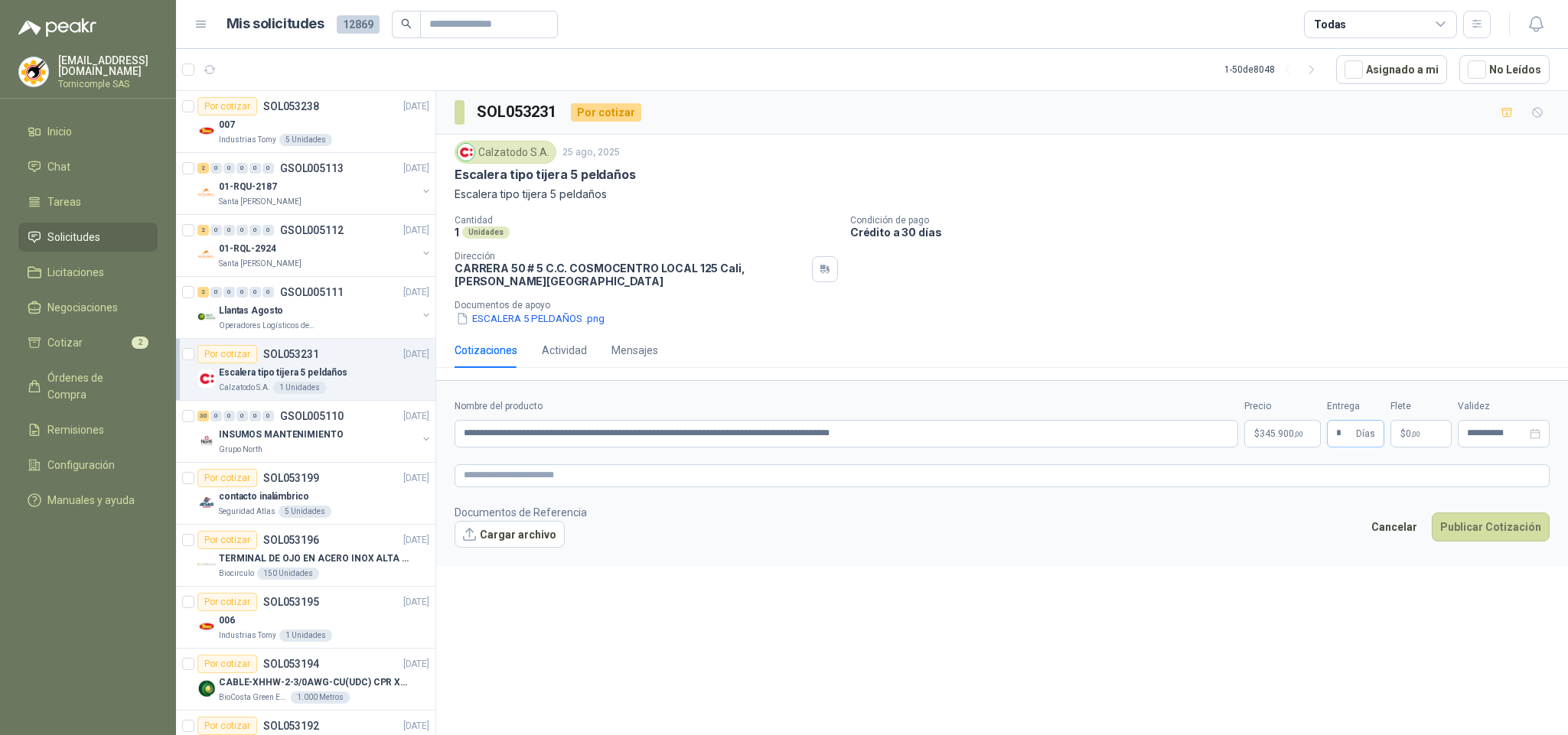
drag, startPoint x: 1334, startPoint y: 438, endPoint x: 1345, endPoint y: 439, distance: 11.0
click at [1345, 439] on span "* Días" at bounding box center [1355, 434] width 57 height 27
drag, startPoint x: 1341, startPoint y: 441, endPoint x: 1333, endPoint y: 444, distance: 8.5
click at [1333, 444] on span "* Días" at bounding box center [1355, 434] width 57 height 27
type input "*"
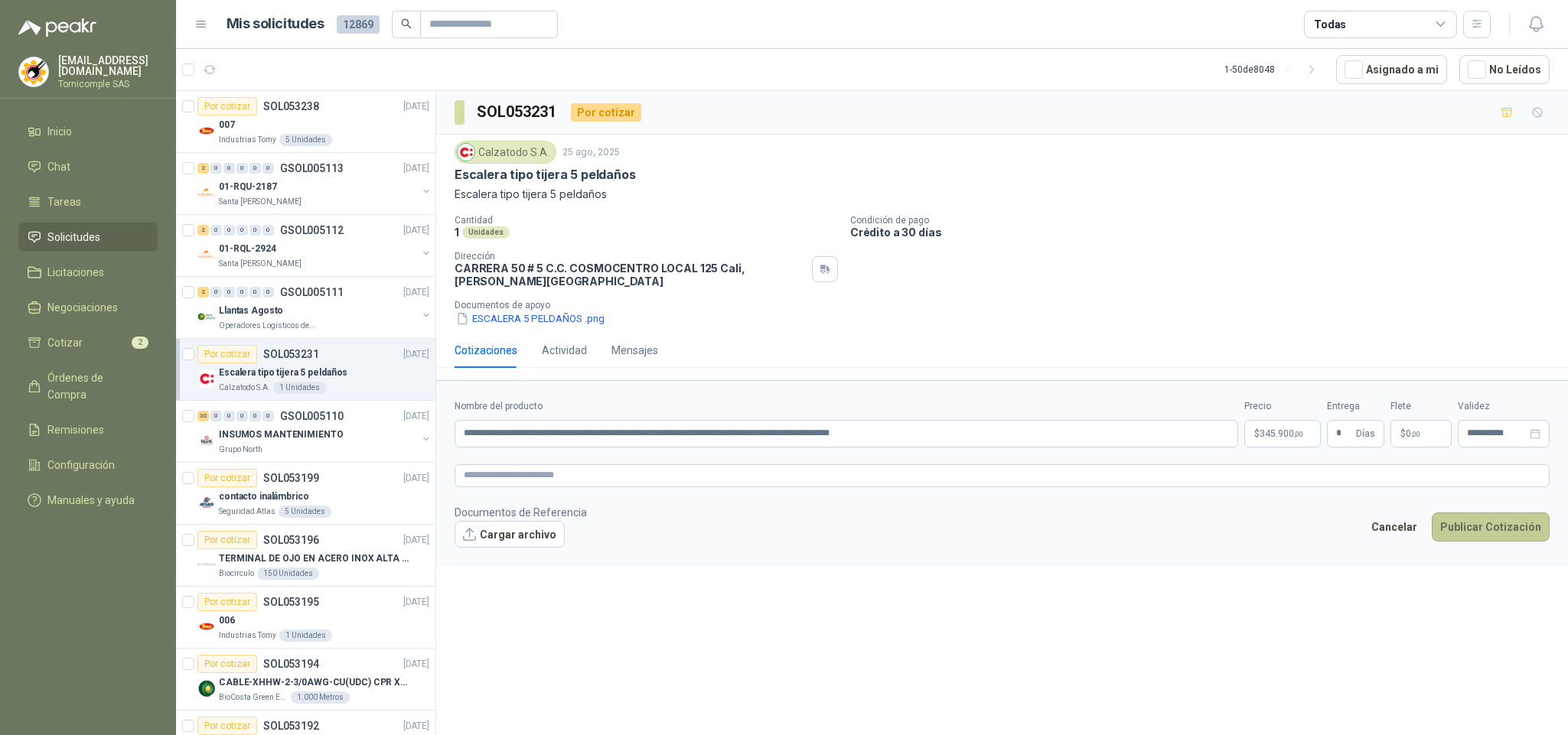
click at [1524, 531] on button "Publicar Cotización" at bounding box center [1491, 527] width 118 height 29
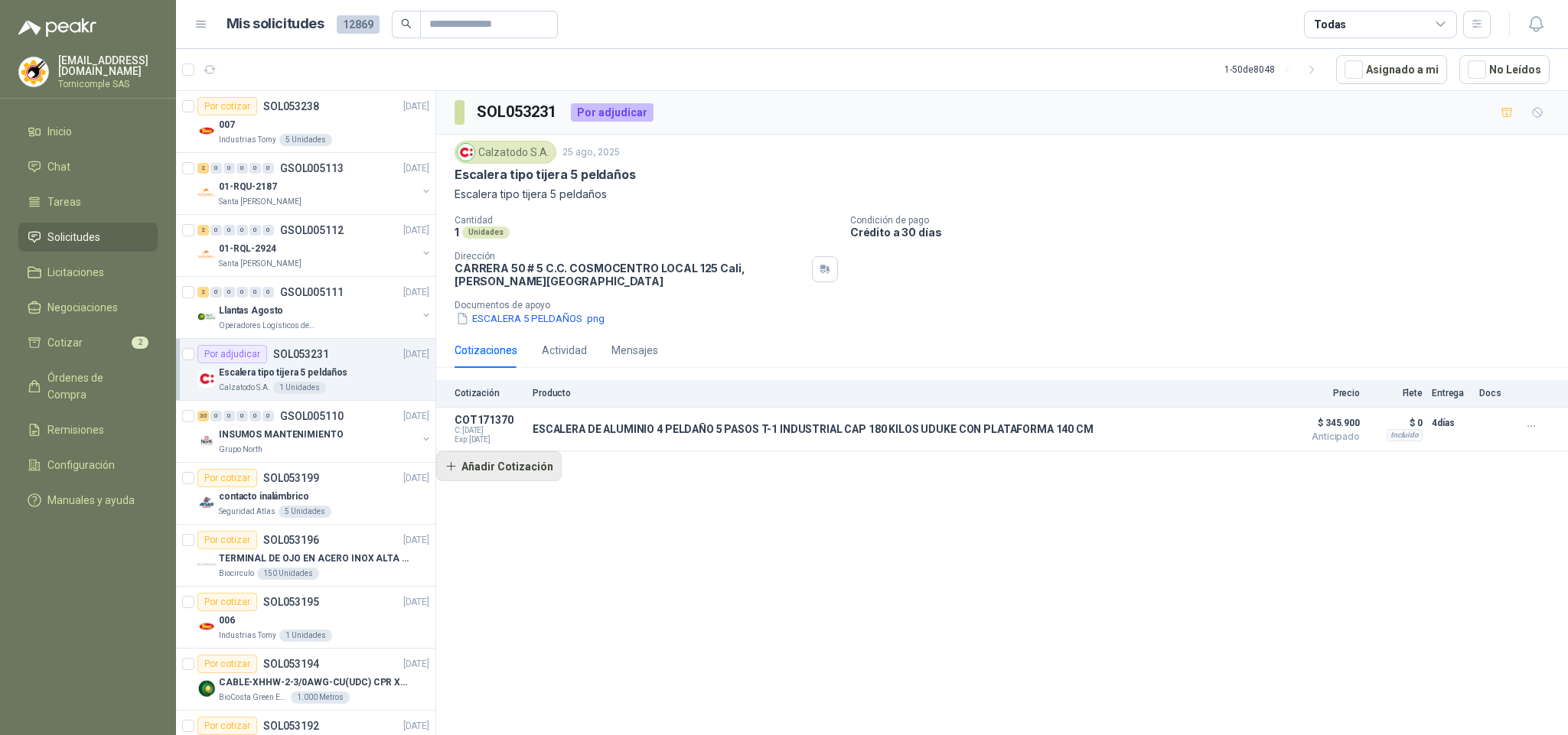
click at [458, 464] on button "Añadir Cotización" at bounding box center [499, 467] width 126 height 31
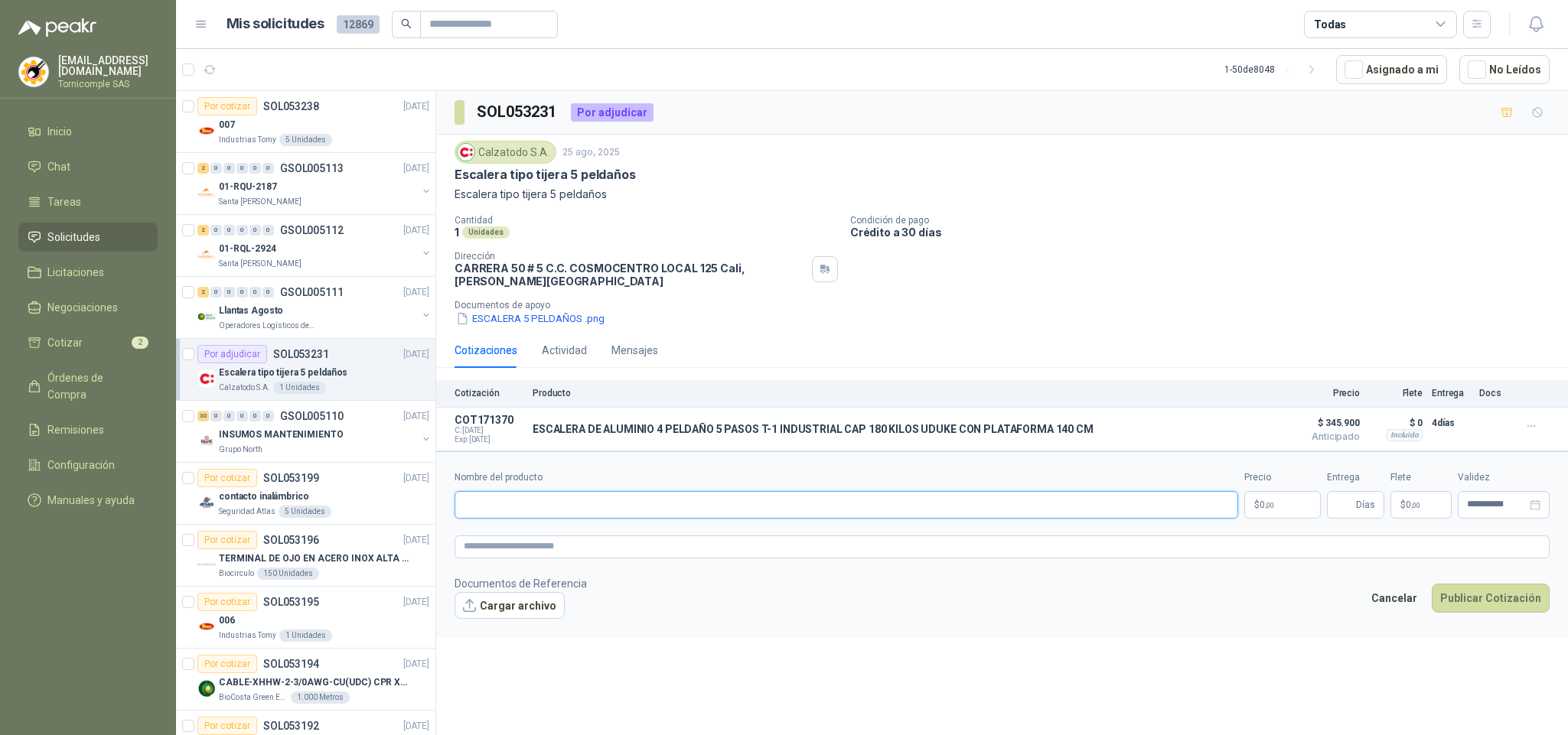
click at [513, 515] on input "Nombre del producto" at bounding box center [846, 505] width 784 height 27
paste input "**********"
type input "**********"
click at [1268, 517] on body "[EMAIL_ADDRESS][DOMAIN_NAME] Tornicomple SAS Inicio Chat Tareas Solicitudes Lic…" at bounding box center [784, 367] width 1568 height 735
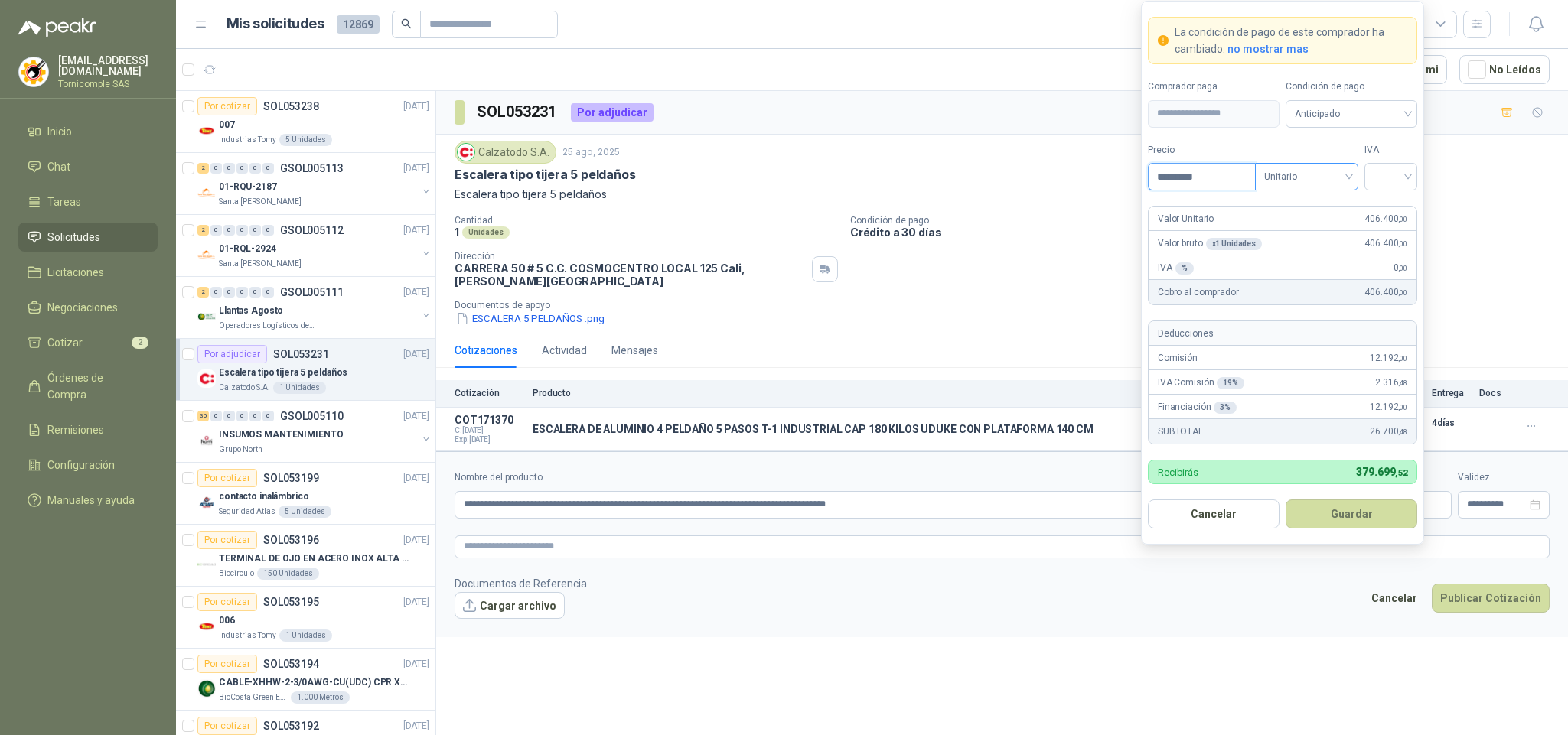
drag, startPoint x: 1252, startPoint y: 177, endPoint x: 1279, endPoint y: 180, distance: 27.2
click at [1265, 177] on div "Precio ********* Tipo Unitario" at bounding box center [1253, 167] width 211 height 48
click at [1279, 180] on span "Unitario" at bounding box center [1306, 176] width 85 height 23
type input "*********"
click at [1293, 237] on div "Unitario con IVA" at bounding box center [1307, 231] width 79 height 17
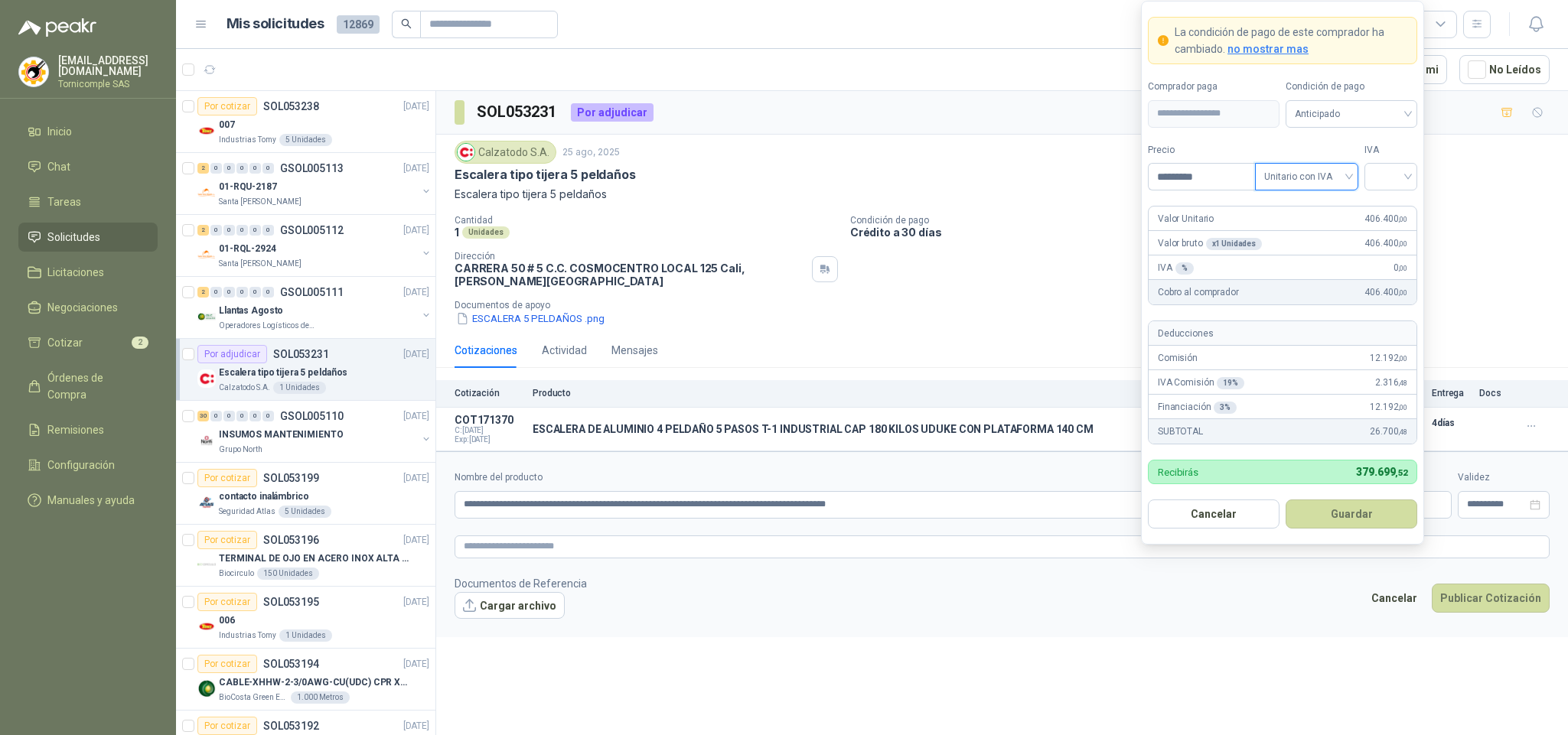
click at [1393, 192] on form "**********" at bounding box center [1282, 273] width 283 height 545
click at [1399, 187] on span at bounding box center [1391, 176] width 34 height 26
click at [1387, 213] on div "19%" at bounding box center [1391, 207] width 28 height 17
click at [1387, 522] on button "Guardar" at bounding box center [1351, 514] width 132 height 29
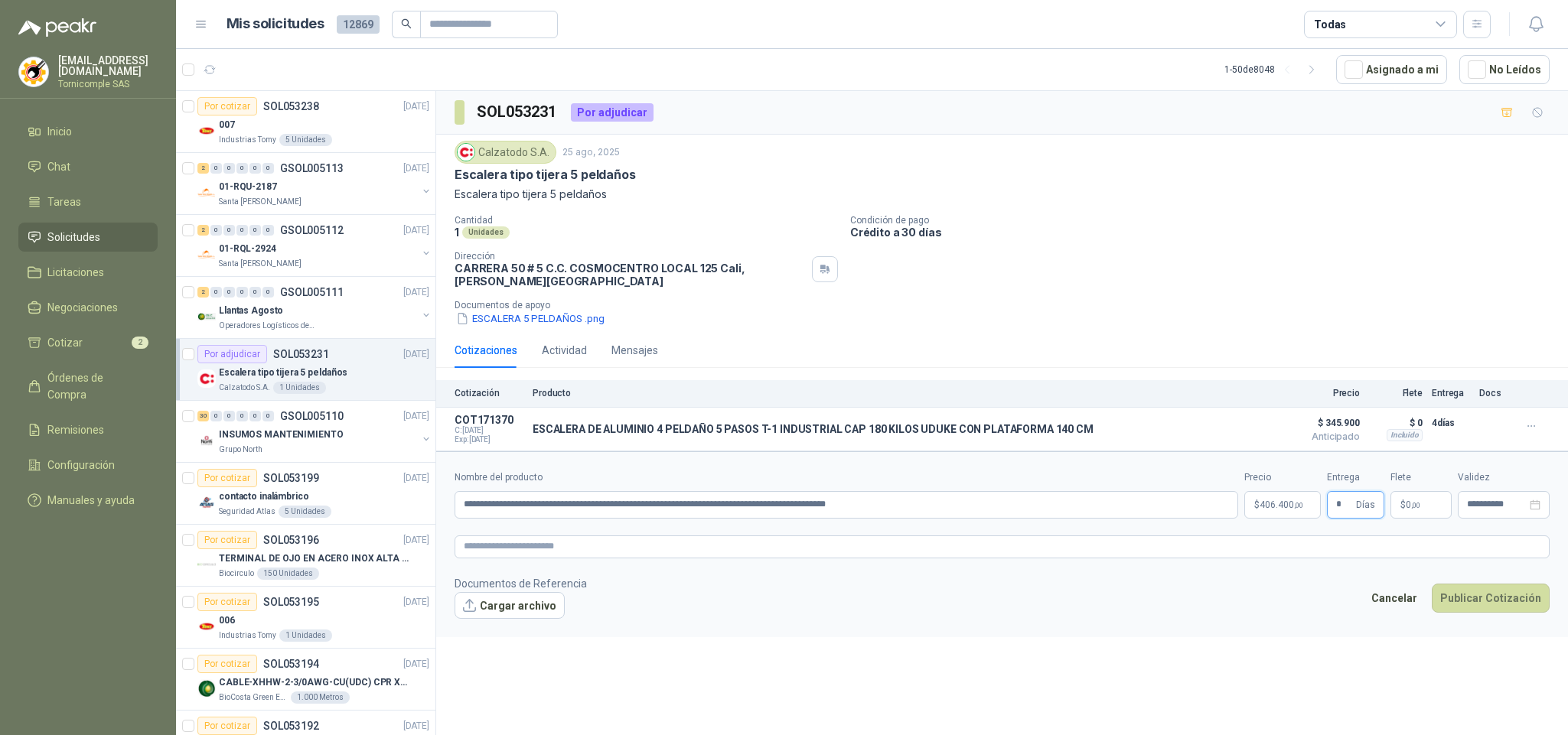
type input "*"
click at [1424, 524] on form "**********" at bounding box center [1002, 544] width 1131 height 186
click at [1426, 512] on p "$ 0 ,00" at bounding box center [1422, 505] width 62 height 27
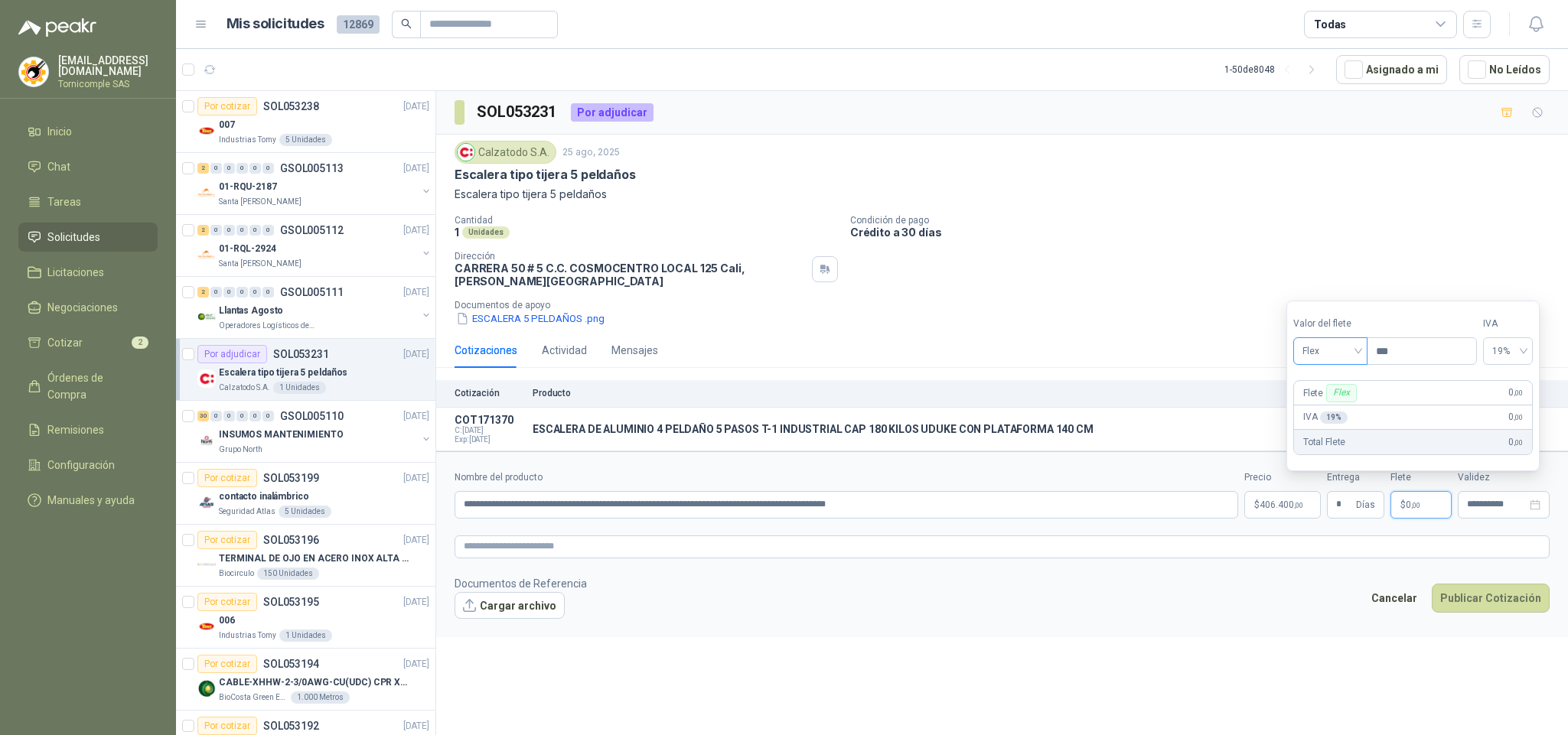
drag, startPoint x: 1349, startPoint y: 330, endPoint x: 1351, endPoint y: 359, distance: 29.1
click at [1349, 337] on div "Valor [PERSON_NAME] Flex" at bounding box center [1330, 341] width 74 height 48
drag, startPoint x: 1351, startPoint y: 359, endPoint x: 1357, endPoint y: 372, distance: 14.3
click at [1355, 364] on div "Flex" at bounding box center [1330, 351] width 74 height 27
click at [1359, 400] on div "Incluido" at bounding box center [1333, 407] width 56 height 17
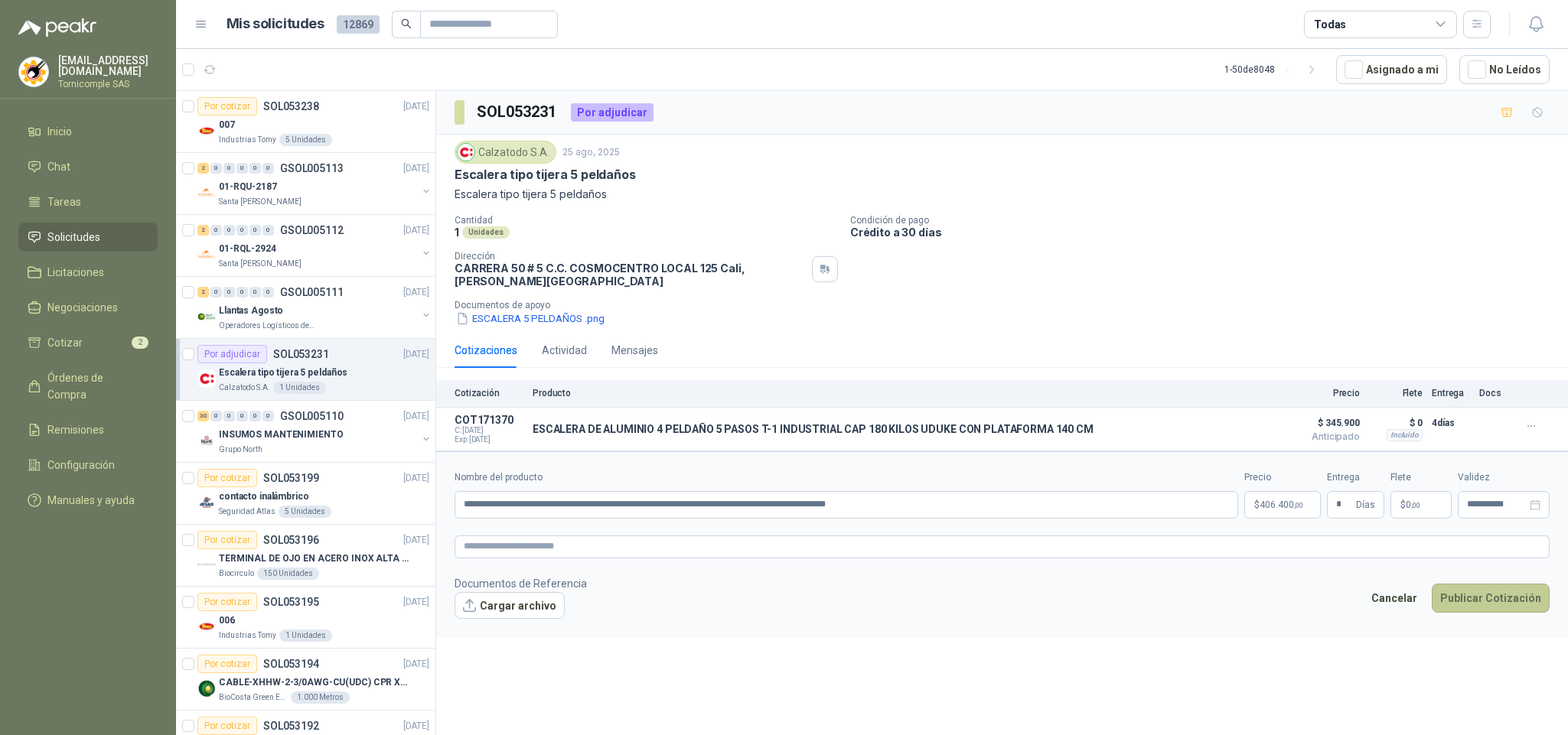
click at [1491, 611] on button "Publicar Cotización" at bounding box center [1491, 598] width 118 height 29
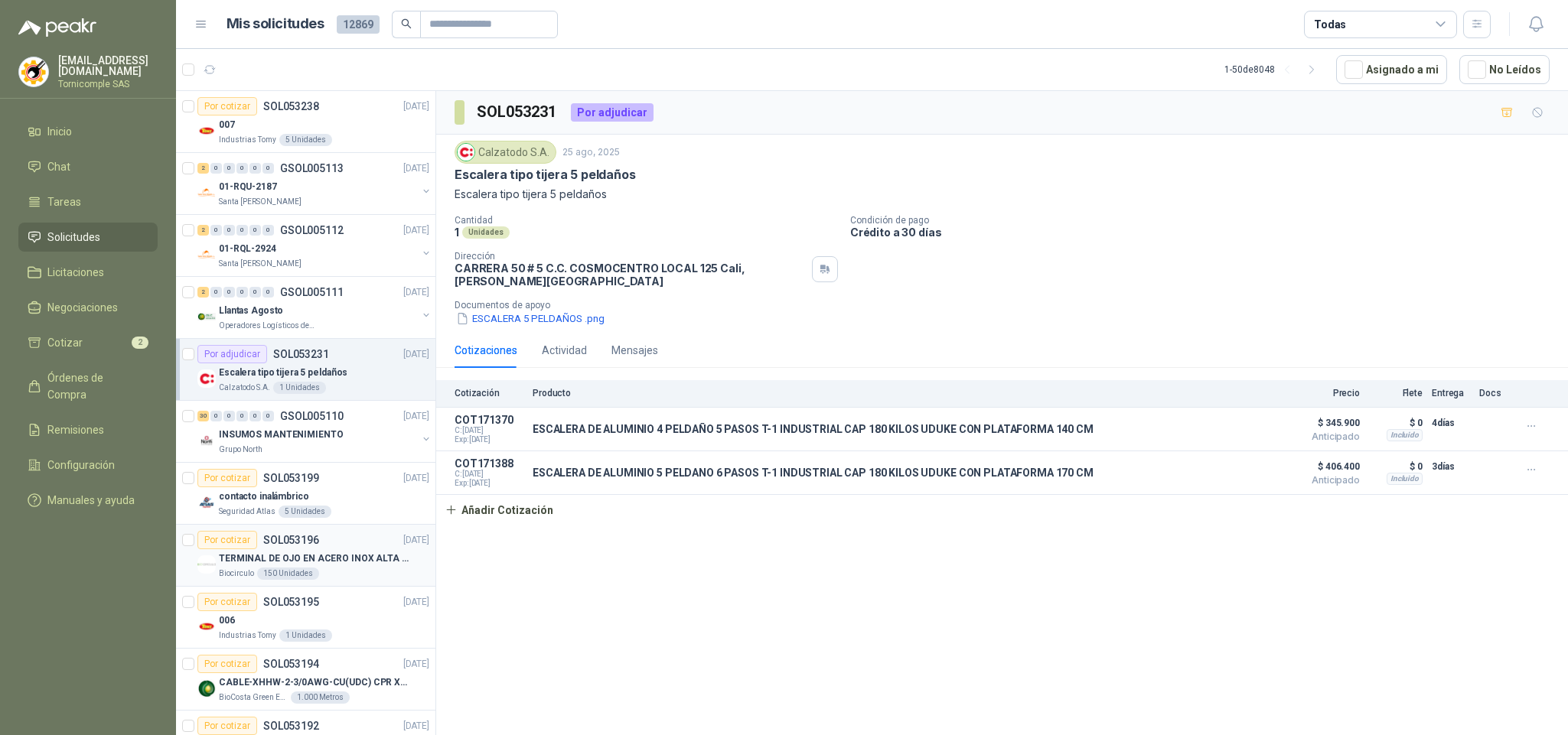
click at [403, 542] on p "[DATE]" at bounding box center [416, 540] width 26 height 15
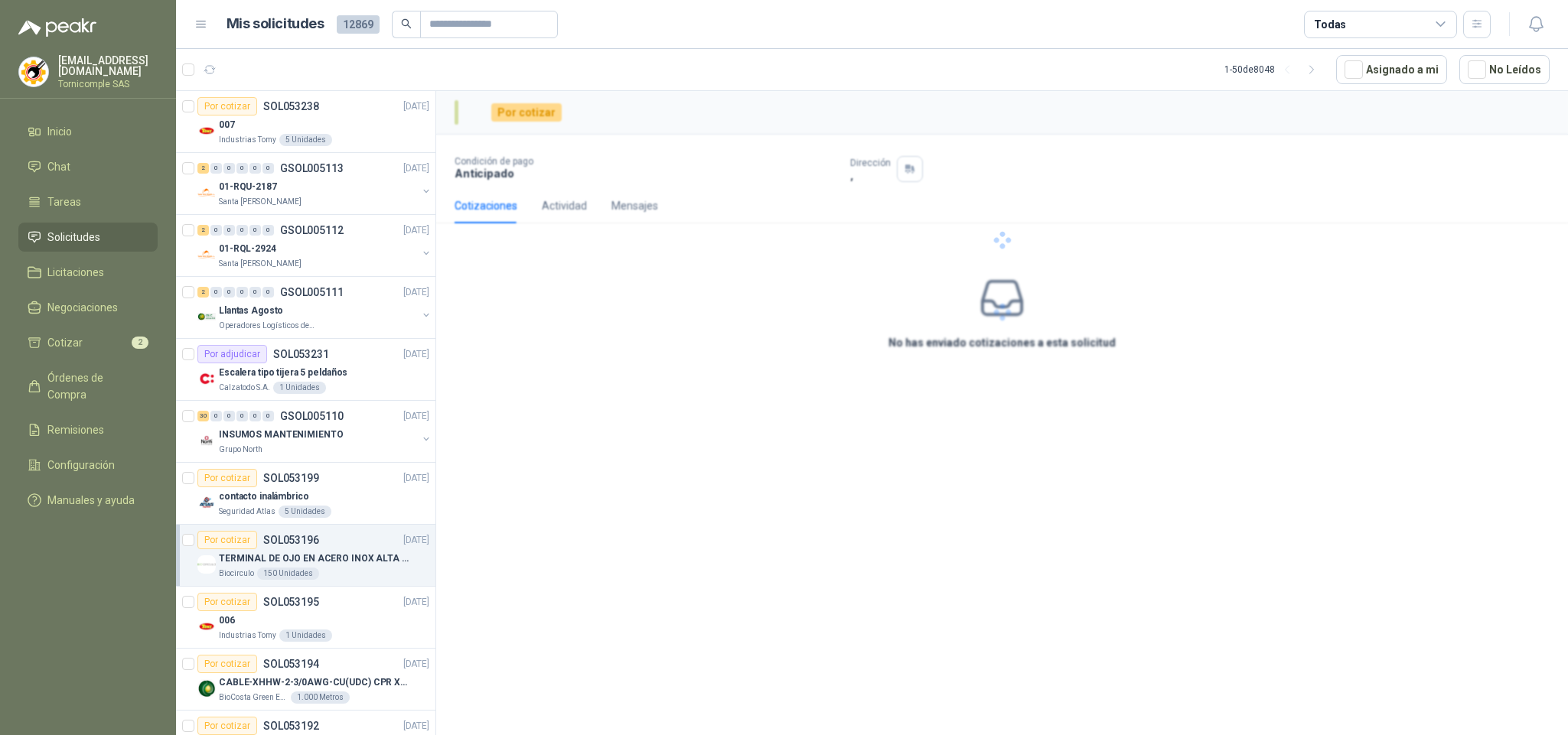
click at [371, 556] on p "TERMINAL DE OJO EN ACERO INOX ALTA EMPERATURA" at bounding box center [314, 559] width 191 height 15
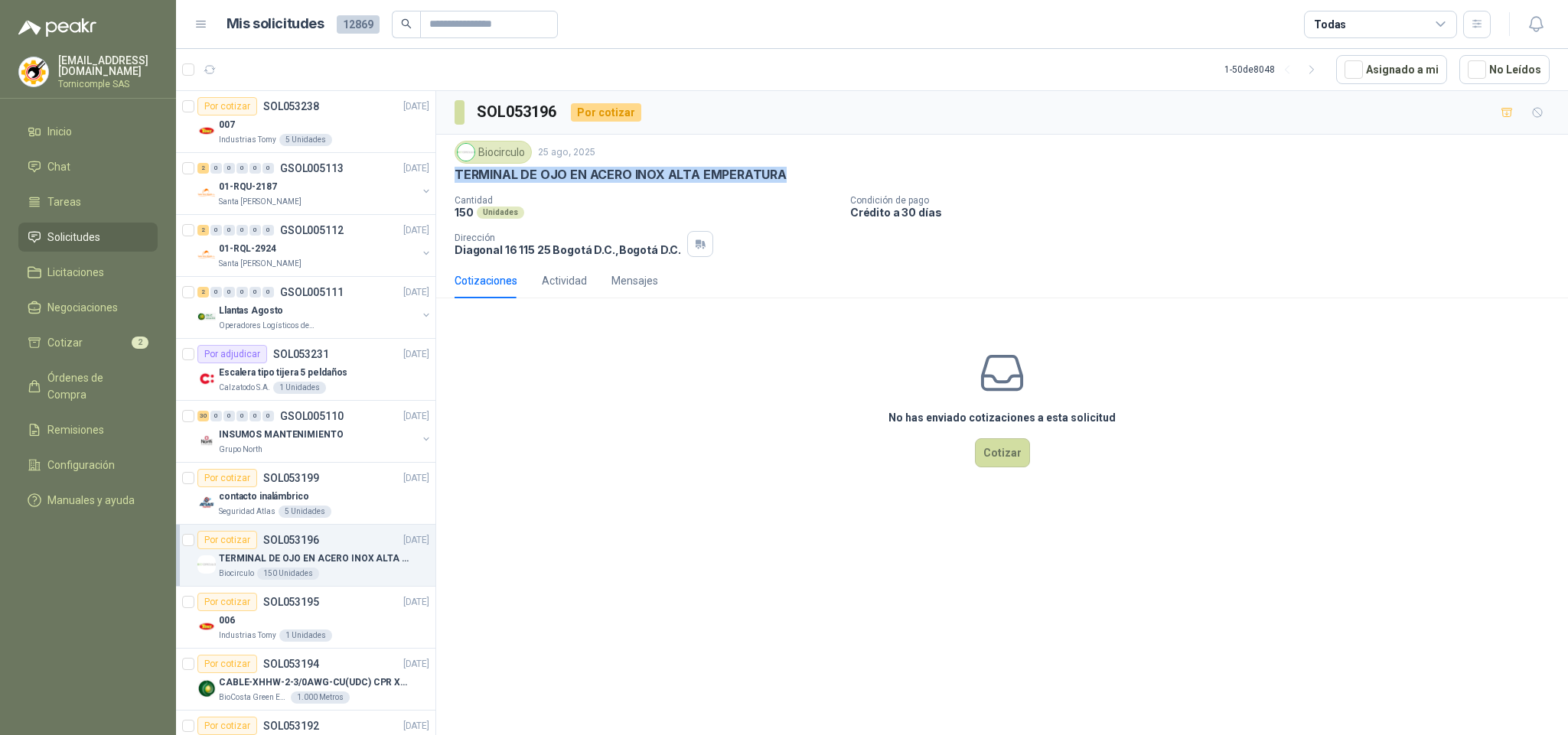
drag, startPoint x: 443, startPoint y: 175, endPoint x: 817, endPoint y: 177, distance: 374.0
click at [817, 177] on div "Biocirculo [DATE] TERMINAL DE OJO EN ACERO INOX ALTA EMPERATURA Cantidad 150 Un…" at bounding box center [1002, 199] width 1131 height 128
click at [817, 177] on div "TERMINAL DE OJO EN ACERO INOX ALTA EMPERATURA" at bounding box center [1002, 175] width 1096 height 16
click at [87, 345] on li "Cotizar 2" at bounding box center [87, 343] width 121 height 17
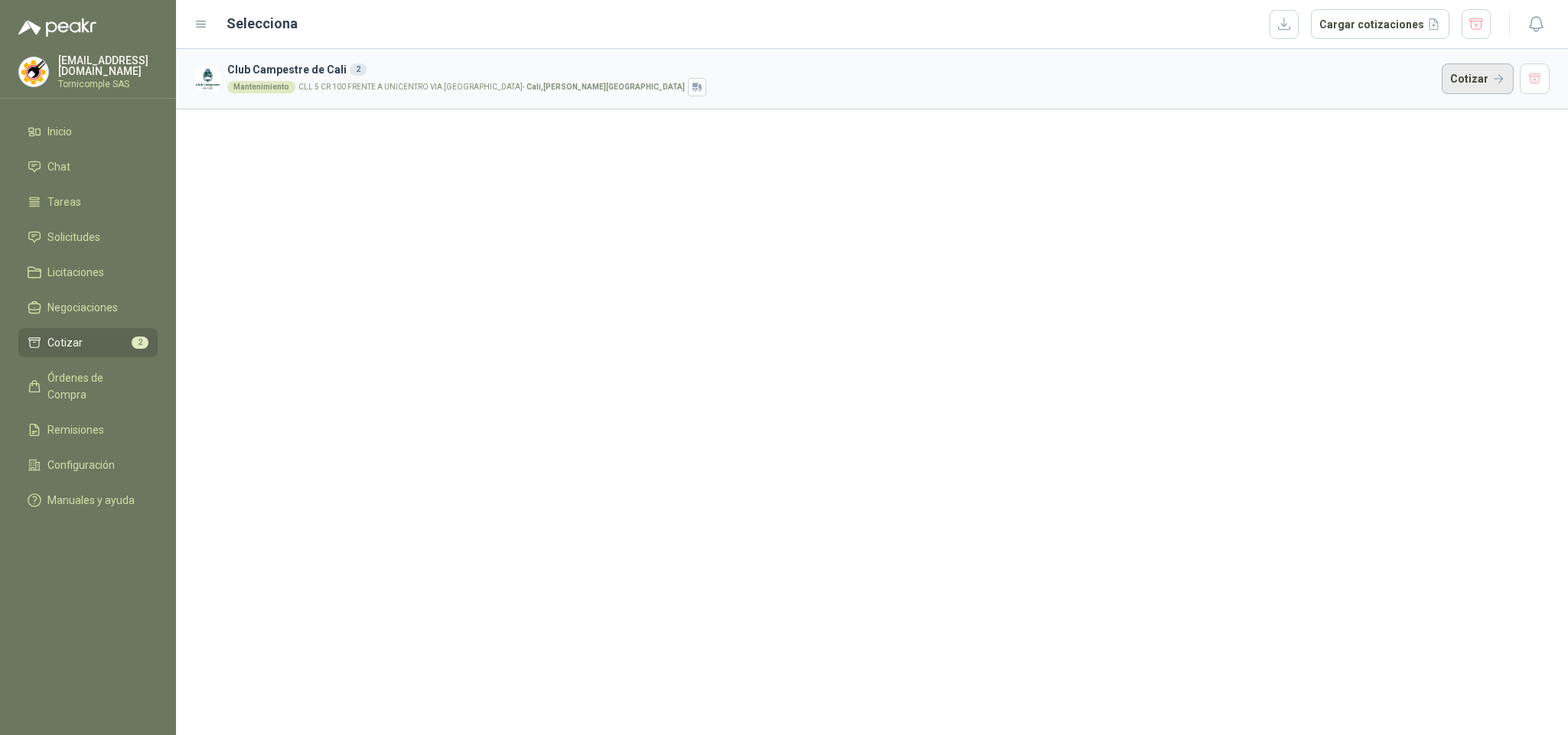
click at [1481, 87] on button "Cotizar" at bounding box center [1478, 79] width 72 height 31
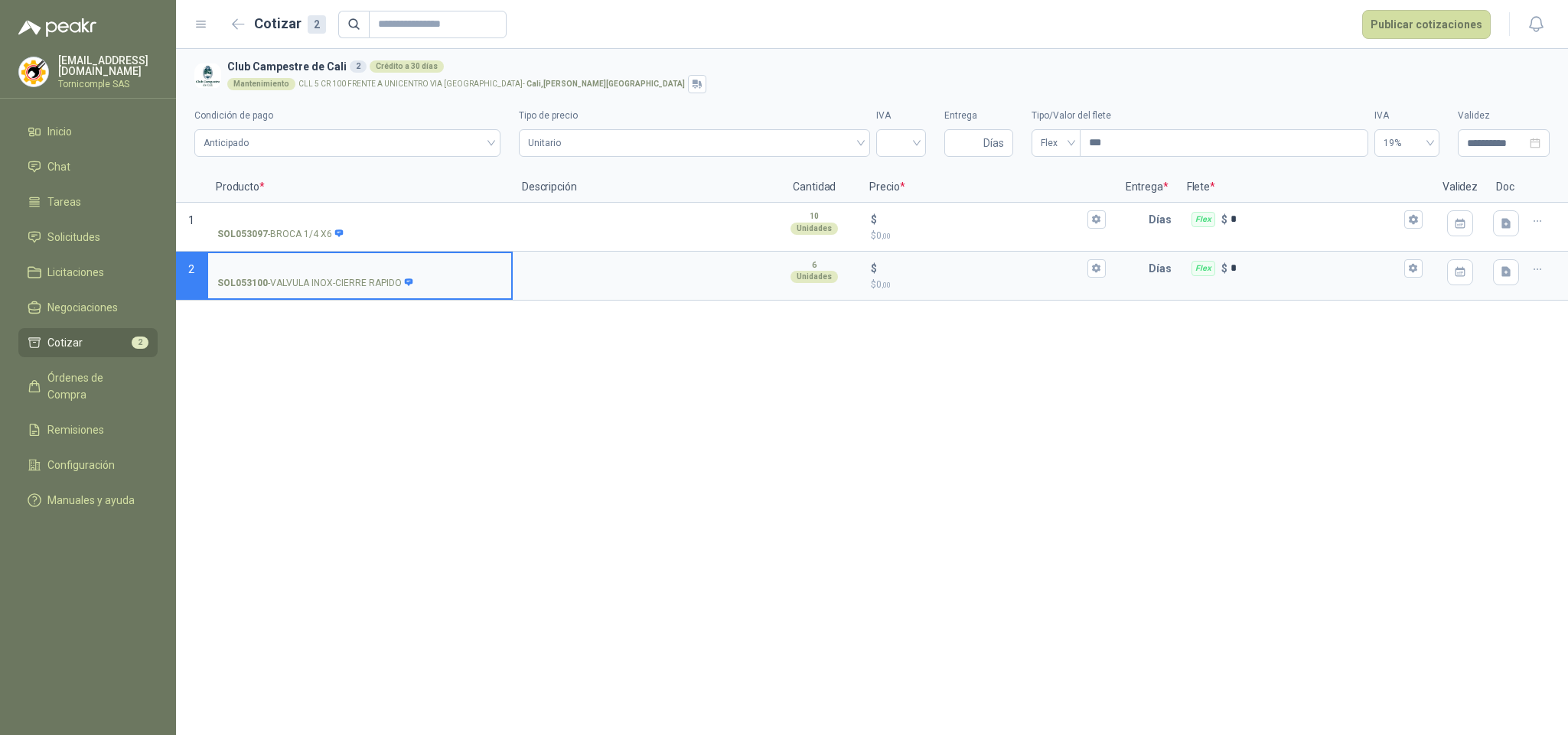
click at [372, 271] on input "SOL053100 - VALVULA INOX-CIERRE RAPIDO" at bounding box center [359, 269] width 285 height 11
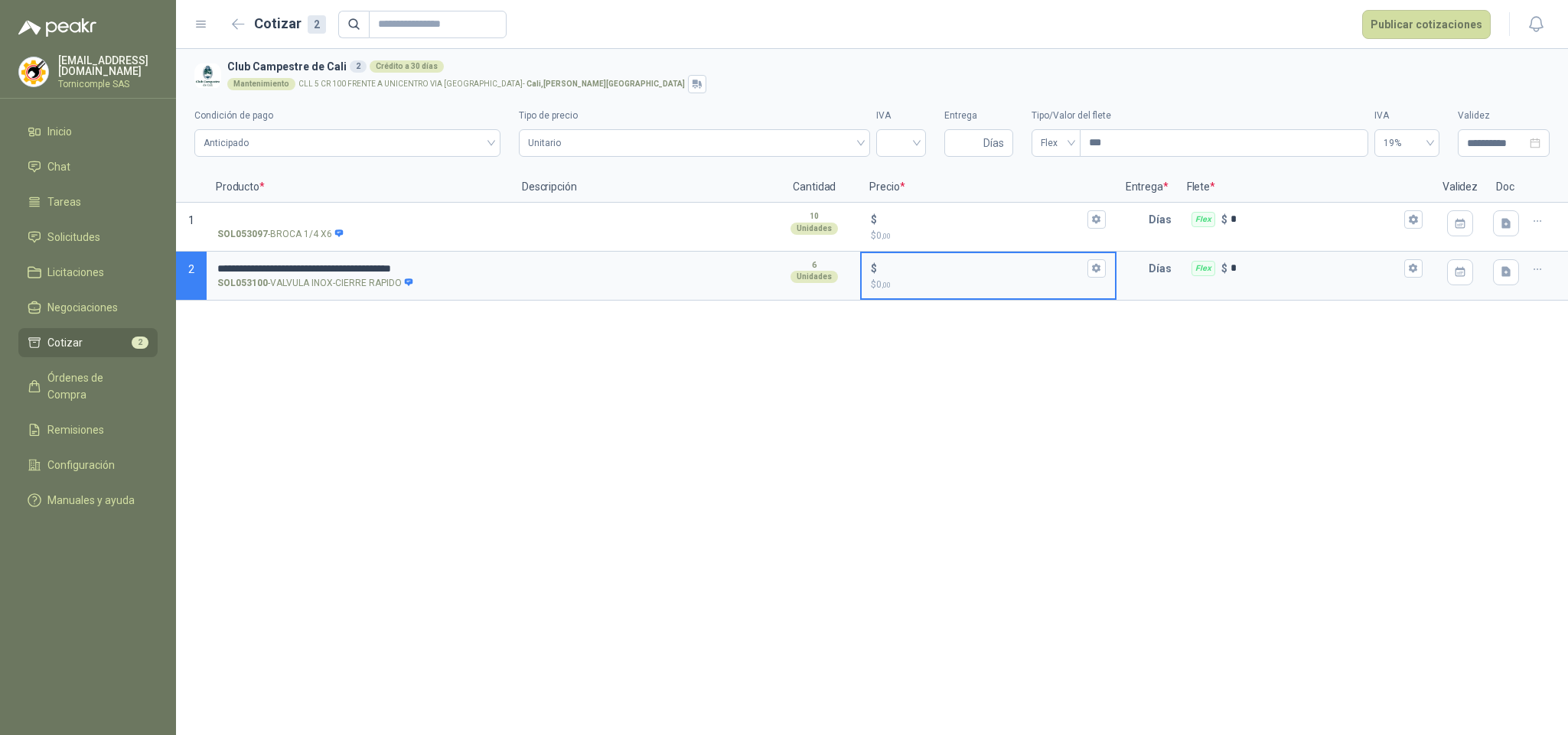
click at [924, 263] on input "$ $ 0 ,00" at bounding box center [982, 268] width 204 height 11
type input "******"
click at [1089, 273] on button "$ ****** $ 239.400 ,00" at bounding box center [1096, 268] width 18 height 18
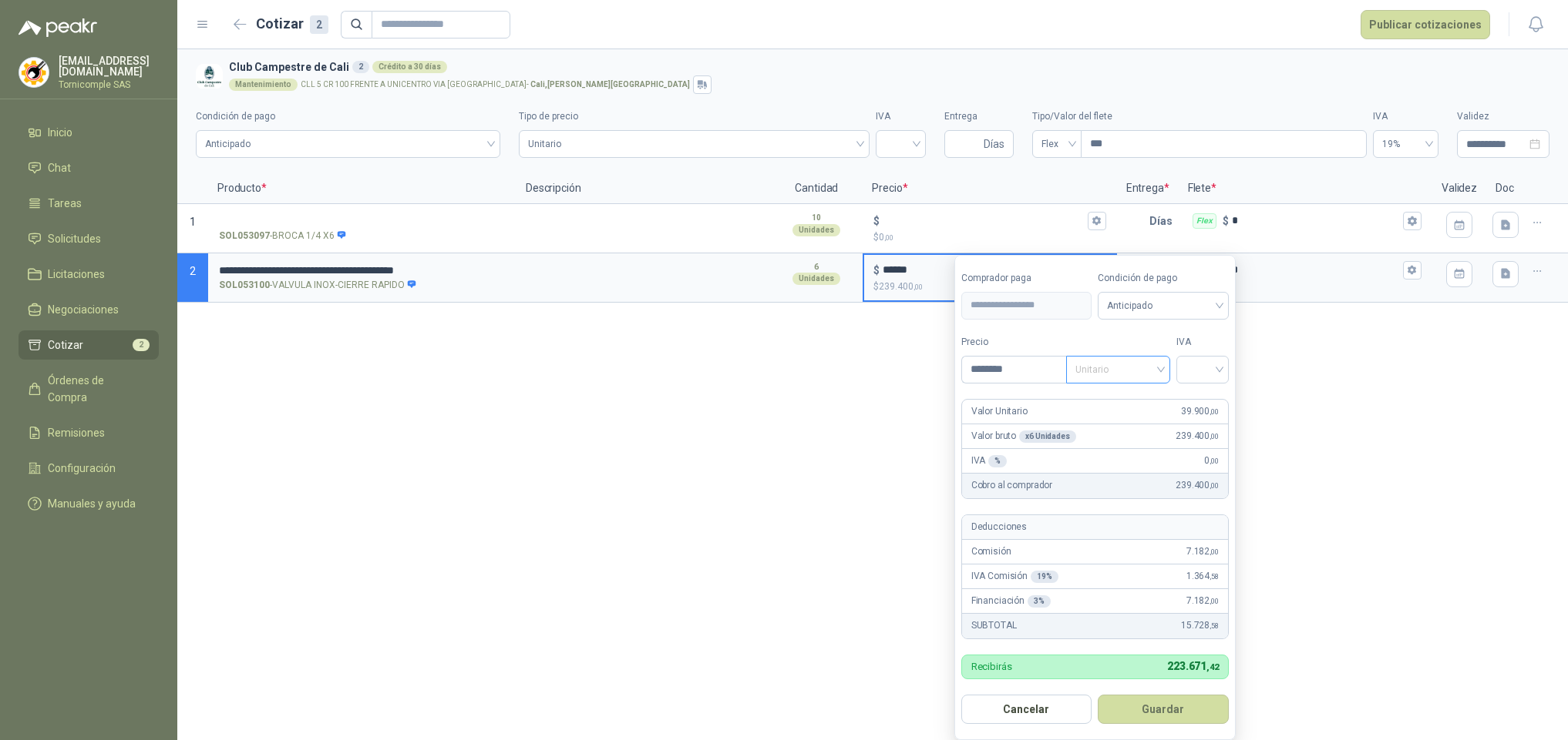
click at [1101, 358] on span "Unitario" at bounding box center [1117, 370] width 85 height 23
drag, startPoint x: 1111, startPoint y: 430, endPoint x: 1168, endPoint y: 382, distance: 74.5
click at [1118, 423] on div "Unitario con IVA" at bounding box center [1121, 427] width 79 height 17
click at [1177, 377] on div "Precio ******** Tipo Unitario con IVA IVA" at bounding box center [1095, 359] width 267 height 48
click at [1183, 375] on div at bounding box center [1203, 370] width 53 height 28
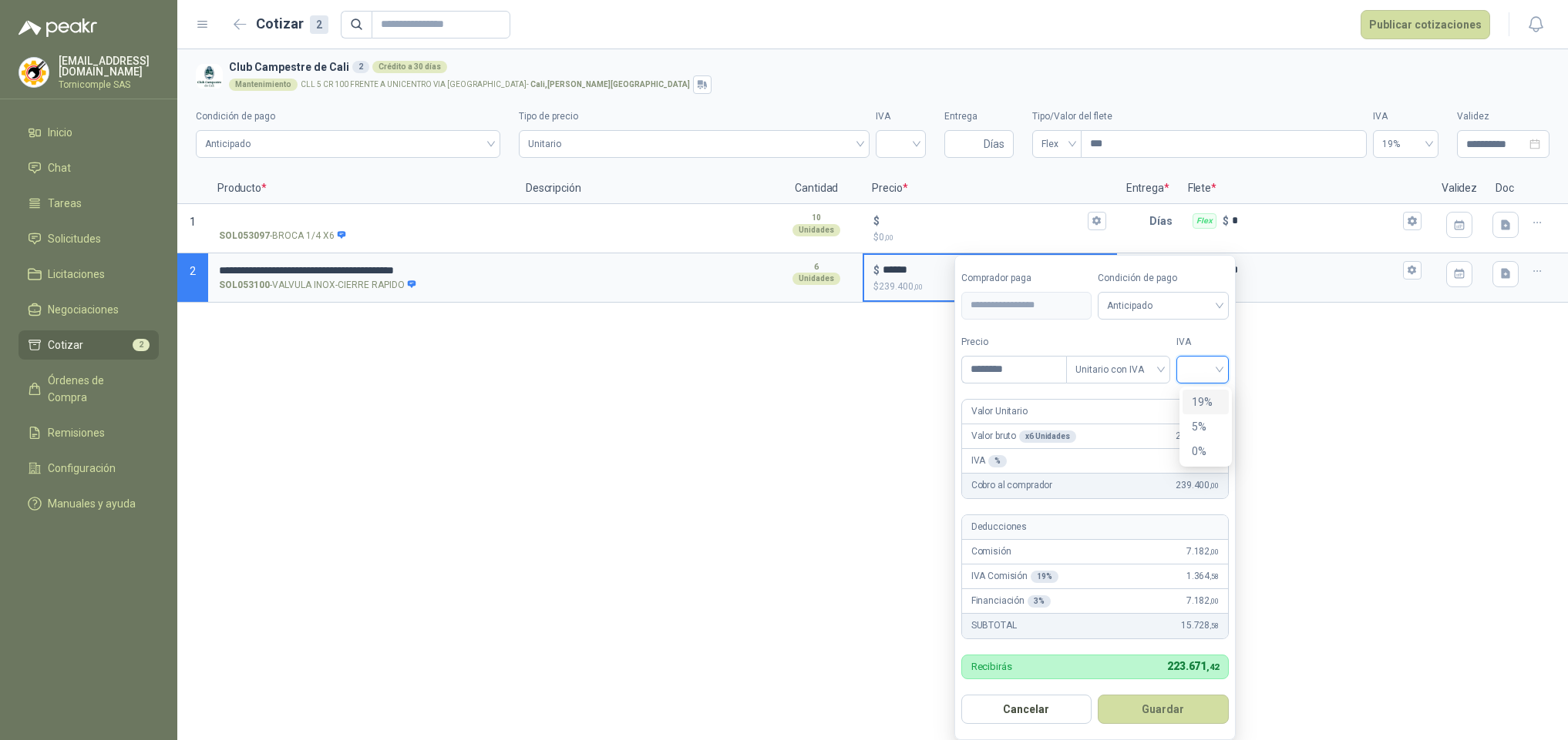
click at [1198, 404] on div "19%" at bounding box center [1205, 402] width 28 height 17
click at [1182, 714] on button "Guardar" at bounding box center [1166, 710] width 133 height 29
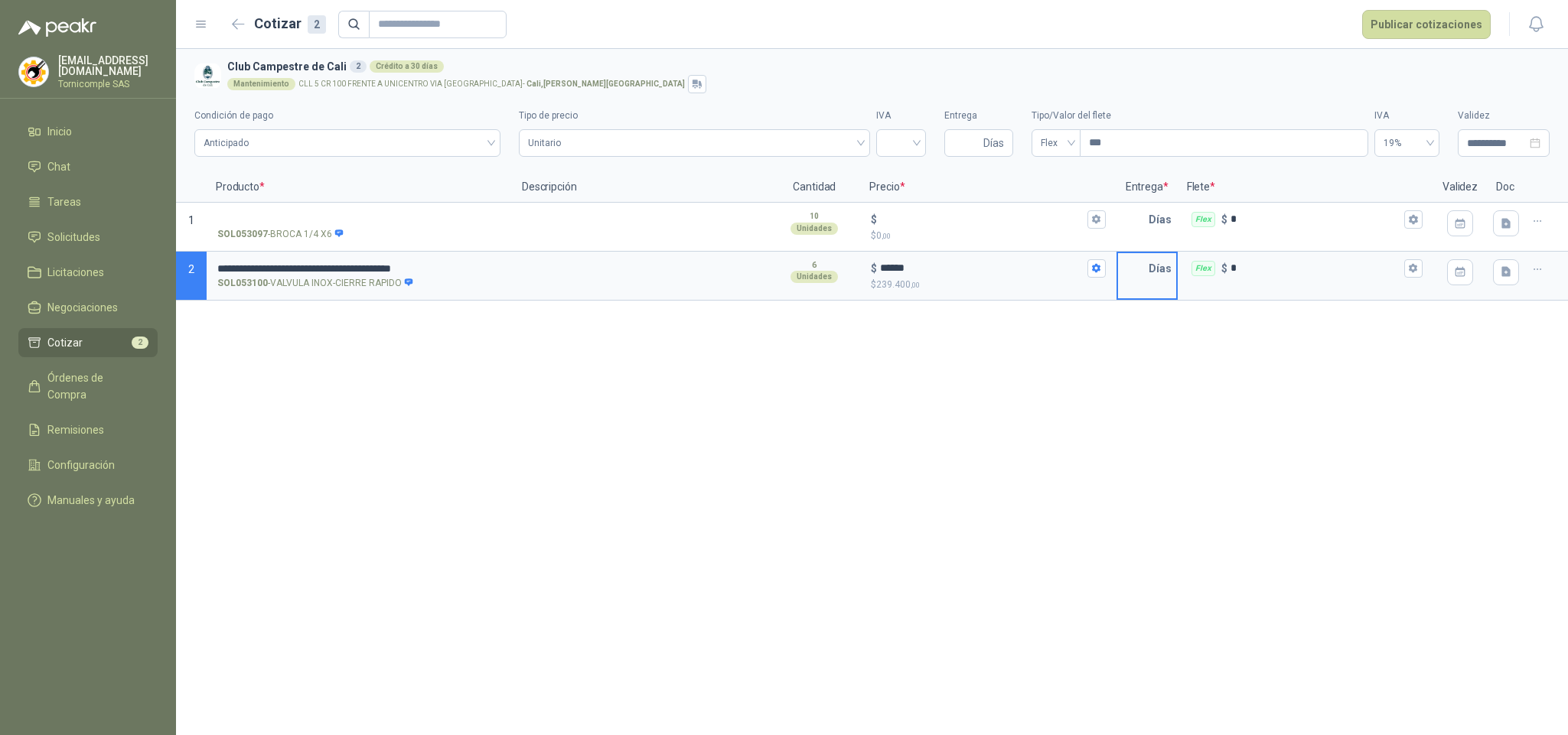
click at [1134, 269] on input "text" at bounding box center [1133, 269] width 31 height 31
type input "*"
click at [1415, 266] on icon "button" at bounding box center [1413, 269] width 10 height 10
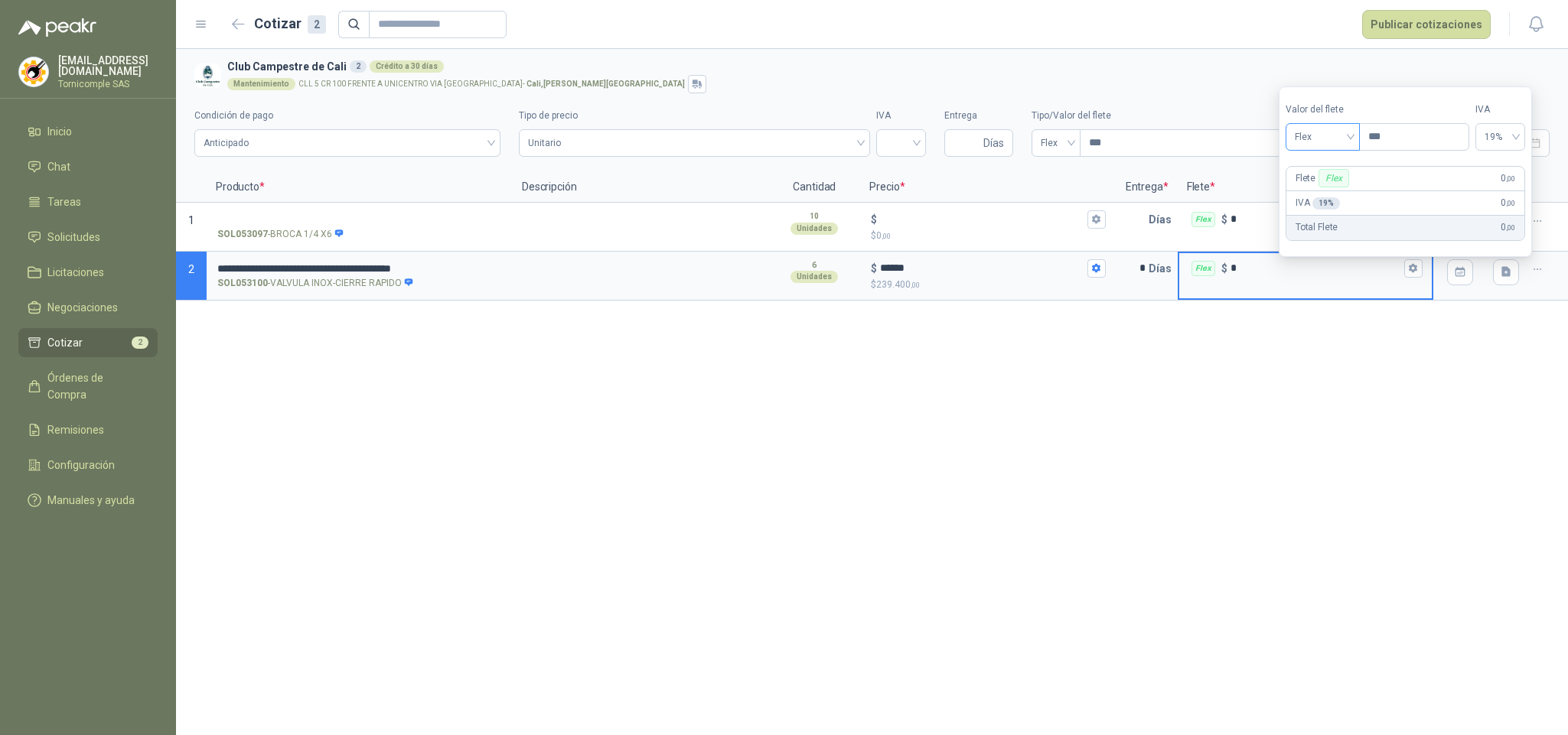
click at [1346, 145] on span "Flex" at bounding box center [1322, 137] width 56 height 23
click at [1346, 192] on div "Incluido" at bounding box center [1326, 193] width 56 height 17
click at [1513, 287] on div at bounding box center [1506, 272] width 35 height 39
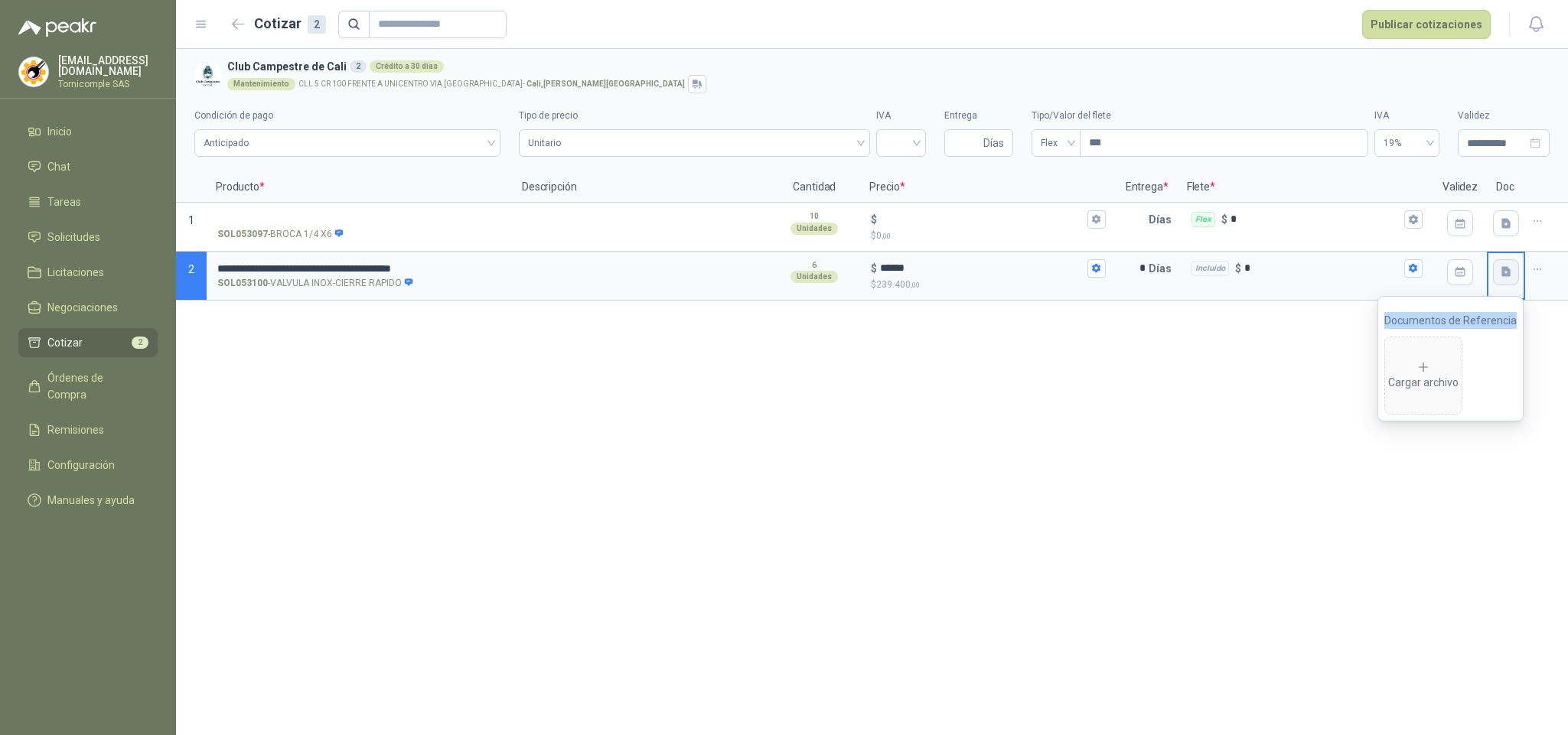
click at [1511, 278] on icon "button" at bounding box center [1506, 271] width 13 height 13
click at [1505, 278] on icon "button" at bounding box center [1506, 271] width 13 height 13
click at [1435, 384] on div "Cargar archivo" at bounding box center [1423, 376] width 70 height 31
click at [1426, 3] on header "Cotizar 2 Publicar cotizaciones" at bounding box center [872, 24] width 1393 height 49
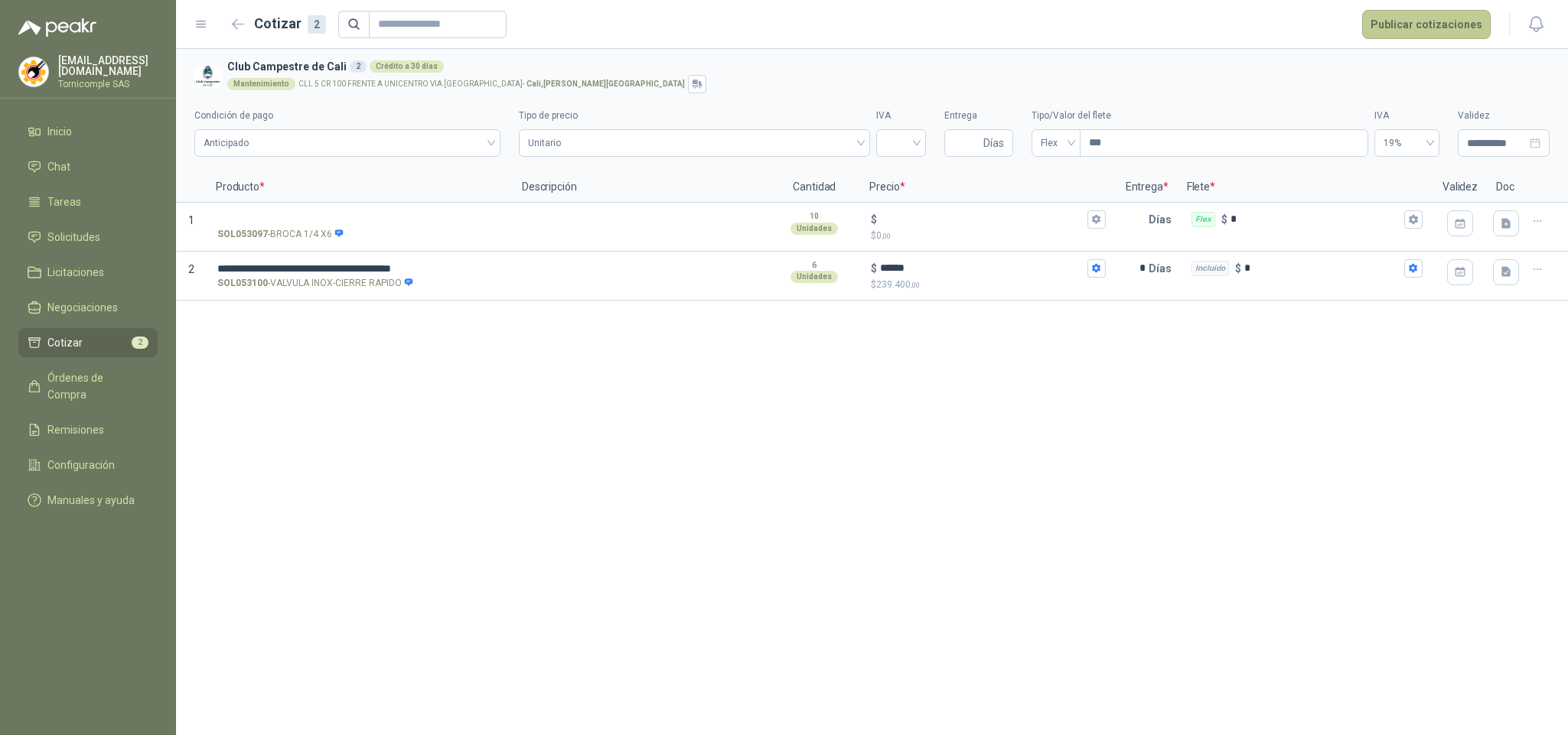
click at [1428, 23] on button "Publicar cotizaciones" at bounding box center [1427, 25] width 128 height 29
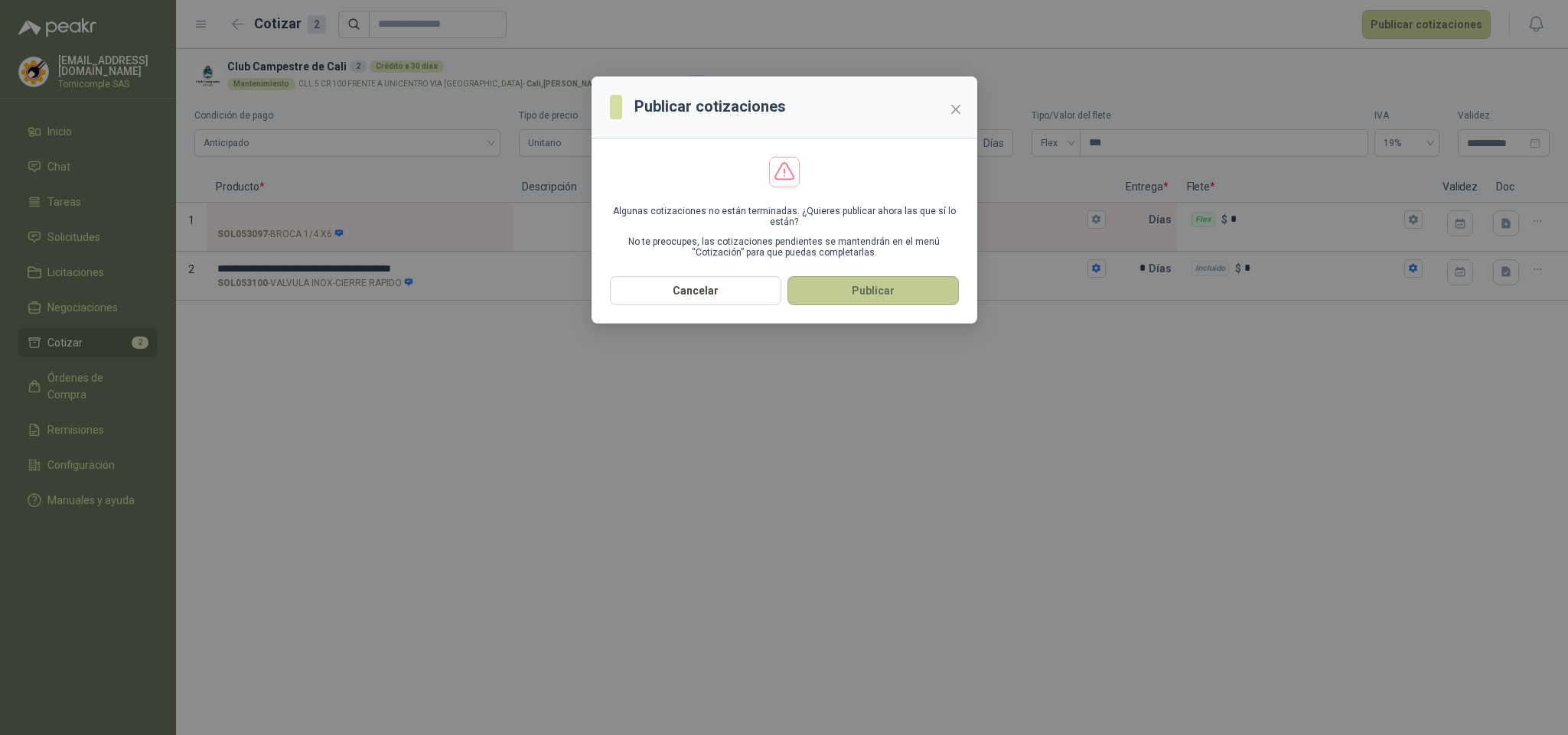
click at [873, 294] on button "Publicar" at bounding box center [873, 291] width 171 height 29
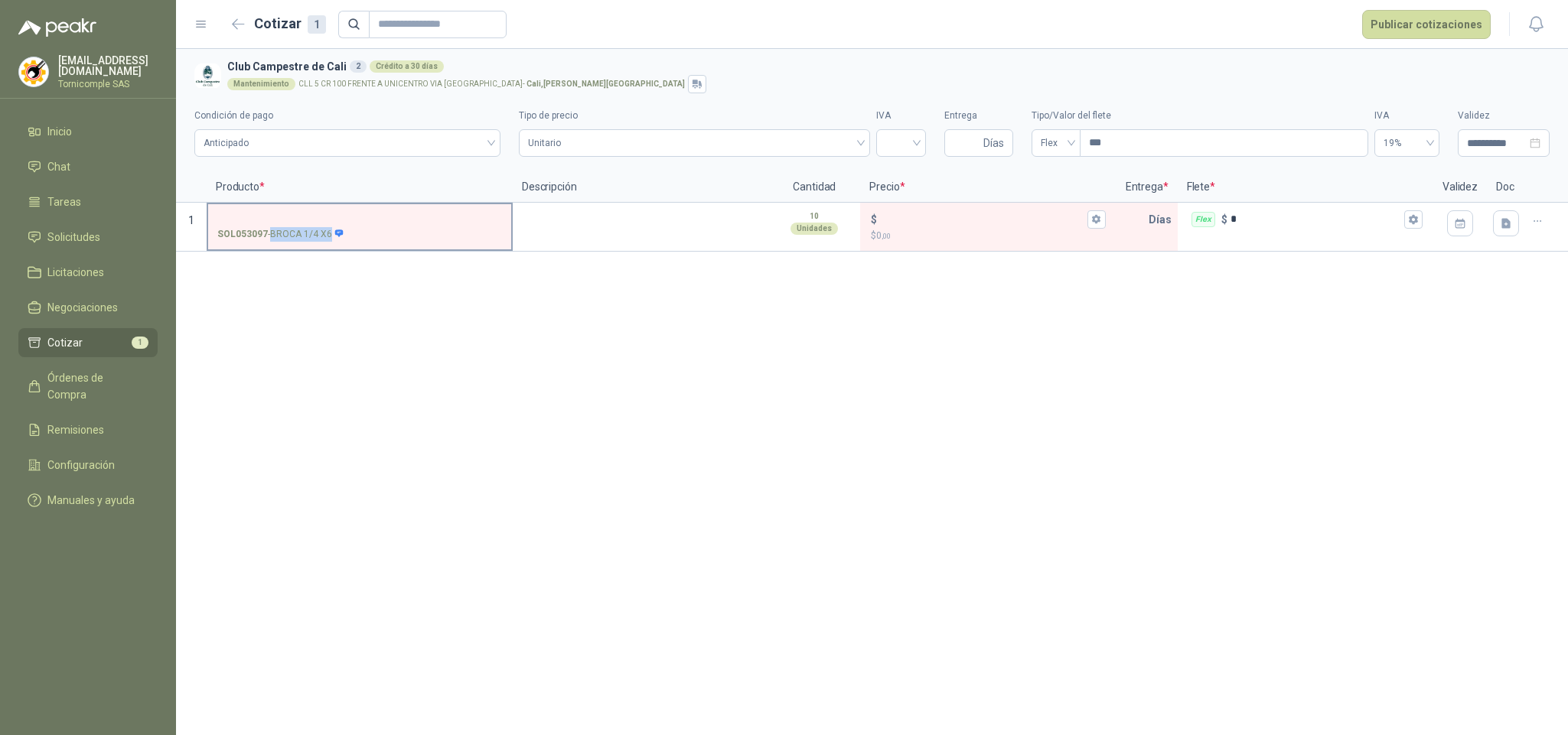
drag, startPoint x: 267, startPoint y: 236, endPoint x: 354, endPoint y: 240, distance: 87.1
click at [354, 240] on div "SOL053097 - BROCA 1/4 X6" at bounding box center [359, 234] width 285 height 15
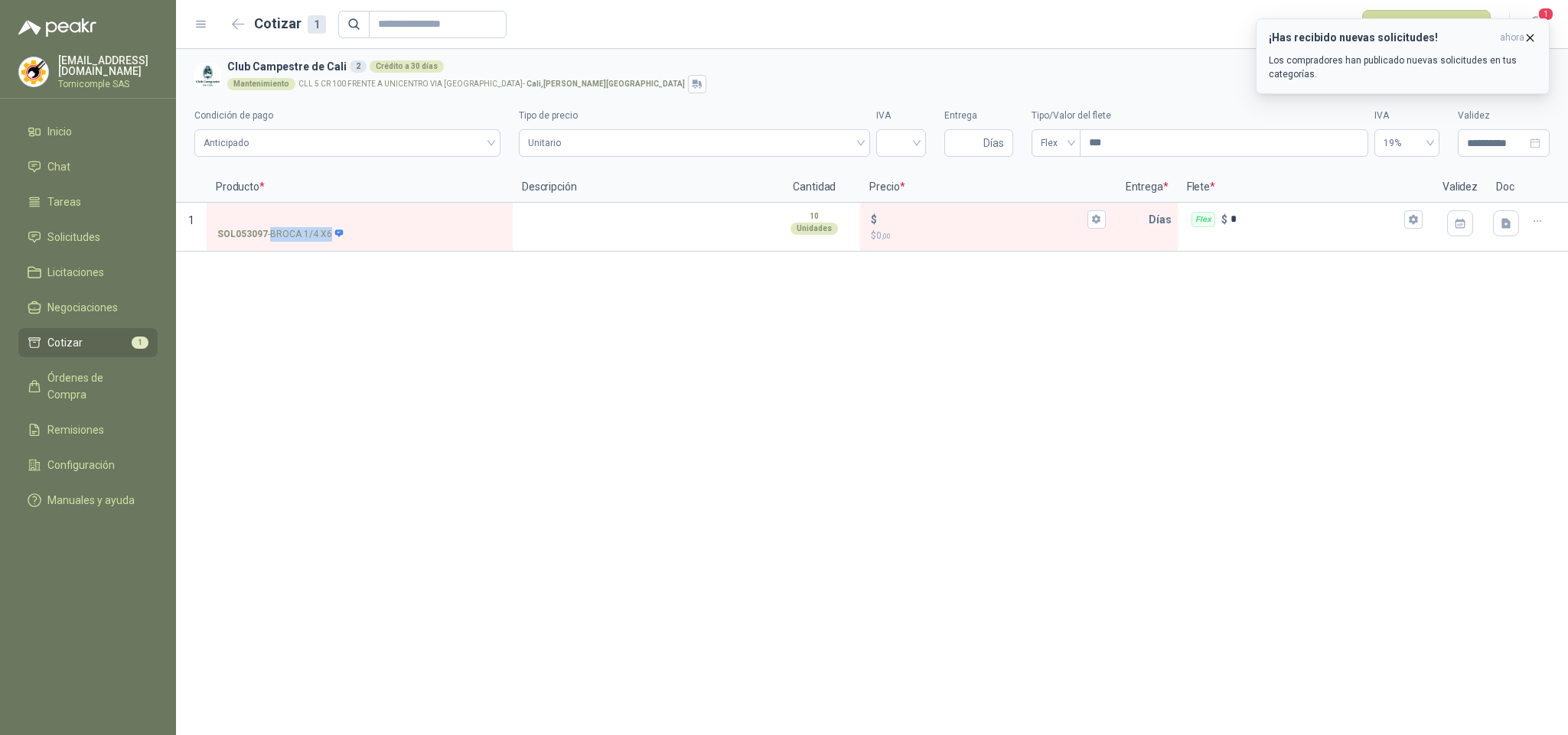
click at [1529, 33] on icon "button" at bounding box center [1529, 38] width 13 height 13
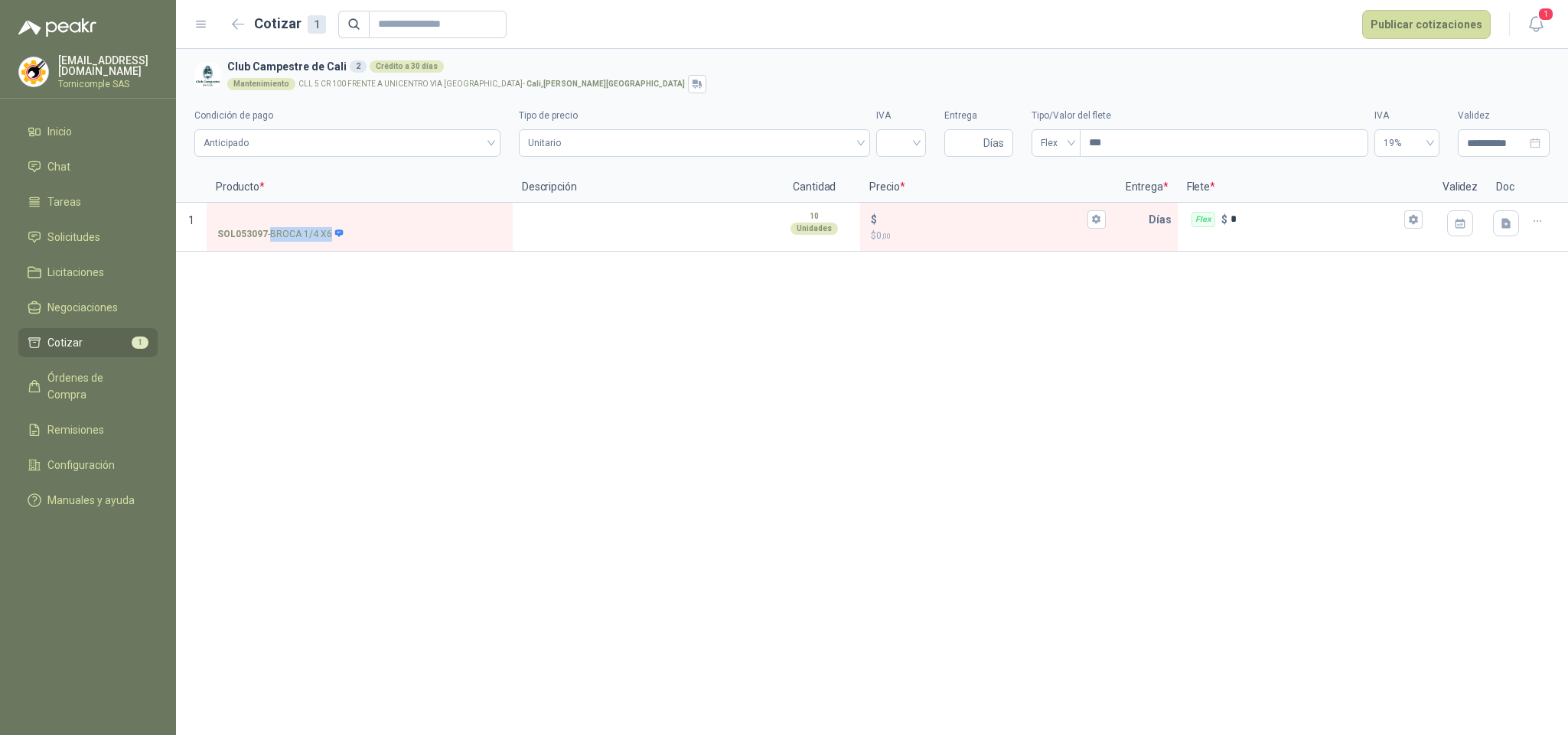
click at [1529, 33] on icon "button" at bounding box center [1536, 24] width 19 height 19
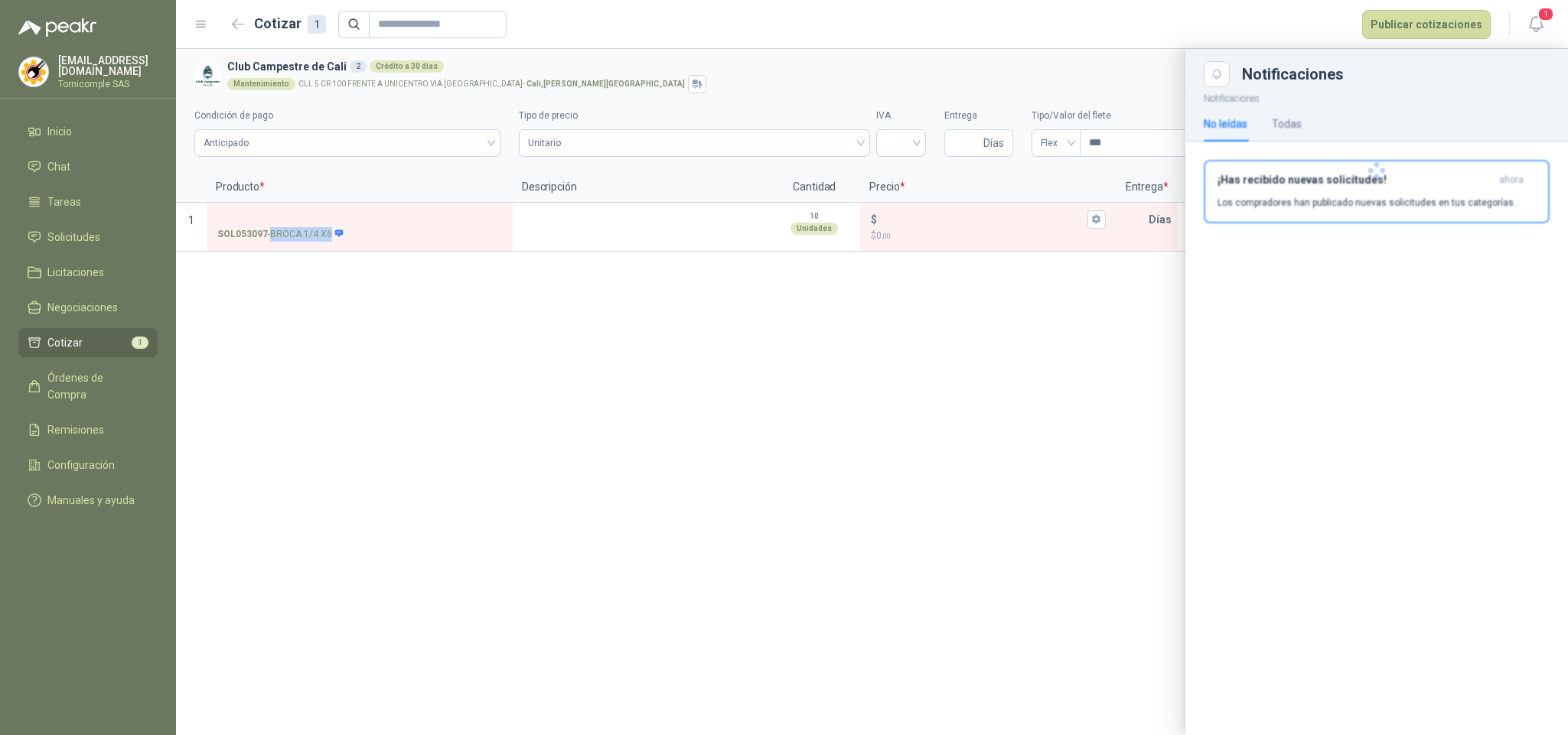
click at [1468, 184] on div at bounding box center [1376, 170] width 383 height 167
click at [1468, 184] on h3 "¡Has recibido nuevas solicitudes!" at bounding box center [1356, 180] width 276 height 13
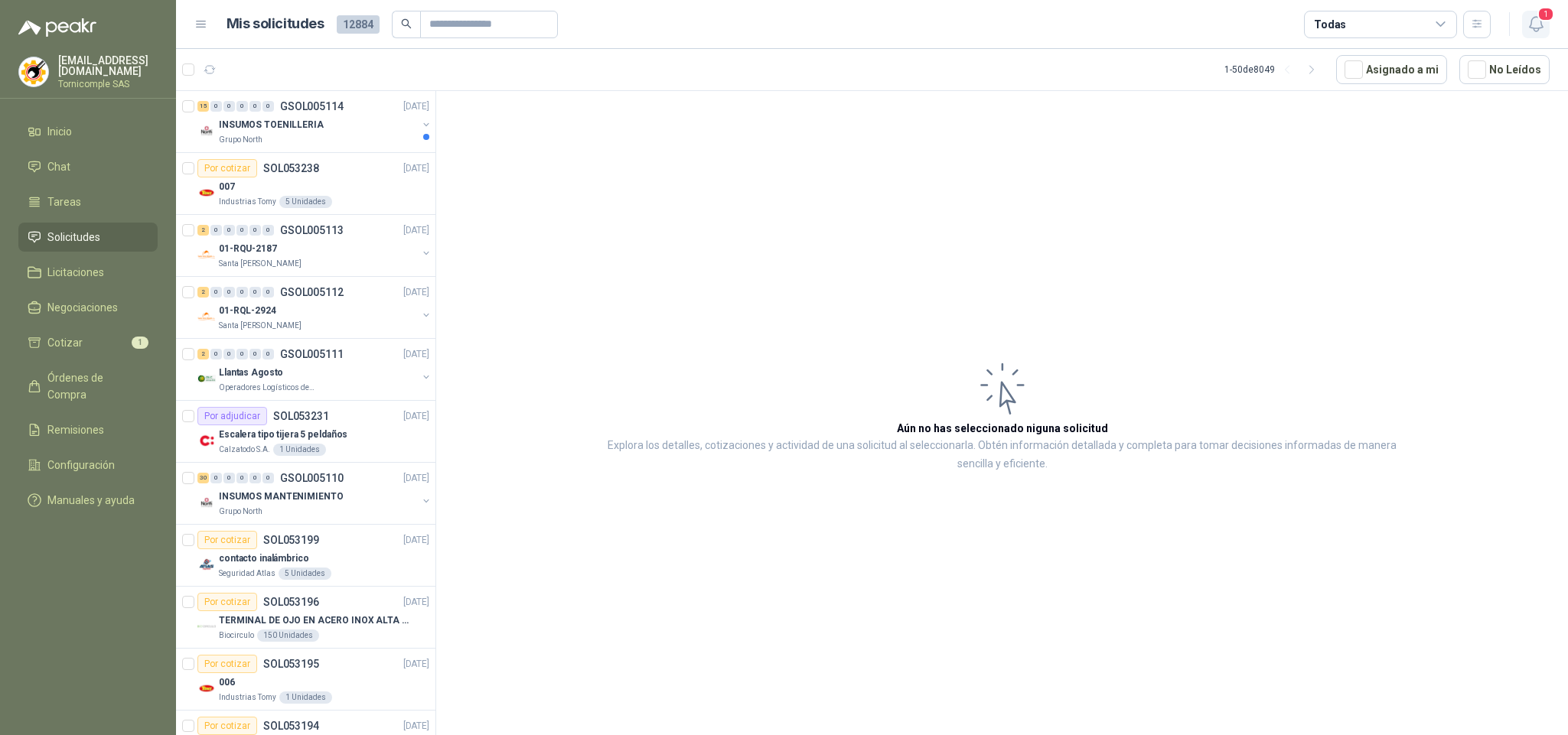
click at [1535, 26] on icon "button" at bounding box center [1536, 24] width 19 height 19
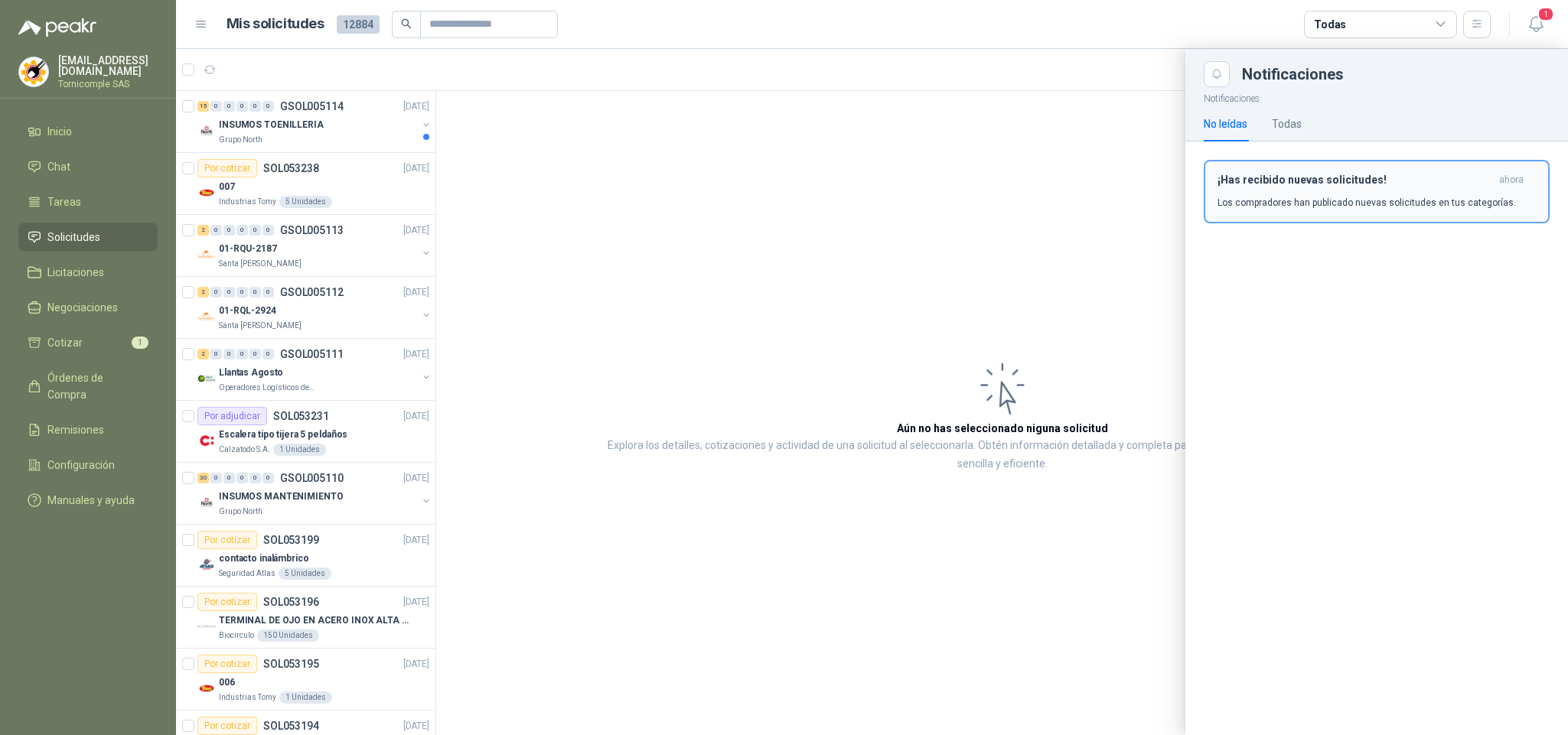
click at [1428, 205] on p "Los compradores han publicado nuevas solicitudes en tus categorías." at bounding box center [1367, 203] width 299 height 14
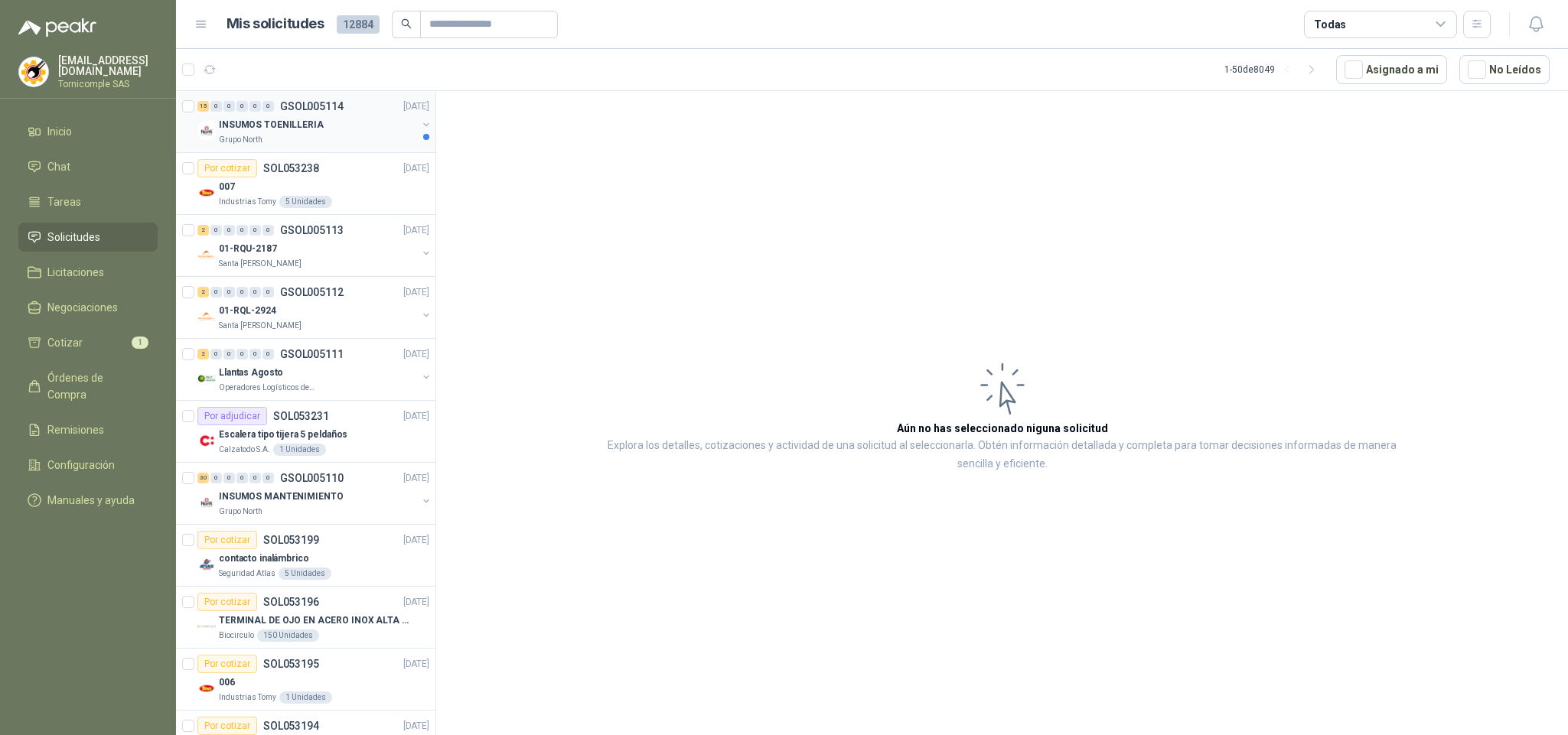
click at [303, 124] on div "15 0 0 0 0 0 GSOL005114 [DATE] INSUMOS TOENILLERIA Grupo North Por cotizar SOL0…" at bounding box center [306, 415] width 260 height 649
click at [859, 733] on article "Aún no has seleccionado niguna solicitud Explora los detalles, cotizaciones y a…" at bounding box center [1002, 415] width 1131 height 649
click at [304, 139] on div "Grupo North" at bounding box center [318, 139] width 199 height 12
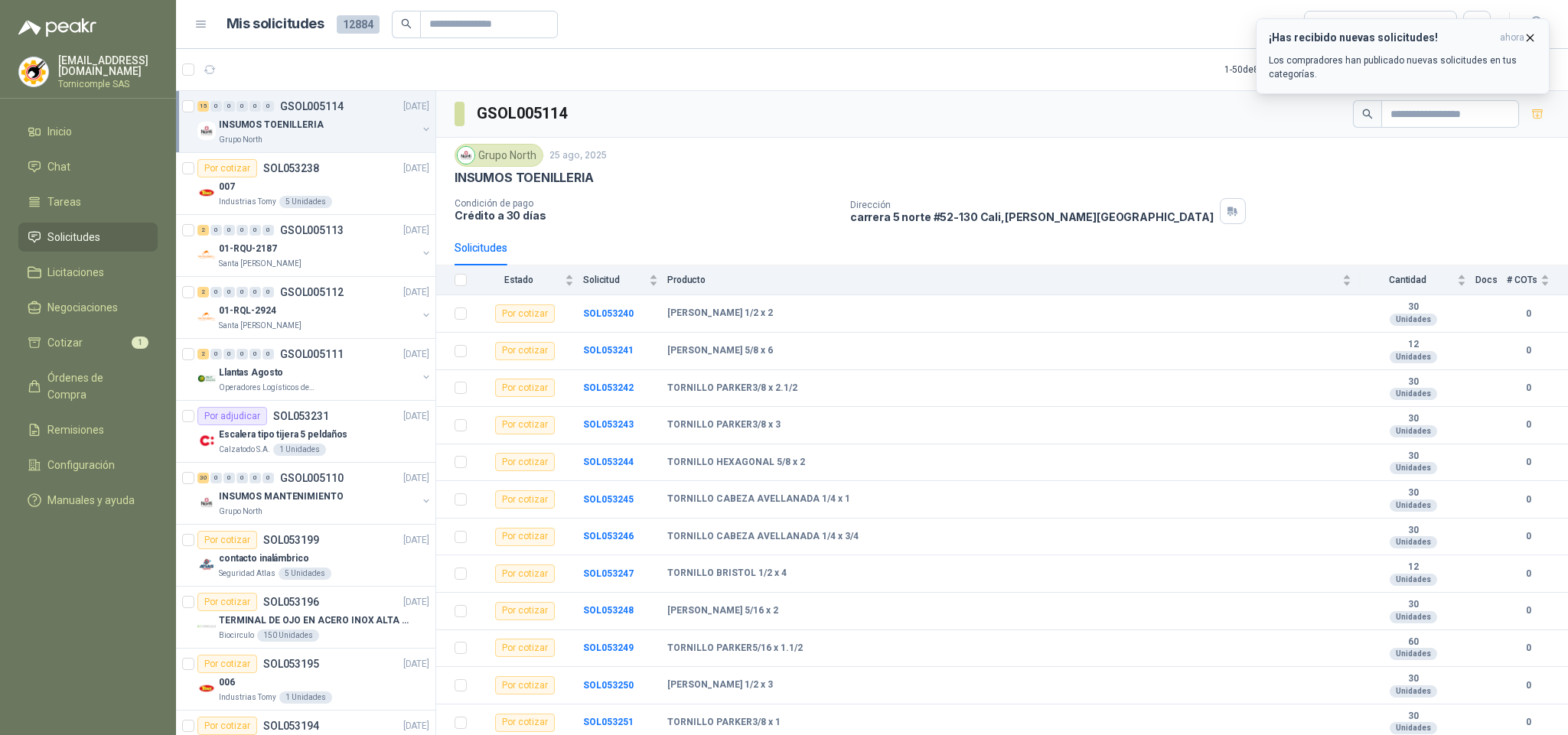
click at [1523, 39] on span "ahora" at bounding box center [1512, 38] width 25 height 13
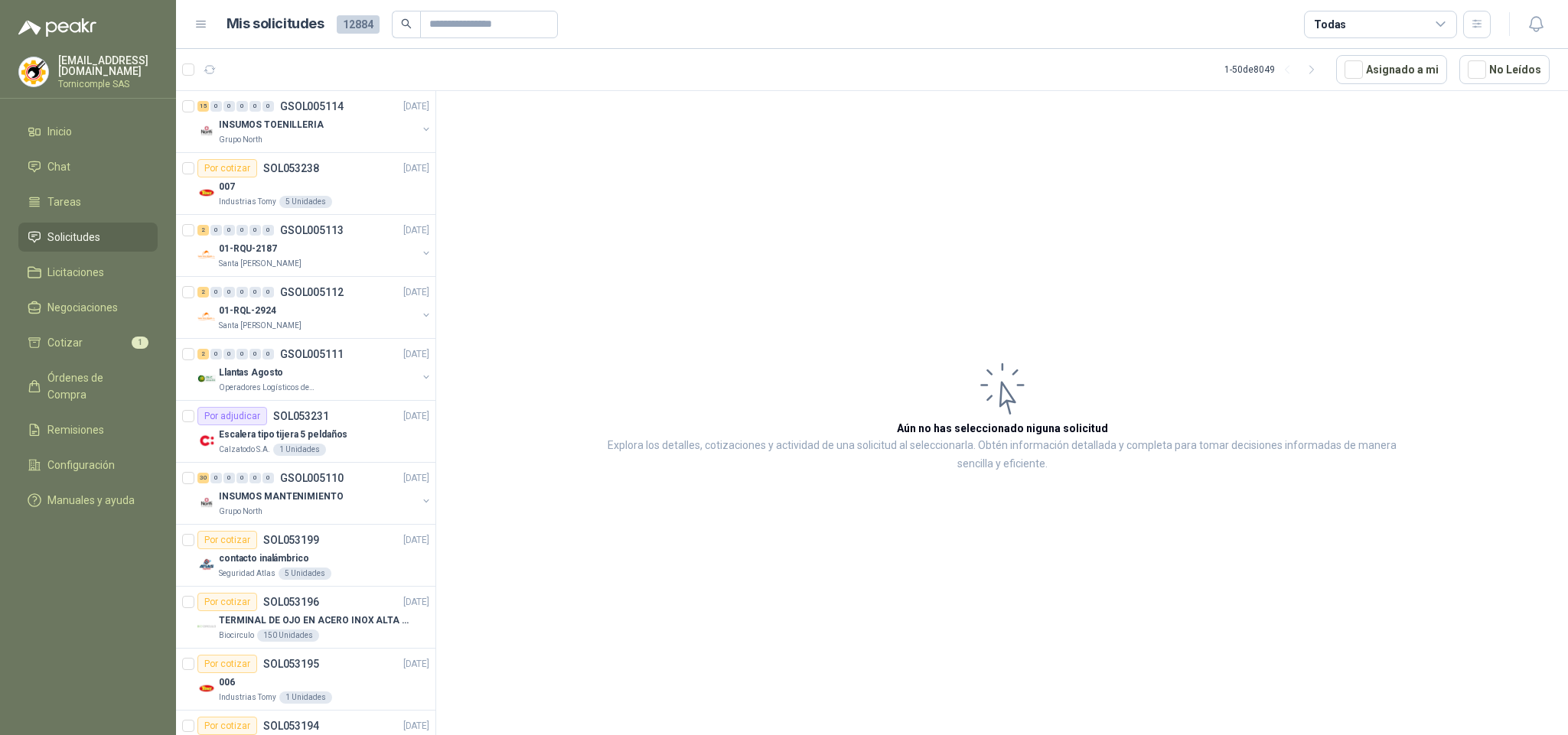
click at [102, 222] on link "Solicitudes" at bounding box center [87, 237] width 140 height 29
click at [87, 135] on li "Inicio" at bounding box center [87, 132] width 121 height 17
click at [98, 343] on li "Cotizar 1" at bounding box center [87, 343] width 121 height 17
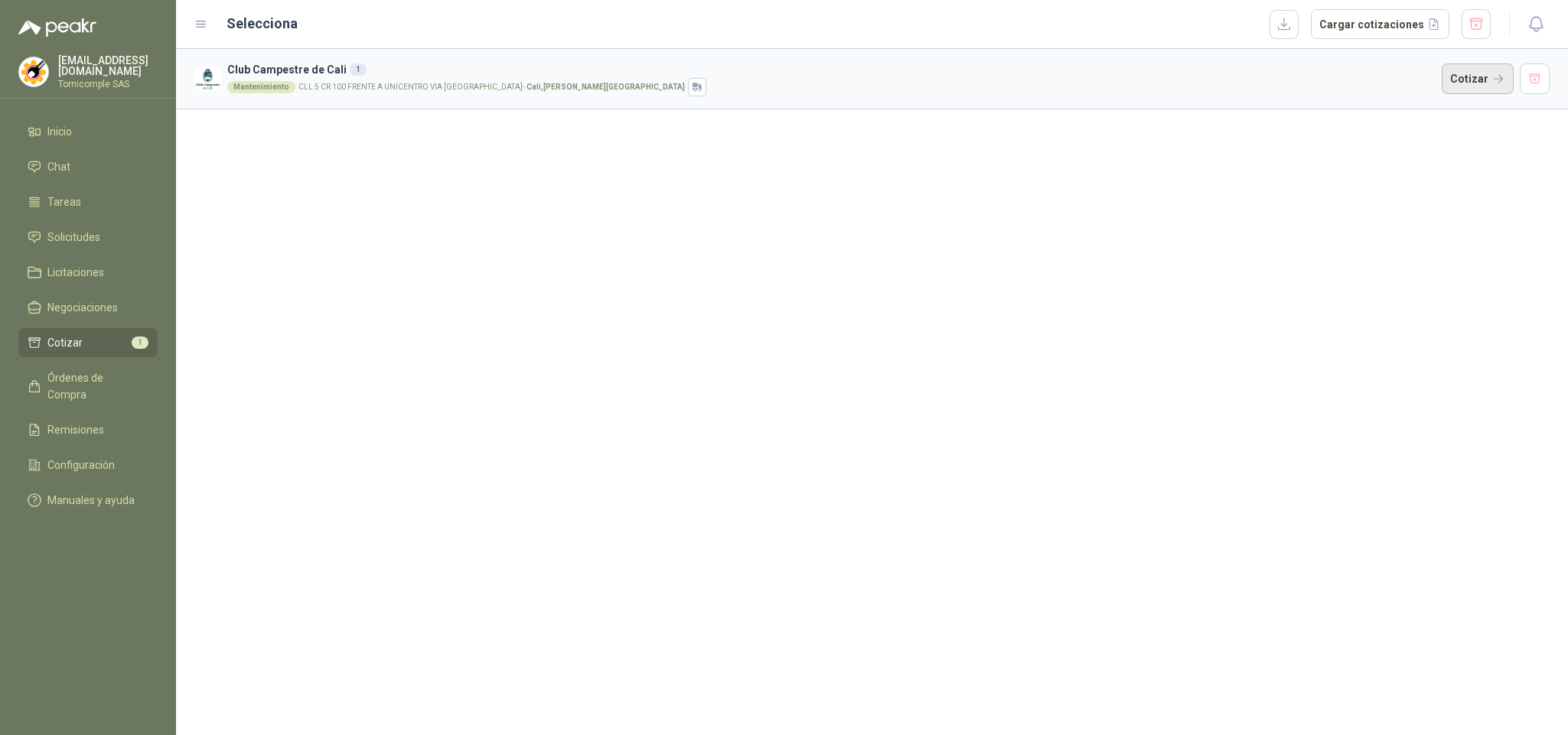
click at [1481, 74] on button "Cotizar" at bounding box center [1478, 79] width 72 height 31
